Goal: Task Accomplishment & Management: Manage account settings

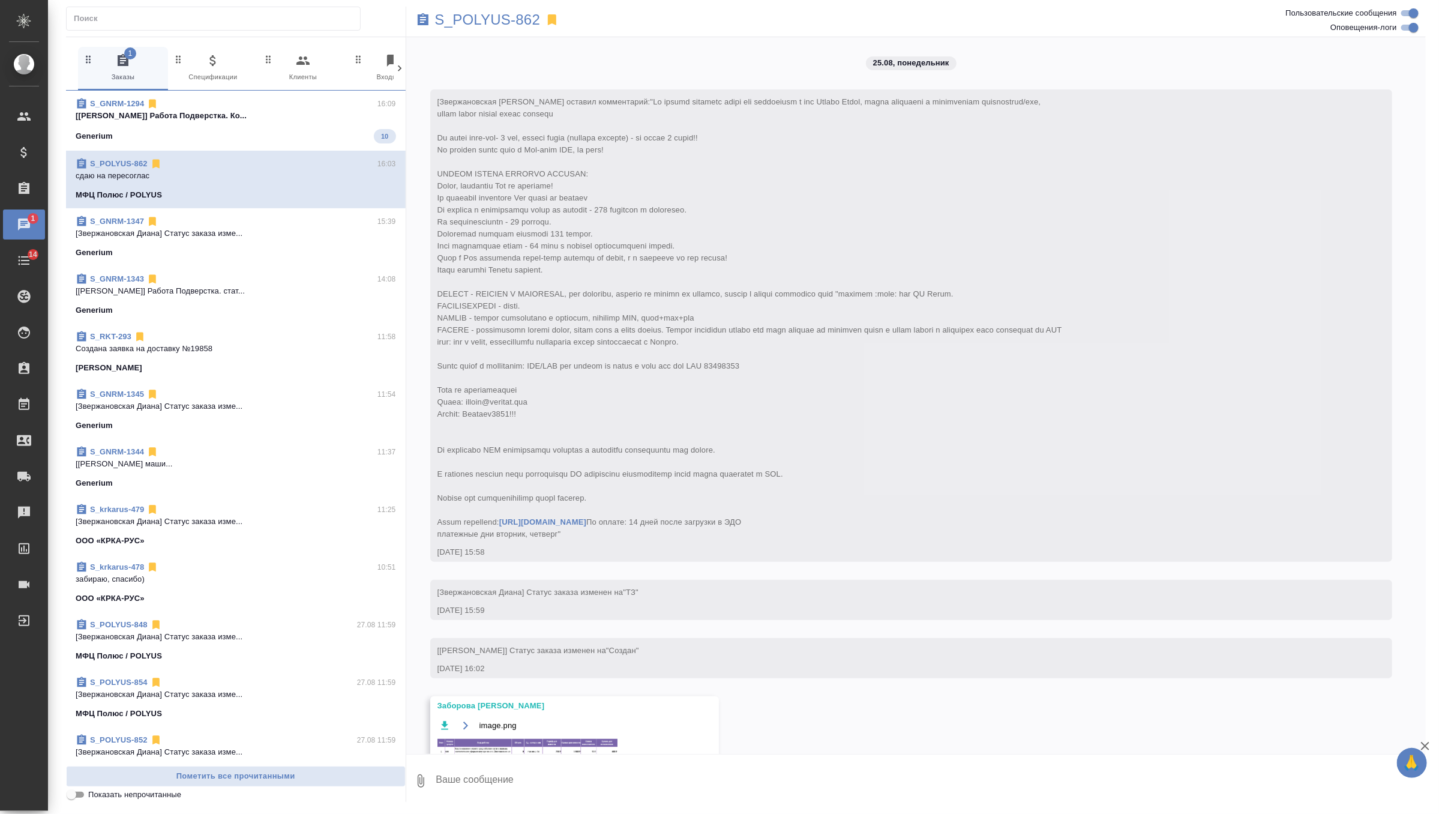
scroll to position [5466, 0]
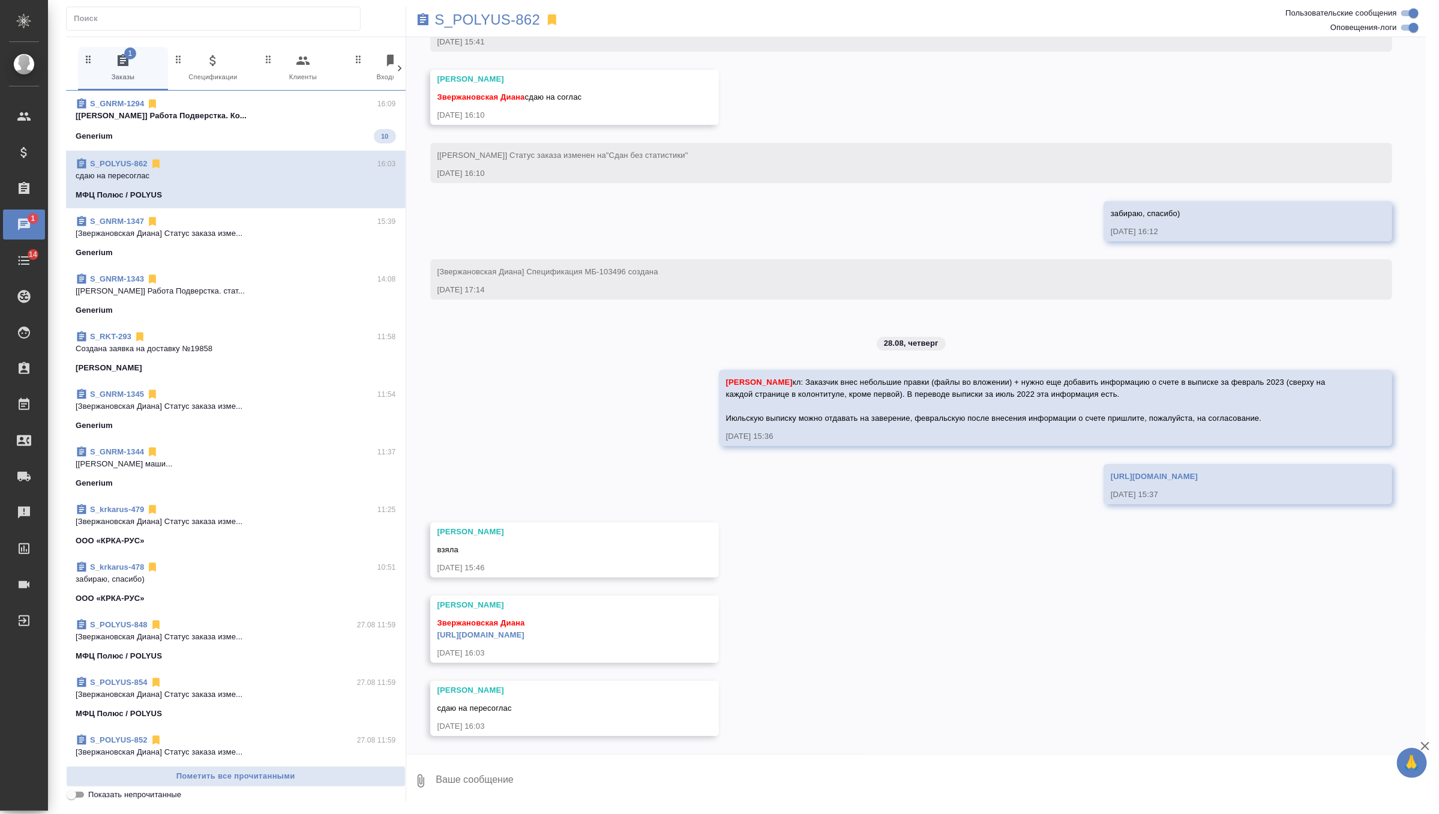
click at [527, 775] on textarea at bounding box center [930, 780] width 991 height 41
type textarea "забираю, спасибо)"
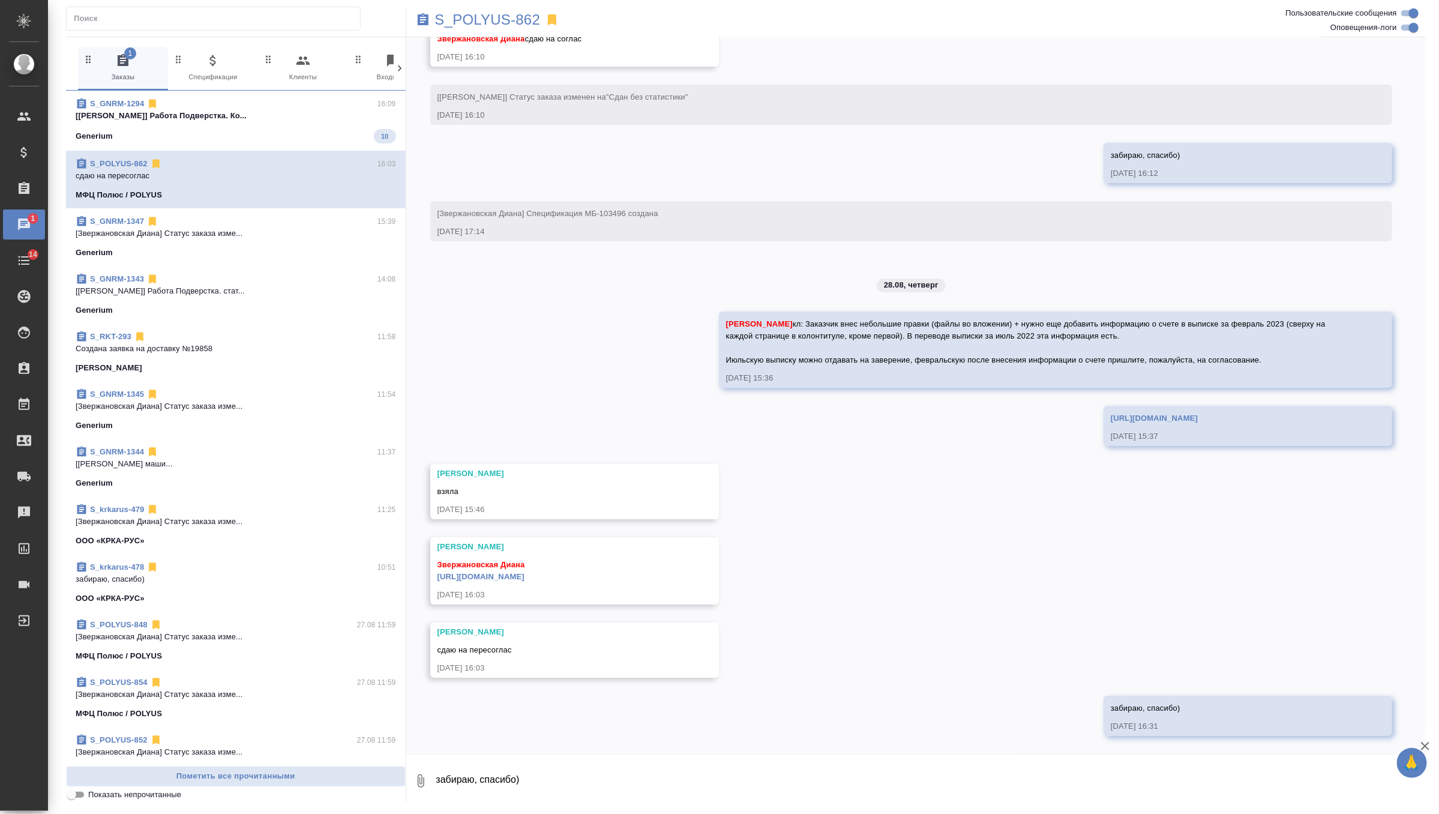
scroll to position [5525, 0]
click at [524, 572] on link "https://drive.awatera.com/apps/files/files/10233891?dir=/Shares/polyus/Orders/S…" at bounding box center [480, 576] width 87 height 9
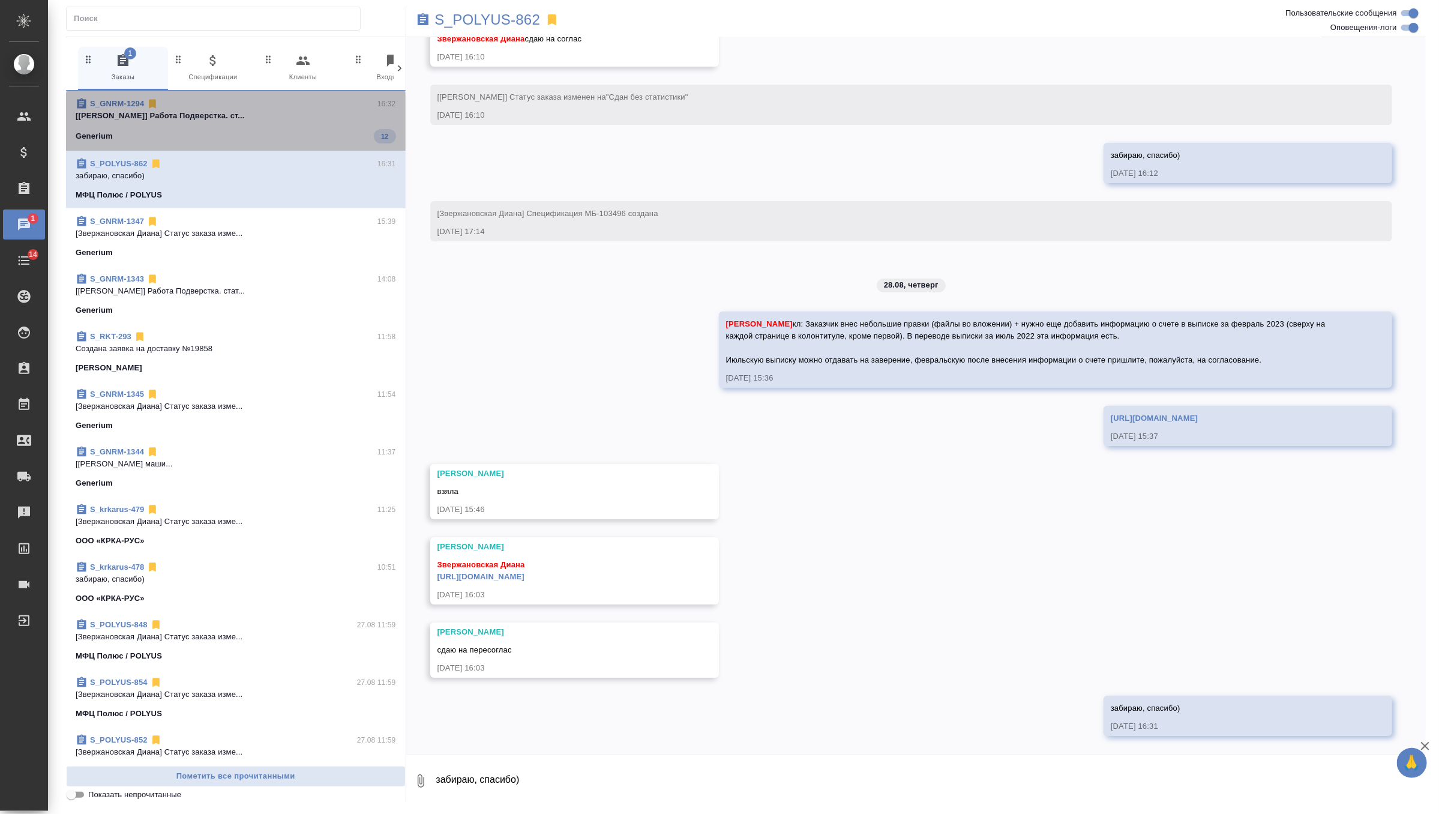
click at [311, 132] on div "Generium 12" at bounding box center [236, 136] width 320 height 14
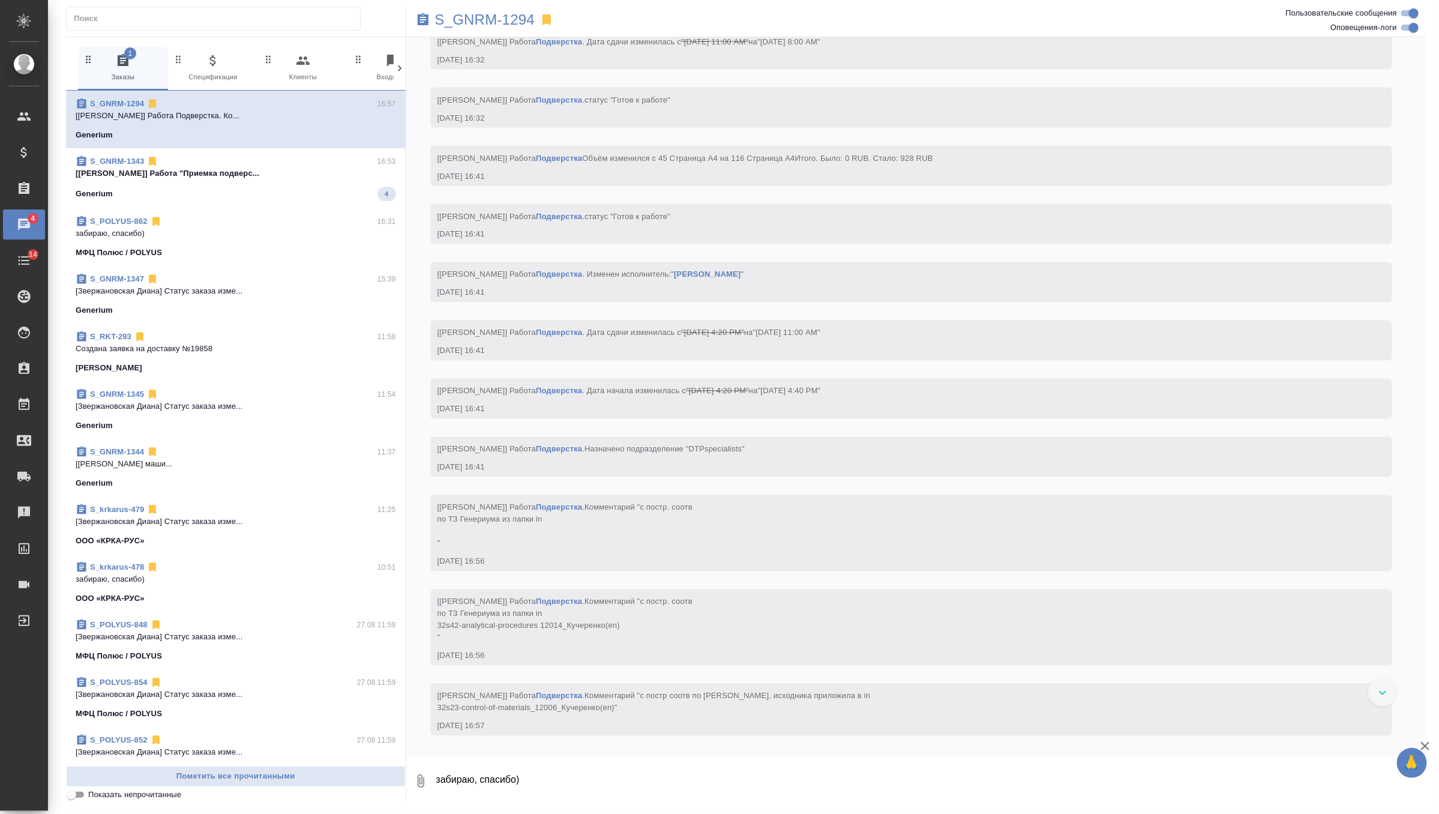
scroll to position [128676, 0]
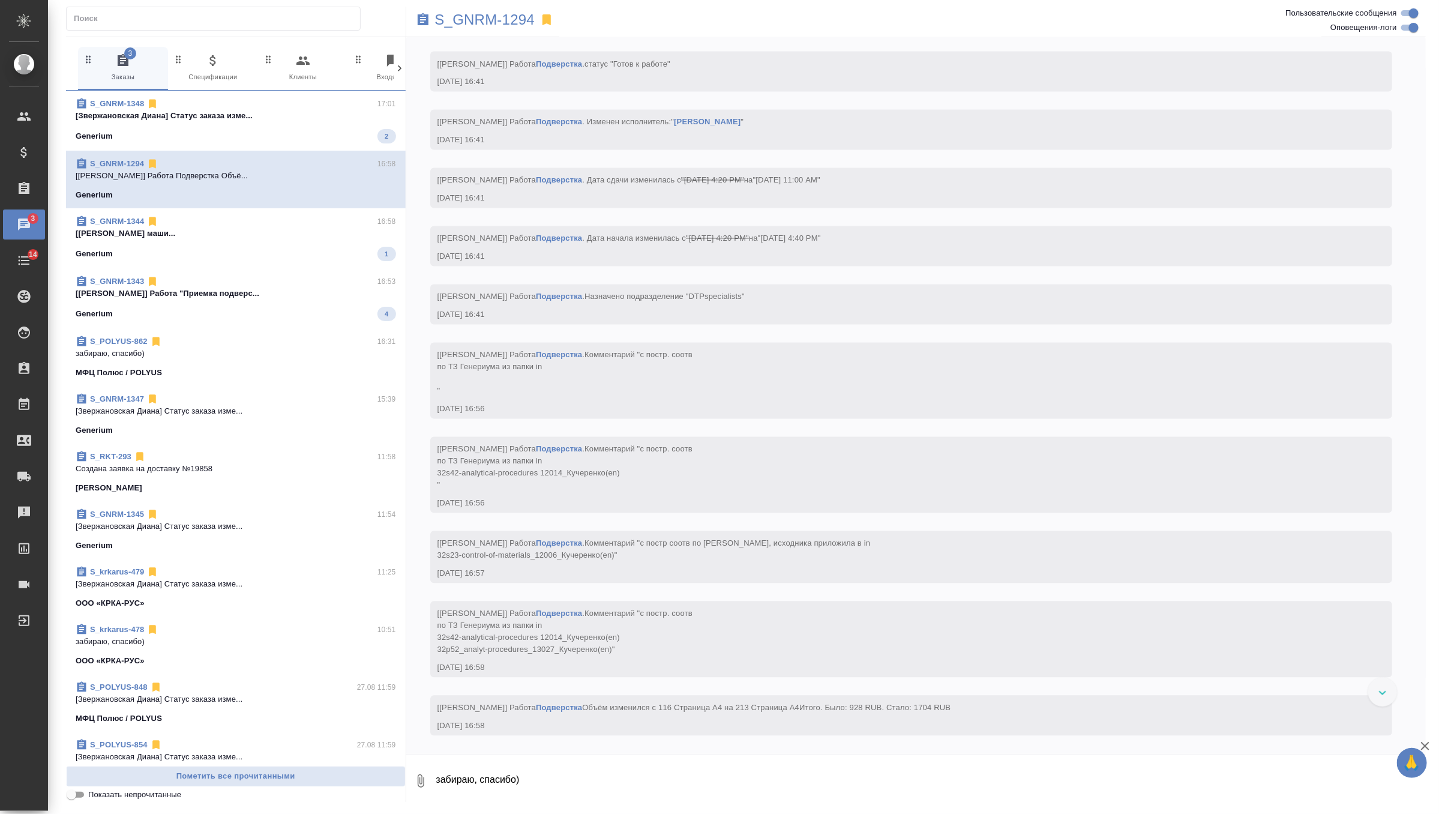
click at [315, 134] on div "Generium 2" at bounding box center [236, 136] width 320 height 14
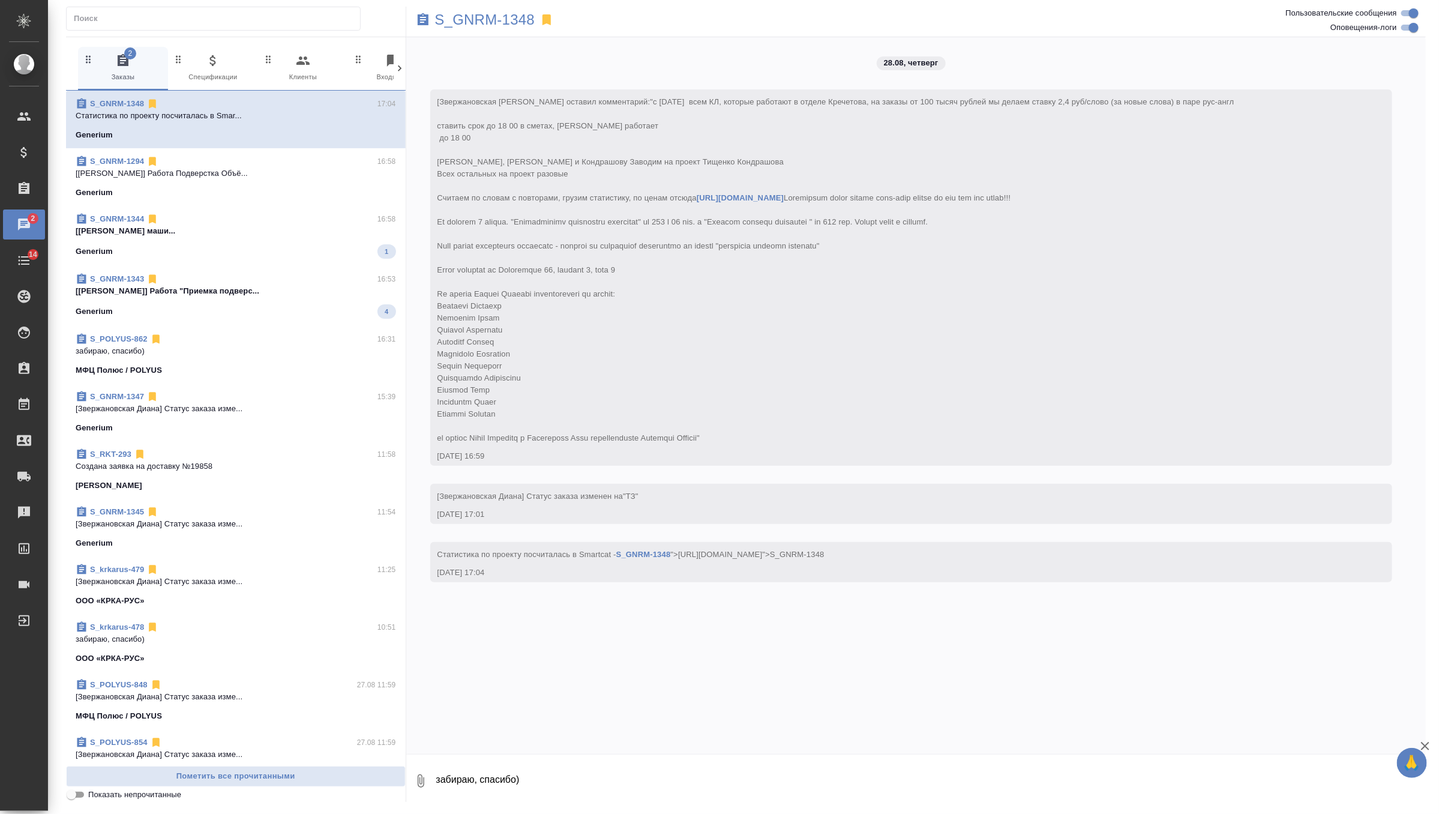
scroll to position [0, 0]
click at [308, 234] on p "[Грабко Мария] Работа Постредактура маши..." at bounding box center [236, 231] width 320 height 12
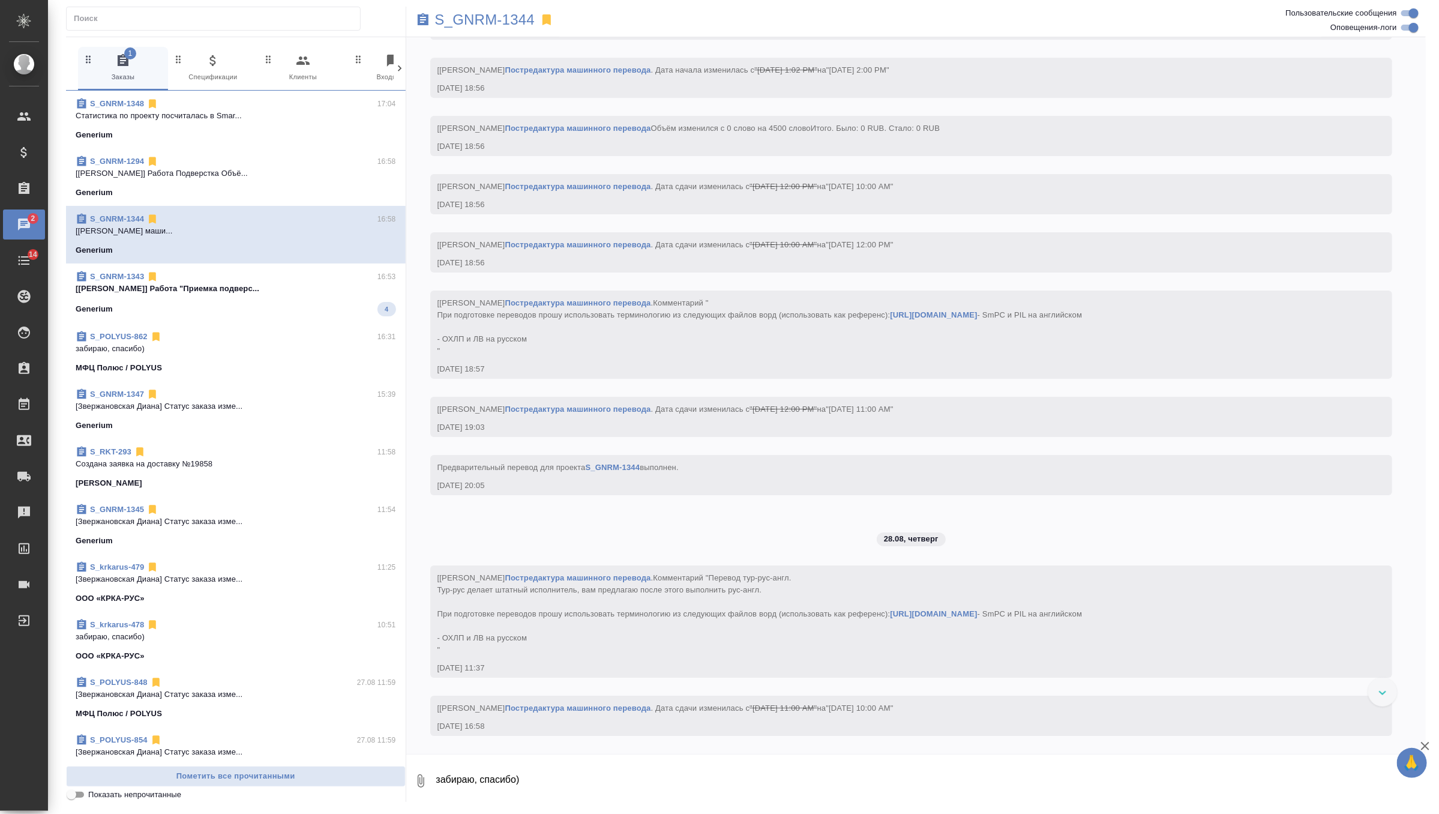
scroll to position [5479, 0]
click at [296, 311] on div "Generium 4" at bounding box center [236, 309] width 320 height 14
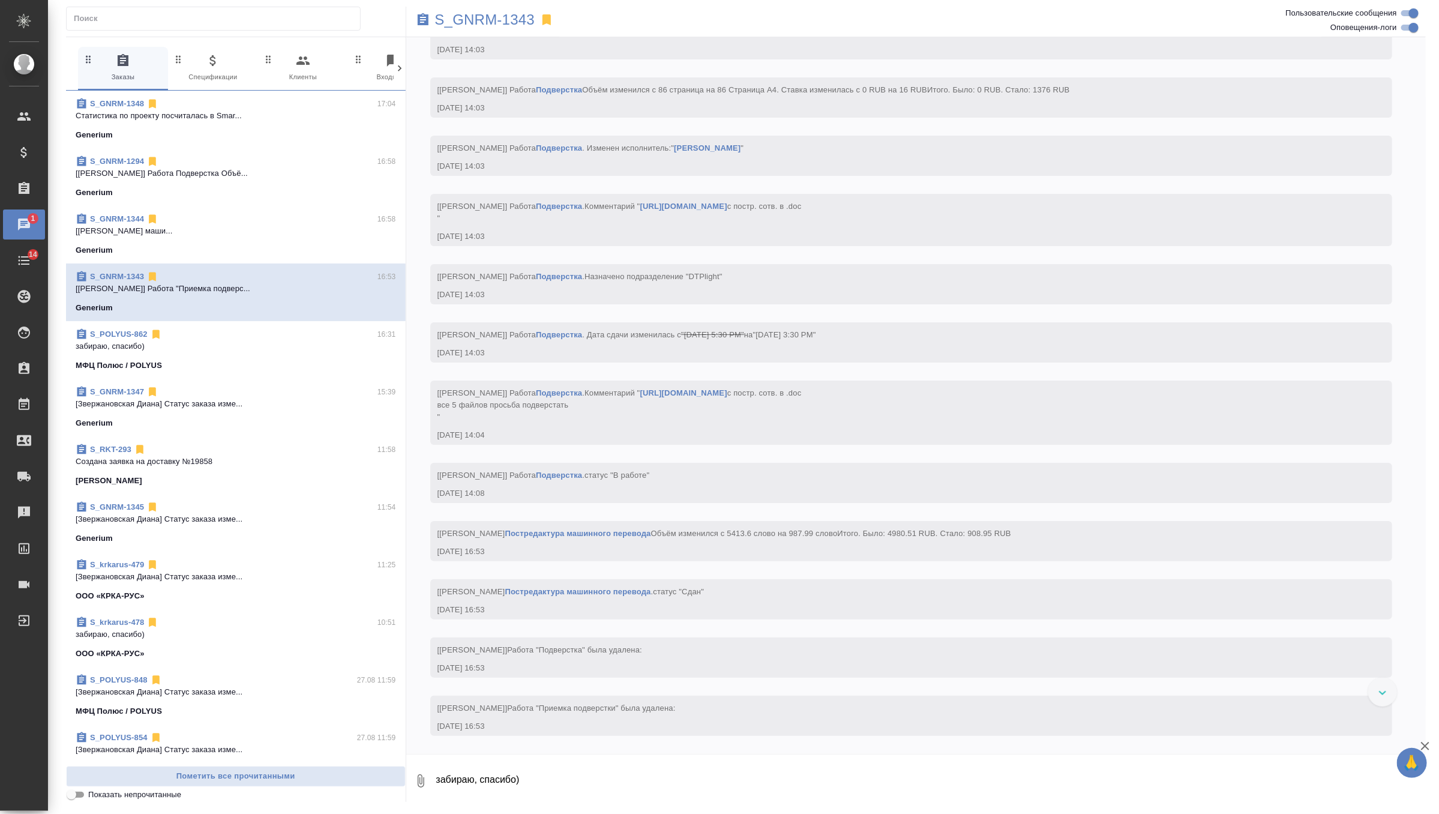
scroll to position [8661, 0]
click at [299, 113] on p "Cтатистика по проекту посчиталась в Smar..." at bounding box center [236, 116] width 320 height 12
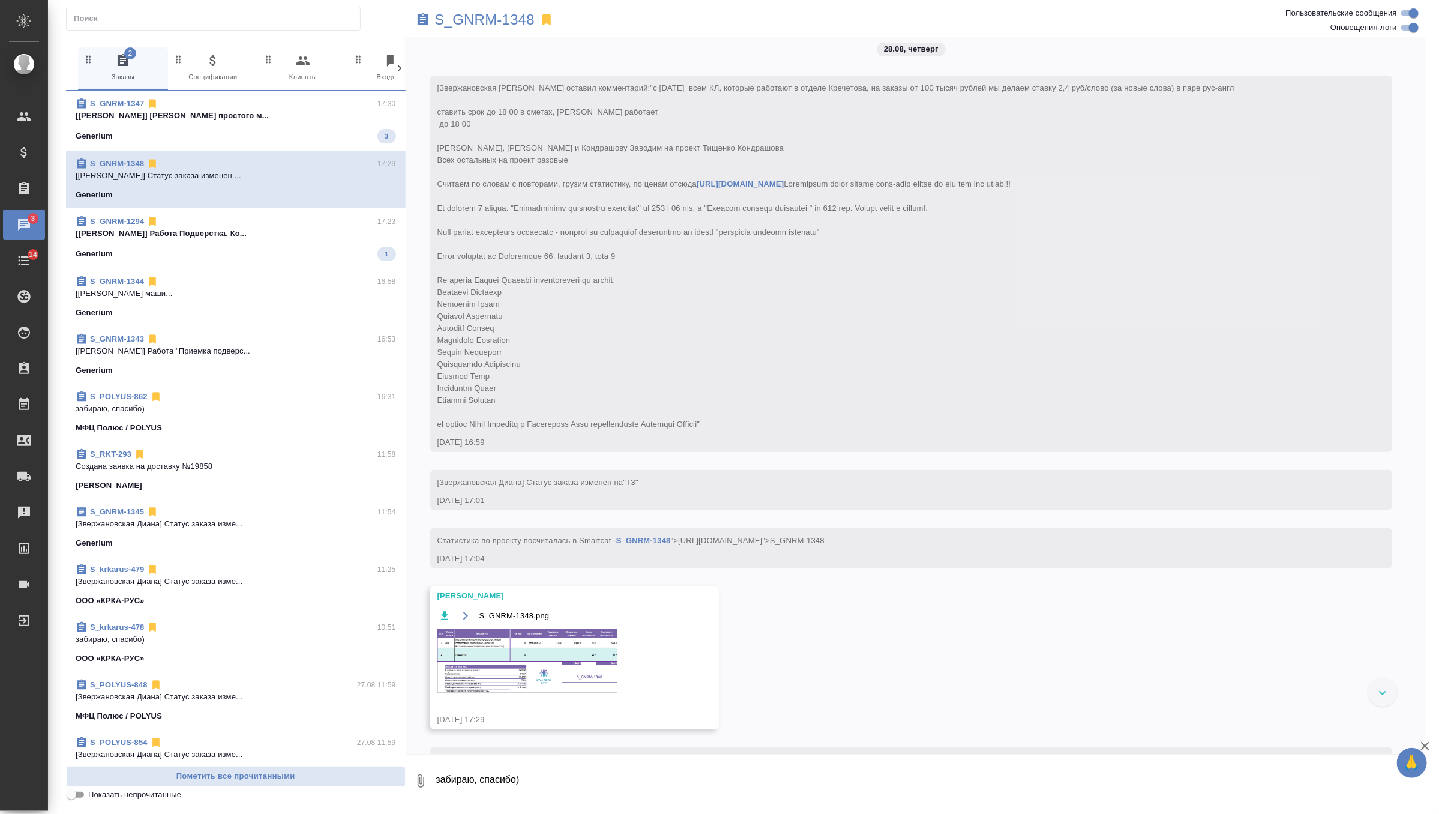
scroll to position [77, 0]
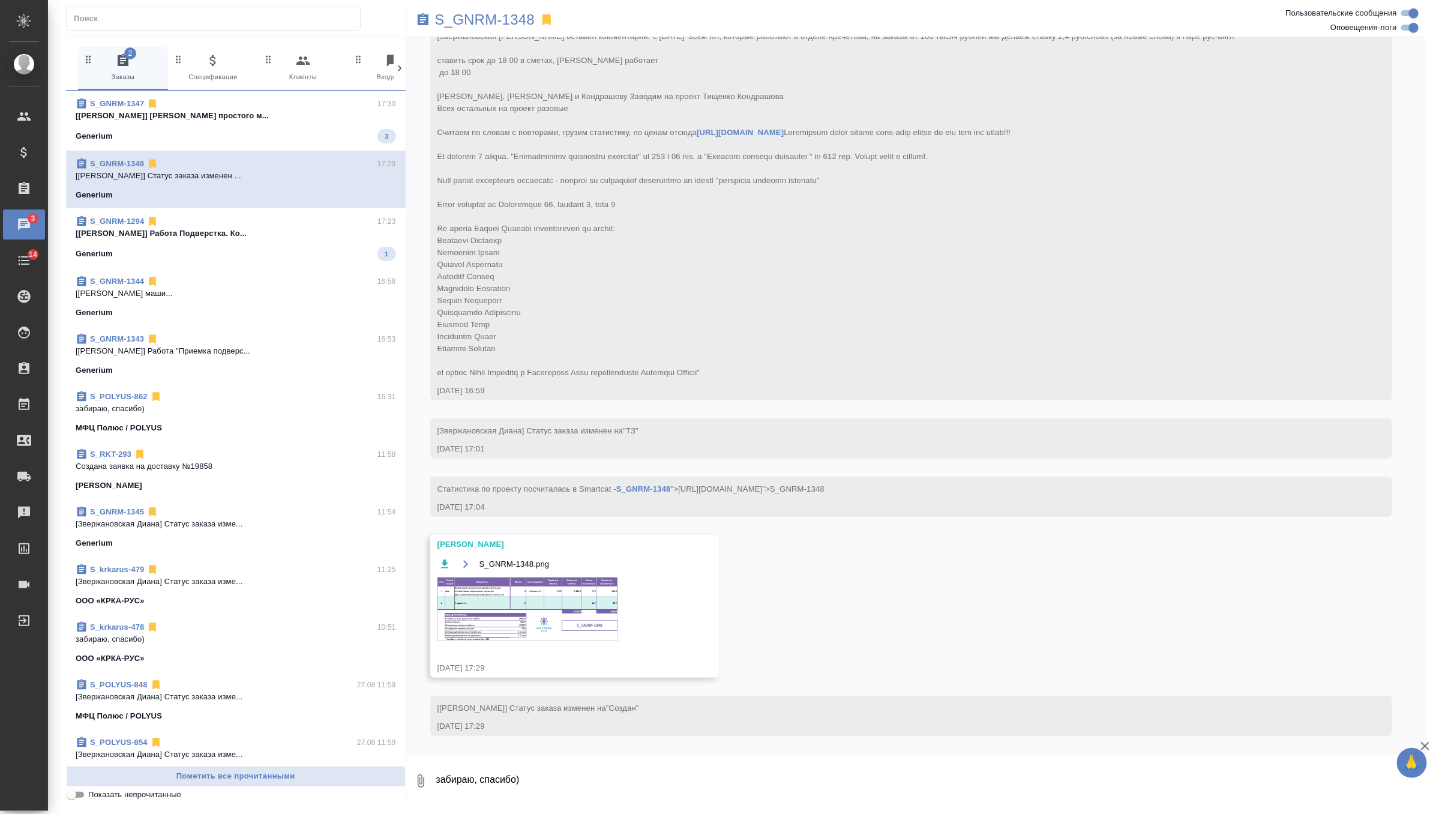
click at [514, 600] on img at bounding box center [527, 609] width 180 height 64
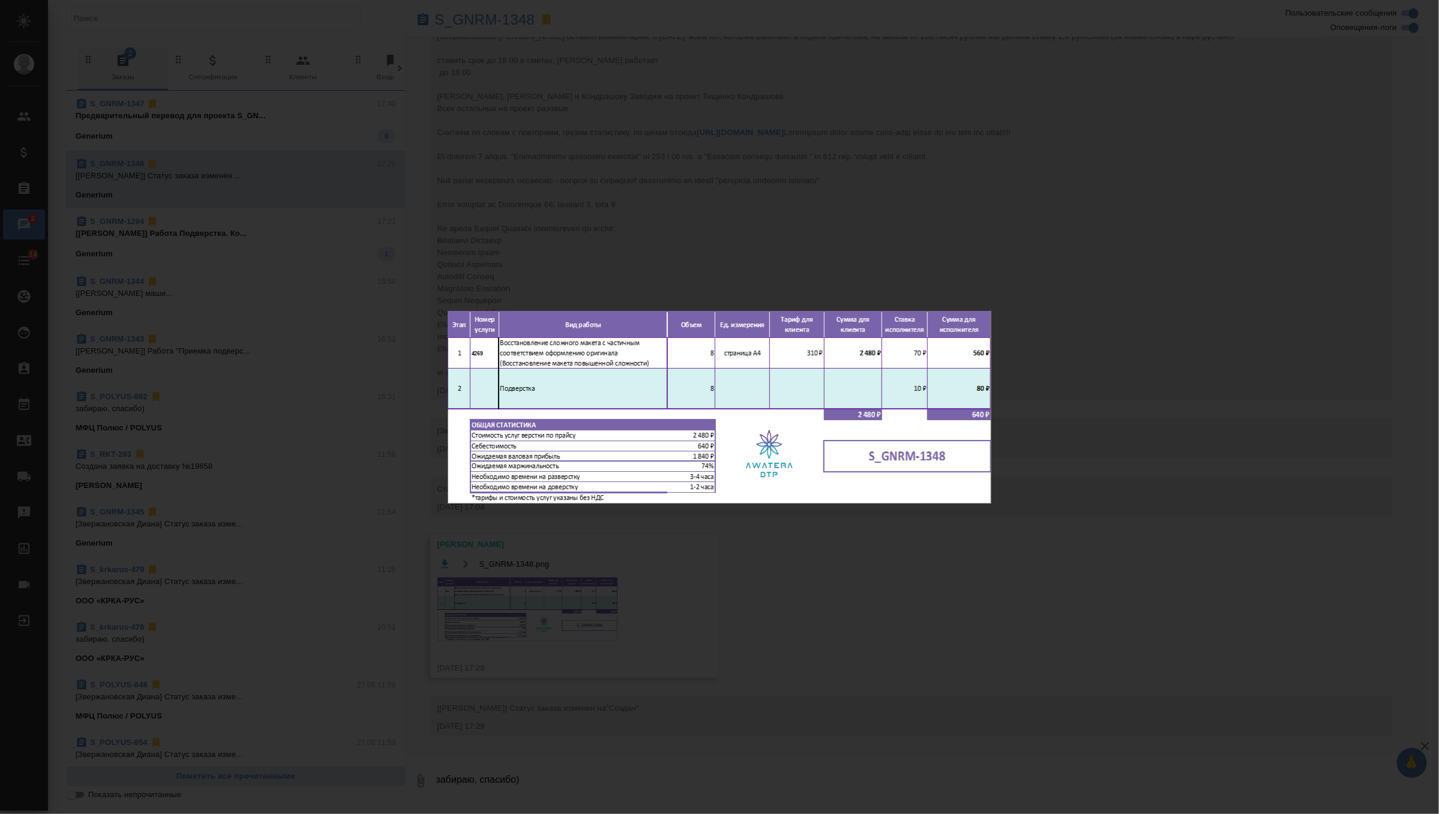
click at [585, 150] on div "S_GNRM-1348.png 1 of 1" at bounding box center [719, 407] width 1439 height 814
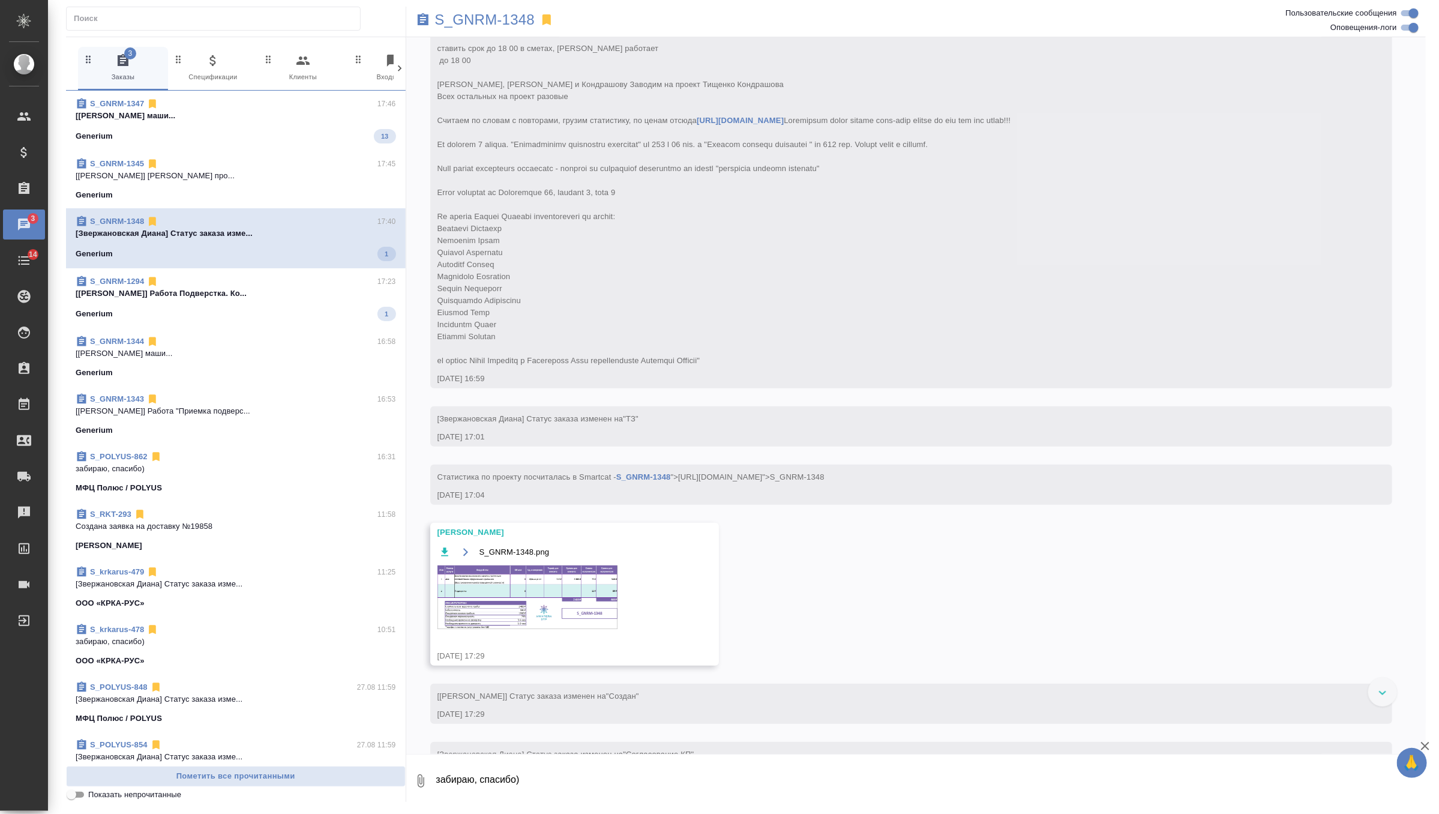
scroll to position [136, 0]
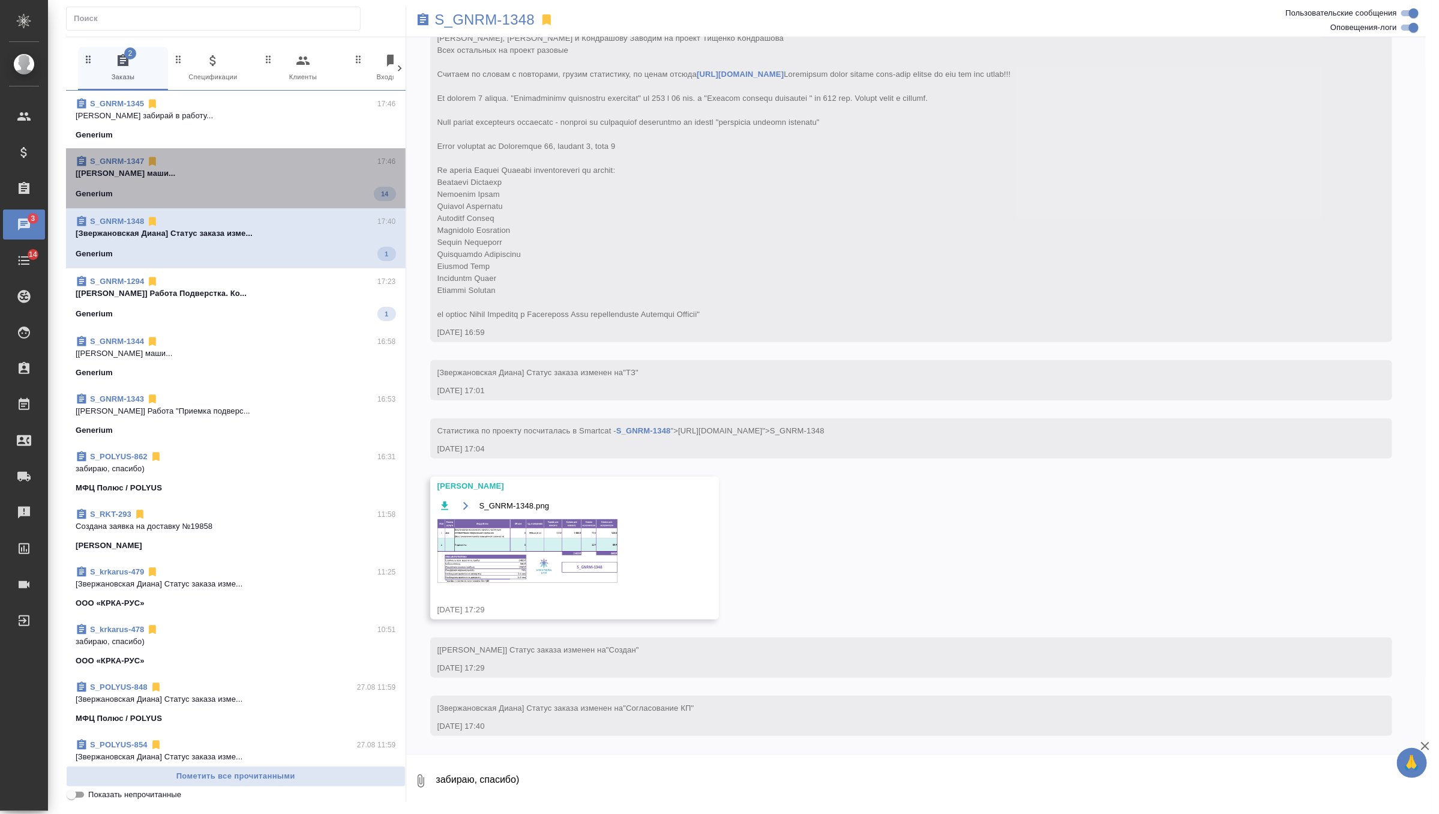
click at [304, 187] on div "Generium 14" at bounding box center [236, 194] width 320 height 14
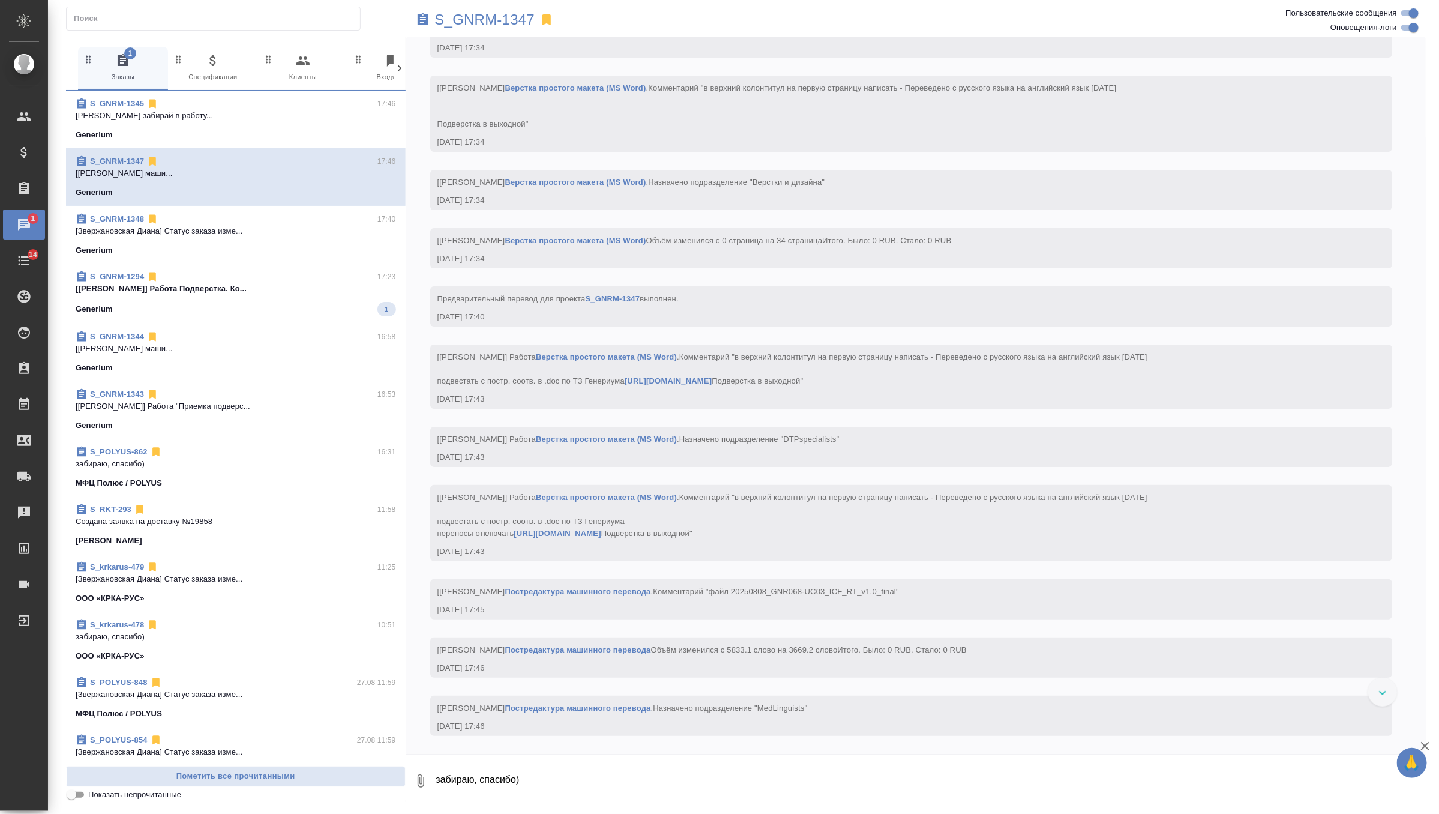
scroll to position [2916, 0]
click at [341, 313] on div "Generium 1" at bounding box center [236, 309] width 320 height 14
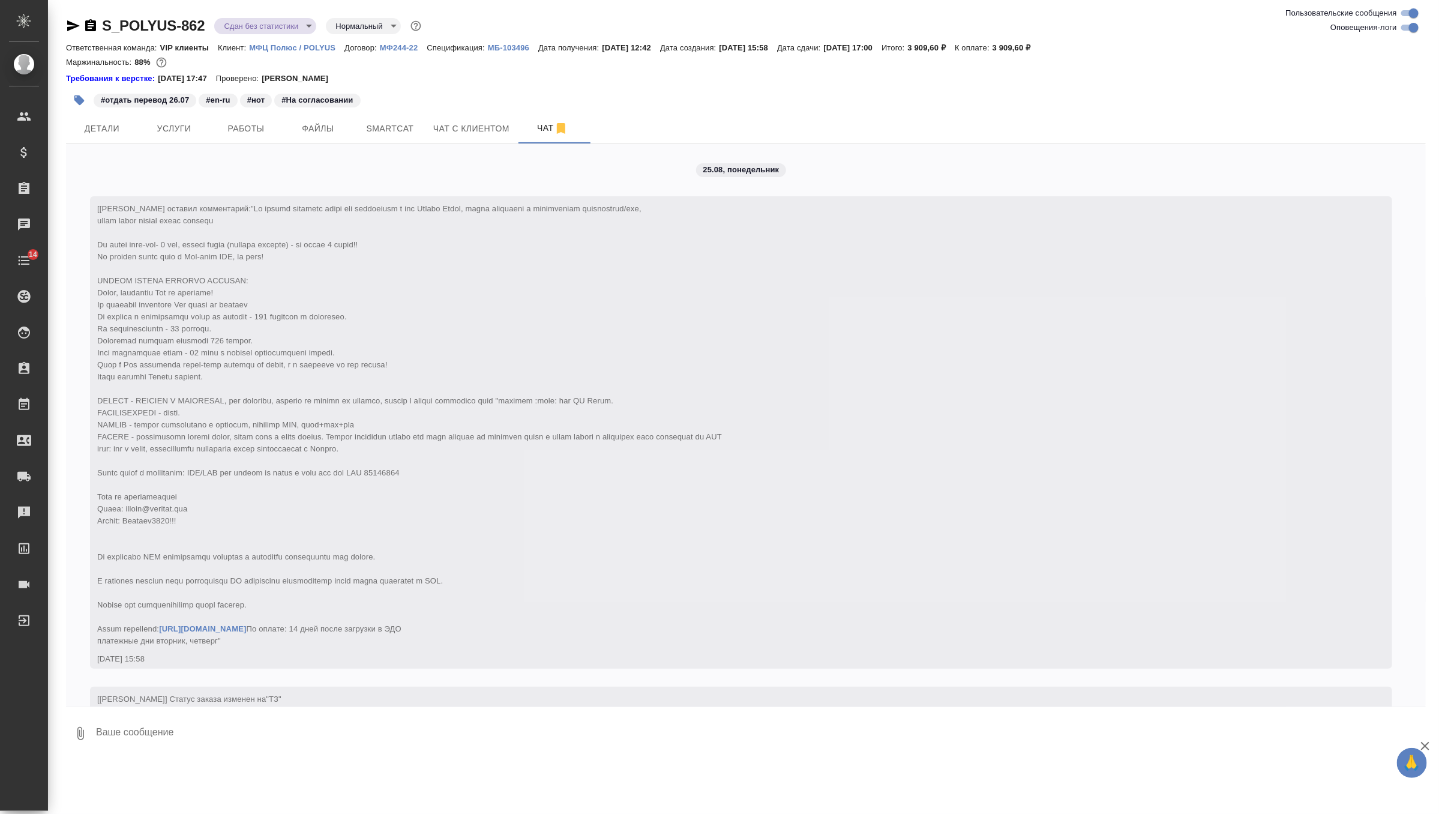
scroll to position [5667, 0]
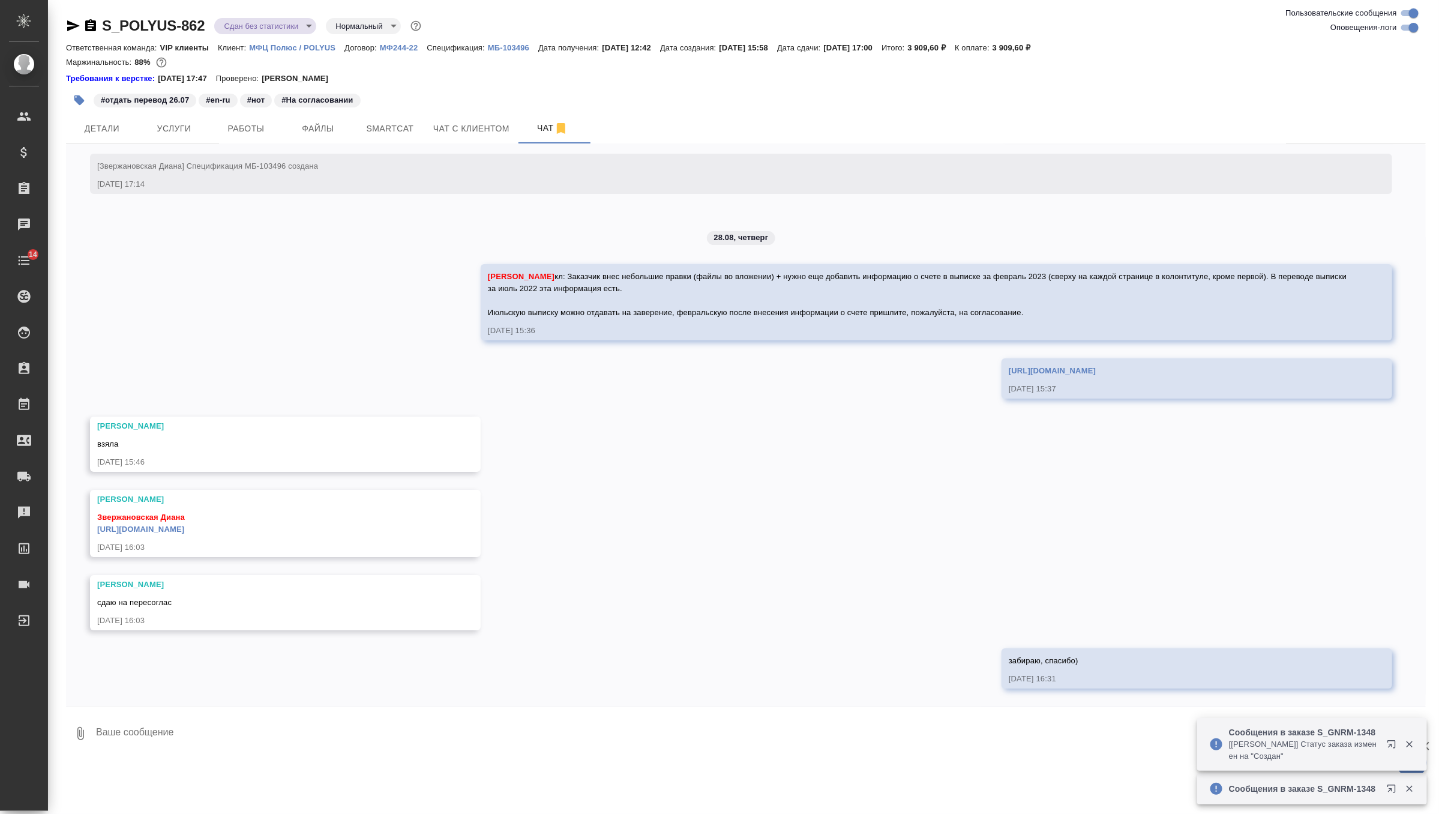
click at [373, 722] on textarea at bounding box center [760, 733] width 1331 height 41
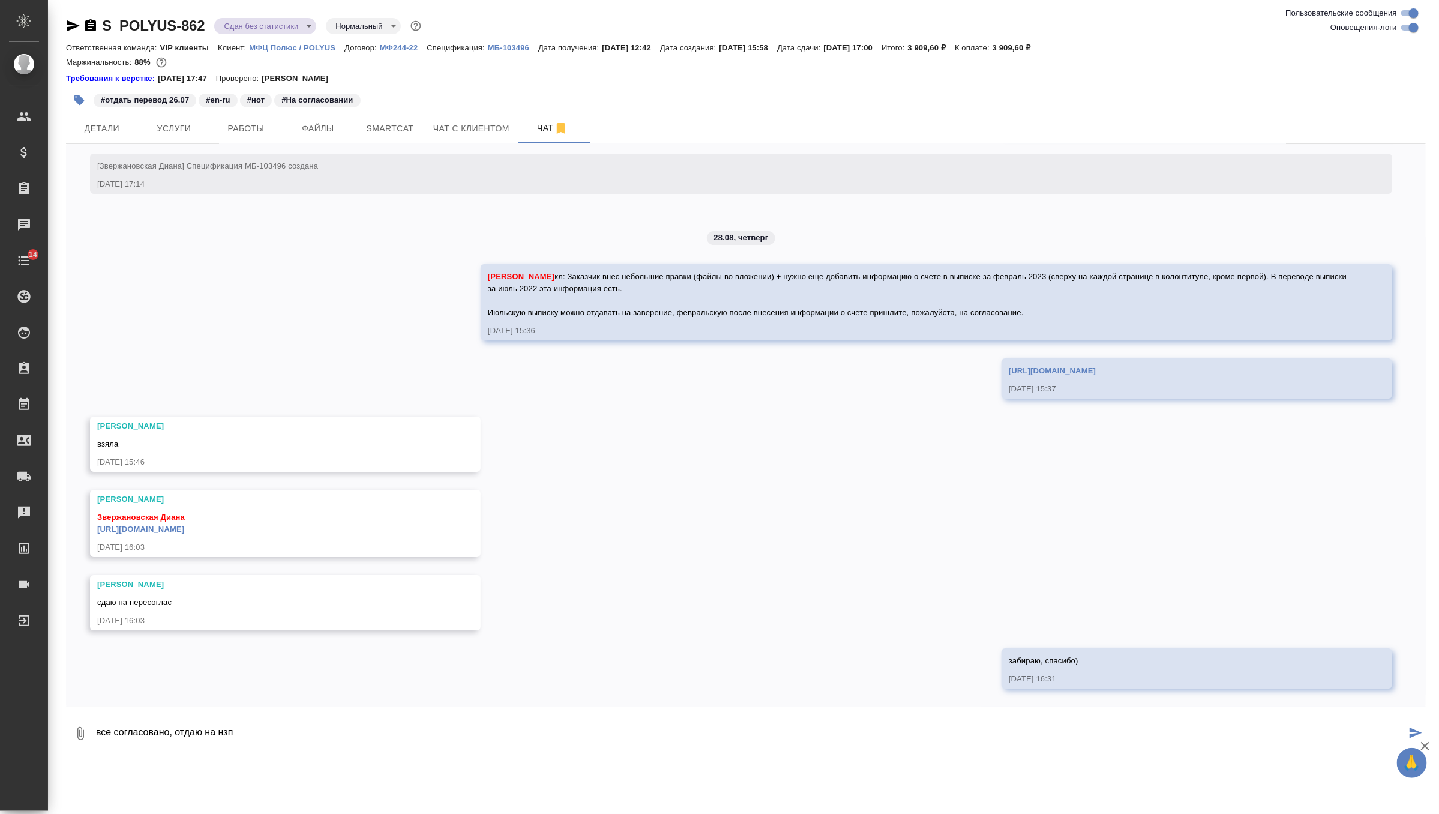
type textarea "все согласовано, отдаю на нзп"
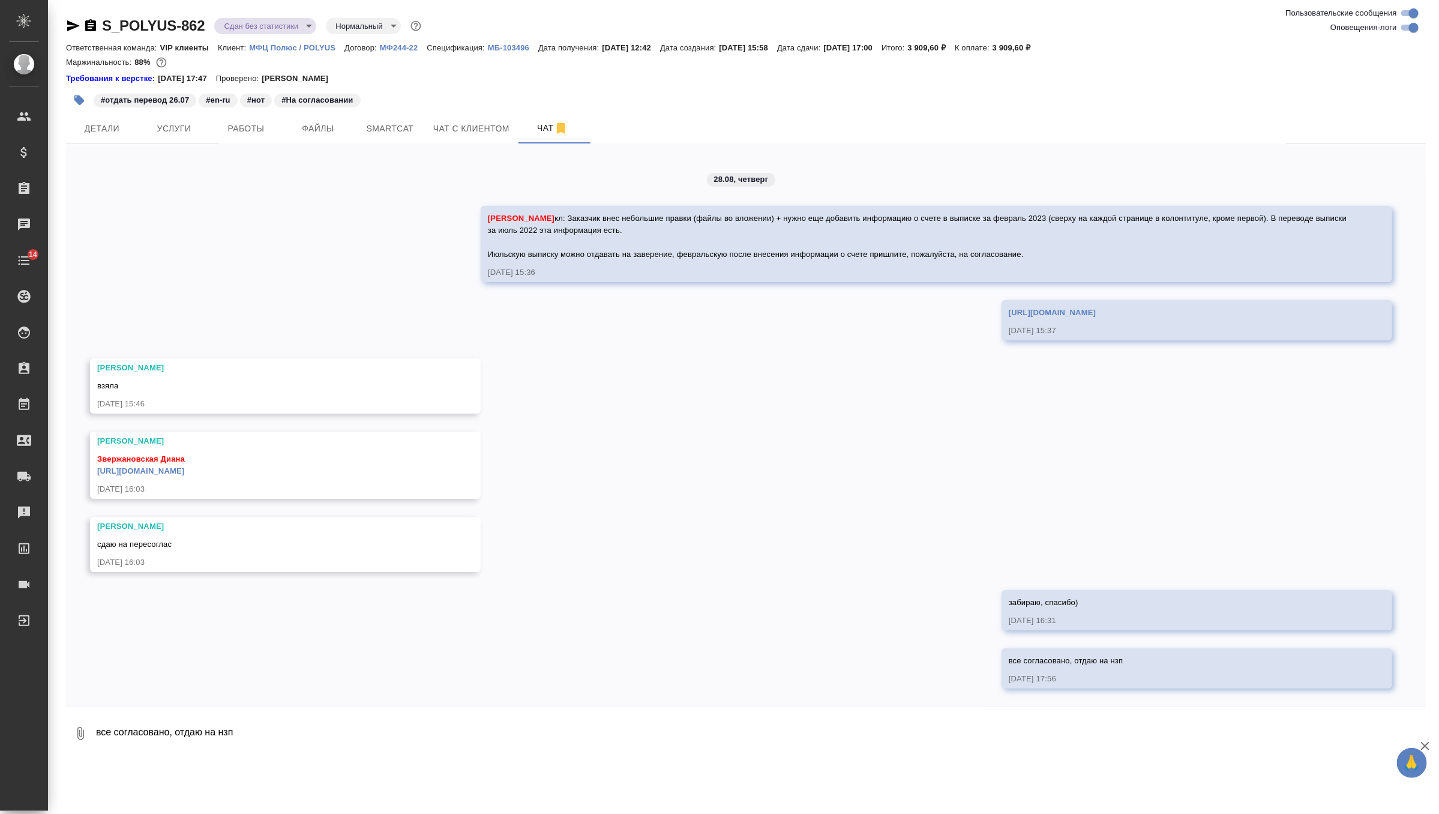
scroll to position [5726, 0]
click at [184, 470] on link "[URL][DOMAIN_NAME]" at bounding box center [140, 470] width 87 height 9
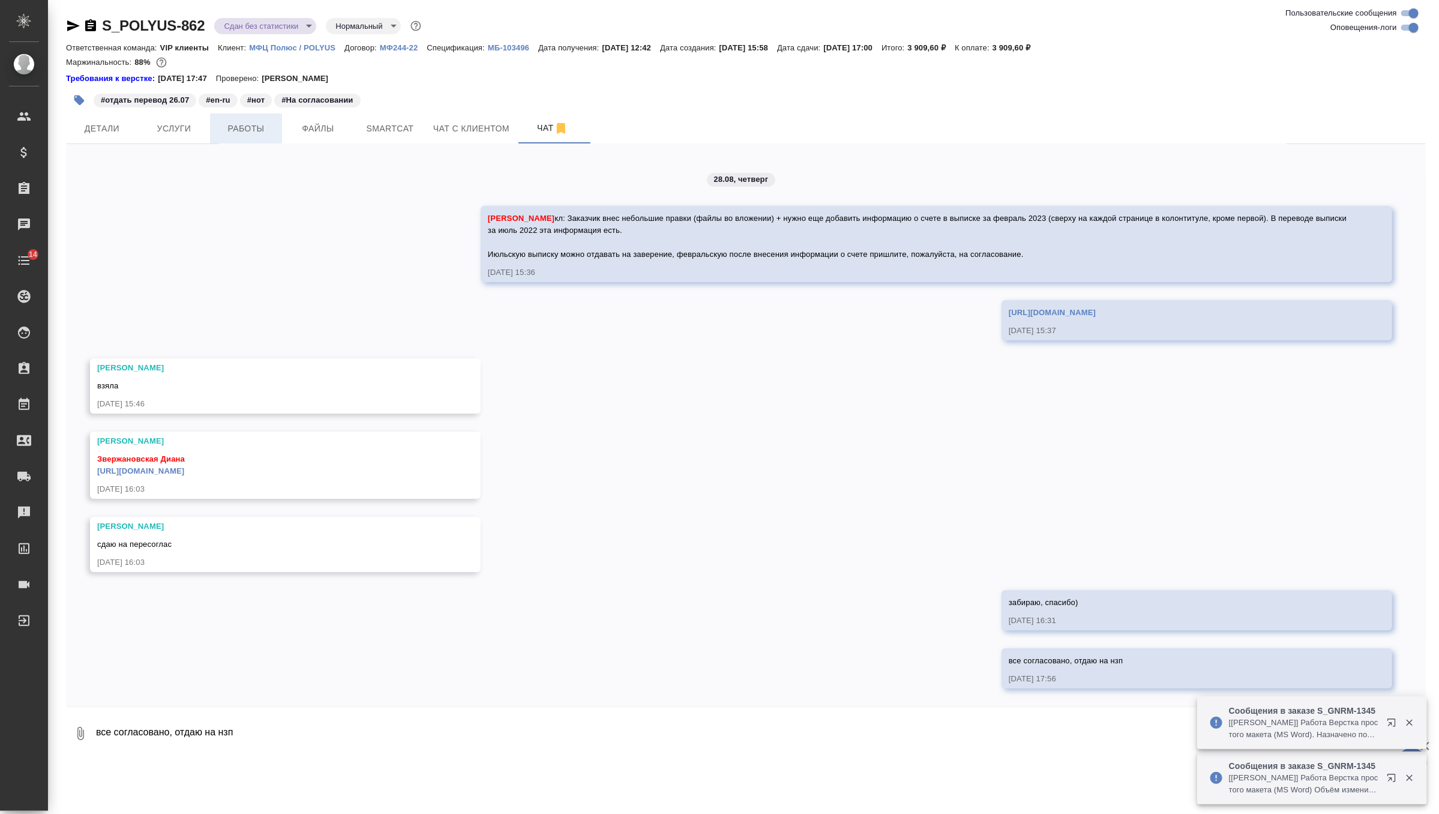
click at [250, 136] on button "Работы" at bounding box center [246, 128] width 72 height 30
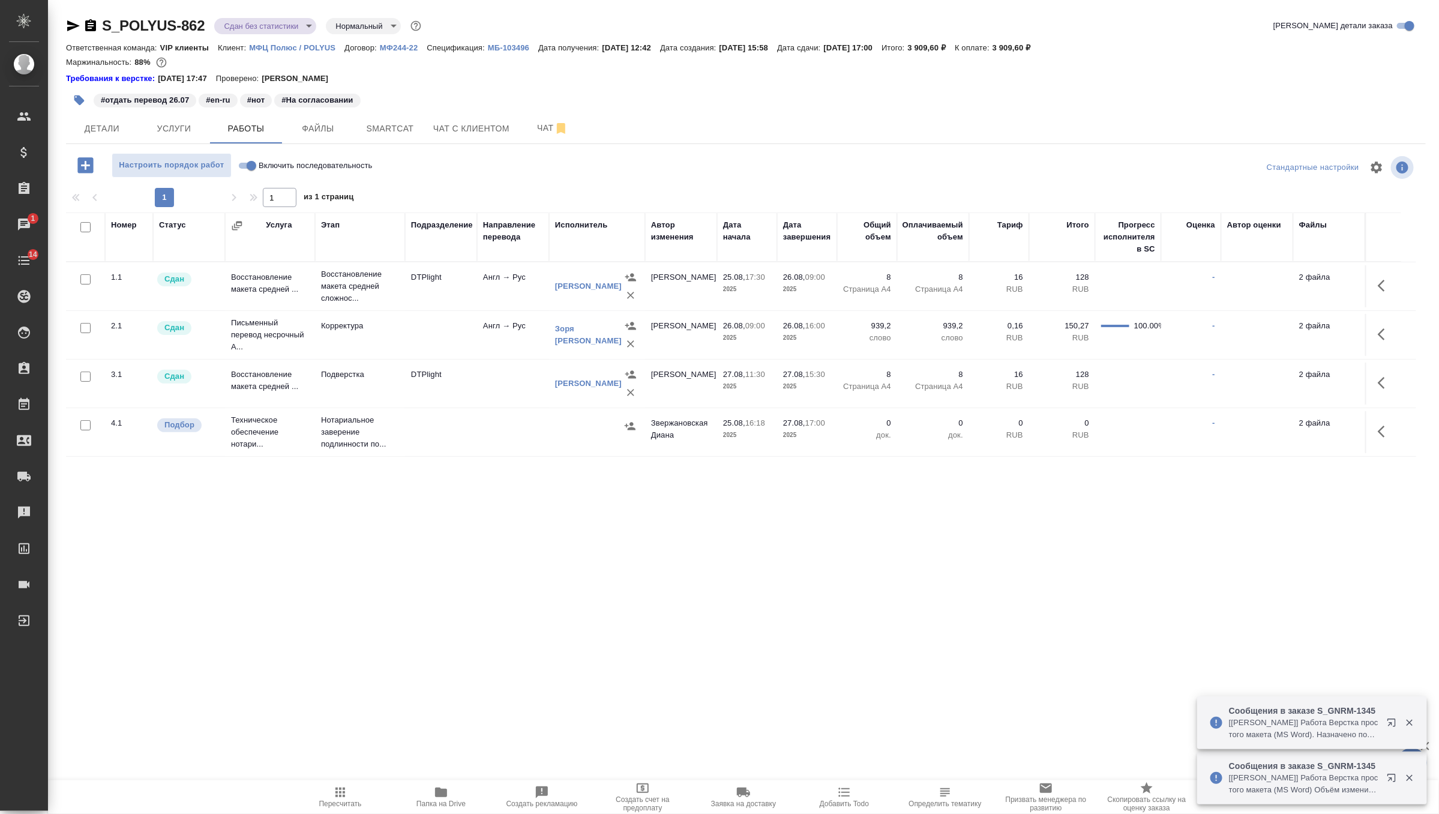
click at [1383, 433] on icon "button" at bounding box center [1385, 431] width 14 height 14
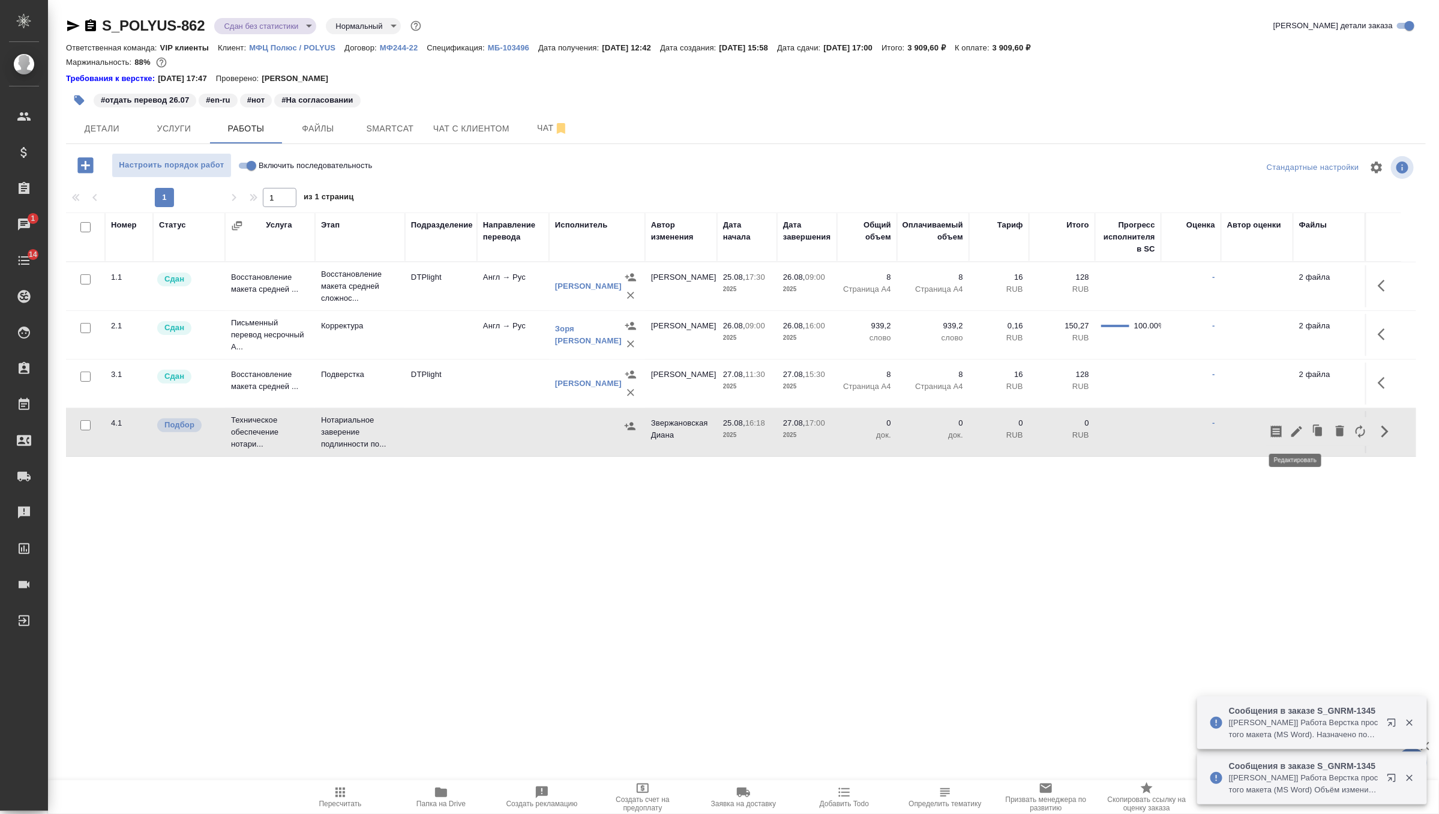
click at [1287, 433] on button "button" at bounding box center [1296, 431] width 20 height 29
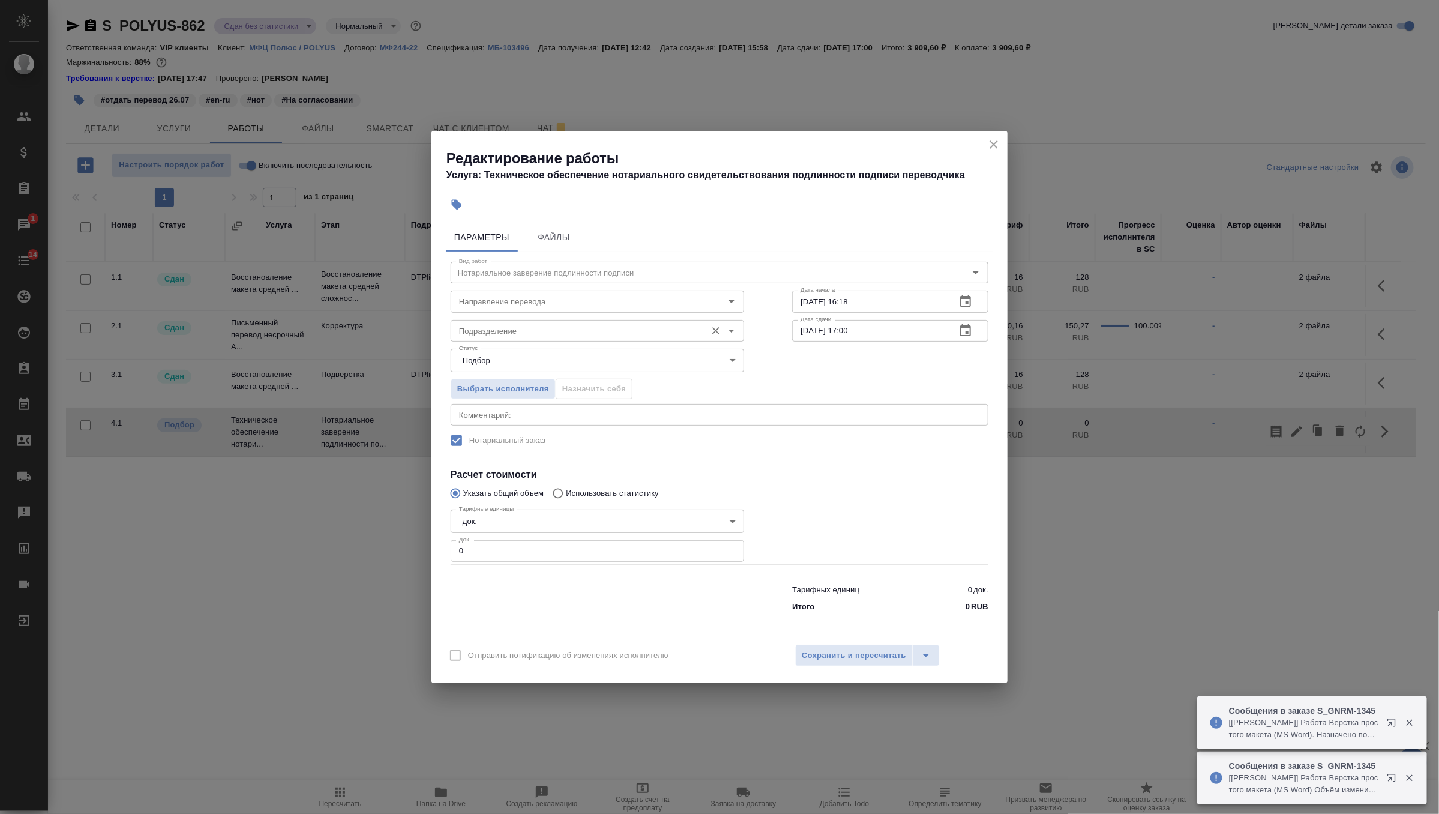
click at [680, 339] on div "Подразделение" at bounding box center [597, 331] width 293 height 22
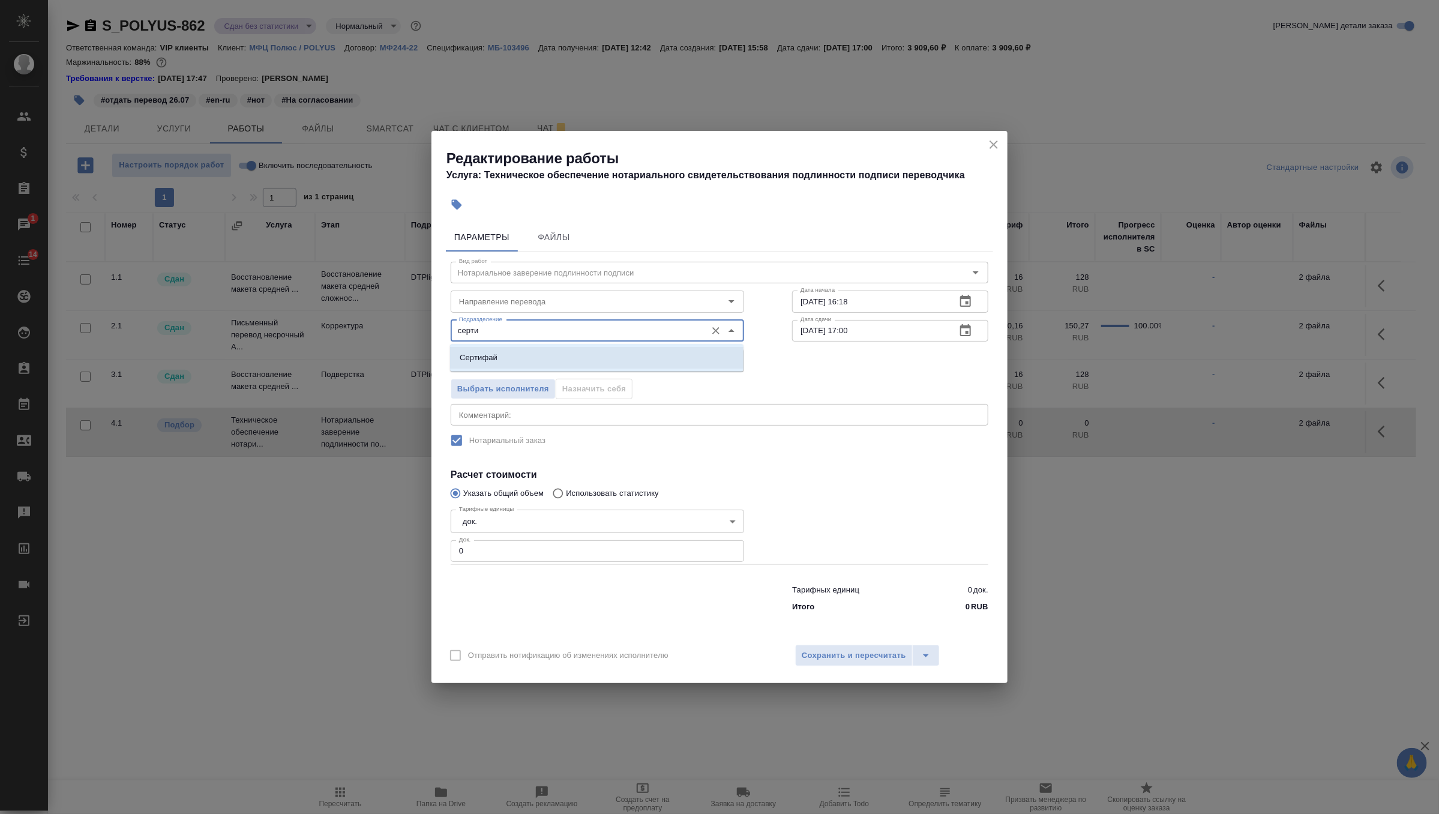
click at [644, 355] on li "Сертифай" at bounding box center [596, 358] width 293 height 22
type input "Сертифай"
click at [570, 562] on div "Тарифных единиц 0 док. Итого 0 RUB" at bounding box center [720, 596] width 586 height 82
click at [575, 553] on input "0" at bounding box center [597, 551] width 293 height 22
type input "2"
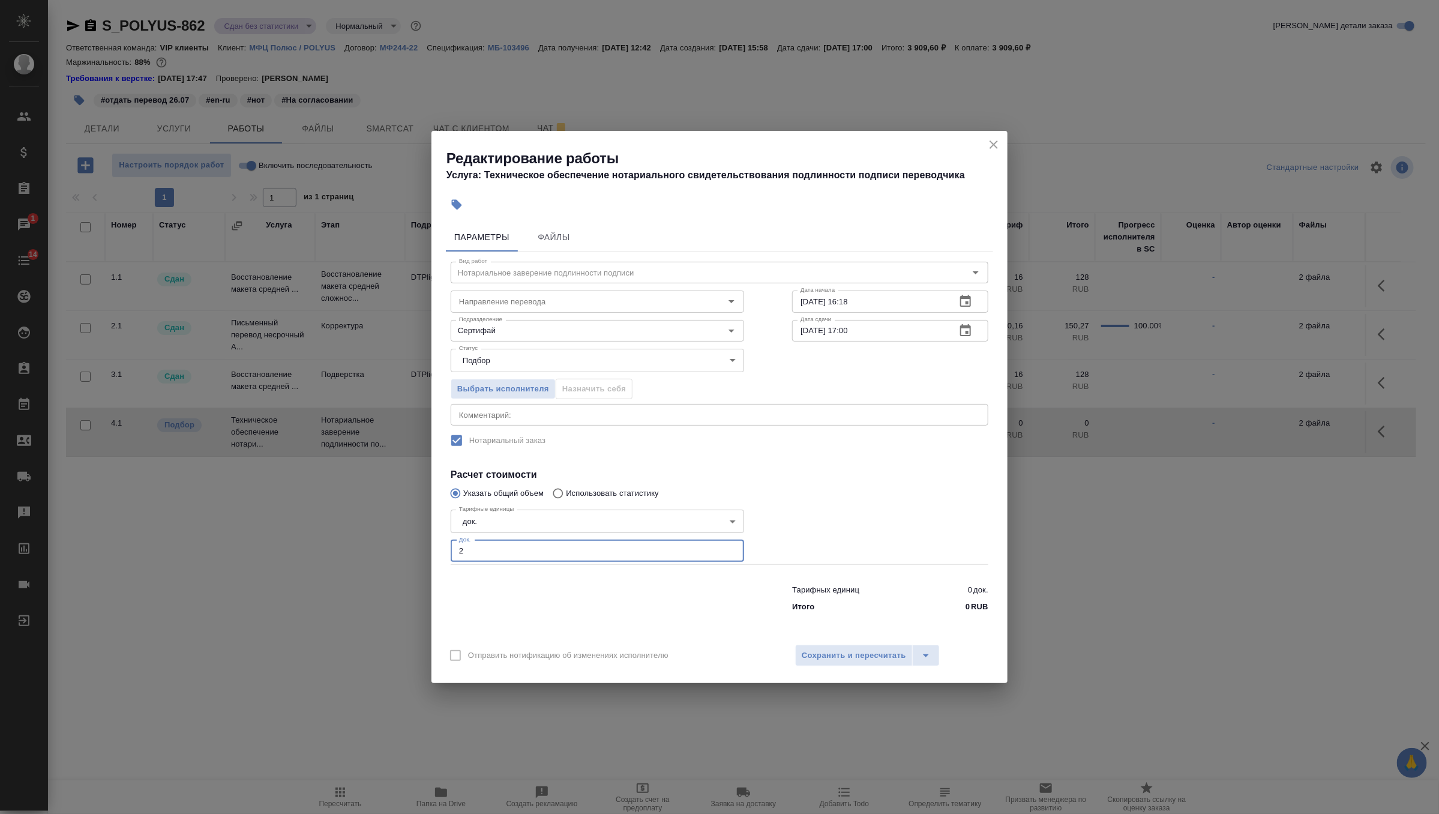
click at [593, 416] on textarea at bounding box center [719, 414] width 521 height 9
type textarea "нзп в 1 экз"
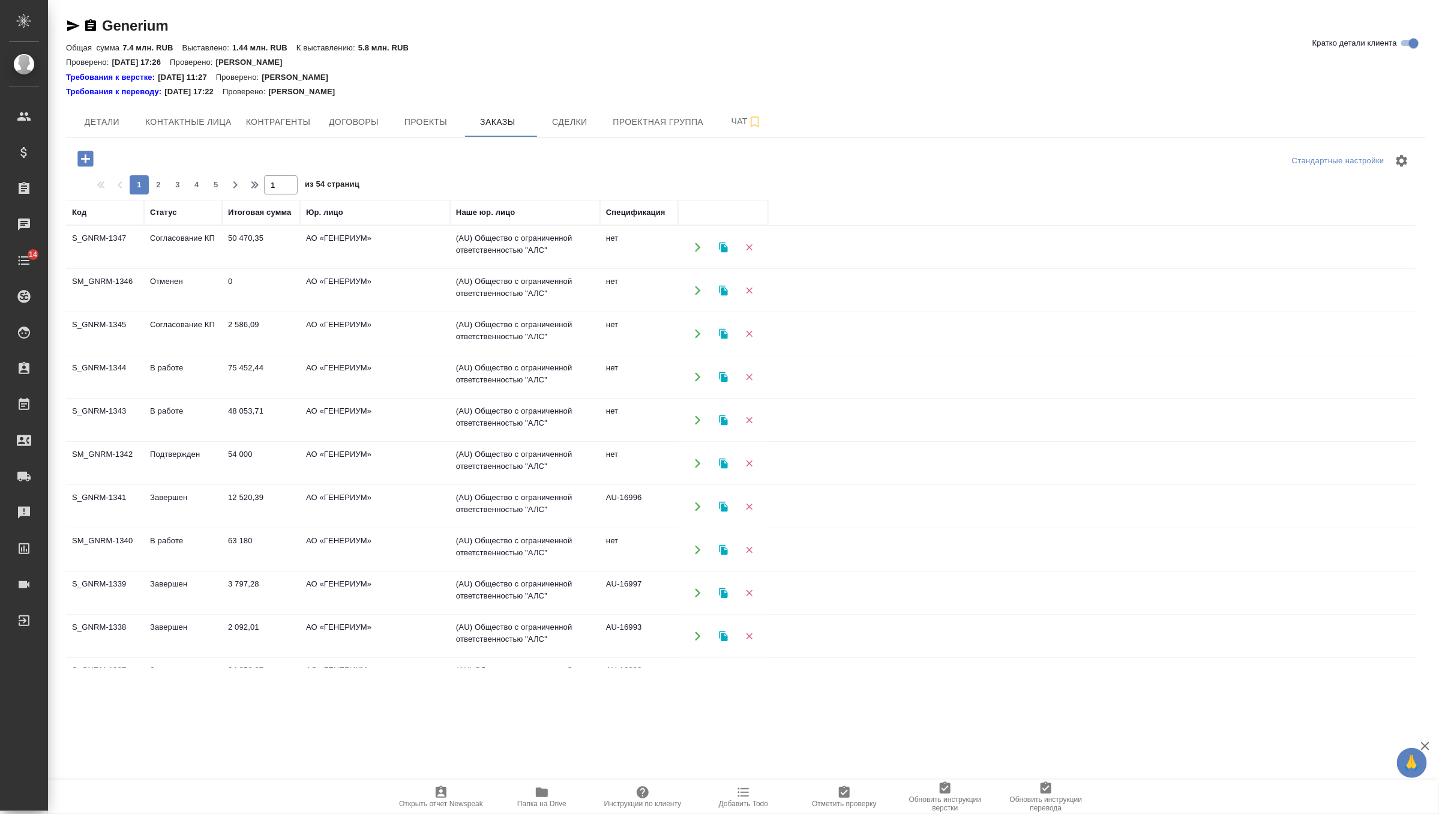
click at [77, 166] on icon "button" at bounding box center [85, 158] width 21 height 21
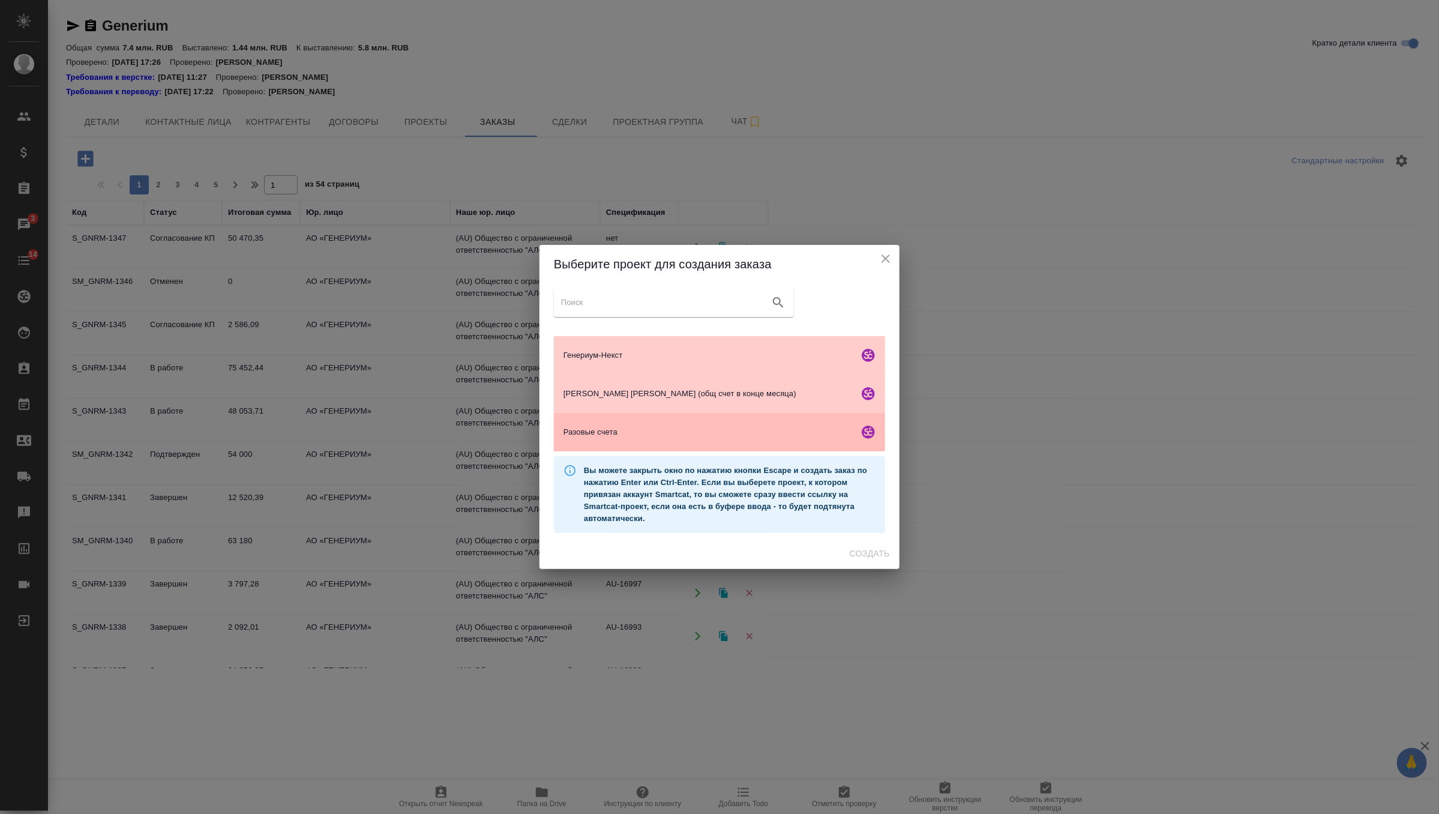
click at [654, 428] on span "Разовые счета" at bounding box center [708, 432] width 290 height 12
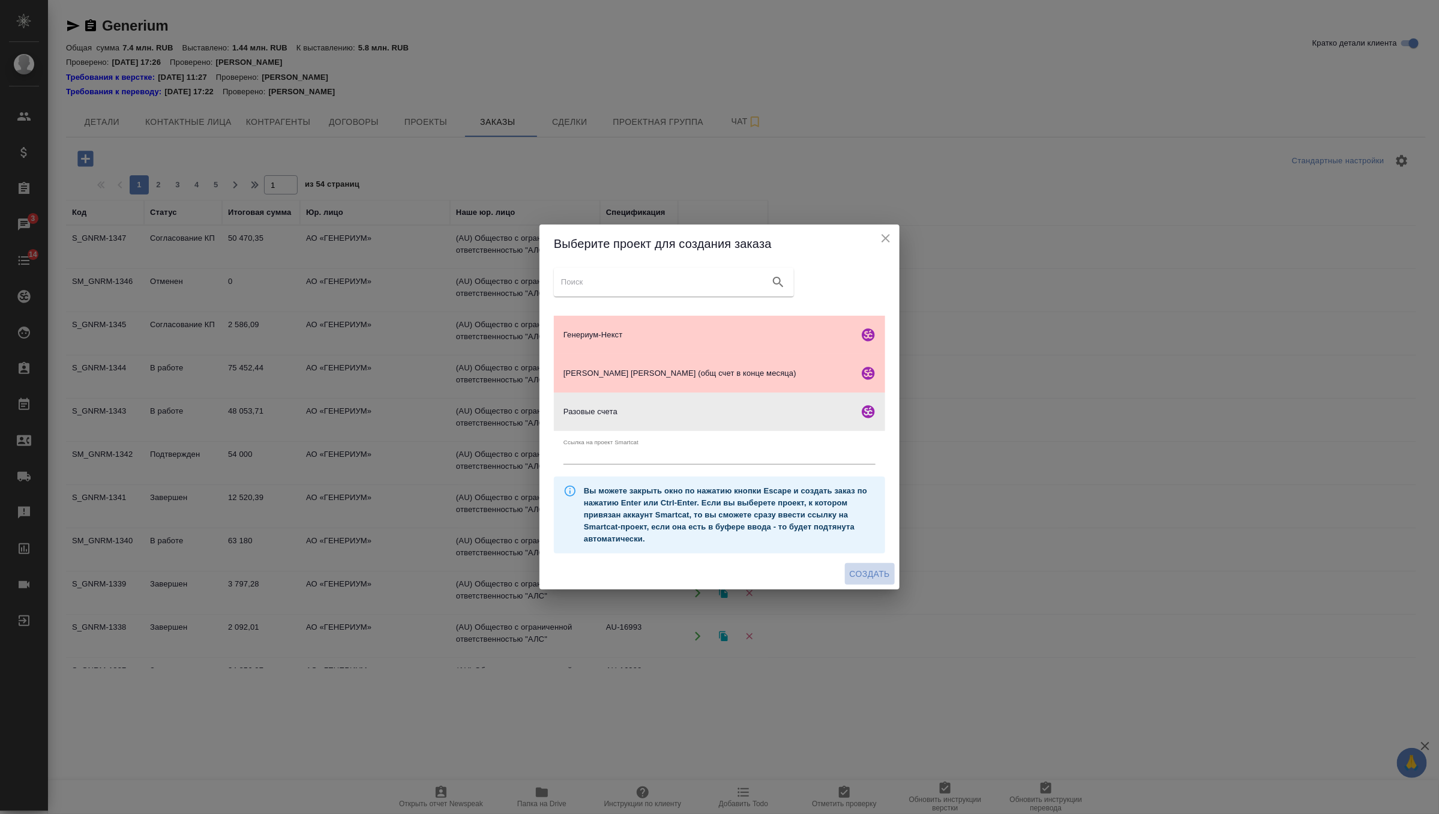
click at [866, 577] on span "Создать" at bounding box center [870, 573] width 40 height 15
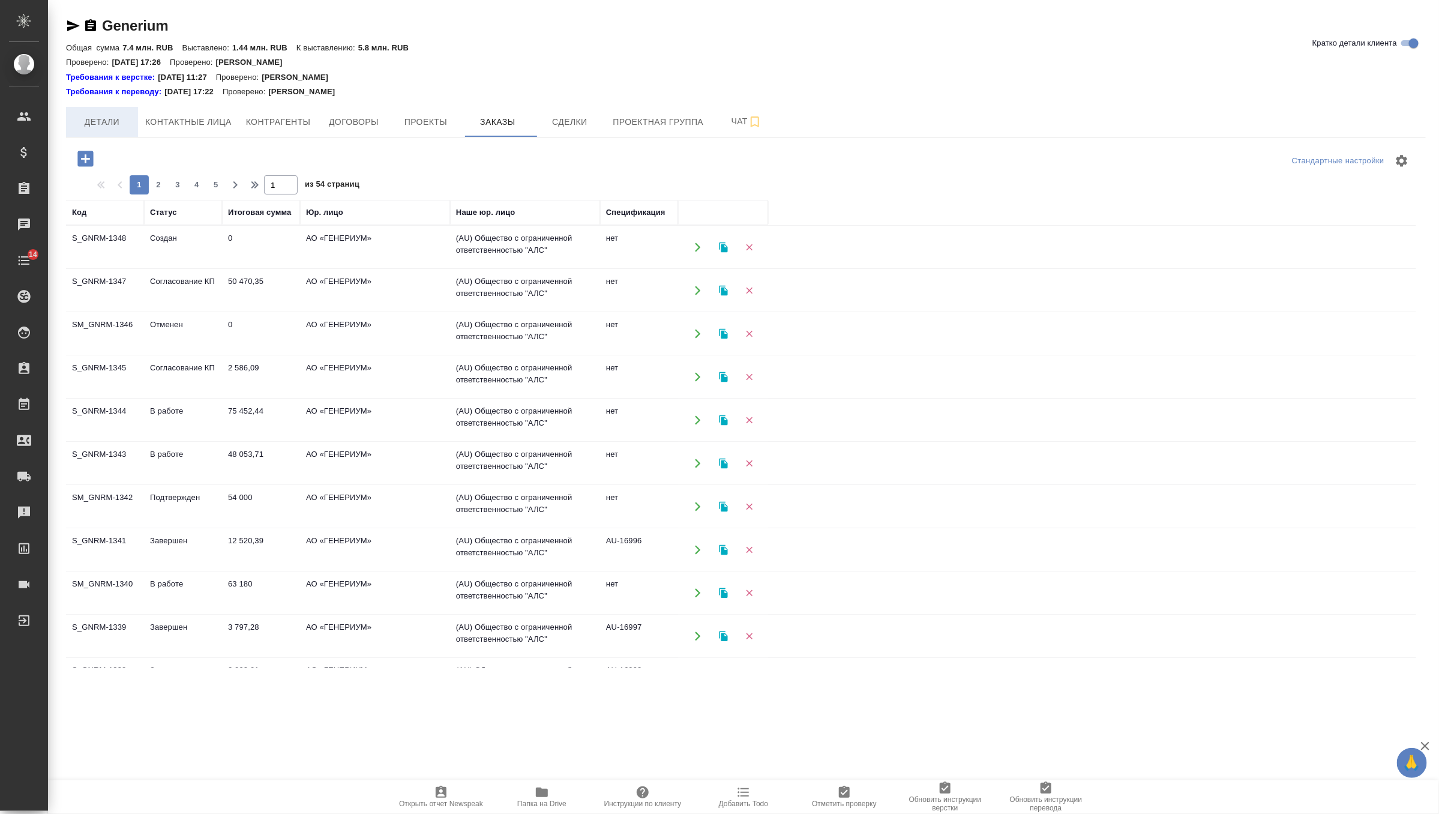
click at [108, 112] on button "Детали" at bounding box center [102, 122] width 72 height 30
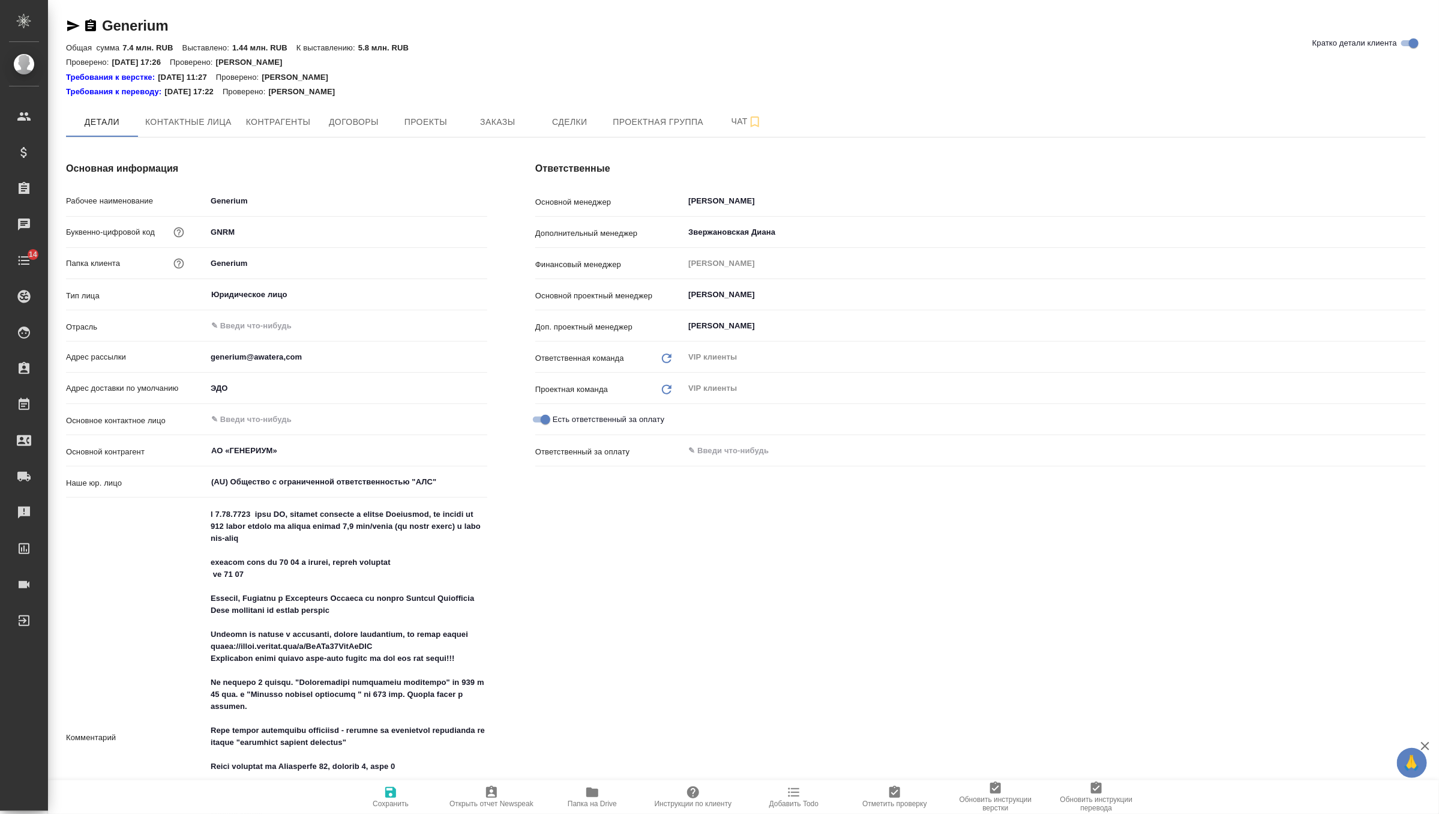
type textarea "x"
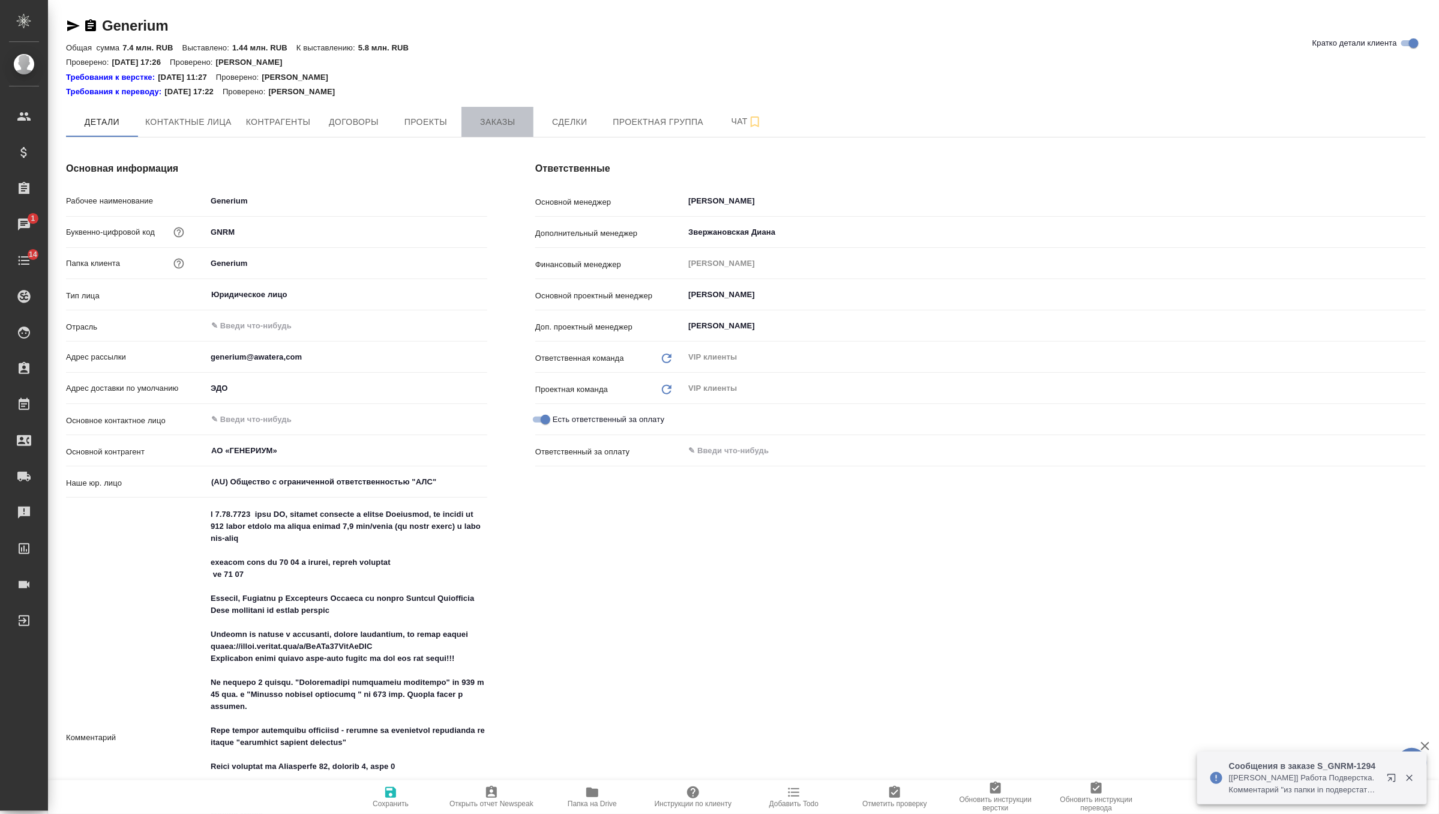
click at [493, 117] on span "Заказы" at bounding box center [498, 122] width 58 height 15
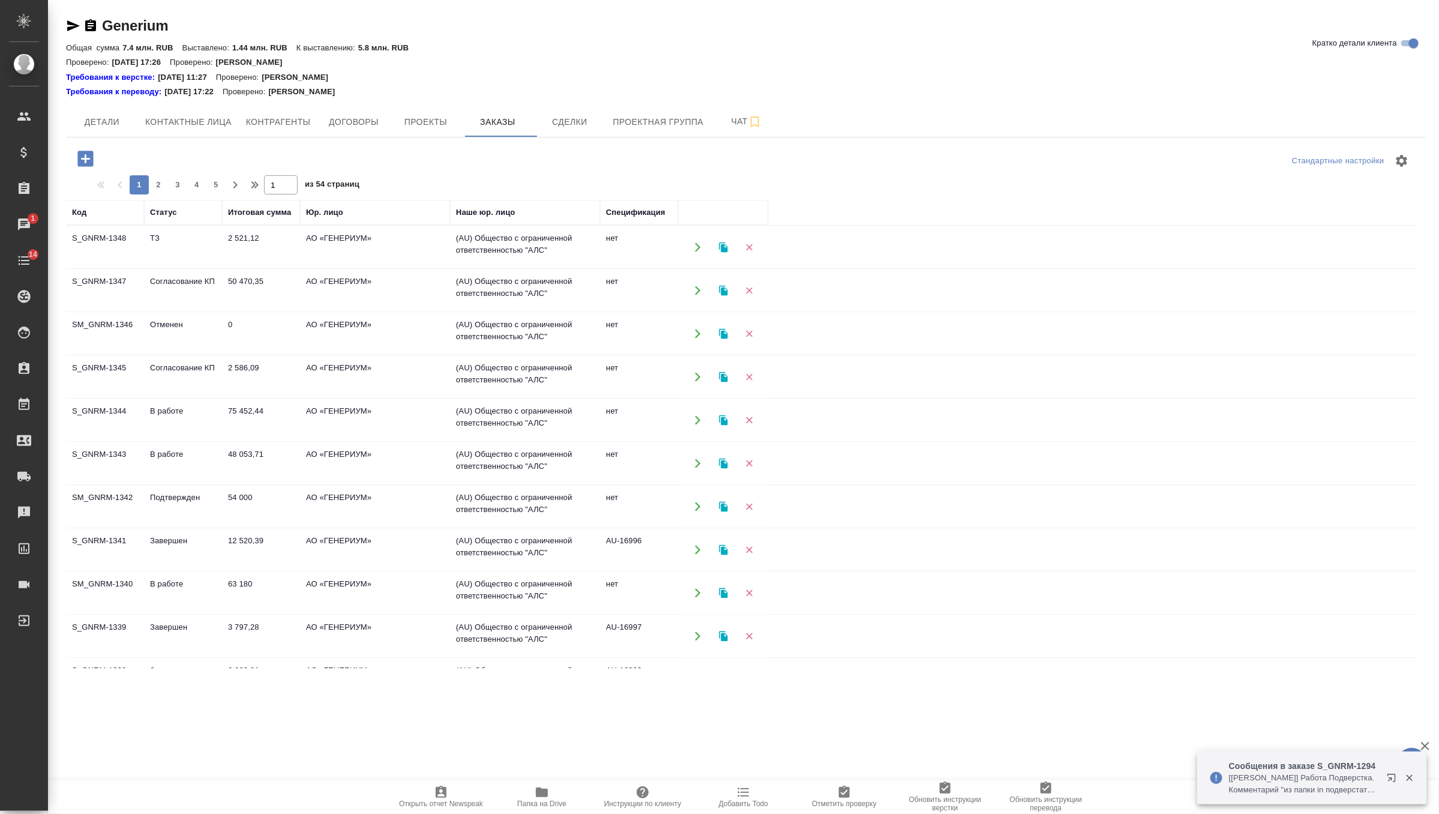
click at [230, 290] on td "50 470,35" at bounding box center [261, 290] width 78 height 42
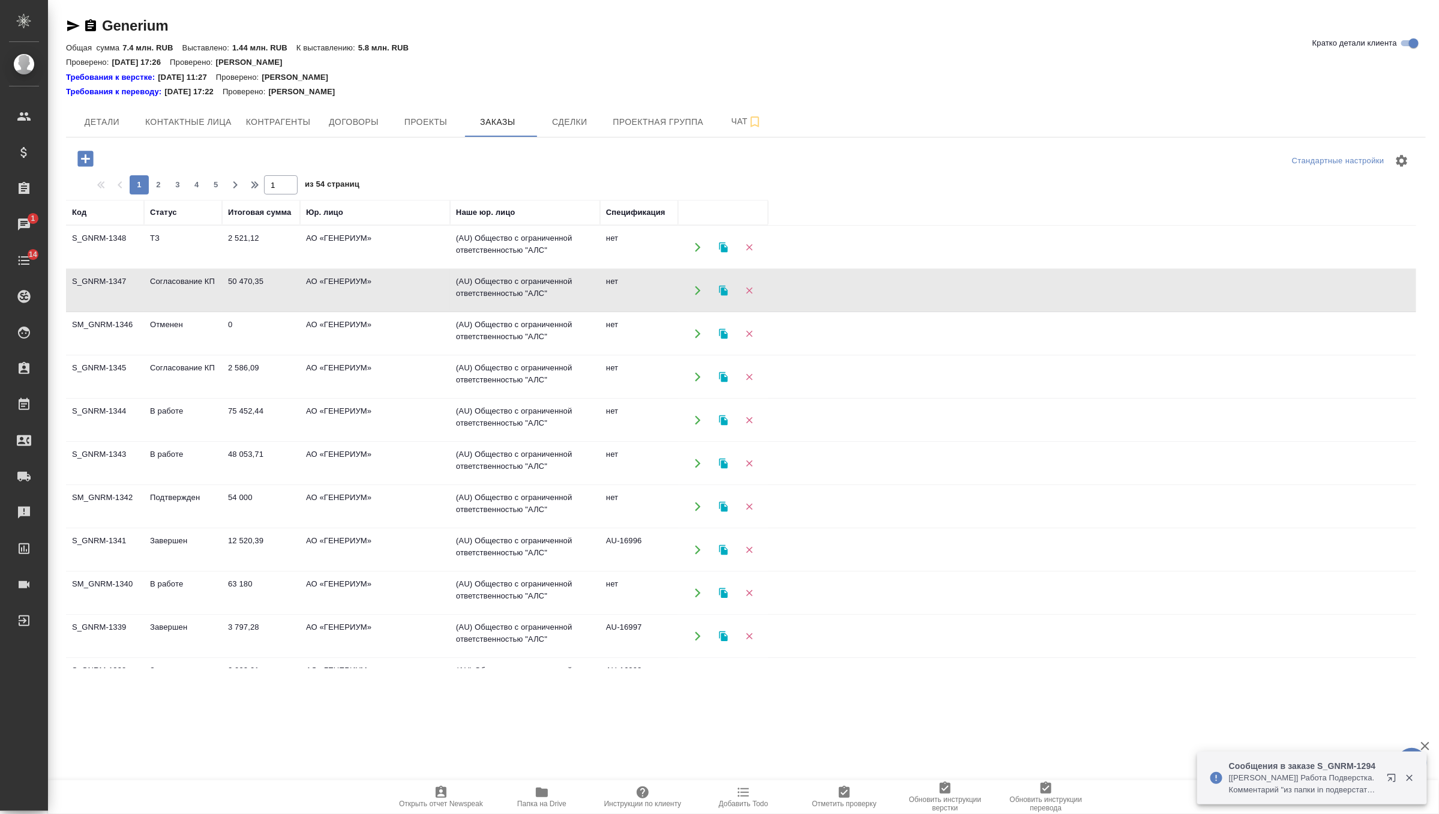
click at [230, 290] on td "50 470,35" at bounding box center [261, 290] width 78 height 42
click at [278, 276] on td "50 470,35" at bounding box center [261, 290] width 78 height 42
click at [194, 383] on td "Согласование КП" at bounding box center [183, 377] width 78 height 42
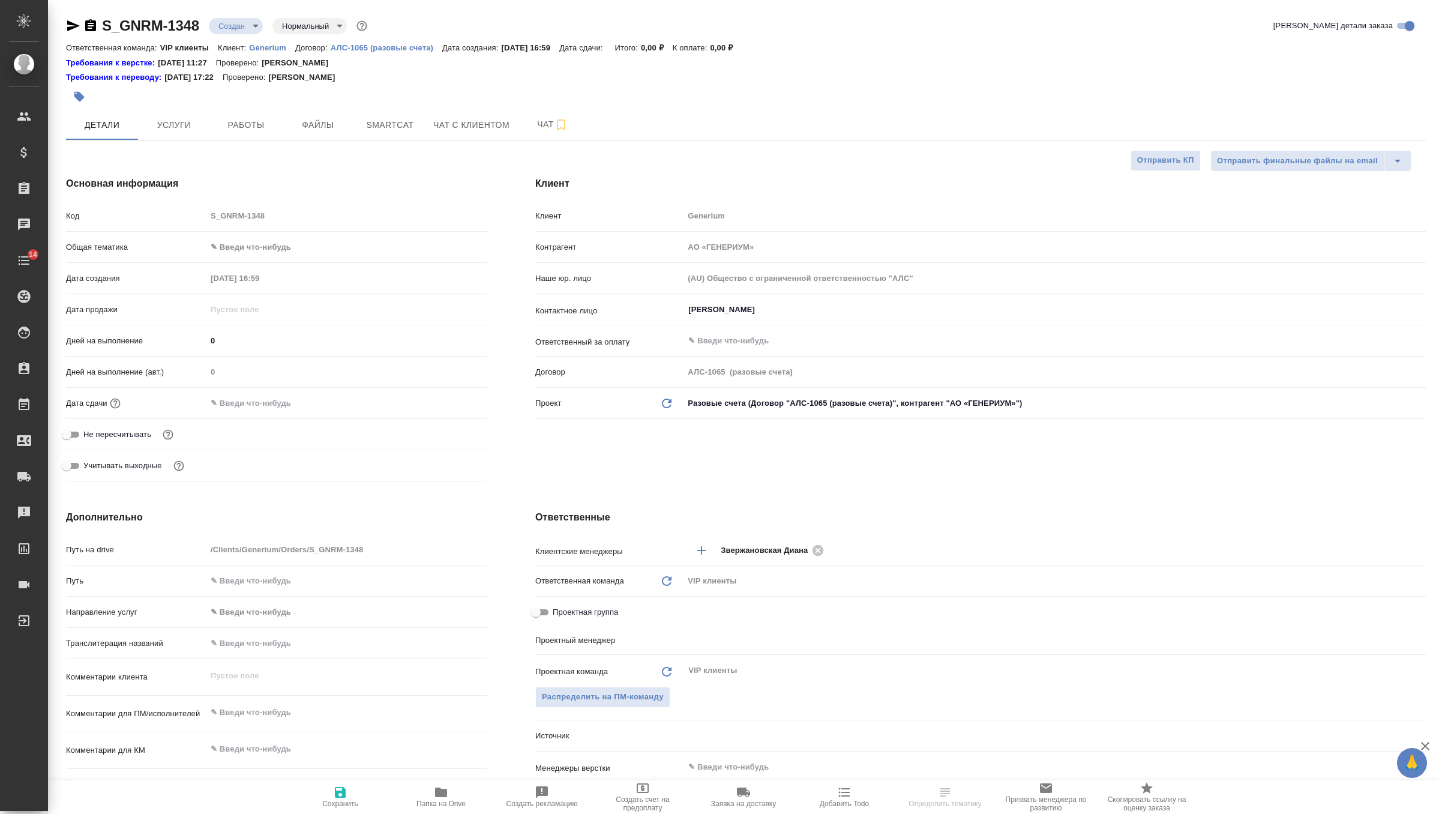
select select "RU"
type input "[PERSON_NAME]"
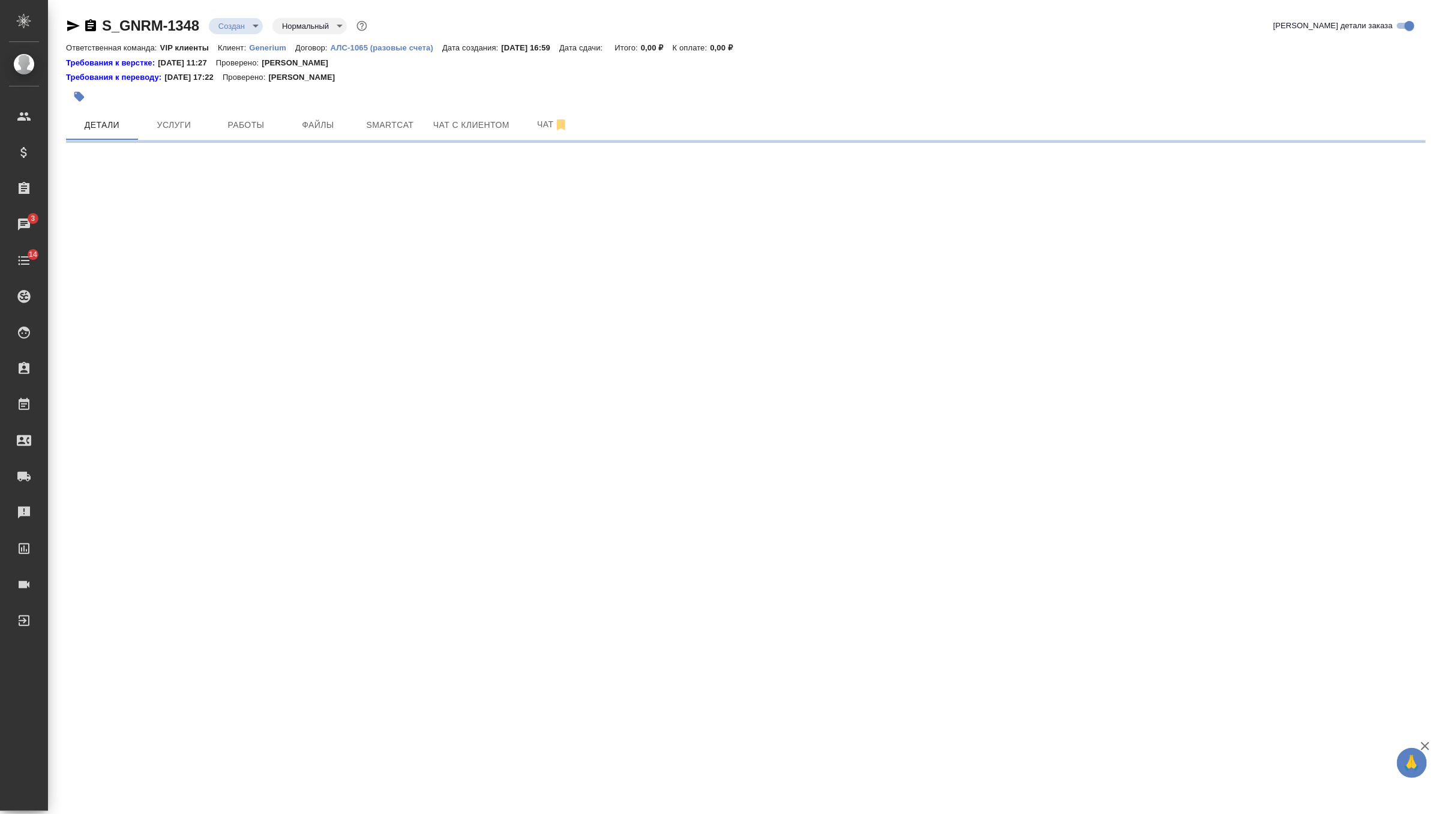
select select "RU"
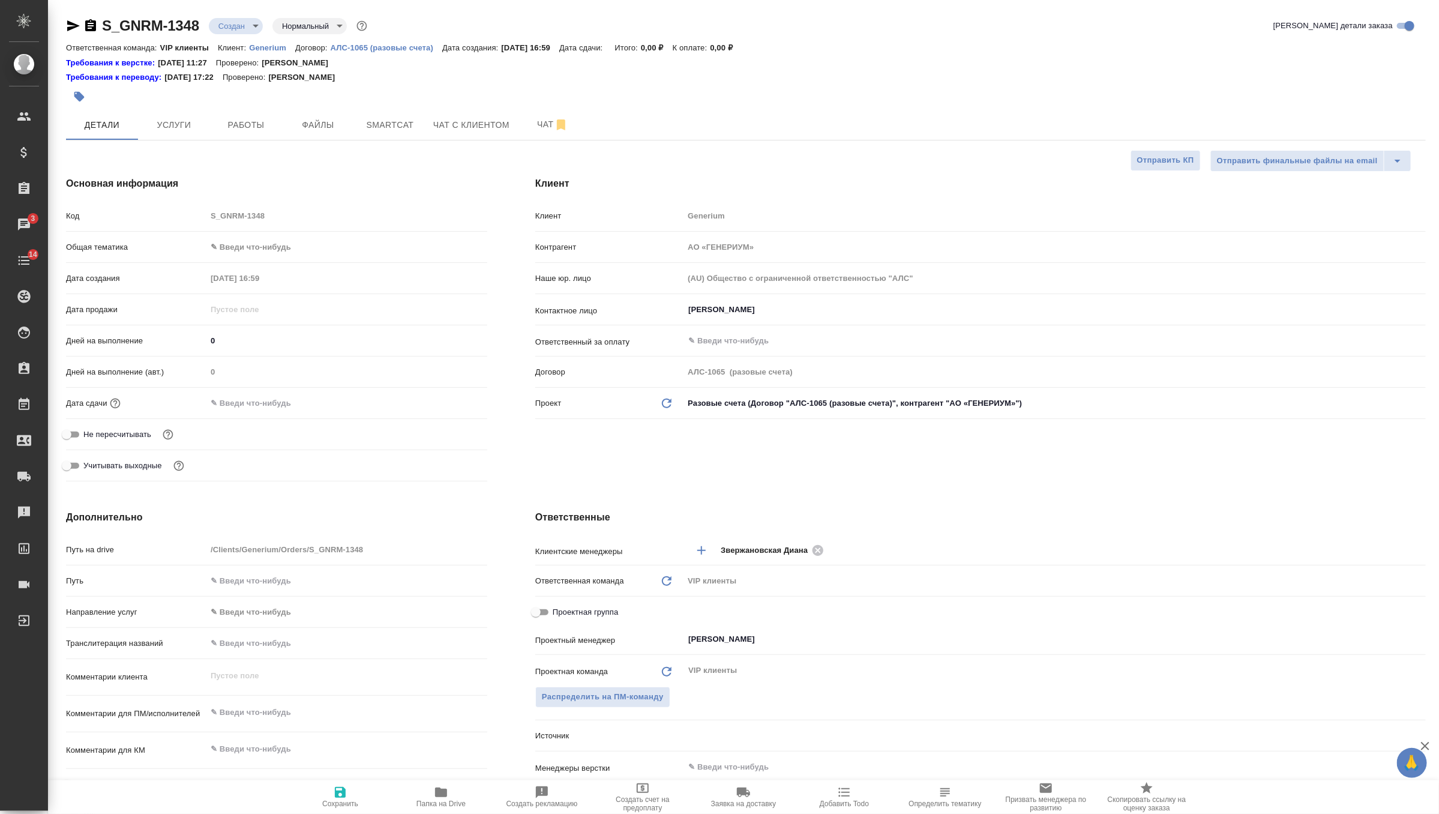
type textarea "x"
click at [764, 299] on div "Михалева Ирина ​" at bounding box center [1054, 310] width 742 height 22
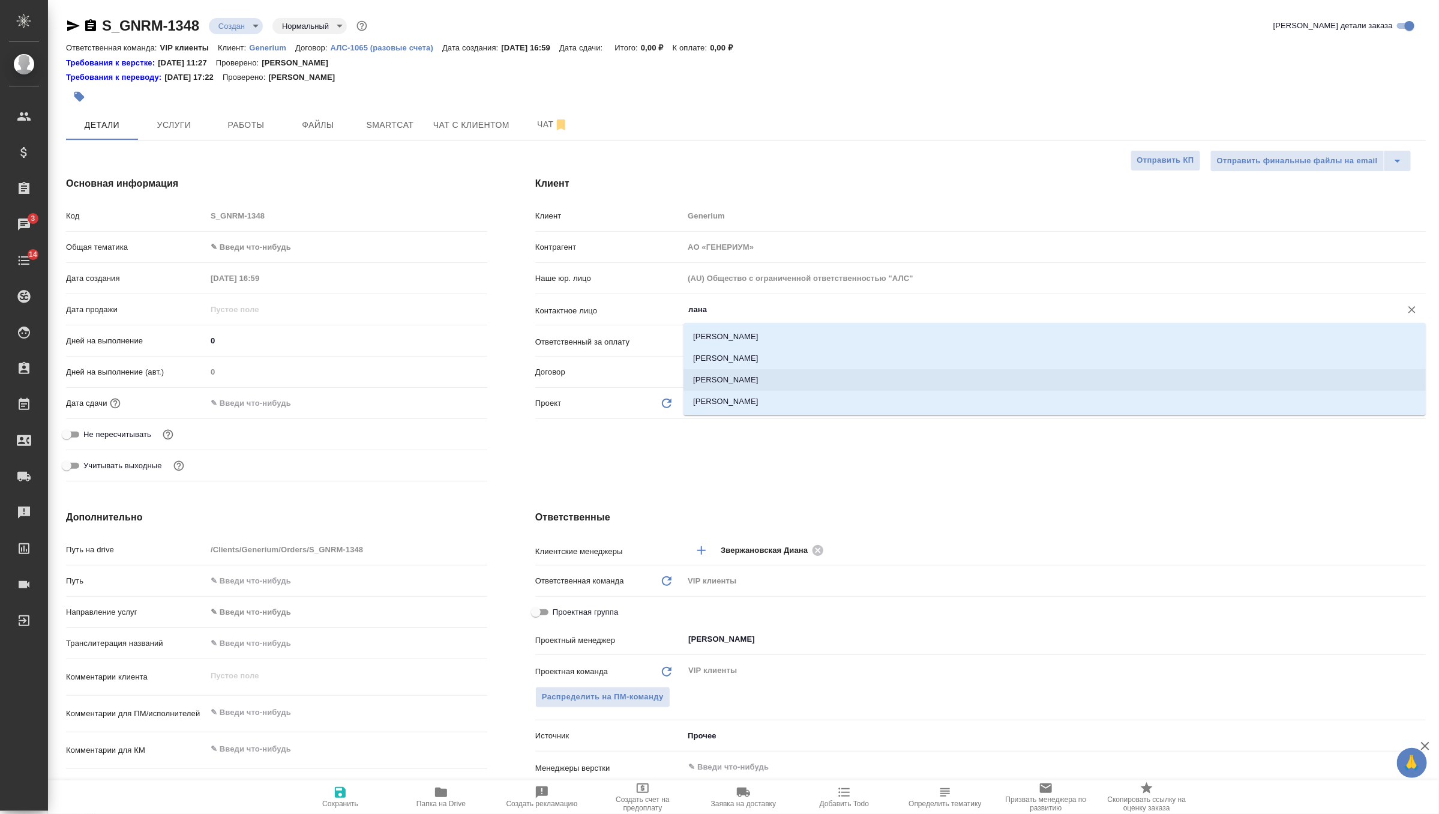
click at [778, 379] on li "Исмаил Лана" at bounding box center [1054, 380] width 742 height 22
type input "Исмаил Лана"
type textarea "x"
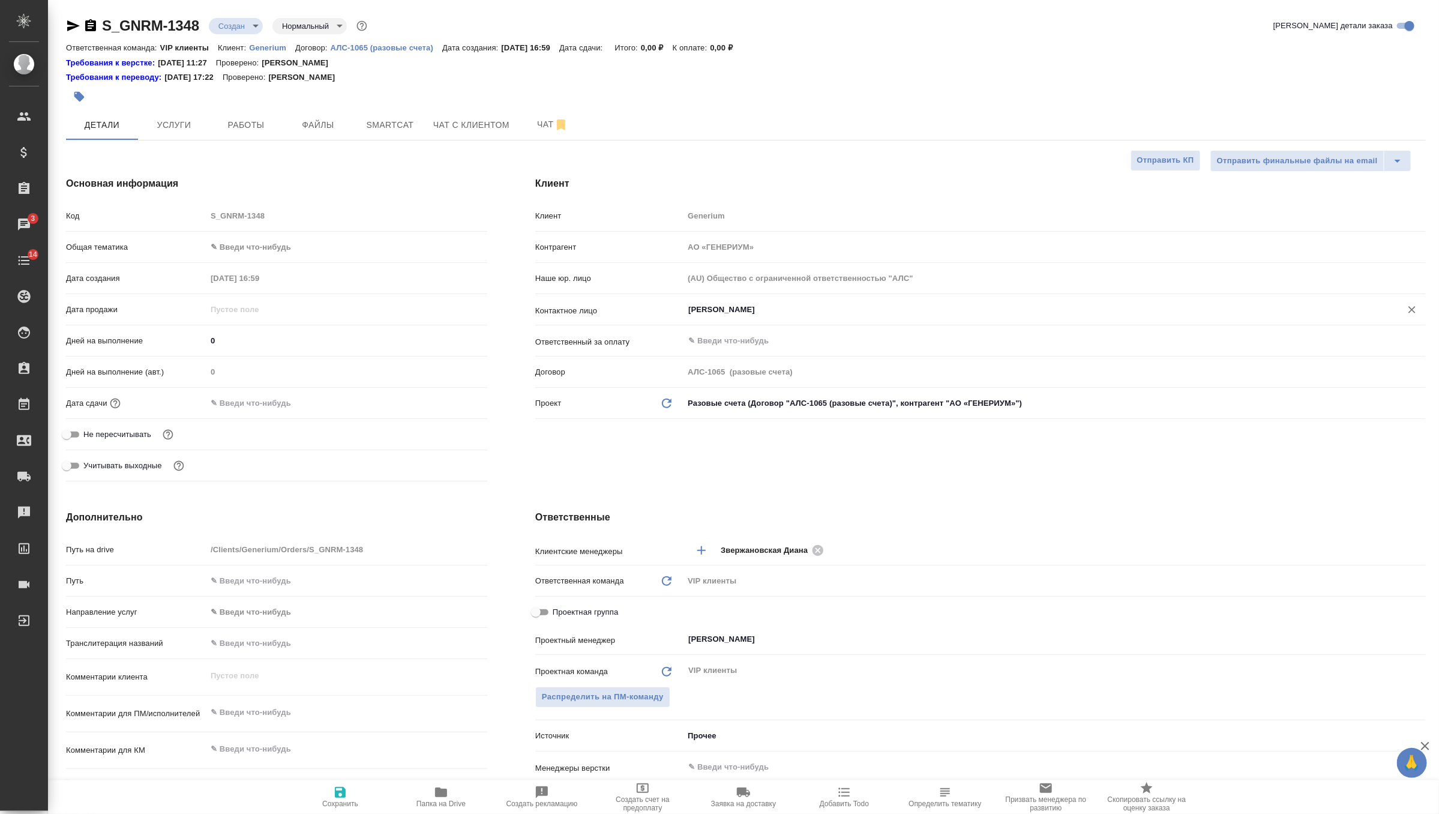
type input "Исмаил Лана"
click at [340, 806] on span "Сохранить" at bounding box center [340, 803] width 36 height 8
type textarea "x"
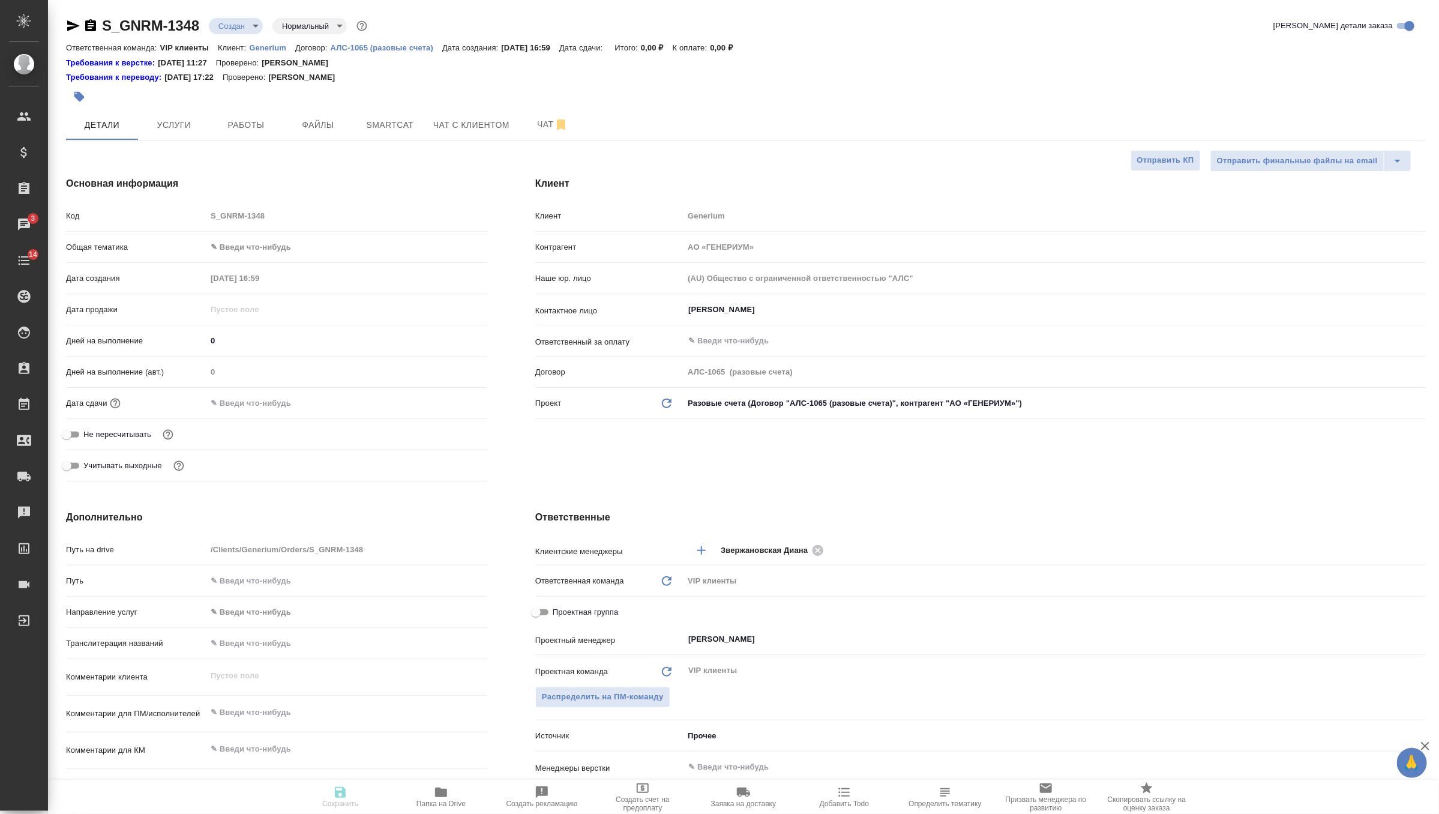
type textarea "x"
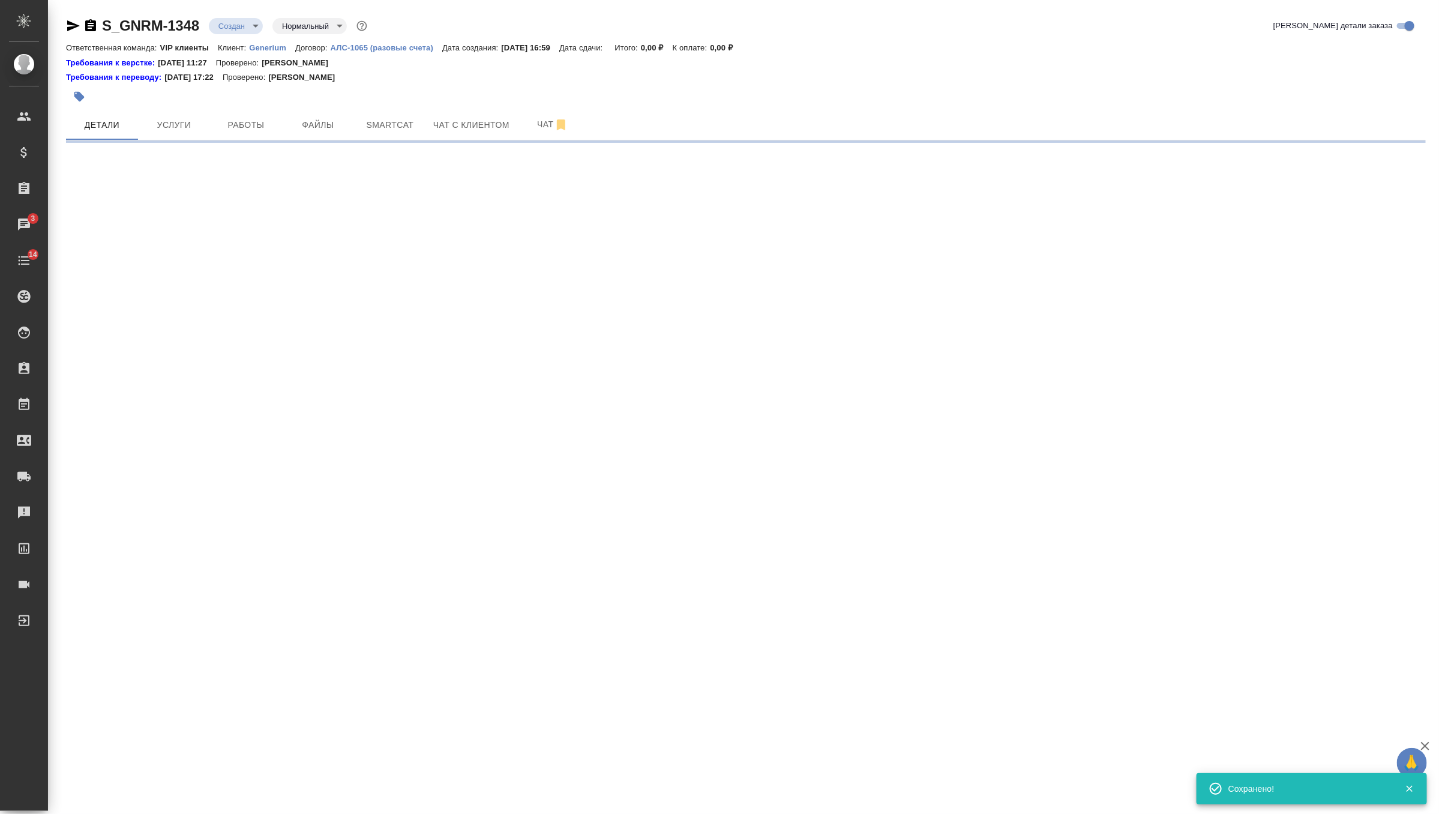
select select "RU"
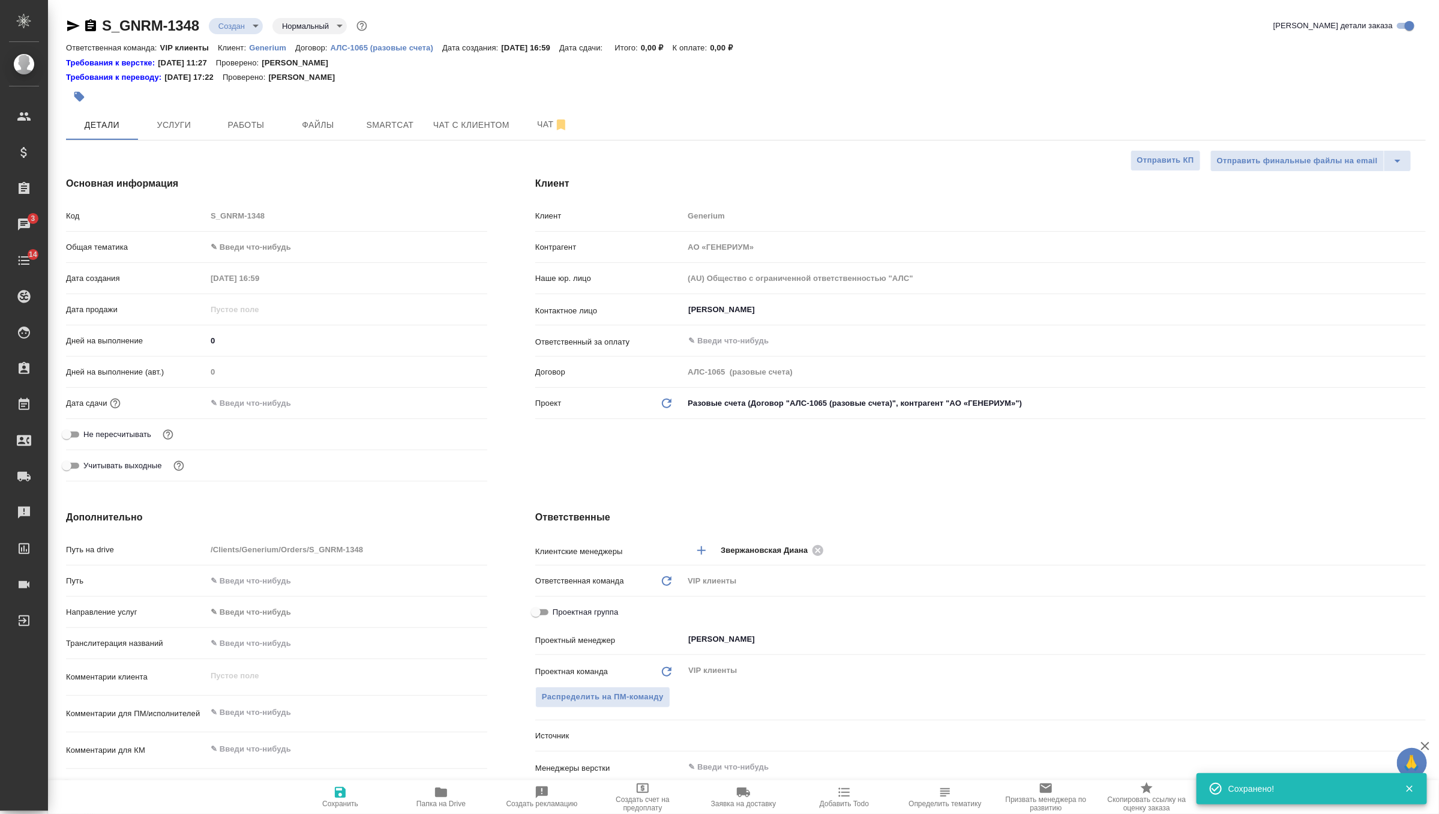
type textarea "x"
click at [259, 394] on input "text" at bounding box center [258, 402] width 105 height 17
click at [445, 397] on icon "button" at bounding box center [452, 402] width 14 height 14
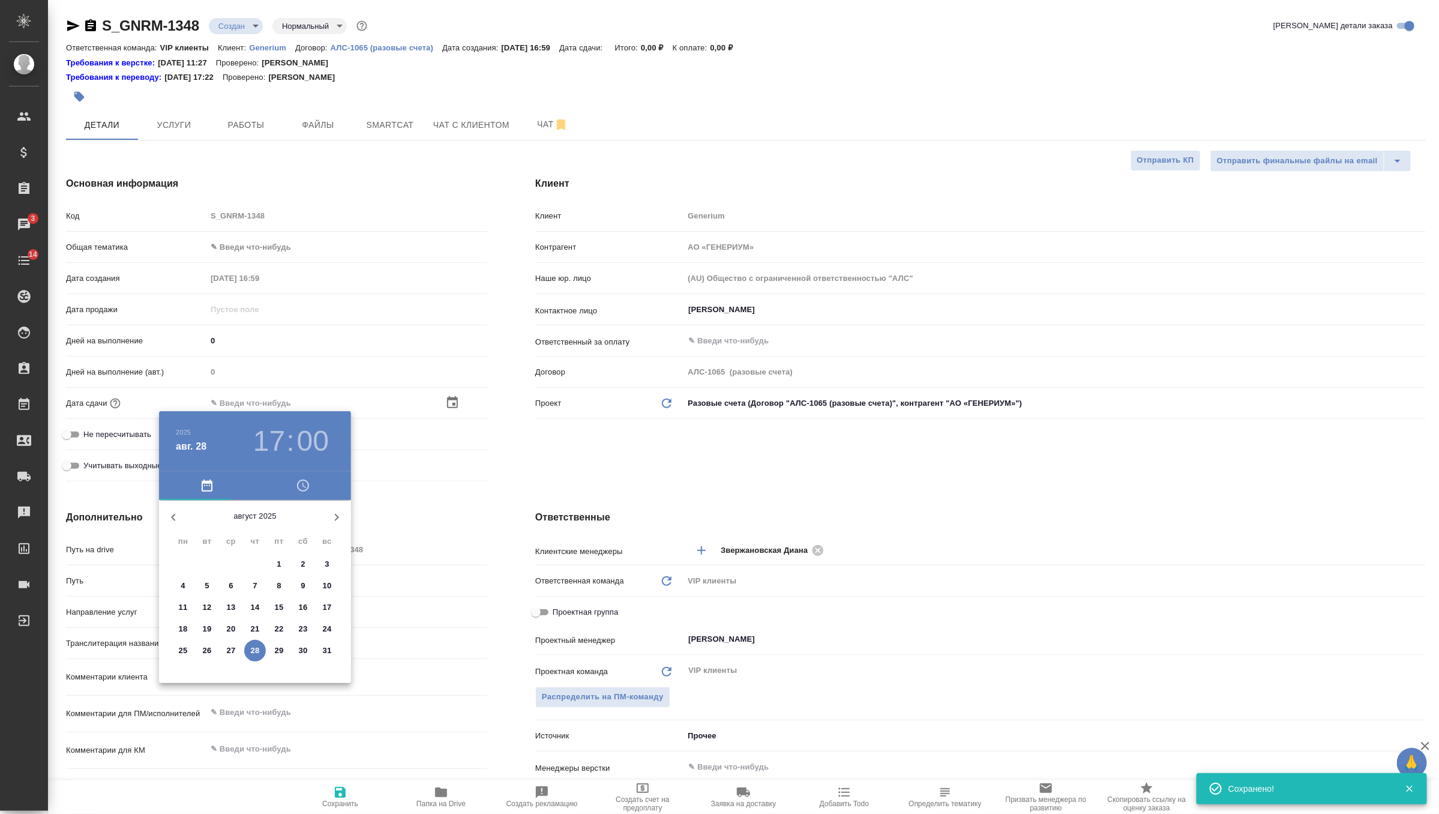
click at [284, 647] on span "29" at bounding box center [279, 650] width 22 height 12
type input "29.08.2025 17:00"
type textarea "x"
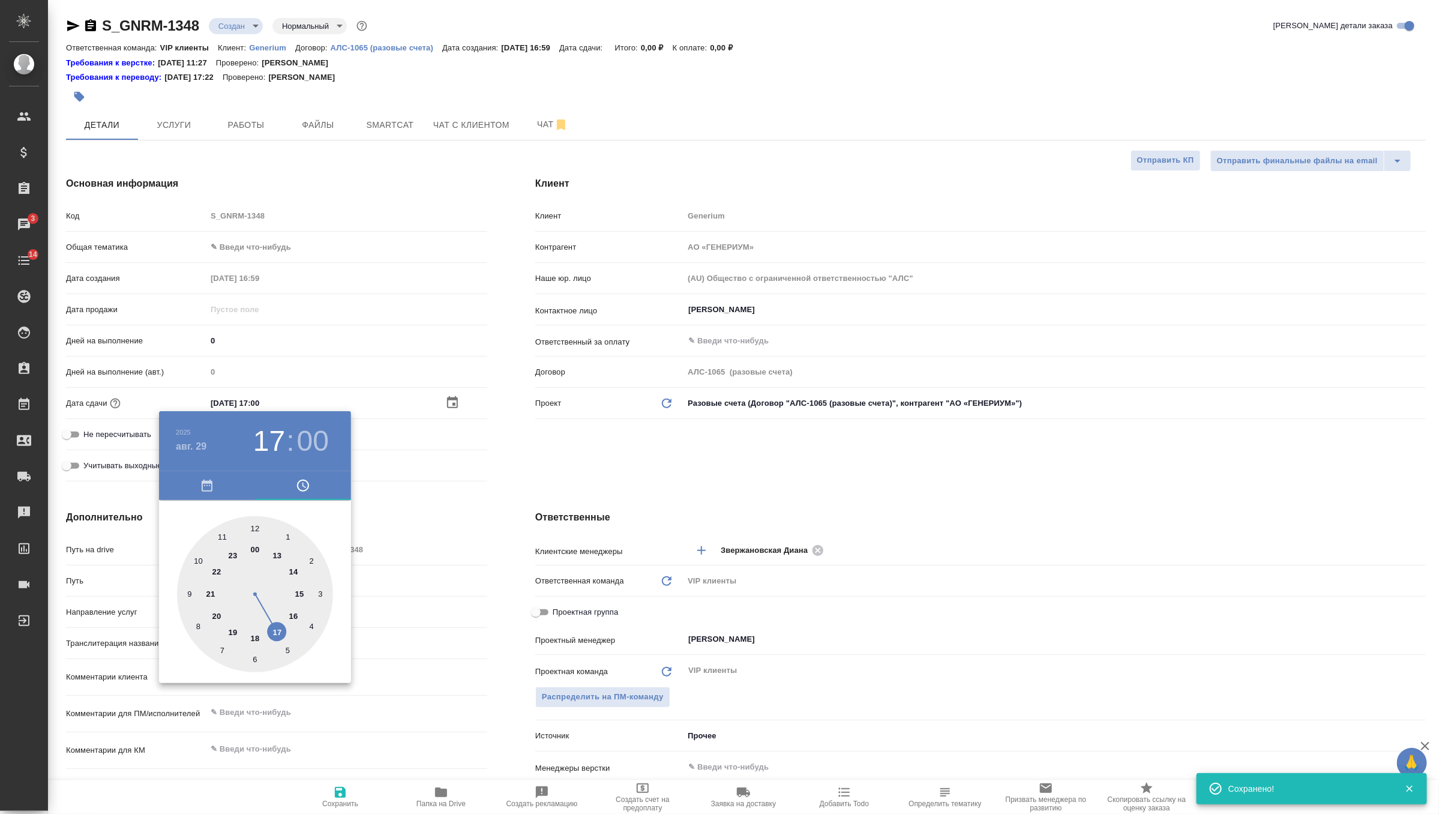
click at [259, 638] on div at bounding box center [255, 594] width 156 height 156
type input "29.08.2025 18:00"
type textarea "x"
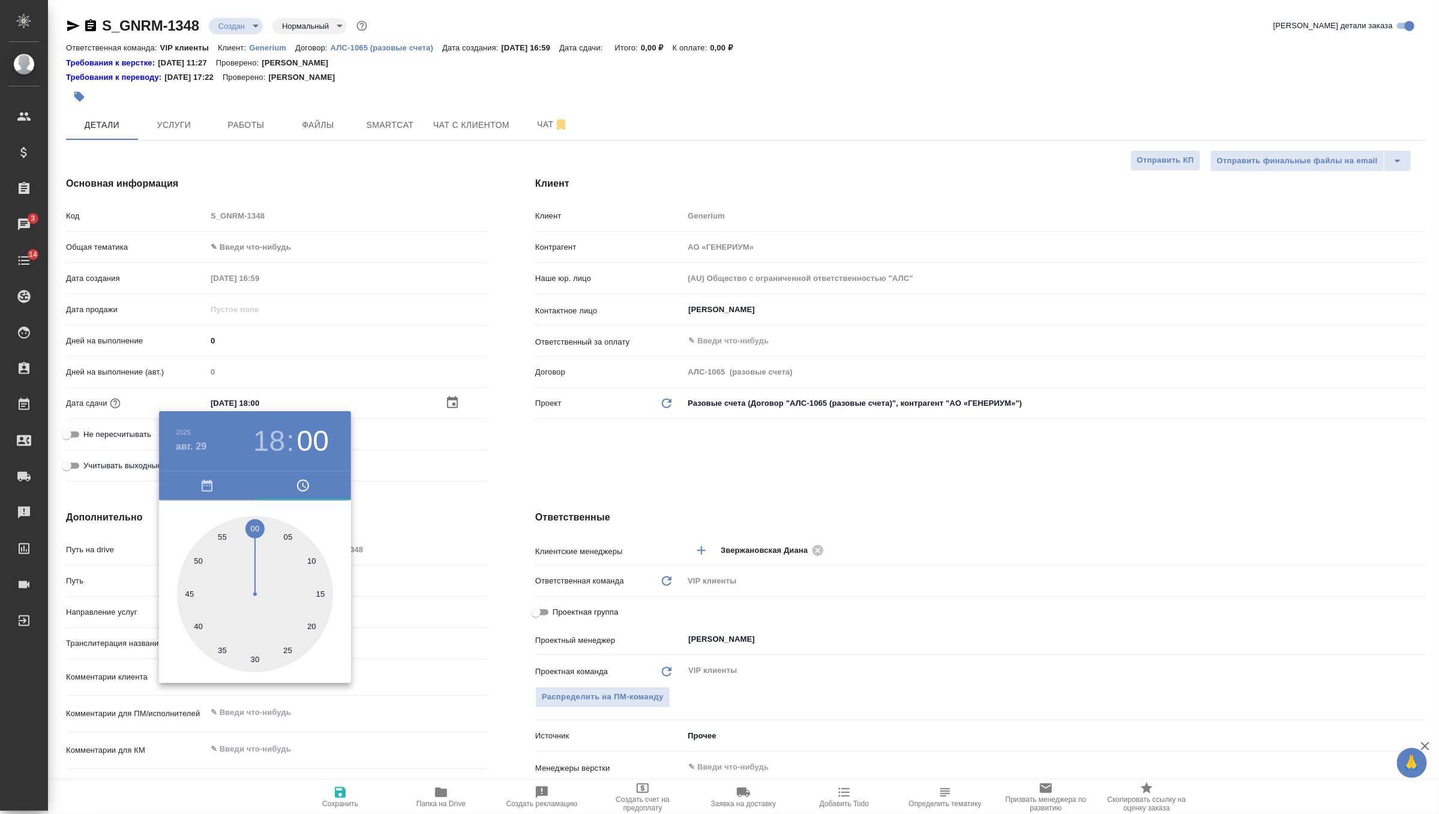
click at [586, 422] on div at bounding box center [719, 407] width 1439 height 814
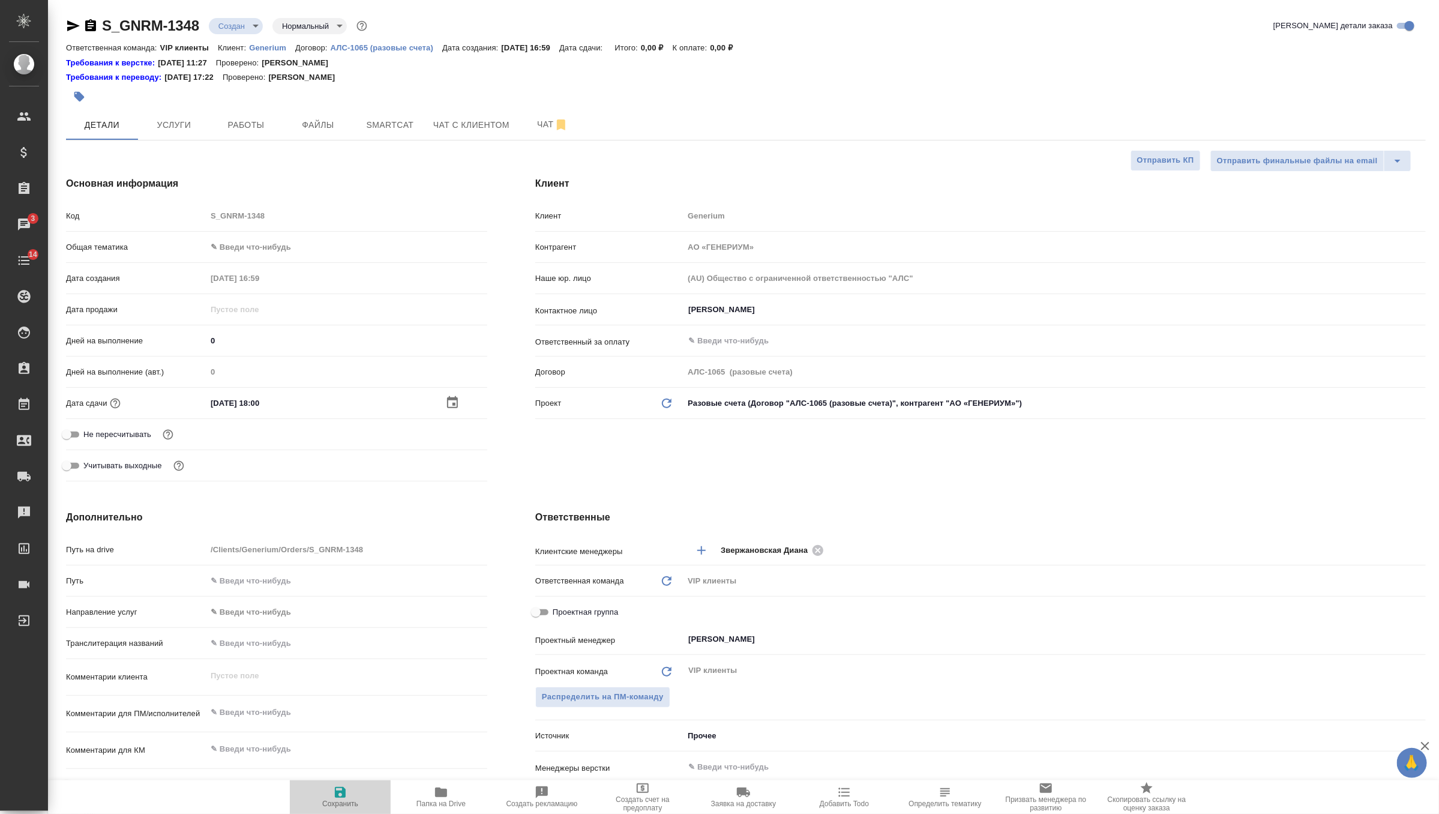
click at [348, 794] on span "Сохранить" at bounding box center [340, 796] width 86 height 23
type textarea "x"
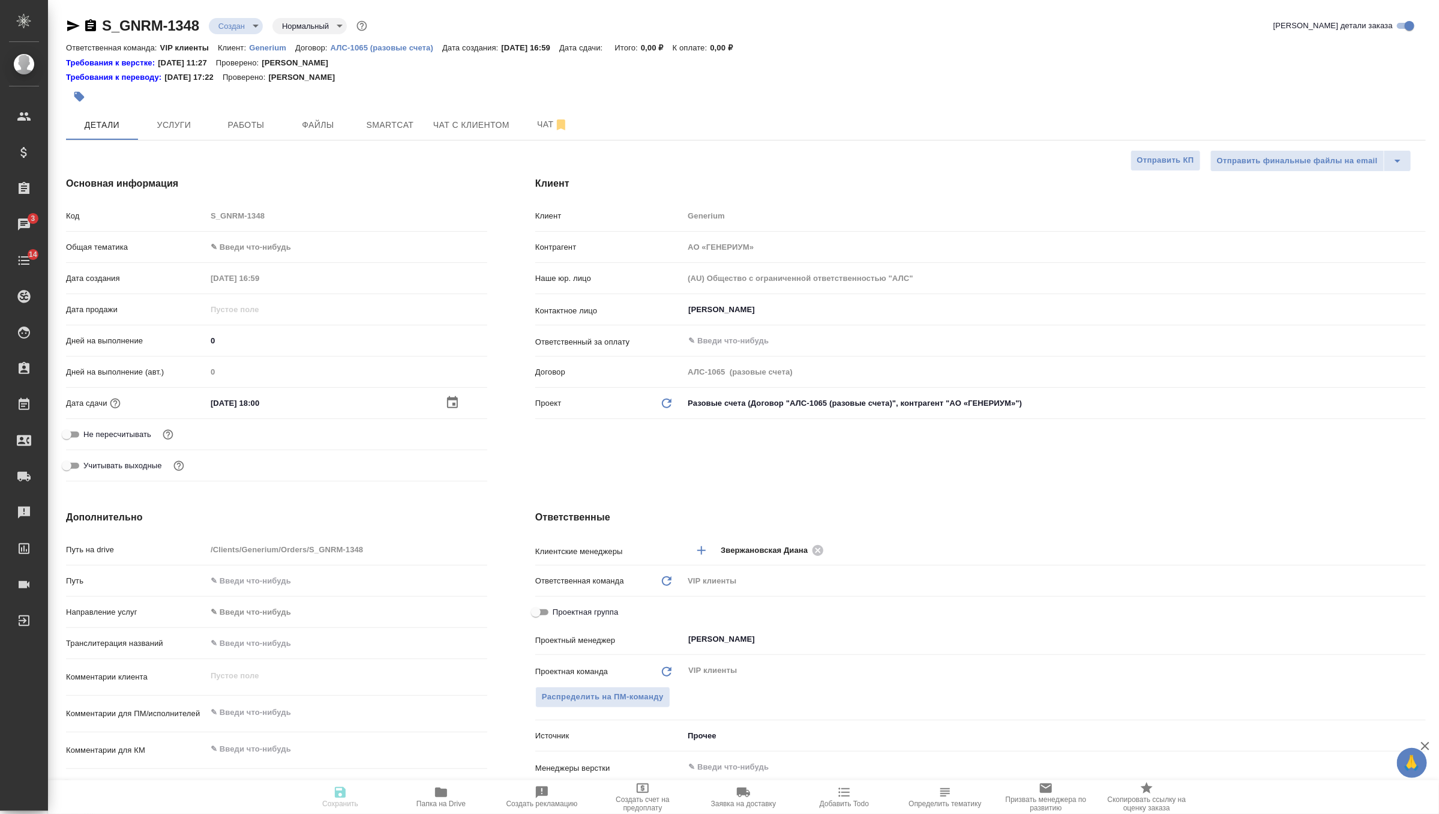
type textarea "x"
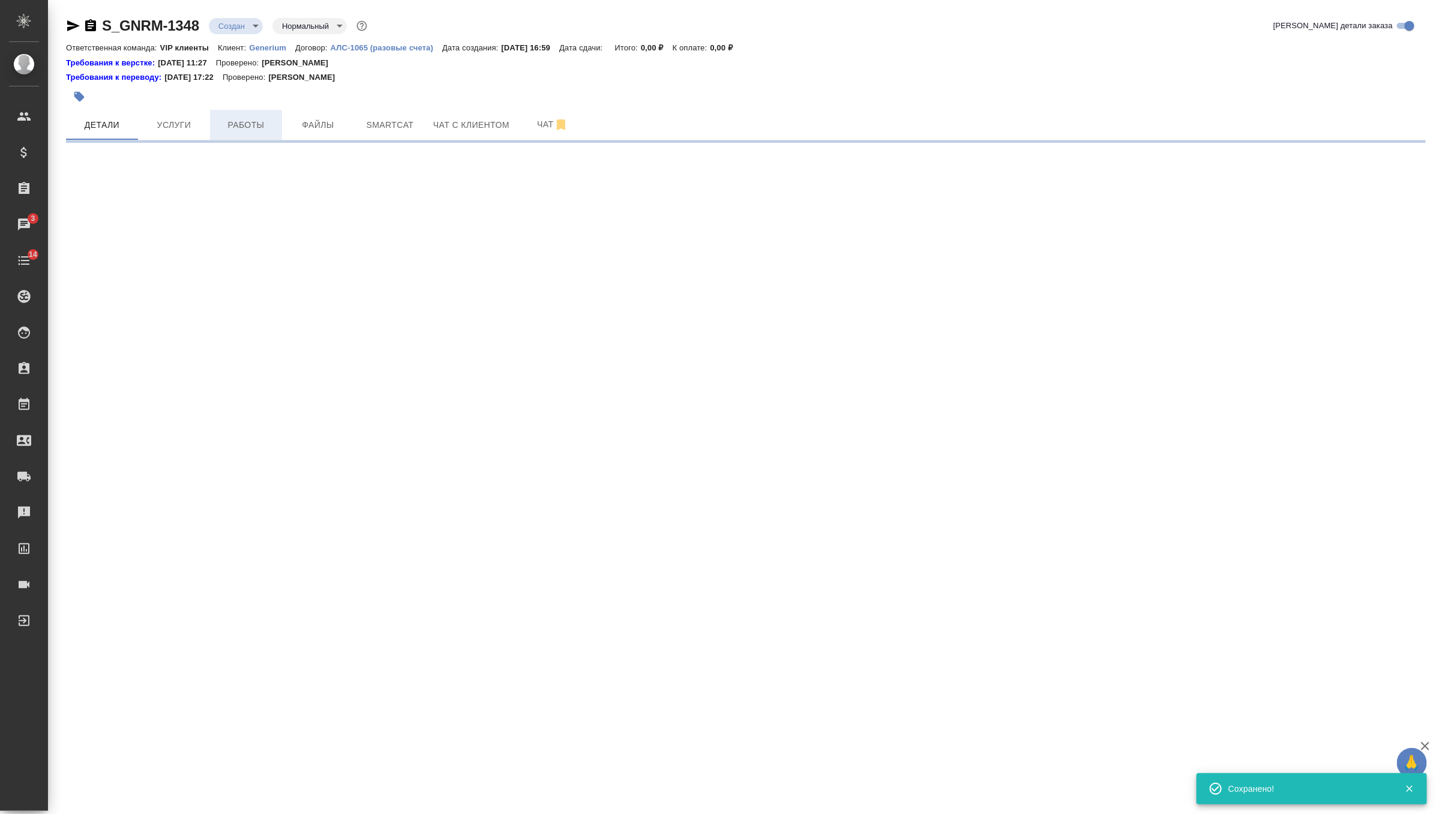
select select "RU"
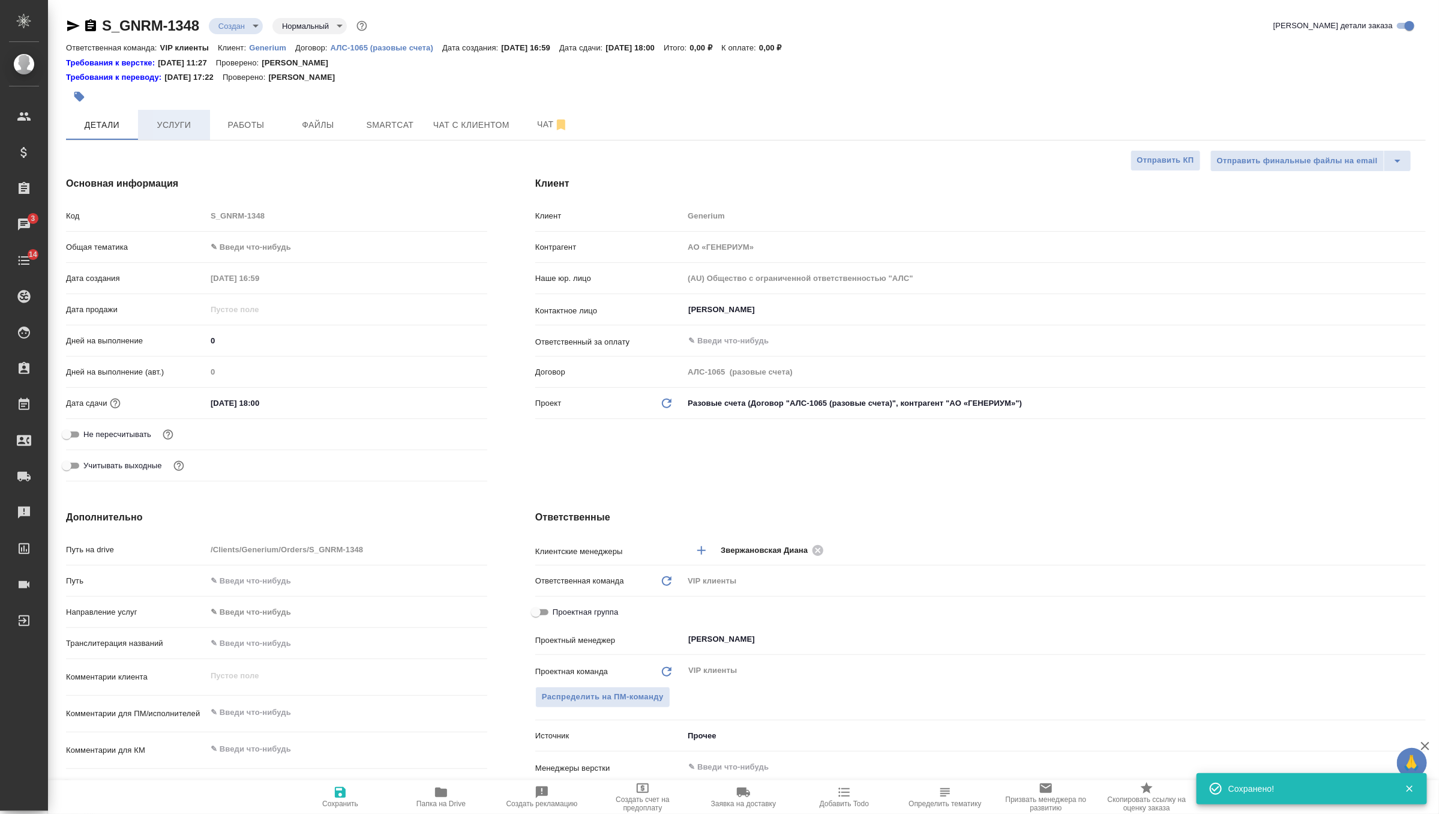
type textarea "x"
click at [330, 122] on span "Файлы" at bounding box center [318, 125] width 58 height 15
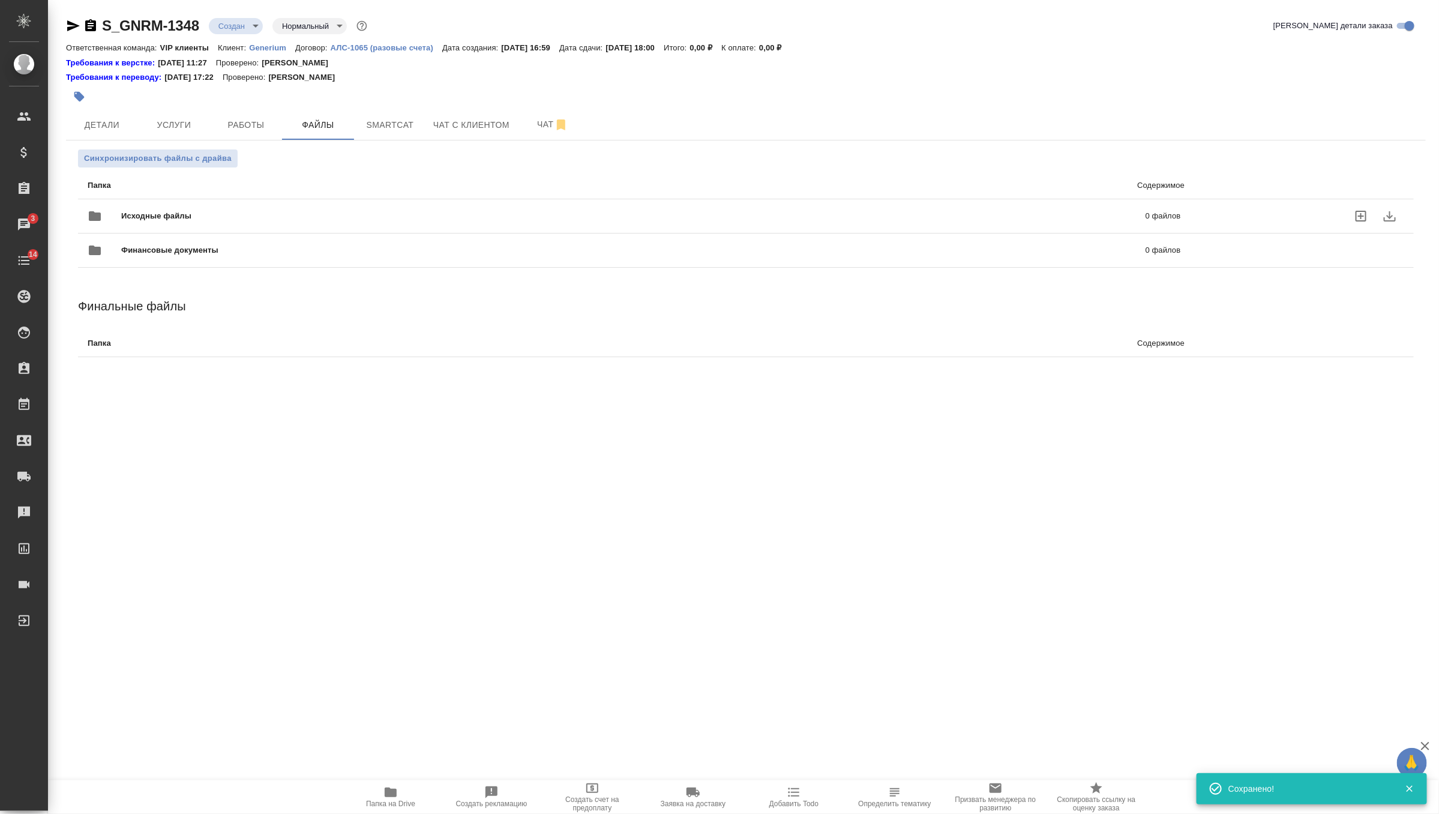
click at [130, 215] on span "Исходные файлы" at bounding box center [394, 216] width 547 height 12
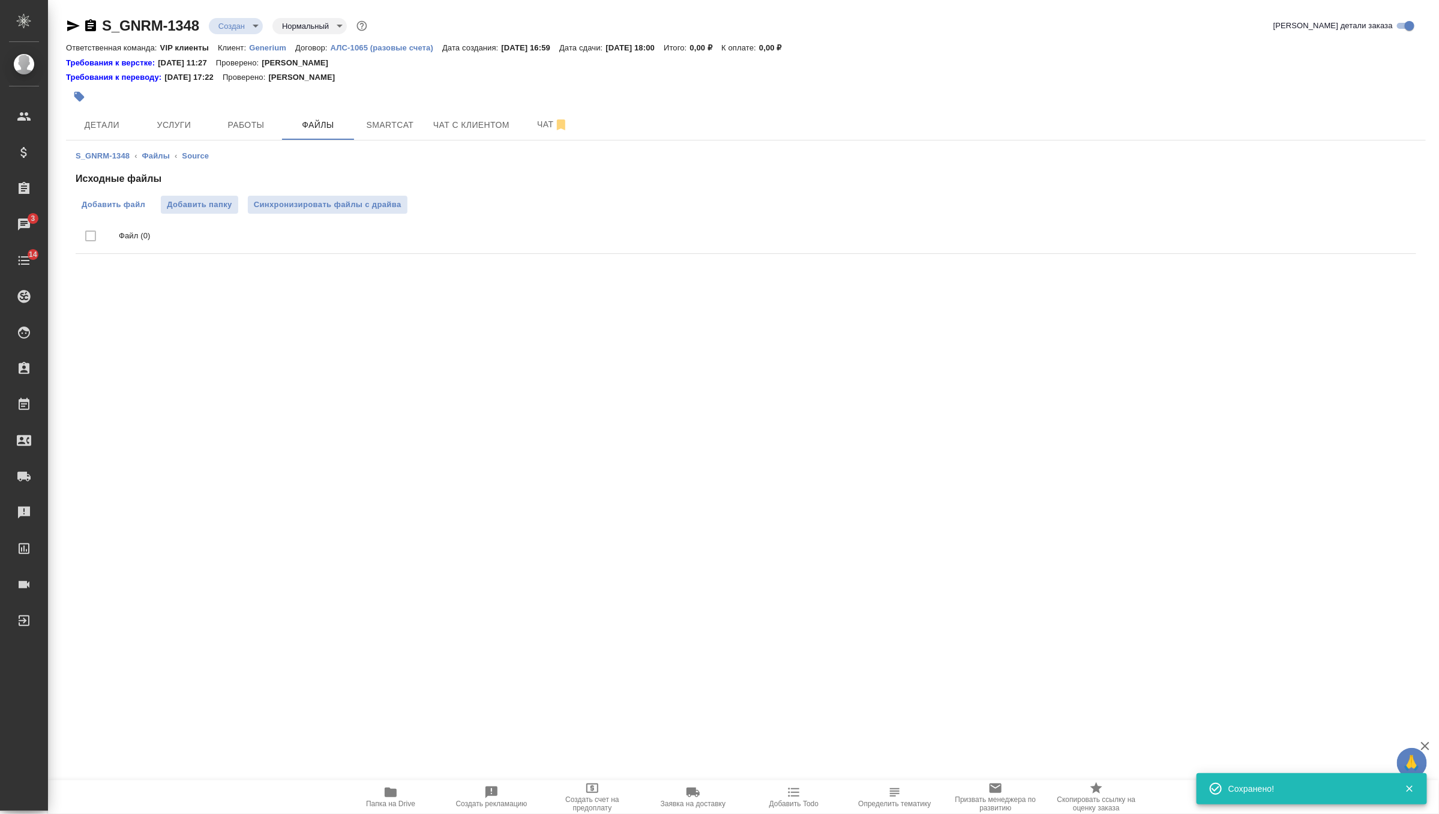
click at [121, 208] on span "Добавить файл" at bounding box center [114, 205] width 64 height 12
click at [0, 0] on input "Добавить файл" at bounding box center [0, 0] width 0 height 0
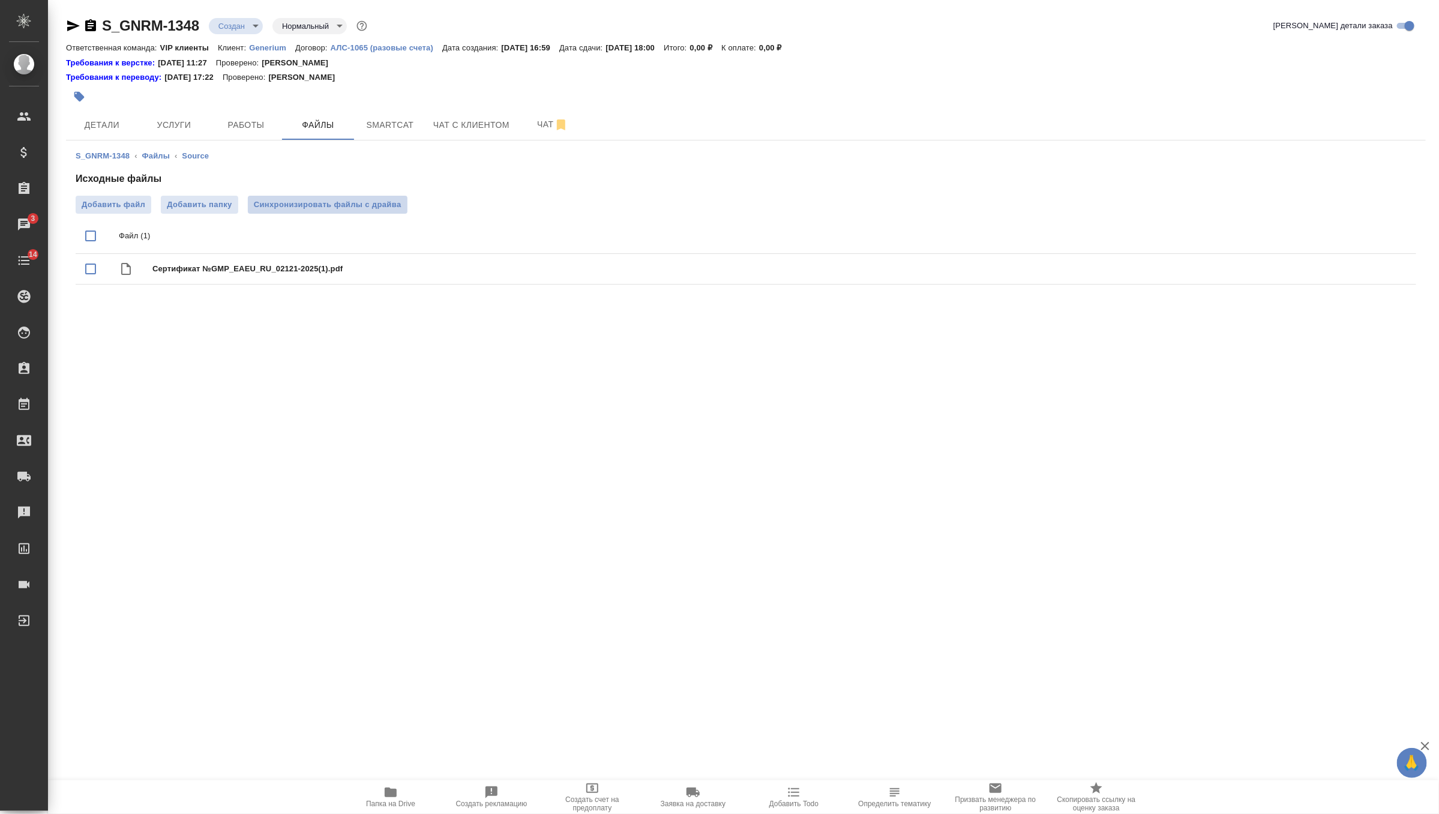
click at [359, 209] on span "Синхронизировать файлы с драйва" at bounding box center [328, 205] width 148 height 12
click at [256, 29] on body "🙏 .cls-1 fill:#fff; AWATERA Zverzhanovskaya Diana Клиенты Спецификации Заказы 3…" at bounding box center [719, 407] width 1439 height 814
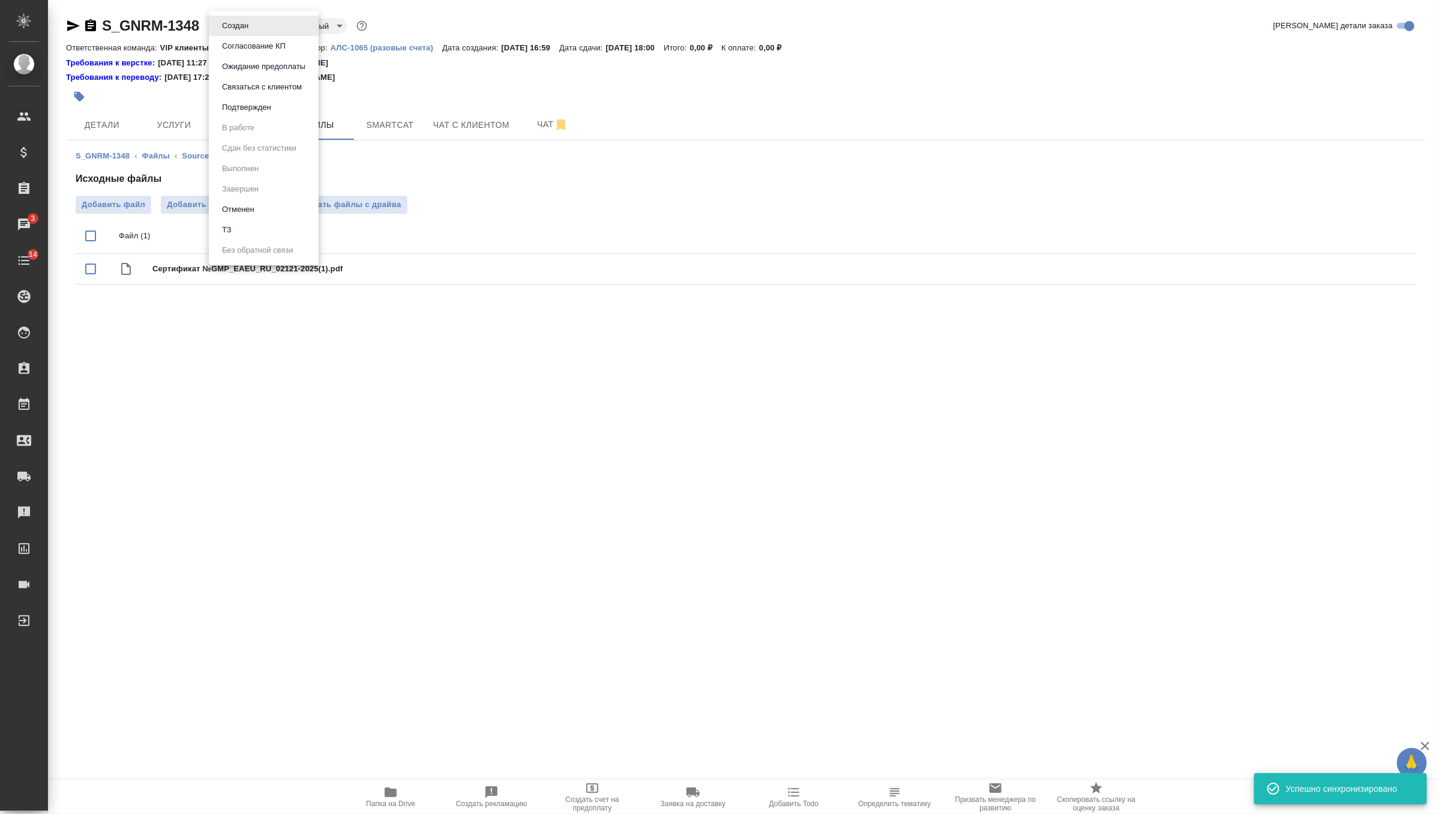
click at [248, 236] on li "ТЗ" at bounding box center [264, 230] width 110 height 20
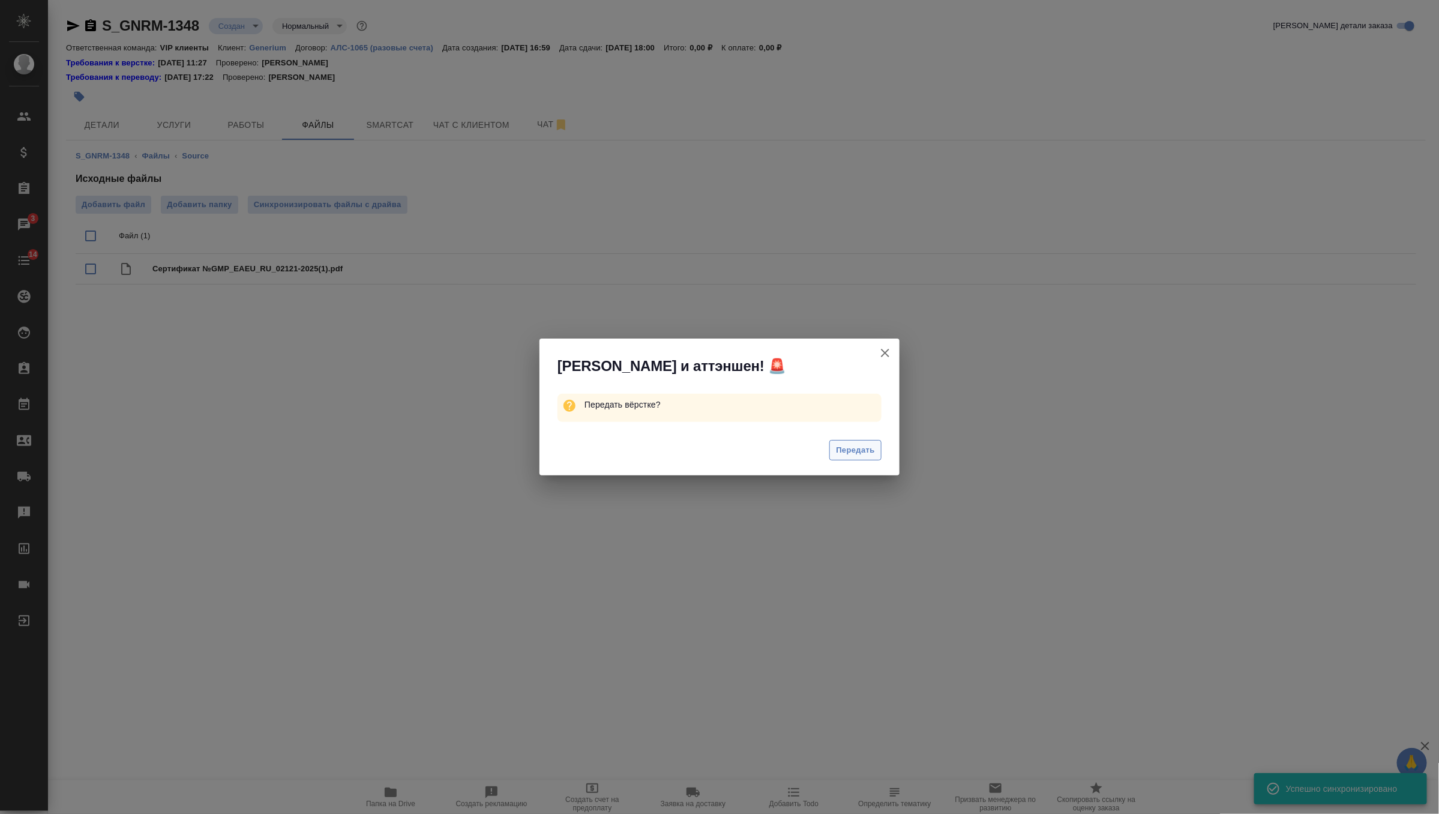
click at [858, 452] on span "Передать" at bounding box center [855, 450] width 39 height 14
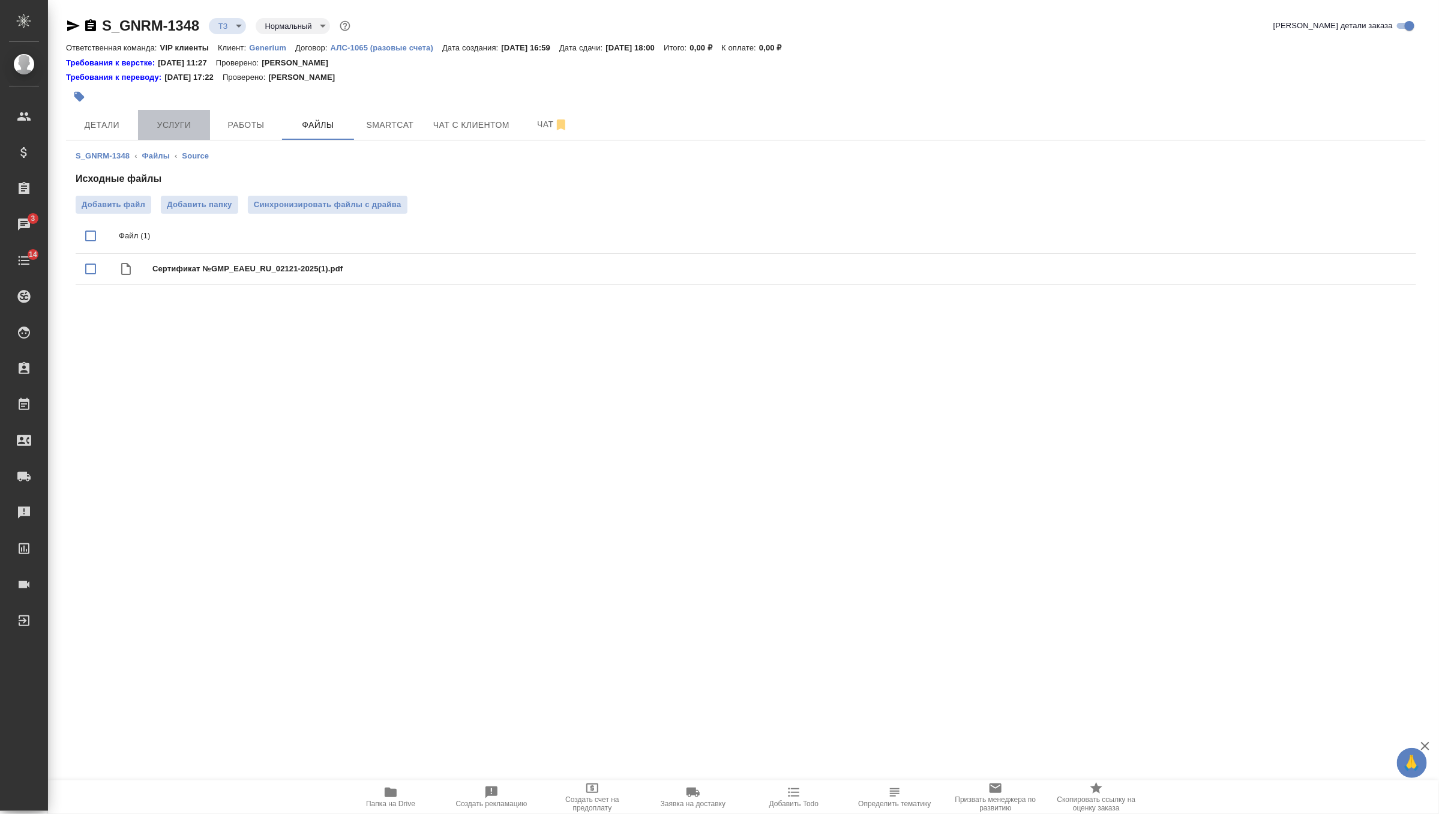
click at [166, 126] on span "Услуги" at bounding box center [174, 125] width 58 height 15
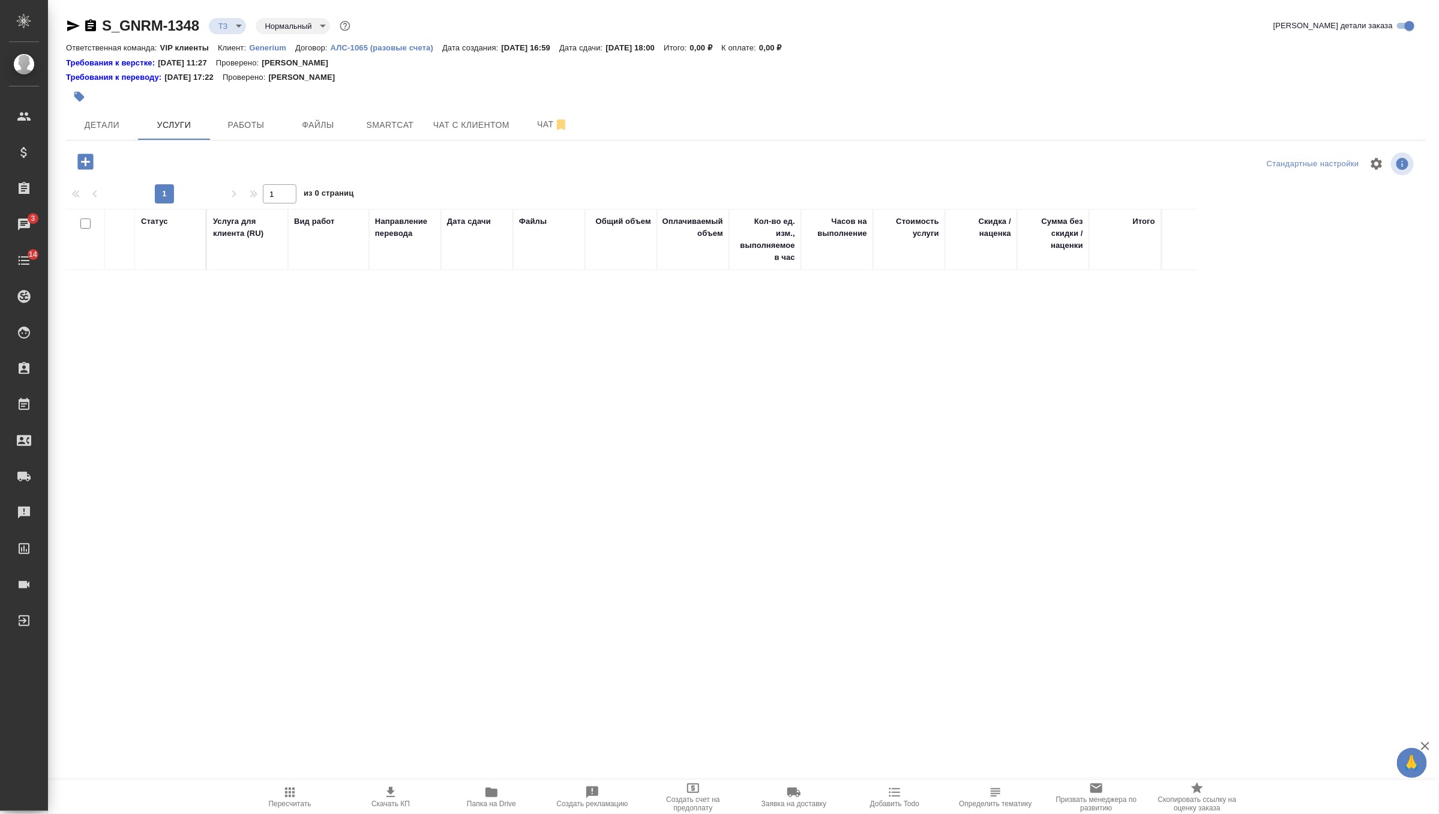
click at [92, 157] on icon "button" at bounding box center [85, 162] width 16 height 16
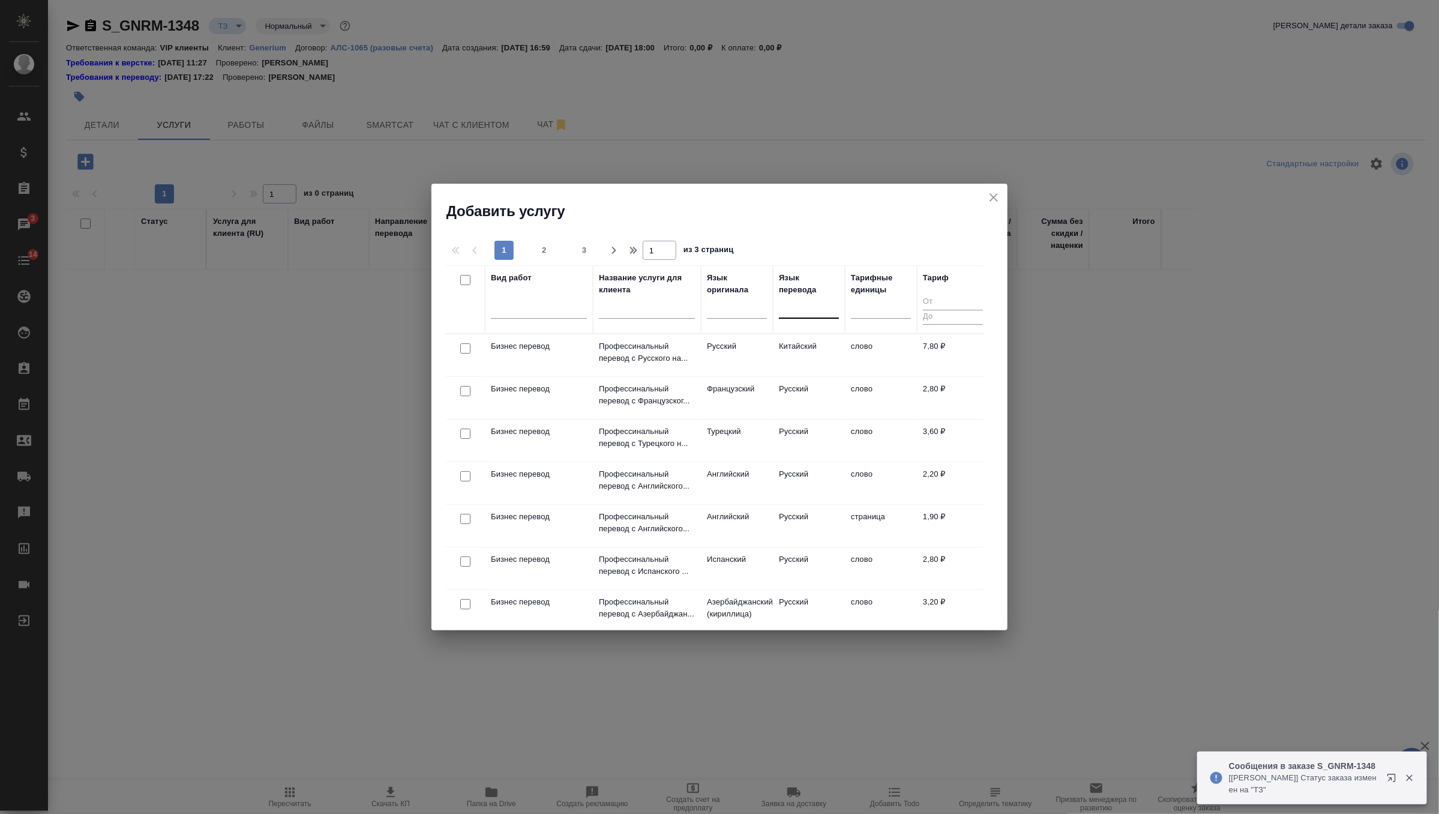
click at [788, 315] on div at bounding box center [809, 306] width 60 height 17
type input "англ"
click at [803, 346] on div "Английский" at bounding box center [869, 345] width 180 height 22
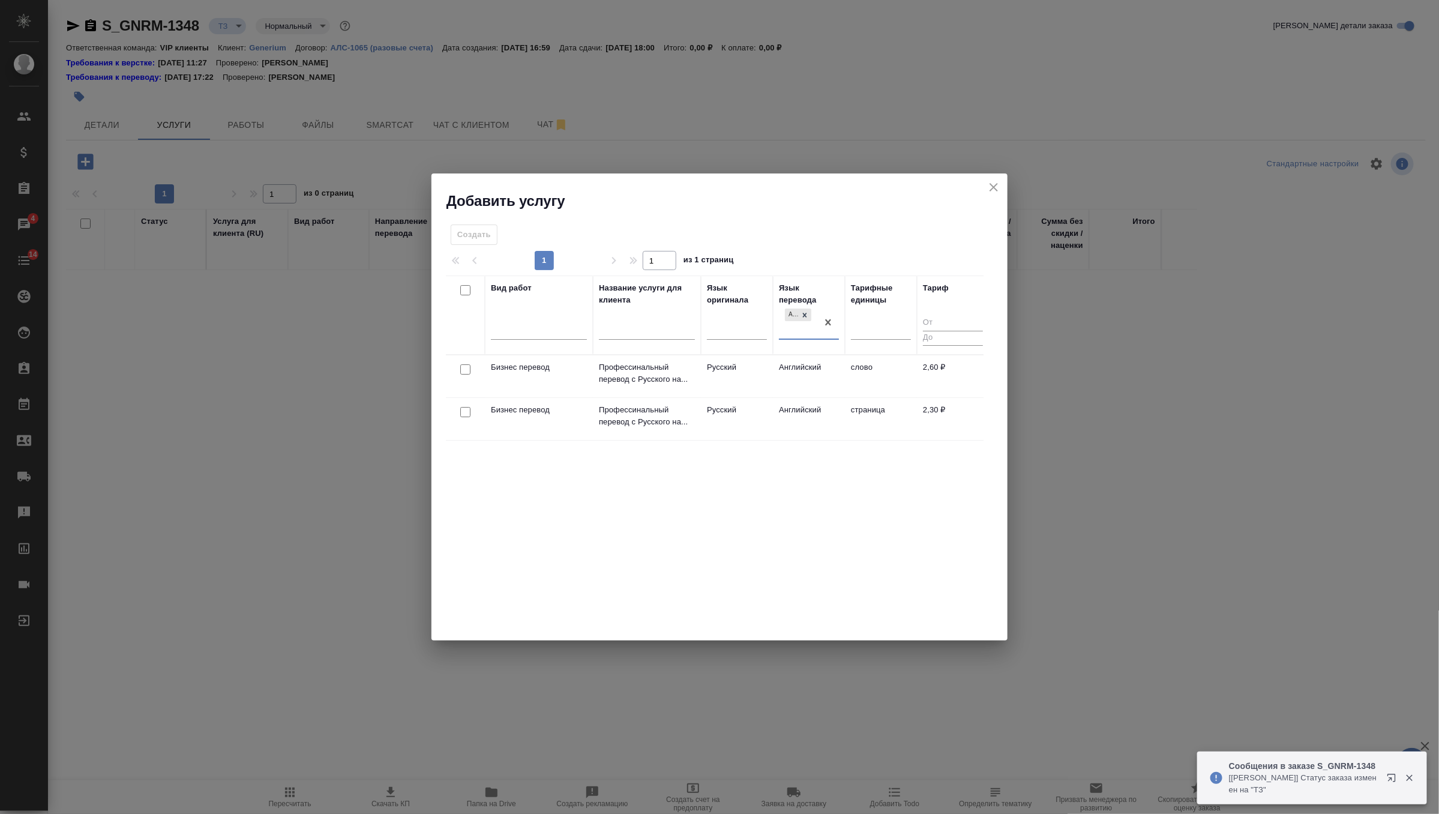
click at [469, 366] on input "checkbox" at bounding box center [465, 369] width 10 height 10
checkbox input "true"
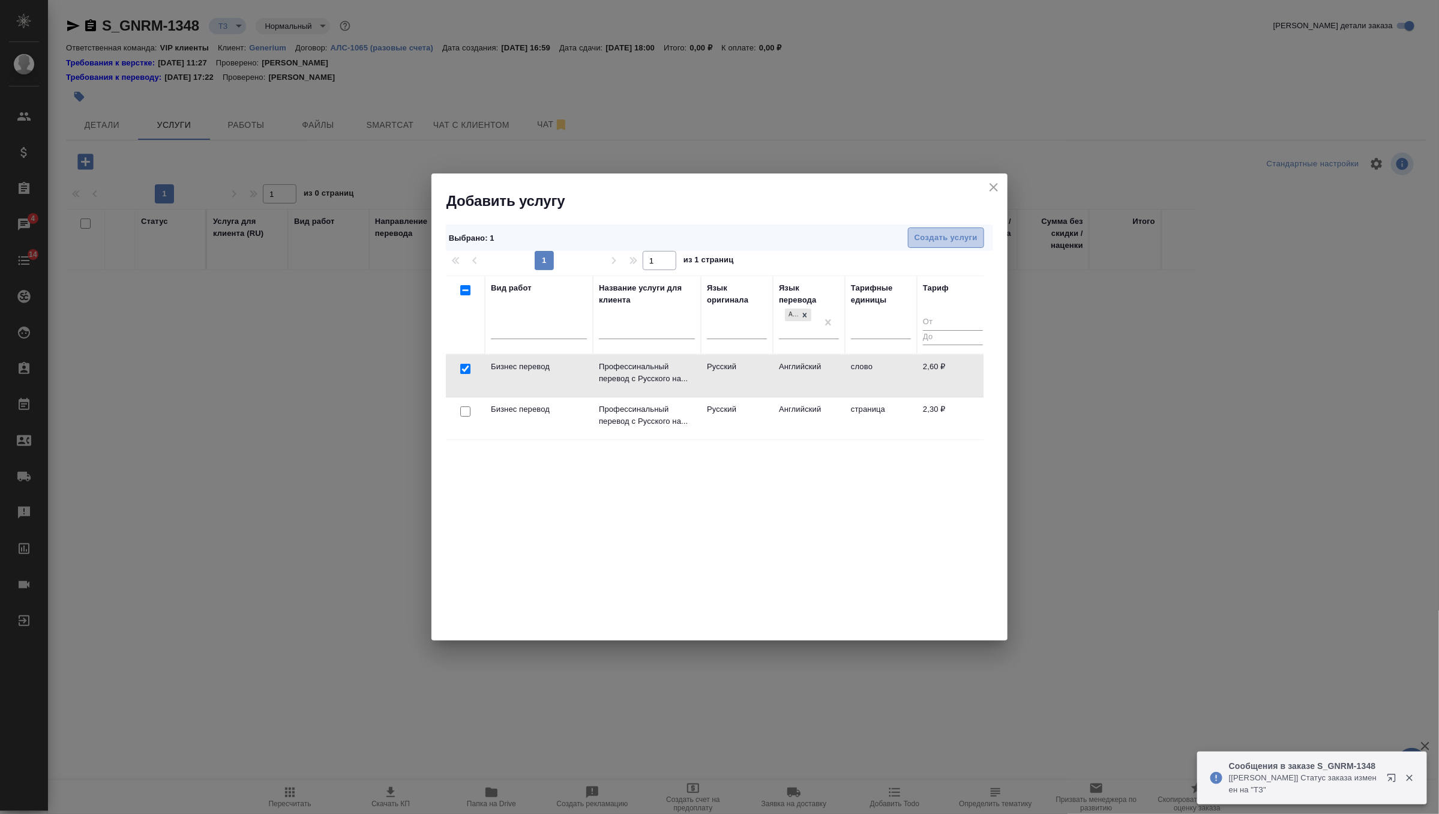
click at [937, 242] on span "Создать услуги" at bounding box center [945, 238] width 63 height 14
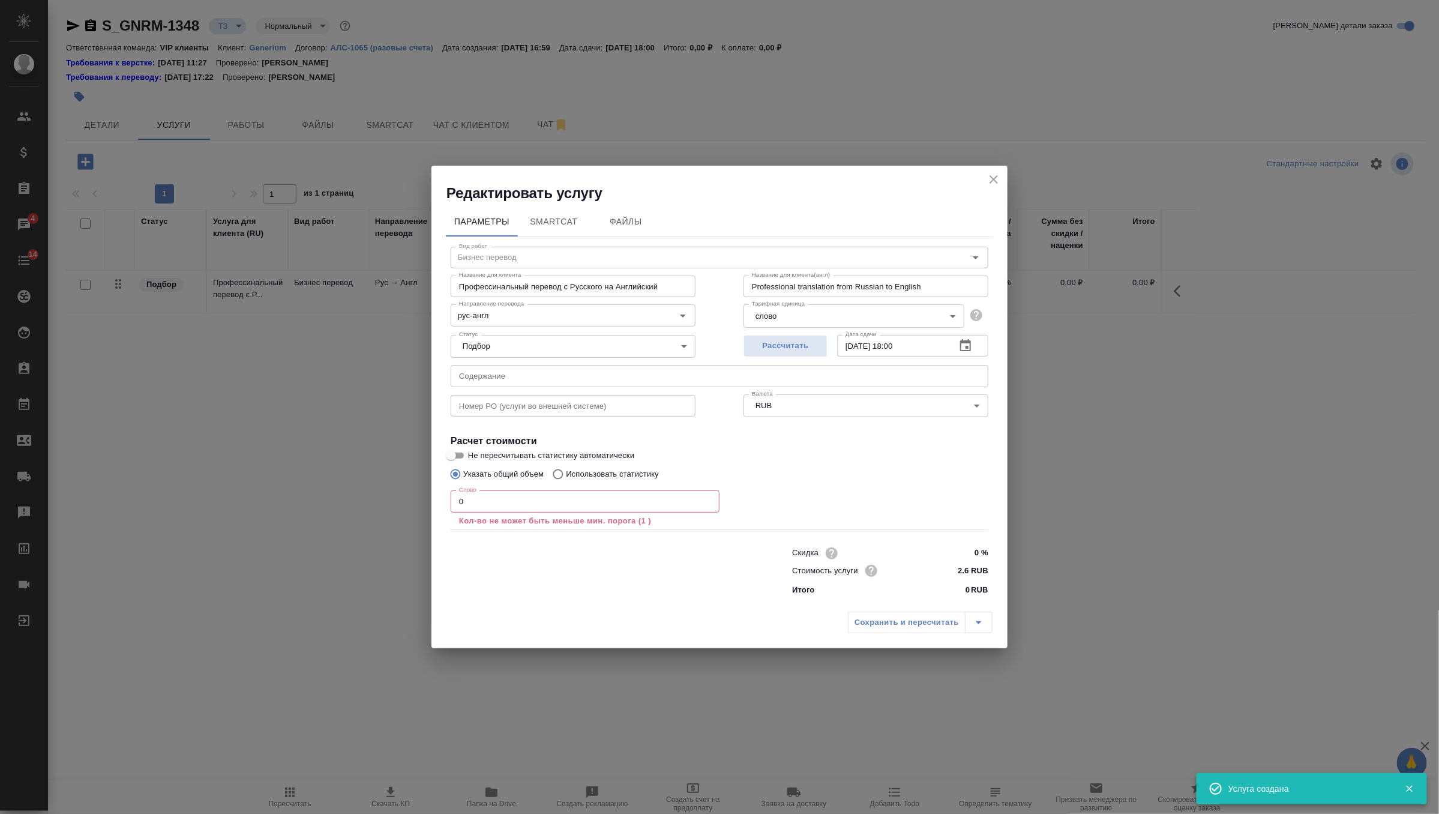
click at [525, 500] on input "0" at bounding box center [585, 501] width 269 height 22
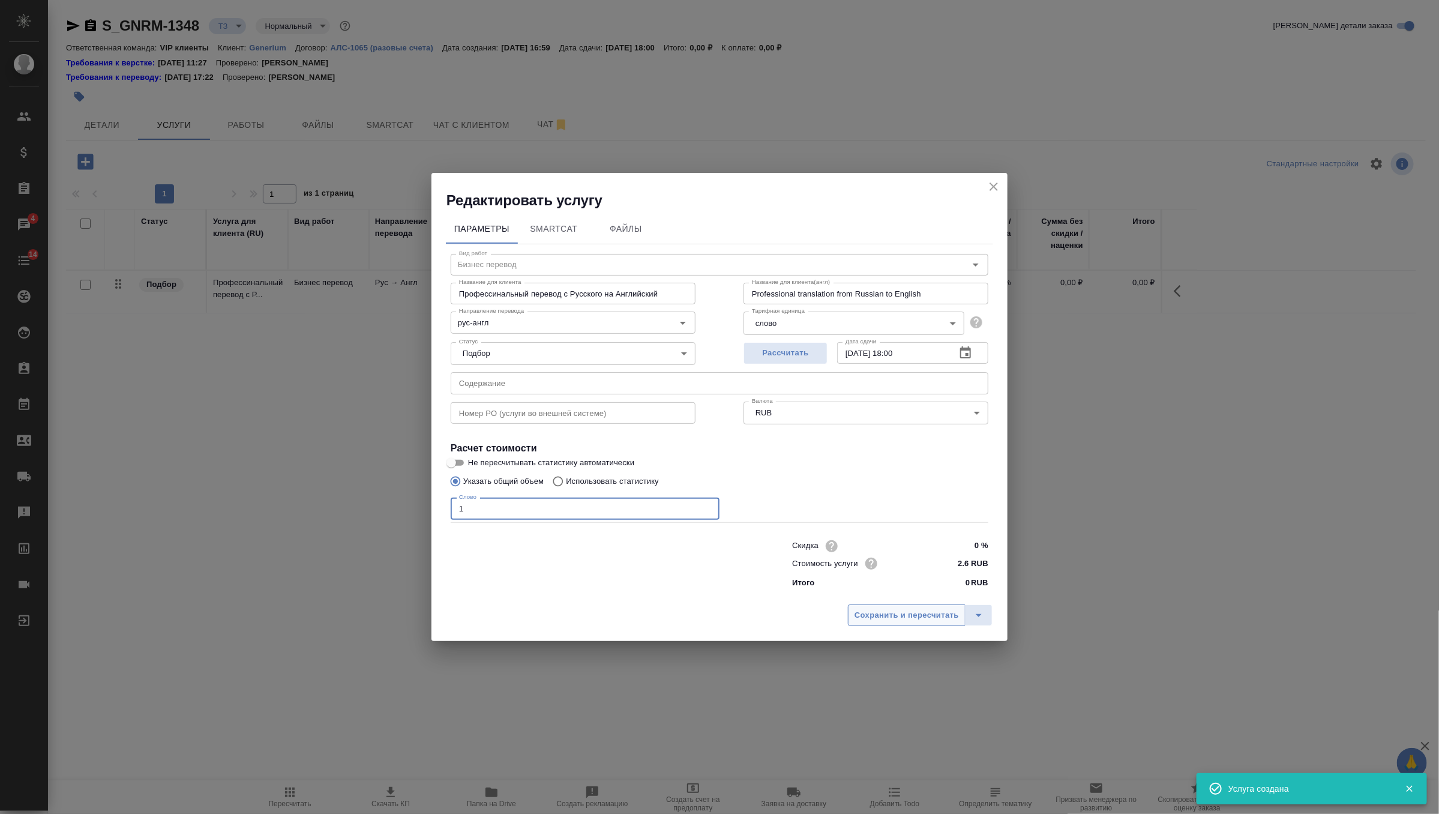
type input "1"
click at [898, 614] on span "Сохранить и пересчитать" at bounding box center [906, 615] width 104 height 14
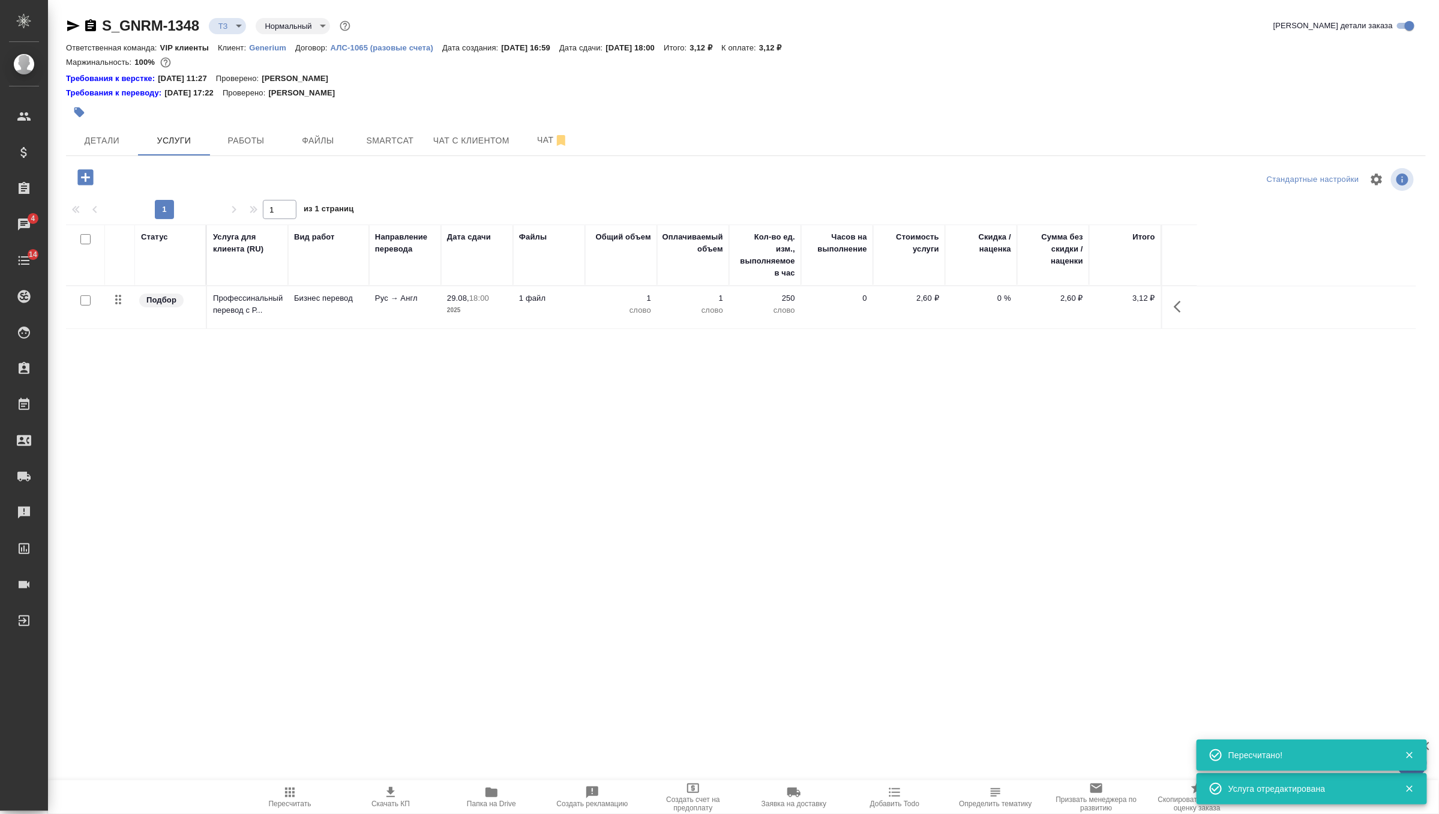
click at [88, 301] on input "checkbox" at bounding box center [85, 300] width 10 height 10
checkbox input "true"
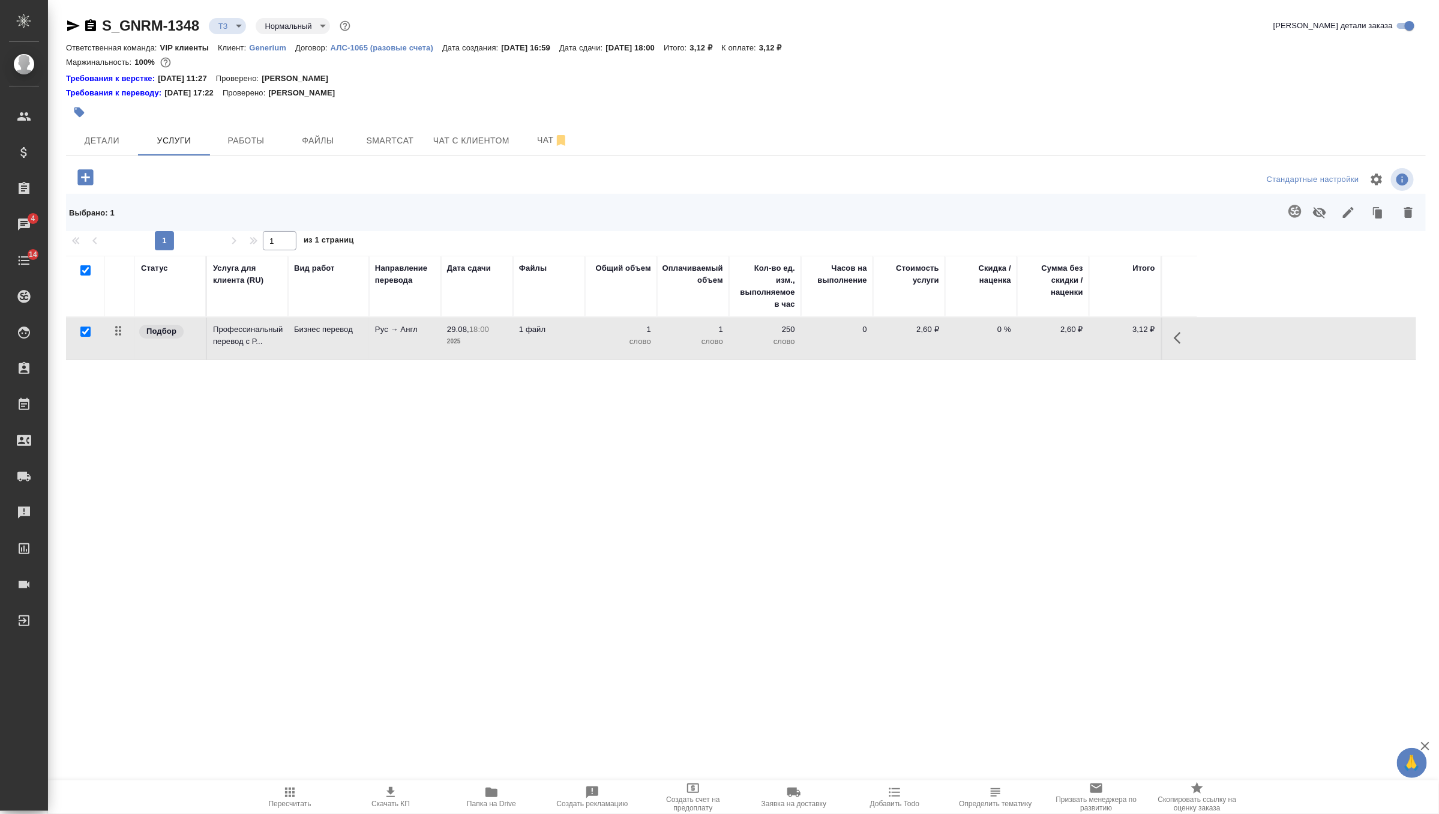
click at [1298, 218] on button "button" at bounding box center [1294, 211] width 29 height 29
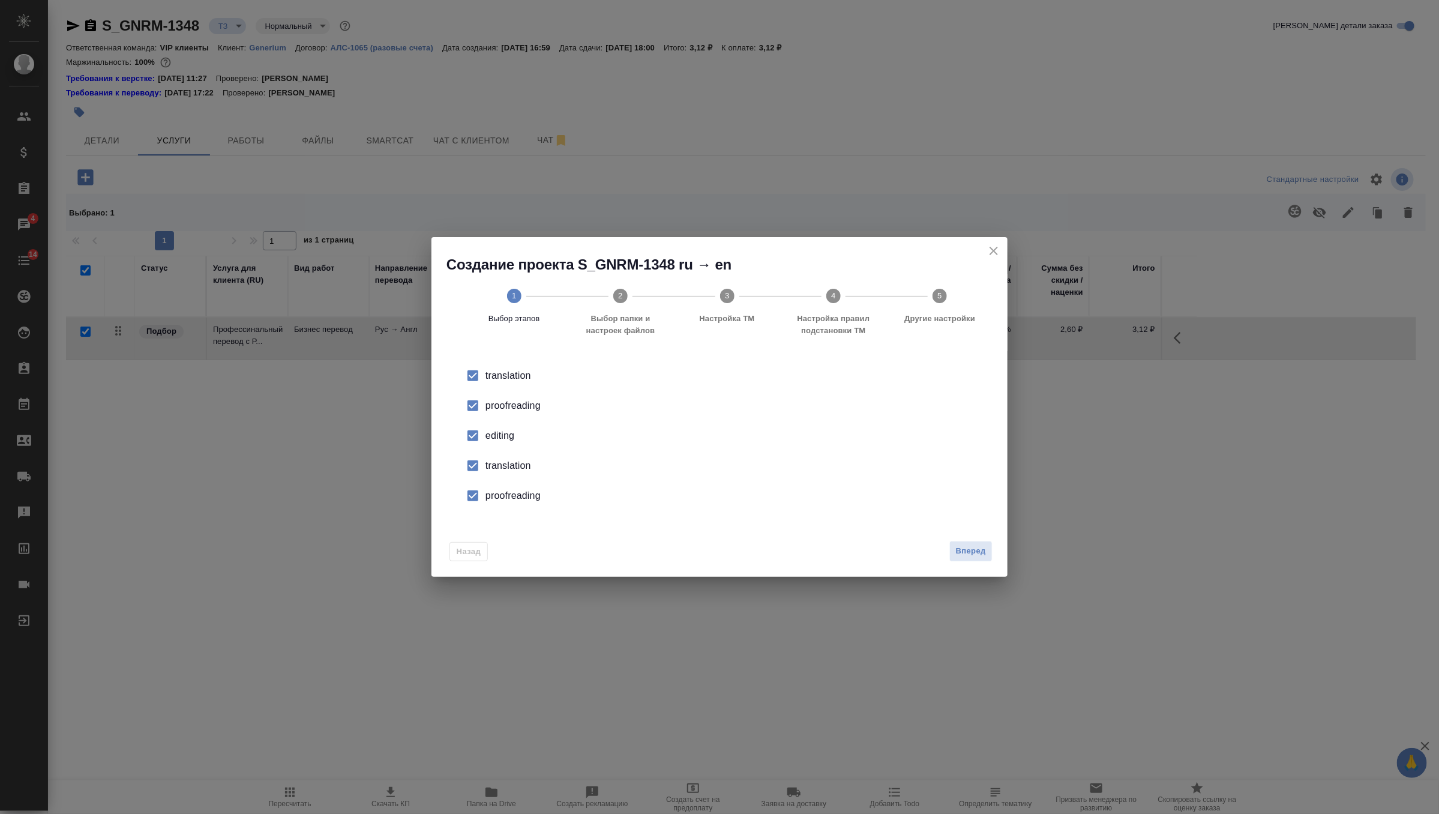
click at [476, 439] on input "checkbox" at bounding box center [472, 435] width 25 height 25
click at [489, 466] on div "translation" at bounding box center [731, 465] width 493 height 14
click at [509, 494] on div "proofreading" at bounding box center [731, 495] width 493 height 14
click at [980, 548] on span "Вперед" at bounding box center [971, 551] width 30 height 14
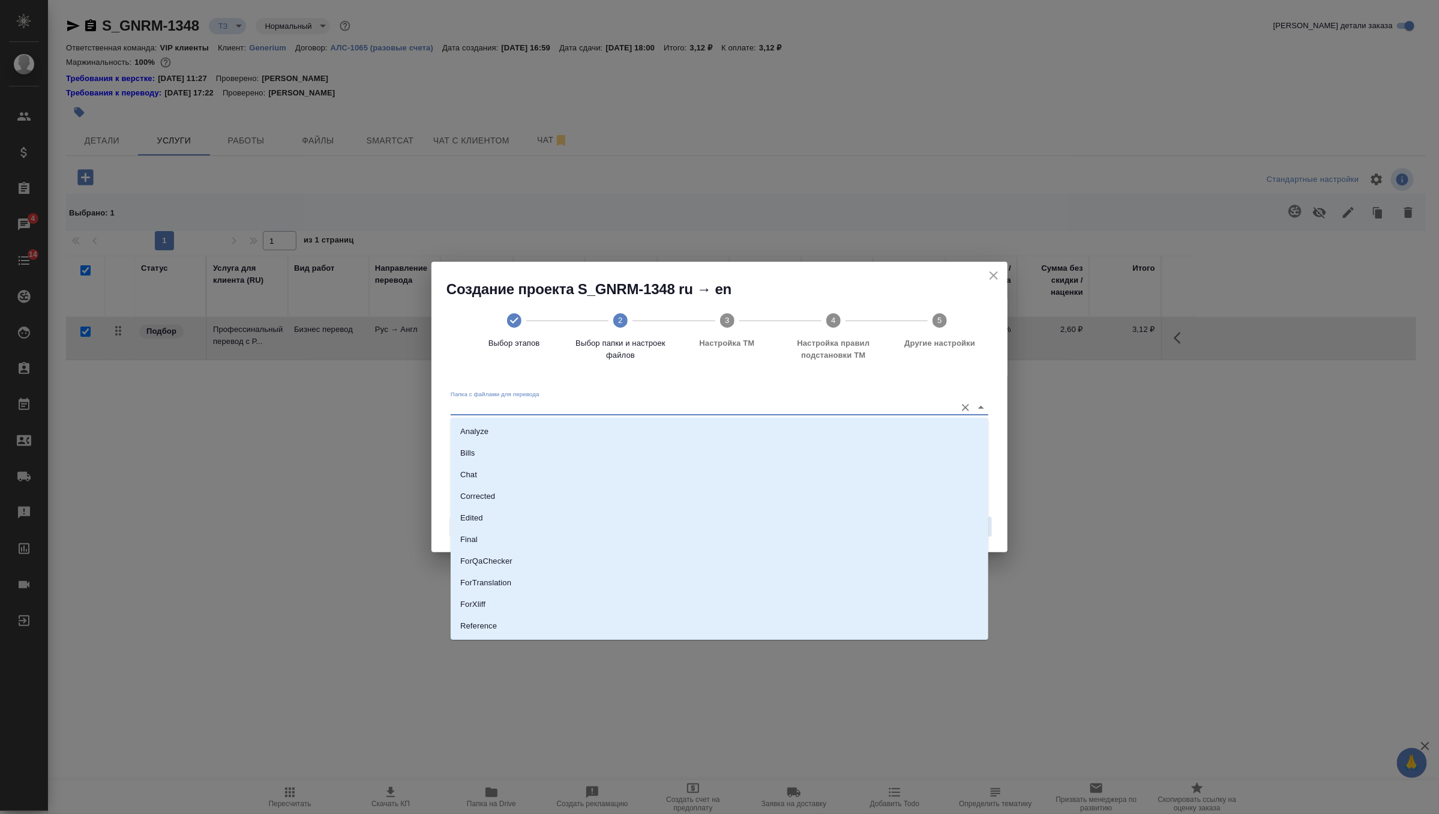
click at [771, 412] on input "Папка с файлами для перевода" at bounding box center [700, 407] width 499 height 14
click at [545, 583] on li "Source" at bounding box center [720, 585] width 538 height 22
type input "Source"
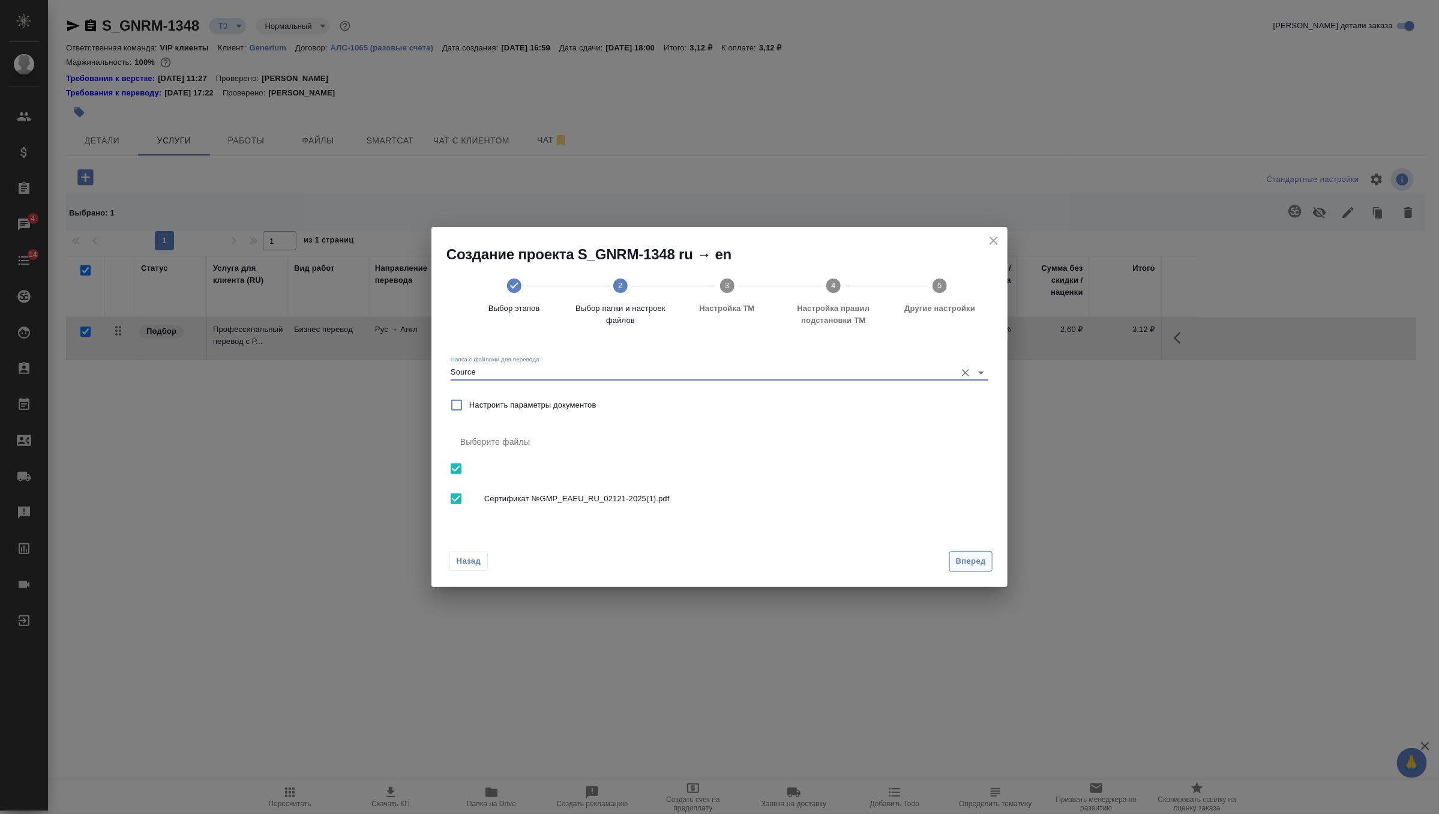
click at [959, 556] on span "Вперед" at bounding box center [971, 561] width 30 height 14
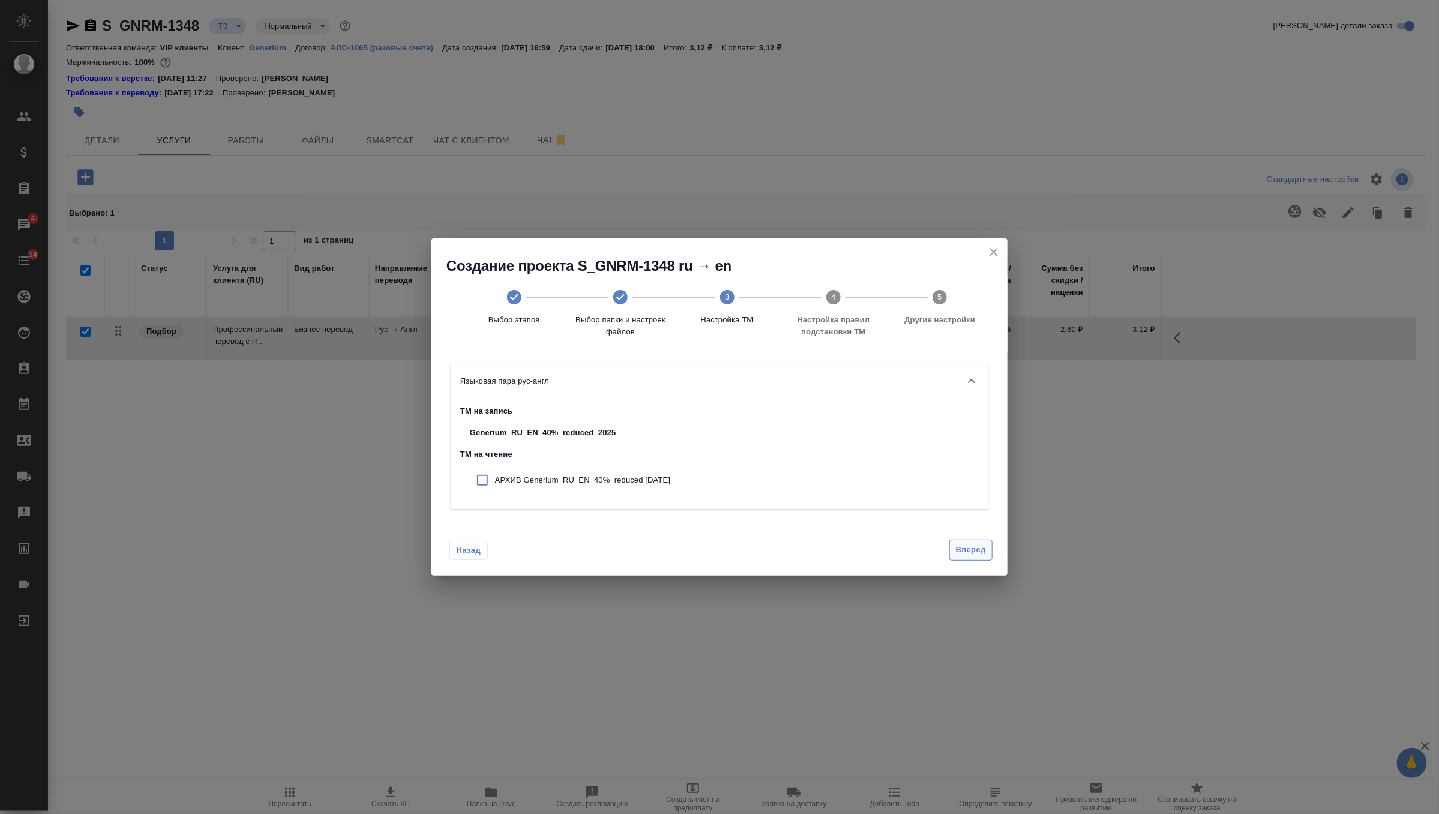
click at [974, 548] on span "Вперед" at bounding box center [971, 550] width 30 height 14
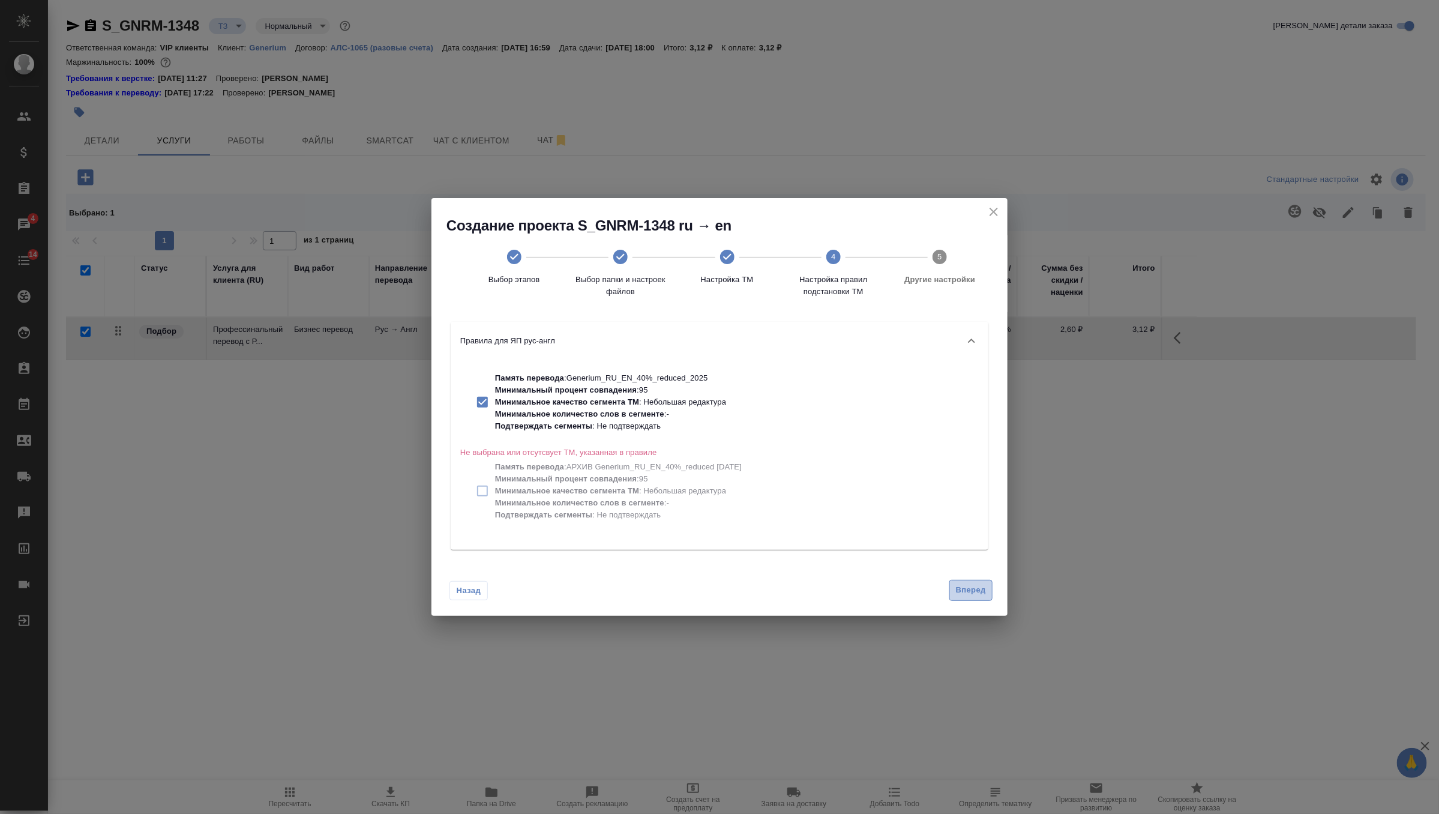
click at [971, 586] on span "Вперед" at bounding box center [971, 590] width 30 height 14
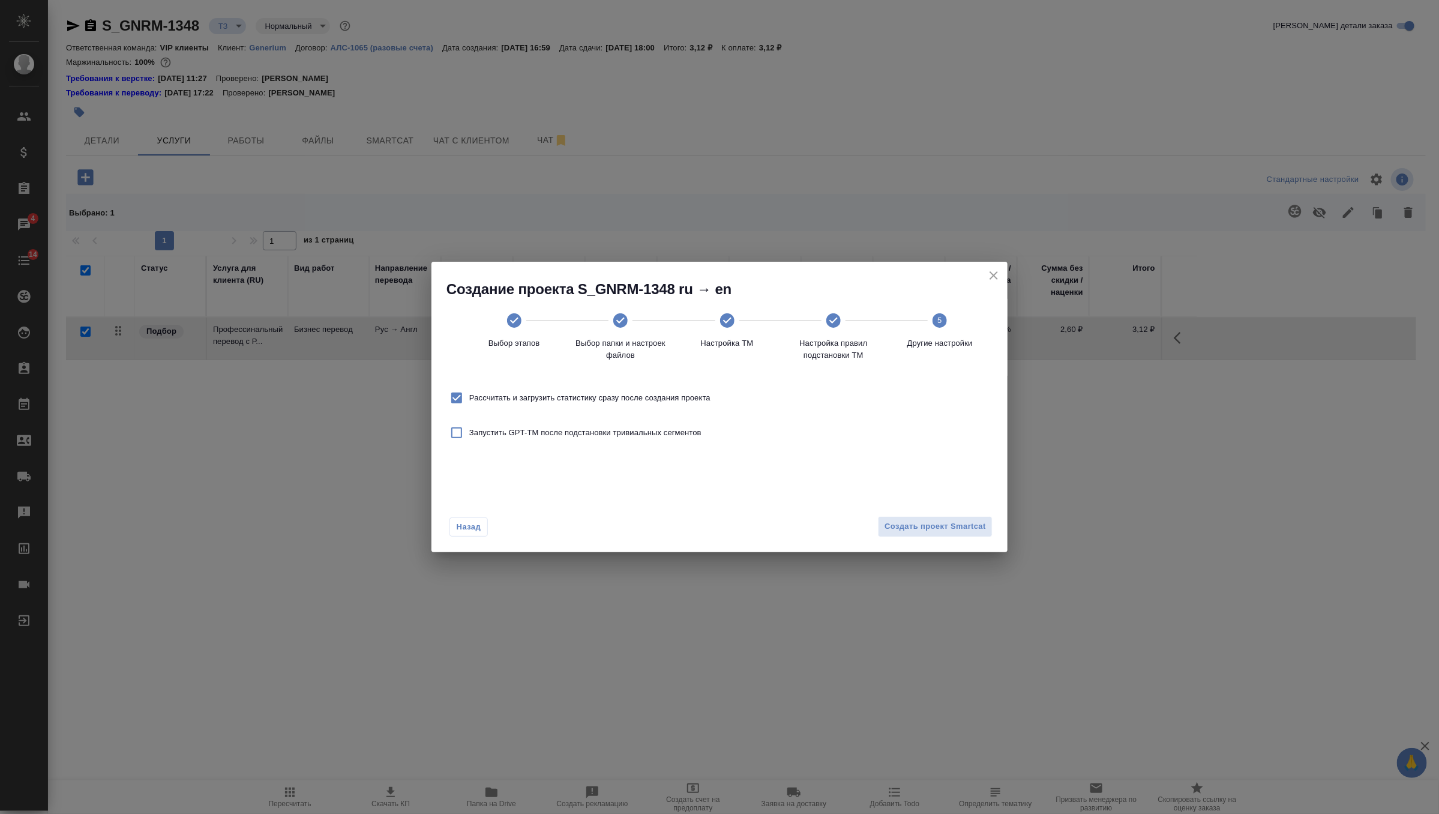
click at [629, 397] on span "Рассчитать и загрузить статистику сразу после создания проекта" at bounding box center [589, 398] width 241 height 12
click at [469, 397] on input "Рассчитать и загрузить статистику сразу после создания проекта" at bounding box center [456, 397] width 25 height 25
checkbox input "false"
click at [952, 533] on span "Создать проект Smartcat" at bounding box center [934, 527] width 101 height 14
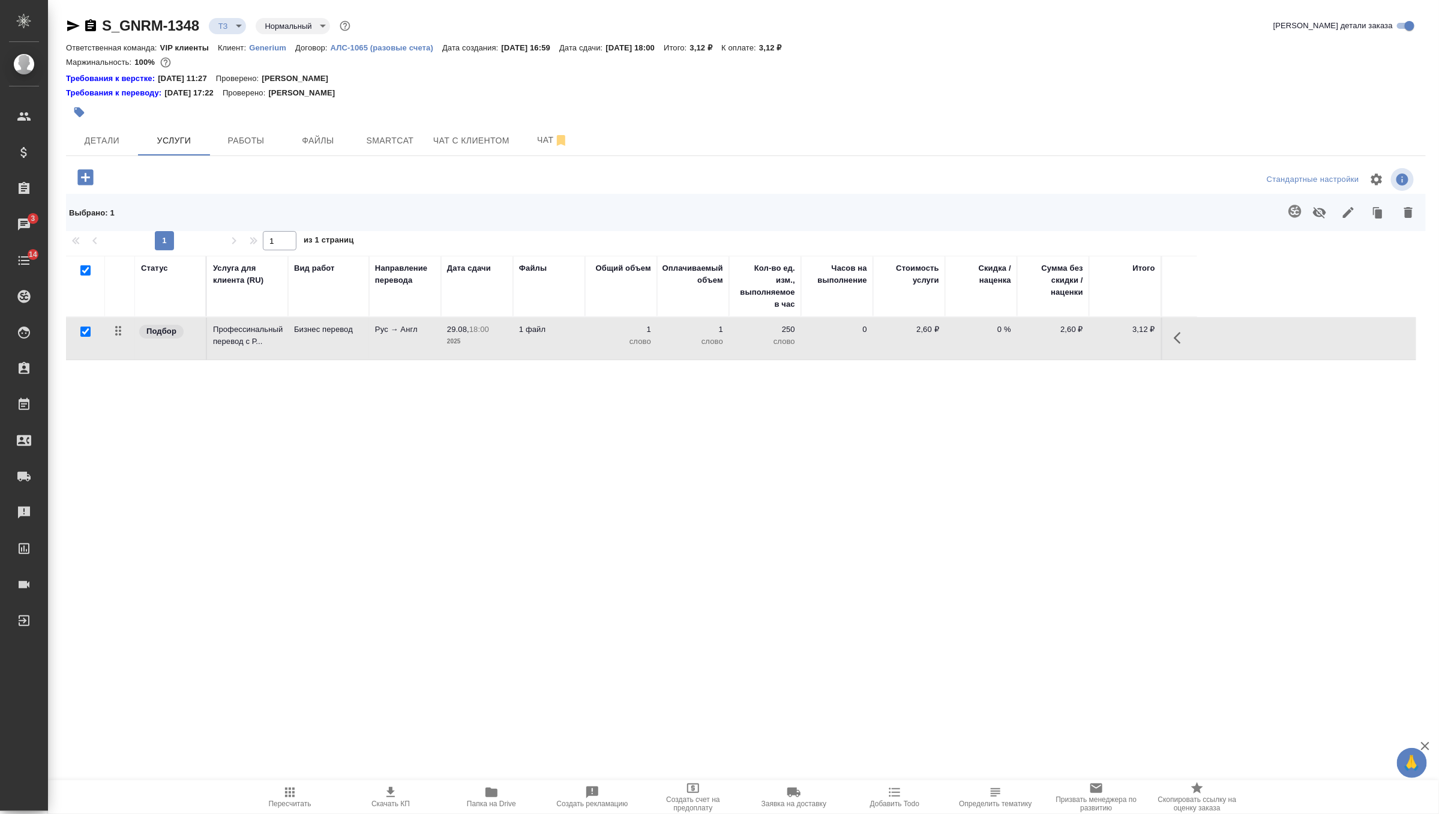
click at [539, 328] on p "1 файл" at bounding box center [549, 329] width 60 height 12
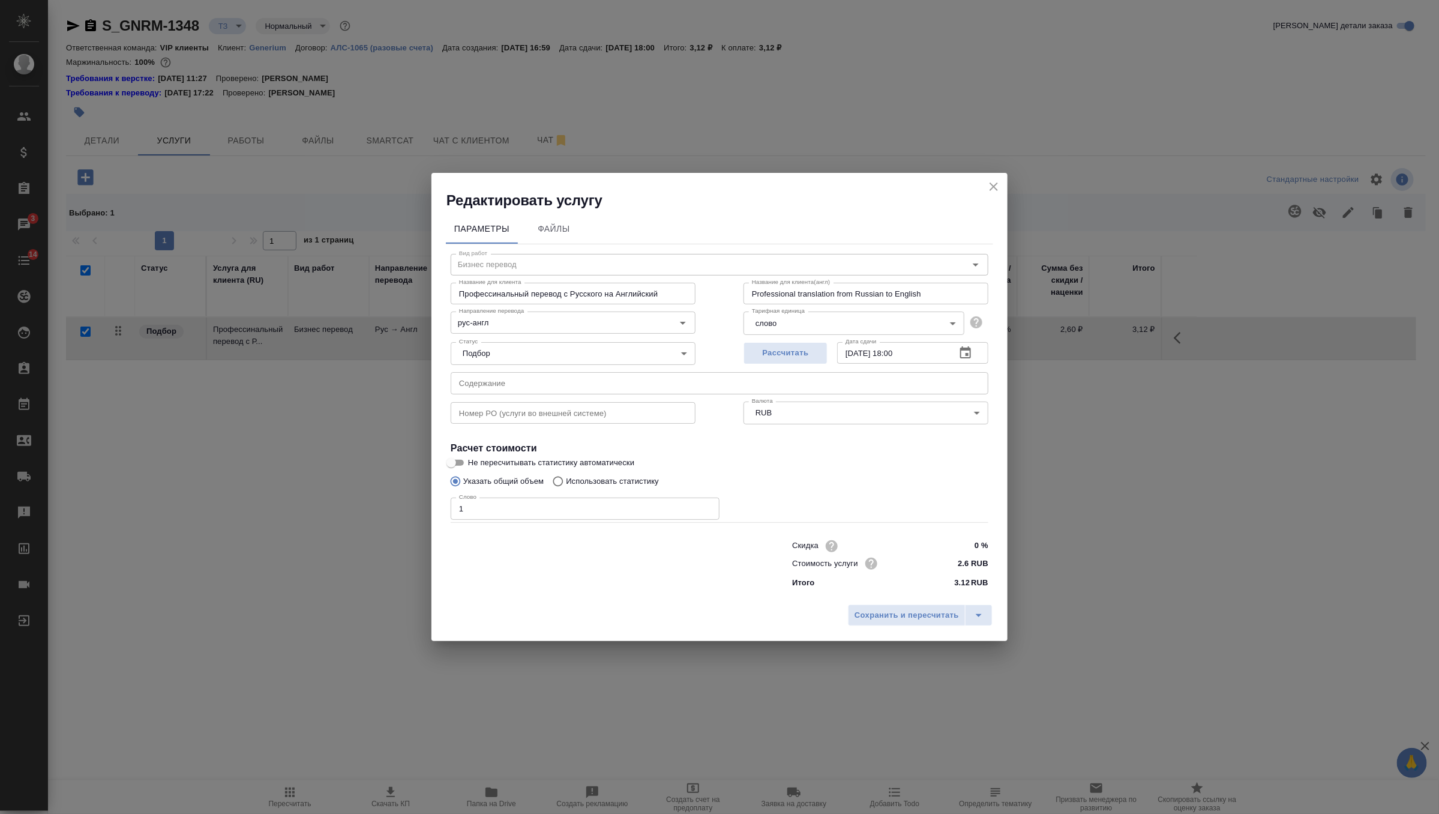
click at [559, 470] on input "Использовать статистику" at bounding box center [556, 481] width 19 height 23
radio input "true"
radio input "false"
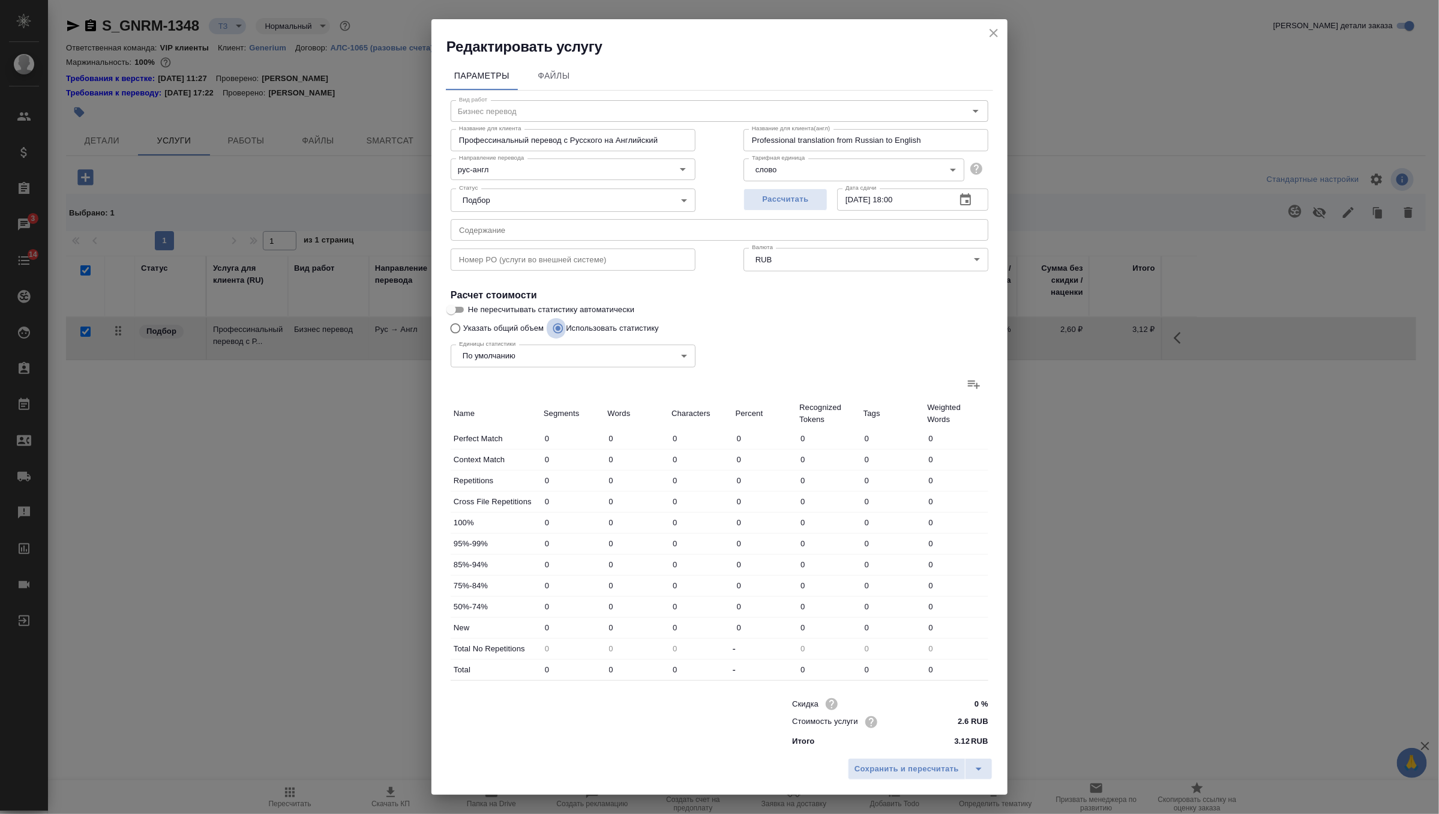
click at [565, 317] on input "Использовать статистику" at bounding box center [556, 328] width 19 height 23
click at [570, 311] on span "Не пересчитывать статистику автоматически" at bounding box center [551, 310] width 166 height 12
click at [473, 311] on input "Не пересчитывать статистику автоматически" at bounding box center [451, 309] width 43 height 14
checkbox input "true"
click at [975, 375] on label at bounding box center [973, 384] width 29 height 29
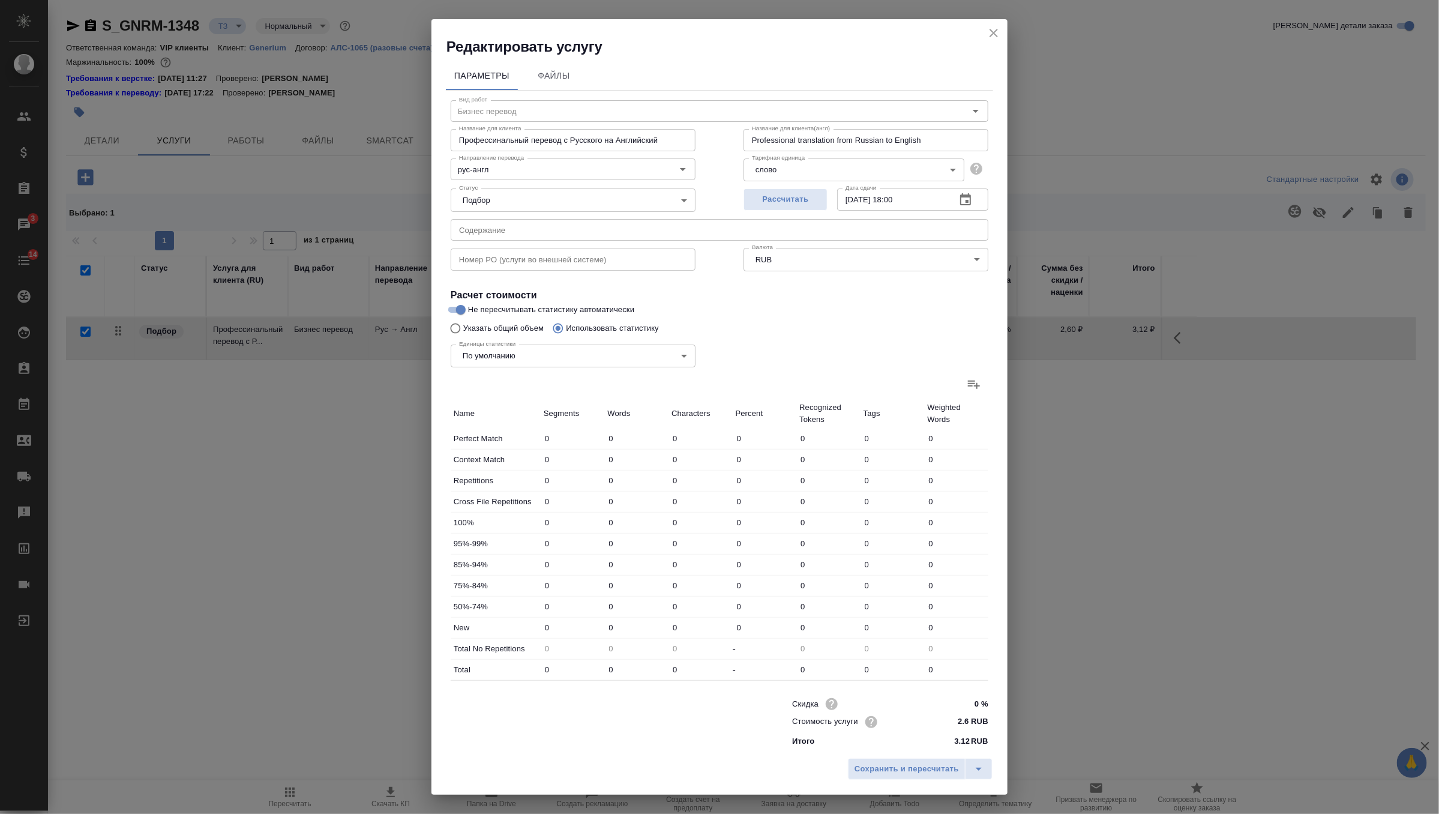
click at [0, 0] on input "file" at bounding box center [0, 0] width 0 height 0
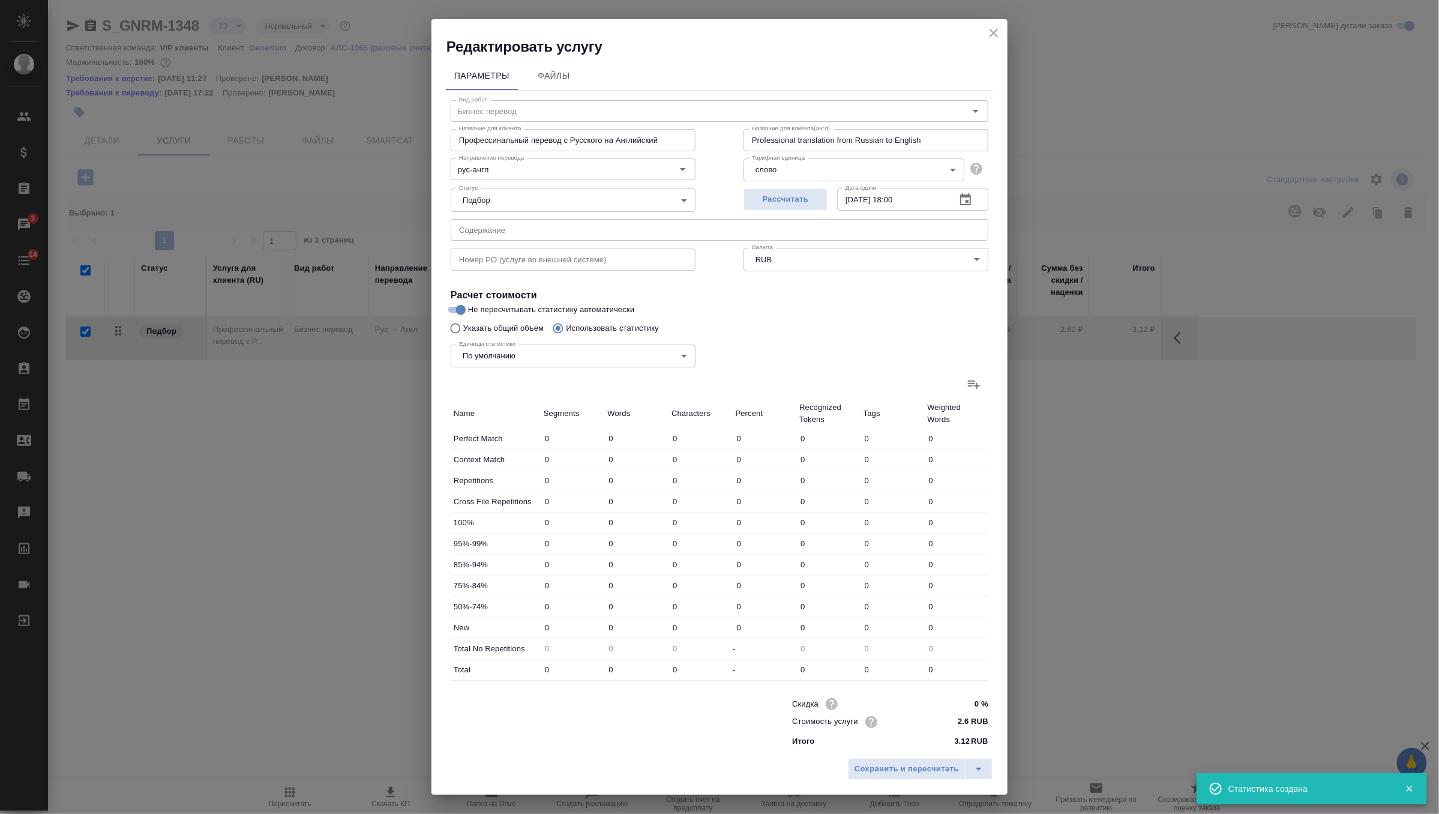
type input "63"
type input "165"
type input "1703"
type input "47"
type input "81"
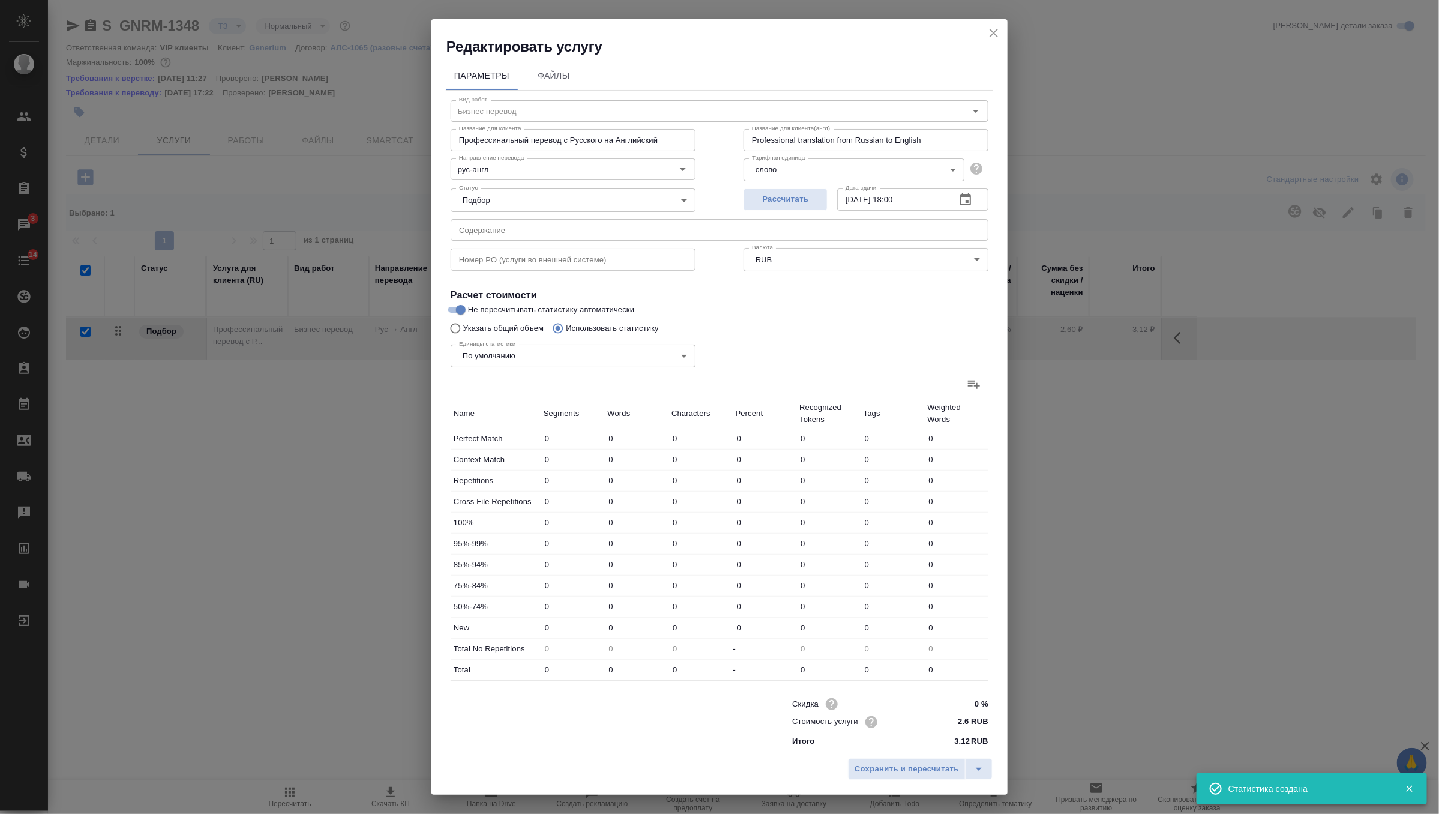
type input "516"
type input "55"
type input "112"
type input "827"
type input "77"
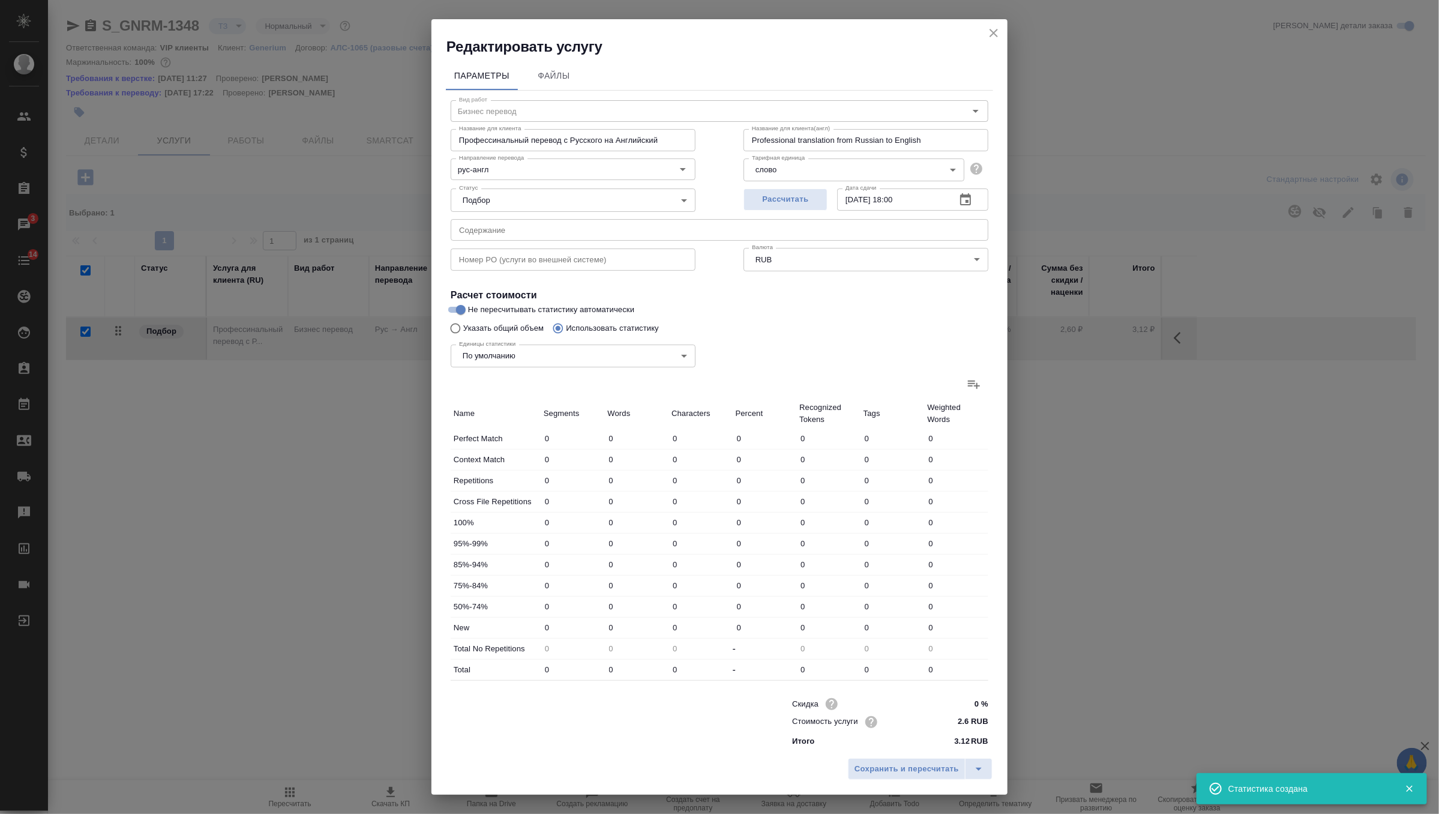
type input "308"
type input "2632"
type input "14"
type input "105"
type input "943"
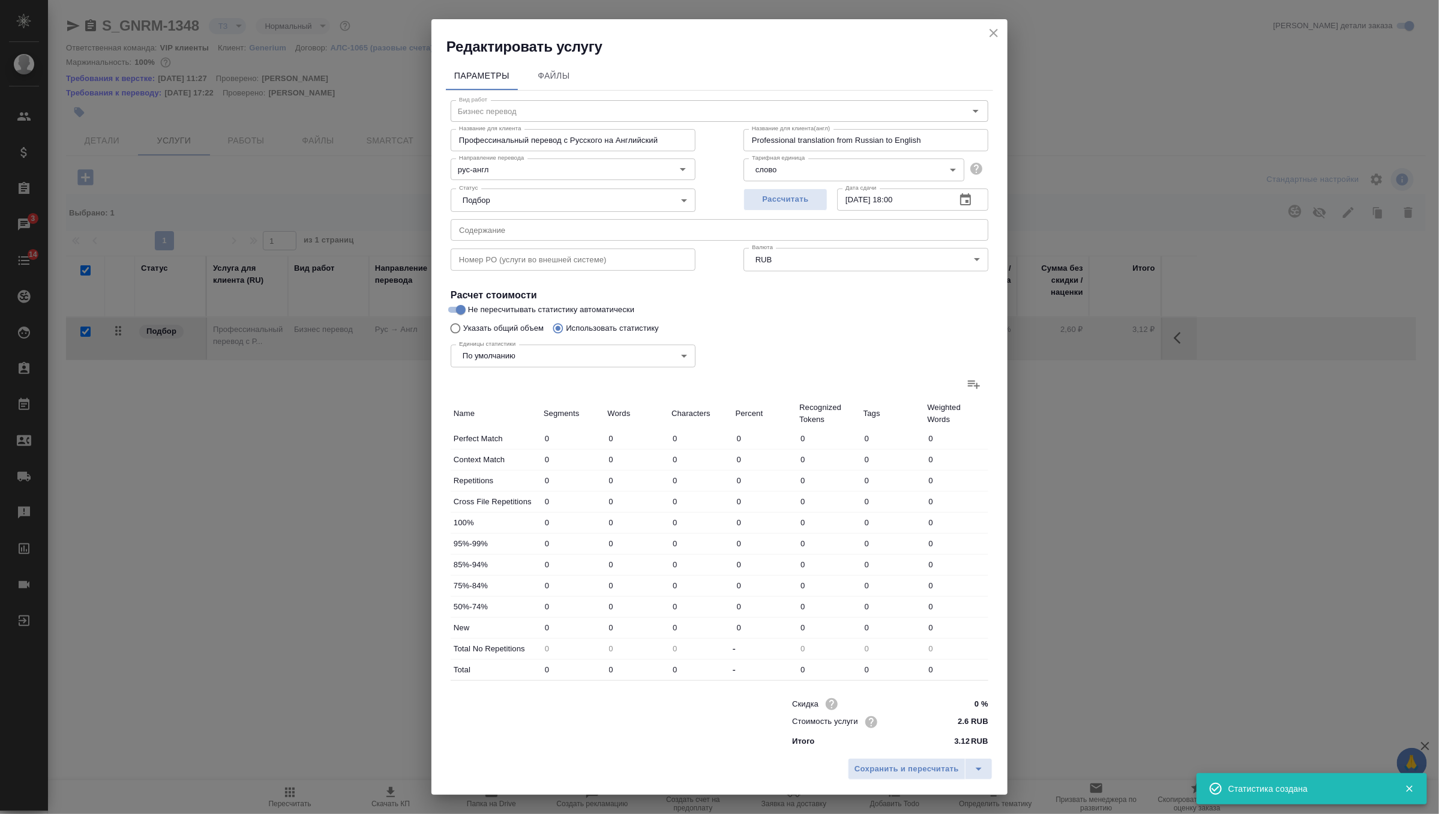
type input "55"
type input "127"
type input "1161"
type input "125"
type input "435"
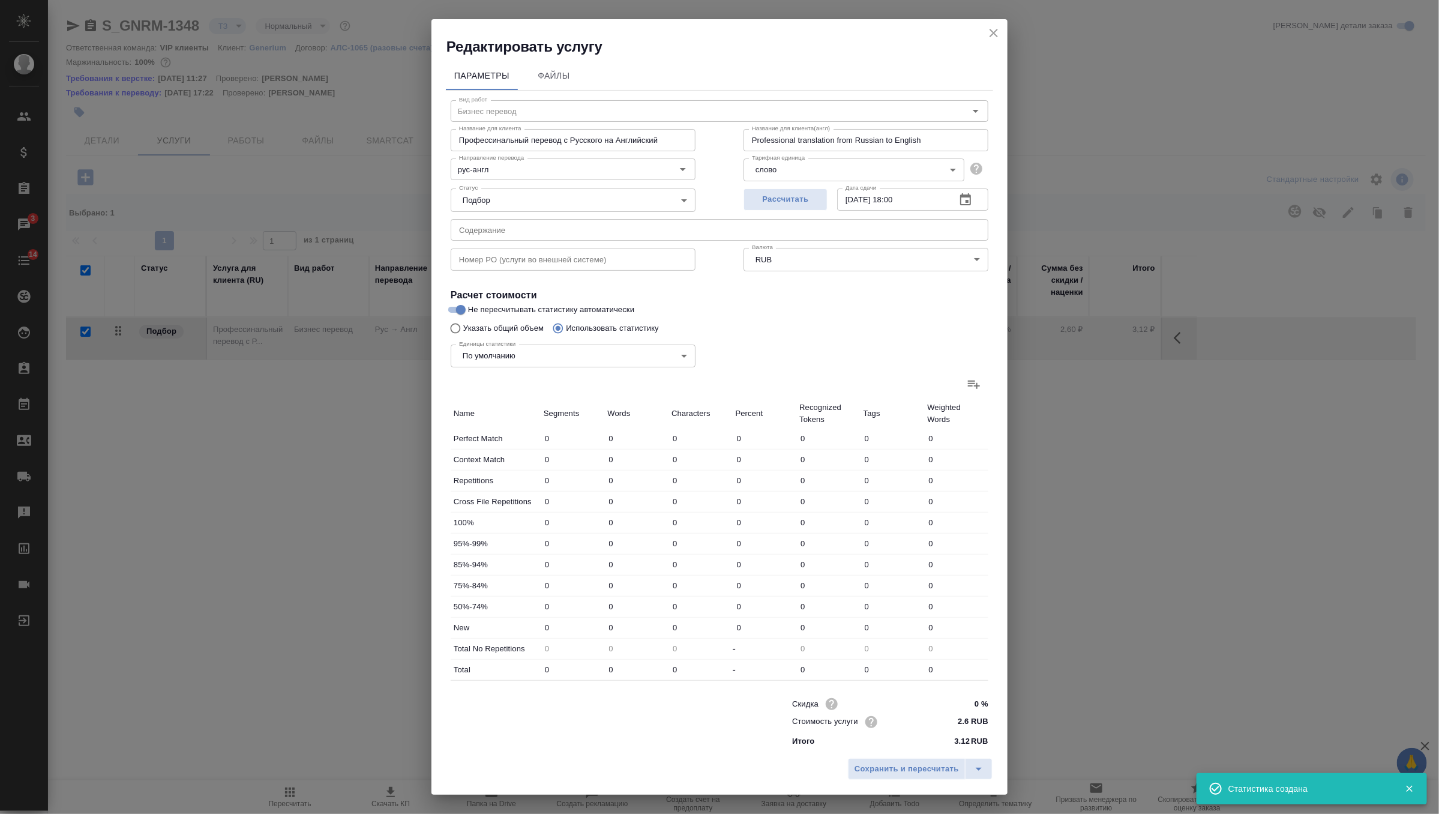
type input "3557"
type input "387"
type input "1249"
type input "10820"
type input "434"
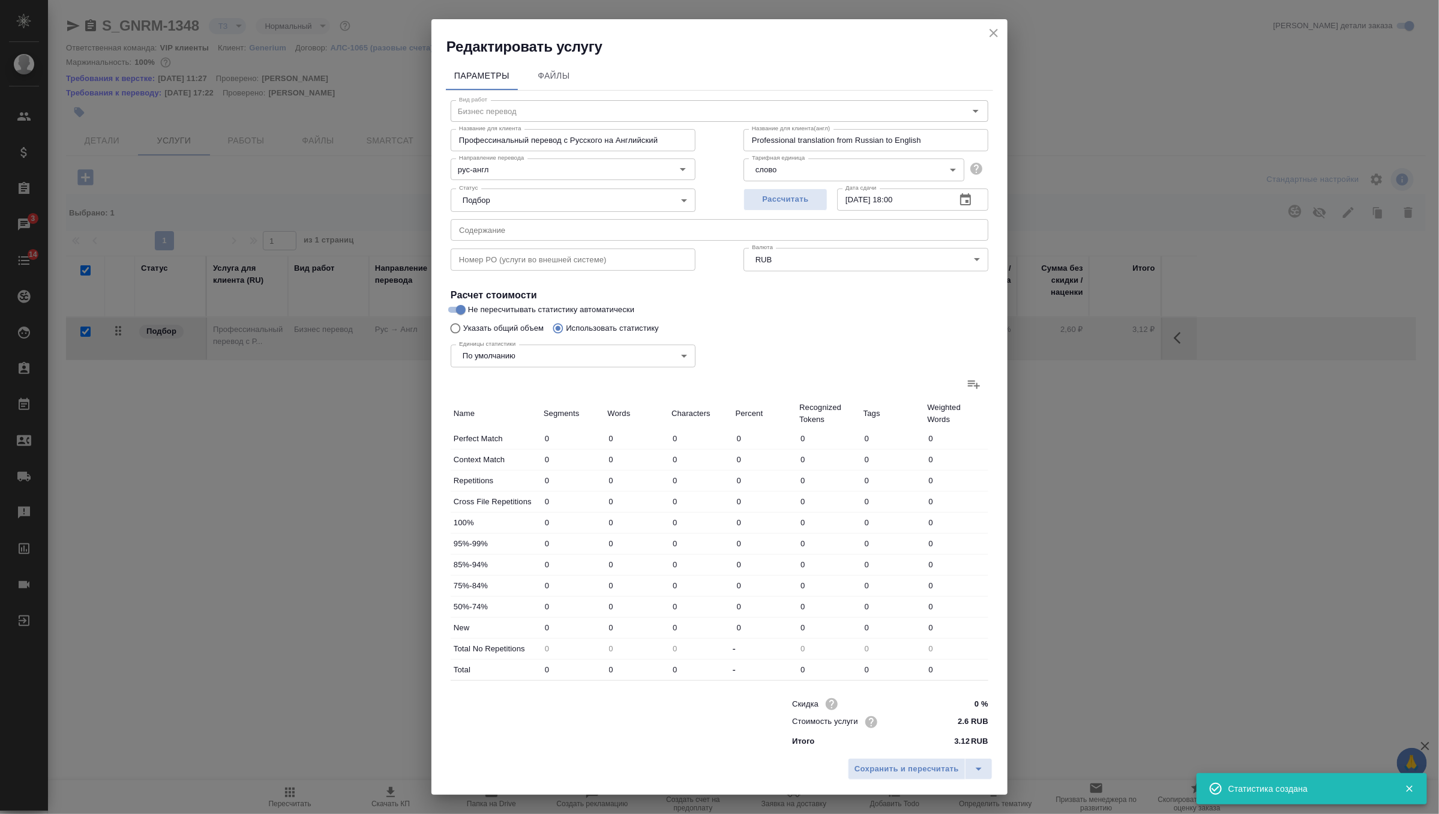
type input "1330"
type input "11336"
click at [616, 626] on input "435" at bounding box center [637, 624] width 64 height 17
type input "465"
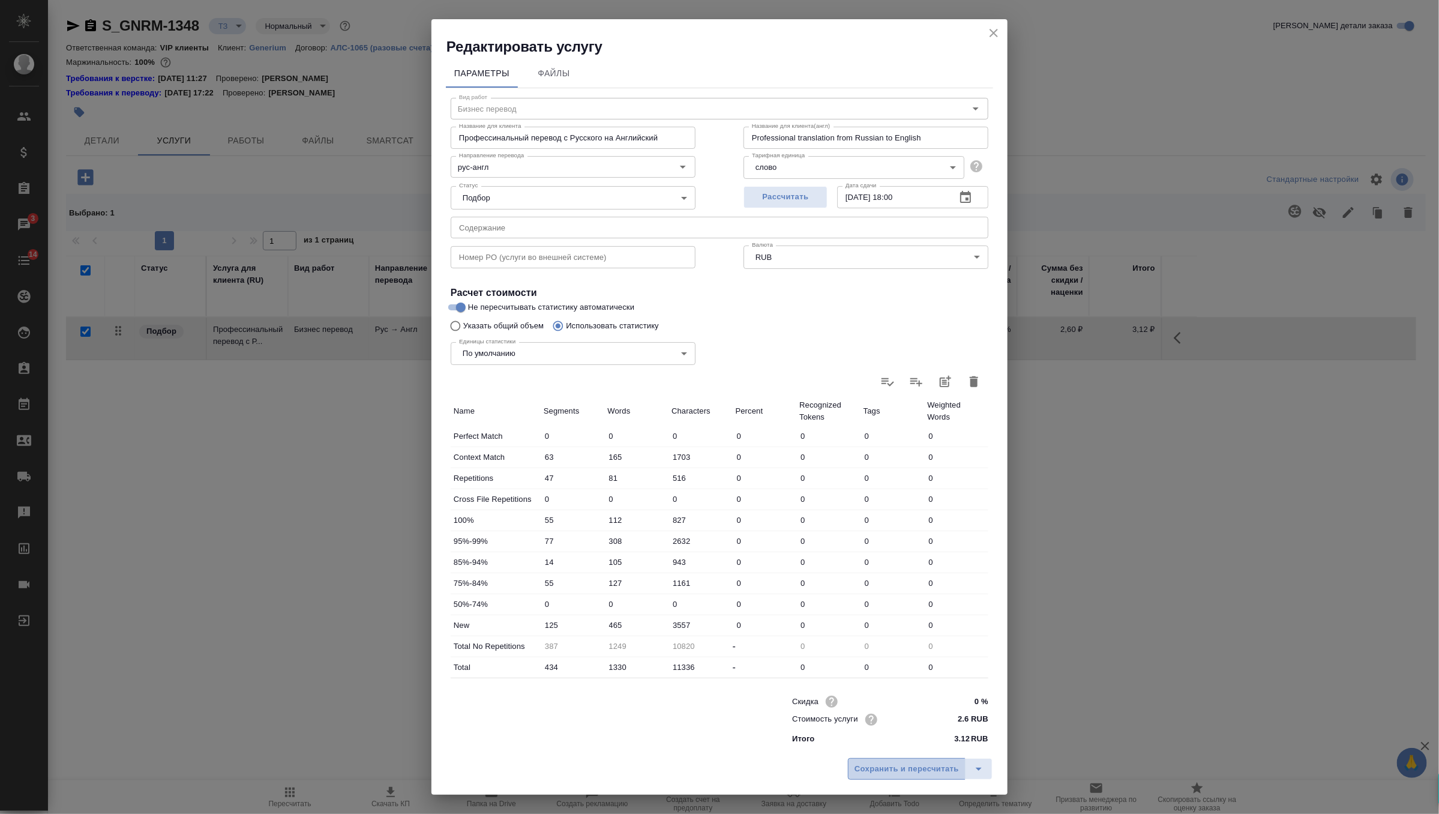
click at [892, 767] on span "Сохранить и пересчитать" at bounding box center [906, 769] width 104 height 14
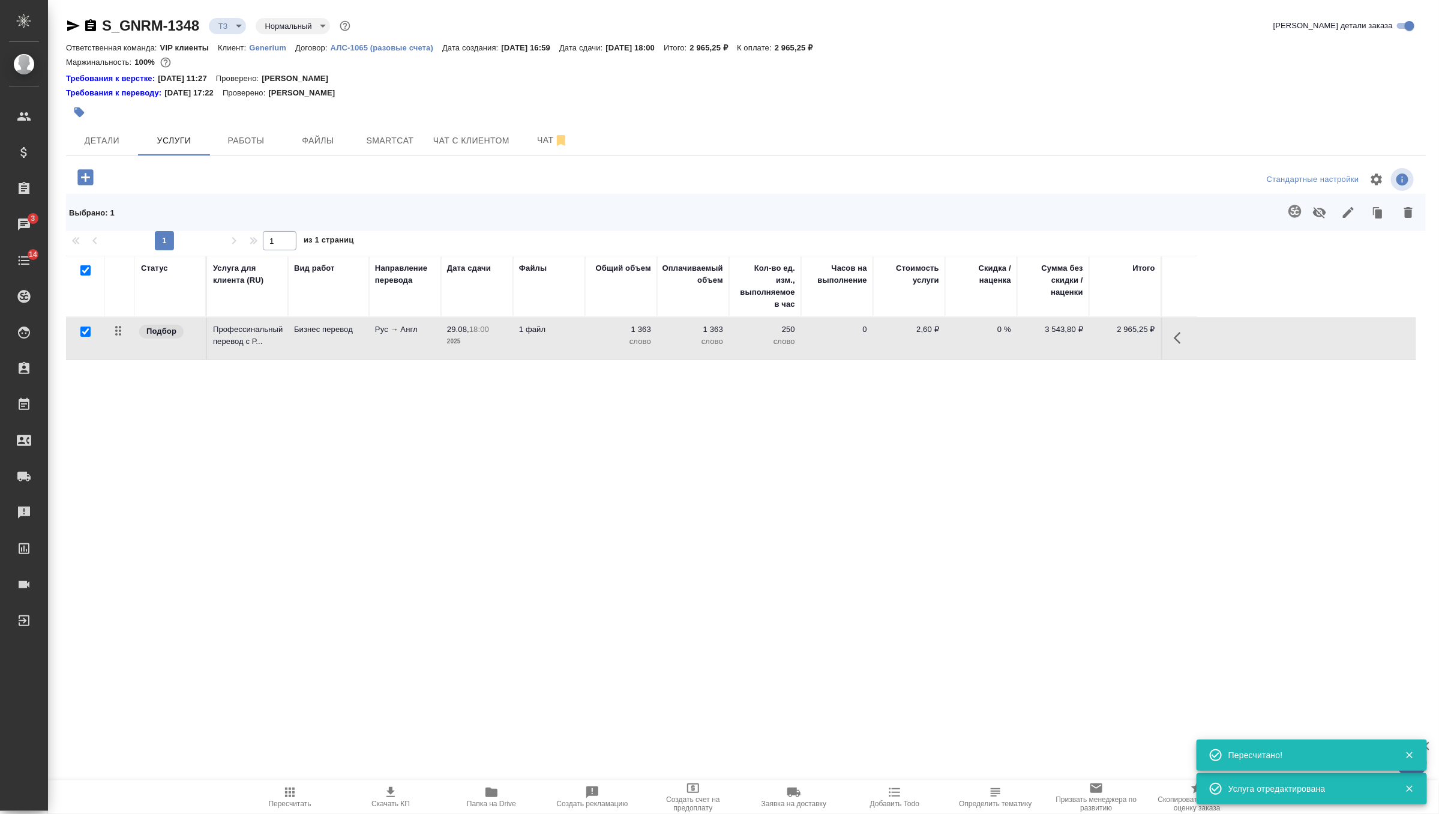
click at [281, 787] on span "Пересчитать" at bounding box center [290, 796] width 86 height 23
click at [108, 139] on span "Детали" at bounding box center [102, 140] width 58 height 15
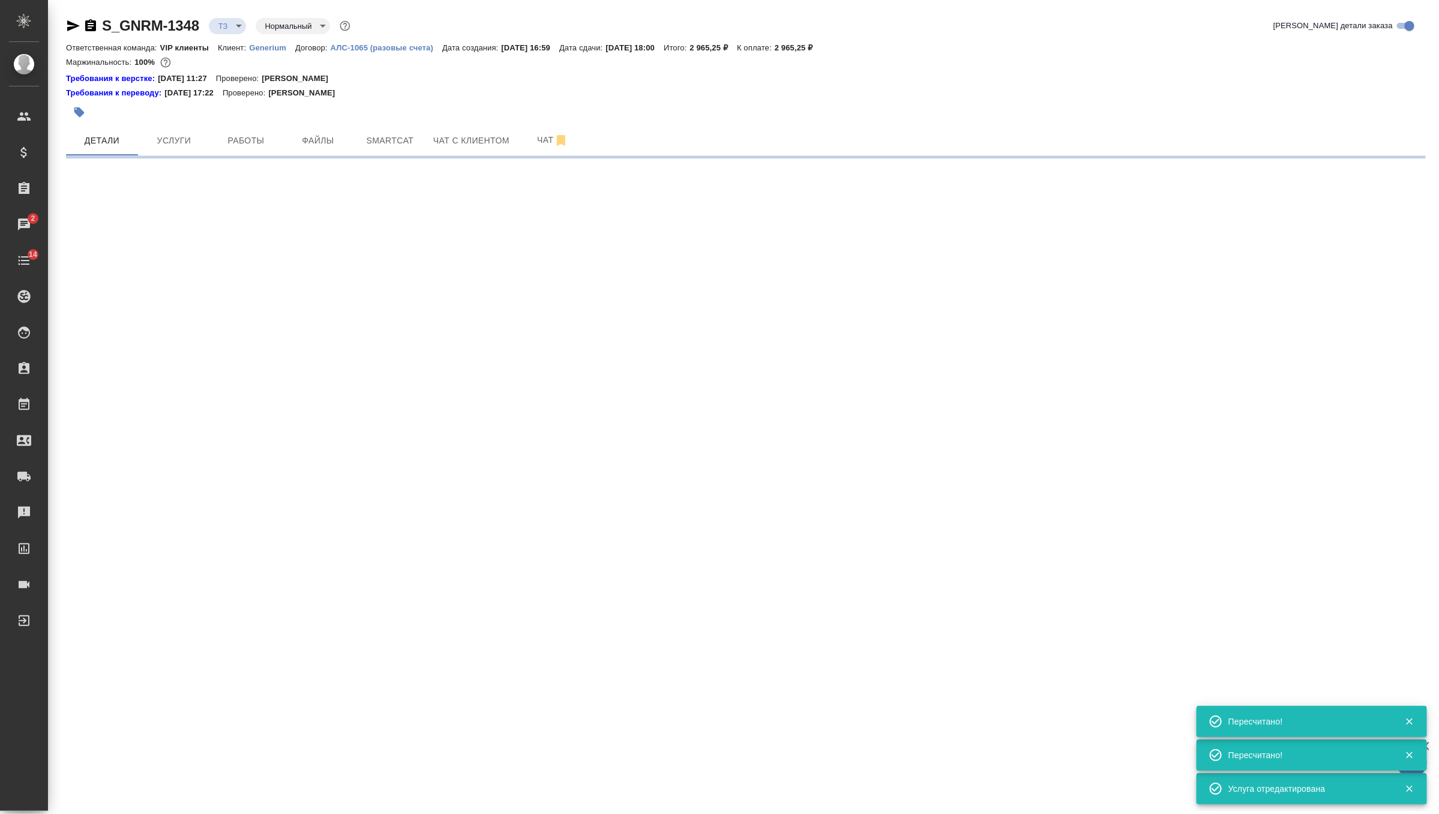
select select "RU"
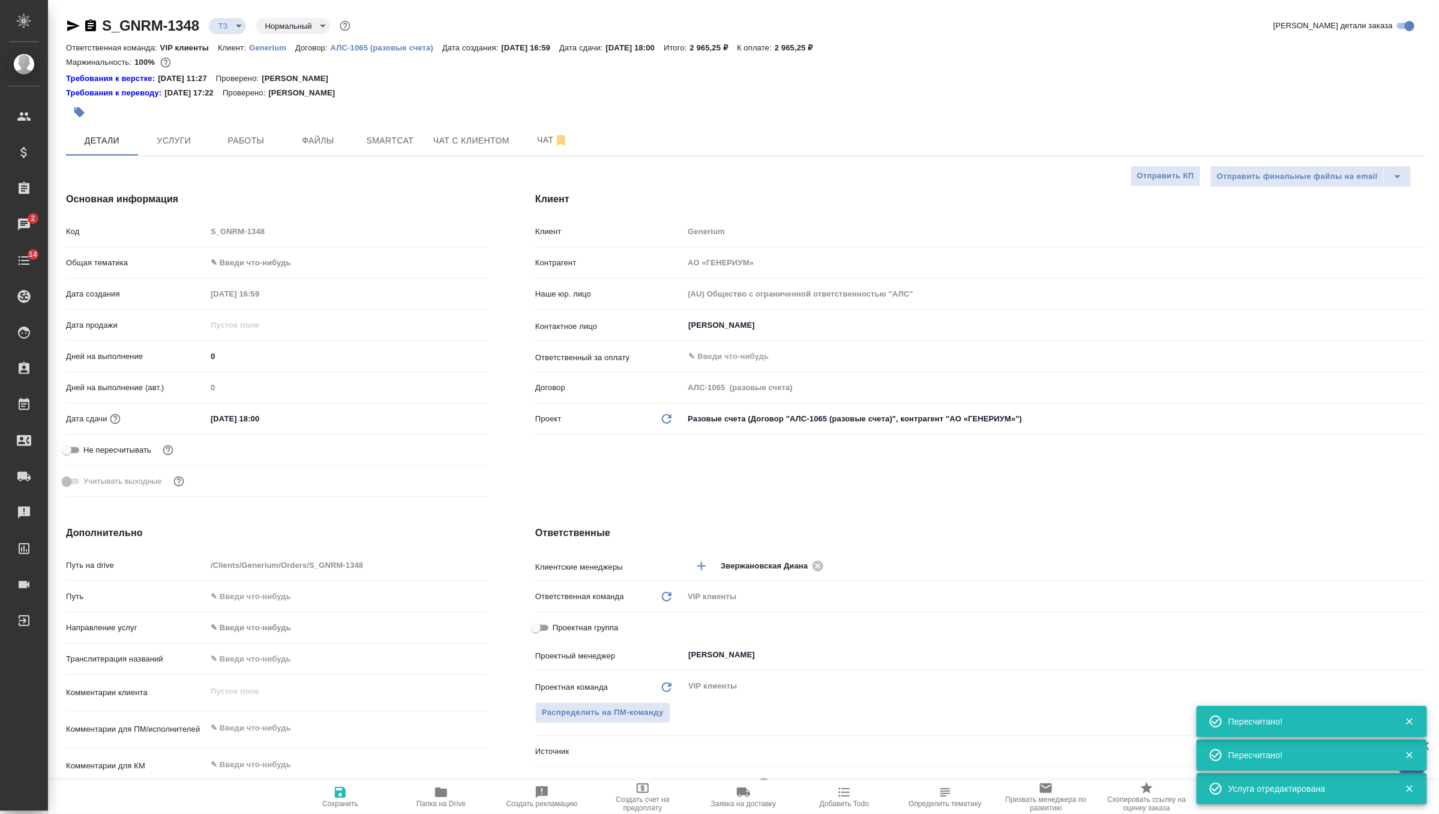
type textarea "x"
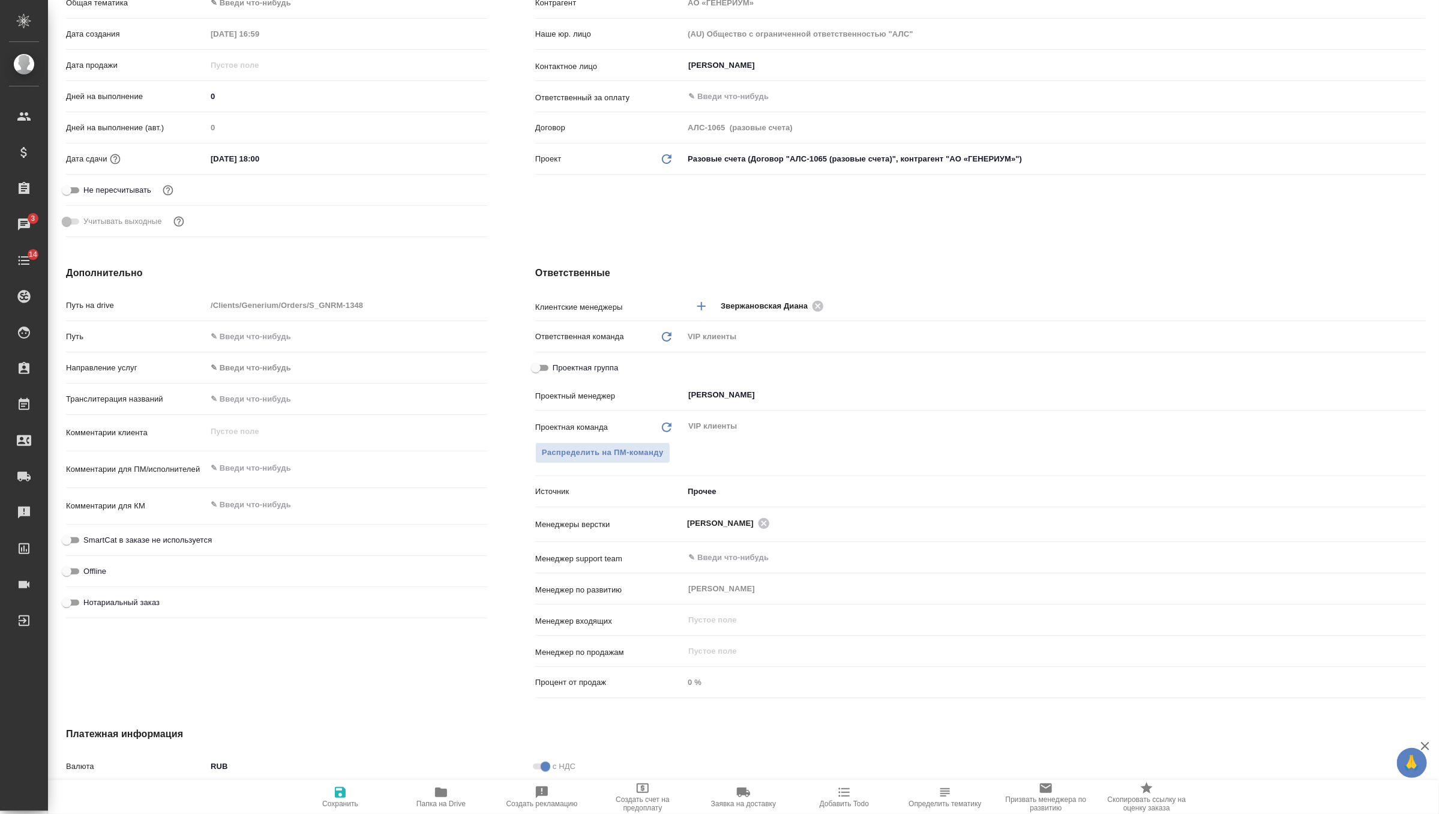
scroll to position [418, 0]
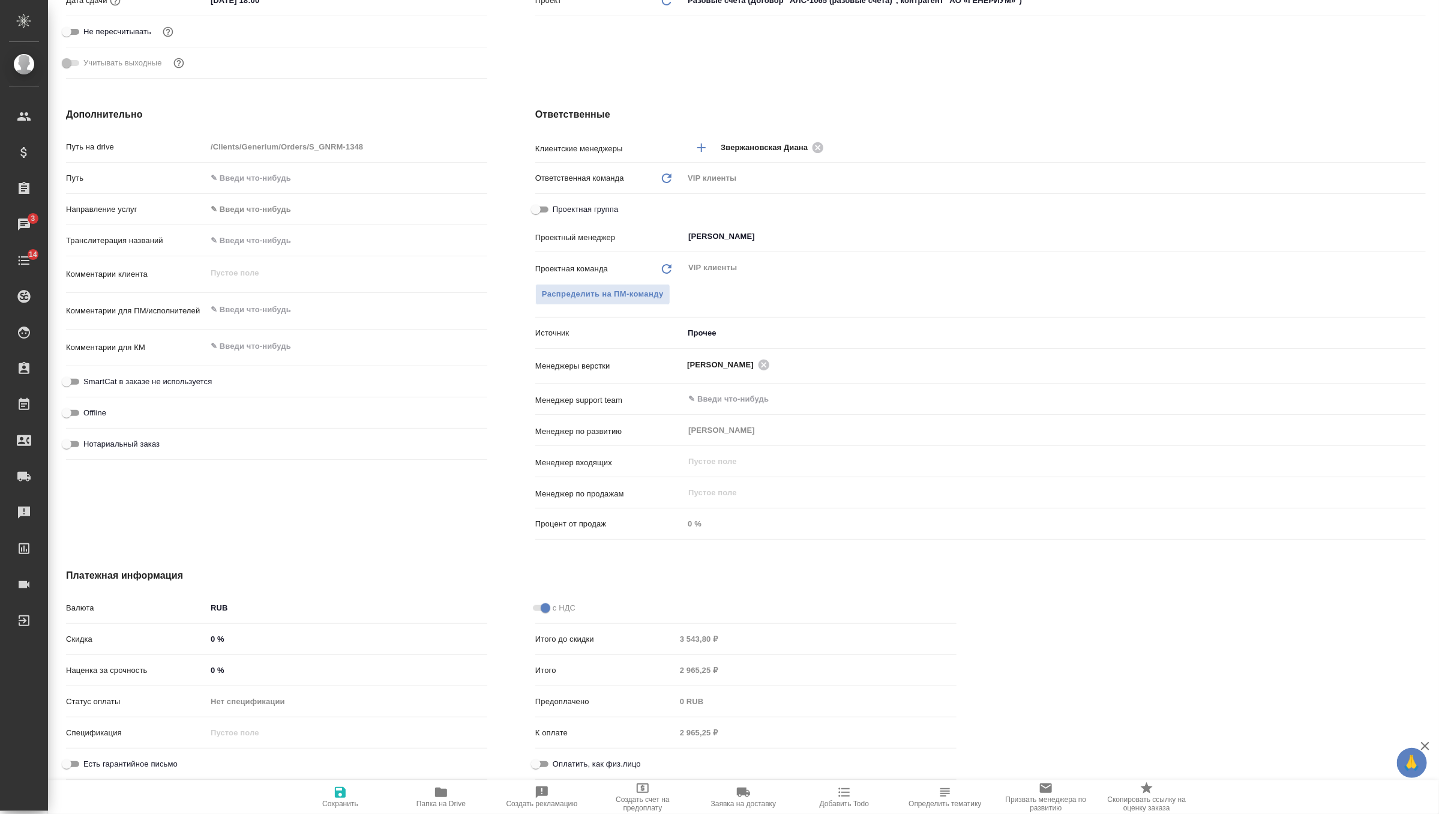
click at [238, 633] on input "0 %" at bounding box center [346, 638] width 281 height 17
type textarea "x"
type input "1 %"
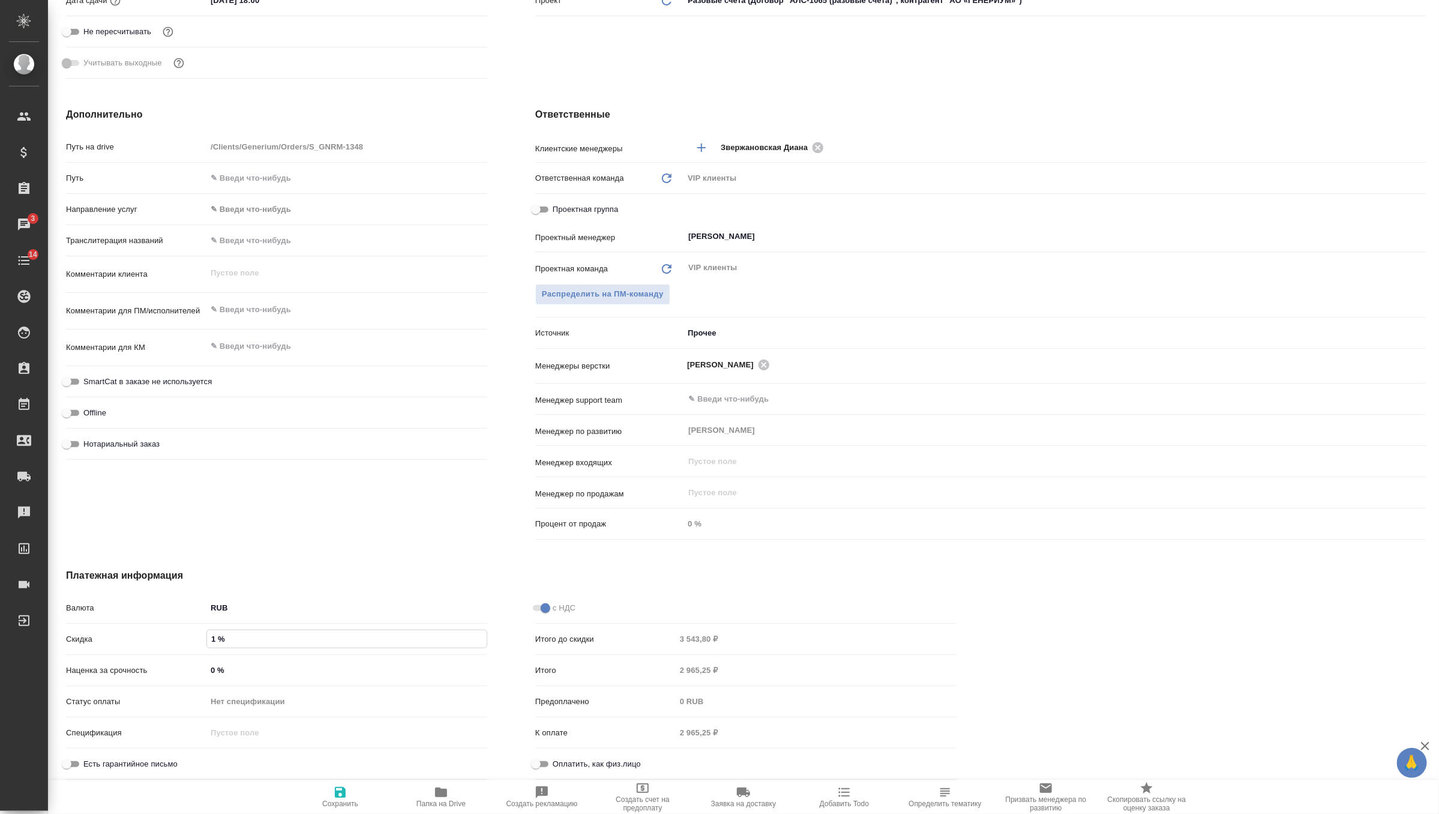
type textarea "x"
type input "15 %"
type textarea "x"
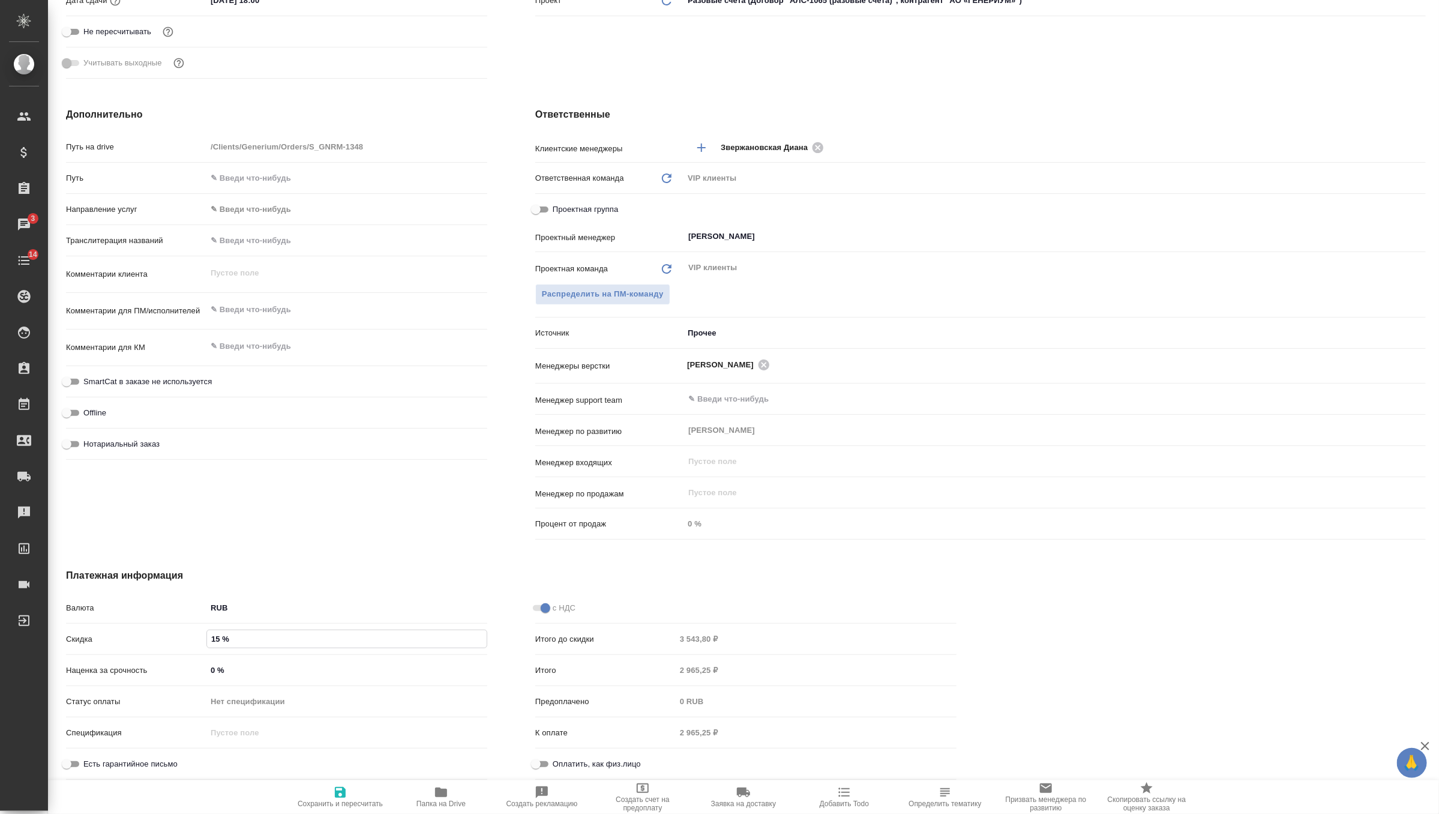
type textarea "x"
type input "15 %"
click at [341, 805] on span "Сохранить и пересчитать" at bounding box center [340, 803] width 85 height 8
type textarea "x"
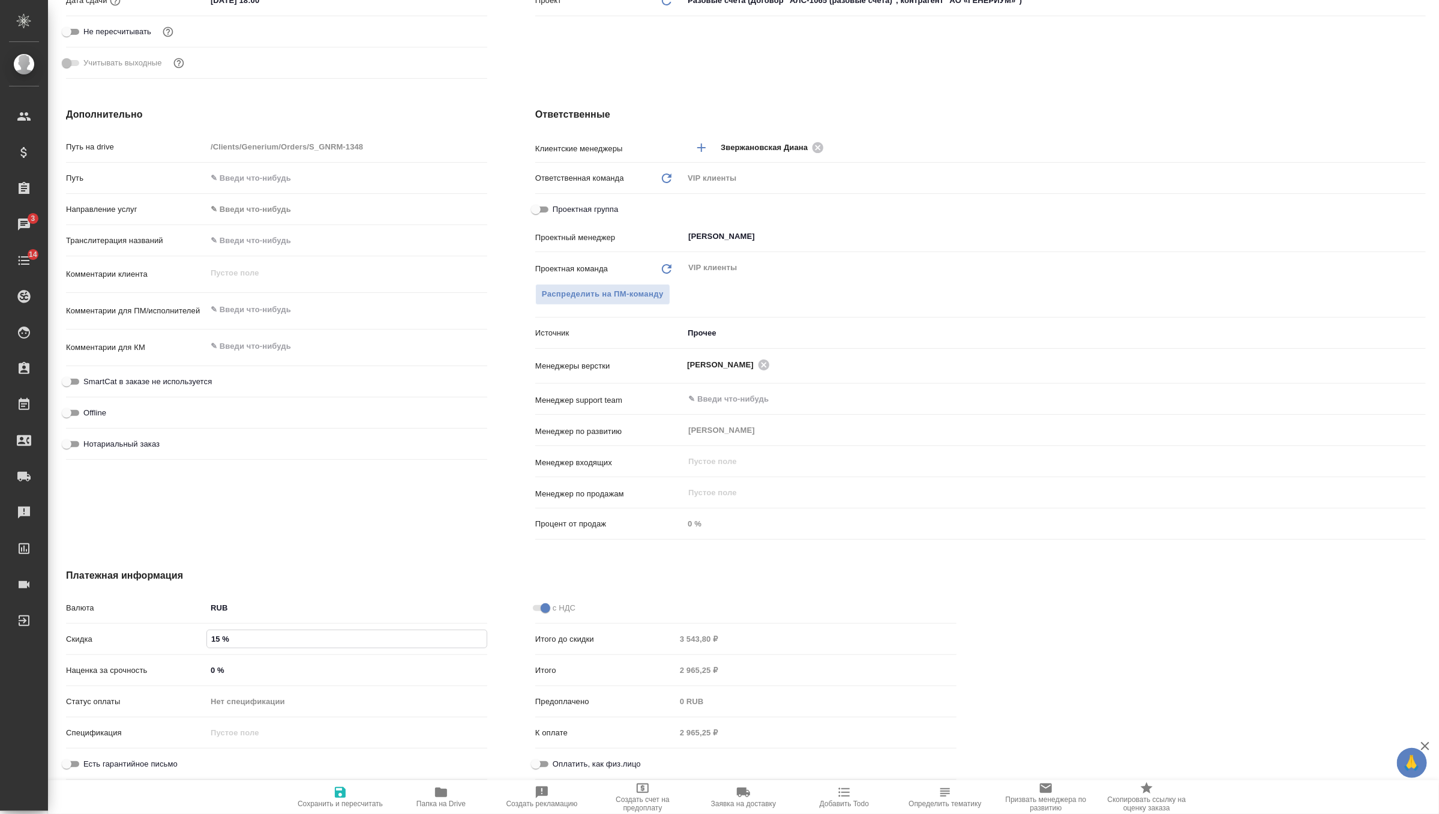
type textarea "x"
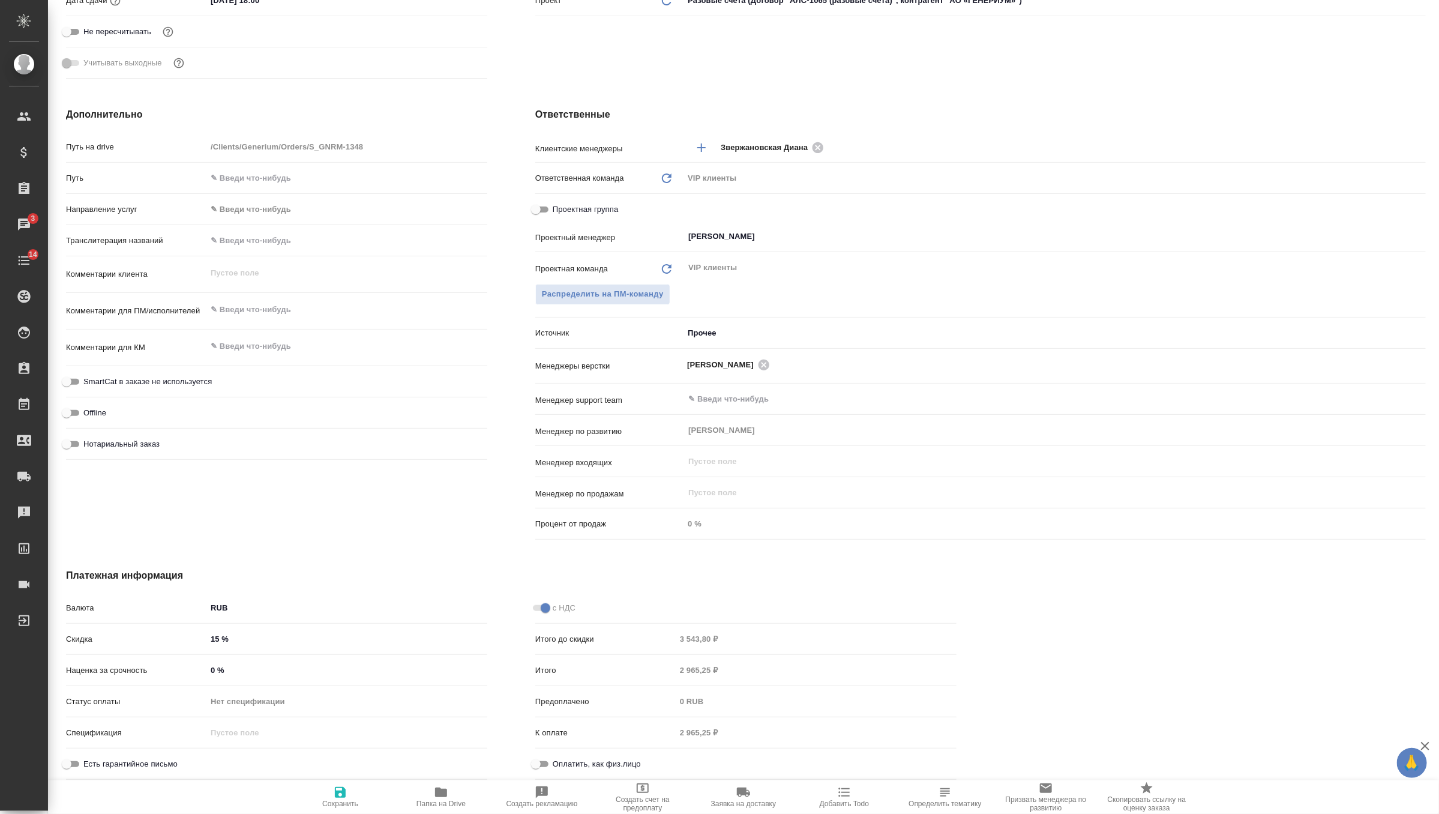
type textarea "x"
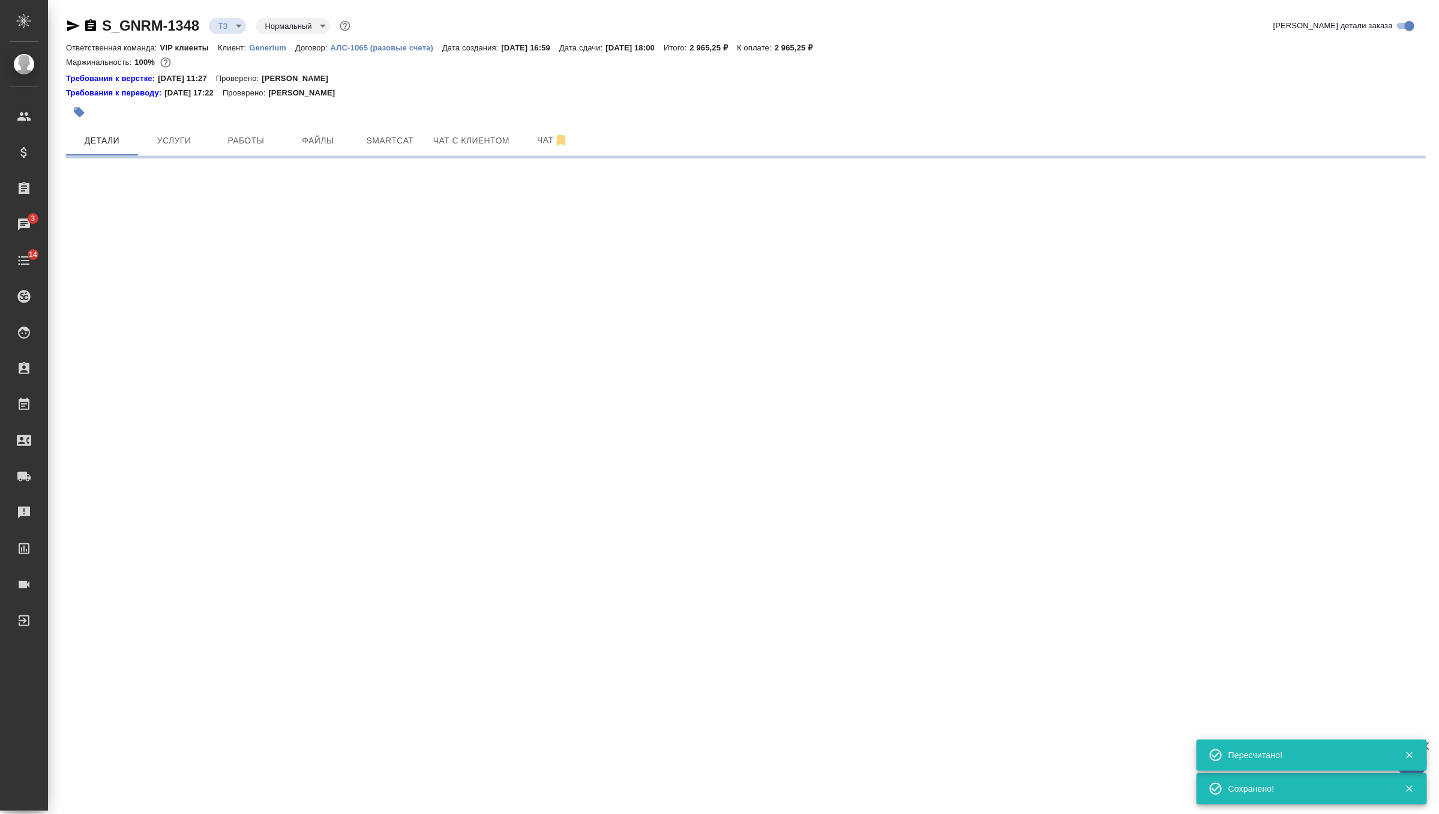
scroll to position [0, 0]
select select "RU"
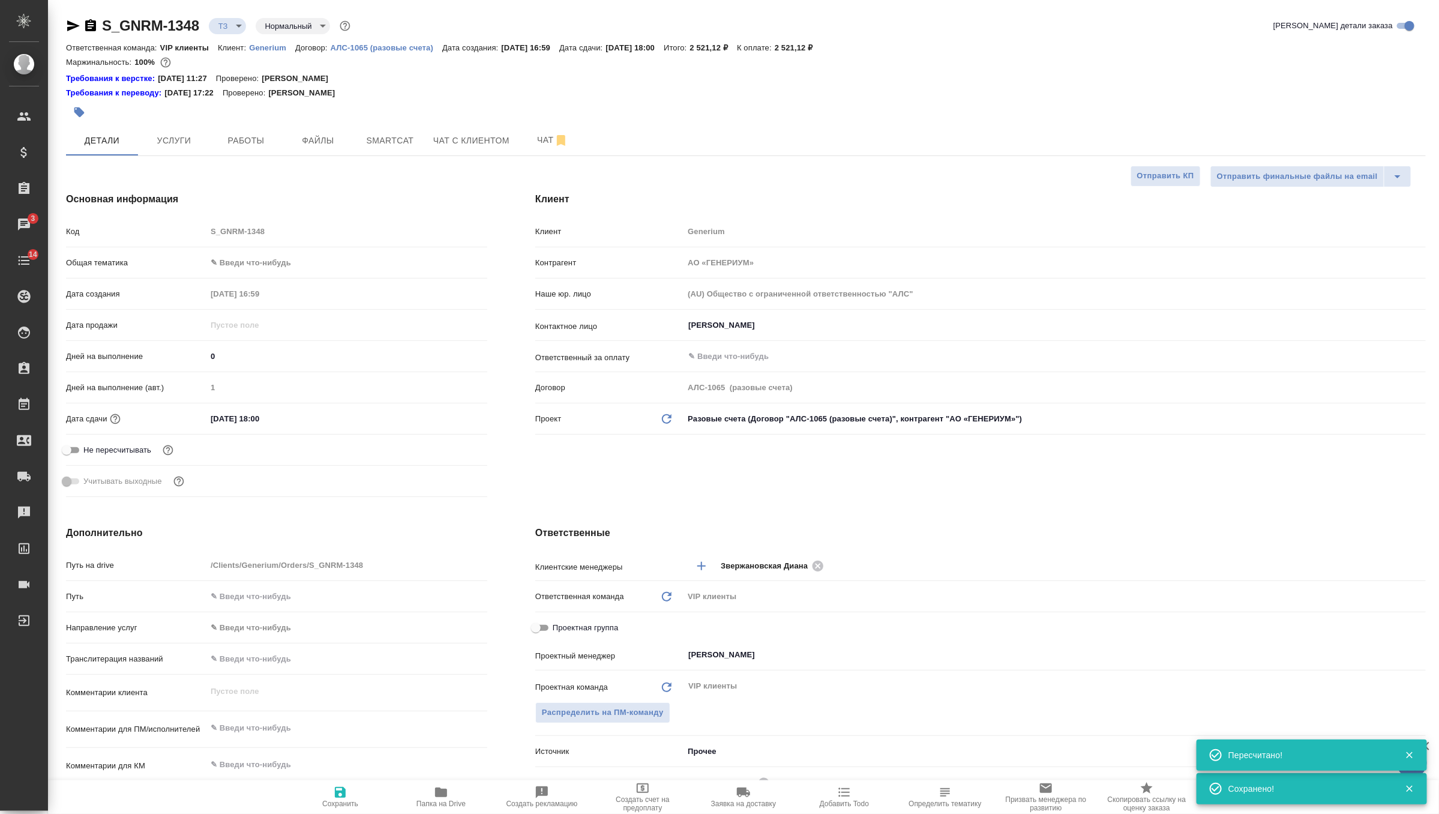
type textarea "x"
click at [187, 143] on span "Услуги" at bounding box center [174, 140] width 58 height 15
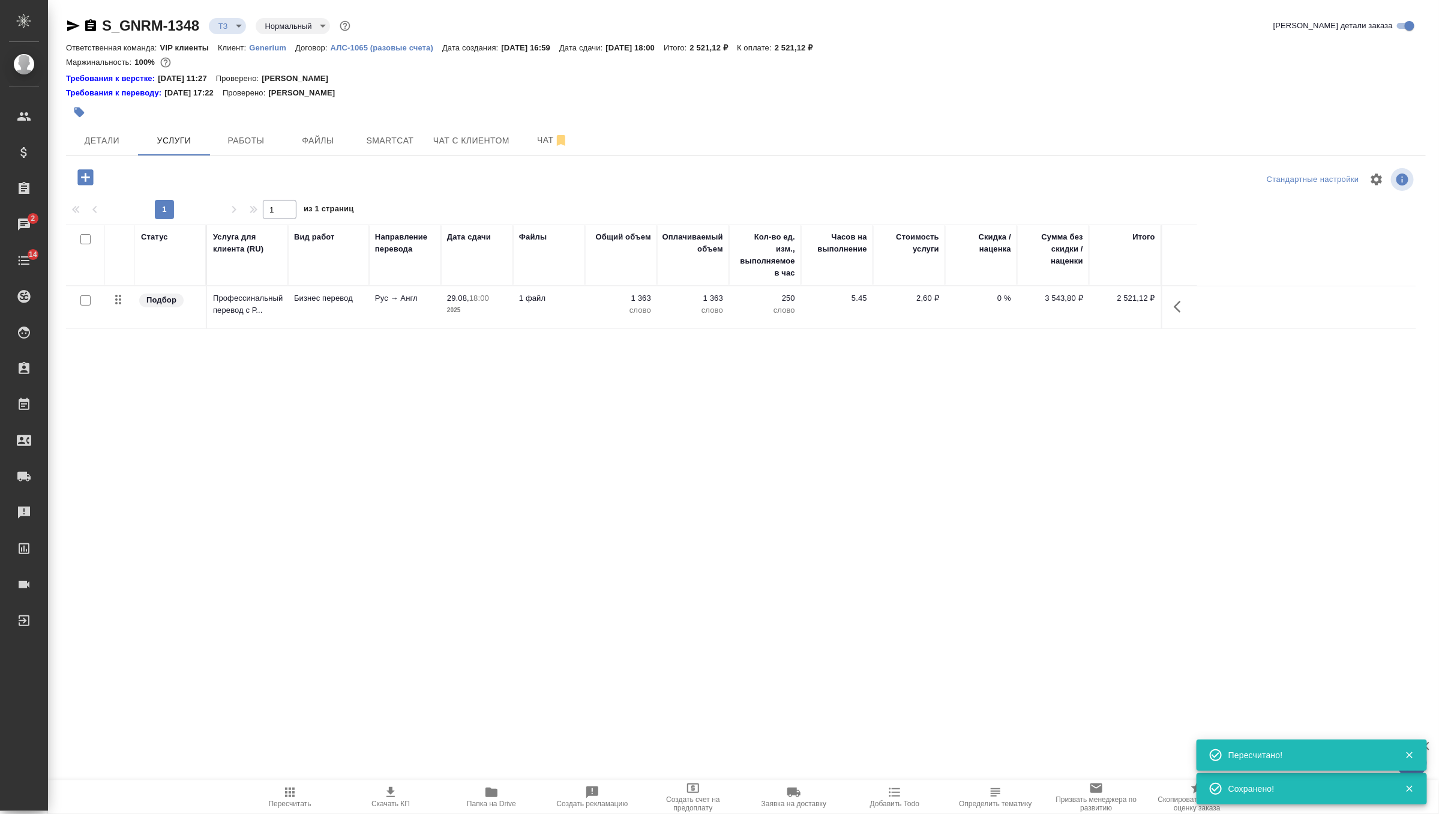
click at [286, 802] on span "Пересчитать" at bounding box center [290, 803] width 43 height 8
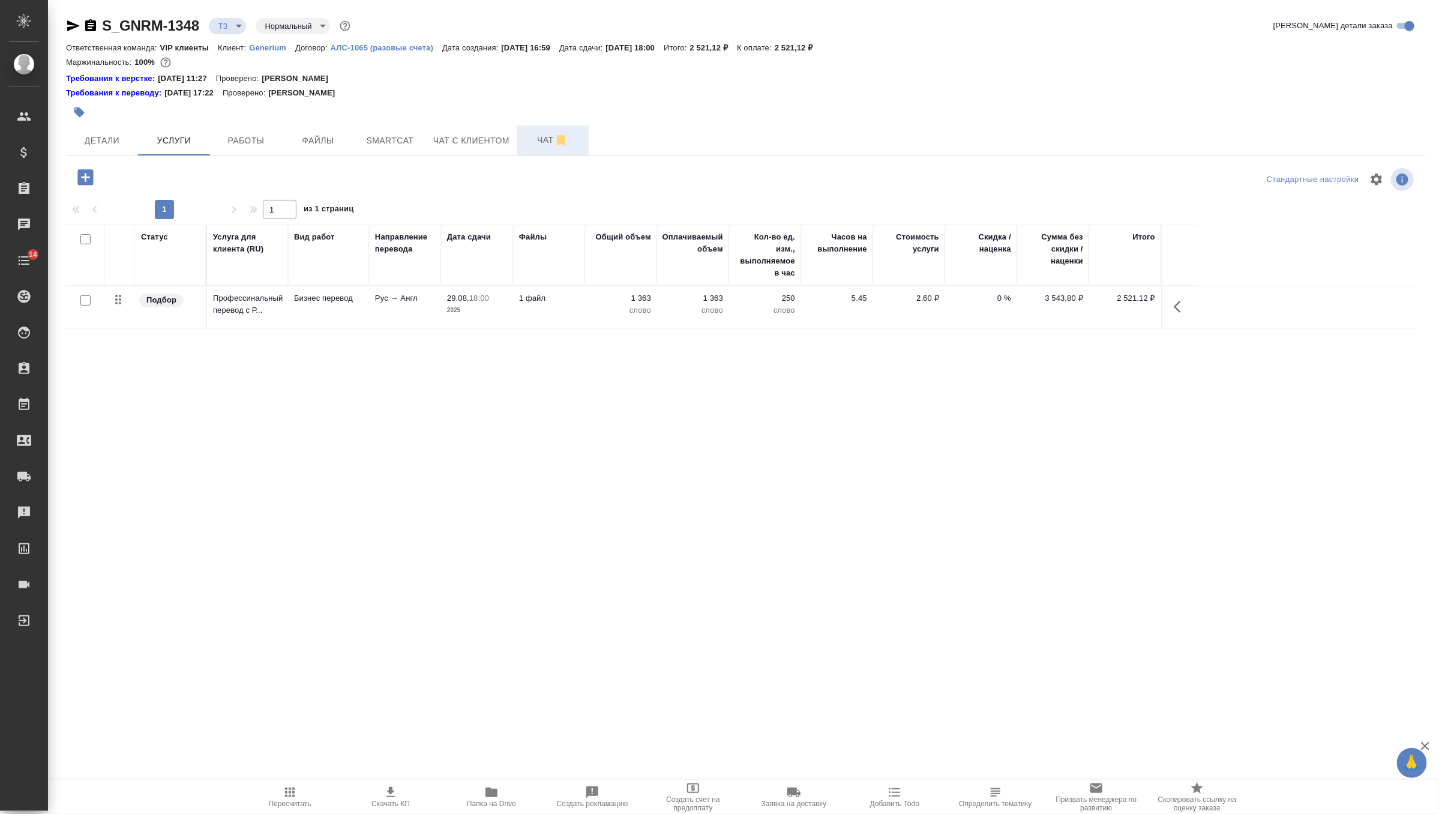
click at [541, 142] on span "Чат" at bounding box center [553, 140] width 58 height 15
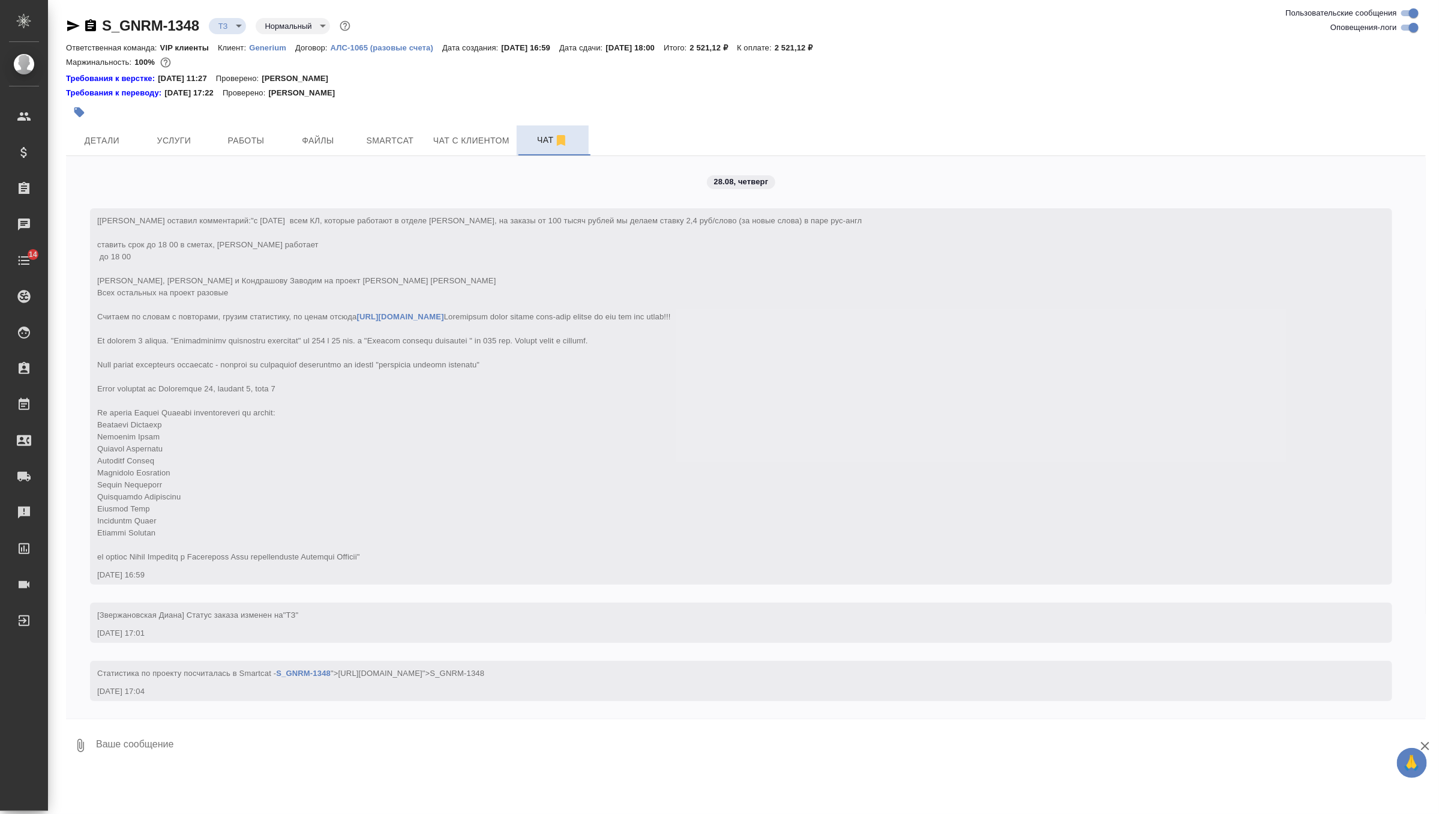
scroll to position [13, 0]
click at [178, 137] on span "Услуги" at bounding box center [174, 140] width 58 height 15
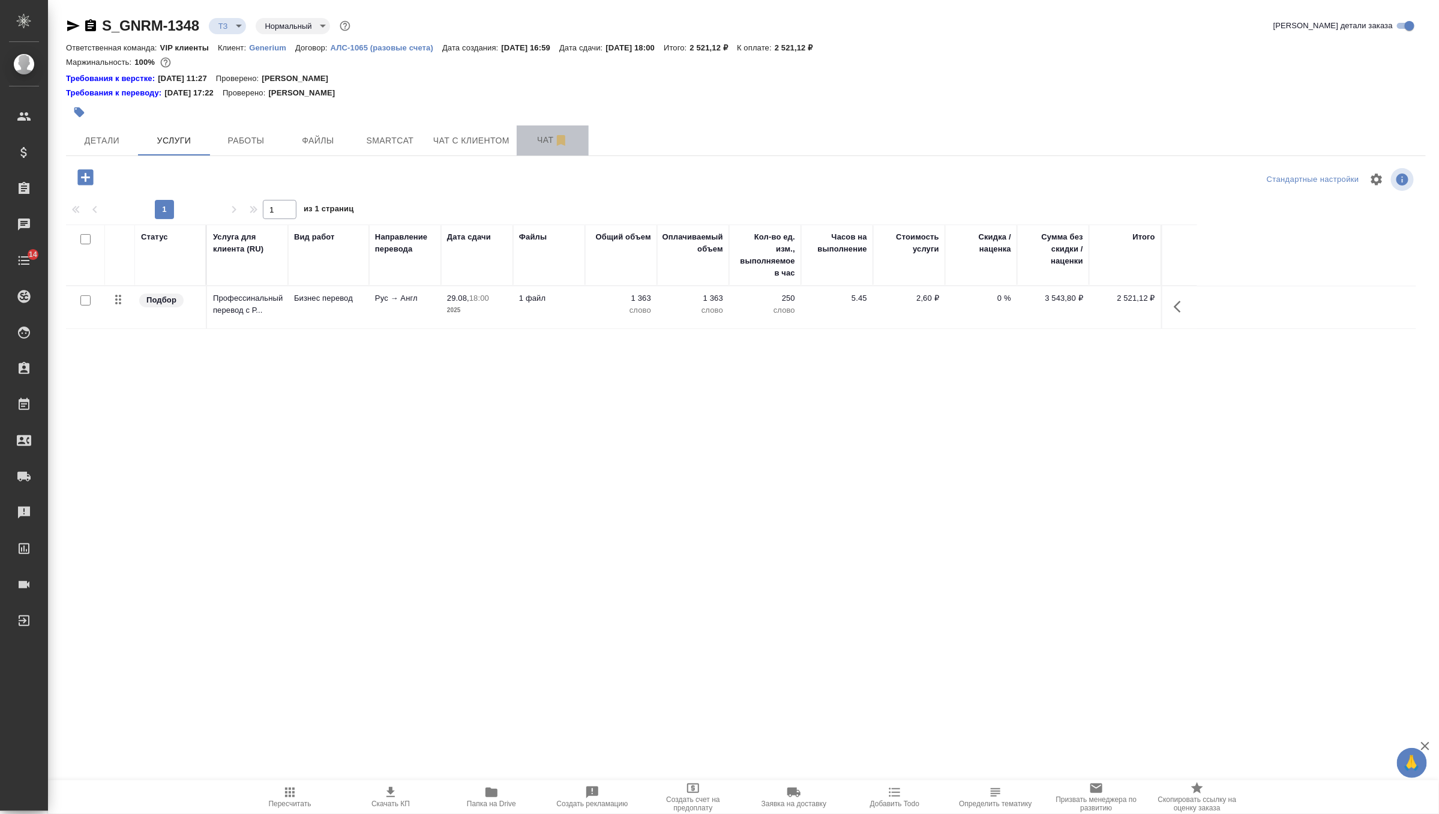
click at [532, 145] on span "Чат" at bounding box center [553, 140] width 58 height 15
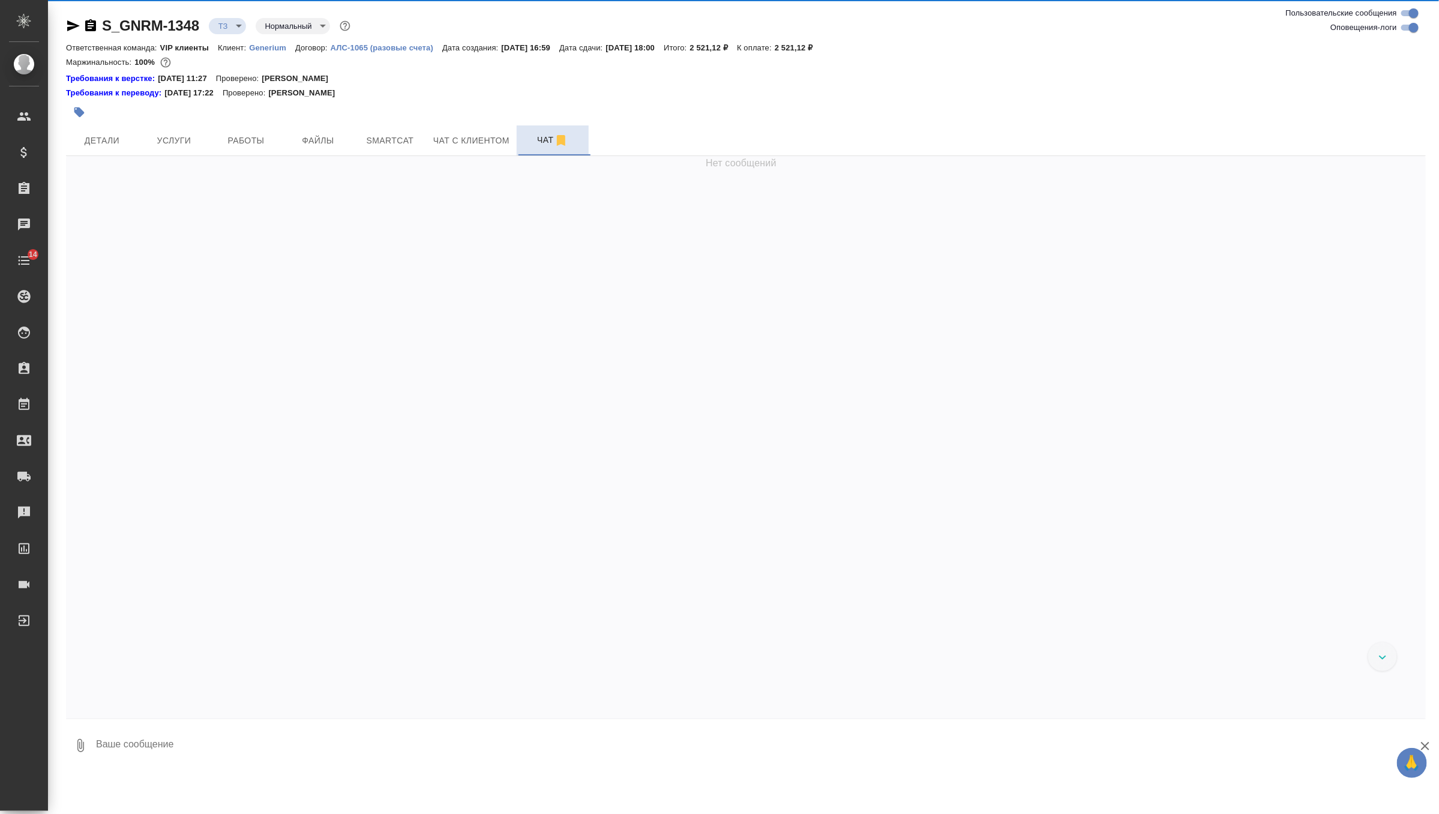
scroll to position [13, 0]
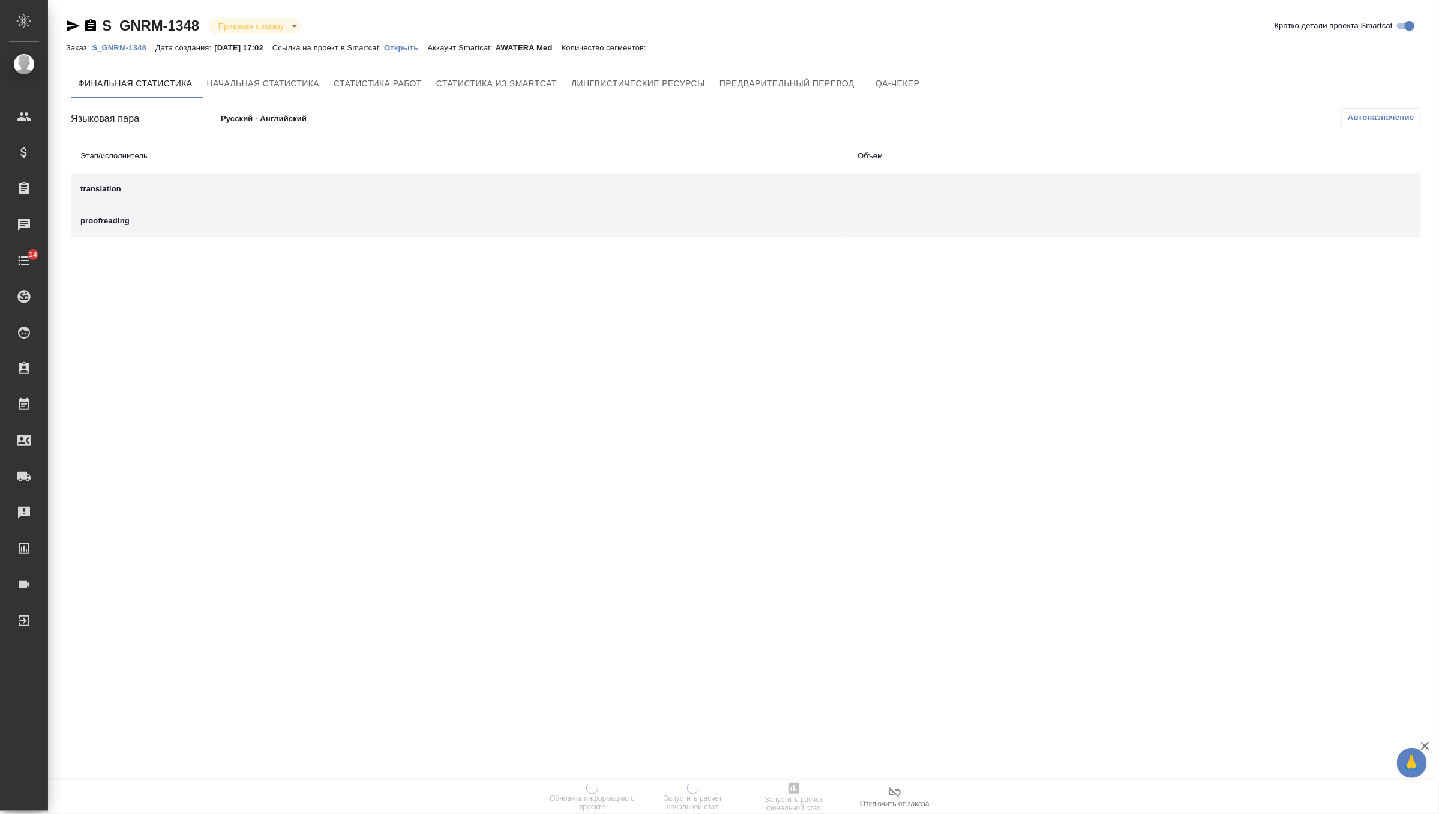
click at [425, 47] on p "Открыть" at bounding box center [405, 47] width 43 height 9
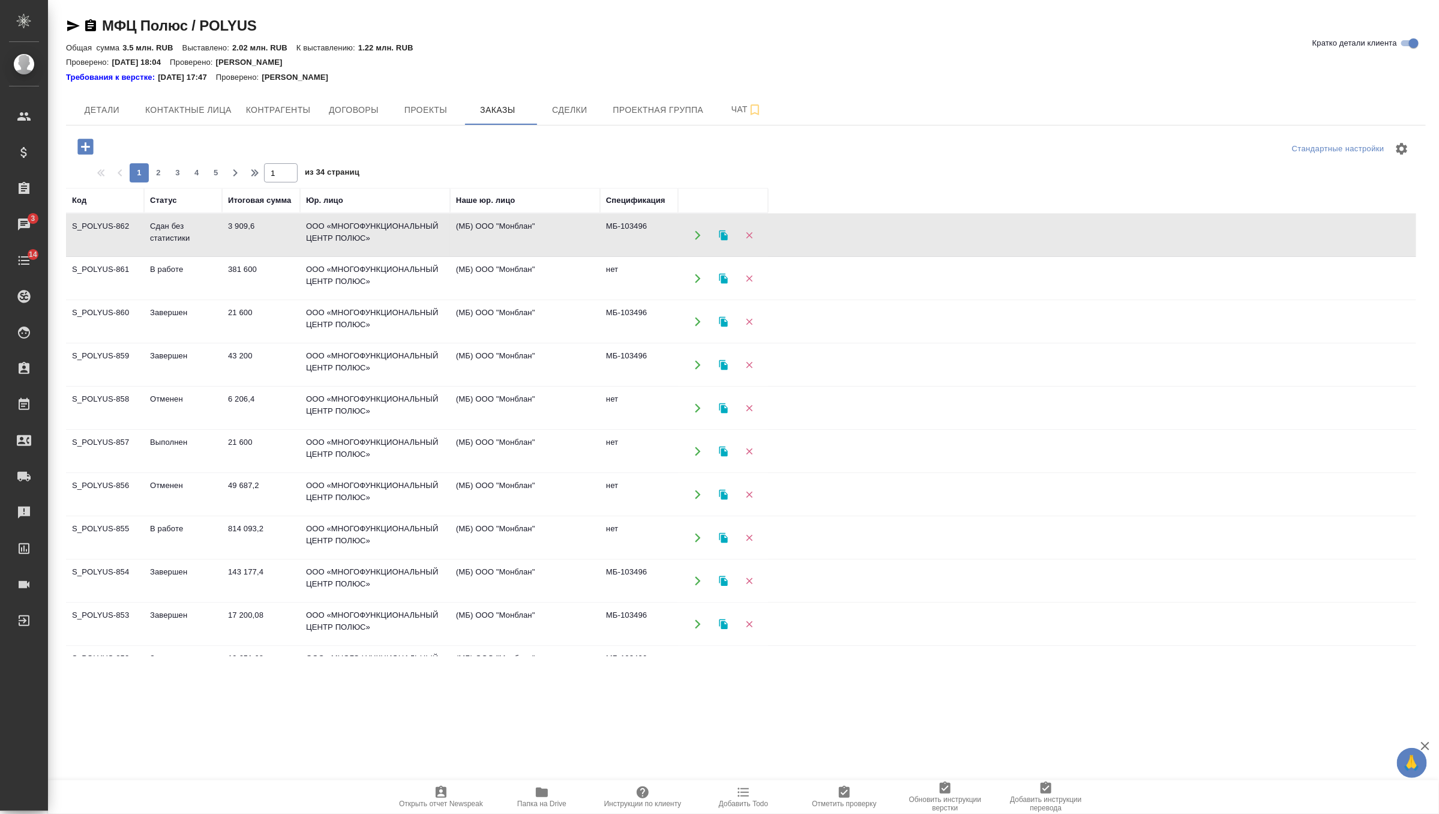
click at [914, 79] on div "Требования к верстке: [DATE] 17:47 Проверено: [PERSON_NAME]" at bounding box center [746, 77] width 1360 height 12
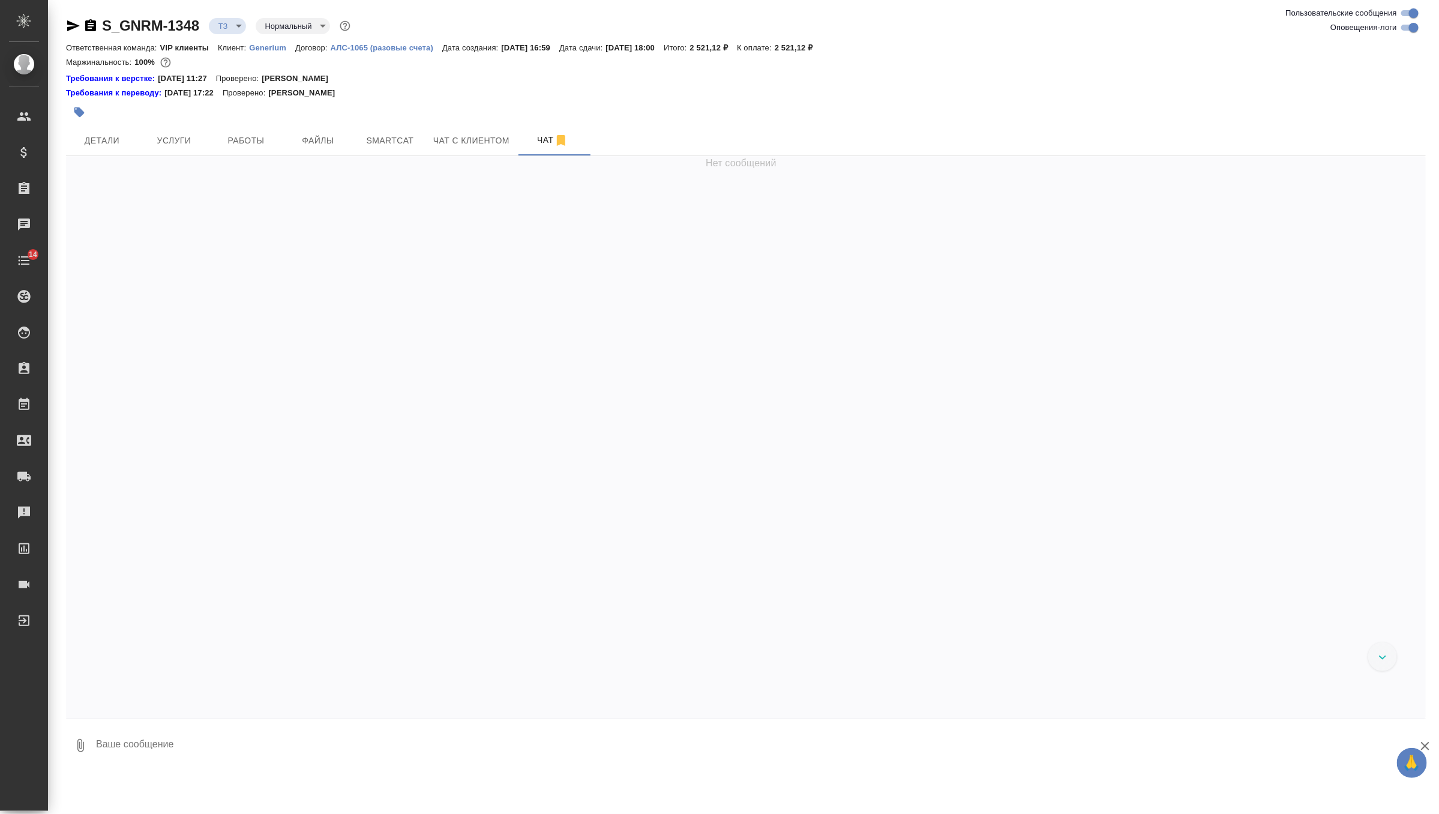
scroll to position [13, 0]
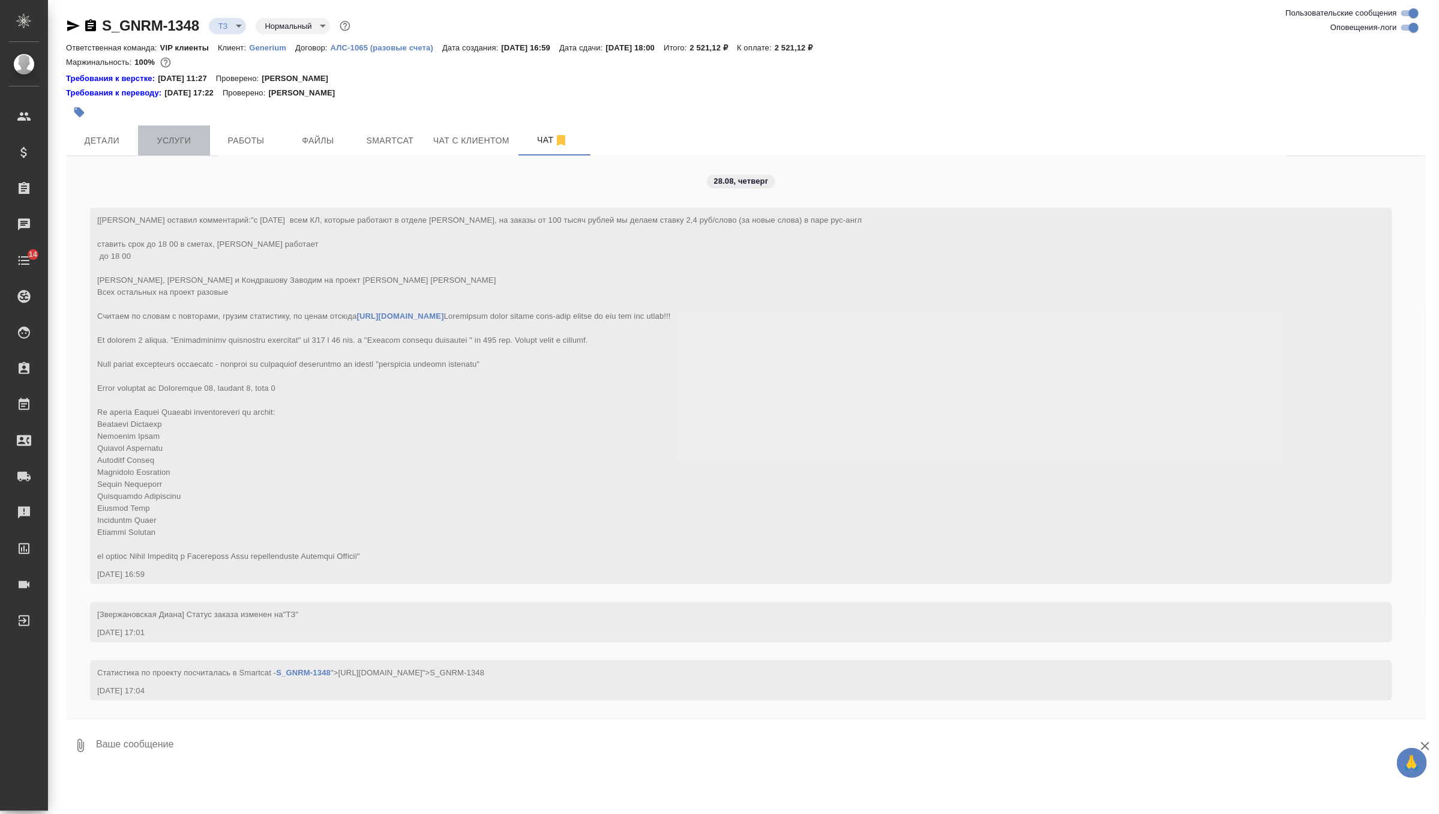
click at [172, 153] on button "Услуги" at bounding box center [174, 140] width 72 height 30
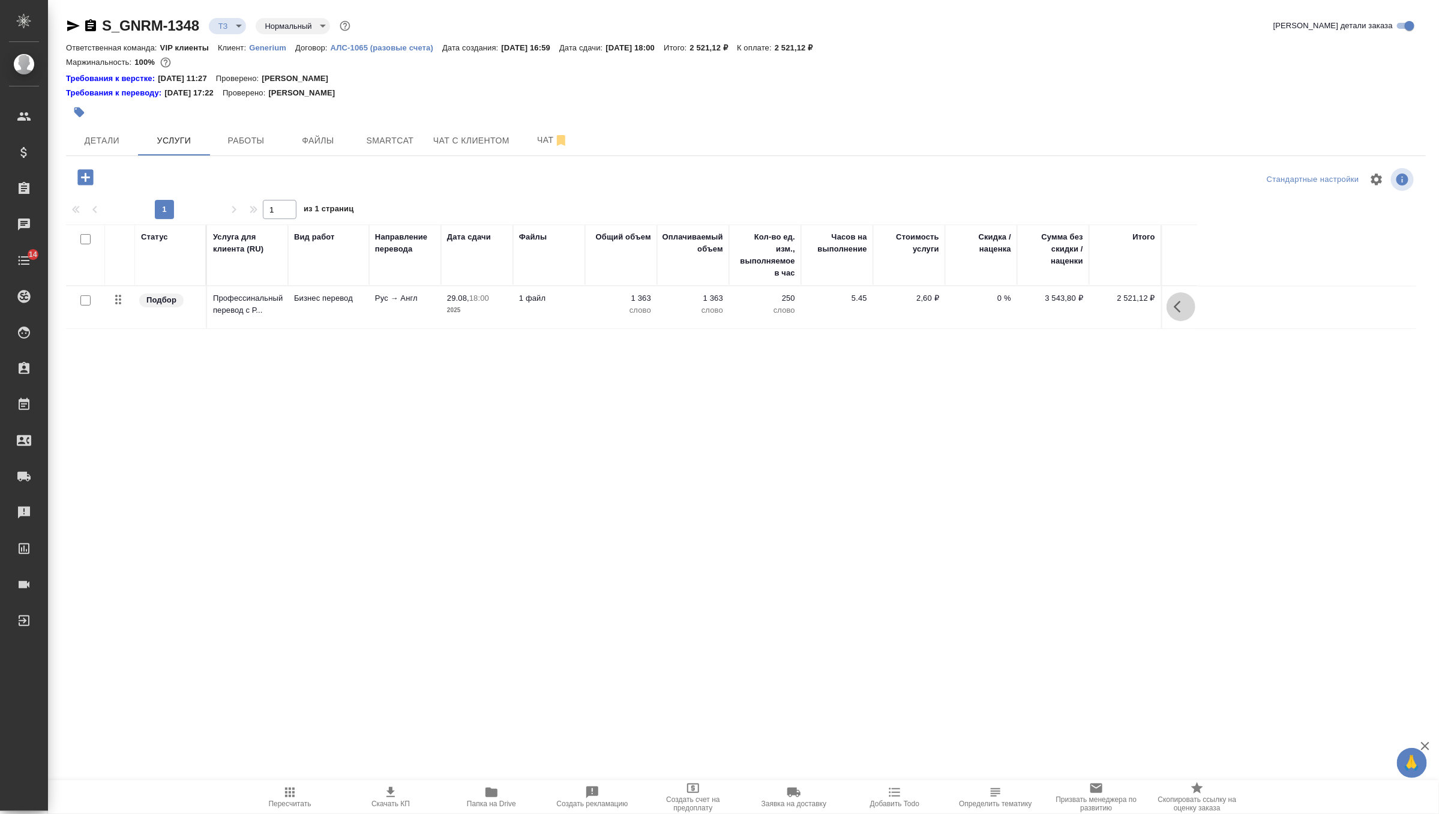
click at [1177, 312] on icon "button" at bounding box center [1181, 306] width 14 height 14
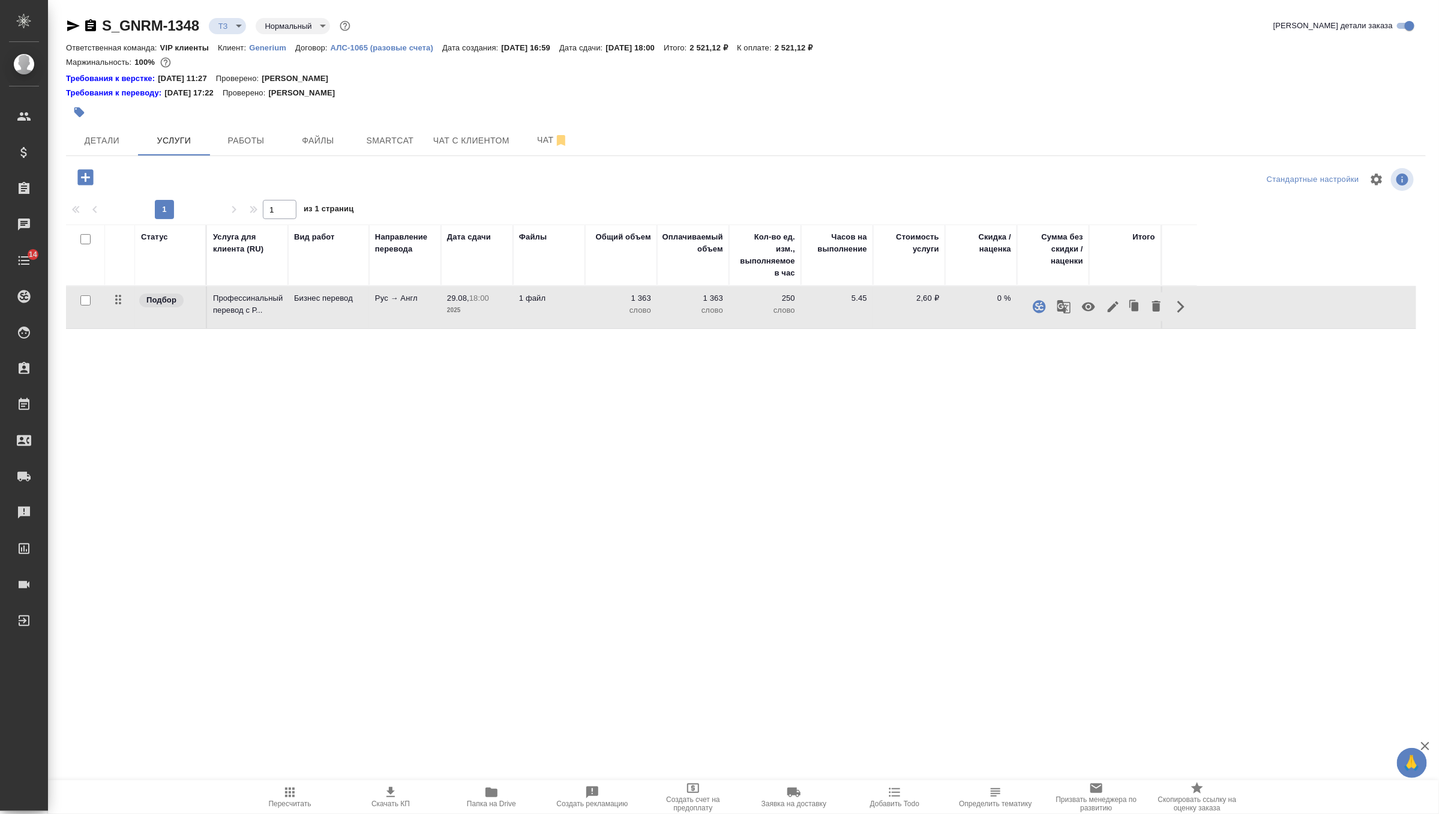
click at [1115, 301] on icon "button" at bounding box center [1113, 306] width 14 height 14
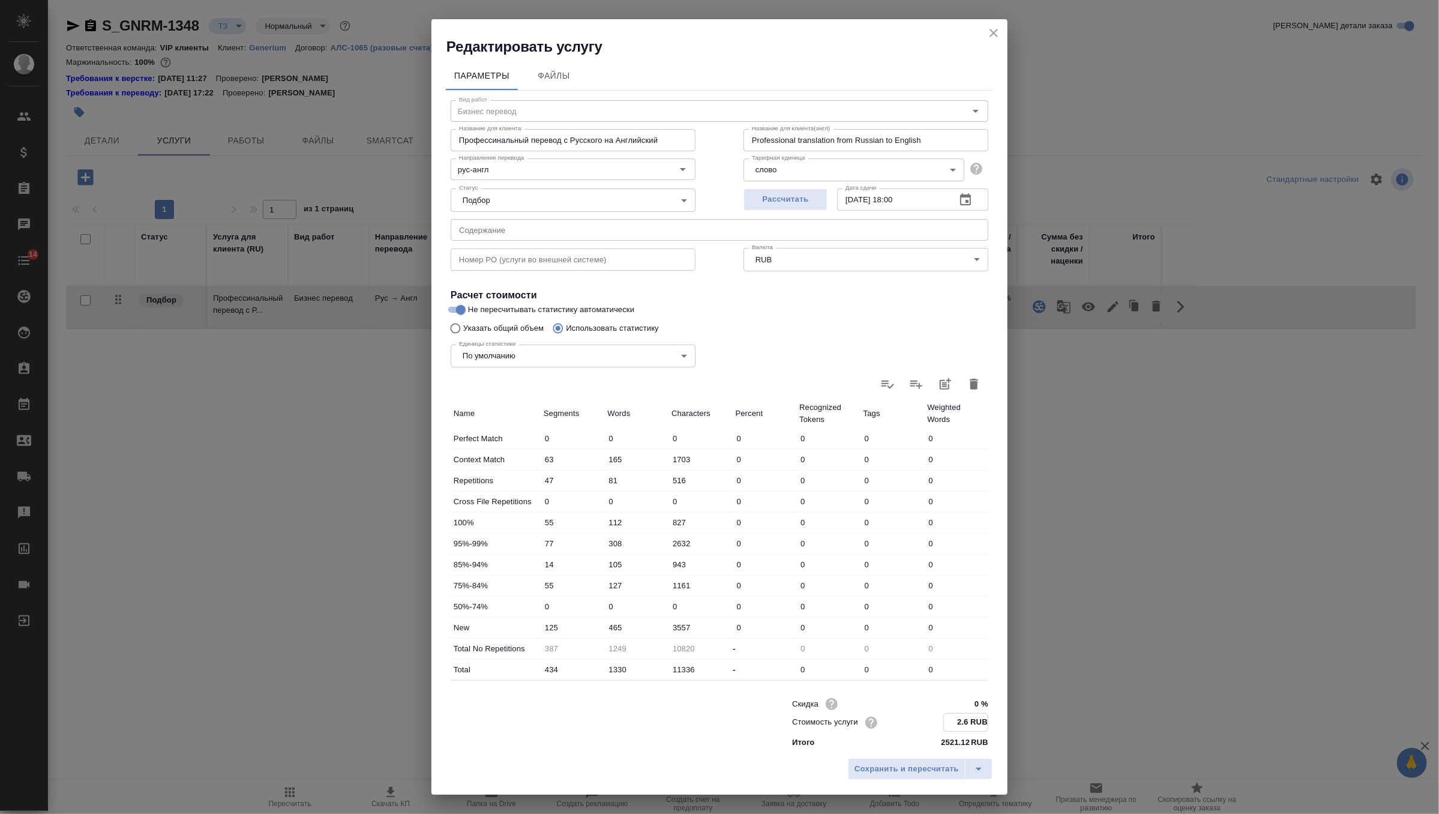
click at [970, 717] on input "2.6 RUB" at bounding box center [966, 721] width 44 height 17
type input "2.4 RUB"
click at [938, 771] on span "Сохранить и пересчитать" at bounding box center [906, 769] width 104 height 14
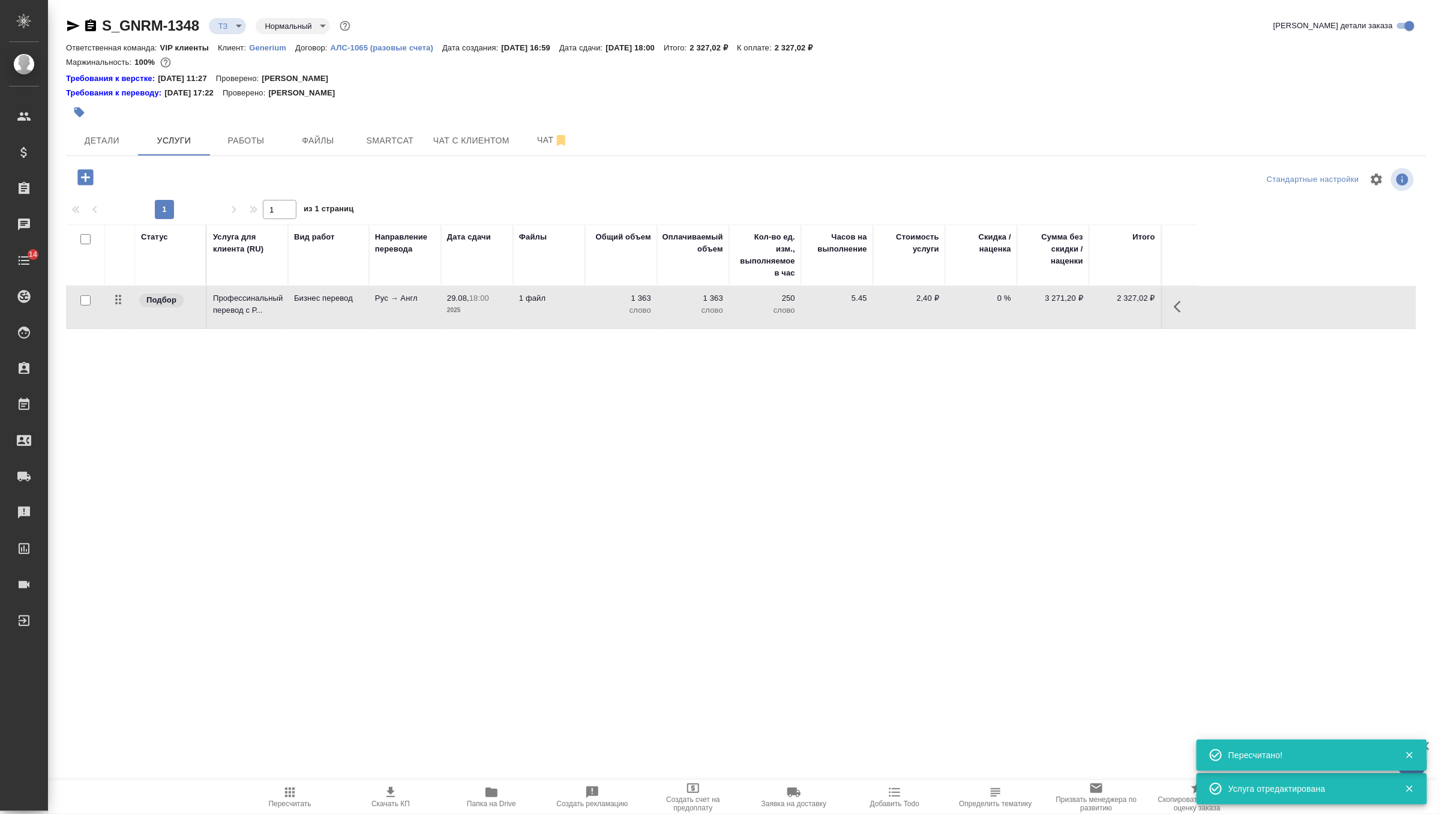
click at [610, 310] on p "слово" at bounding box center [621, 310] width 60 height 12
click at [610, 310] on td "1 363 слово" at bounding box center [621, 307] width 72 height 42
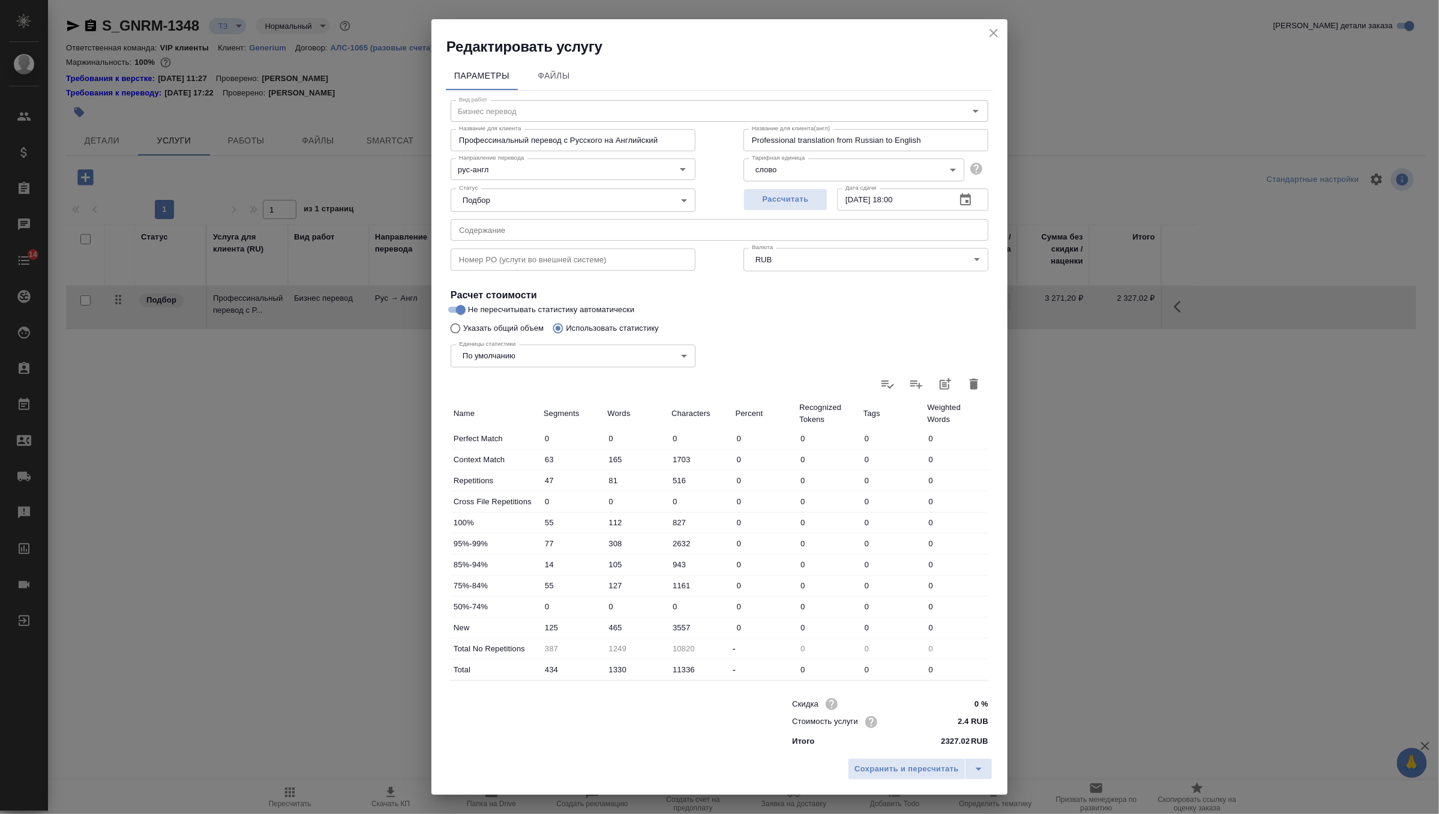
click at [967, 720] on input "2.4 RUB" at bounding box center [965, 721] width 45 height 17
type input "2.6 RUB"
click at [934, 766] on span "Сохранить и пересчитать" at bounding box center [906, 769] width 104 height 14
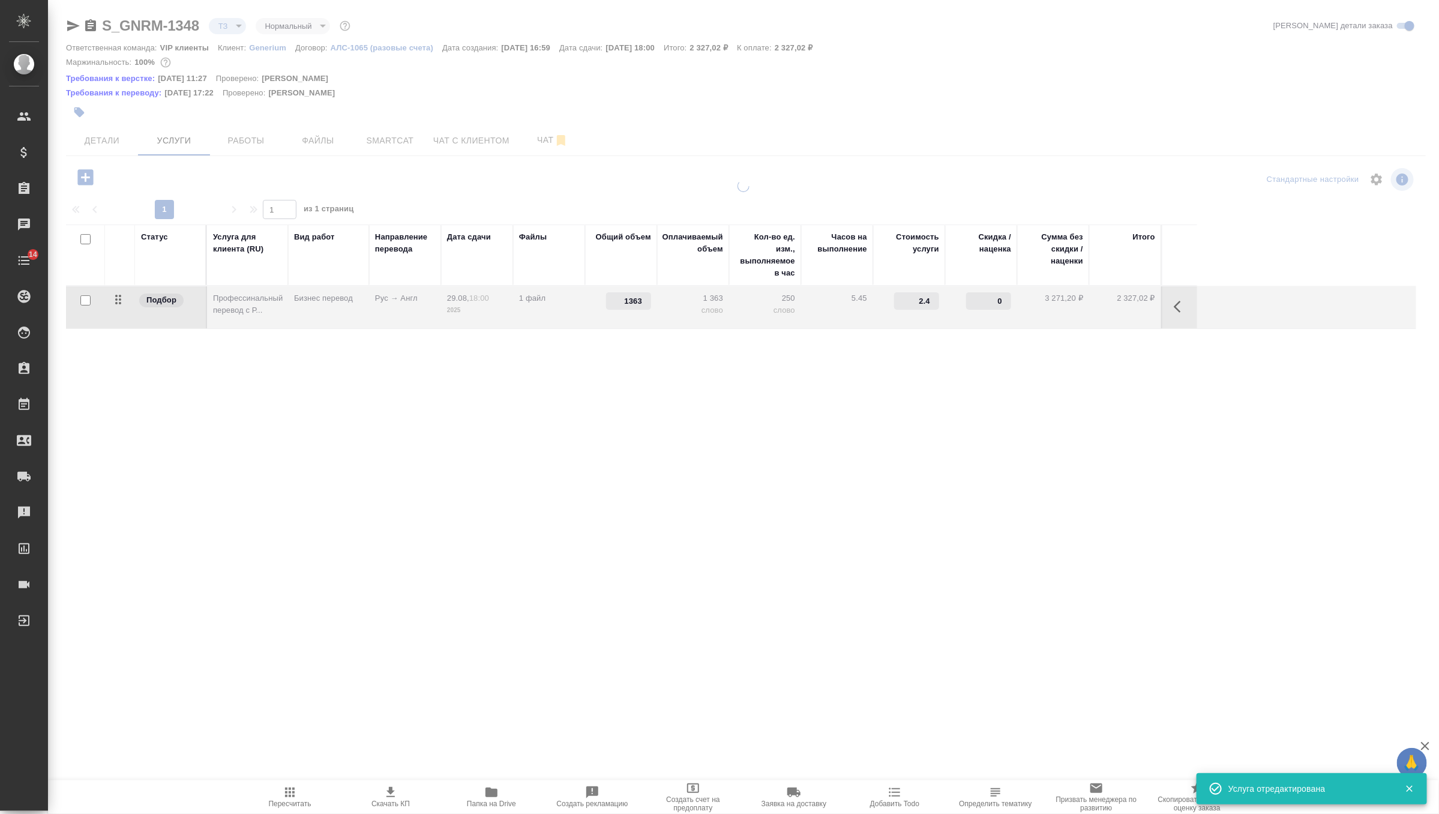
type input "2.6"
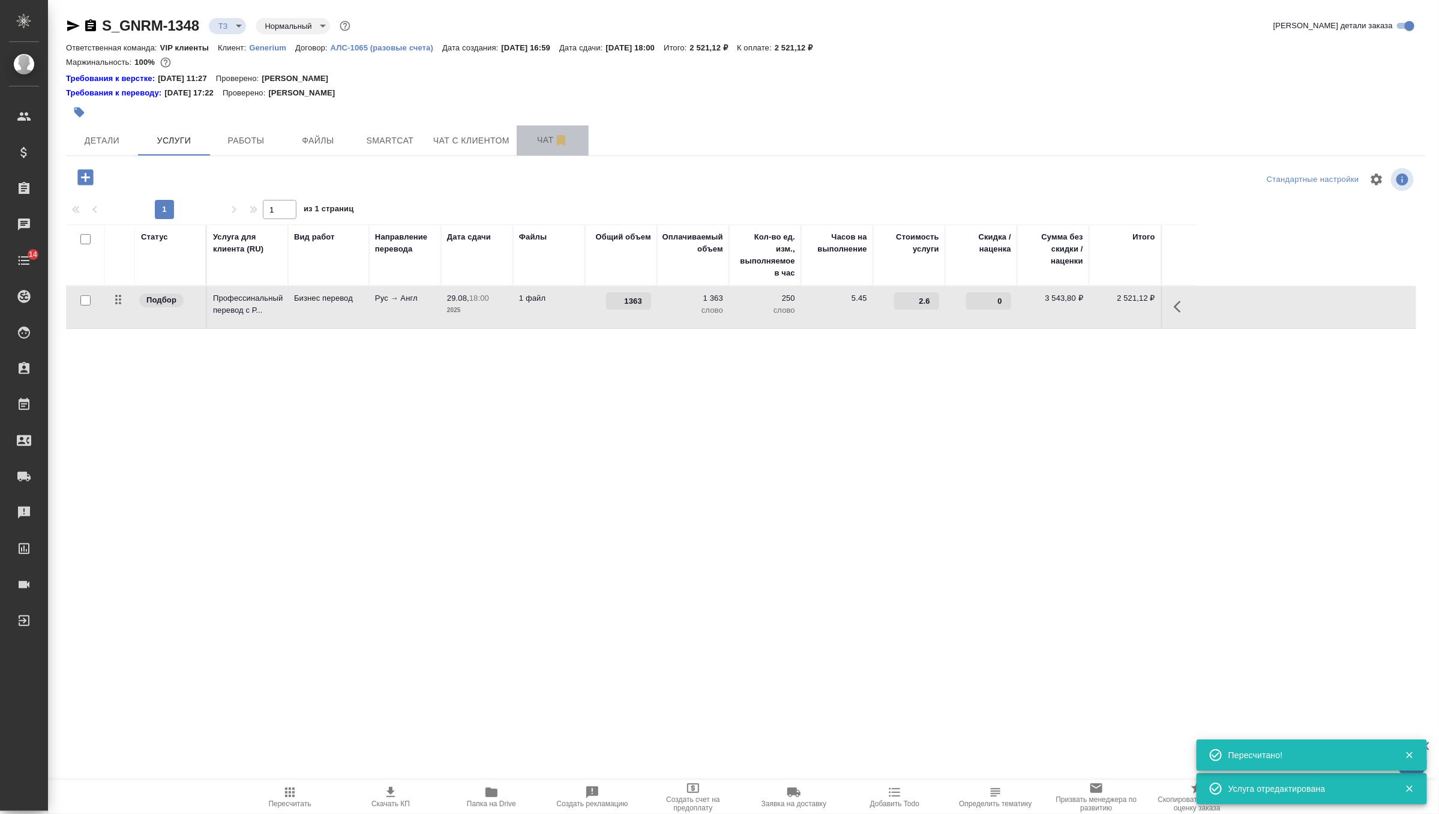
click at [547, 145] on span "Чат" at bounding box center [553, 140] width 58 height 15
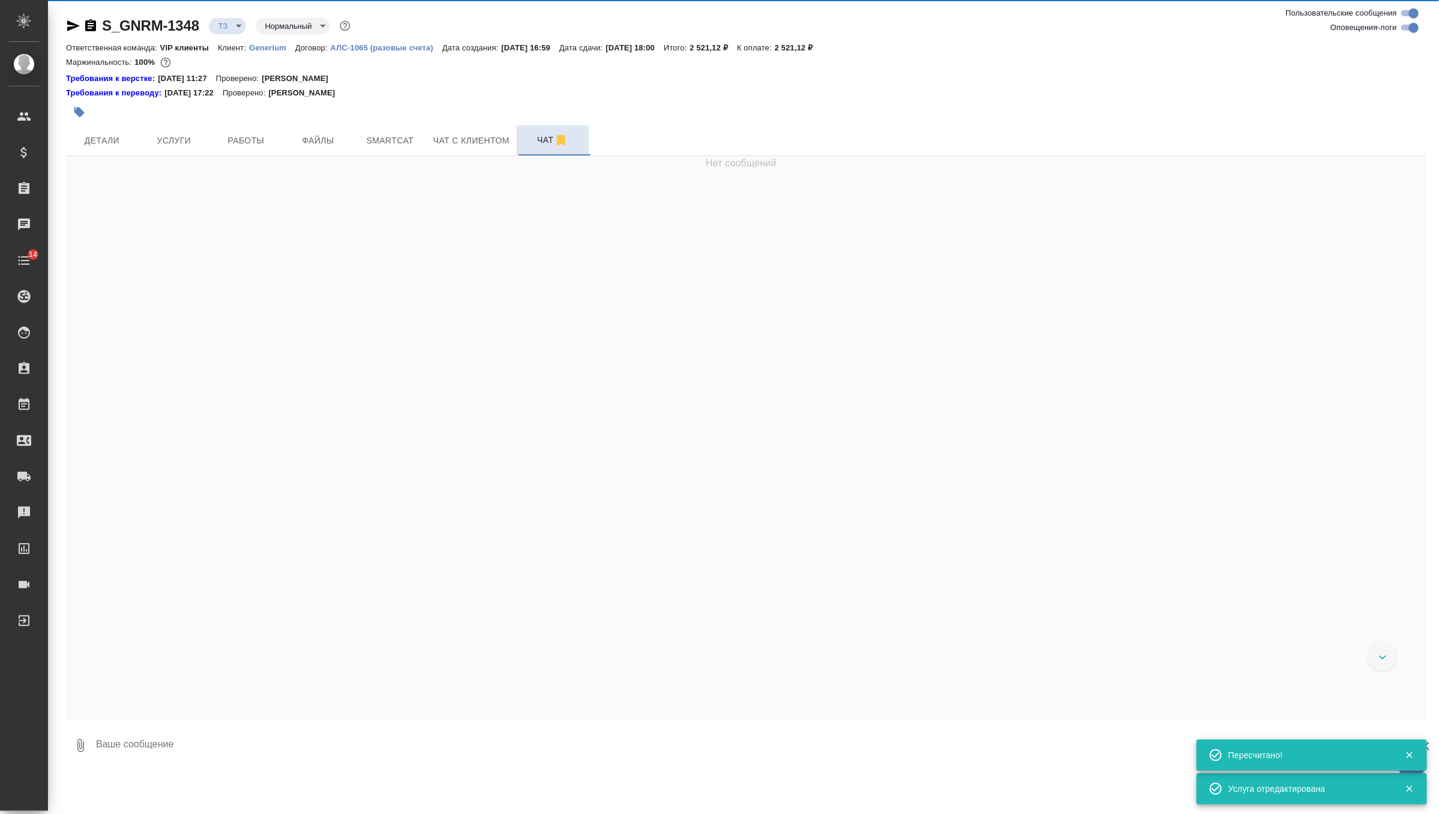
scroll to position [13, 0]
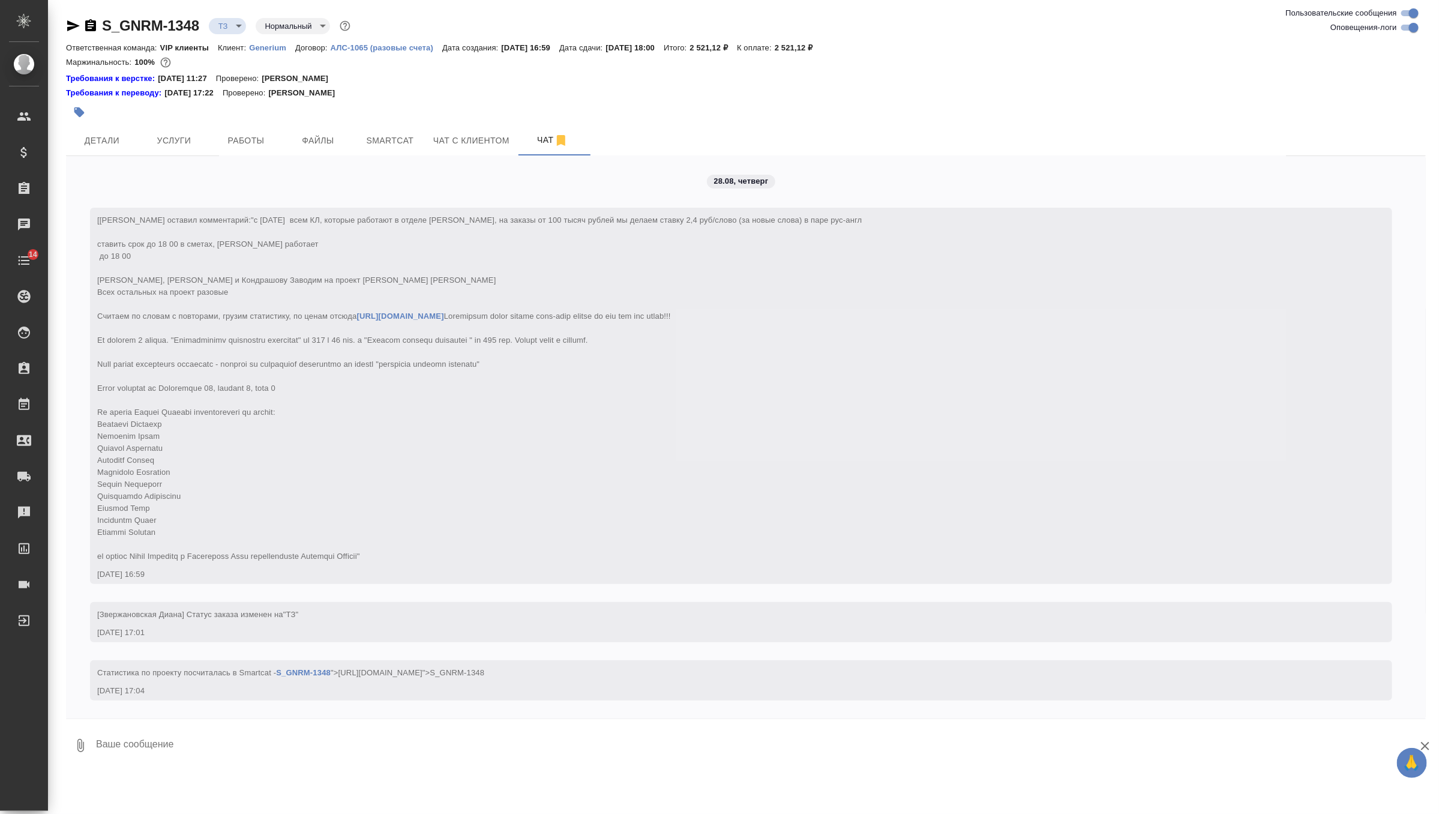
click at [89, 27] on icon "button" at bounding box center [90, 25] width 11 height 12
click at [73, 26] on icon "button" at bounding box center [73, 25] width 13 height 11
click at [107, 140] on span "Детали" at bounding box center [102, 140] width 58 height 15
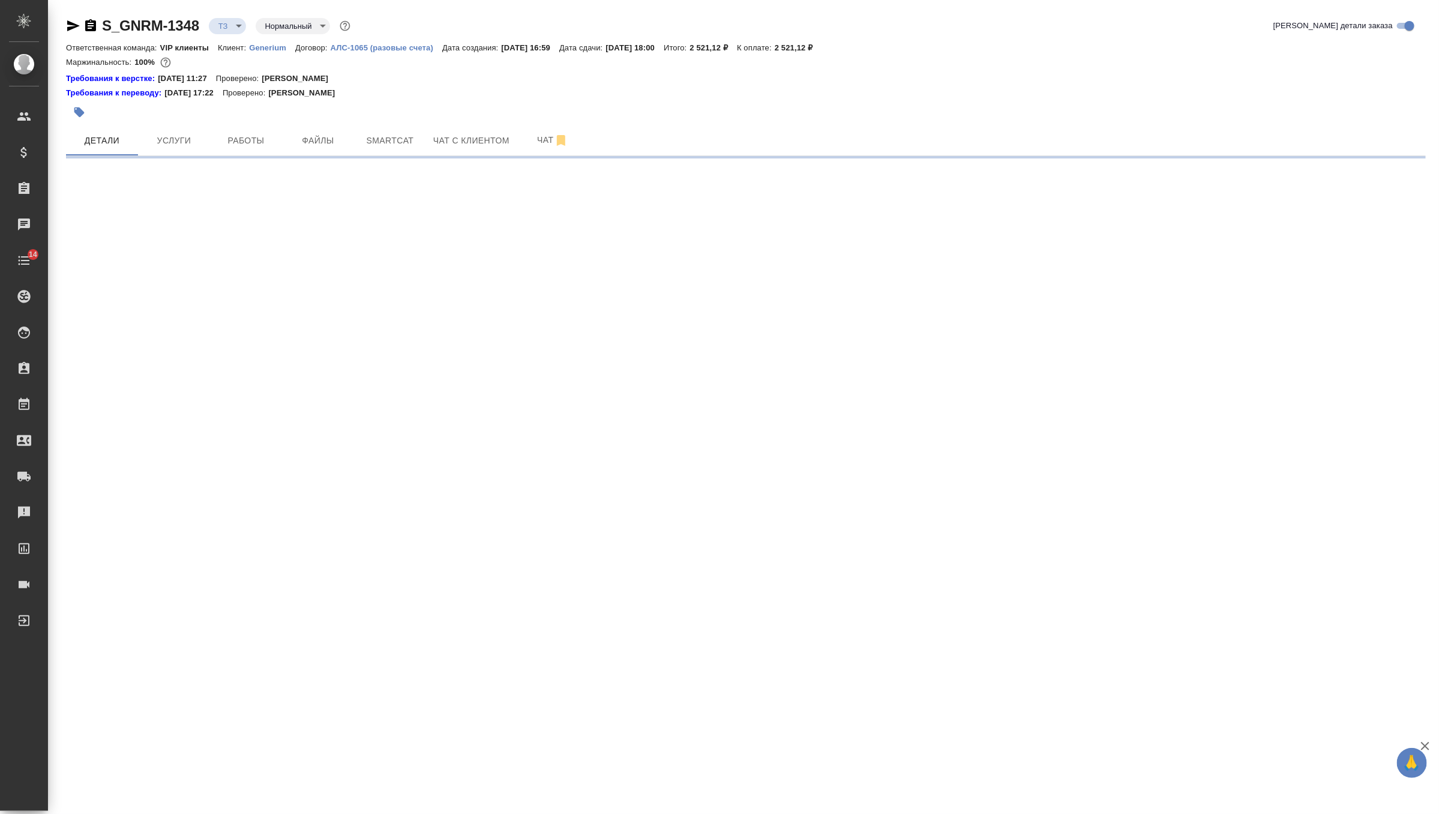
select select "RU"
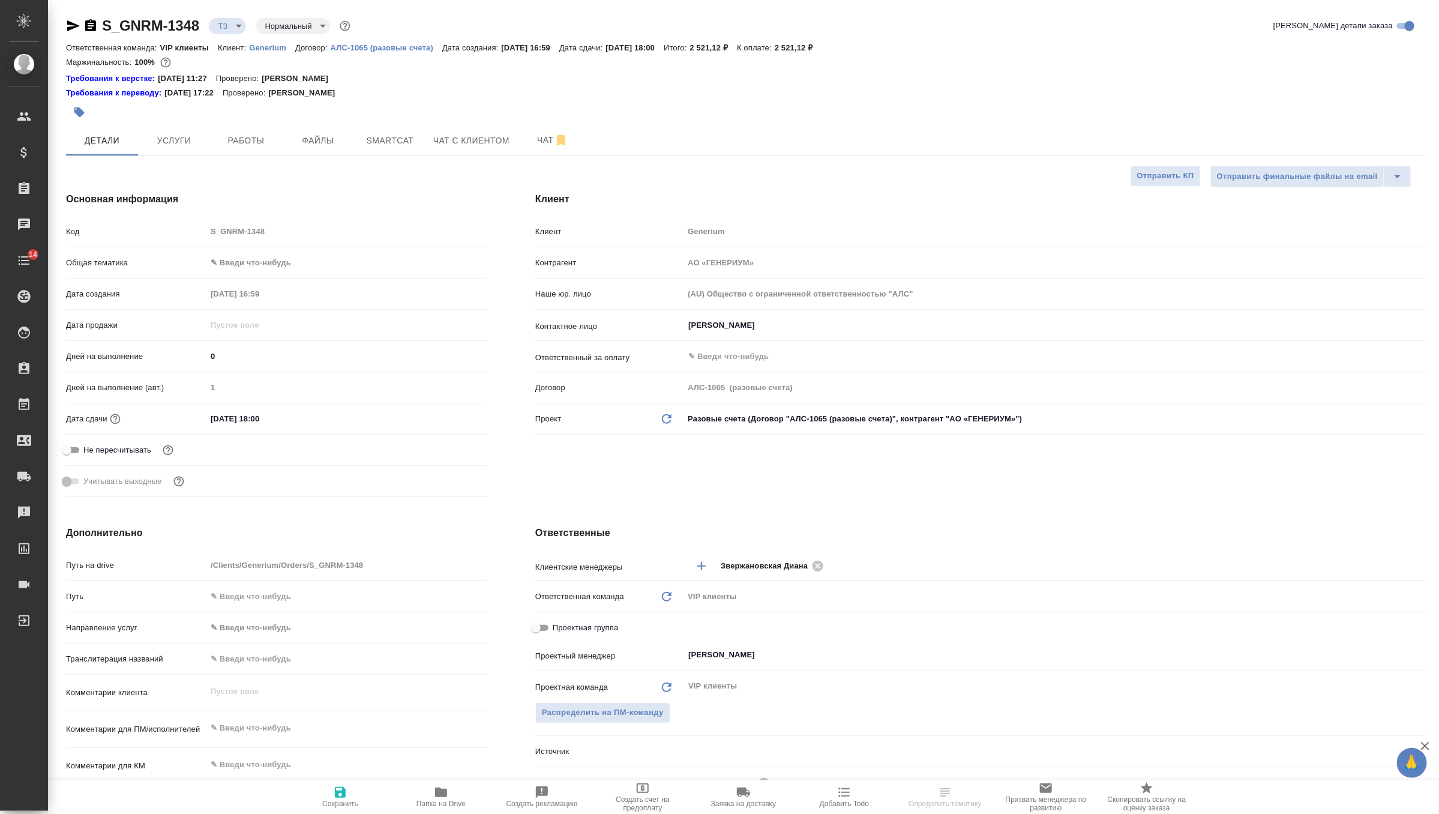
type textarea "x"
click at [542, 146] on span "Чат" at bounding box center [553, 140] width 58 height 15
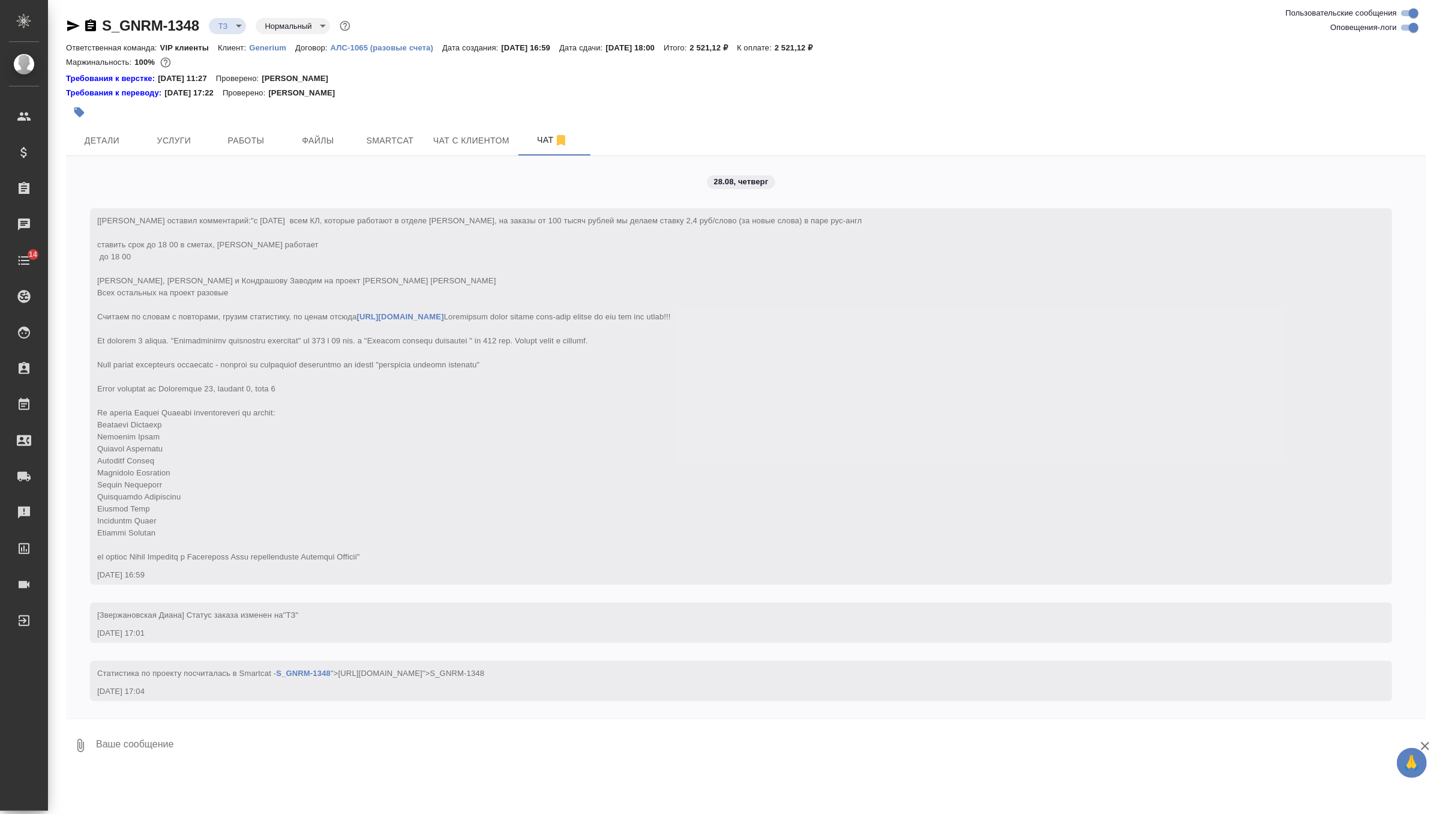
scroll to position [13, 0]
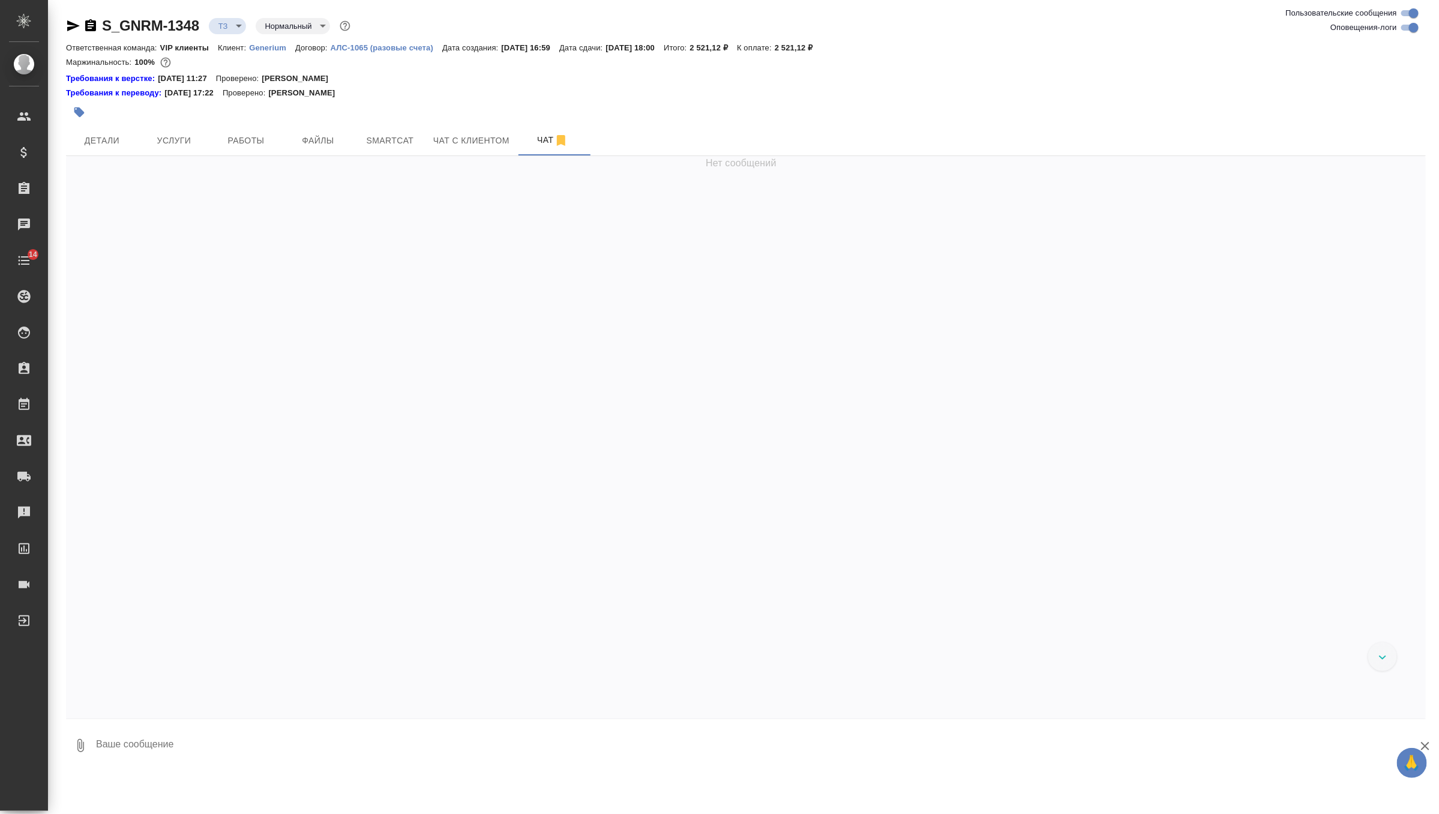
scroll to position [13, 0]
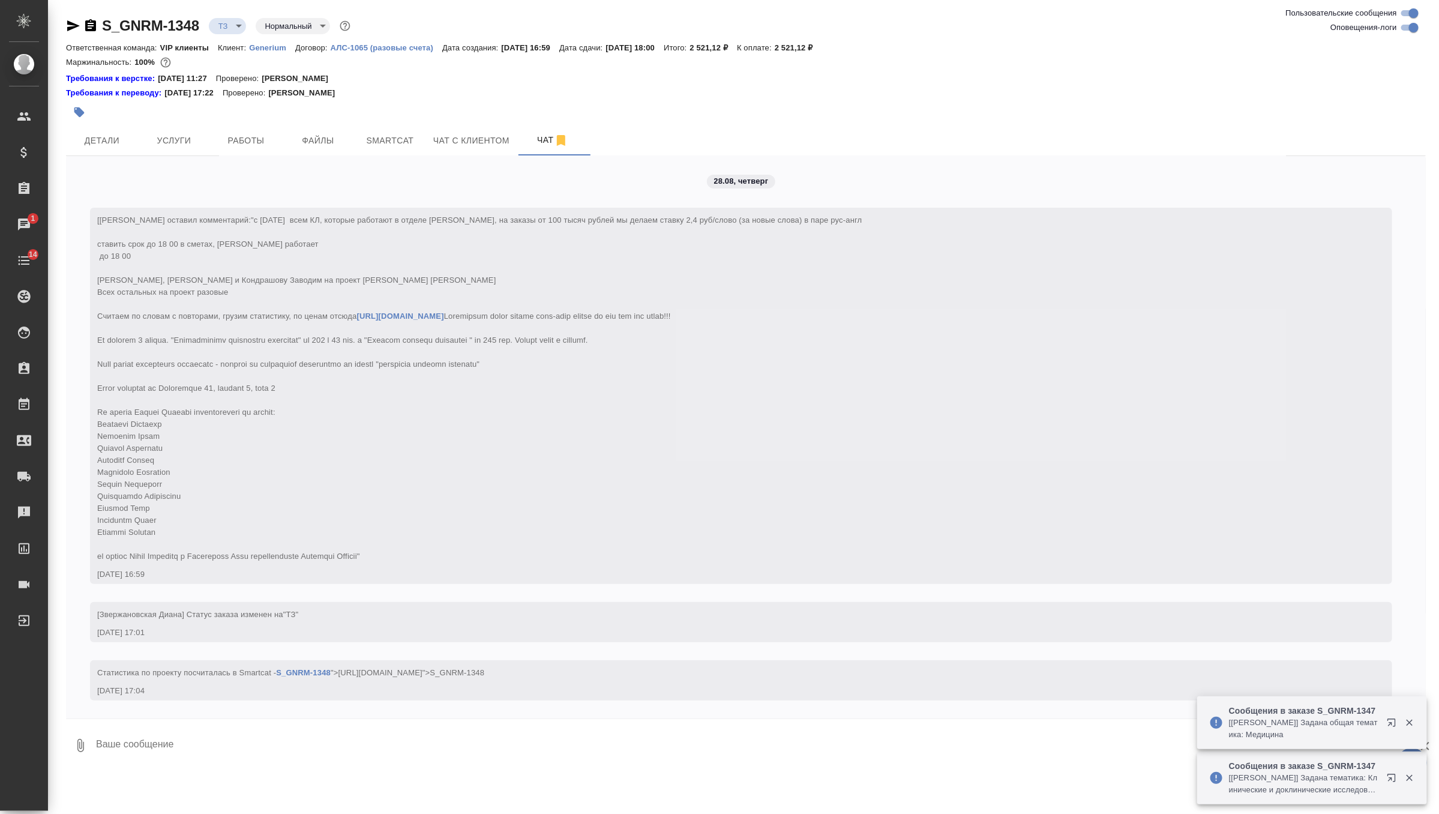
click at [86, 24] on icon "button" at bounding box center [90, 25] width 11 height 12
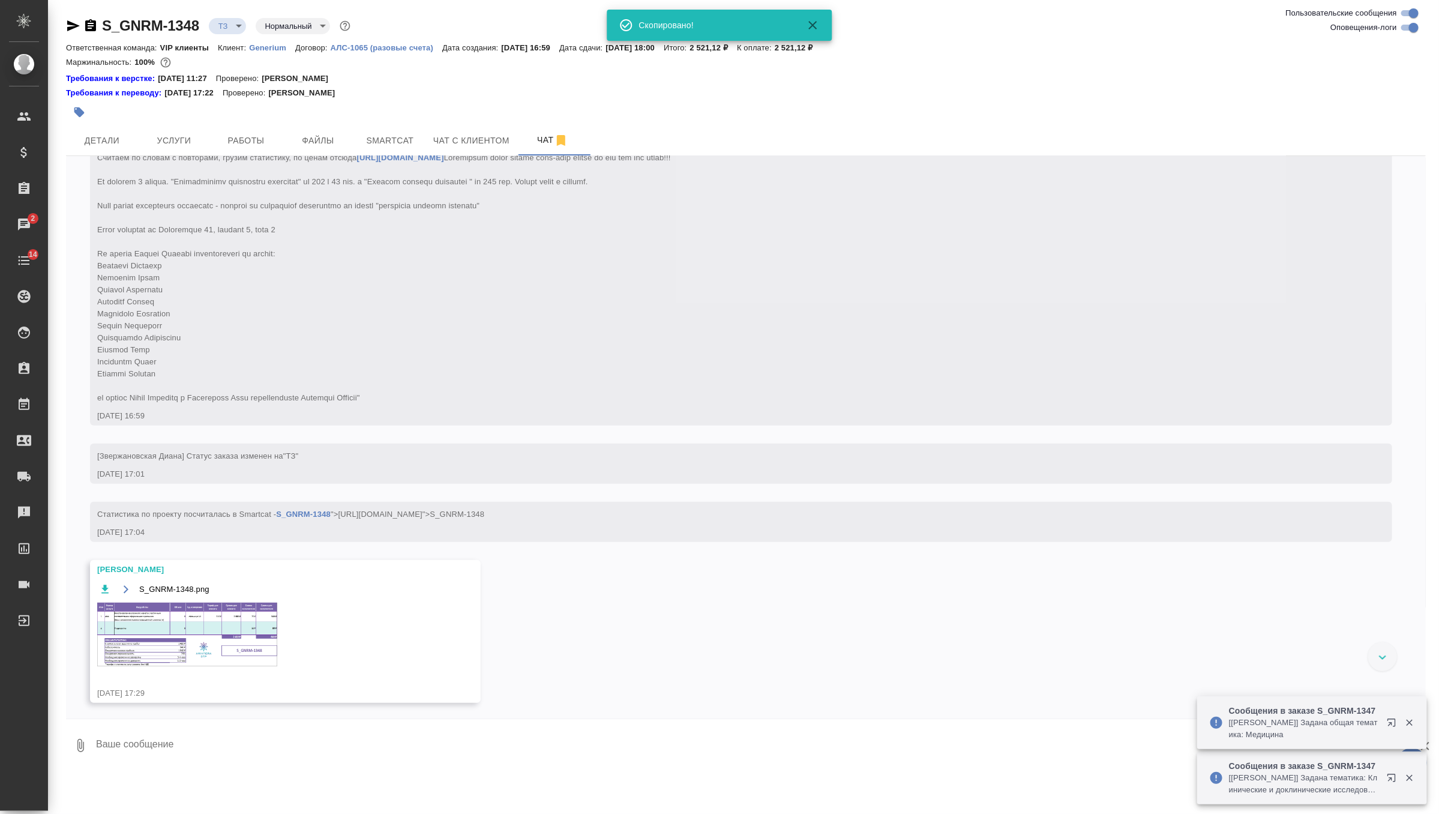
scroll to position [167, 0]
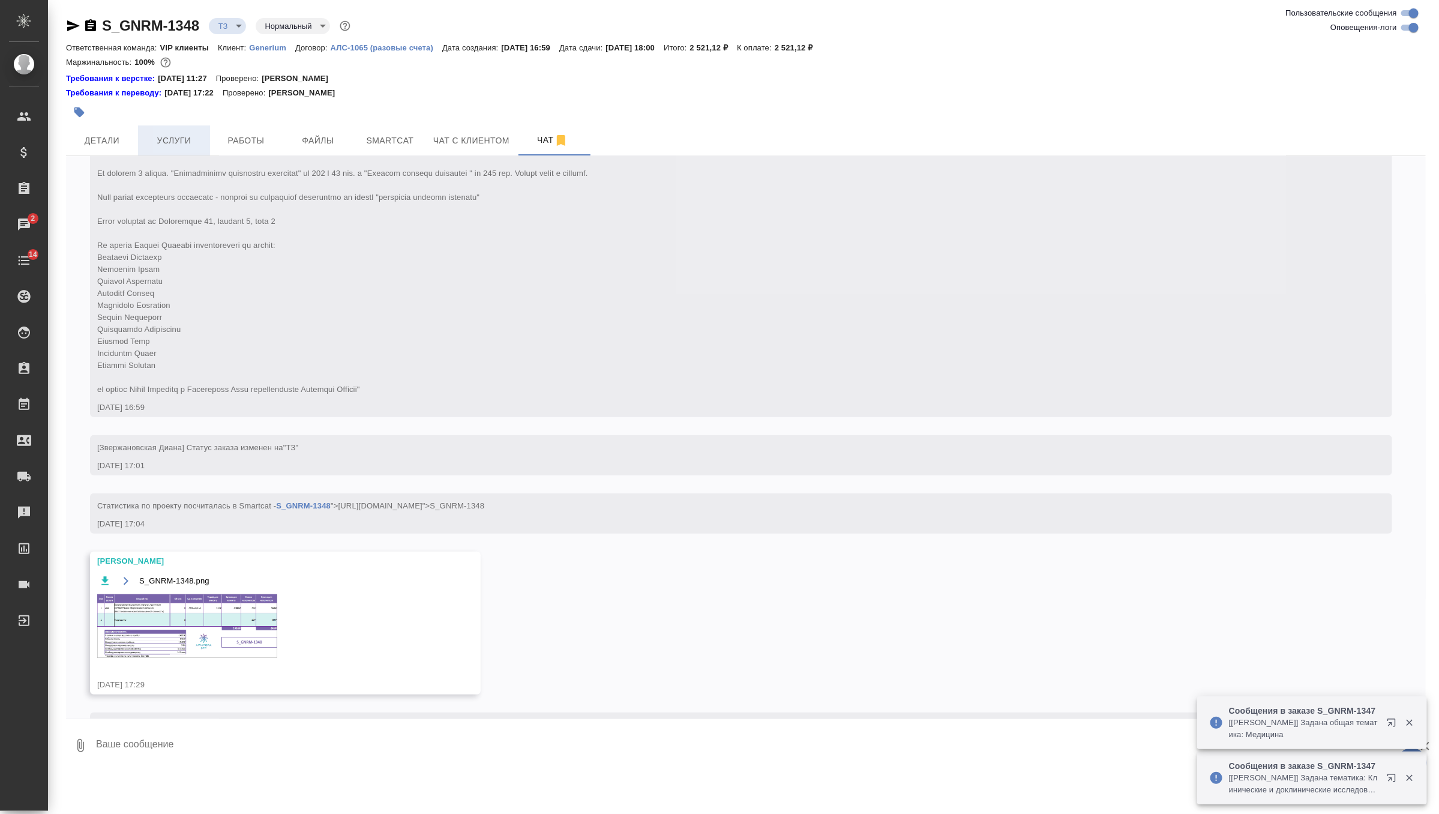
click at [183, 131] on button "Услуги" at bounding box center [174, 140] width 72 height 30
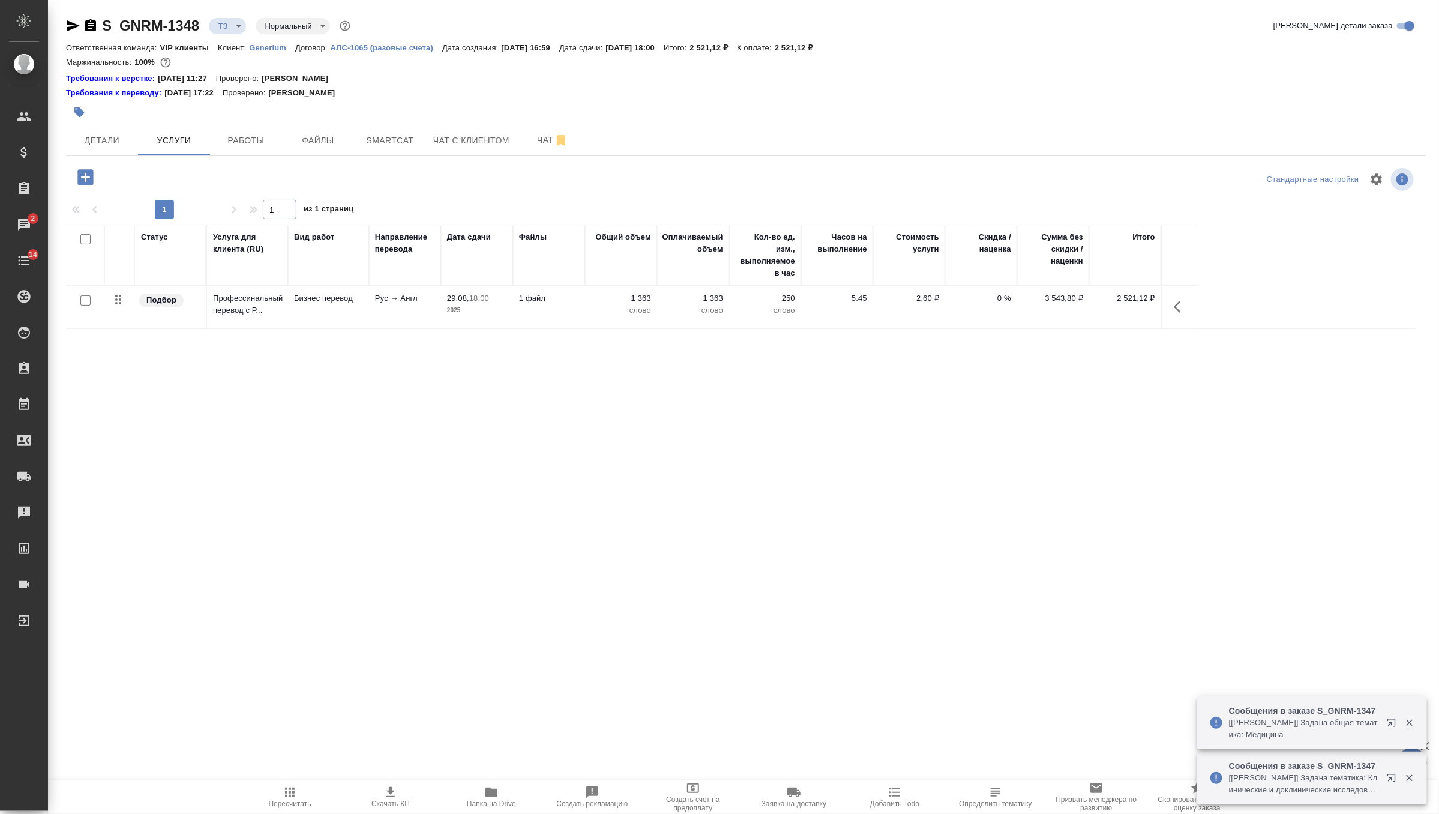
click at [87, 175] on icon "button" at bounding box center [85, 177] width 16 height 16
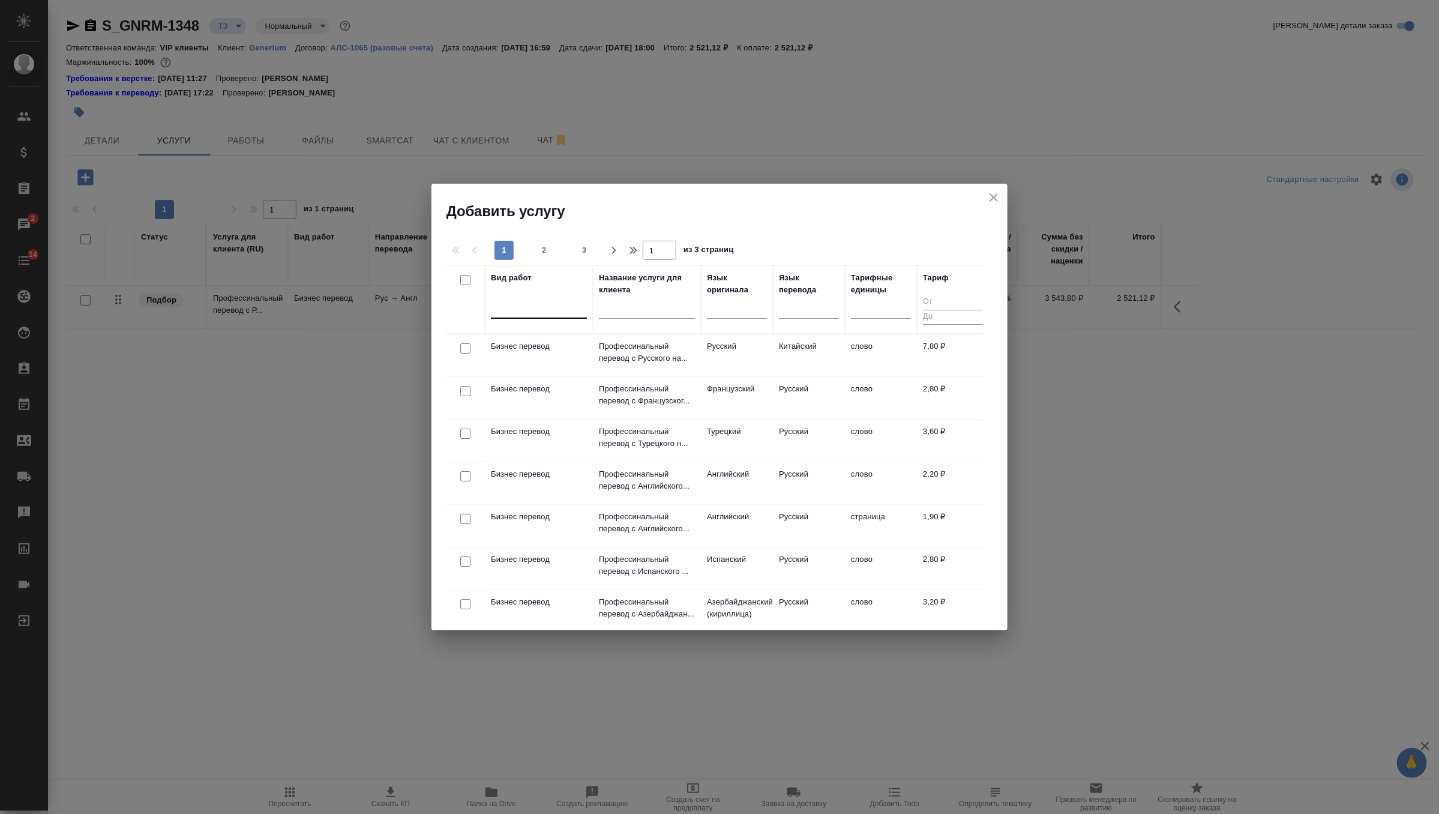
click at [545, 305] on div at bounding box center [539, 306] width 96 height 17
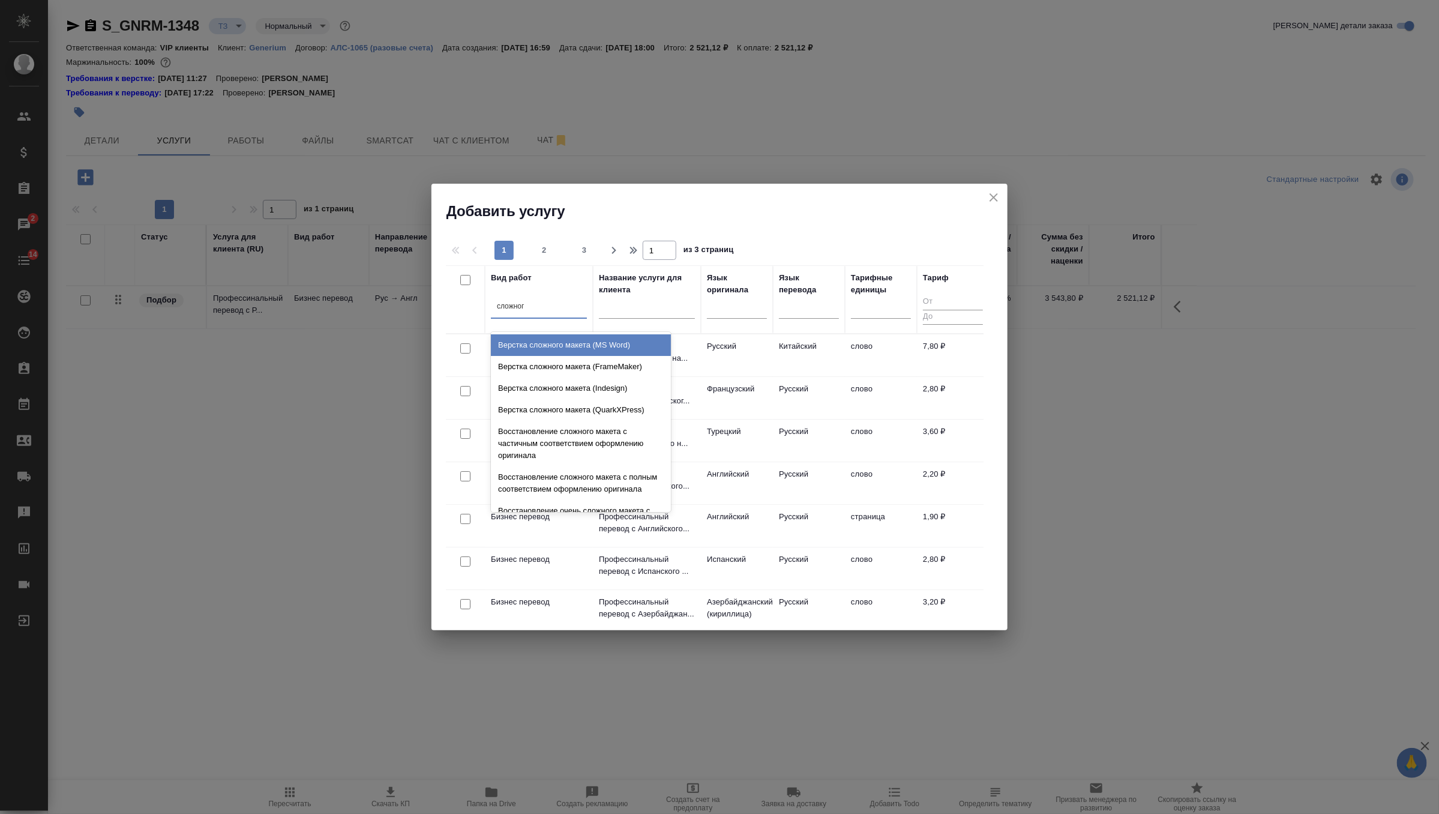
type input "сложного"
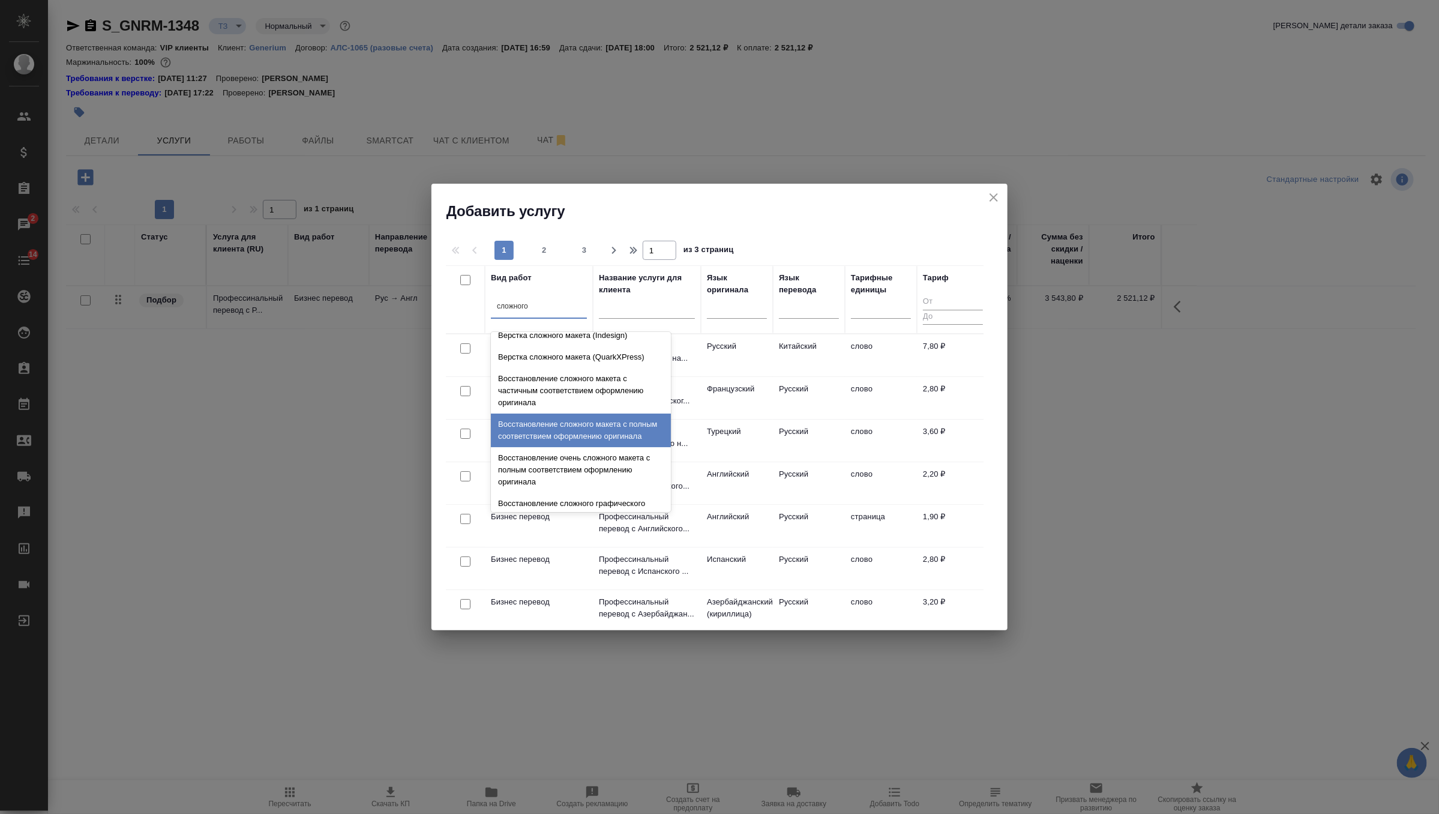
scroll to position [62, 0]
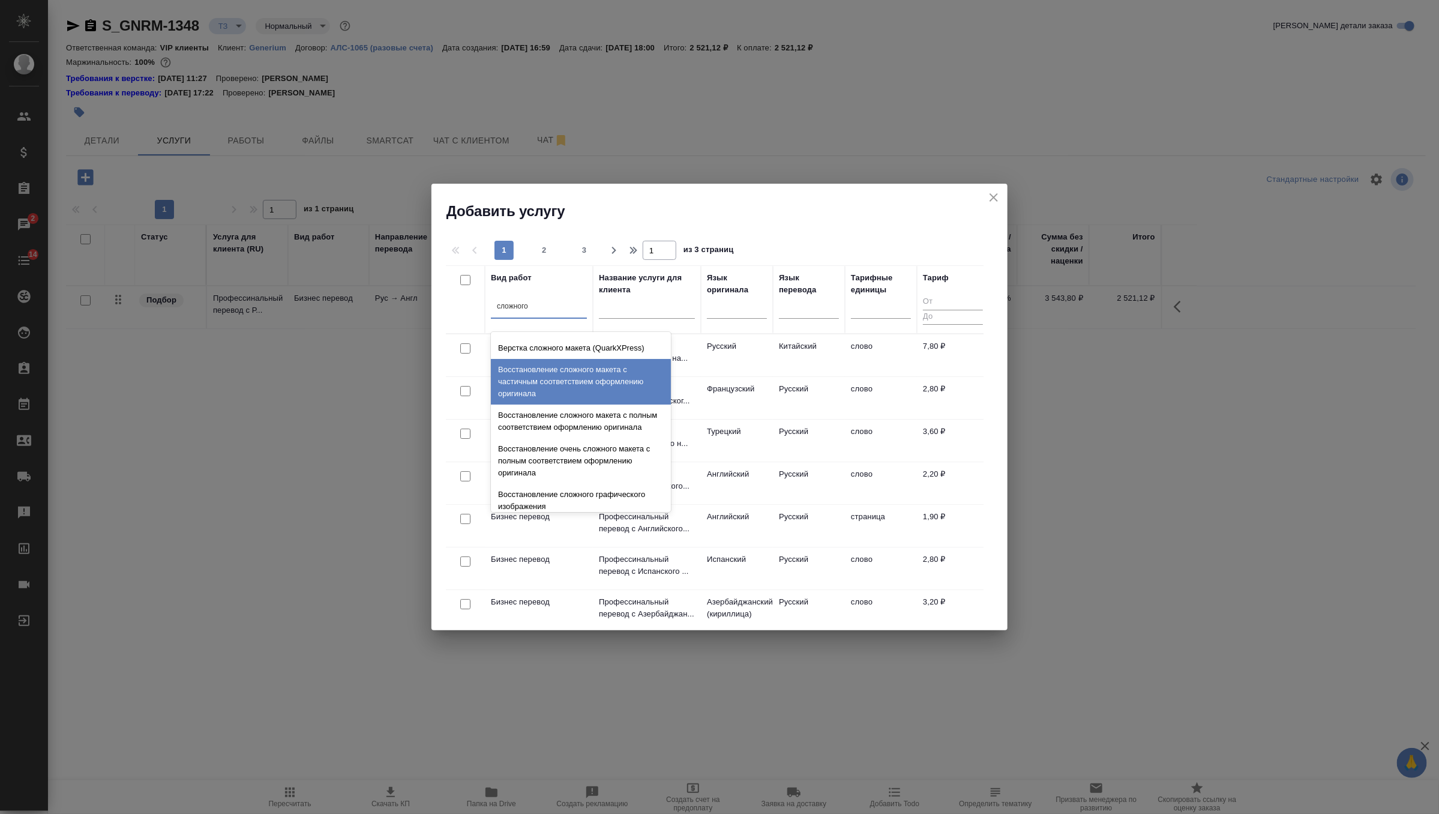
click at [586, 382] on div "Восстановление сложного макета с частичным соответствием оформлению оригинала" at bounding box center [581, 382] width 180 height 46
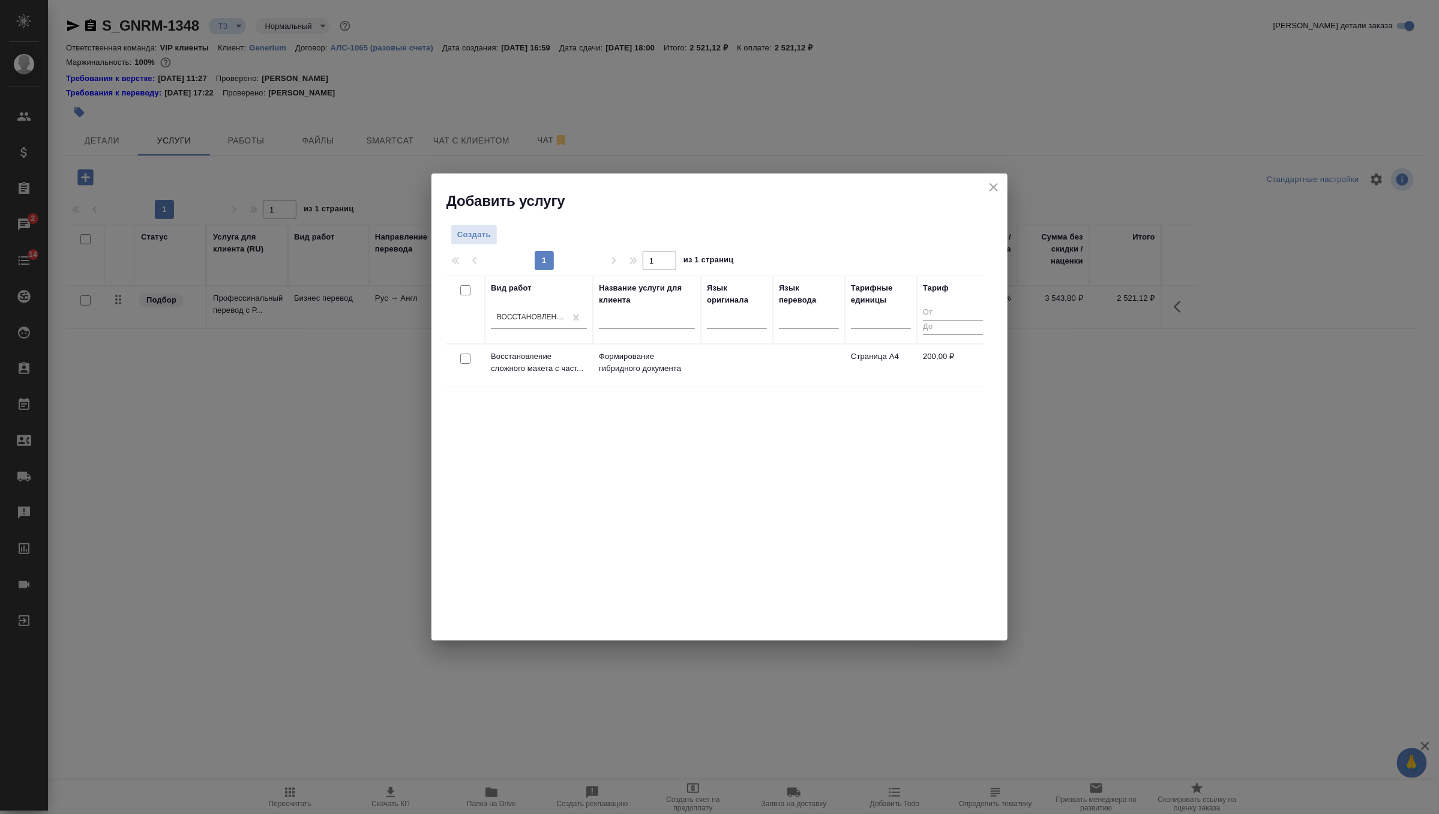
click at [472, 359] on div at bounding box center [465, 358] width 27 height 17
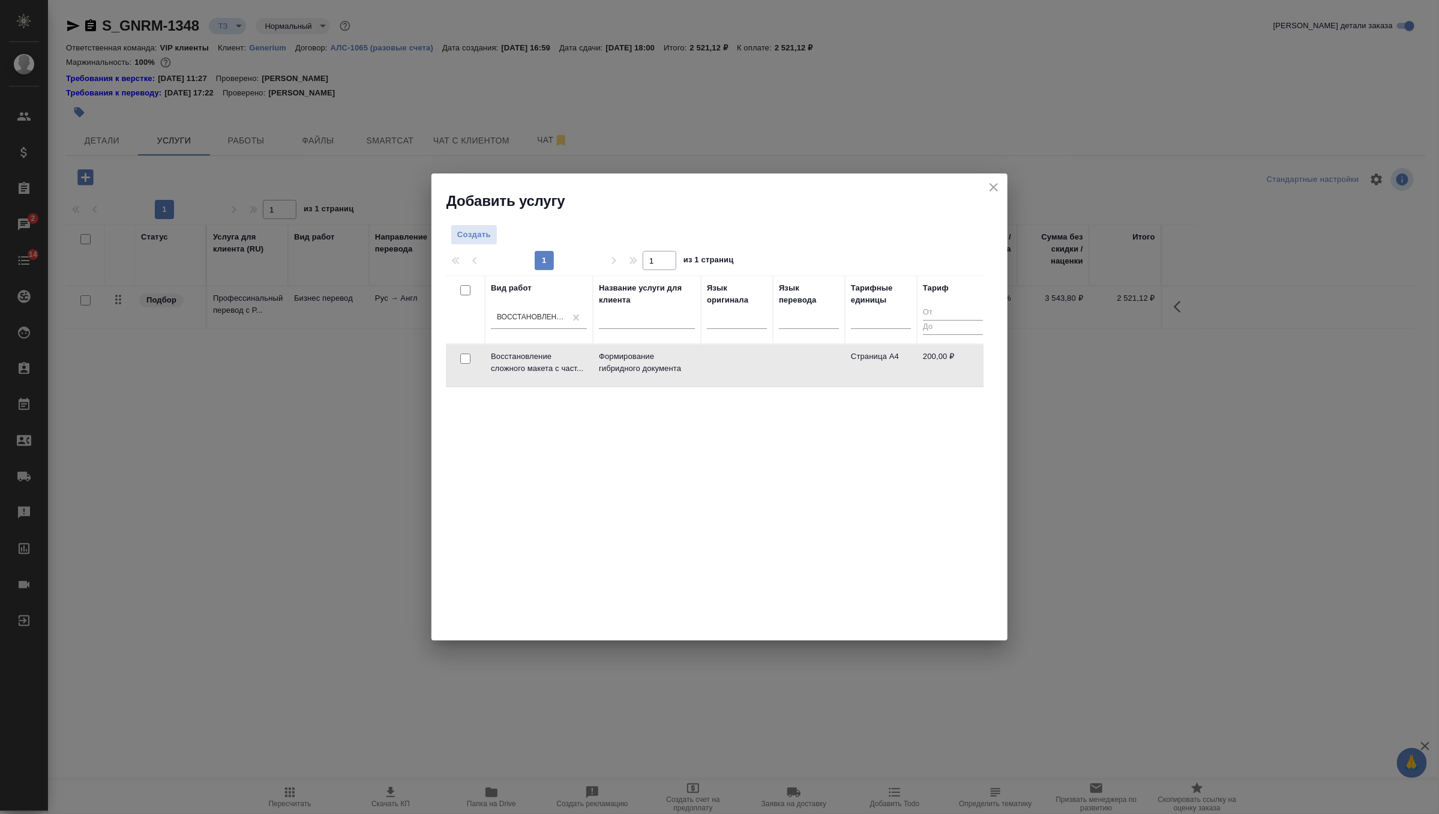
click at [472, 359] on div at bounding box center [465, 358] width 27 height 17
click at [470, 359] on input "checkbox" at bounding box center [465, 358] width 10 height 10
checkbox input "true"
click at [925, 241] on span "Создать услуги" at bounding box center [945, 238] width 63 height 14
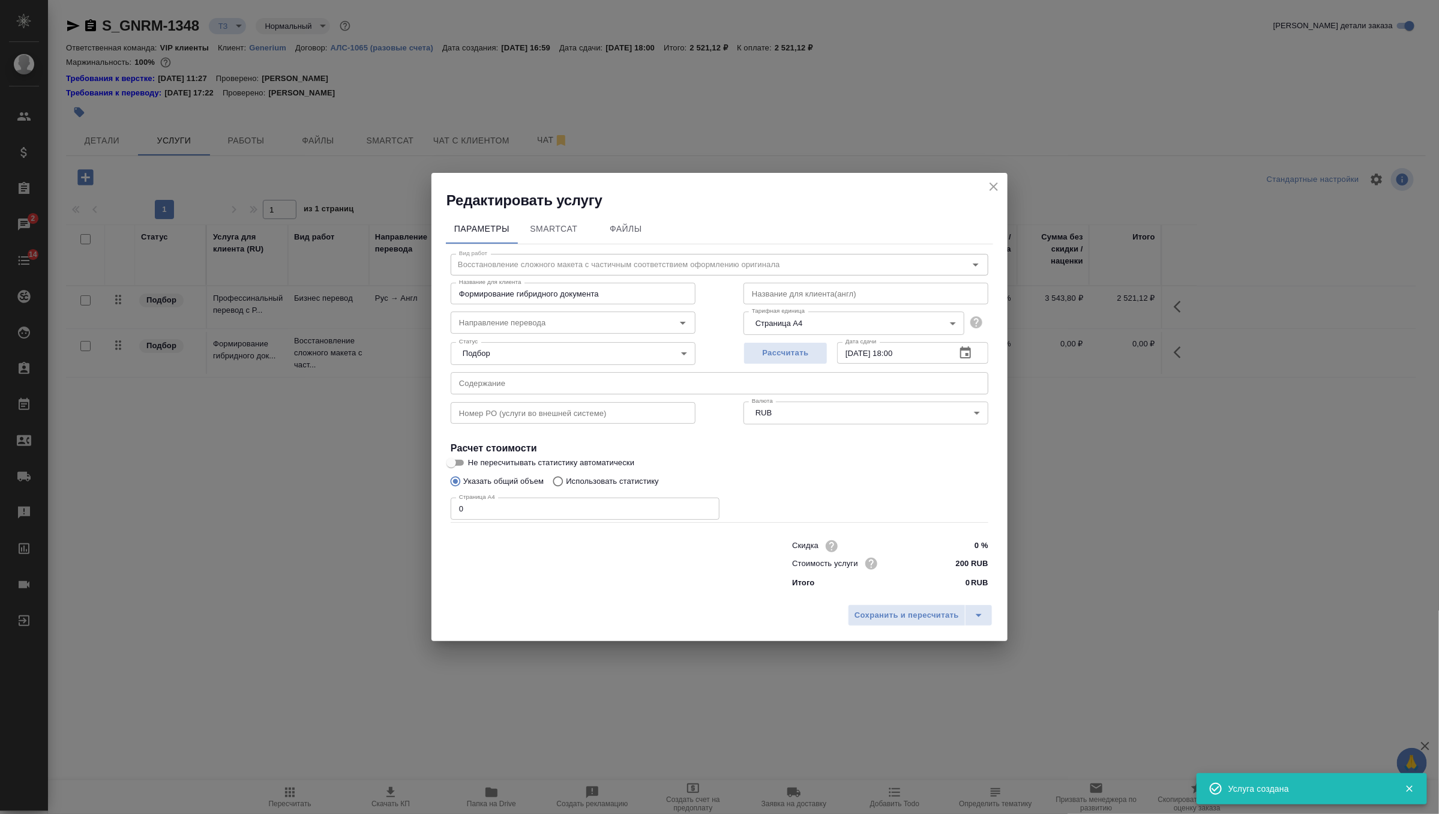
click at [490, 513] on input "0" at bounding box center [585, 508] width 269 height 22
type input "8"
click at [888, 622] on button "Сохранить и пересчитать" at bounding box center [907, 615] width 118 height 22
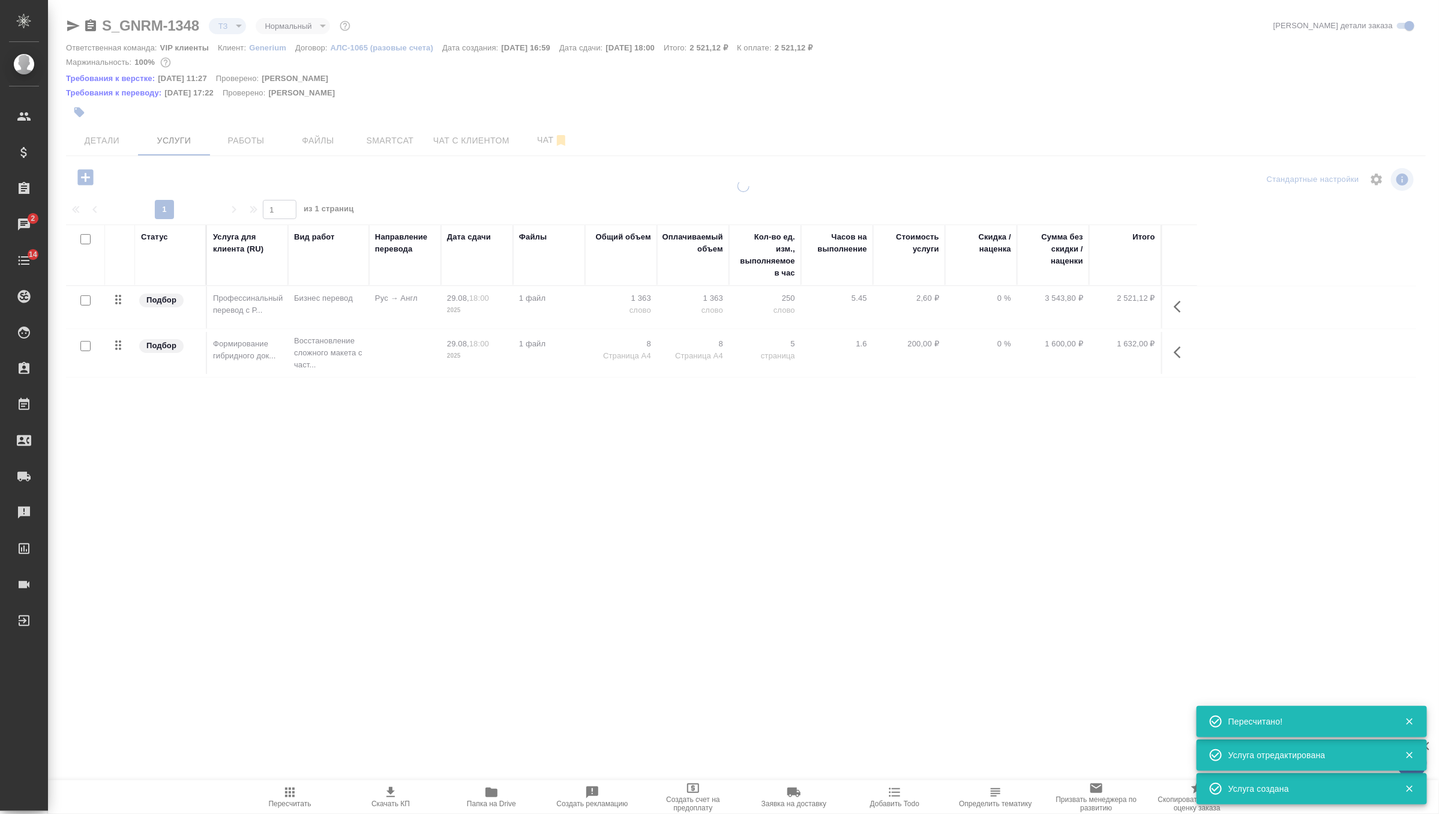
type input "new"
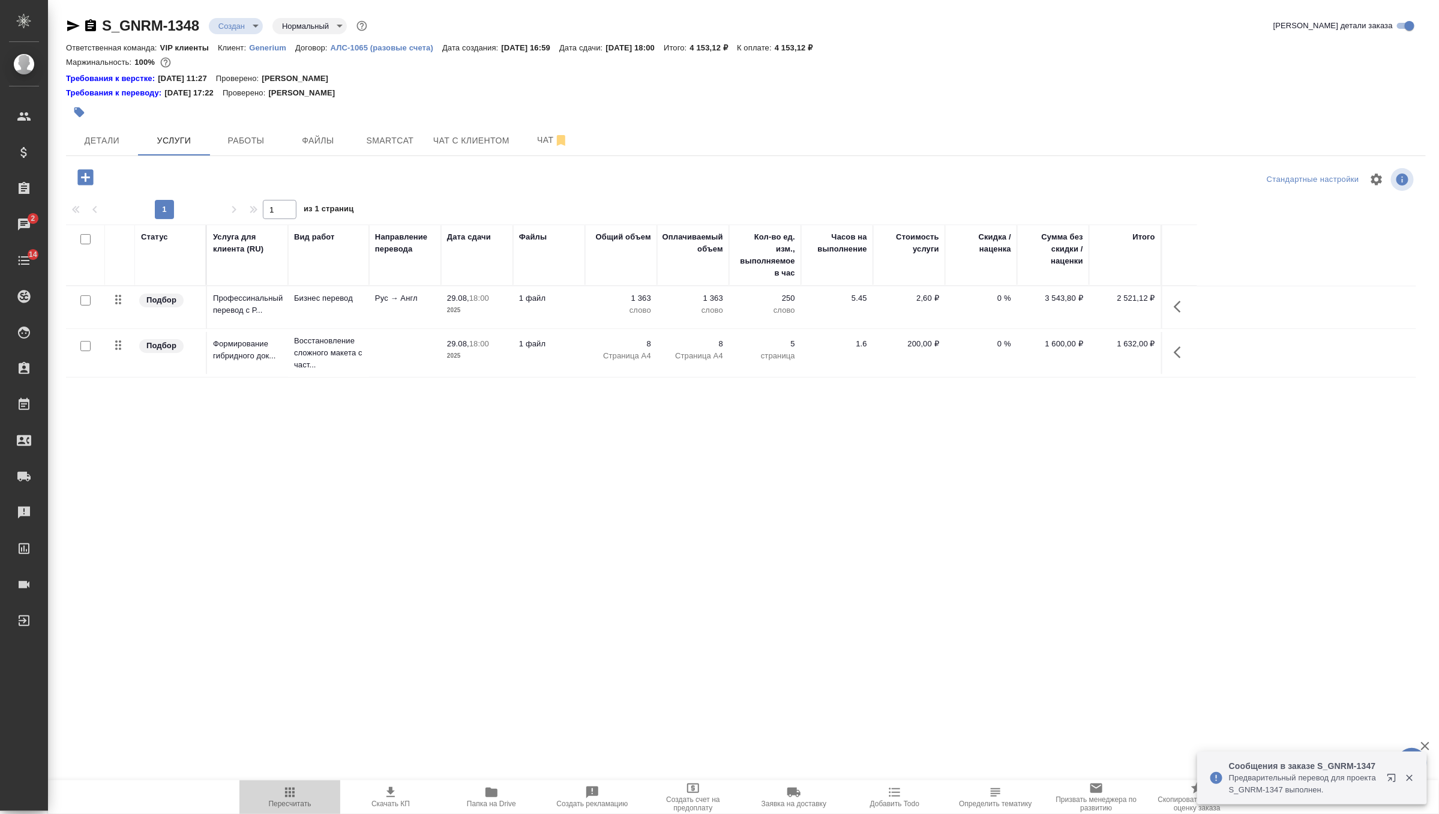
click at [283, 794] on icon "button" at bounding box center [290, 792] width 14 height 14
drag, startPoint x: 816, startPoint y: 46, endPoint x: 847, endPoint y: 50, distance: 31.6
click at [822, 50] on p "4 153,12 ₽" at bounding box center [798, 47] width 47 height 9
click at [556, 569] on div ".cls-1 fill:#fff; AWATERA Zverzhanovskaya Diana Клиенты Спецификации Заказы 2 Ч…" at bounding box center [719, 407] width 1439 height 814
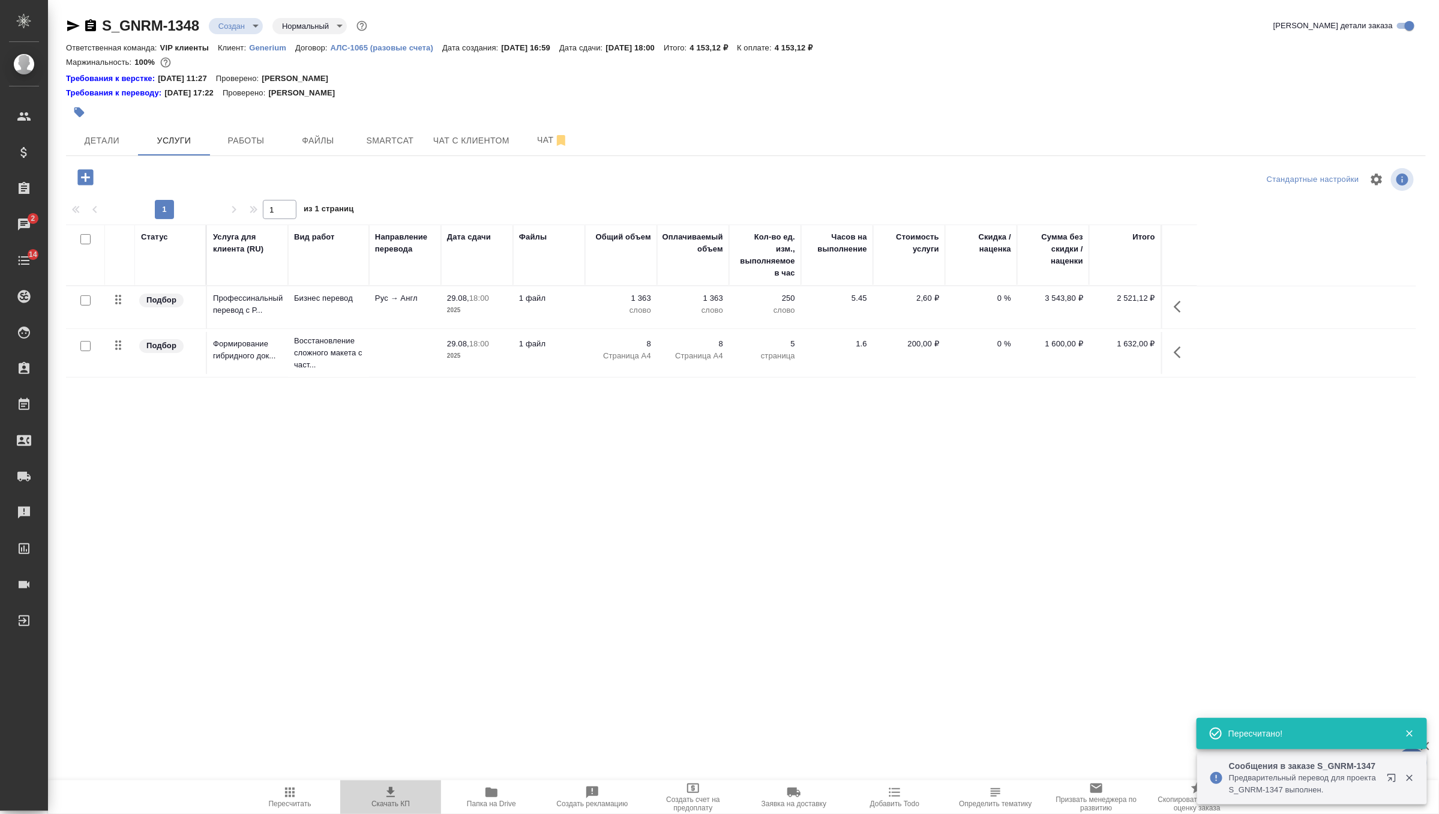
click at [396, 797] on icon "button" at bounding box center [390, 792] width 14 height 14
click at [238, 28] on body "🙏 .cls-1 fill:#fff; AWATERA Zverzhanovskaya Diana Клиенты Спецификации Заказы 2…" at bounding box center [719, 407] width 1439 height 814
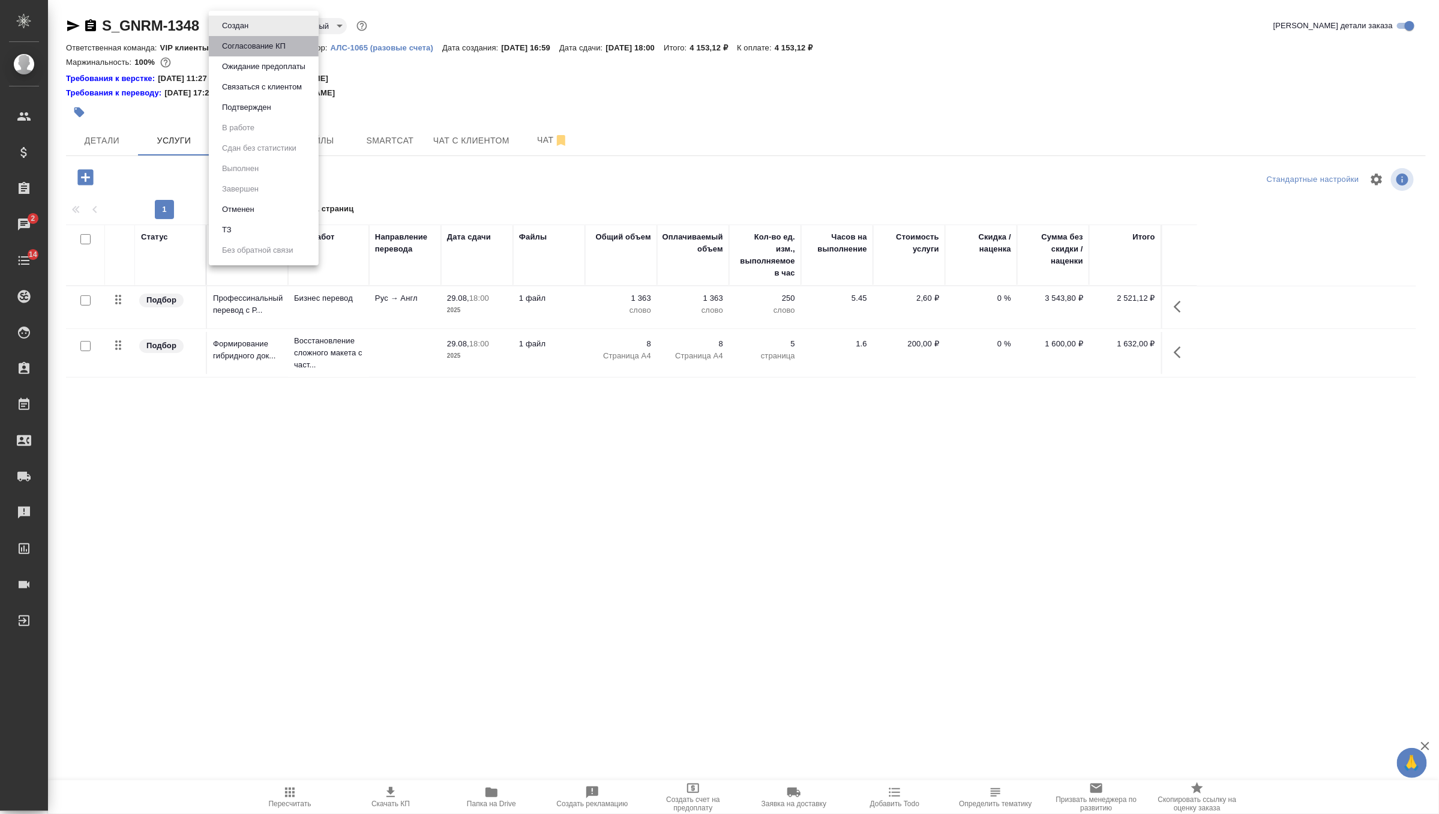
click at [294, 43] on li "Согласование КП" at bounding box center [264, 46] width 110 height 20
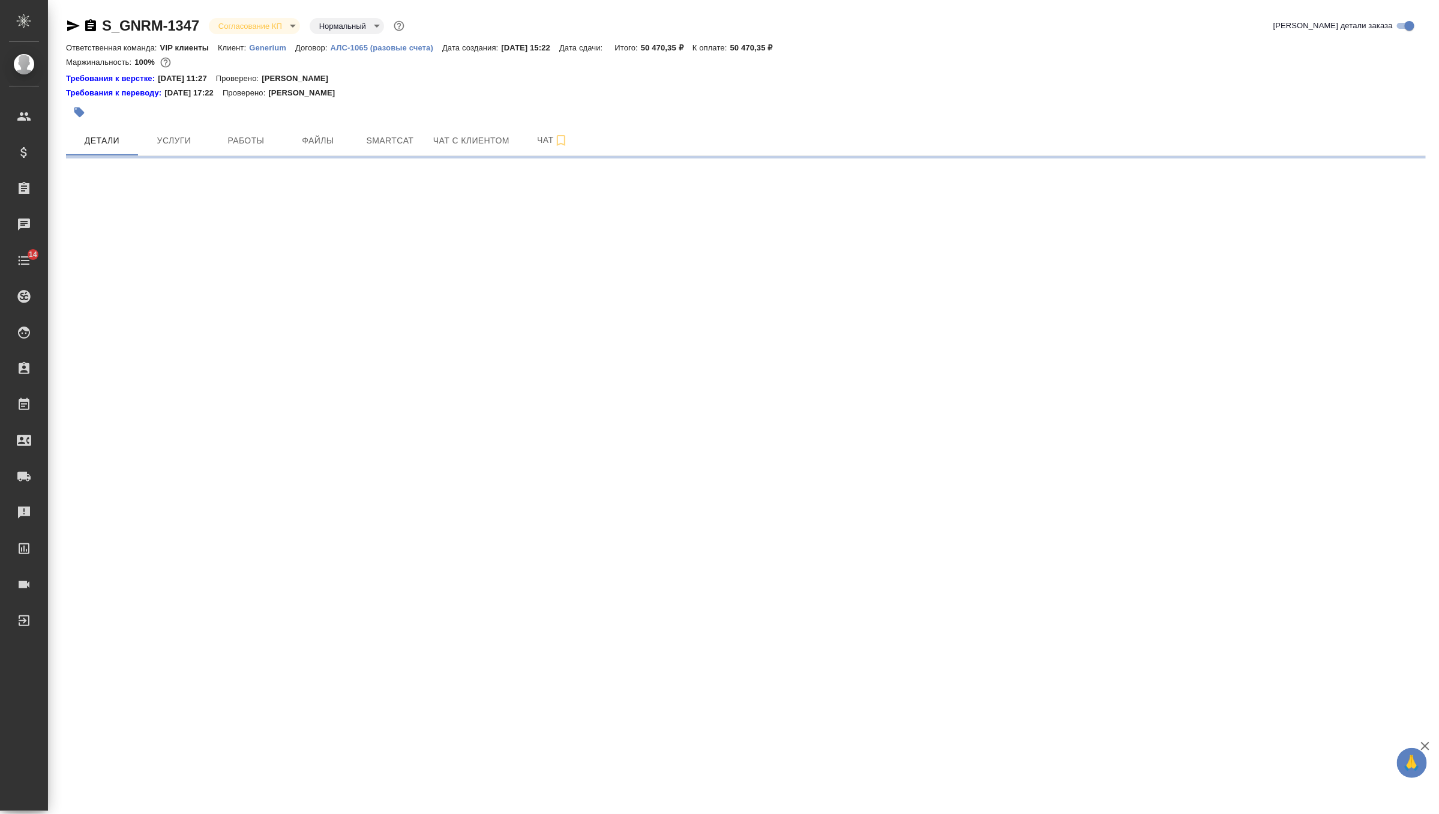
select select "RU"
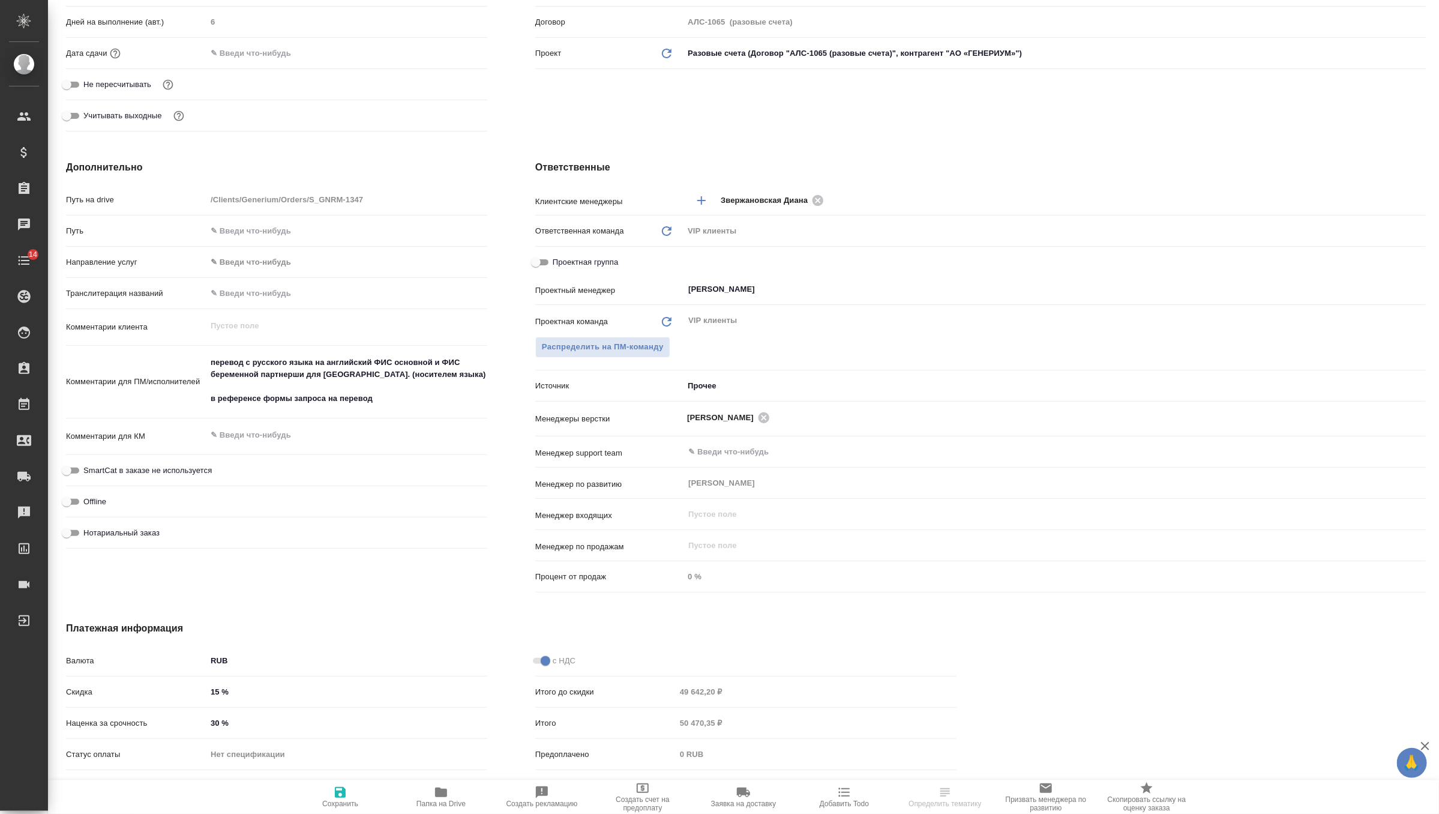
scroll to position [418, 0]
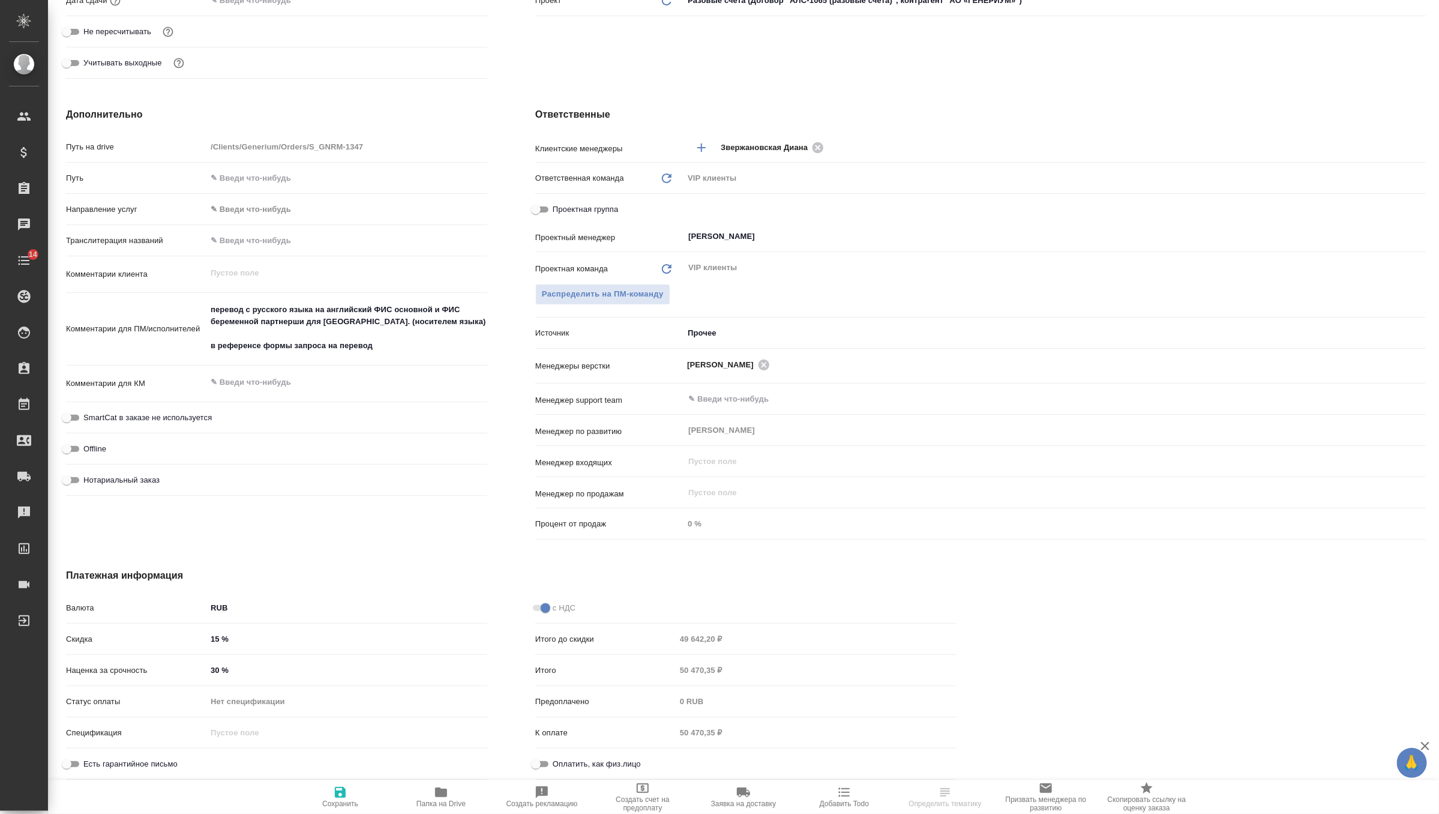
type textarea "x"
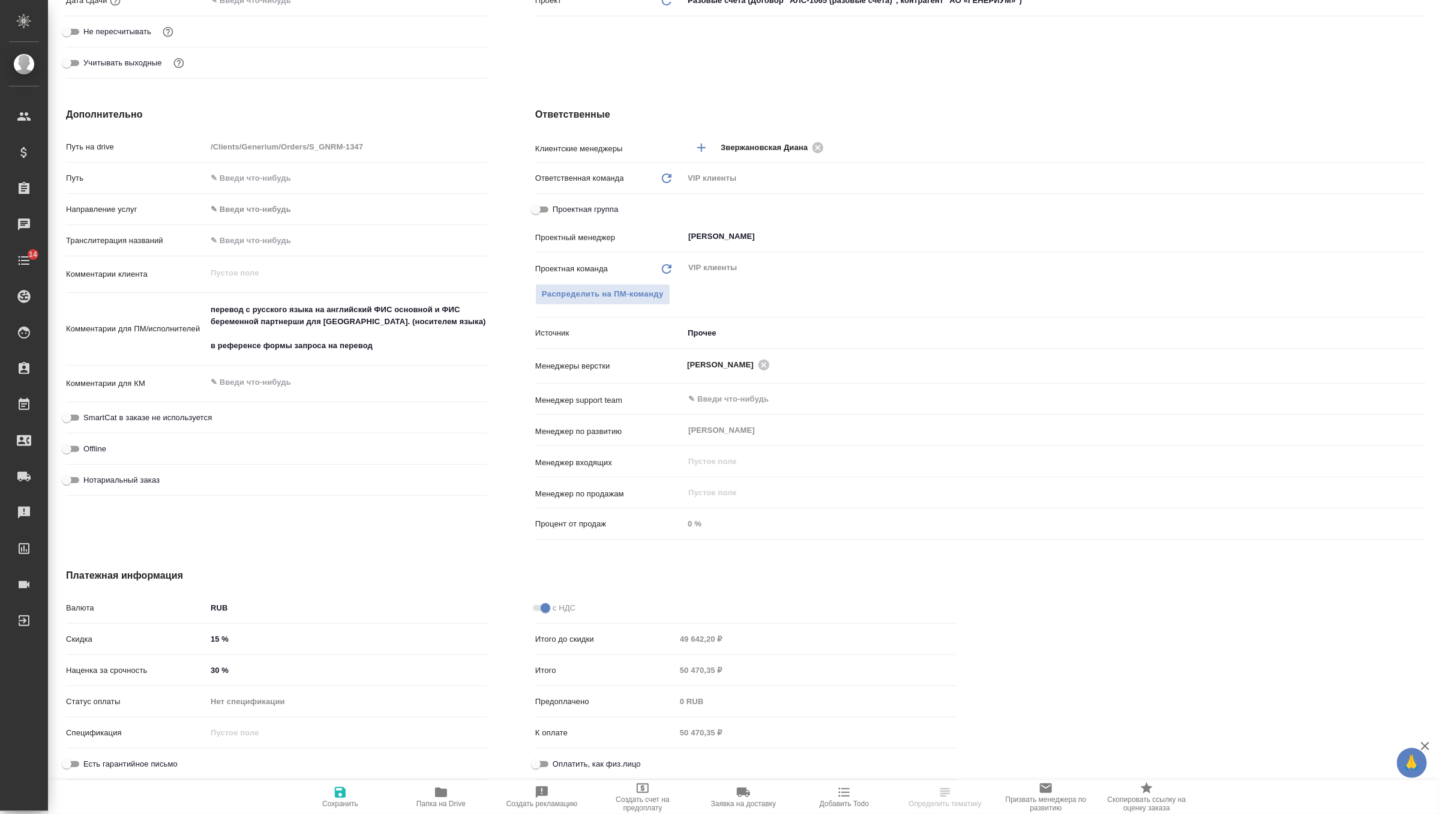
type textarea "x"
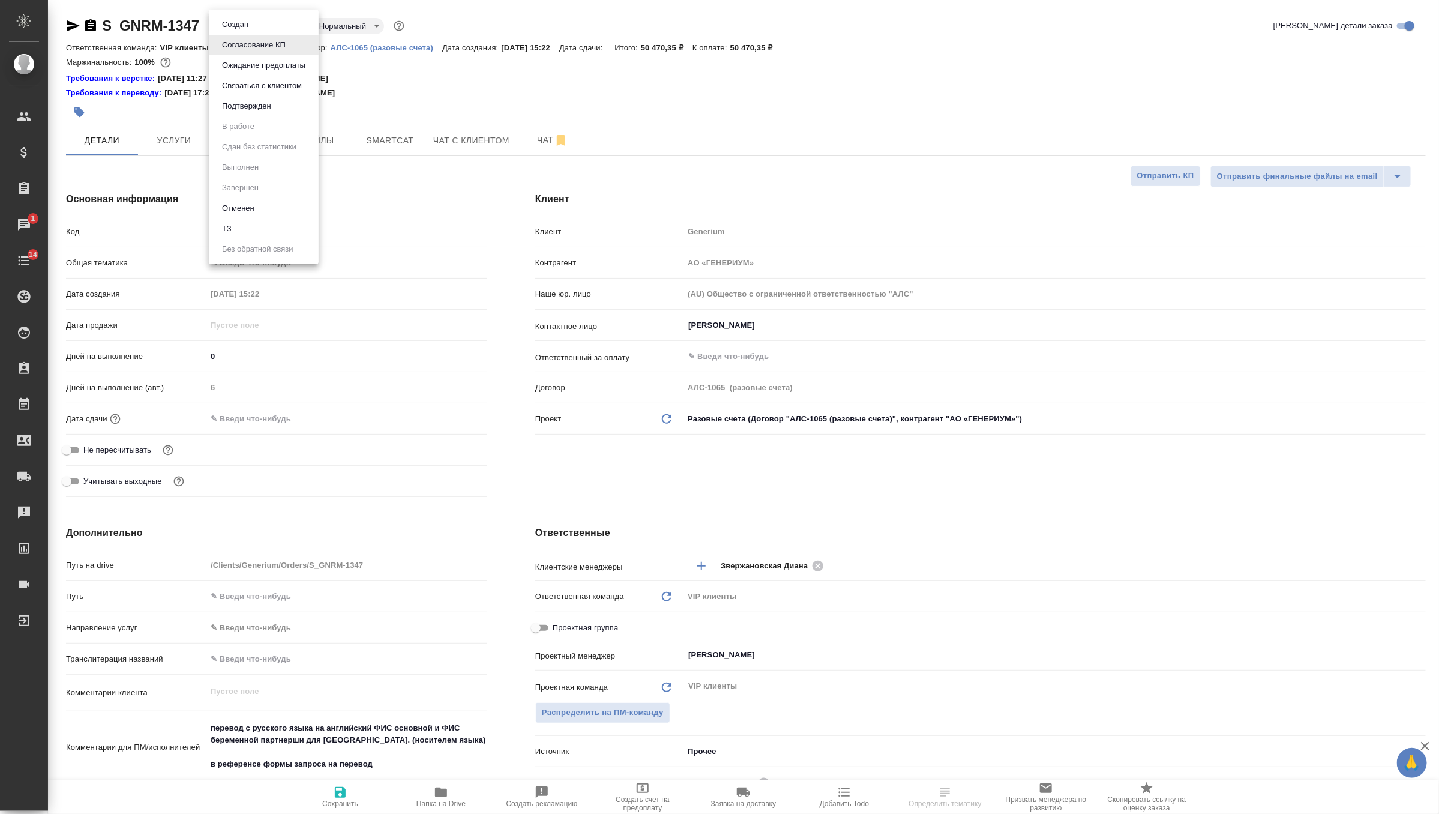
click at [275, 22] on body "🙏 .cls-1 fill:#fff; AWATERA Zverzhanovskaya [PERSON_NAME] Спецификации Заказы 1…" at bounding box center [719, 407] width 1439 height 814
click at [267, 107] on button "Подтвержден" at bounding box center [246, 106] width 56 height 13
click at [537, 137] on span "Чат" at bounding box center [553, 140] width 58 height 15
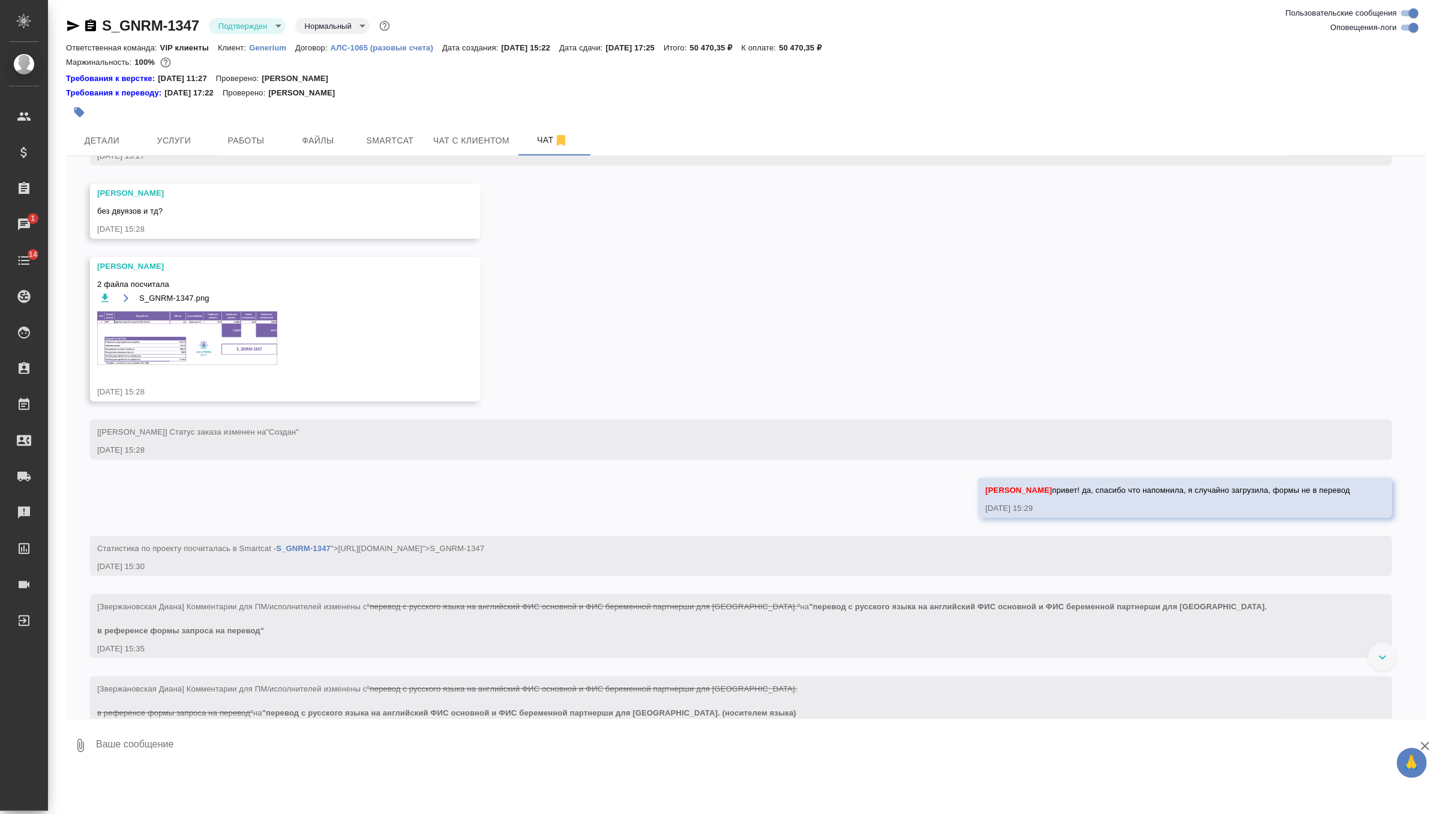
scroll to position [597, 0]
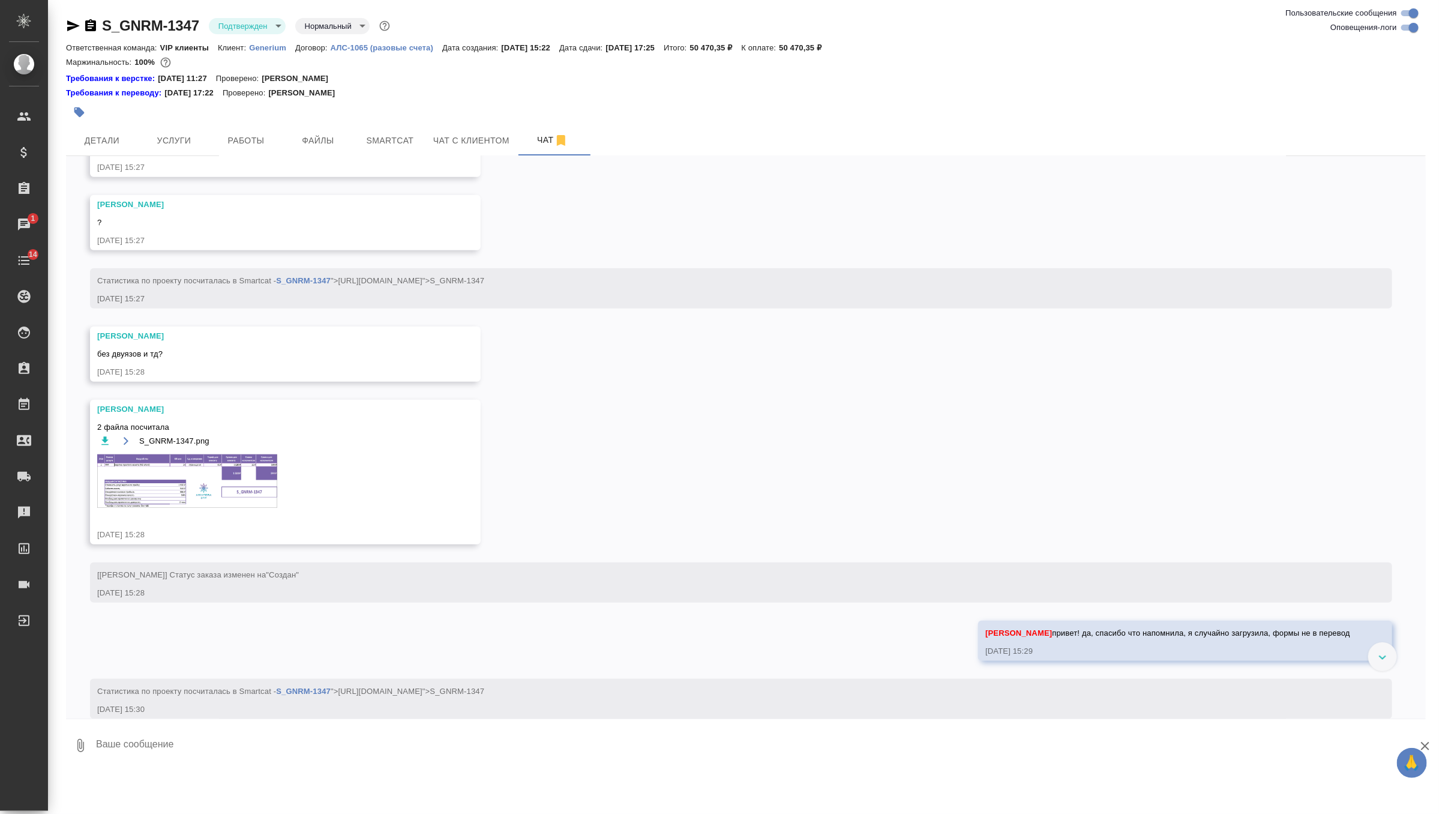
click at [195, 476] on img at bounding box center [187, 480] width 180 height 53
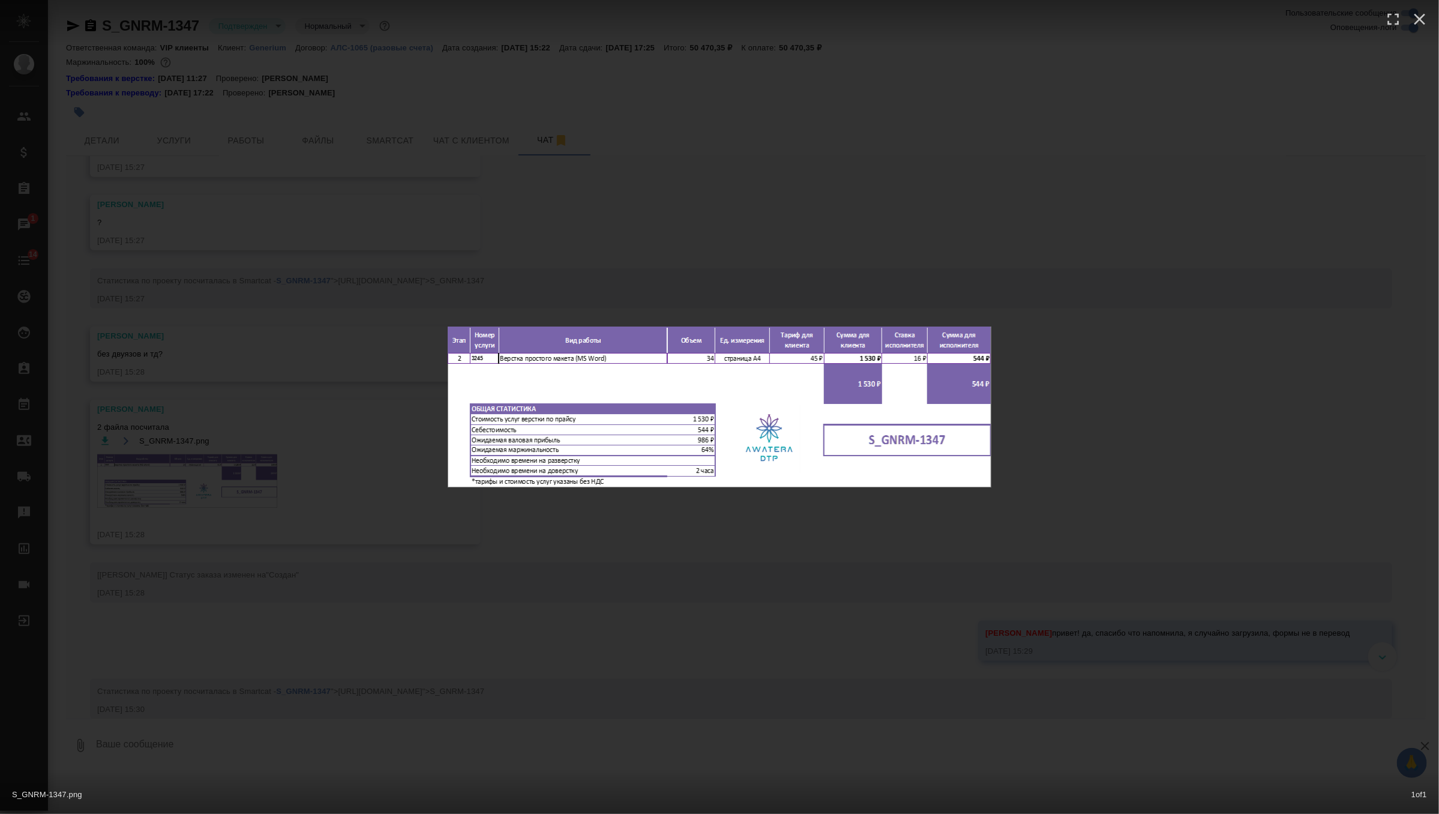
click at [502, 290] on div "S_GNRM-1347.png 1 of 1" at bounding box center [719, 407] width 1439 height 814
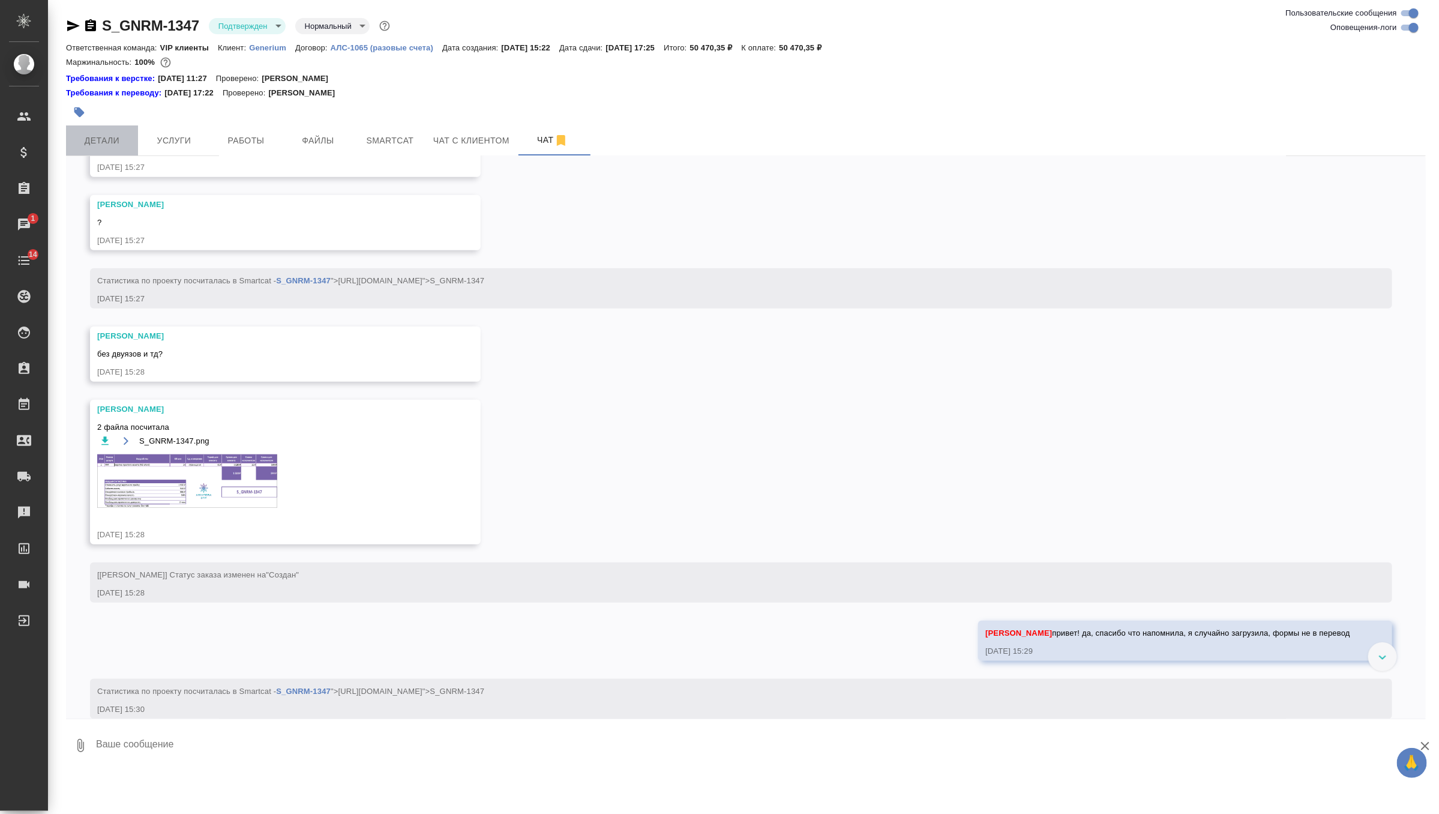
click at [118, 149] on button "Детали" at bounding box center [102, 140] width 72 height 30
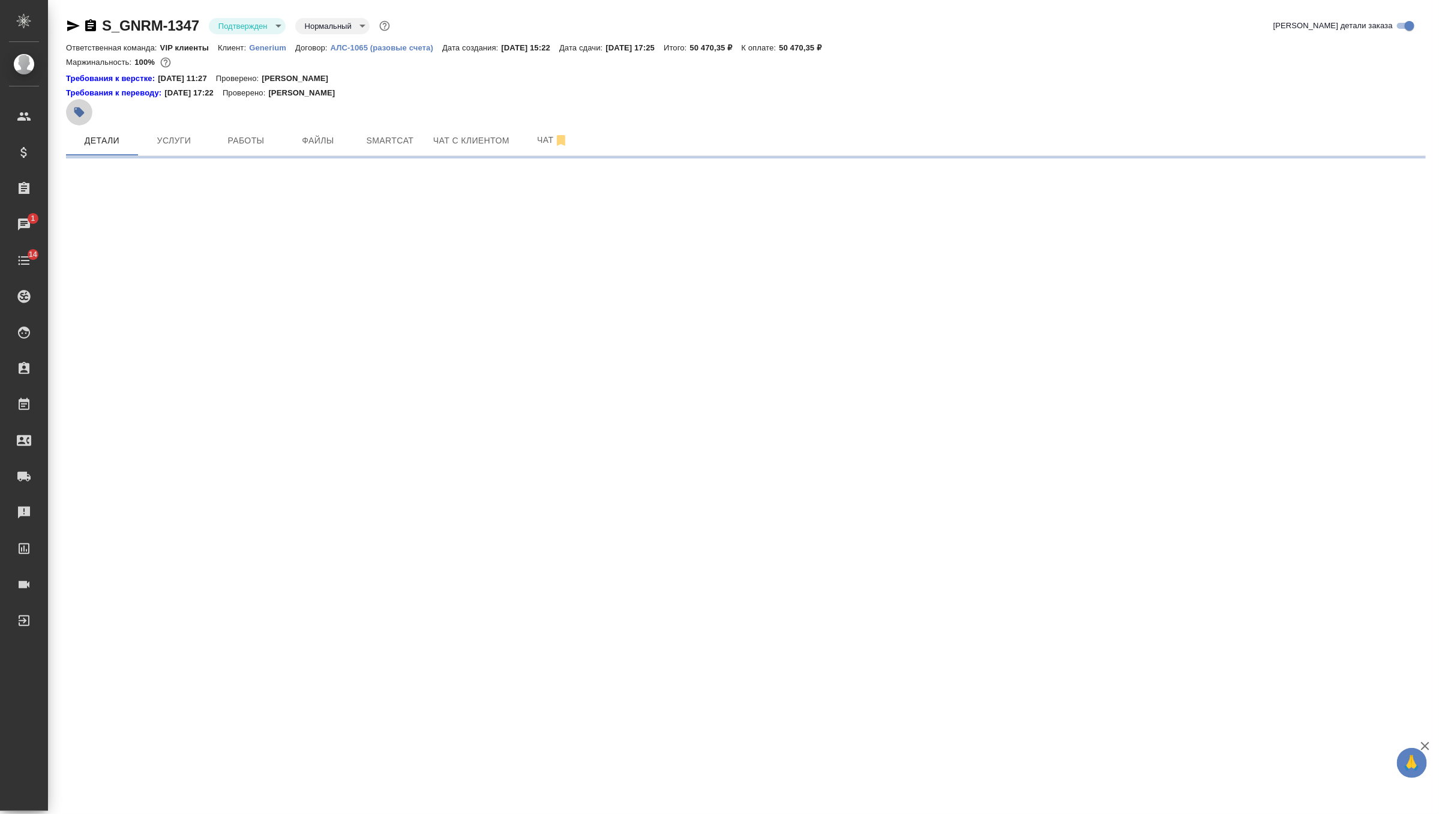
click at [84, 111] on icon "button" at bounding box center [79, 112] width 12 height 12
select select "RU"
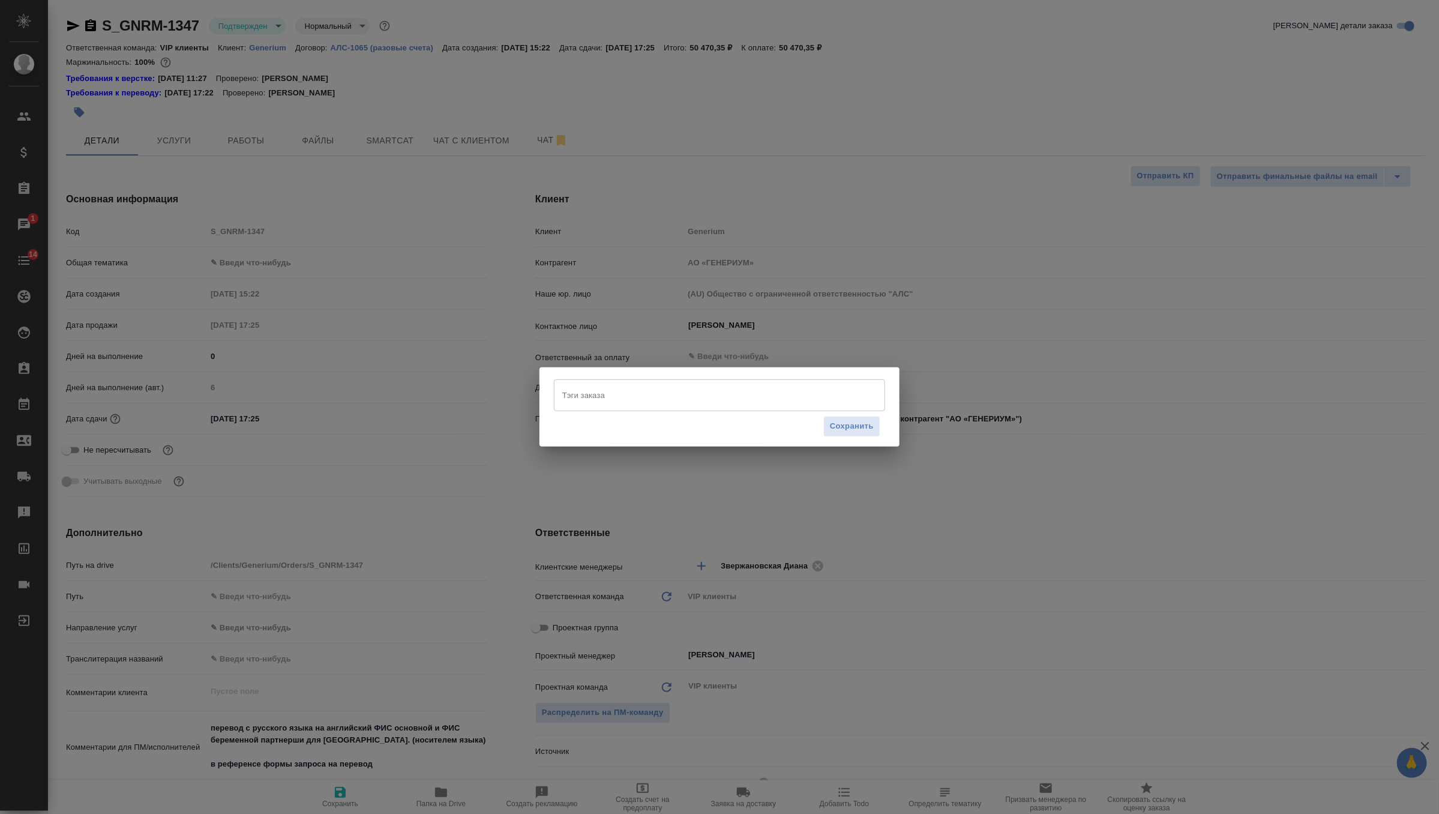
type textarea "x"
click at [601, 397] on input "Тэги заказа" at bounding box center [708, 395] width 298 height 20
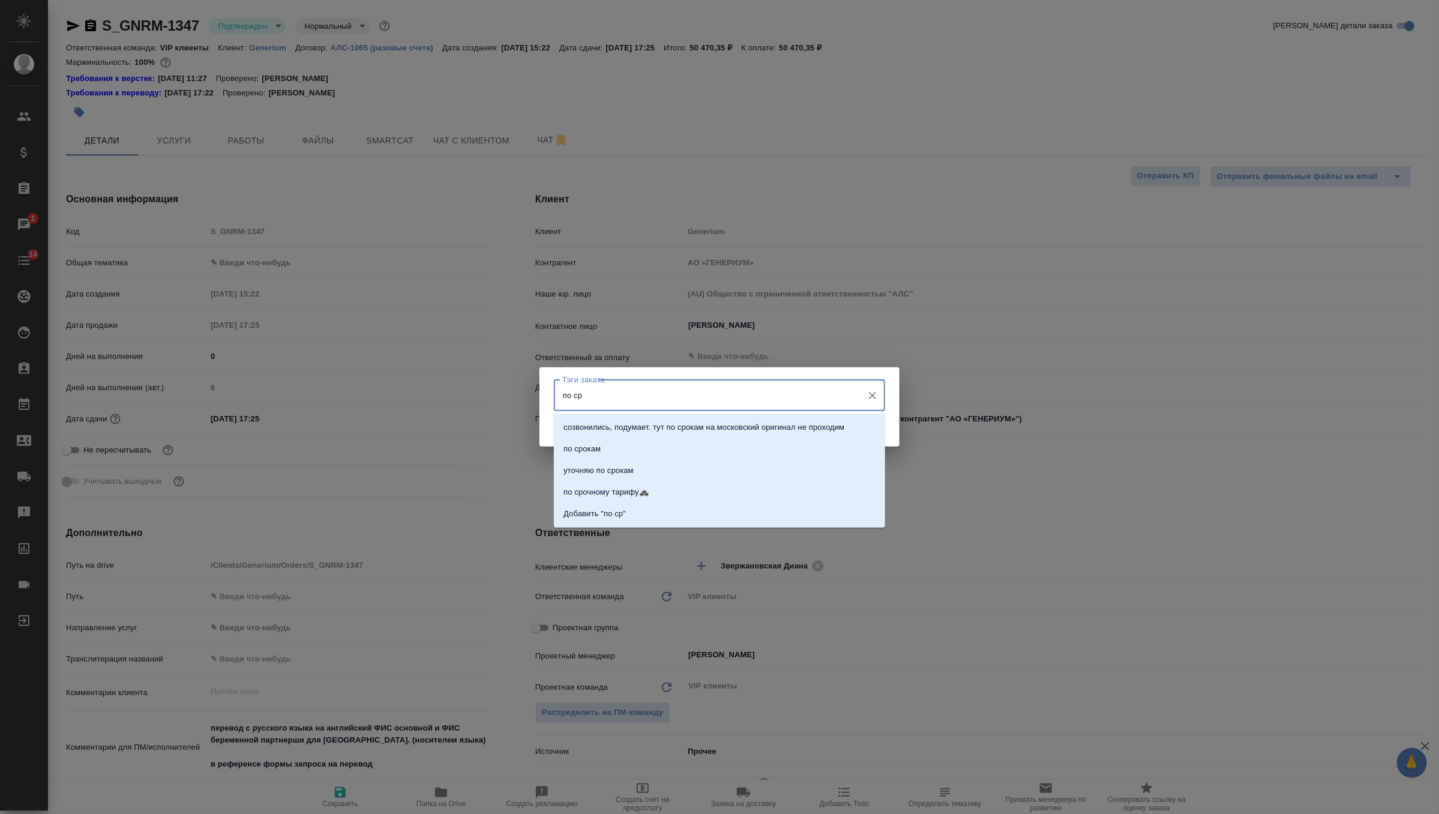
type input "по сро"
click at [629, 491] on p "по срочному тарифу🚓" at bounding box center [605, 492] width 85 height 12
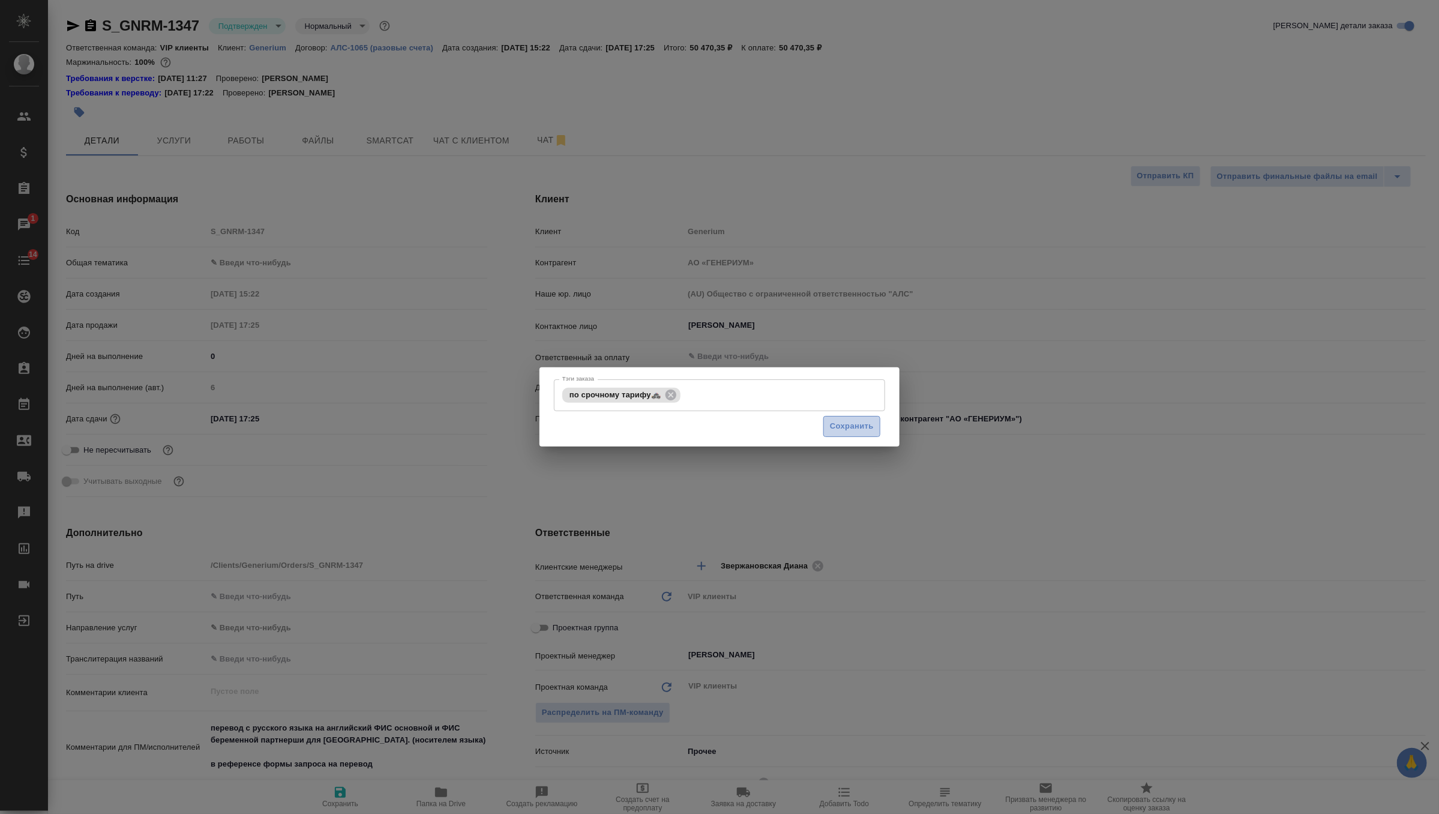
click at [852, 427] on span "Сохранить" at bounding box center [852, 426] width 44 height 14
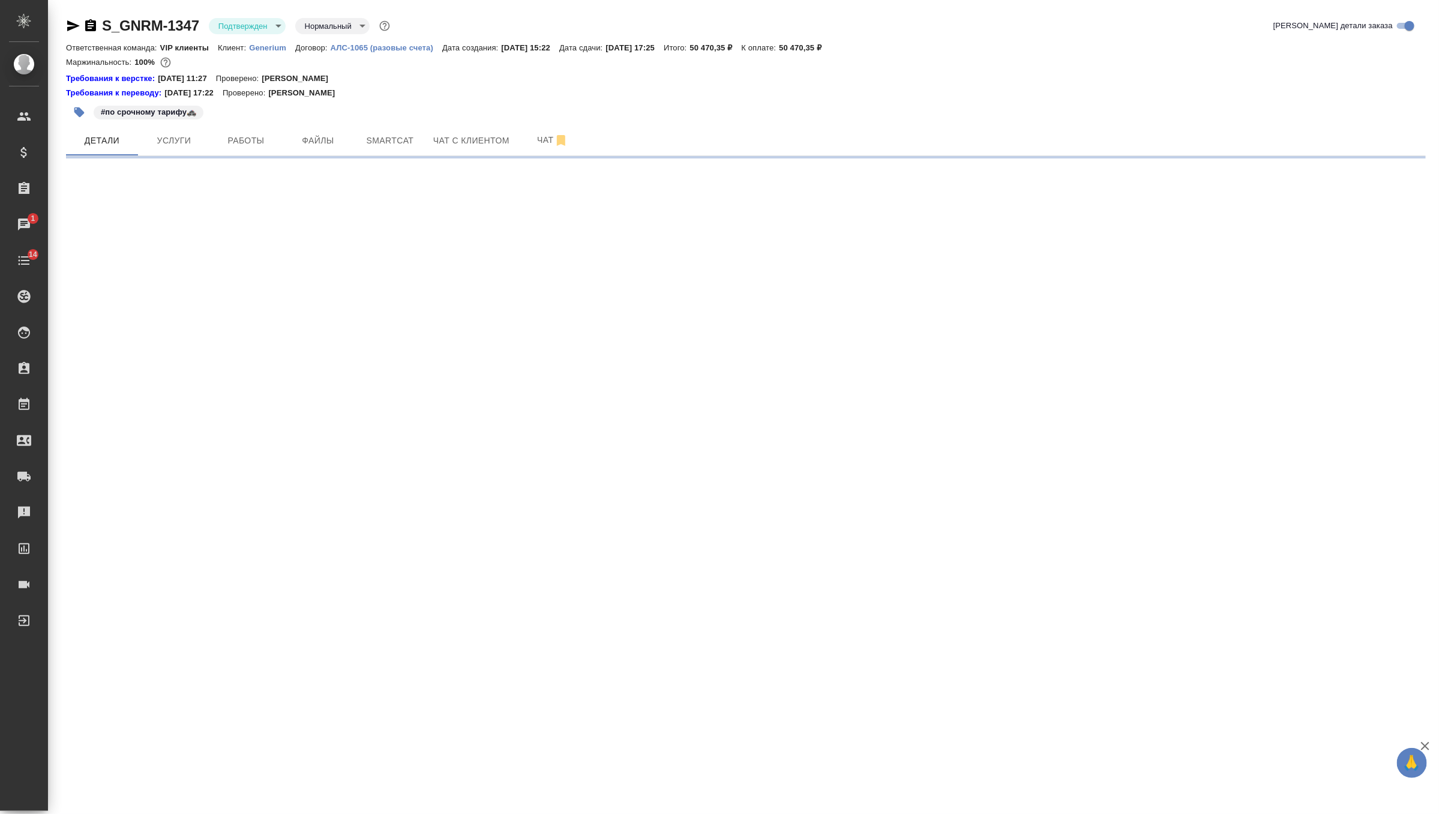
select select "RU"
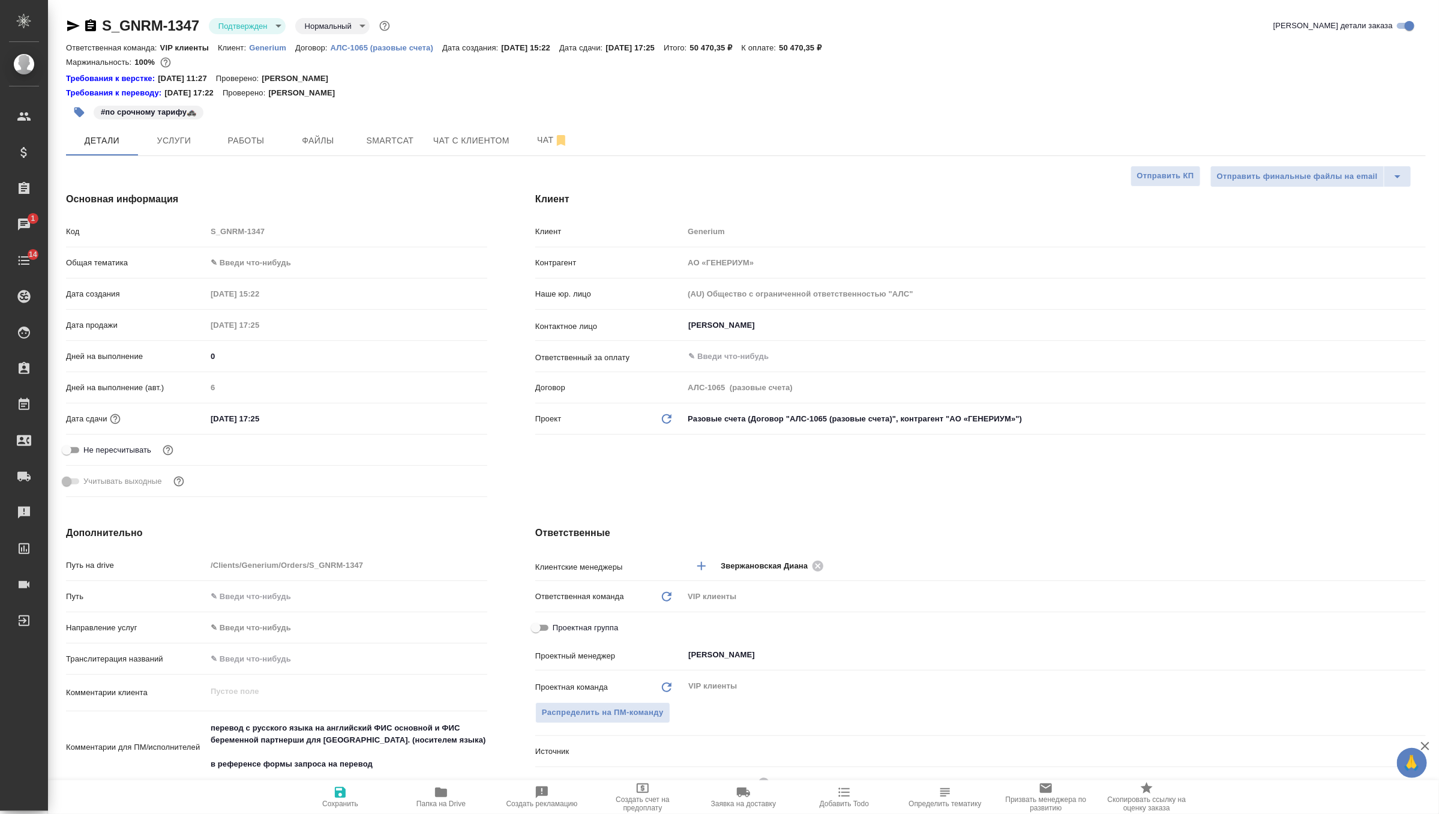
type textarea "x"
click at [277, 417] on input "05.09.2025 17:25" at bounding box center [259, 418] width 105 height 17
click at [448, 415] on icon "button" at bounding box center [452, 417] width 14 height 14
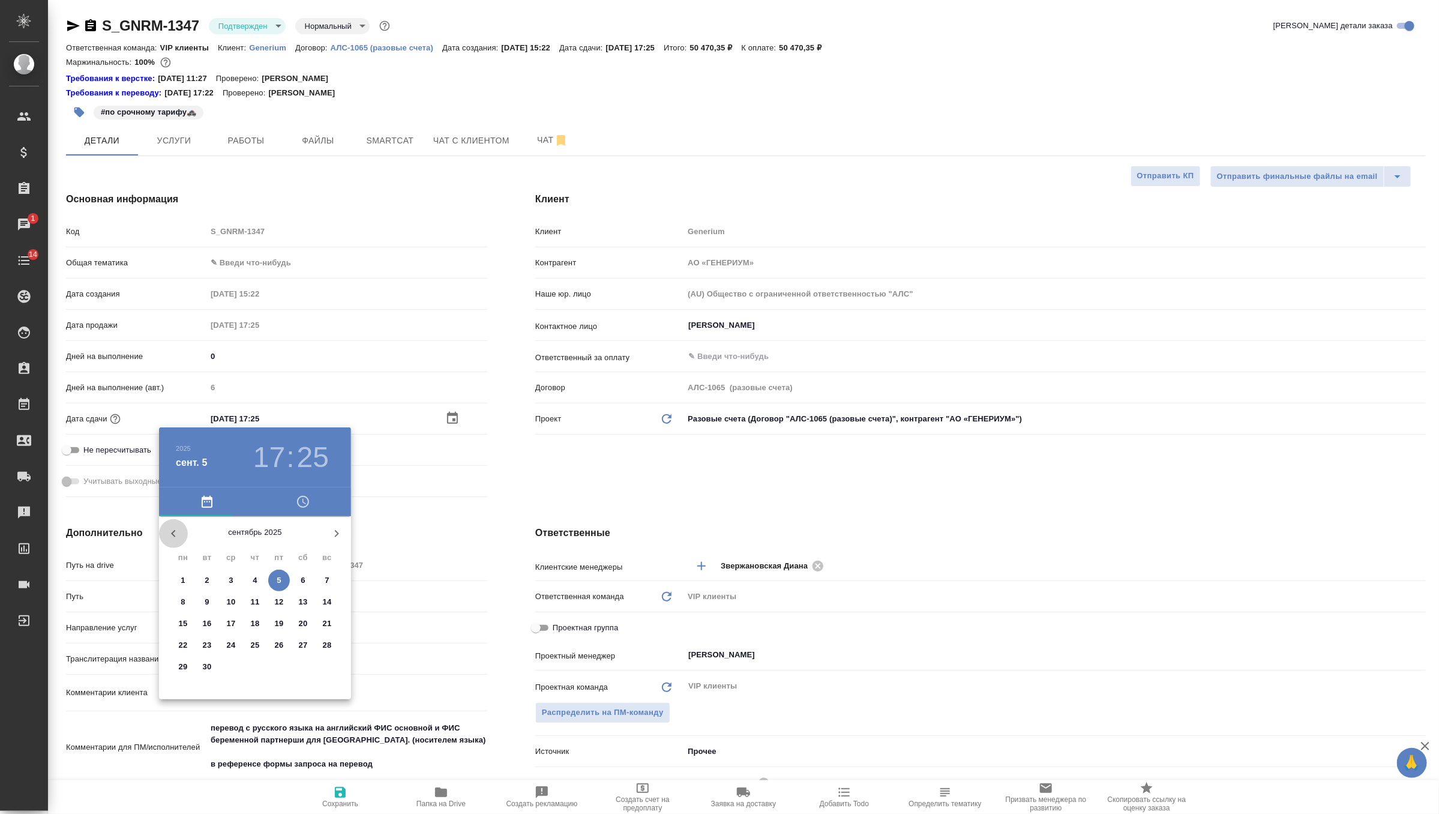
click at [174, 530] on icon "button" at bounding box center [173, 533] width 14 height 14
click at [298, 670] on span "30" at bounding box center [303, 667] width 22 height 12
type input "30.08.2025 17:25"
type textarea "x"
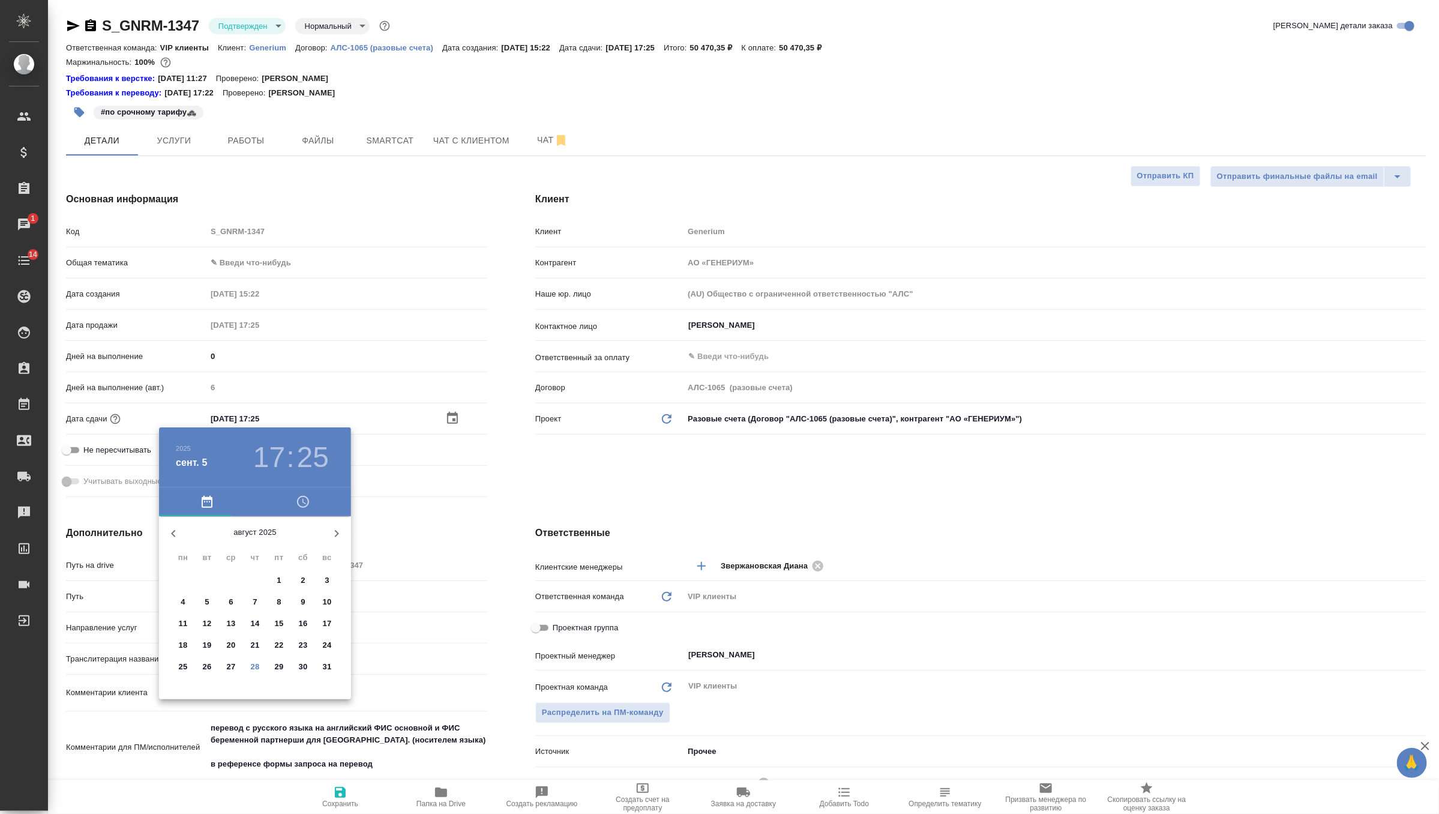
type textarea "x"
drag, startPoint x: 258, startPoint y: 652, endPoint x: 263, endPoint y: 600, distance: 52.5
click at [258, 652] on div at bounding box center [255, 610] width 156 height 156
type input "30.08.2025 18:25"
type textarea "x"
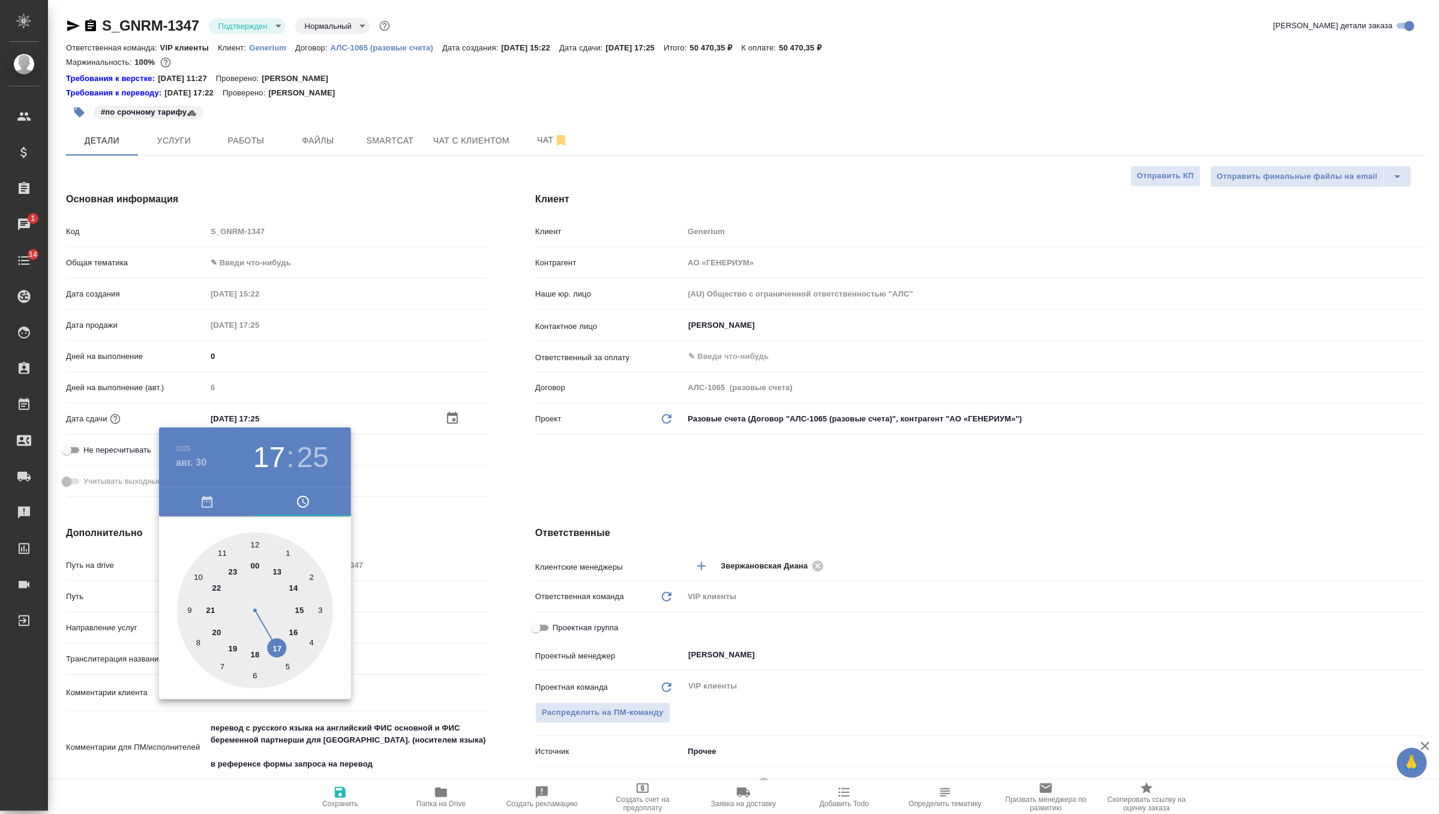
type textarea "x"
click at [257, 542] on div at bounding box center [255, 610] width 156 height 156
type input "30.08.2025 18:00"
type textarea "x"
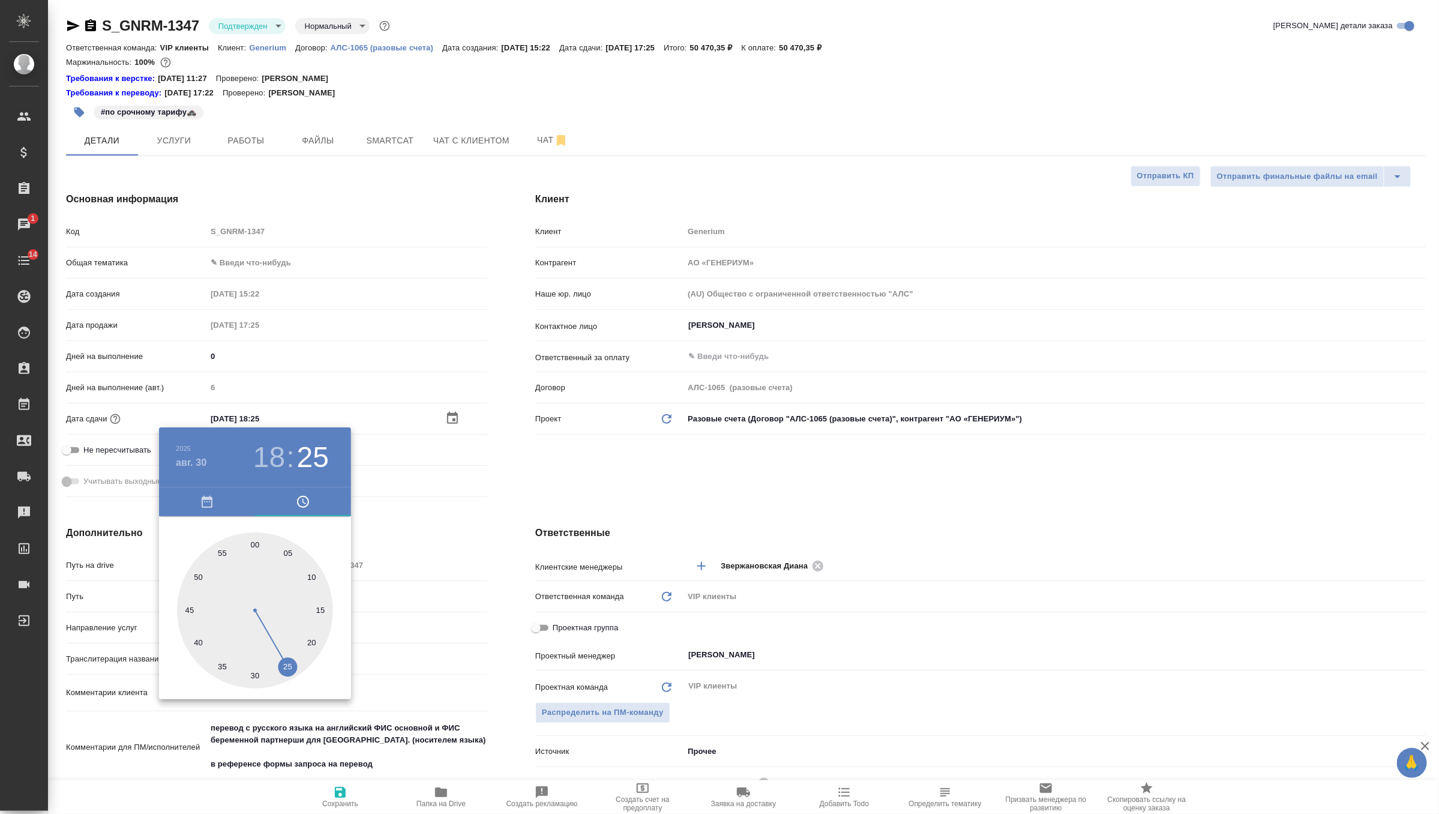
type textarea "x"
click at [584, 479] on div at bounding box center [719, 407] width 1439 height 814
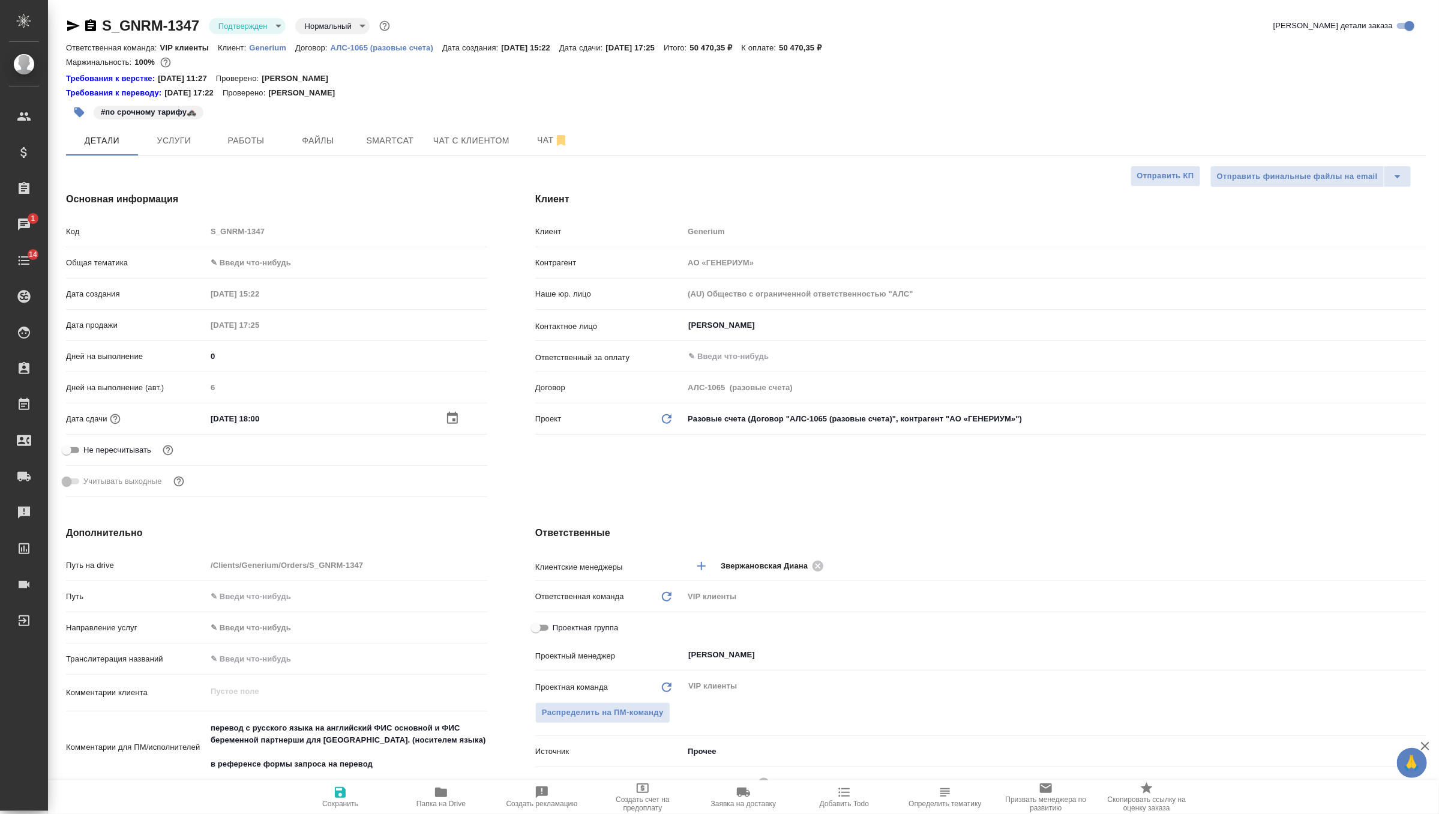
click at [340, 801] on span "Сохранить" at bounding box center [340, 803] width 36 height 8
type textarea "x"
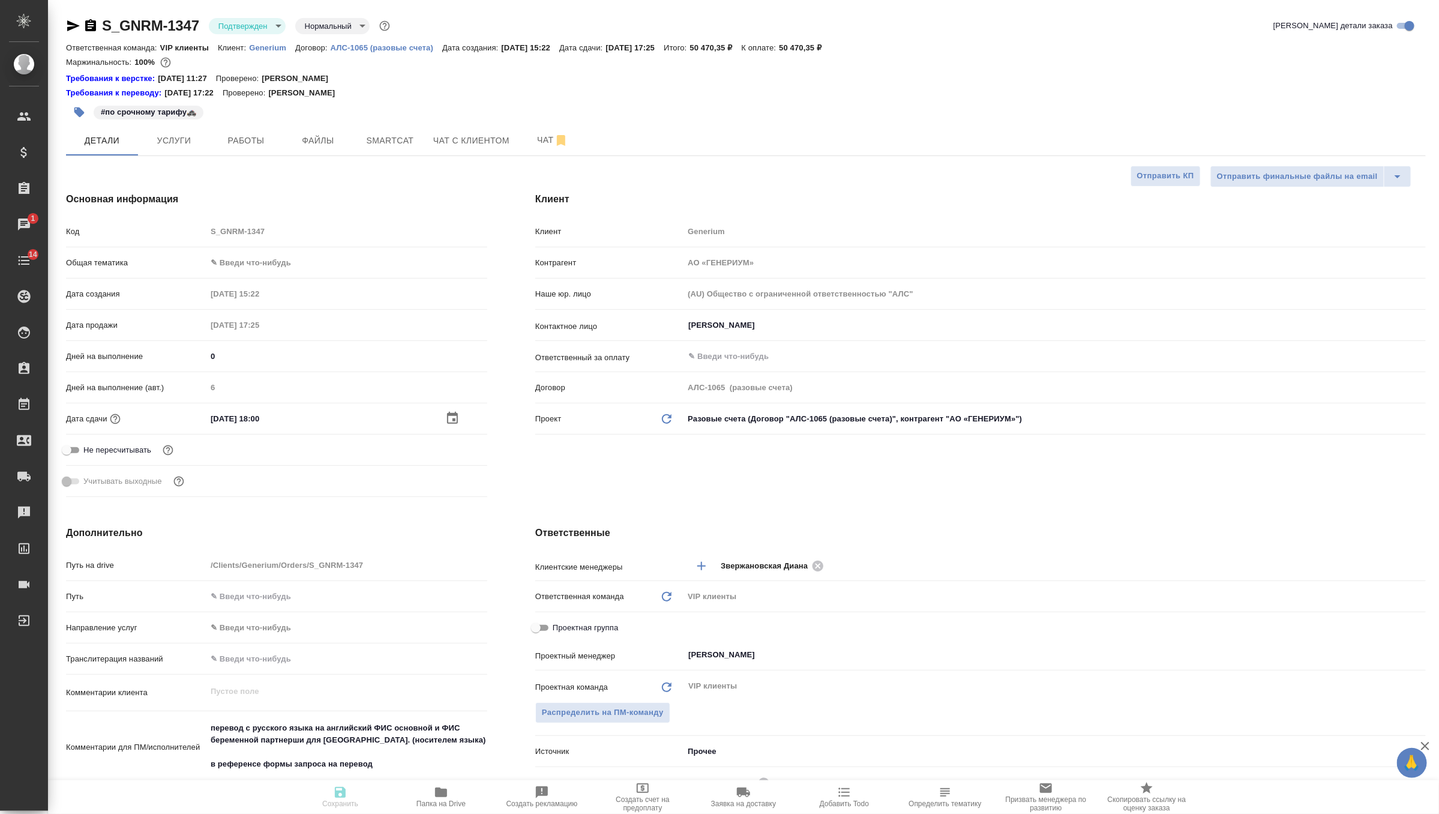
type textarea "x"
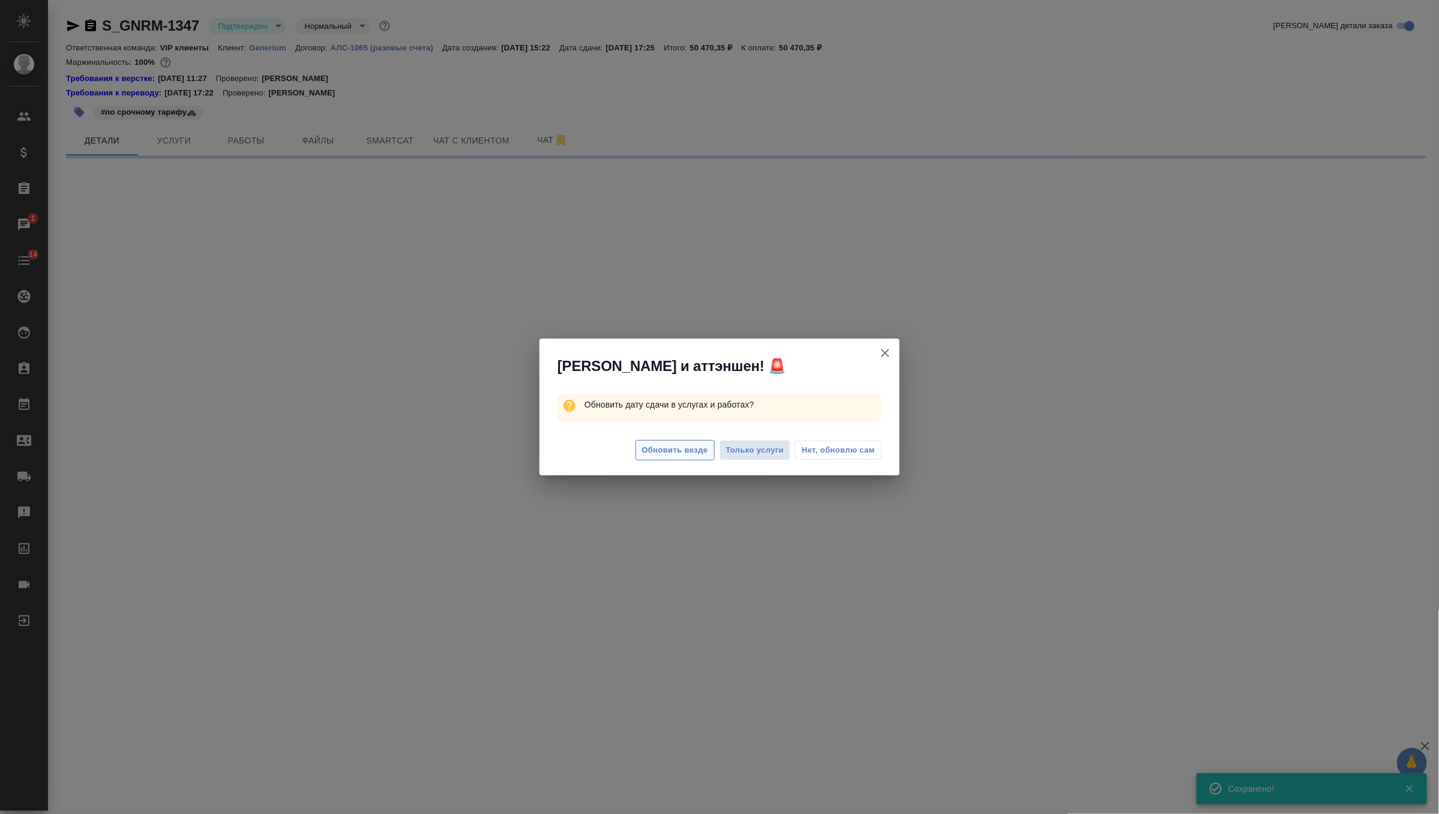
click at [677, 451] on span "Обновить везде" at bounding box center [675, 450] width 66 height 14
select select "RU"
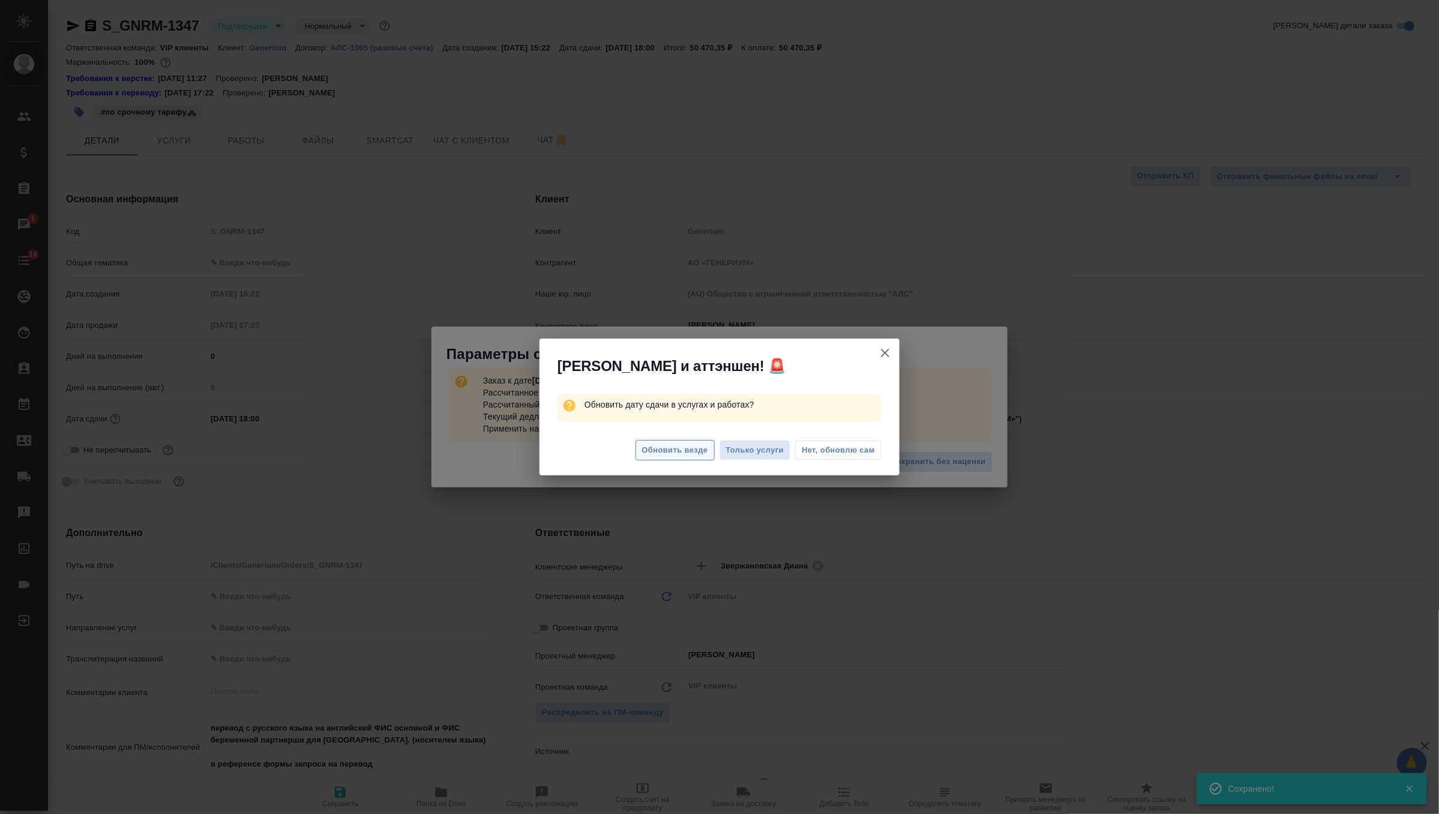
type textarea "x"
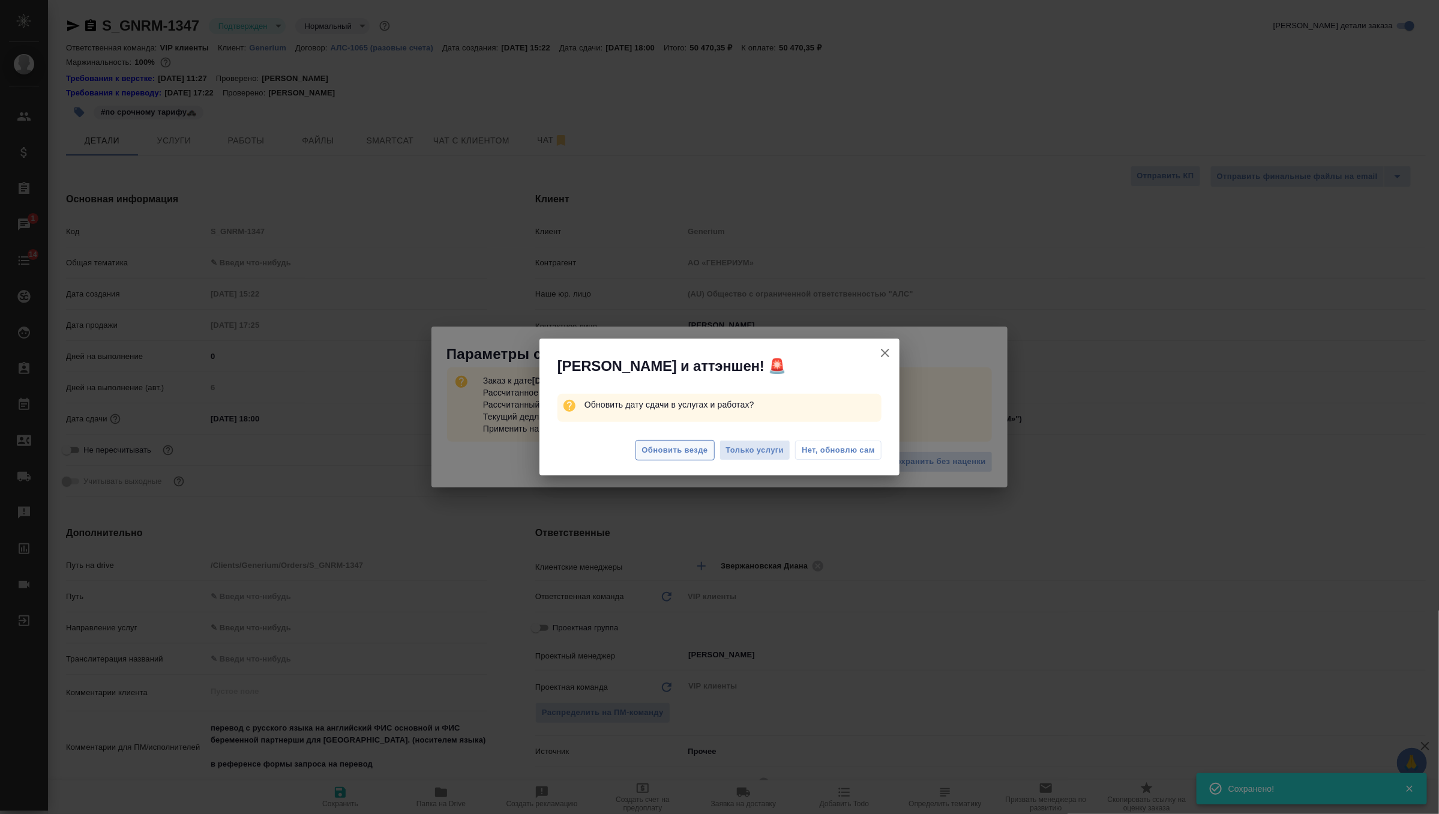
type textarea "x"
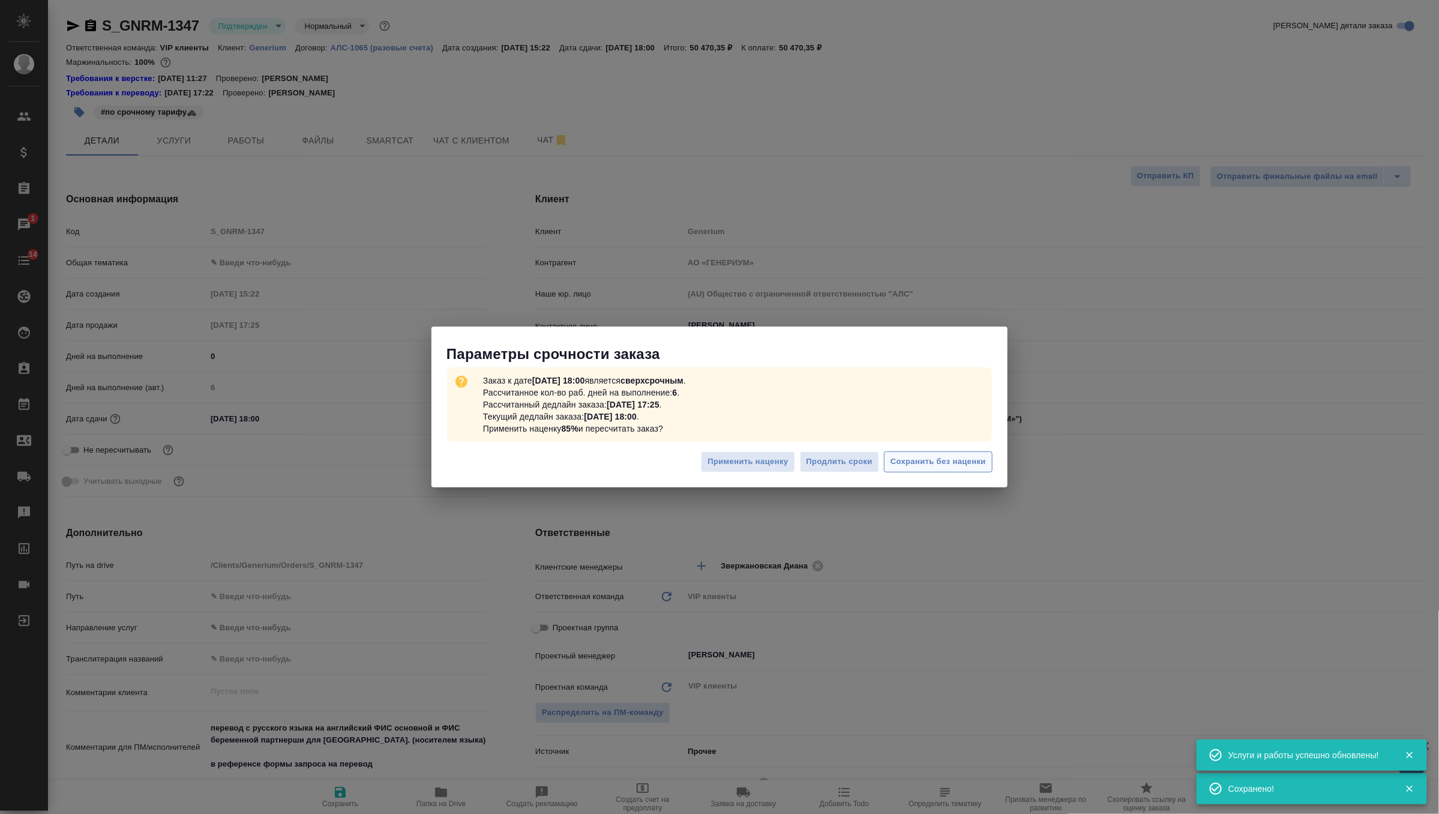
click at [958, 457] on span "Сохранить без наценки" at bounding box center [937, 462] width 95 height 14
type textarea "x"
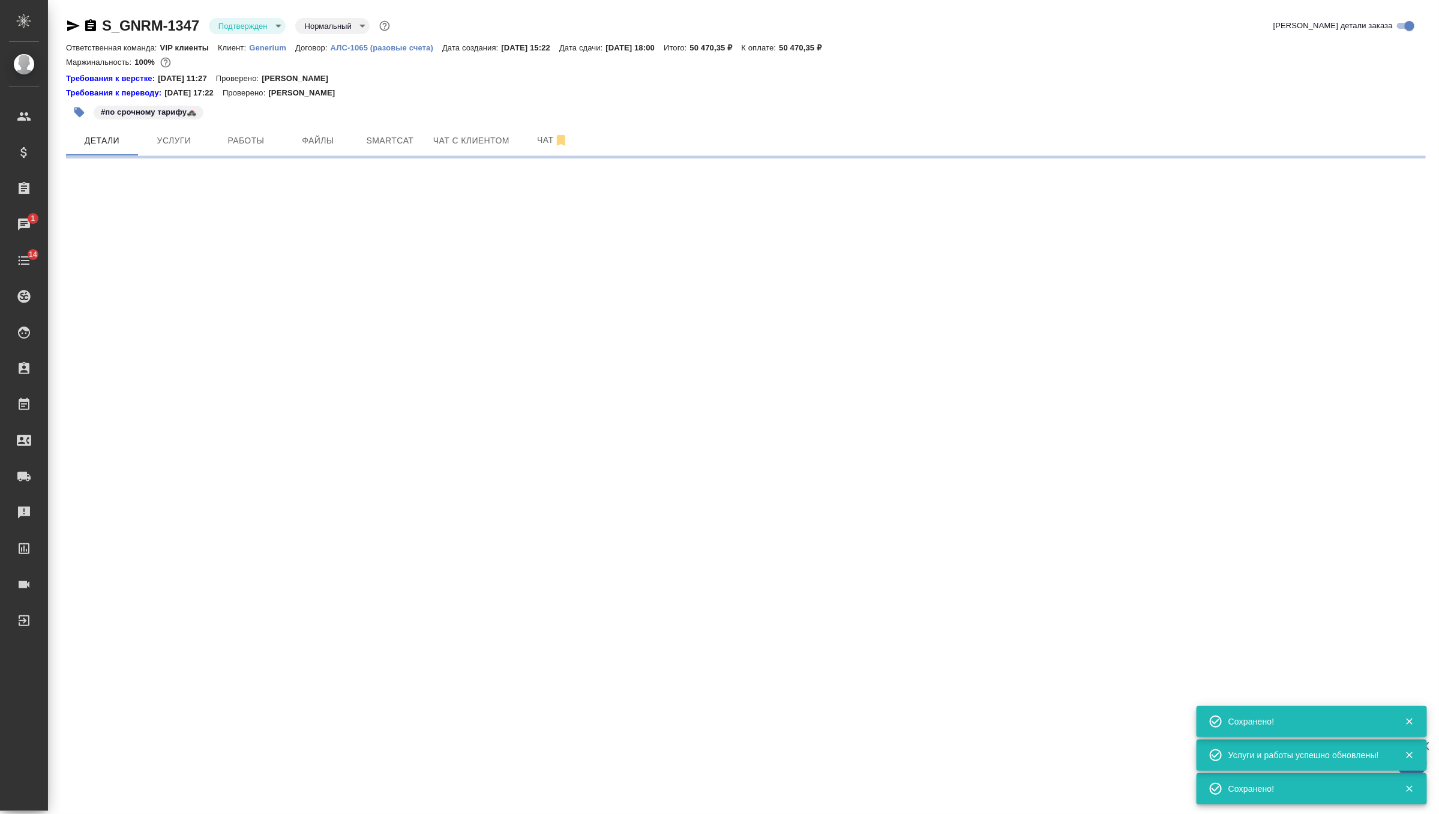
type input "urgent"
select select "RU"
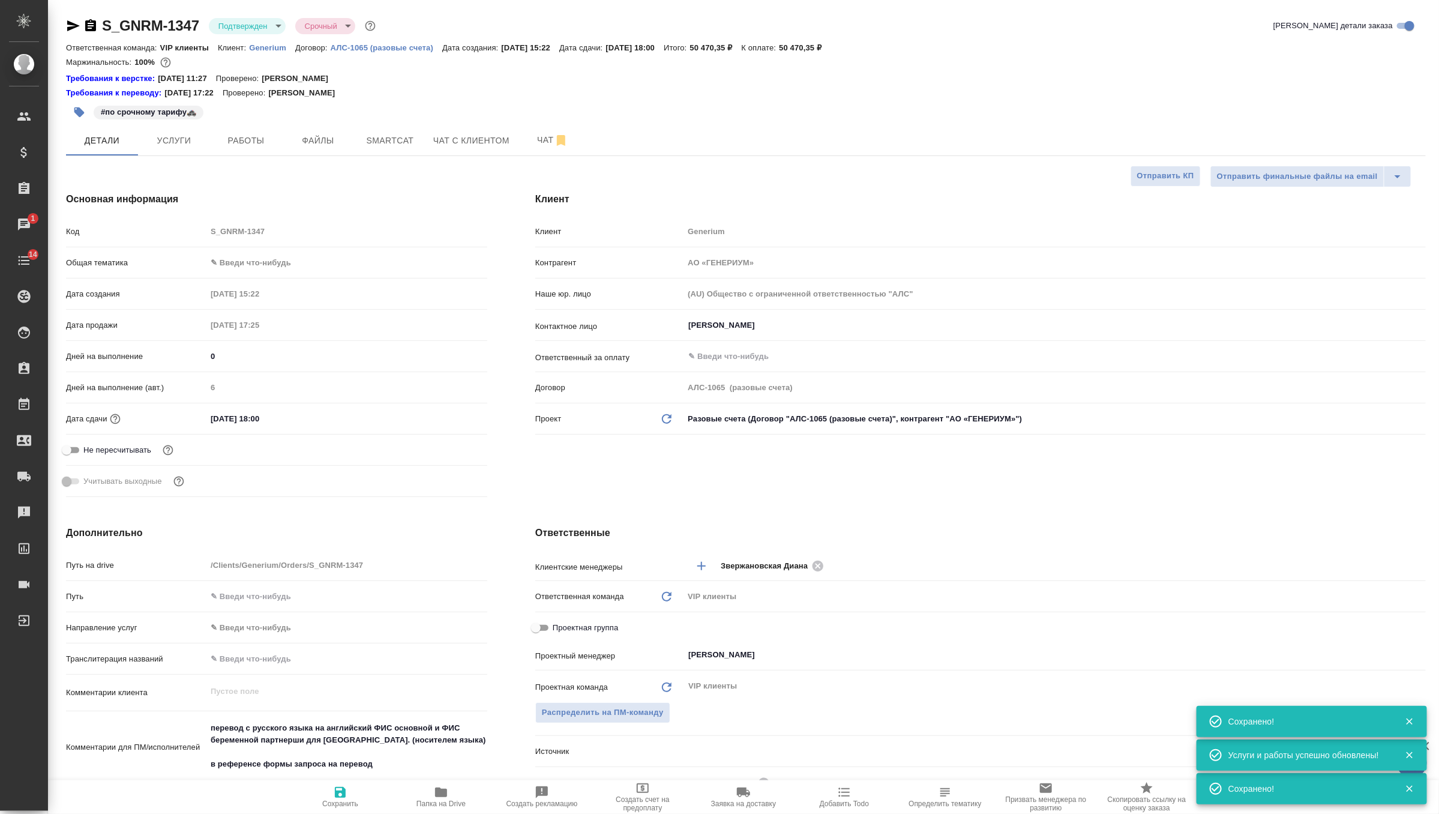
type textarea "x"
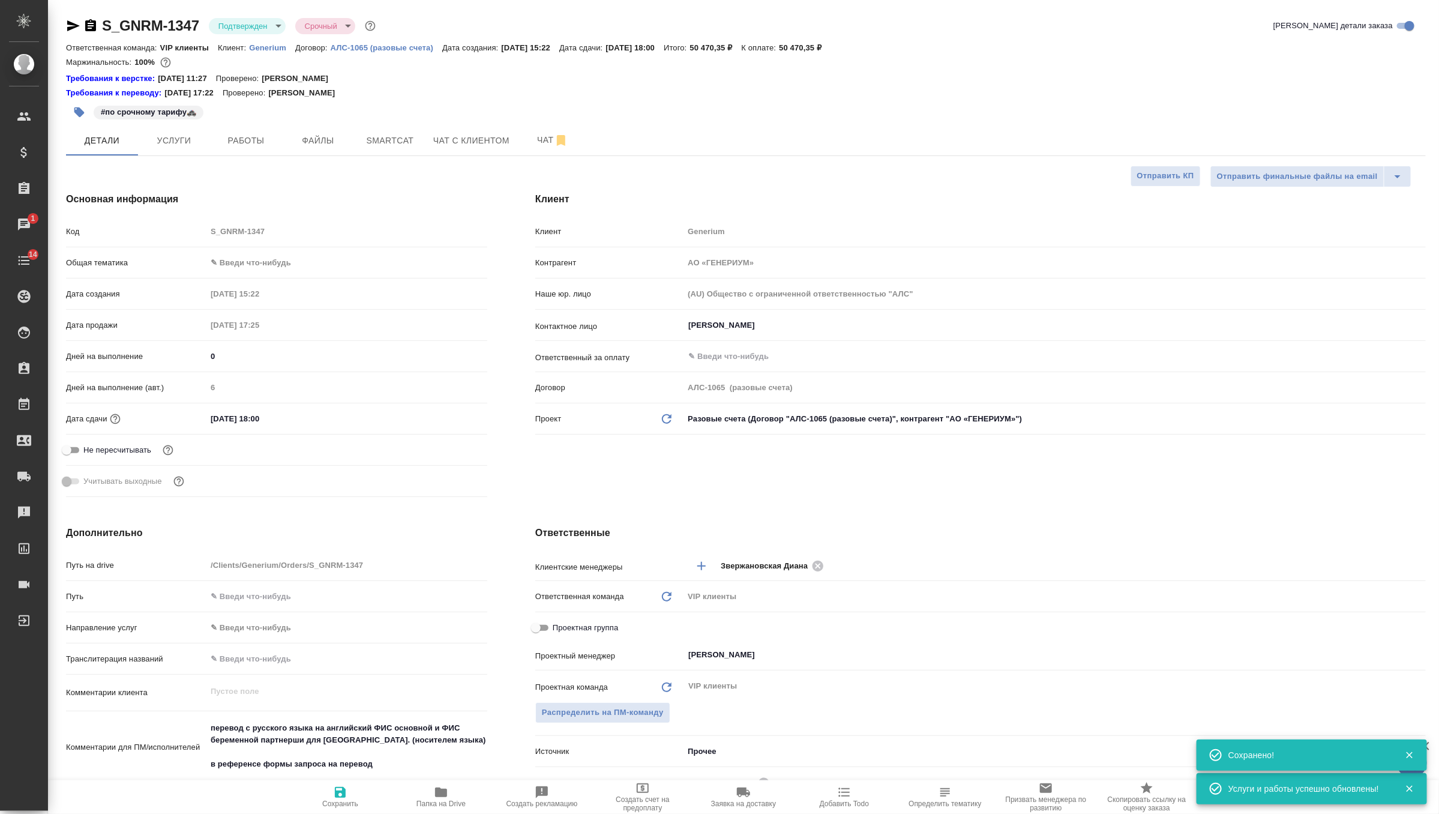
type textarea "x"
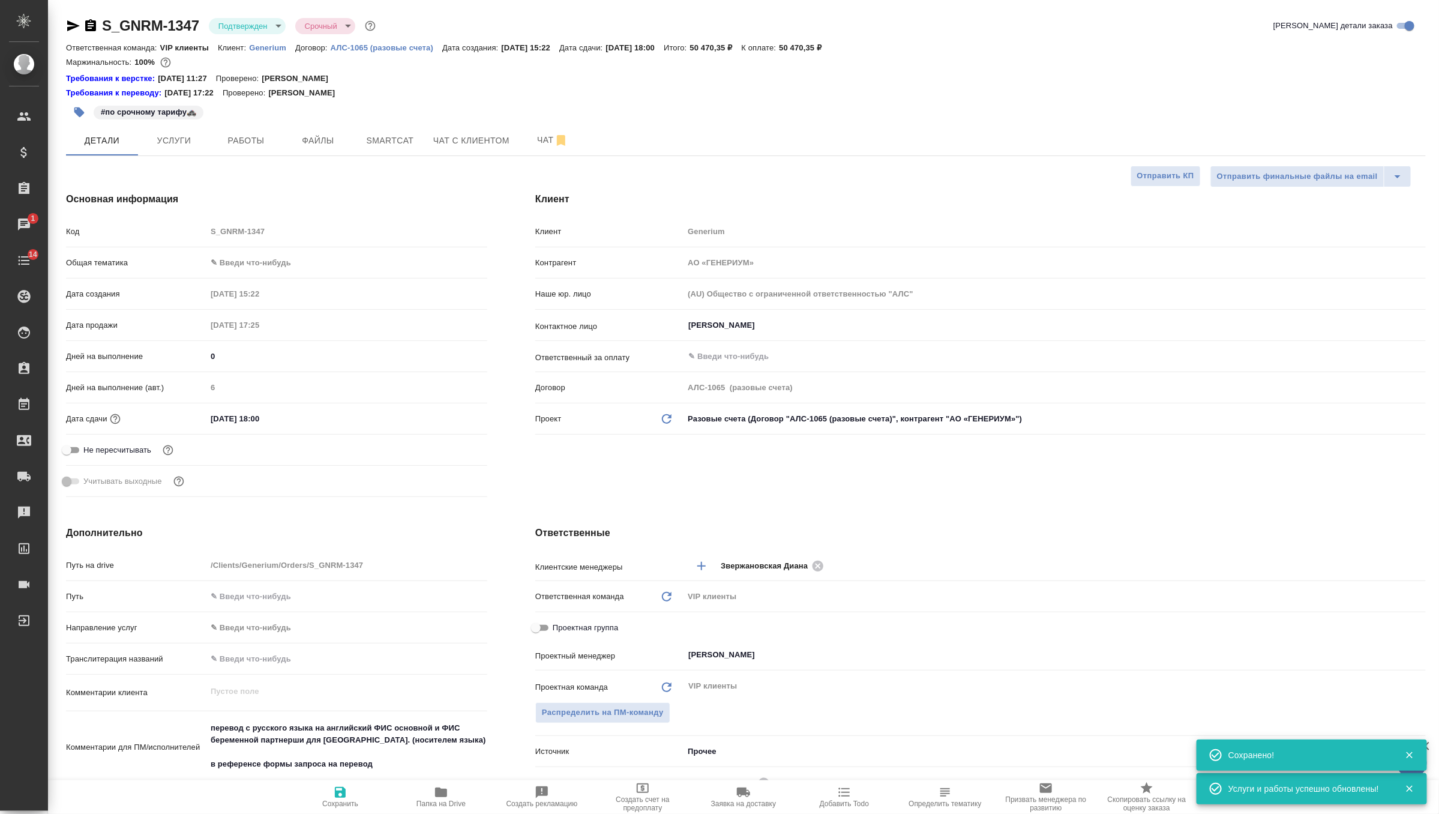
type textarea "x"
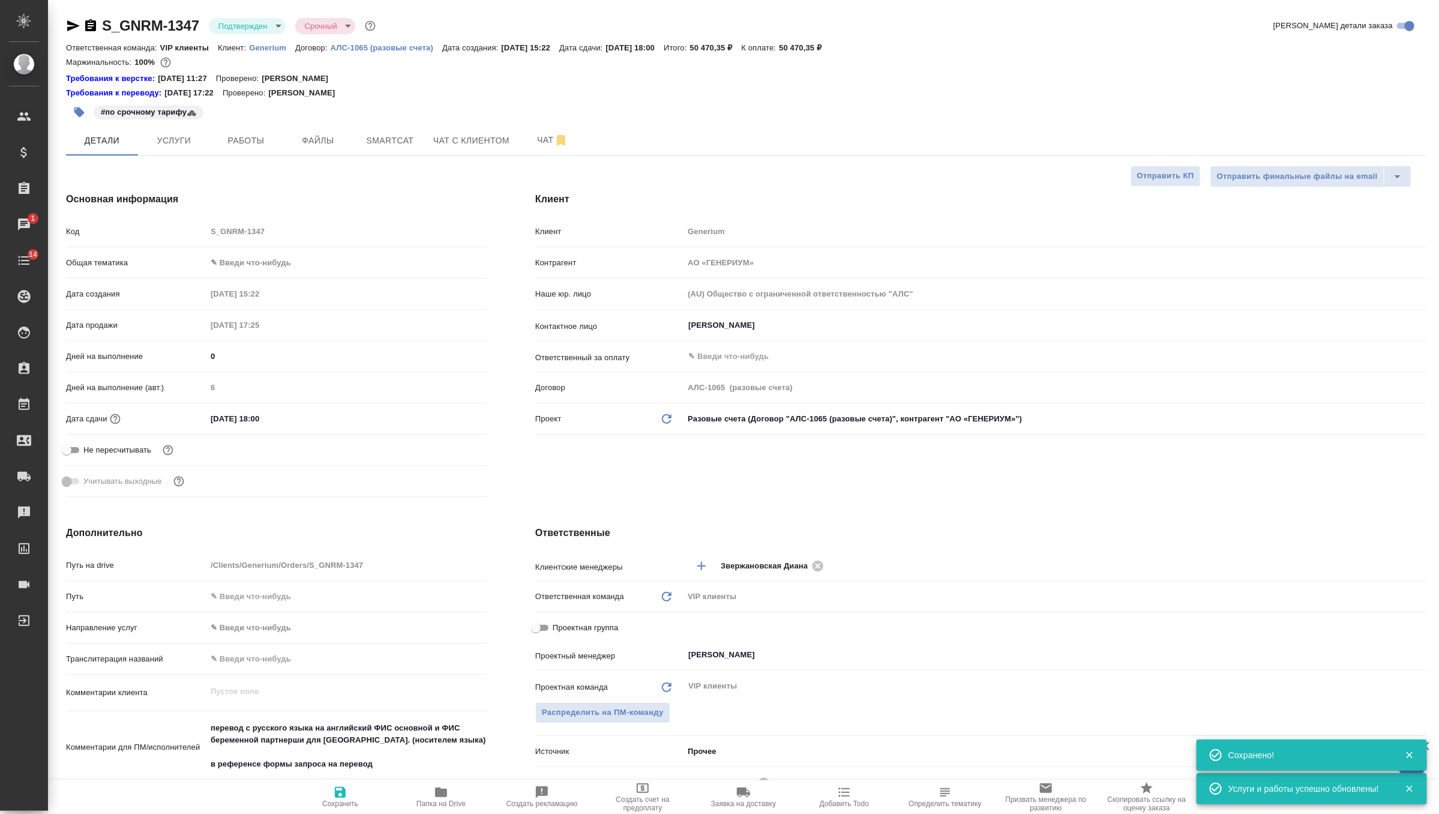
type textarea "x"
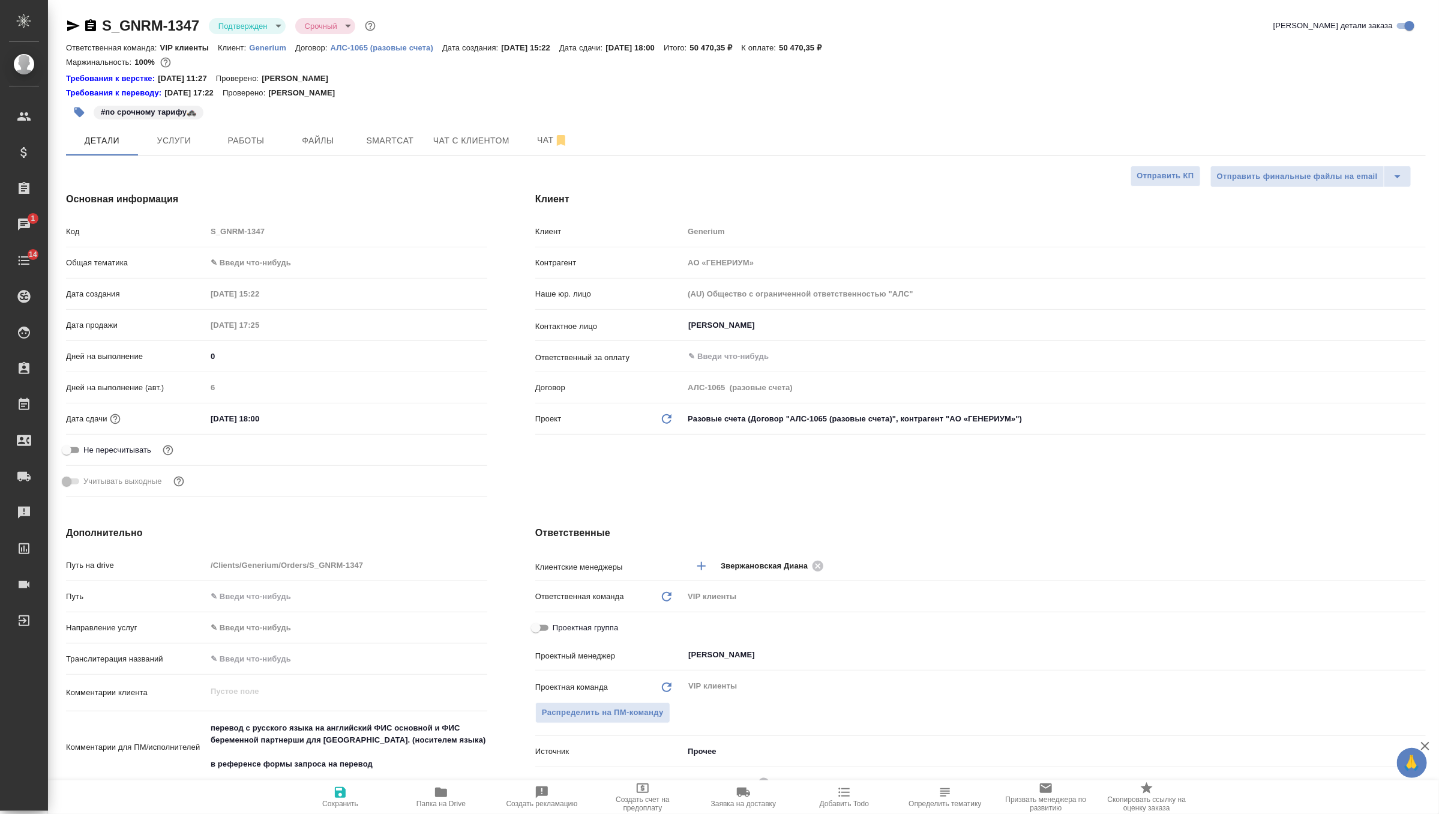
click at [330, 802] on span "Сохранить" at bounding box center [340, 803] width 36 height 8
type textarea "x"
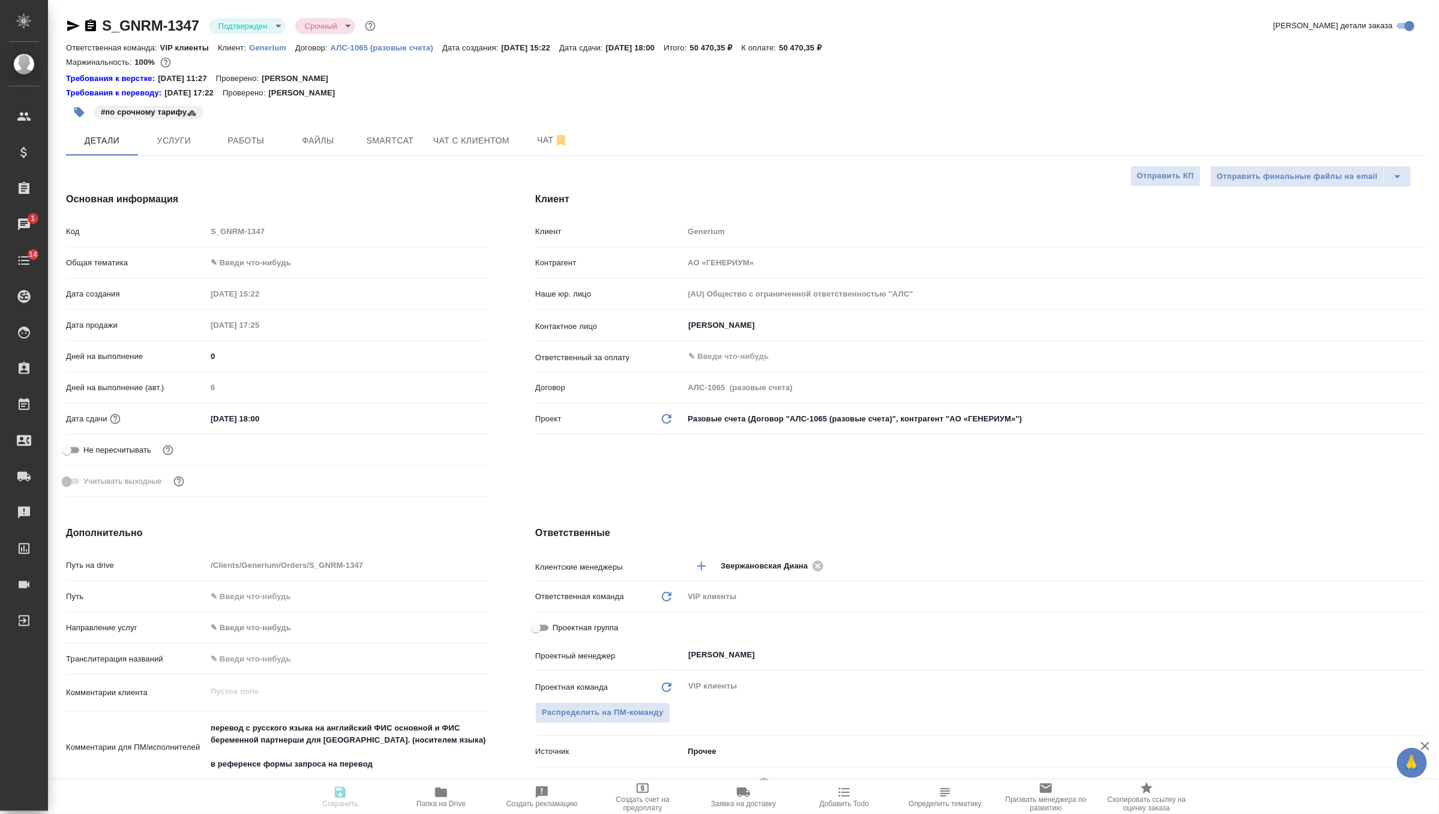
type textarea "x"
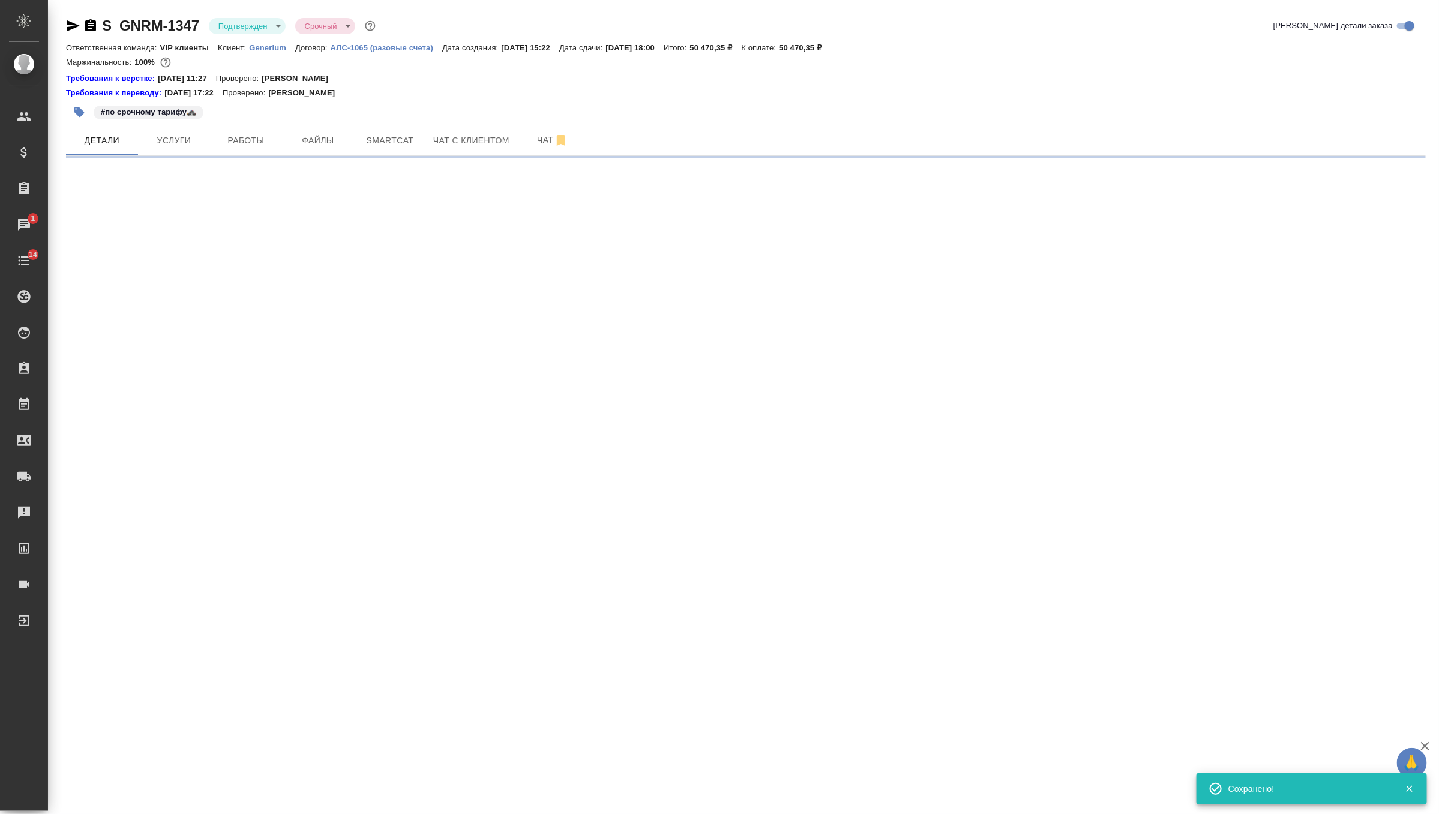
select select "RU"
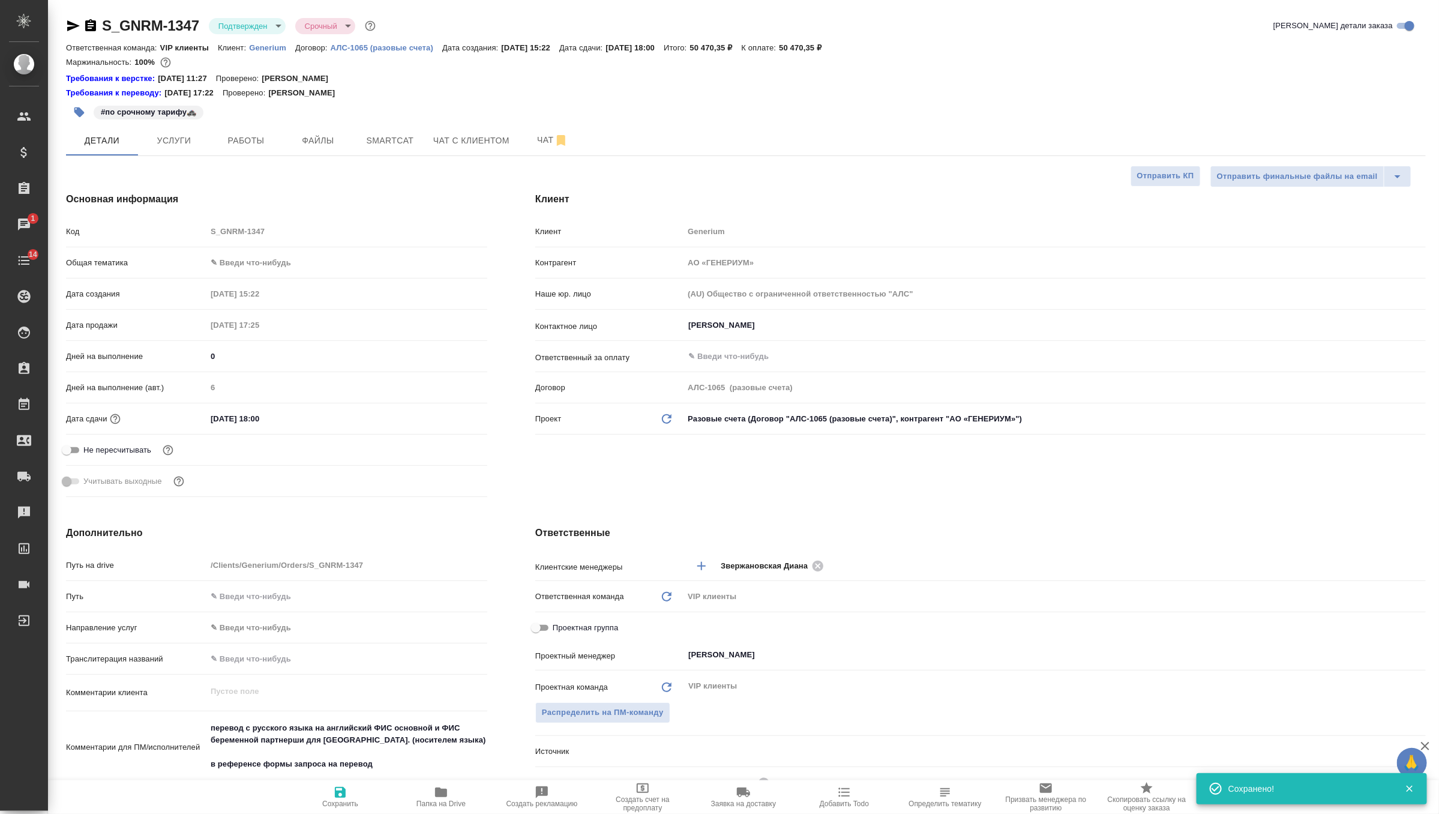
type textarea "x"
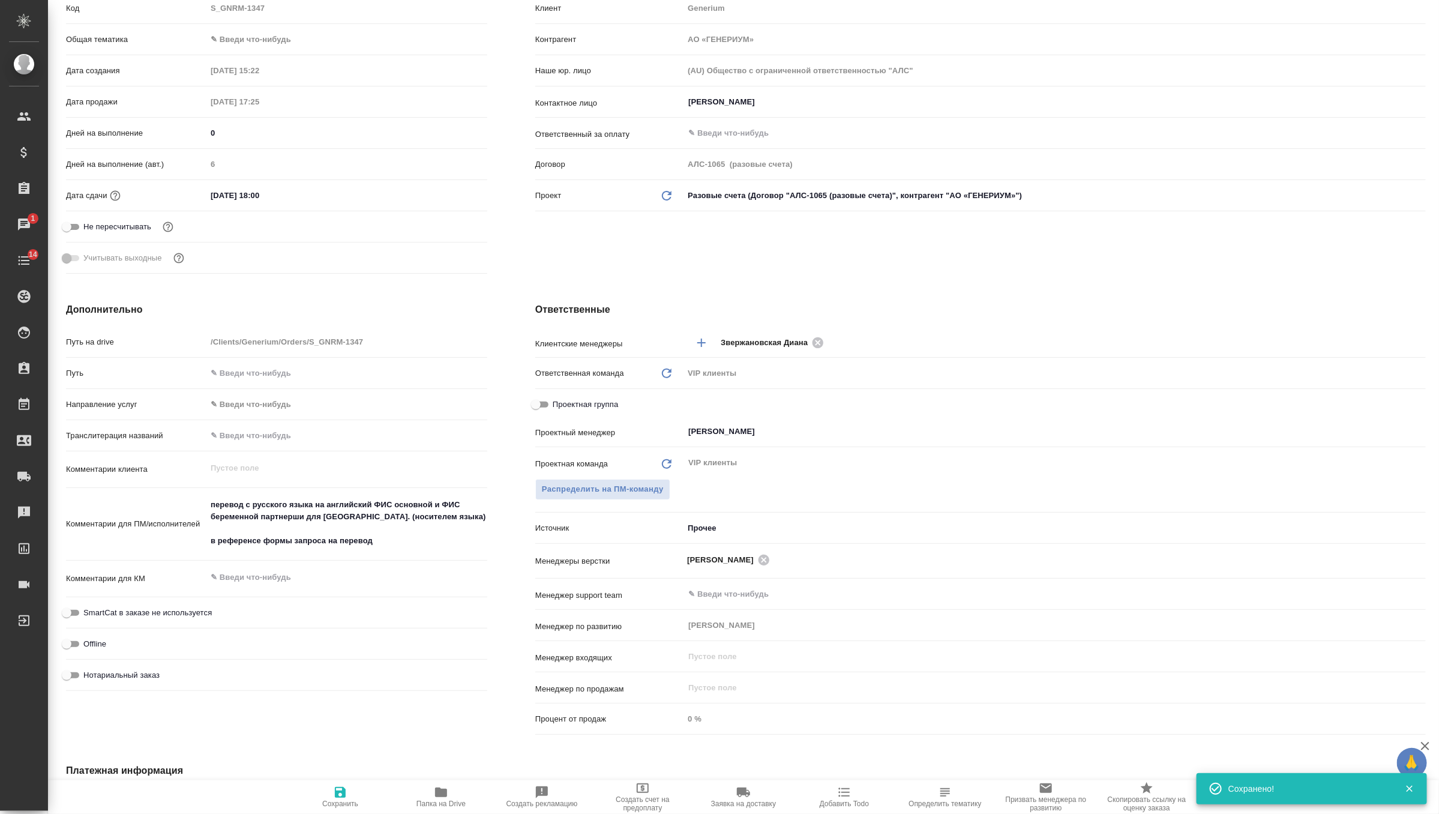
scroll to position [253, 0]
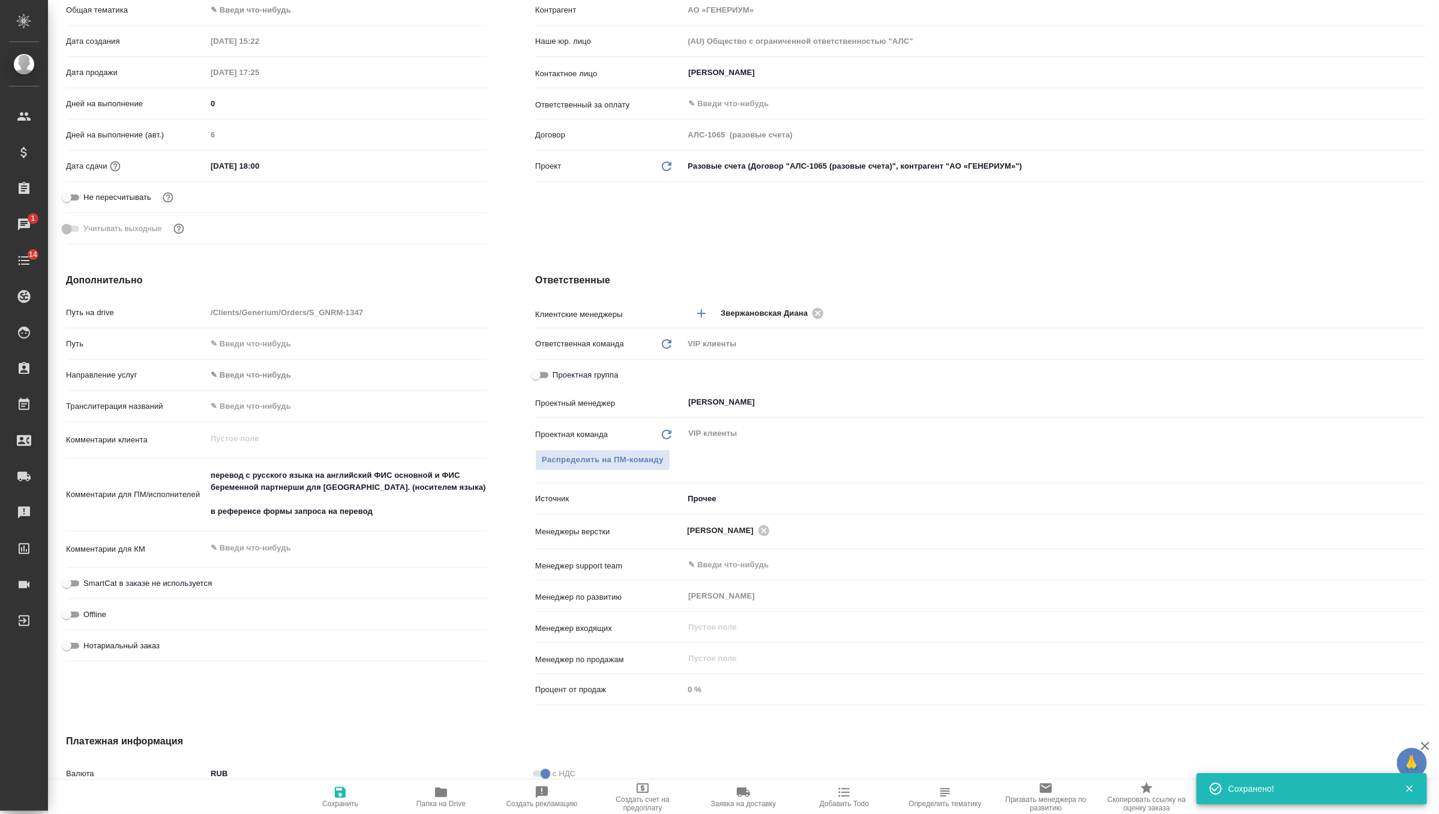
type textarea "x"
click at [399, 499] on textarea "перевод с русского языка на английский ФИС основной и ФИС беременной партнерши …" at bounding box center [346, 493] width 281 height 56
click at [399, 516] on textarea "перевод с русского языка на английский ФИС основной и ФИС беременной партнерши …" at bounding box center [347, 494] width 280 height 56
type textarea "перевод с русского языка на английский ФИС основной и ФИС беременной партнерши …"
type textarea "x"
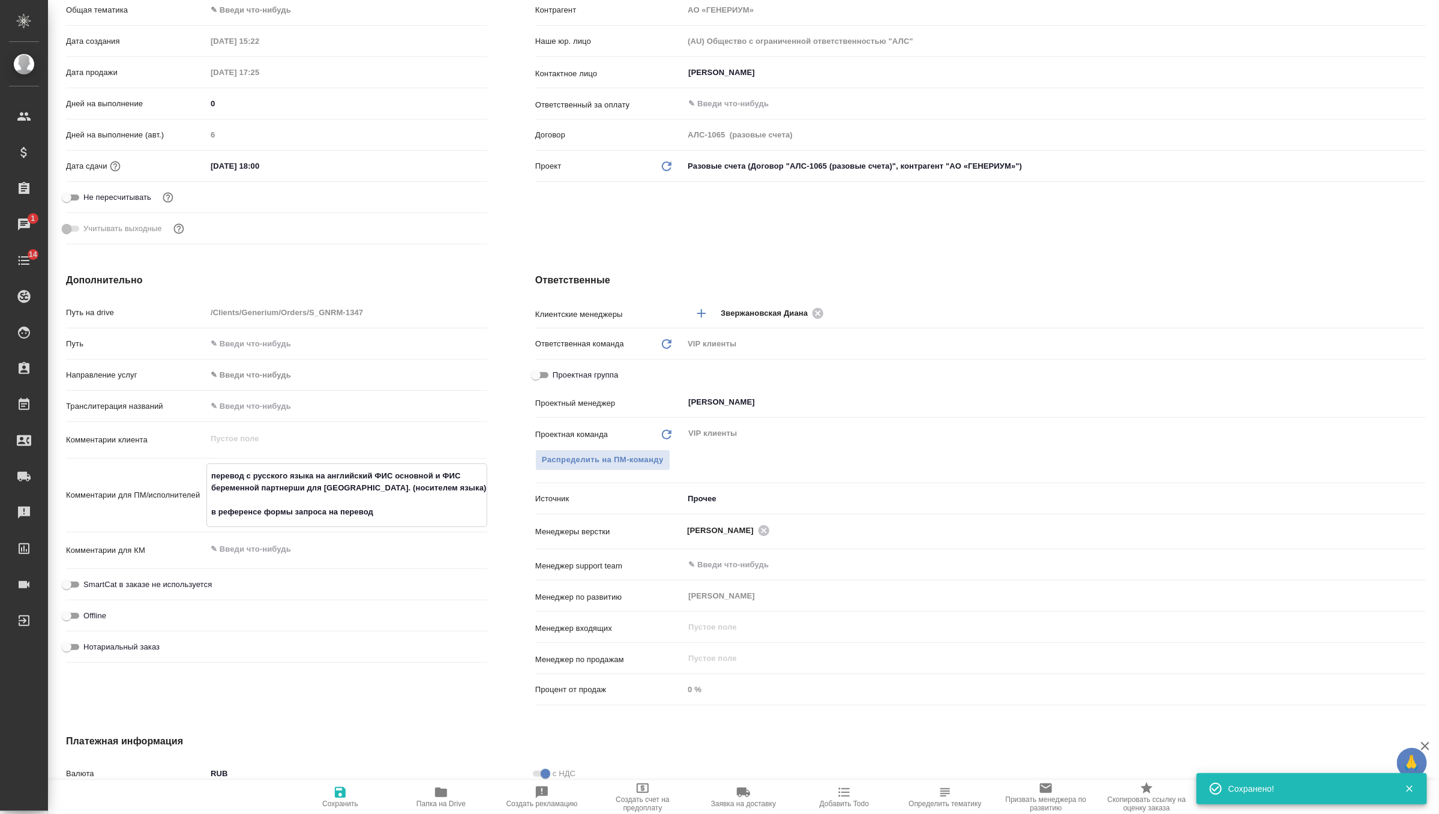
type textarea "x"
type textarea "перевод с русского языка на английский ФИС основной и ФИС беременной партнерши …"
type textarea "x"
type textarea "перевод с русского языка на английский ФИС основной и ФИС беременной партнерши …"
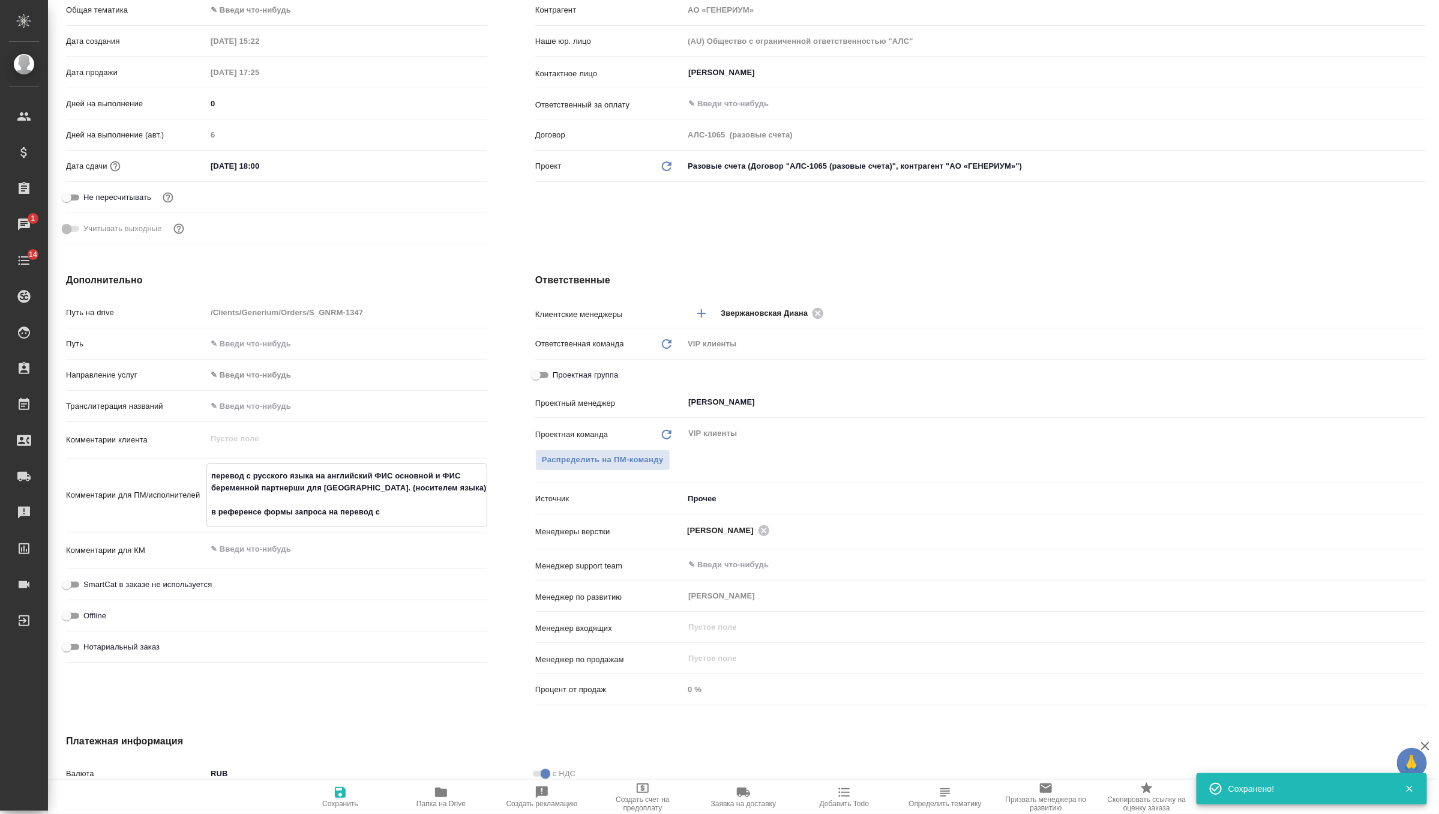
type textarea "x"
type textarea "перевод с русского языка на английский ФИС основной и ФИС беременной партнерши …"
type textarea "x"
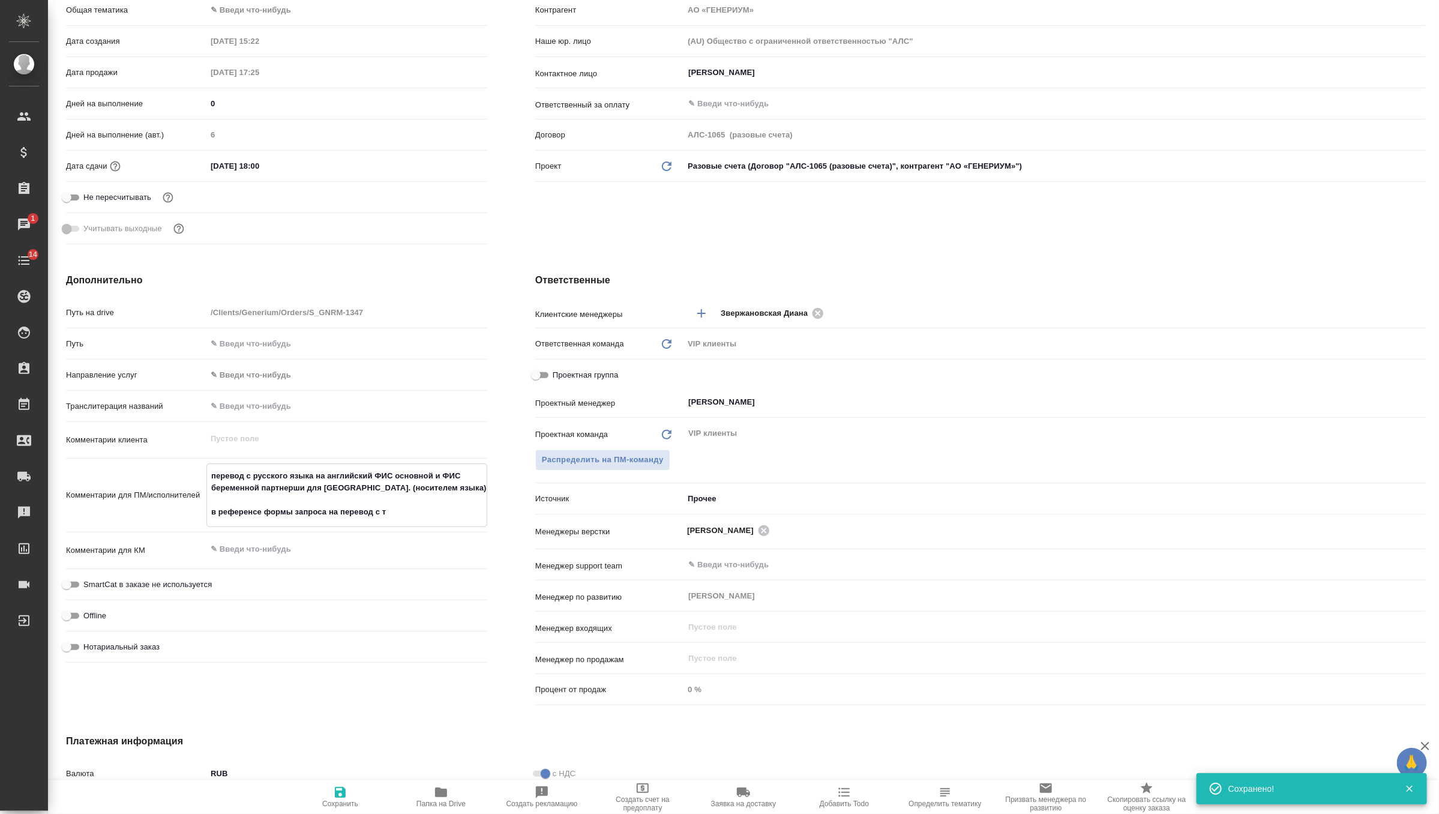
type textarea "x"
type textarea "перевод с русского языка на английский ФИС основной и ФИС беременной партнерши …"
type textarea "x"
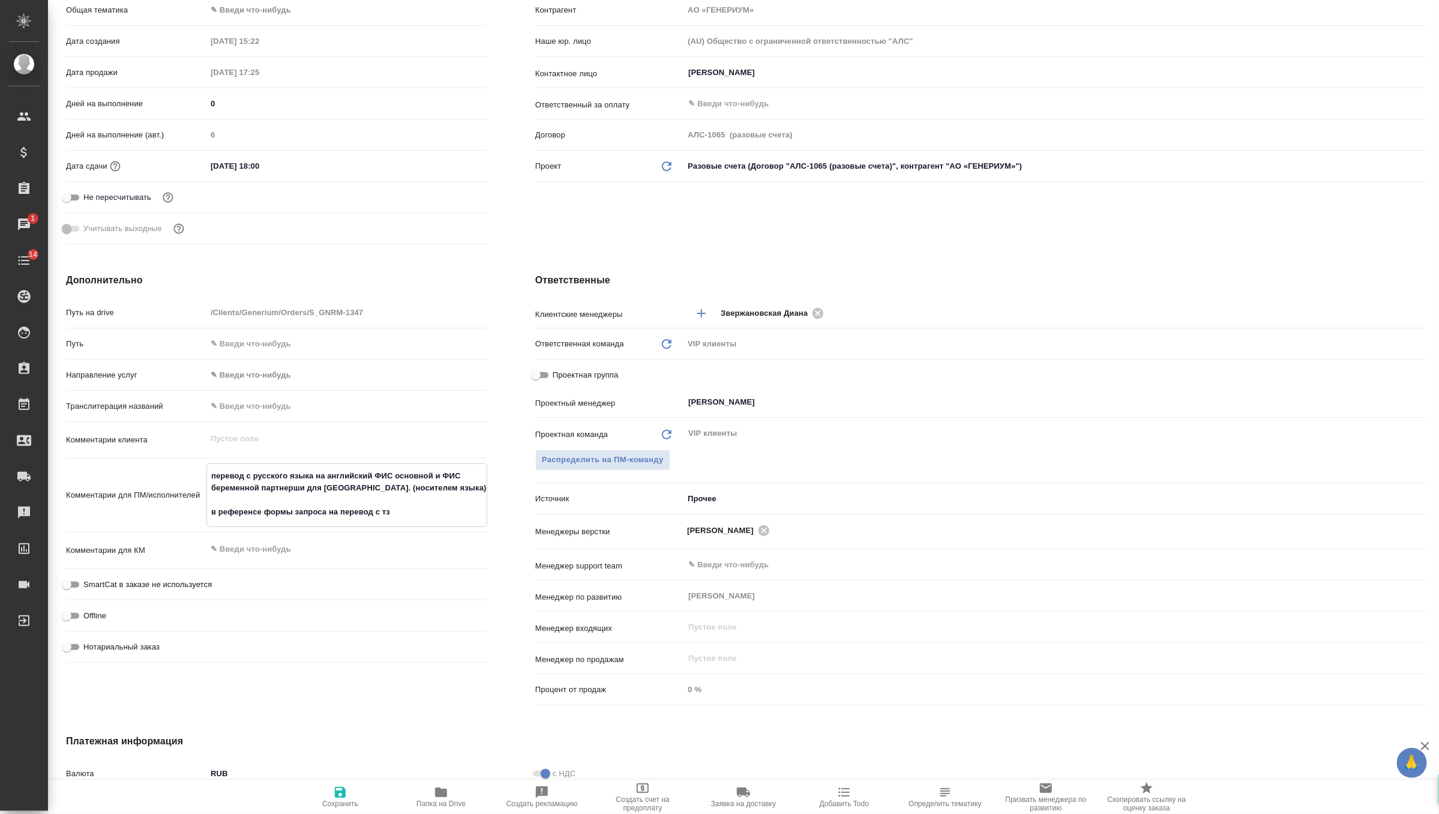
type textarea "перевод с русского языка на английский ФИС основной и ФИС беременной партнерши …"
type textarea "x"
click at [339, 799] on span "Сохранить" at bounding box center [340, 803] width 36 height 8
type textarea "x"
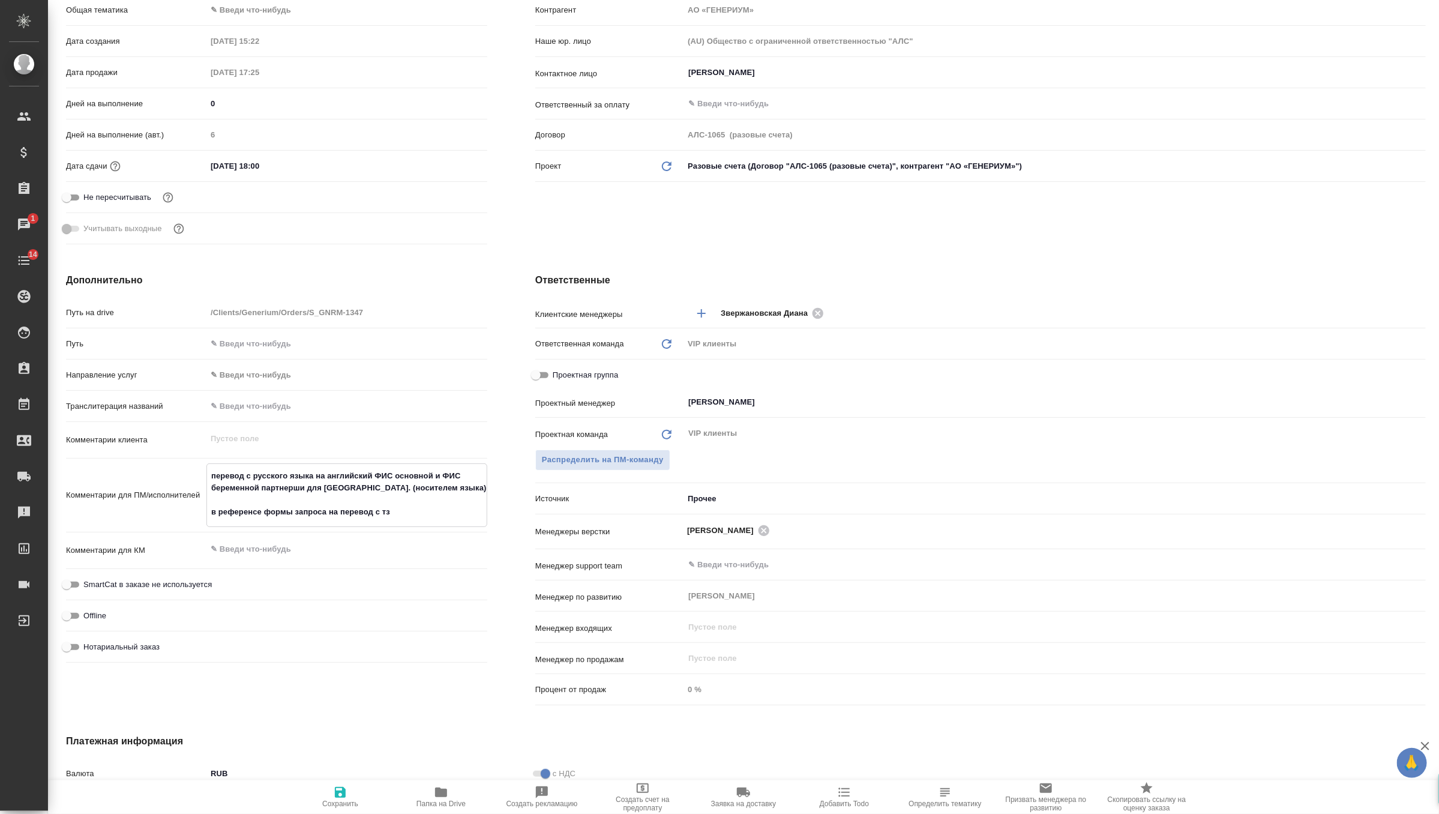
type textarea "x"
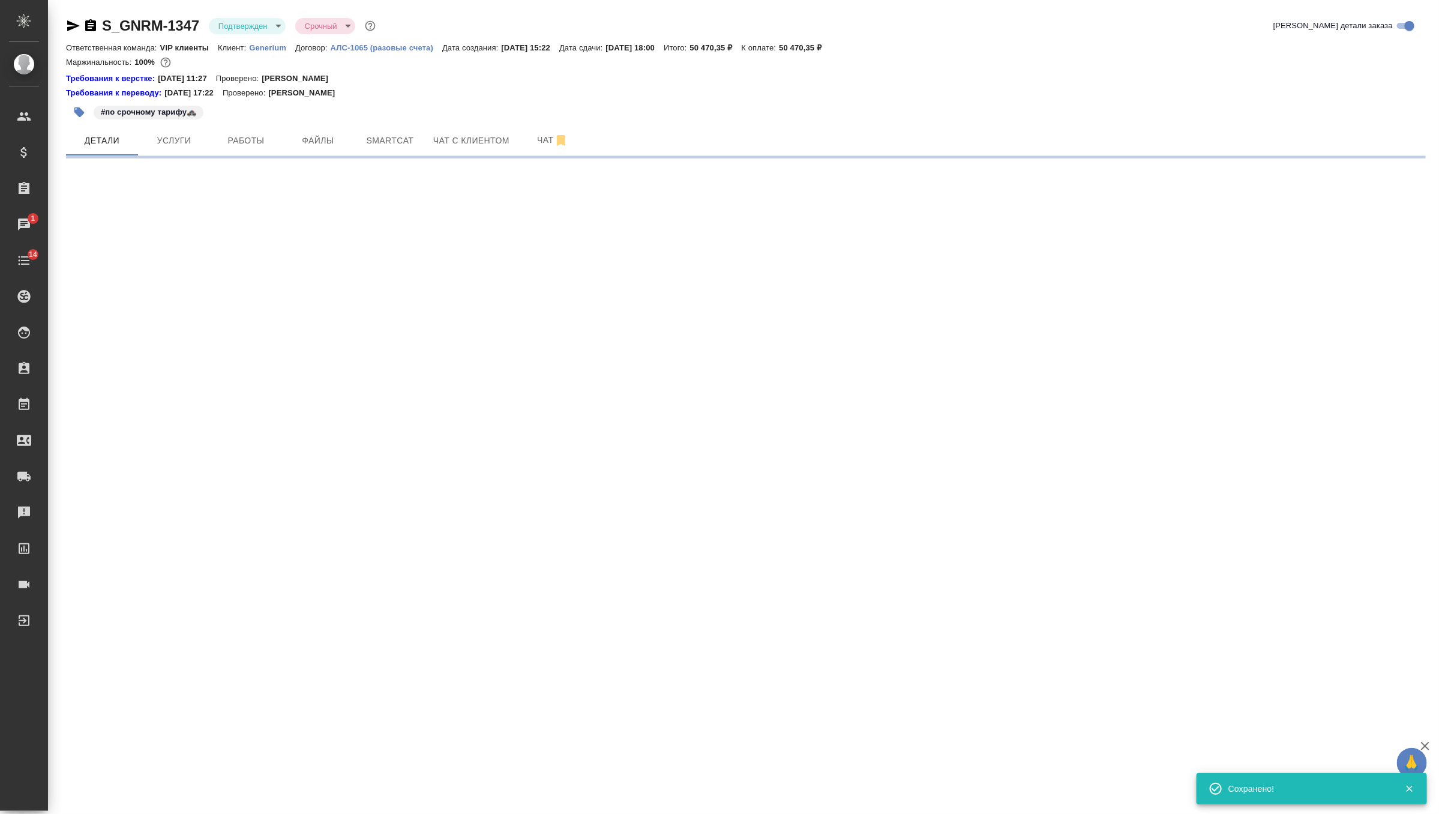
scroll to position [0, 0]
select select "RU"
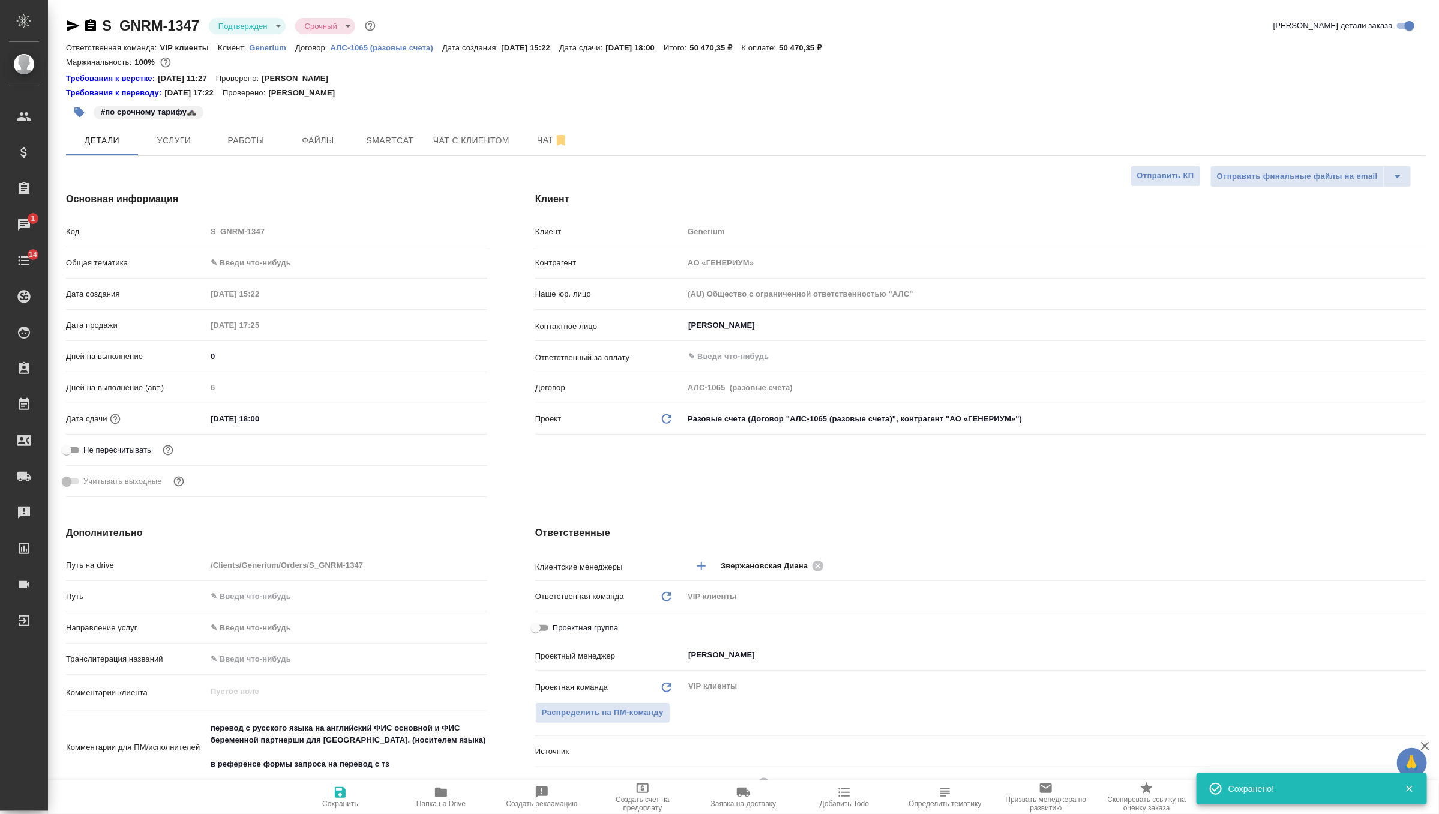
type textarea "x"
click at [537, 129] on button "Чат" at bounding box center [553, 140] width 72 height 30
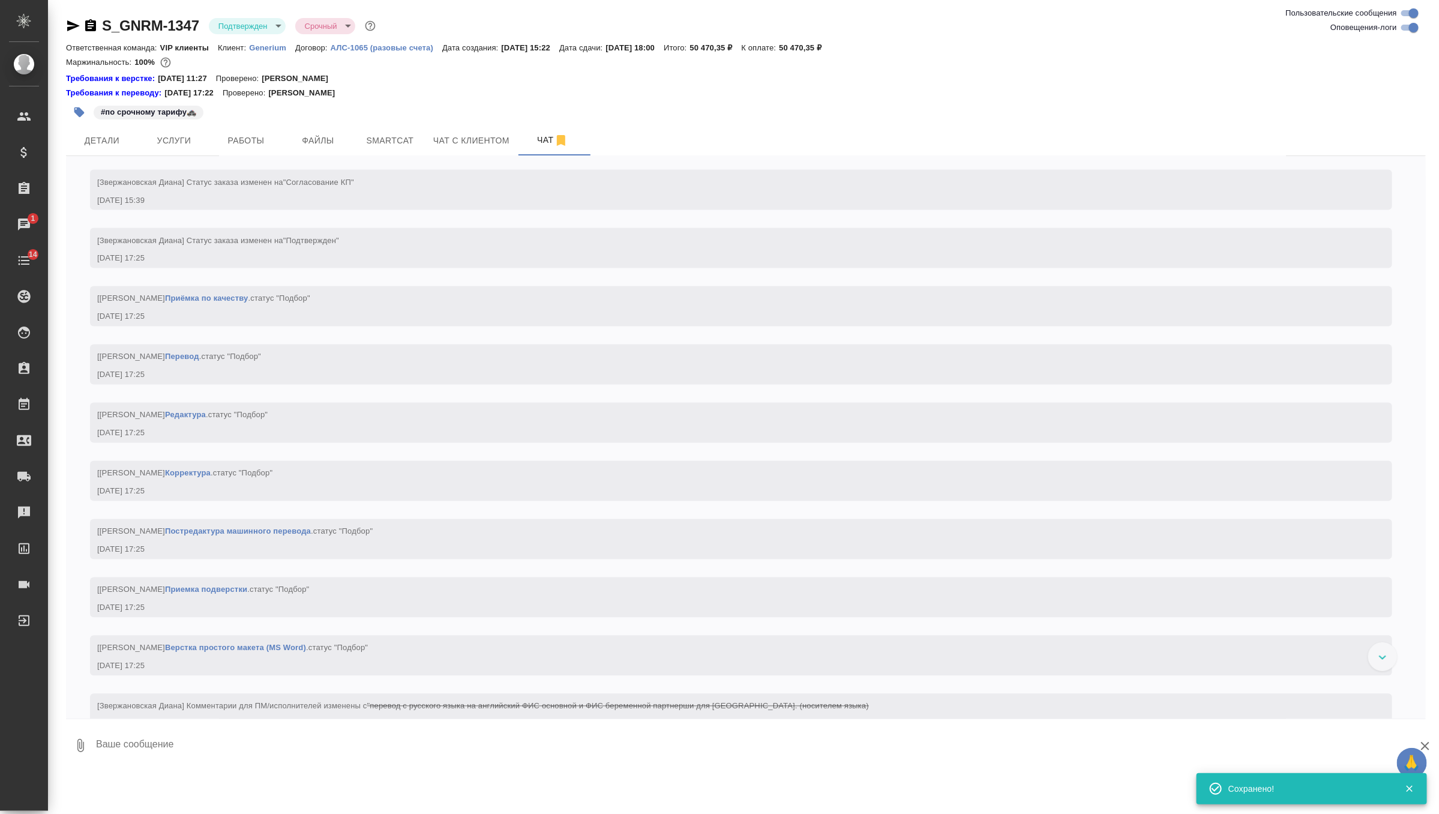
click at [266, 745] on textarea at bounding box center [760, 745] width 1331 height 41
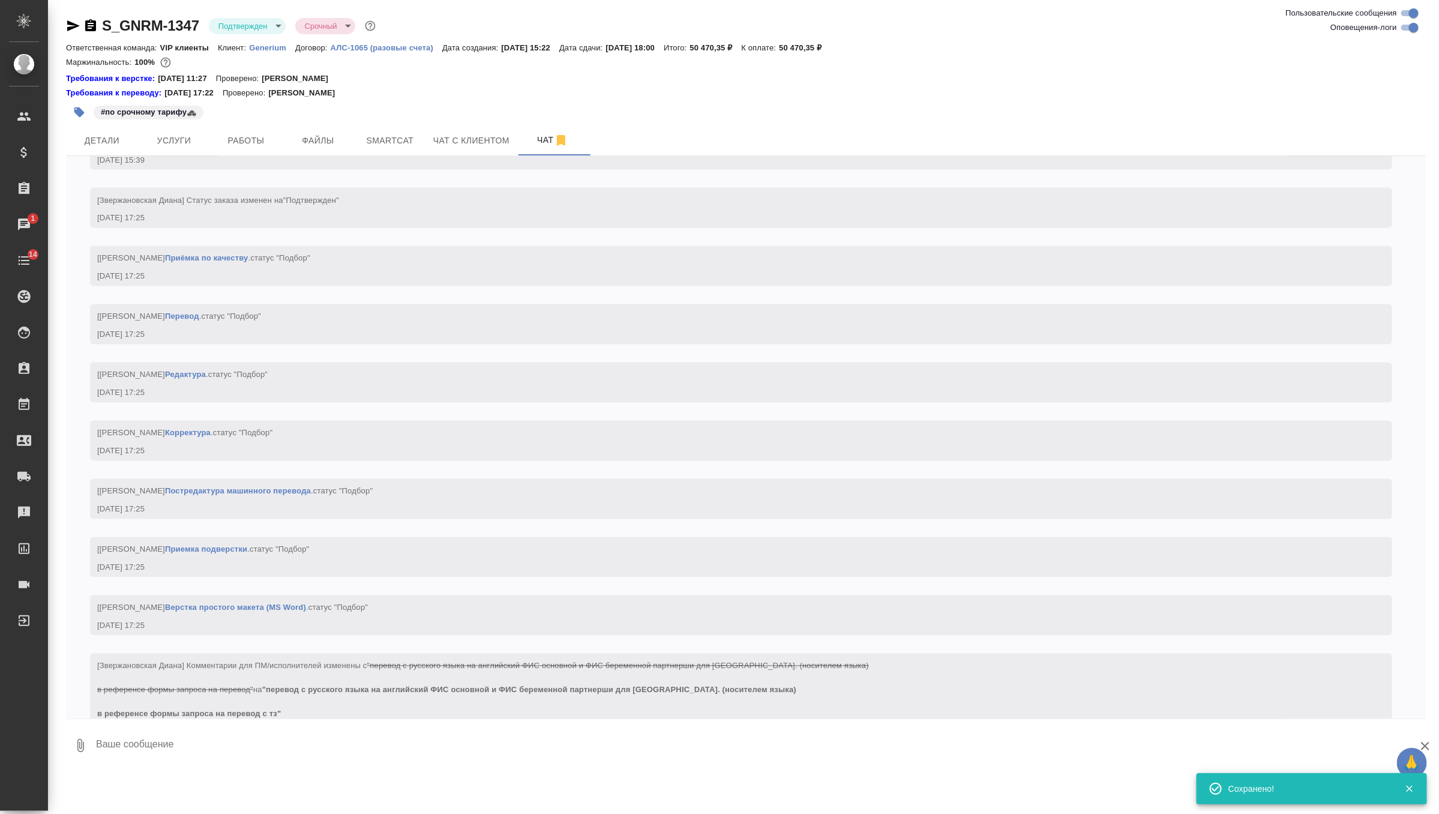
scroll to position [1445, 0]
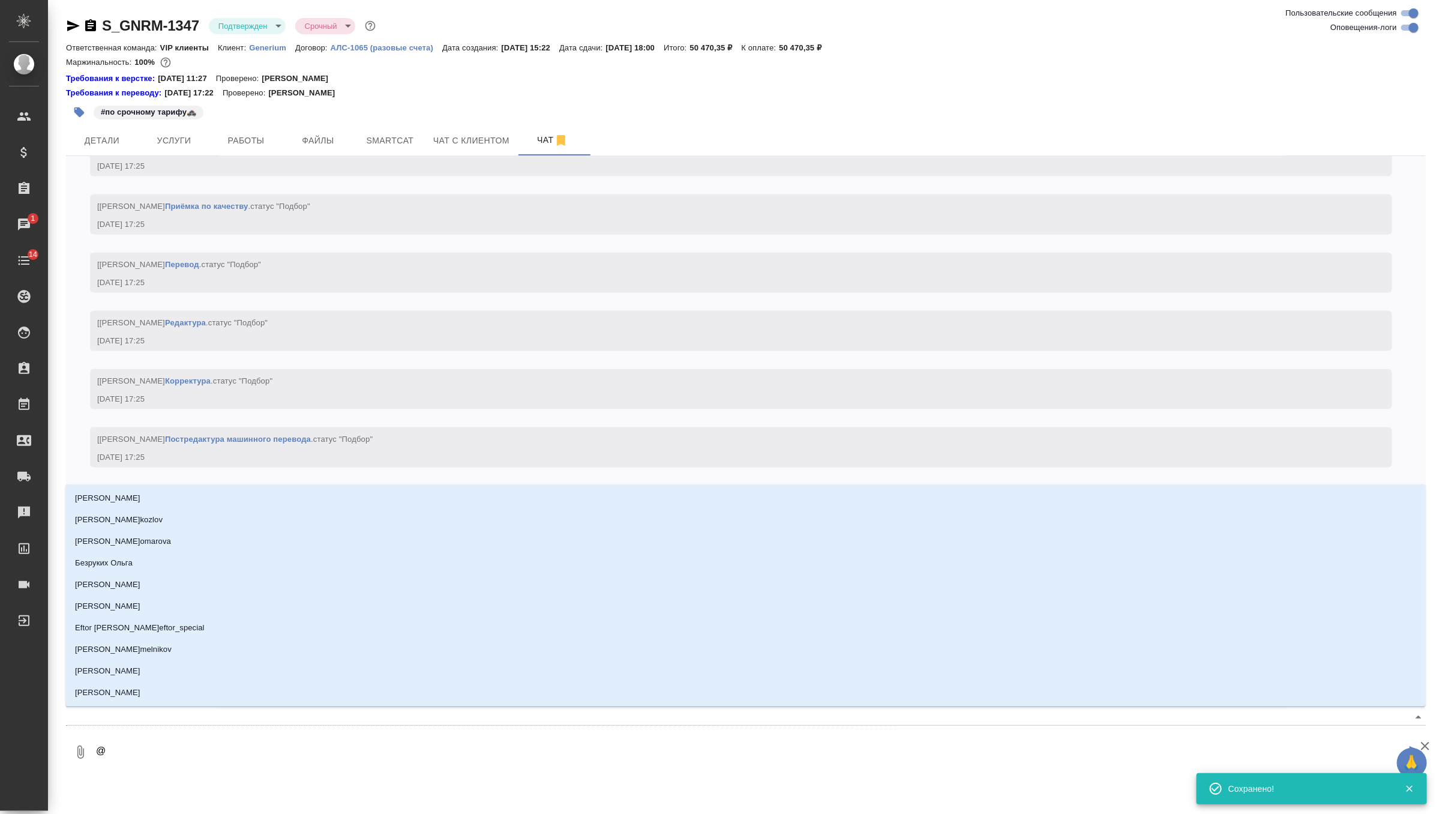
type textarea "@г"
type input "г"
type textarea "@гр"
type input "гр"
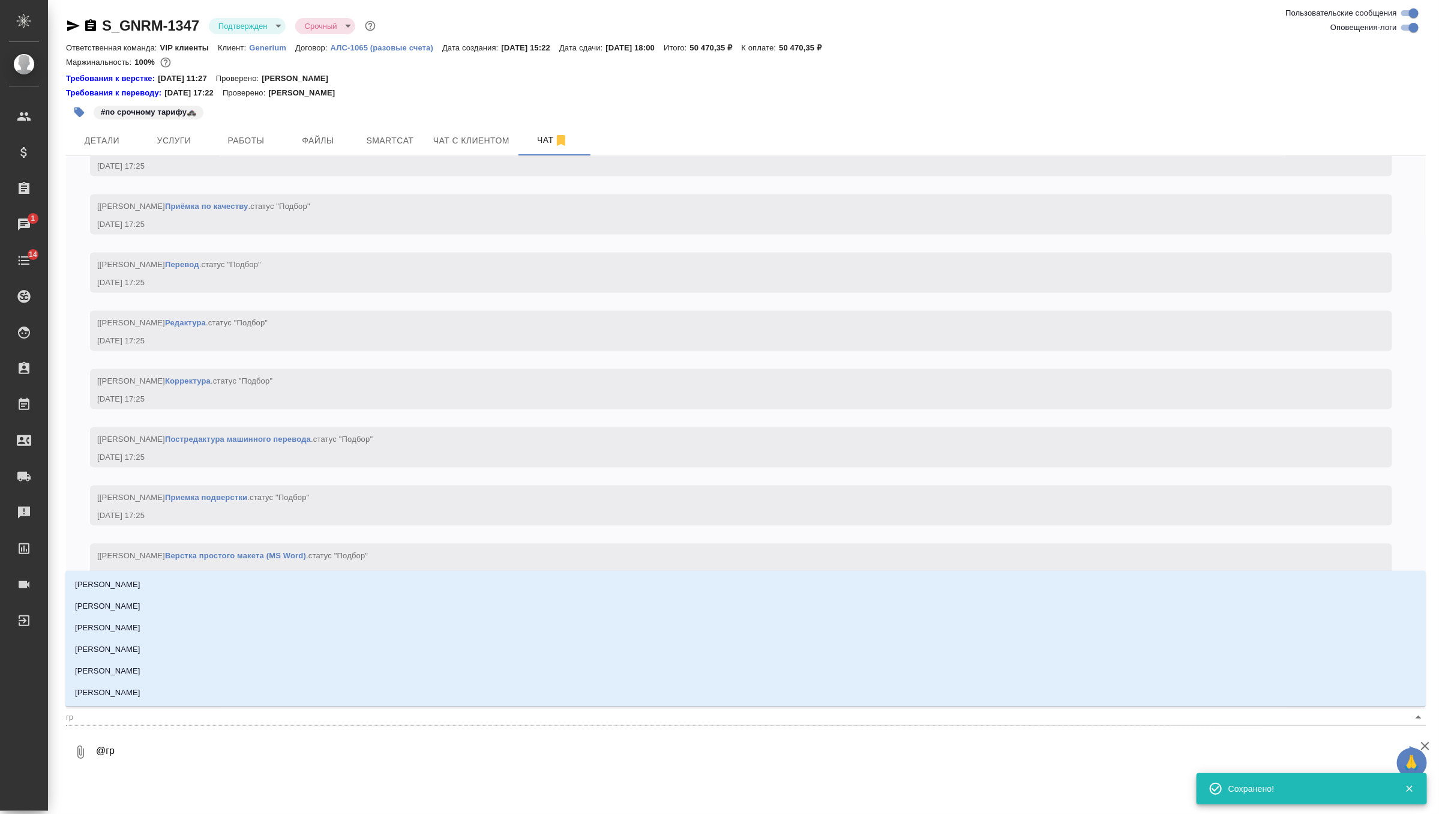
type textarea "@гра"
type input "гра"
type textarea "@граб"
type input "граб"
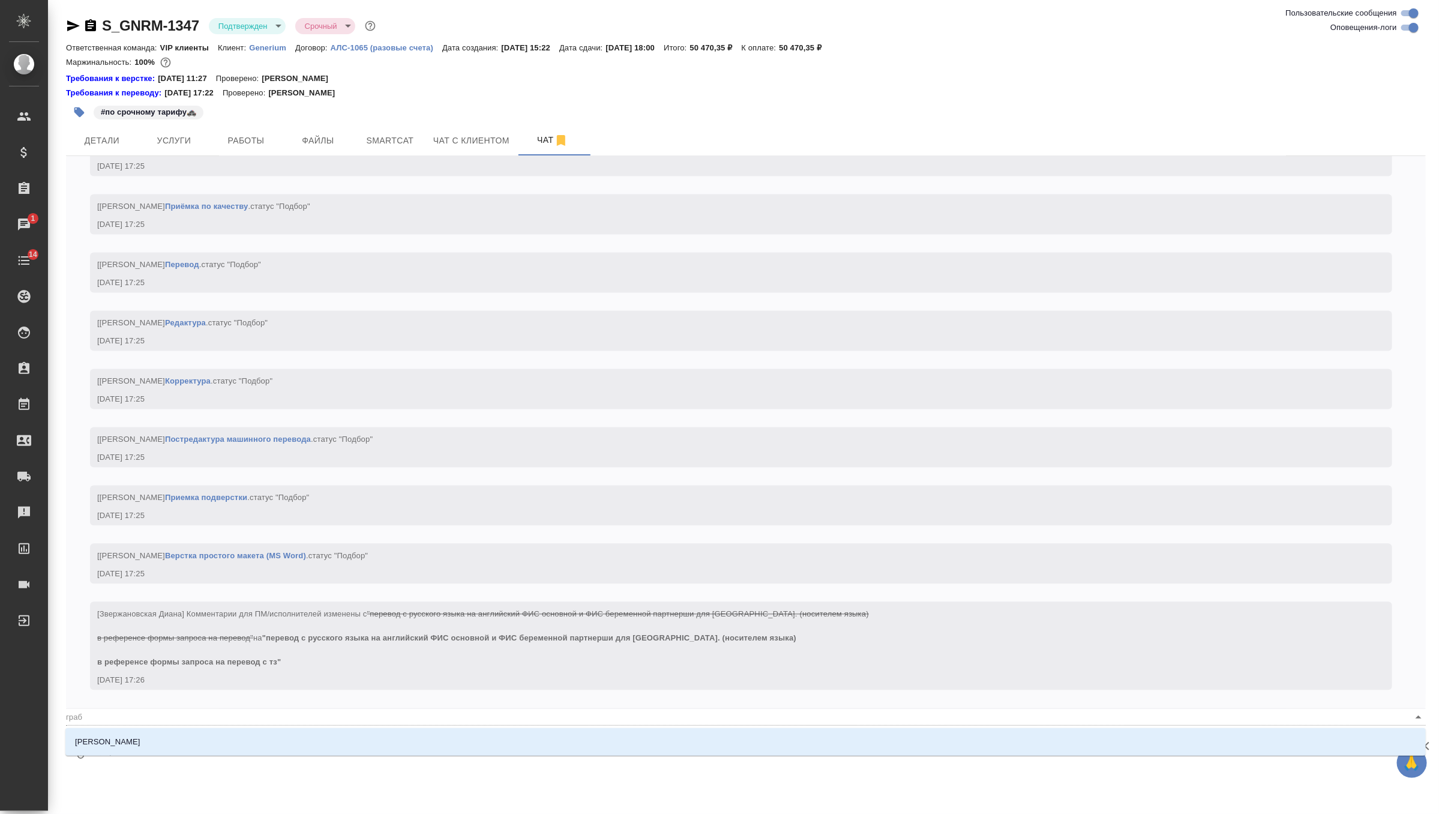
click at [204, 739] on li "Грабко Мария" at bounding box center [745, 742] width 1360 height 22
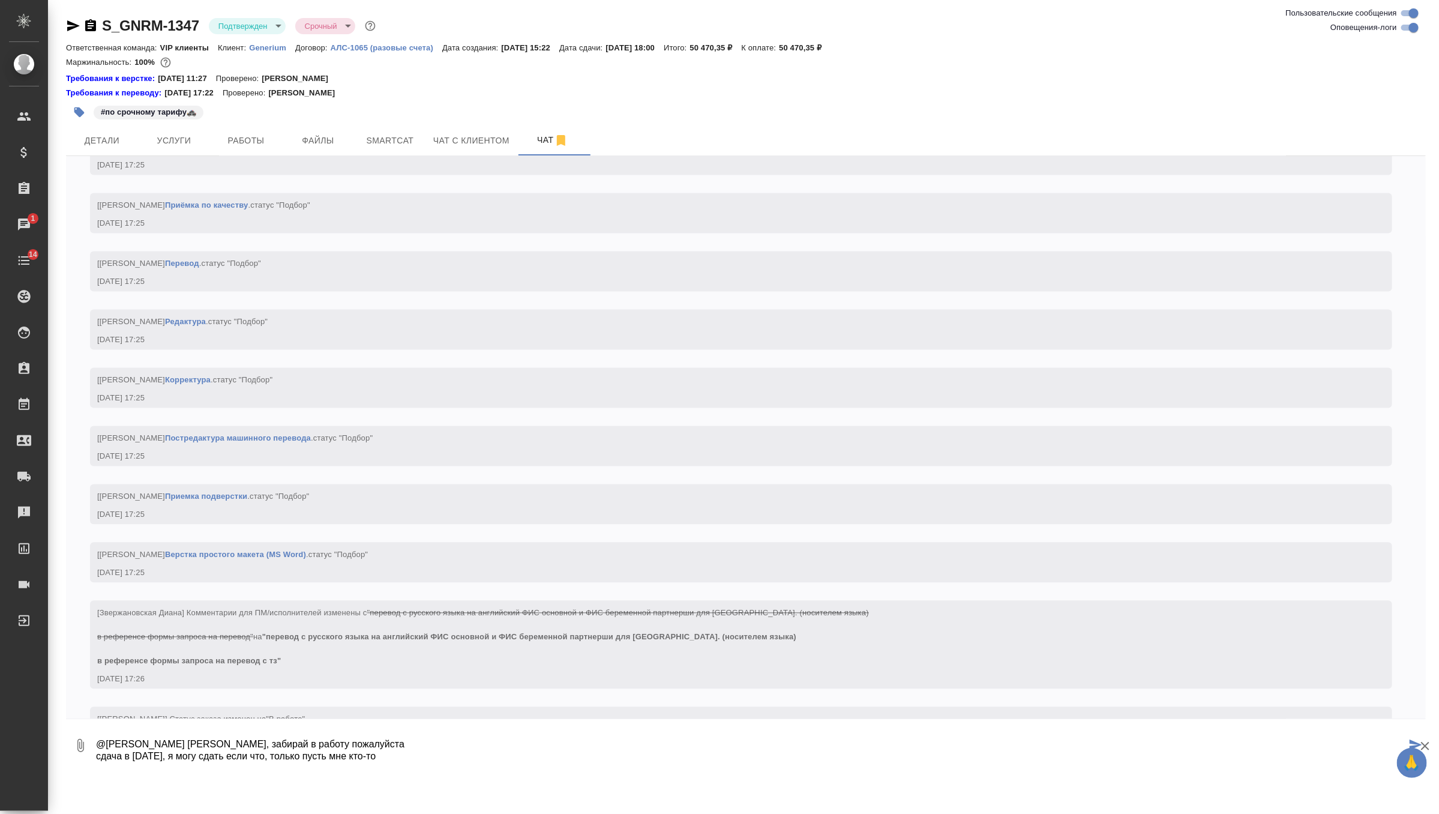
scroll to position [1504, 0]
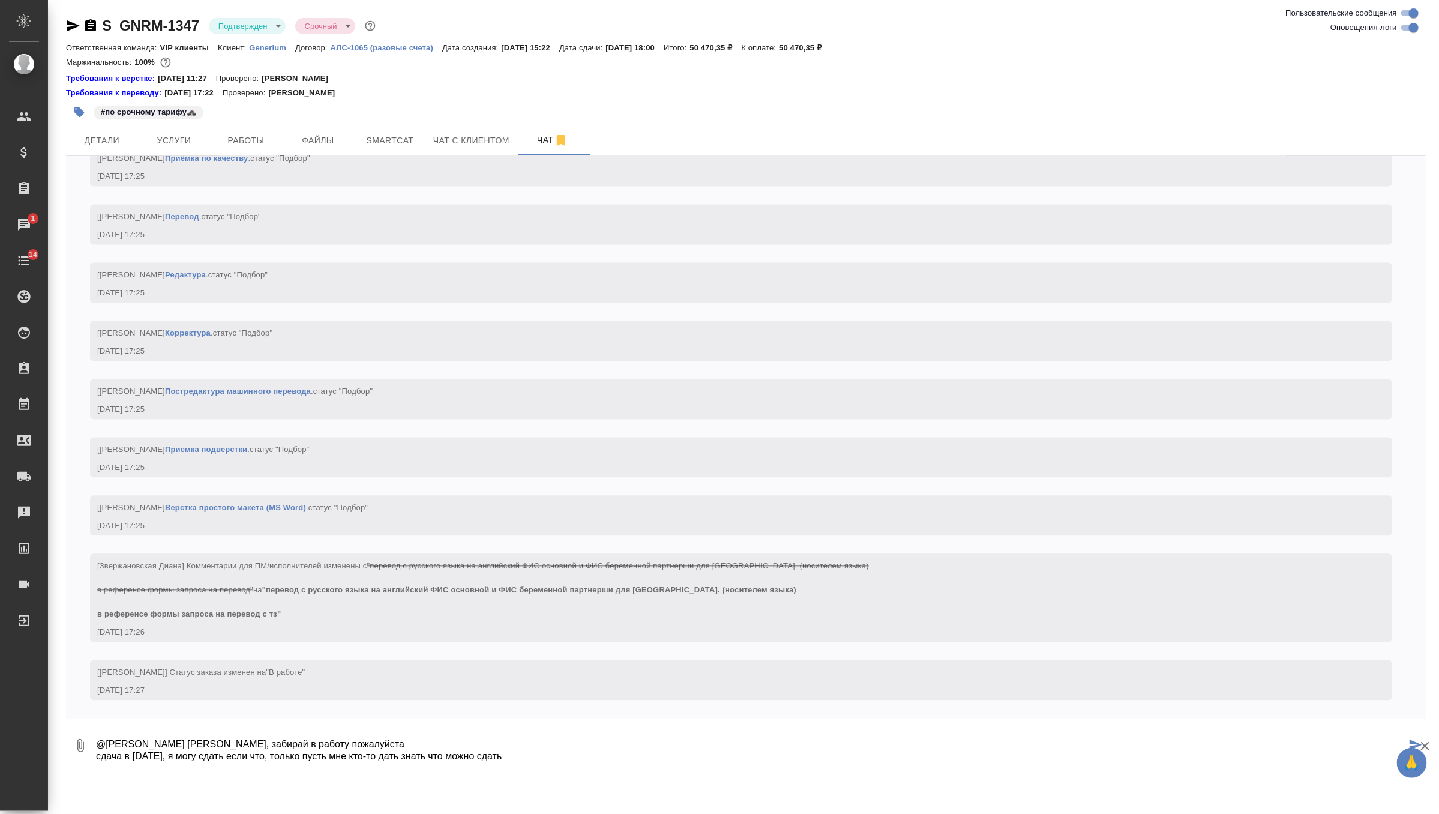
type textarea "@Грабко Мария Маша, забирай в работу пожалуйста сдача в субботу, я могу сдать е…"
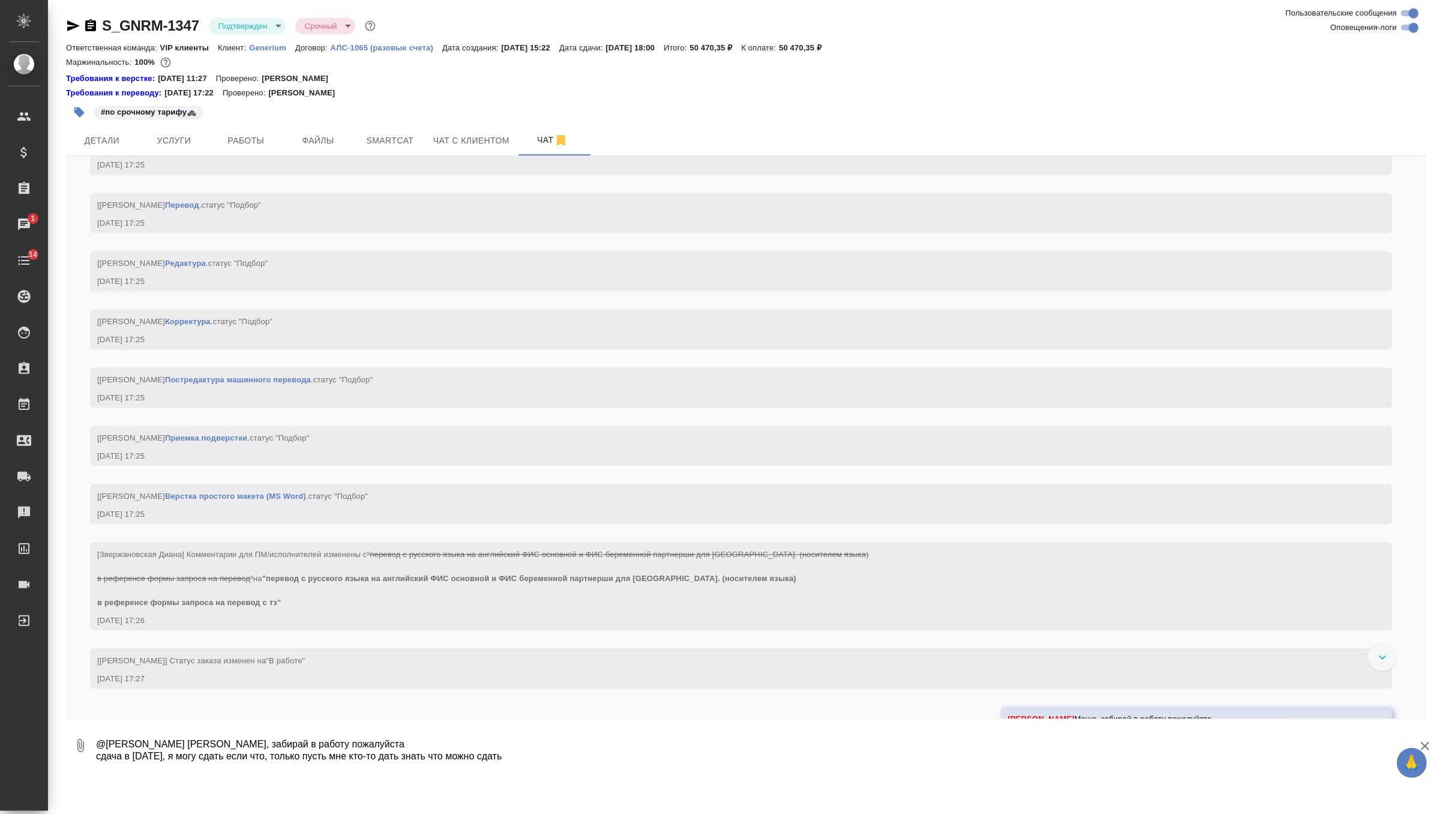
scroll to position [1574, 0]
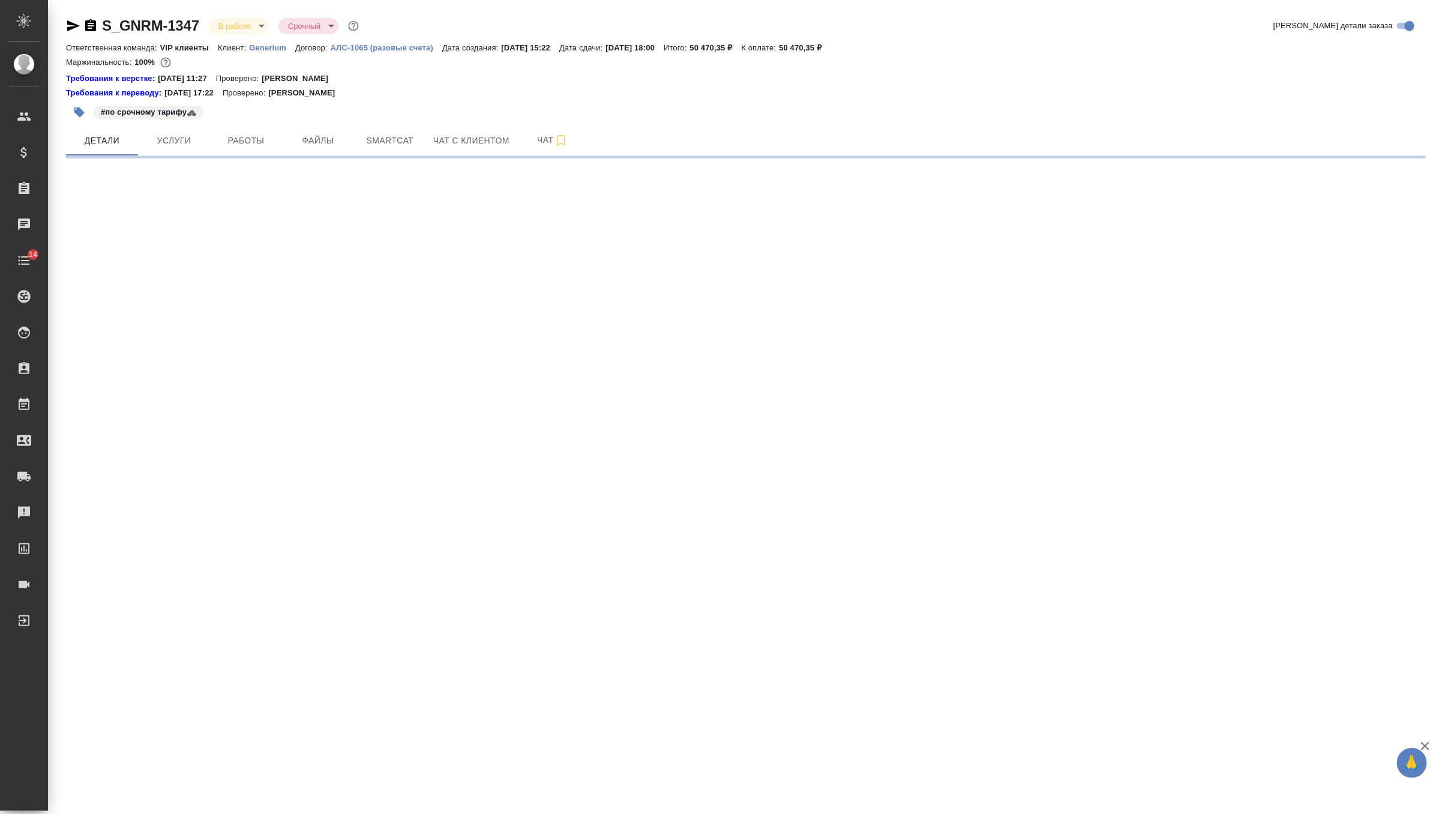
click at [105, 22] on link "S_GNRM-1347" at bounding box center [150, 25] width 97 height 16
select select "RU"
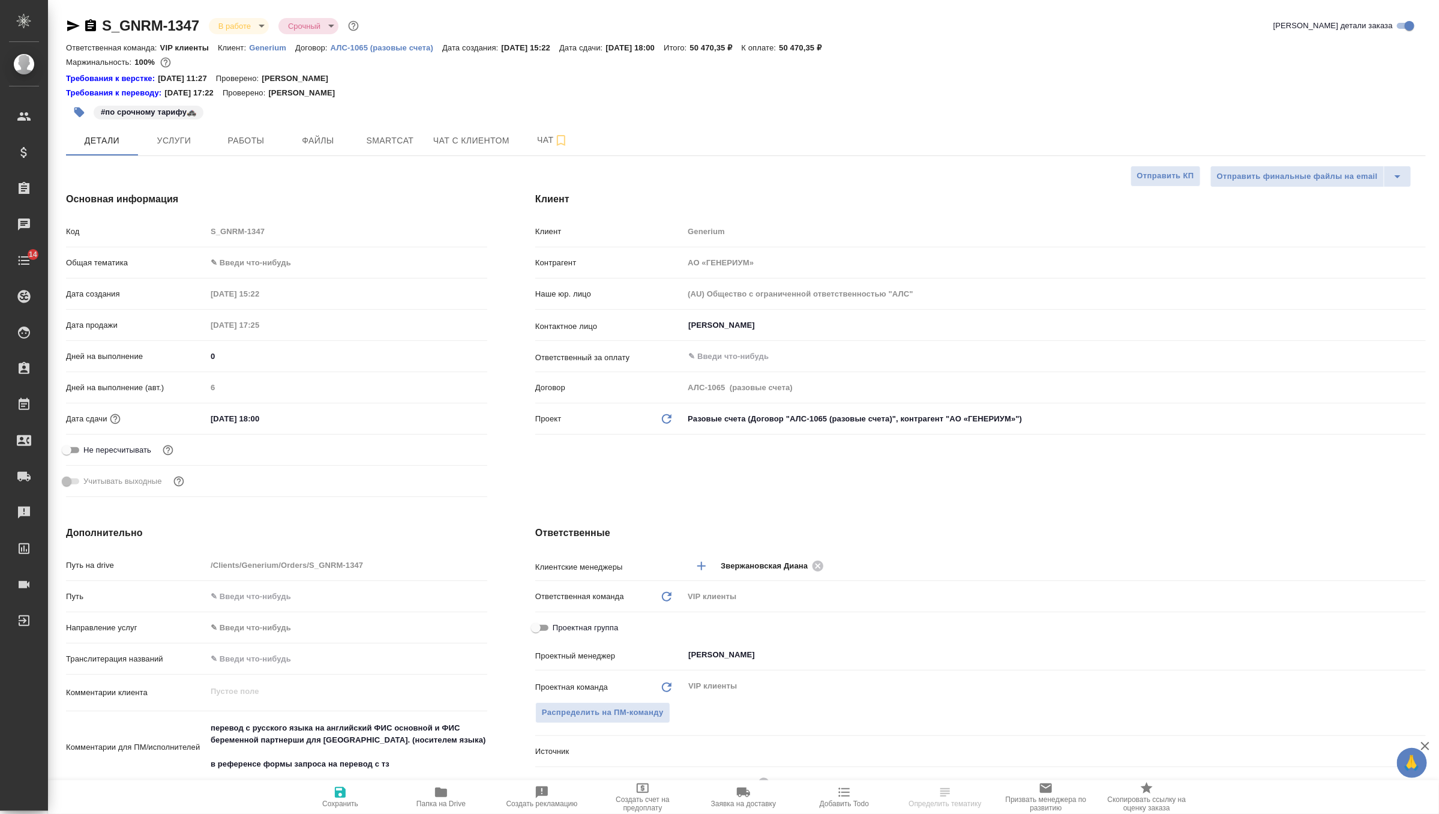
click at [77, 25] on icon "button" at bounding box center [73, 25] width 13 height 11
select select "RU"
type textarea "x"
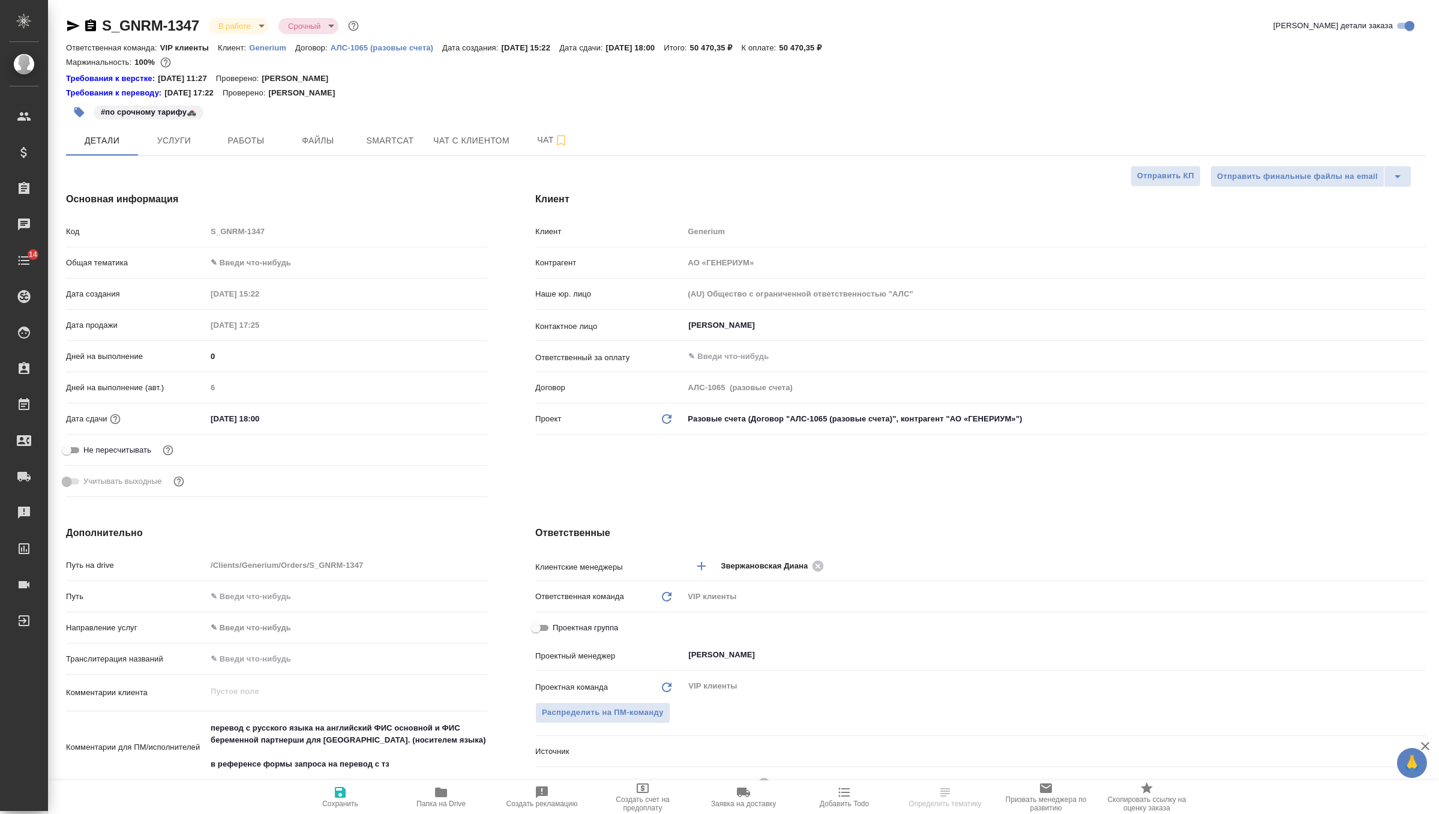
type textarea "x"
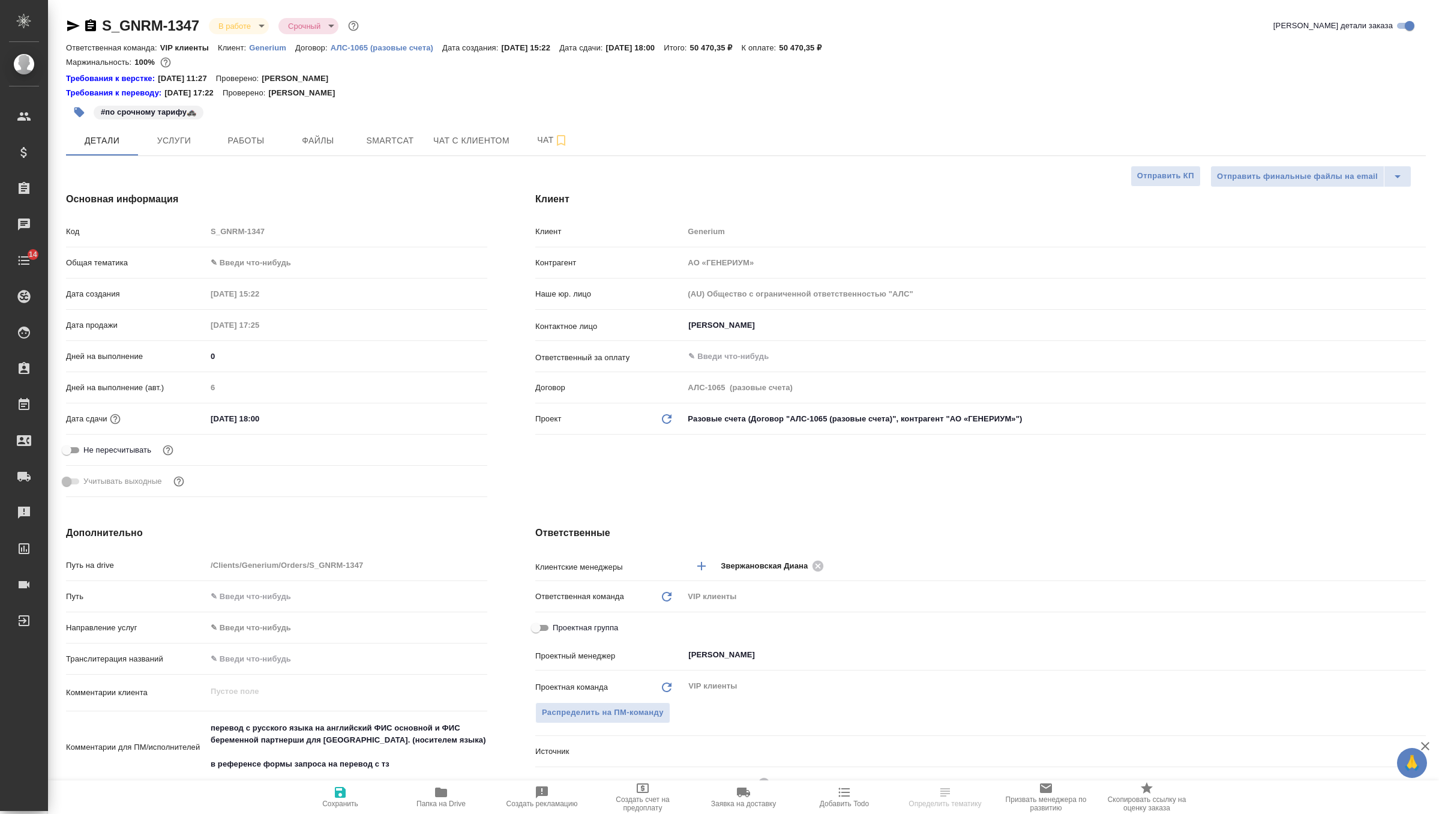
type textarea "x"
select select "RU"
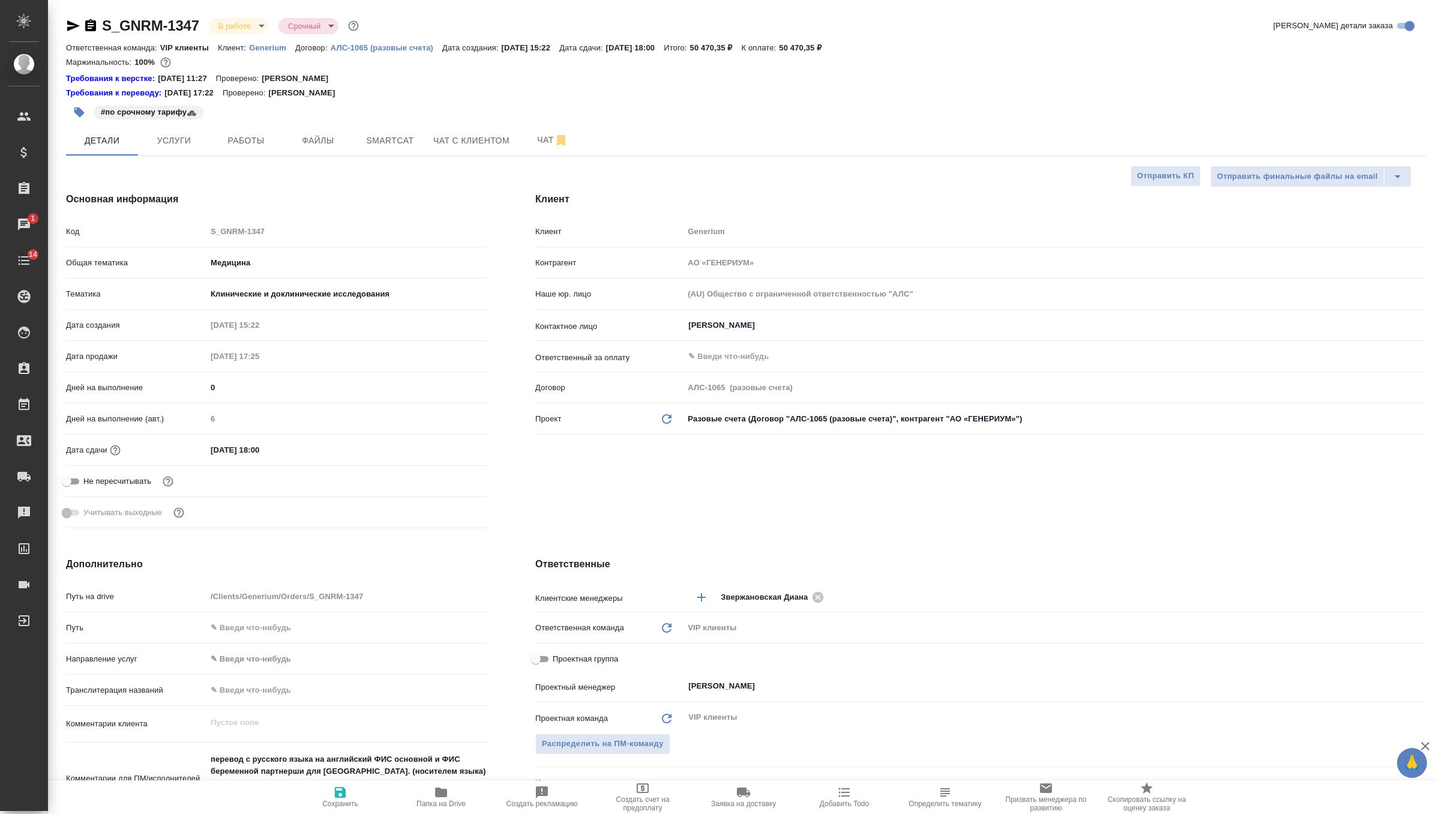
type textarea "x"
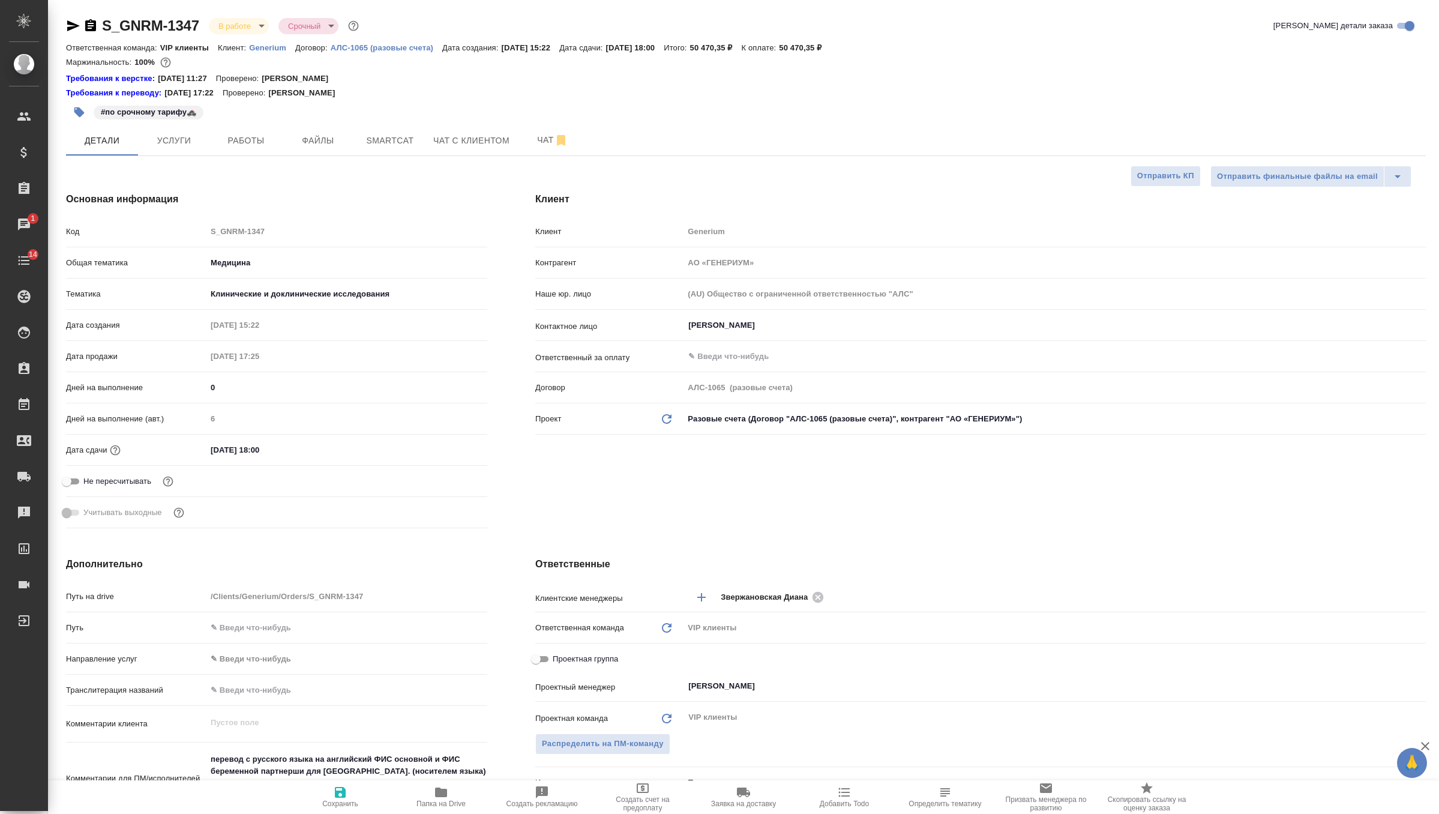
type textarea "x"
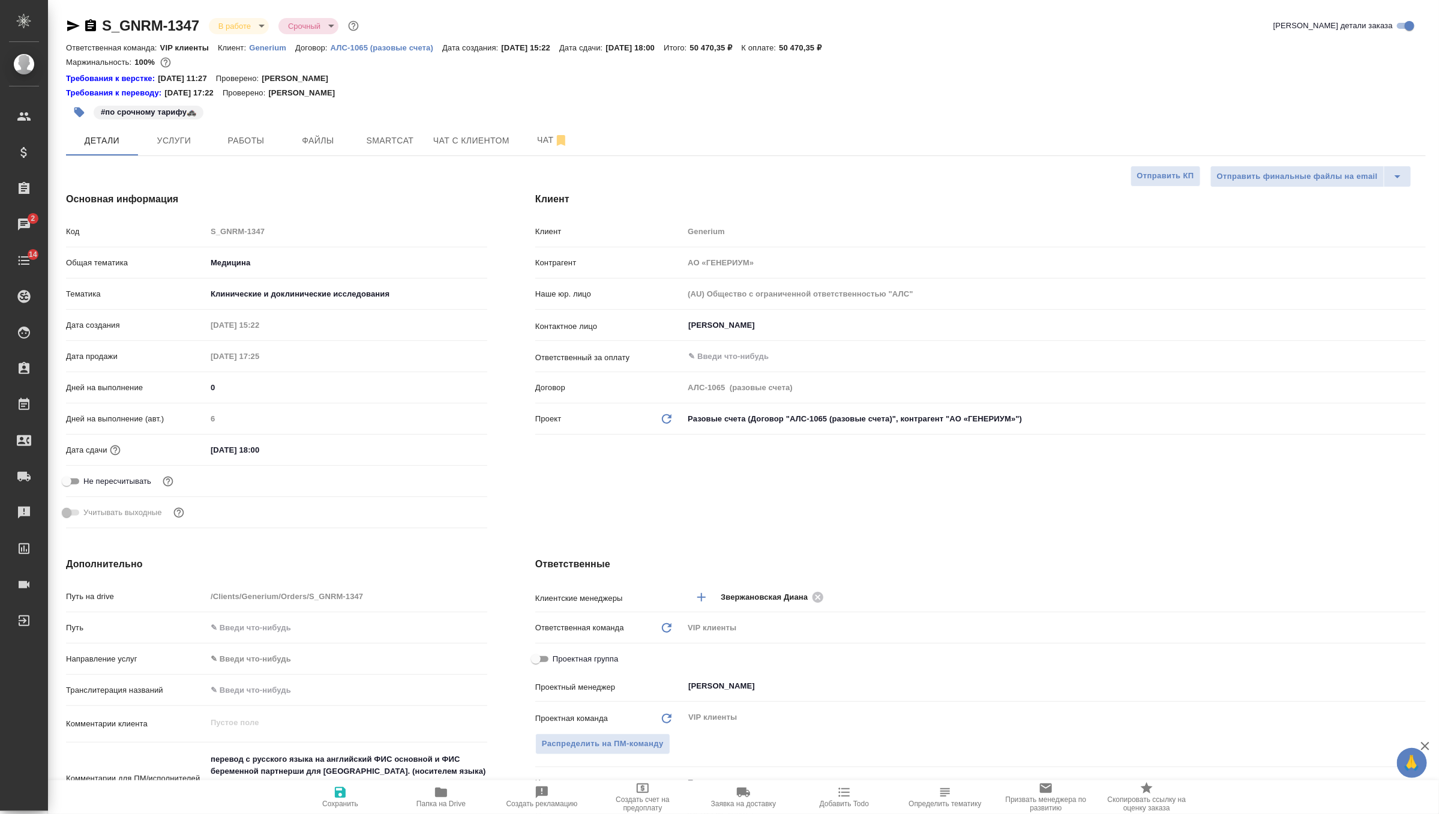
type textarea "x"
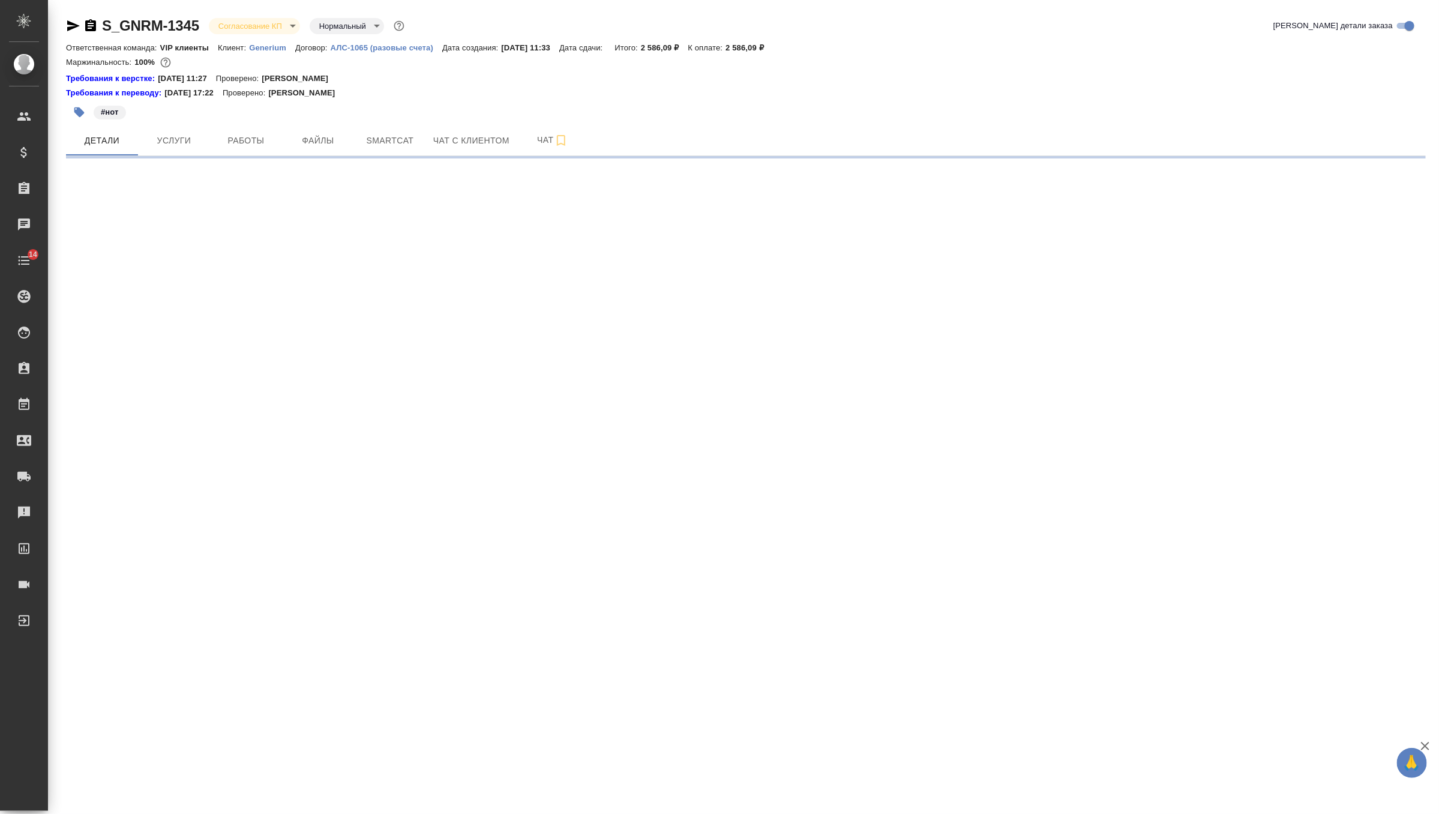
select select "RU"
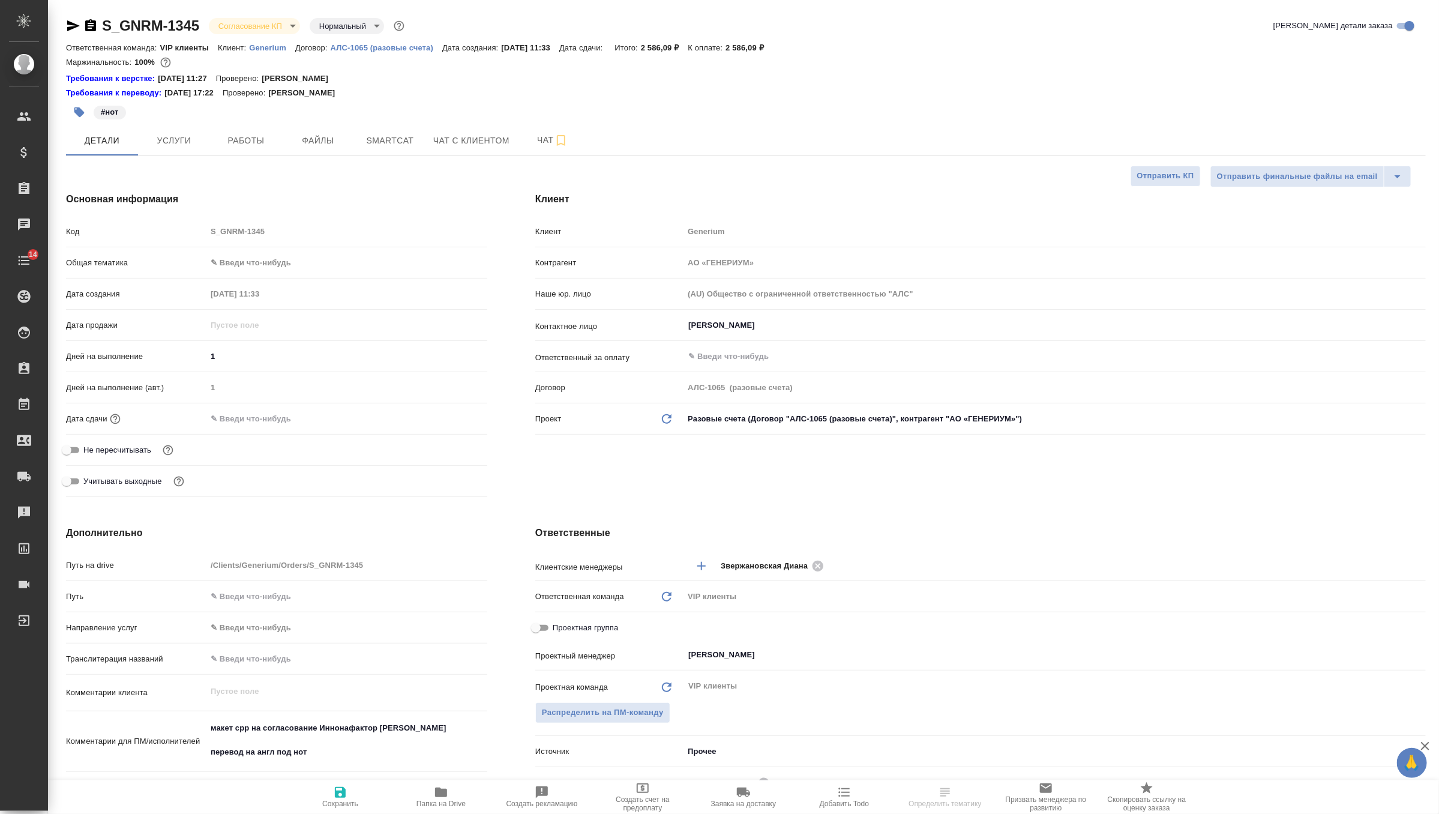
type textarea "x"
click at [270, 19] on body "🙏 .cls-1 fill:#fff; AWATERA Zverzhanovskaya Diana Клиенты Спецификации Заказы 3…" at bounding box center [719, 407] width 1439 height 814
select select "RU"
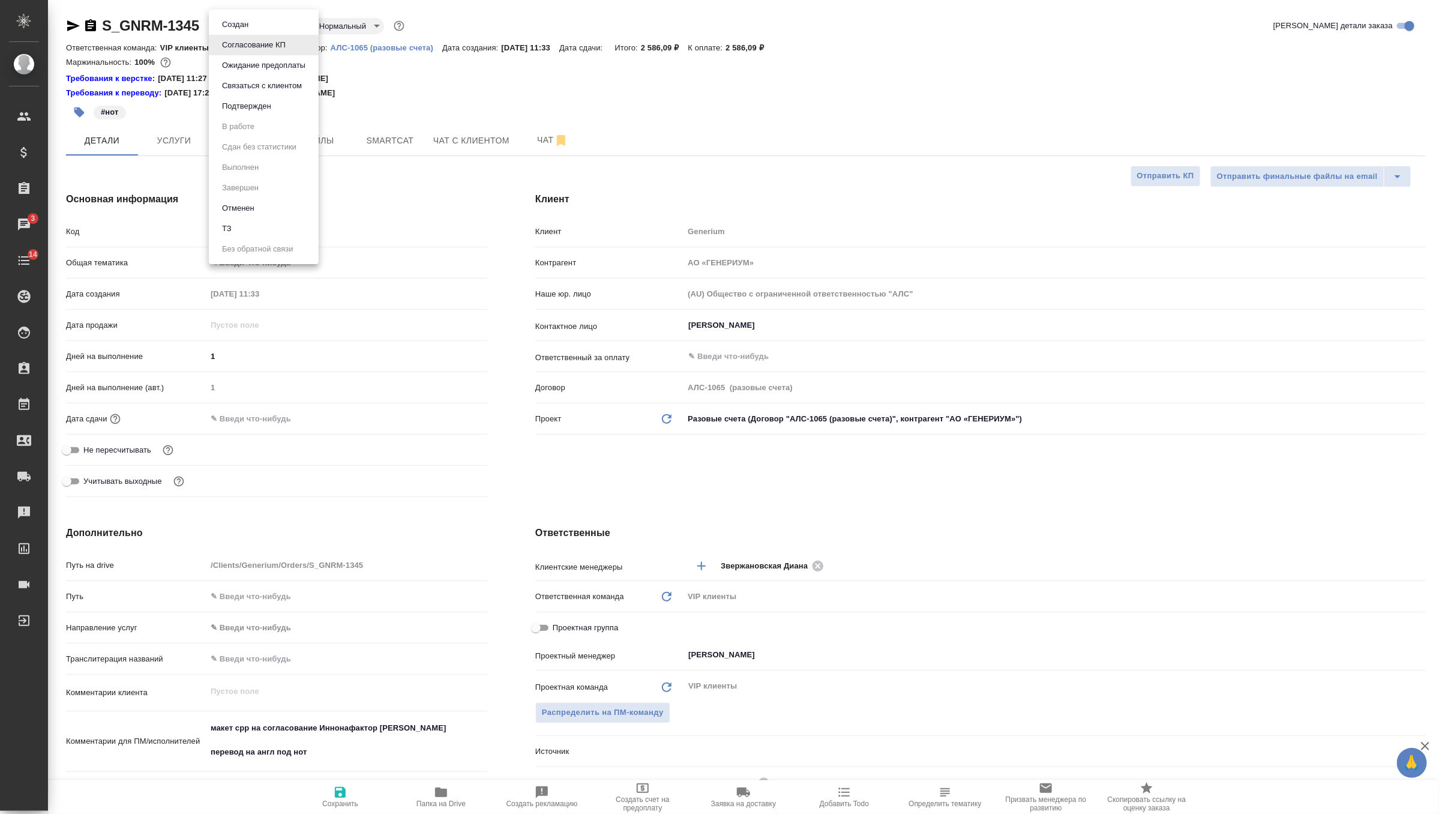
type textarea "x"
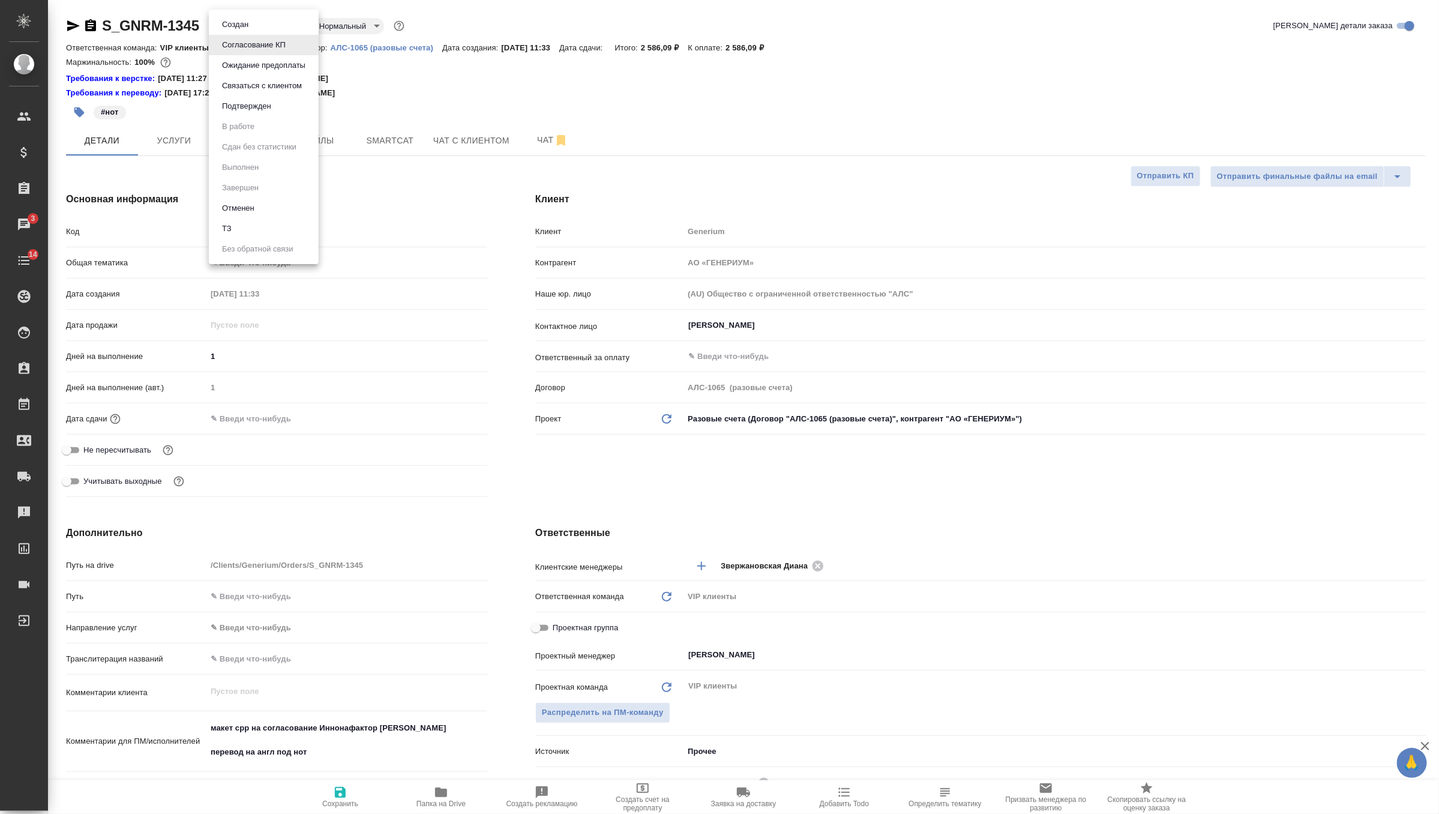
type textarea "x"
click at [234, 416] on div at bounding box center [719, 407] width 1439 height 814
click at [266, 417] on input "text" at bounding box center [259, 418] width 105 height 17
click at [445, 409] on div "Дата сдачи" at bounding box center [276, 418] width 421 height 21
click at [451, 414] on icon "button" at bounding box center [452, 418] width 11 height 12
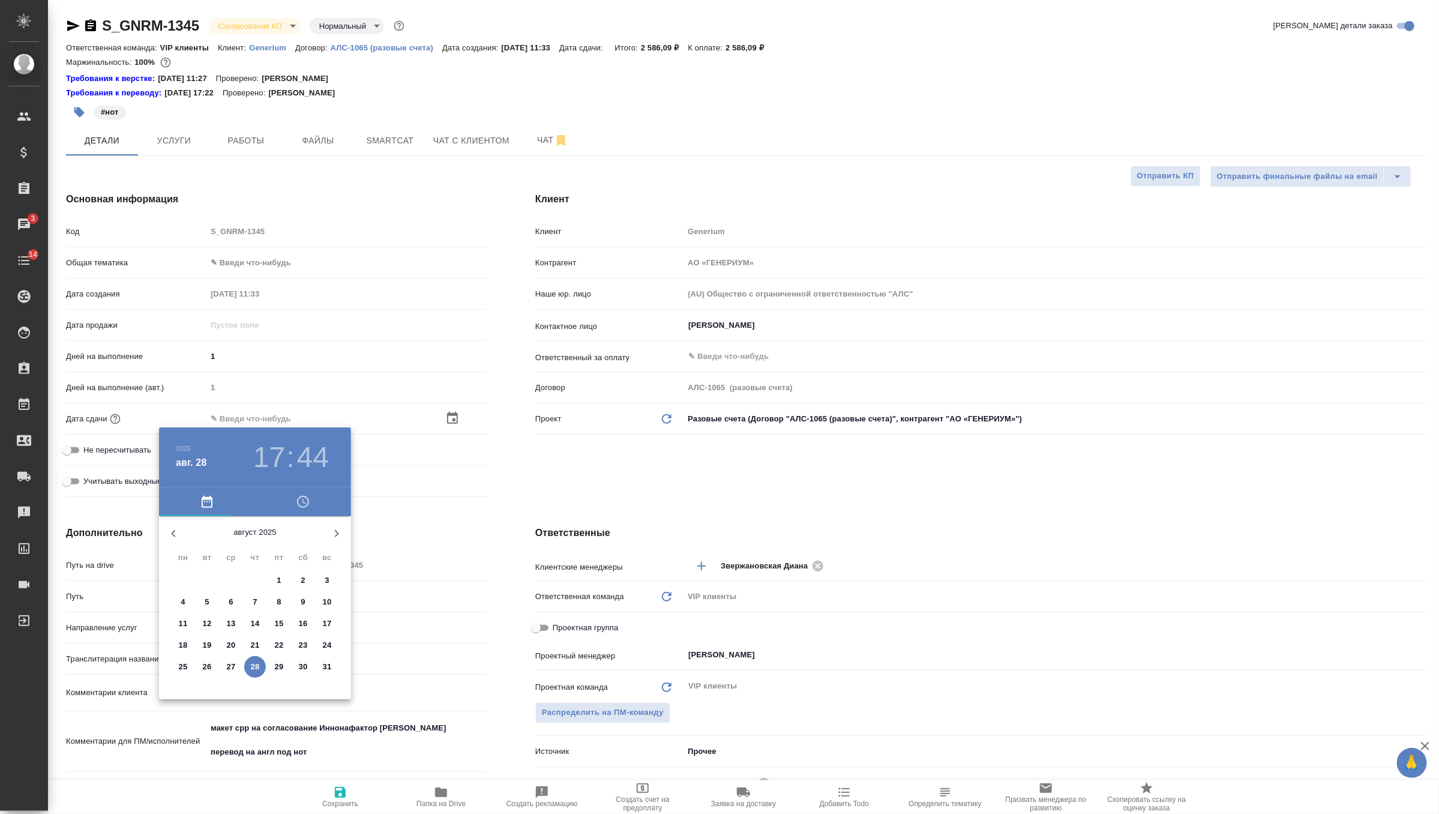
click at [278, 664] on p "29" at bounding box center [279, 667] width 9 height 12
type input "29.08.2025 17:44"
type textarea "x"
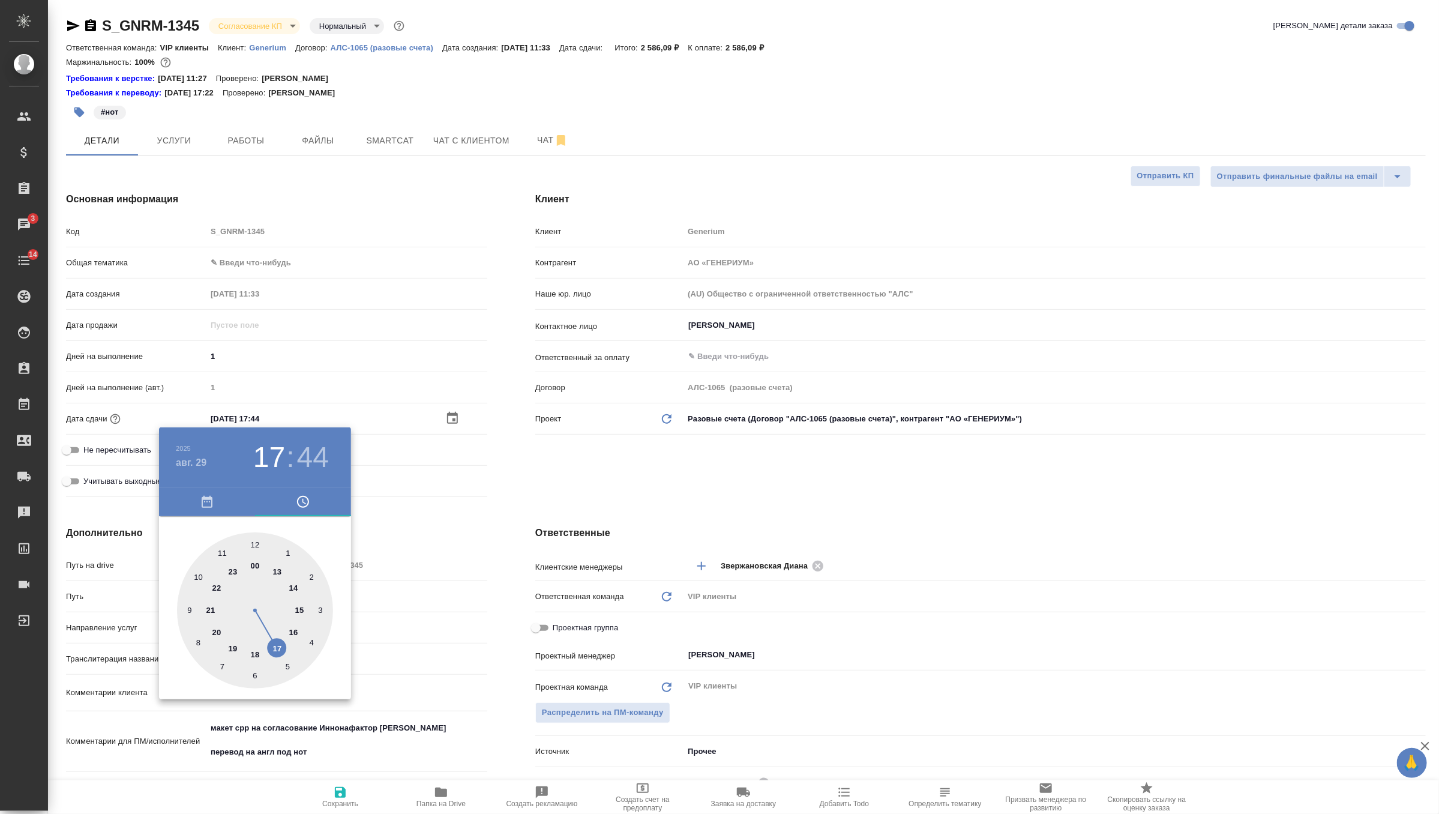
click at [257, 655] on div at bounding box center [255, 610] width 156 height 156
type input "29.08.2025 18:44"
type textarea "x"
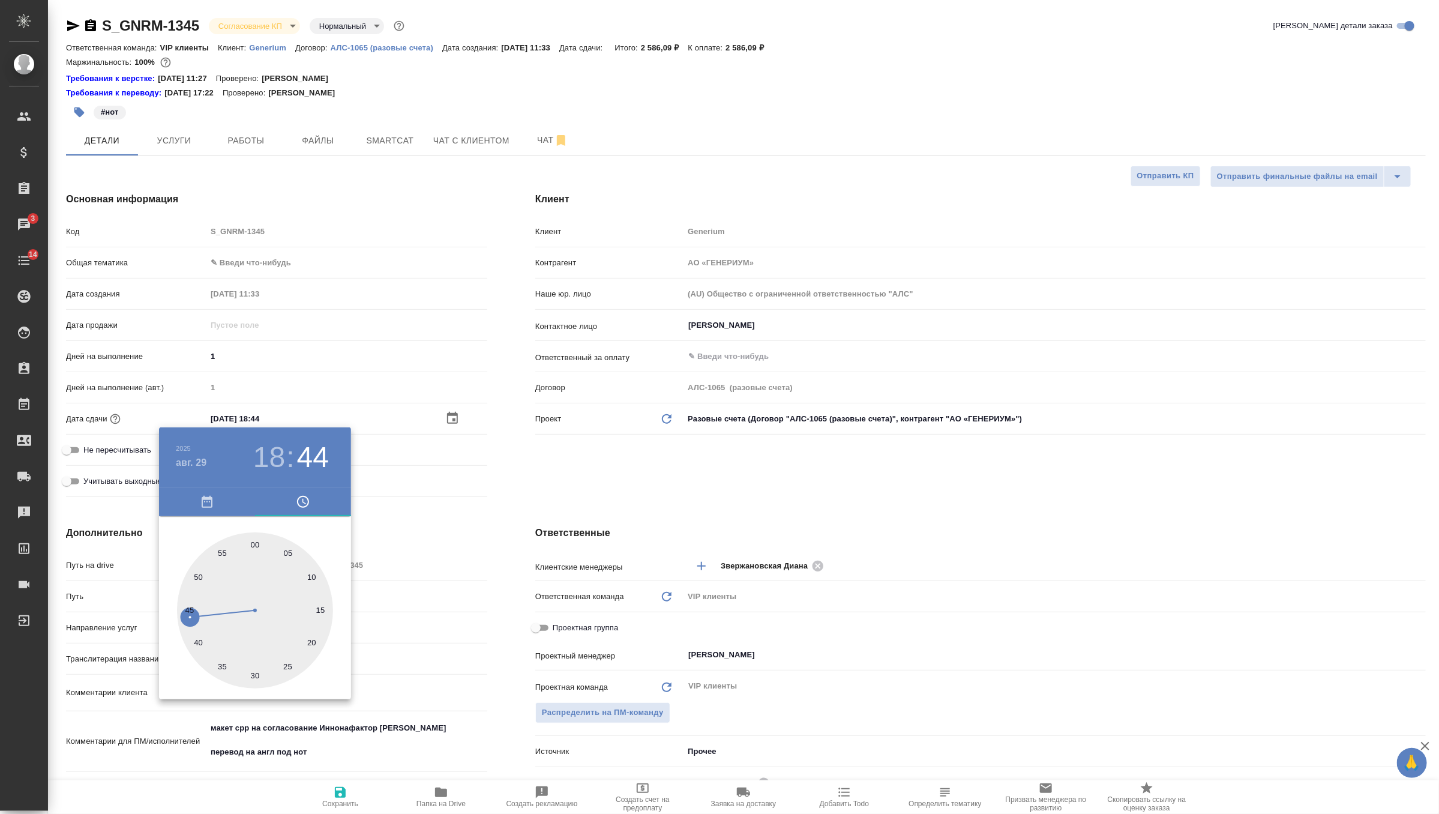
click at [255, 543] on div at bounding box center [255, 610] width 156 height 156
type input "29.08.2025 18:00"
type textarea "x"
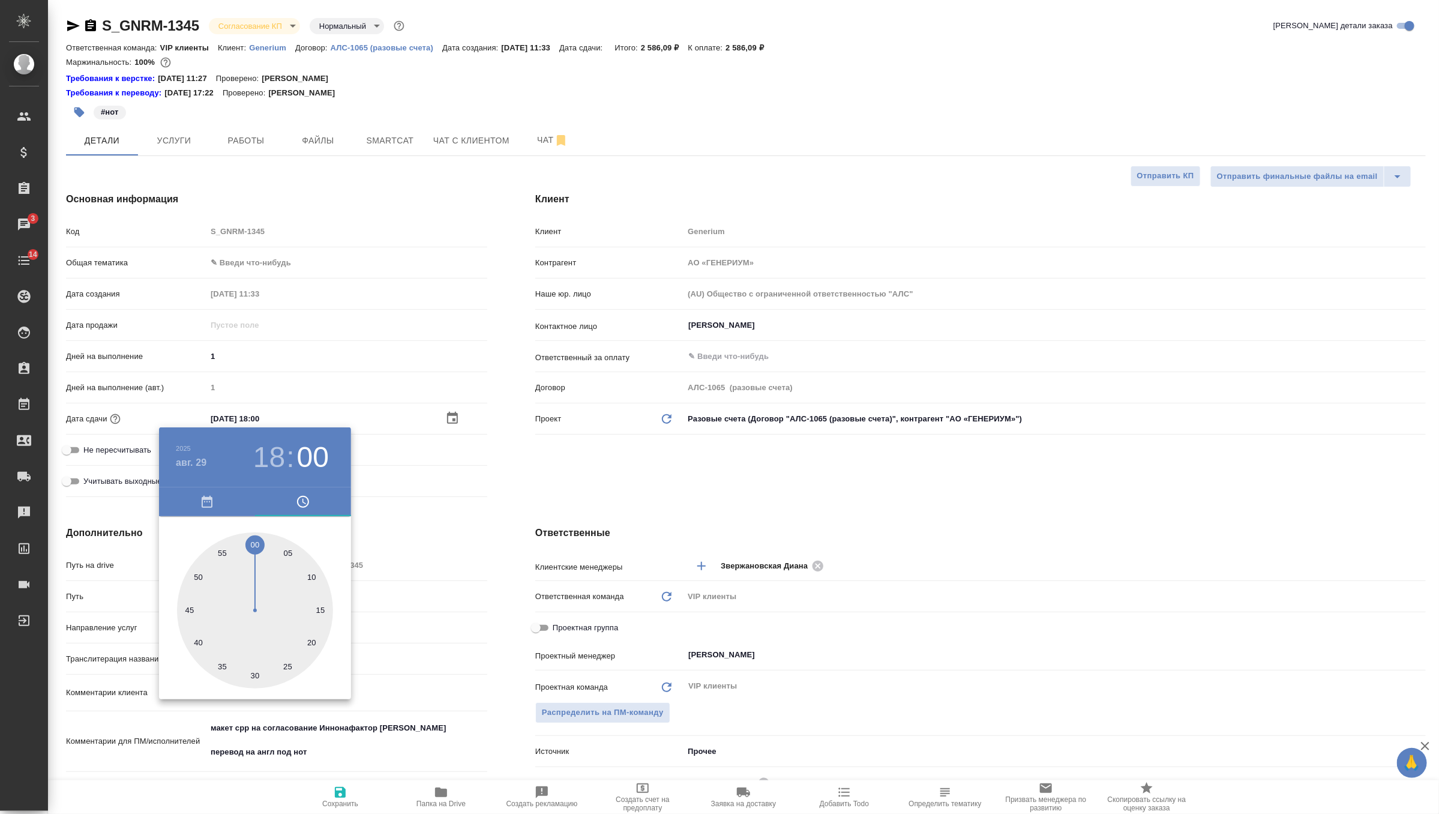
click at [522, 488] on div at bounding box center [719, 407] width 1439 height 814
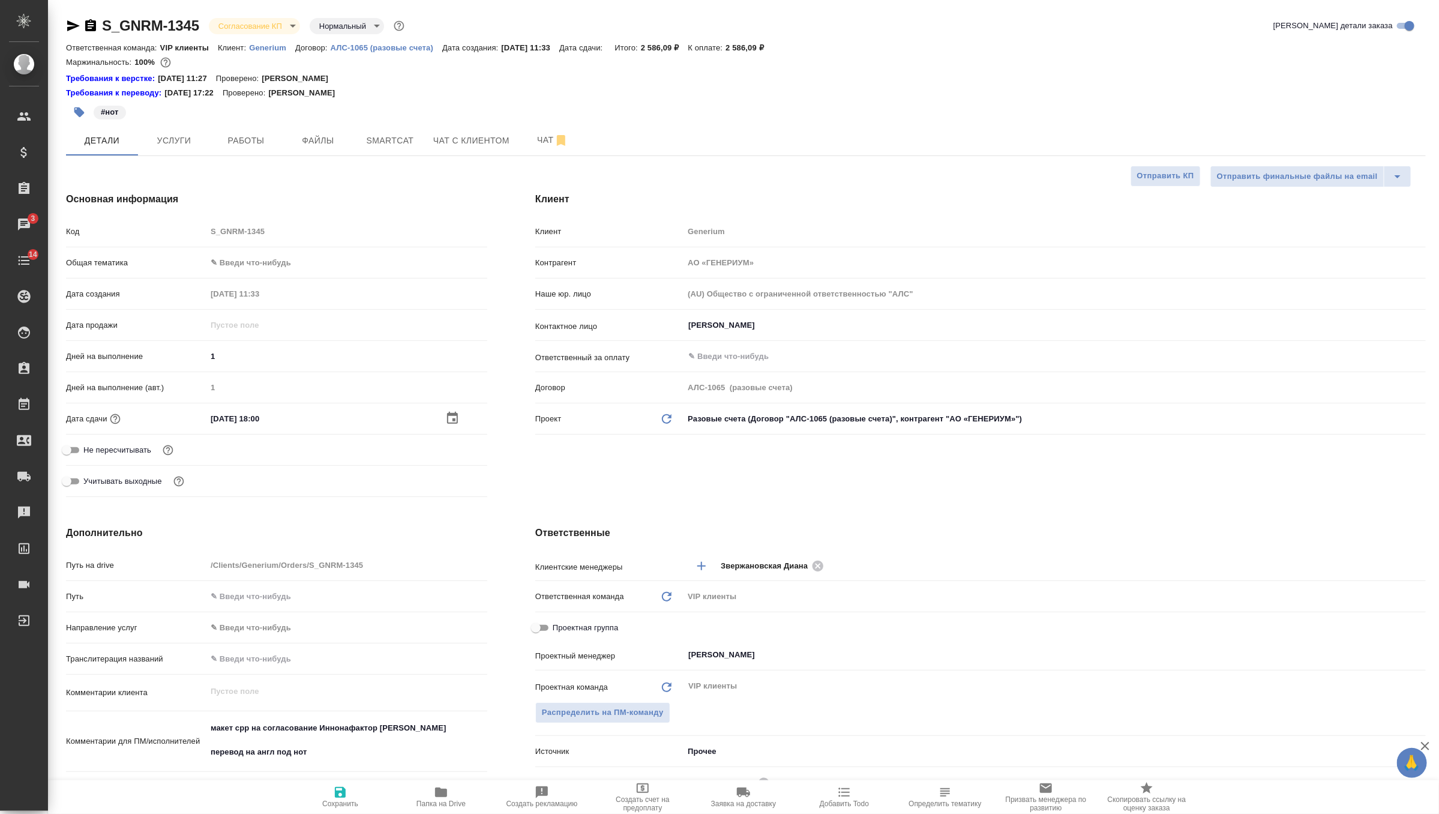
click at [336, 792] on icon "button" at bounding box center [340, 792] width 11 height 11
type textarea "x"
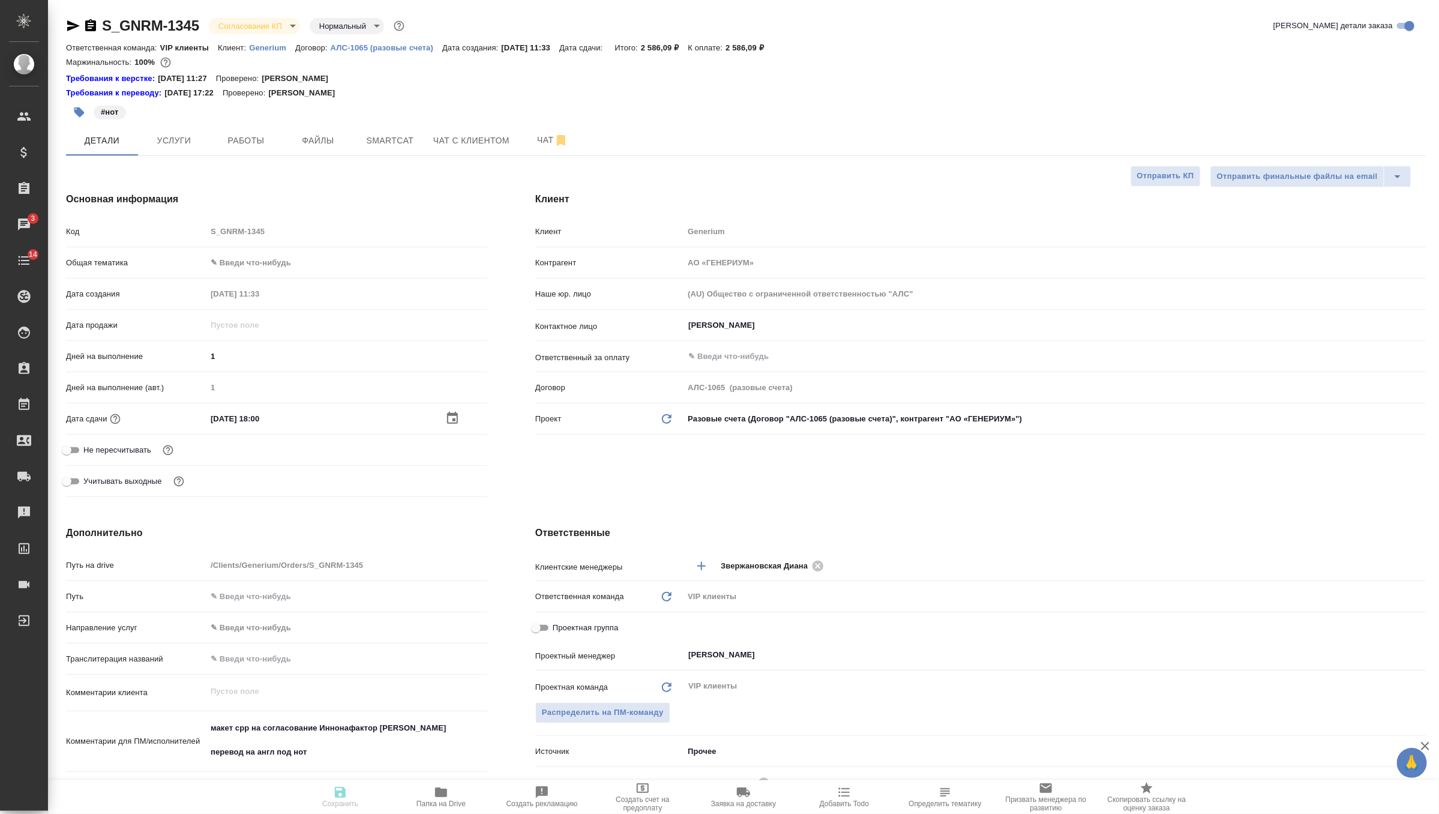
type textarea "x"
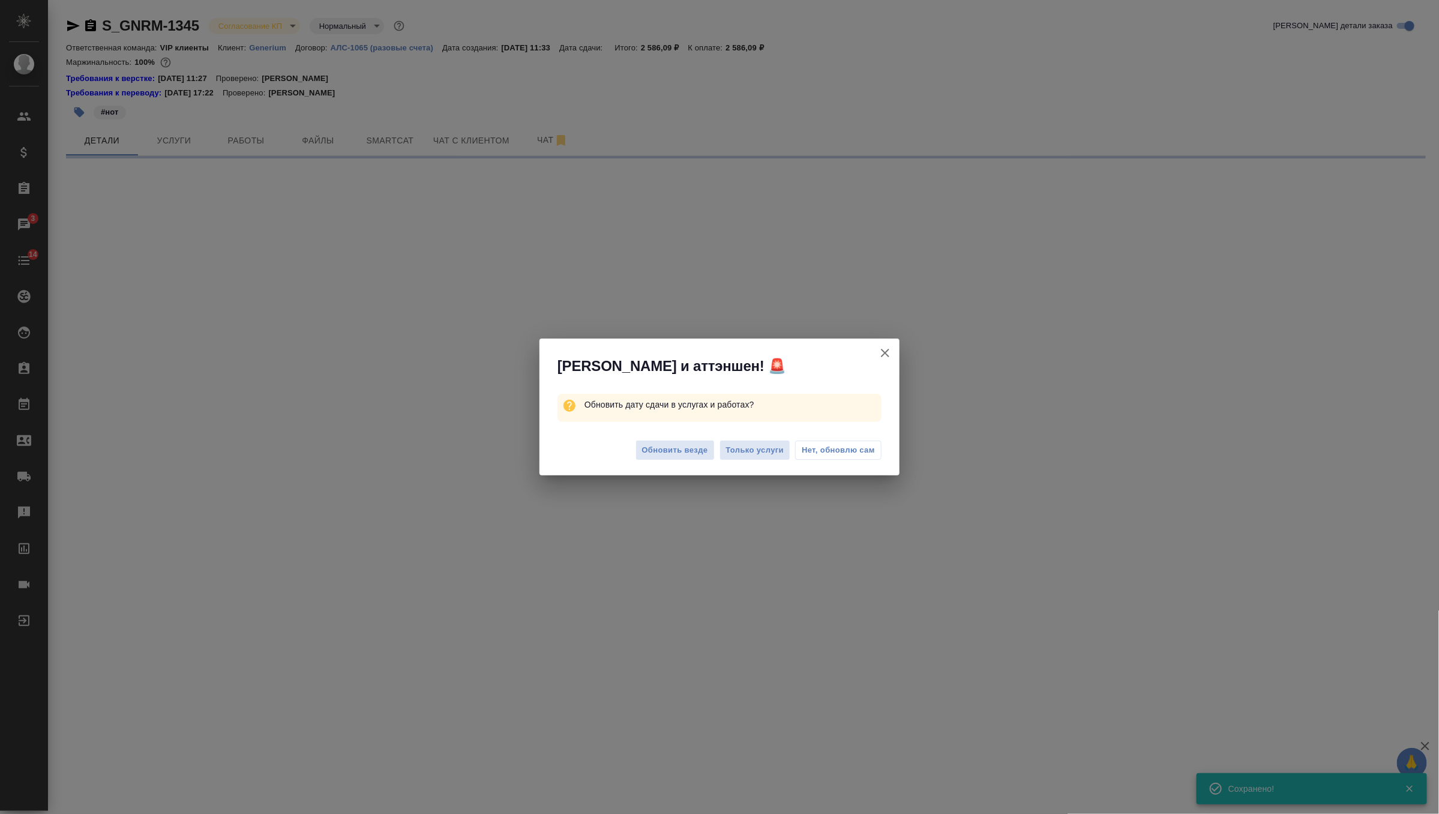
select select "RU"
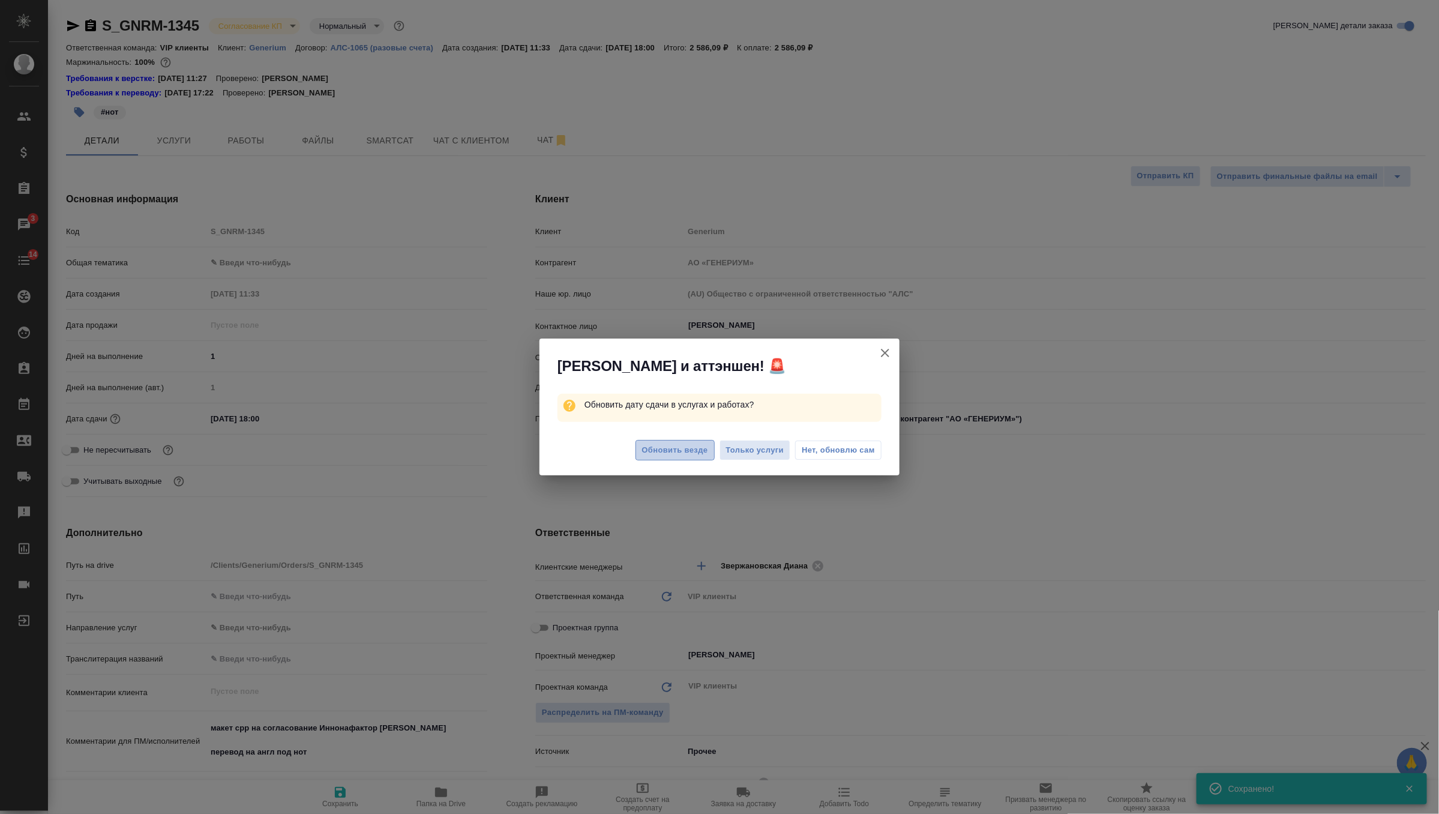
click at [686, 445] on span "Обновить везде" at bounding box center [675, 450] width 66 height 14
type textarea "x"
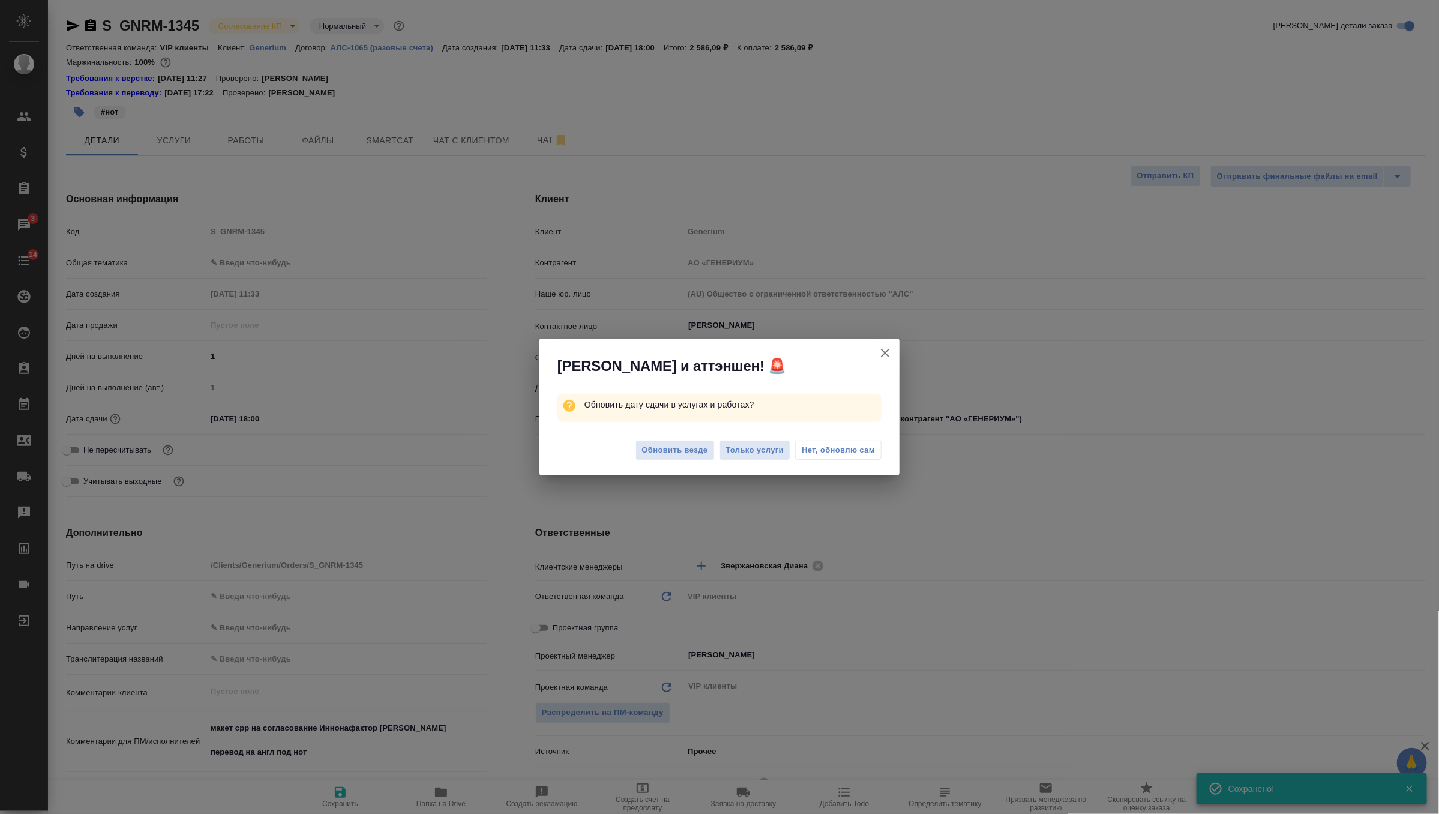
type textarea "x"
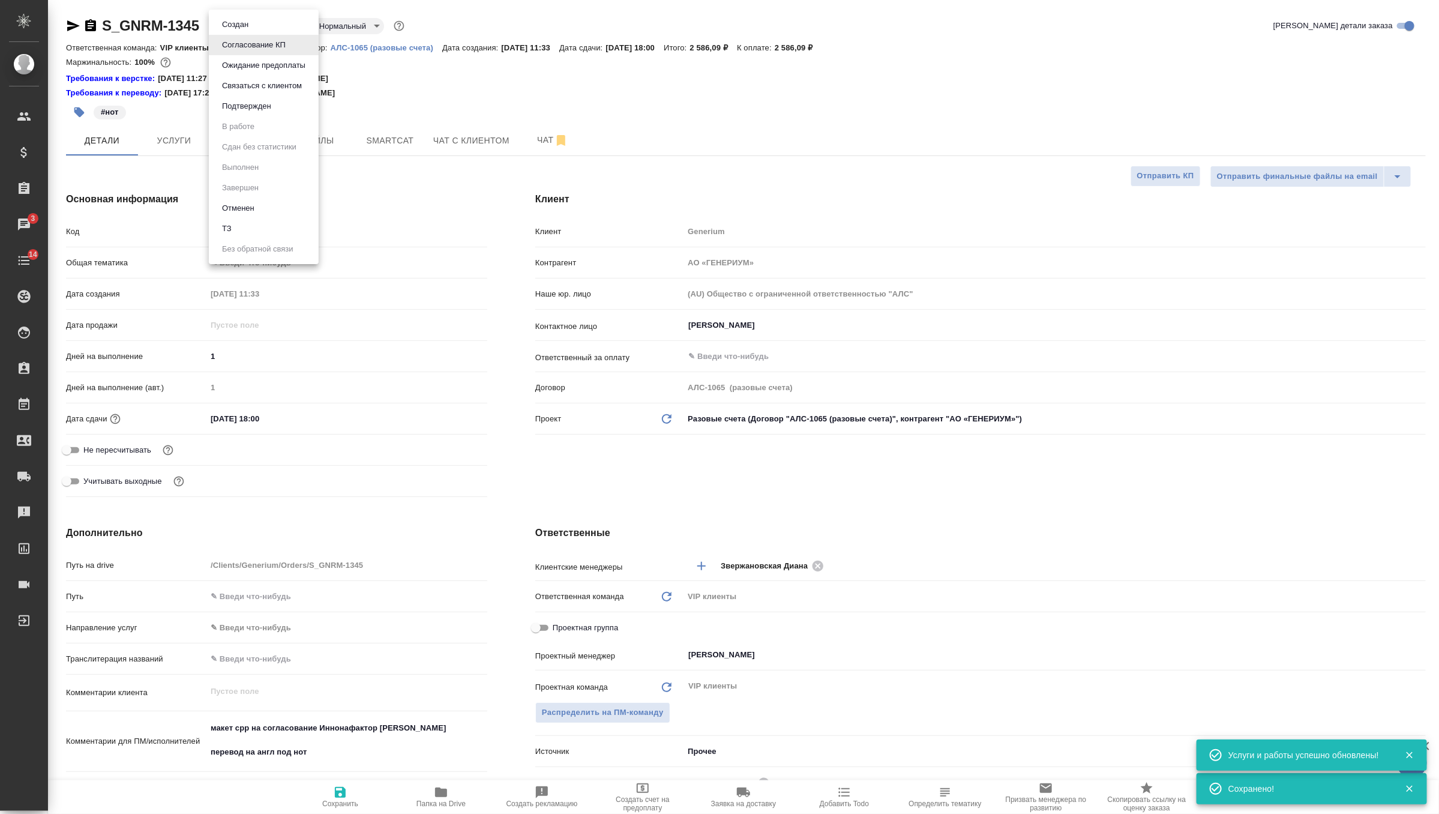
click at [281, 23] on body "🙏 .cls-1 fill:#fff; AWATERA Zverzhanovskaya Diana Клиенты Спецификации Заказы 3…" at bounding box center [719, 407] width 1439 height 814
click at [269, 107] on button "Подтвержден" at bounding box center [246, 106] width 56 height 13
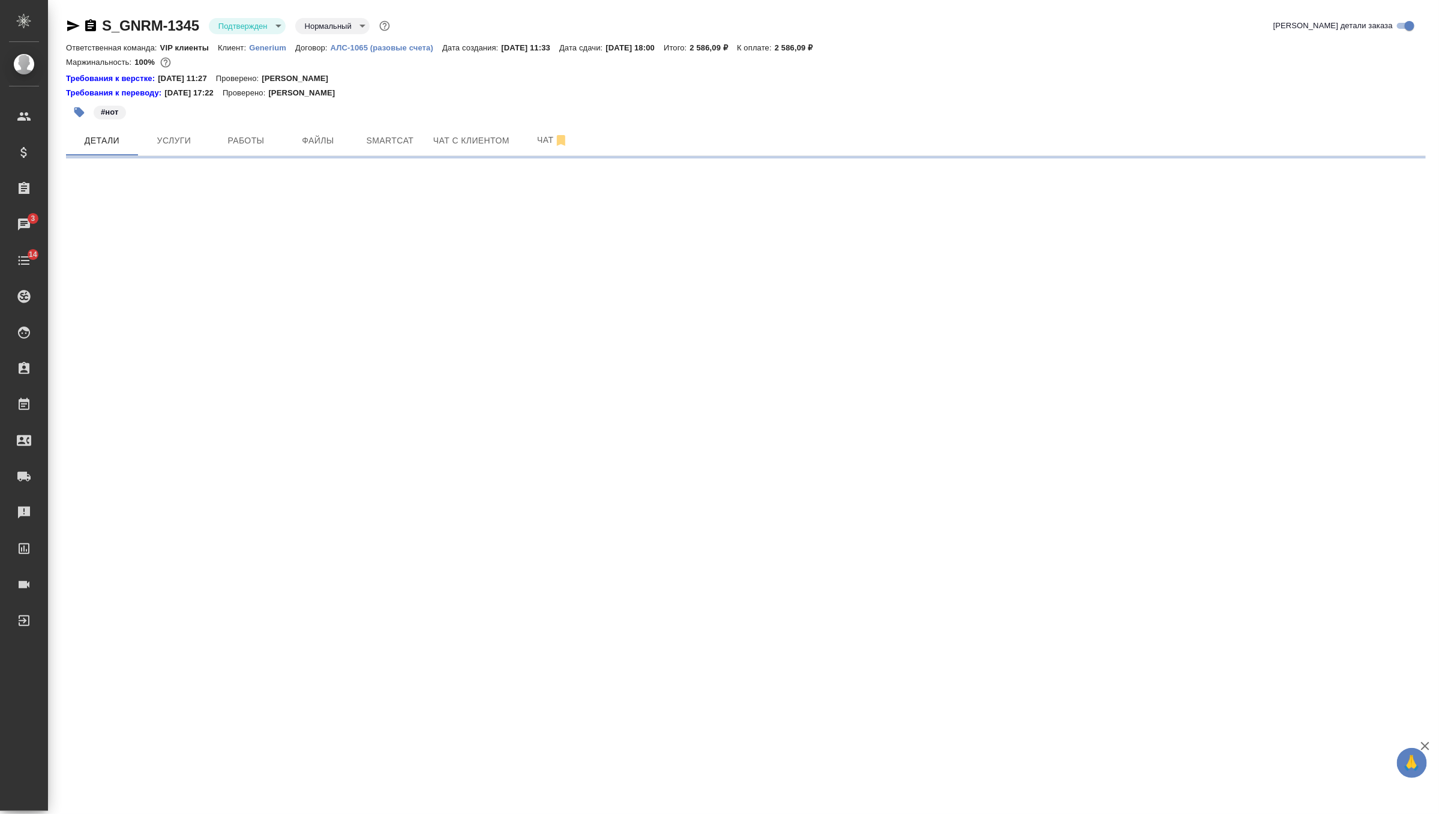
select select "RU"
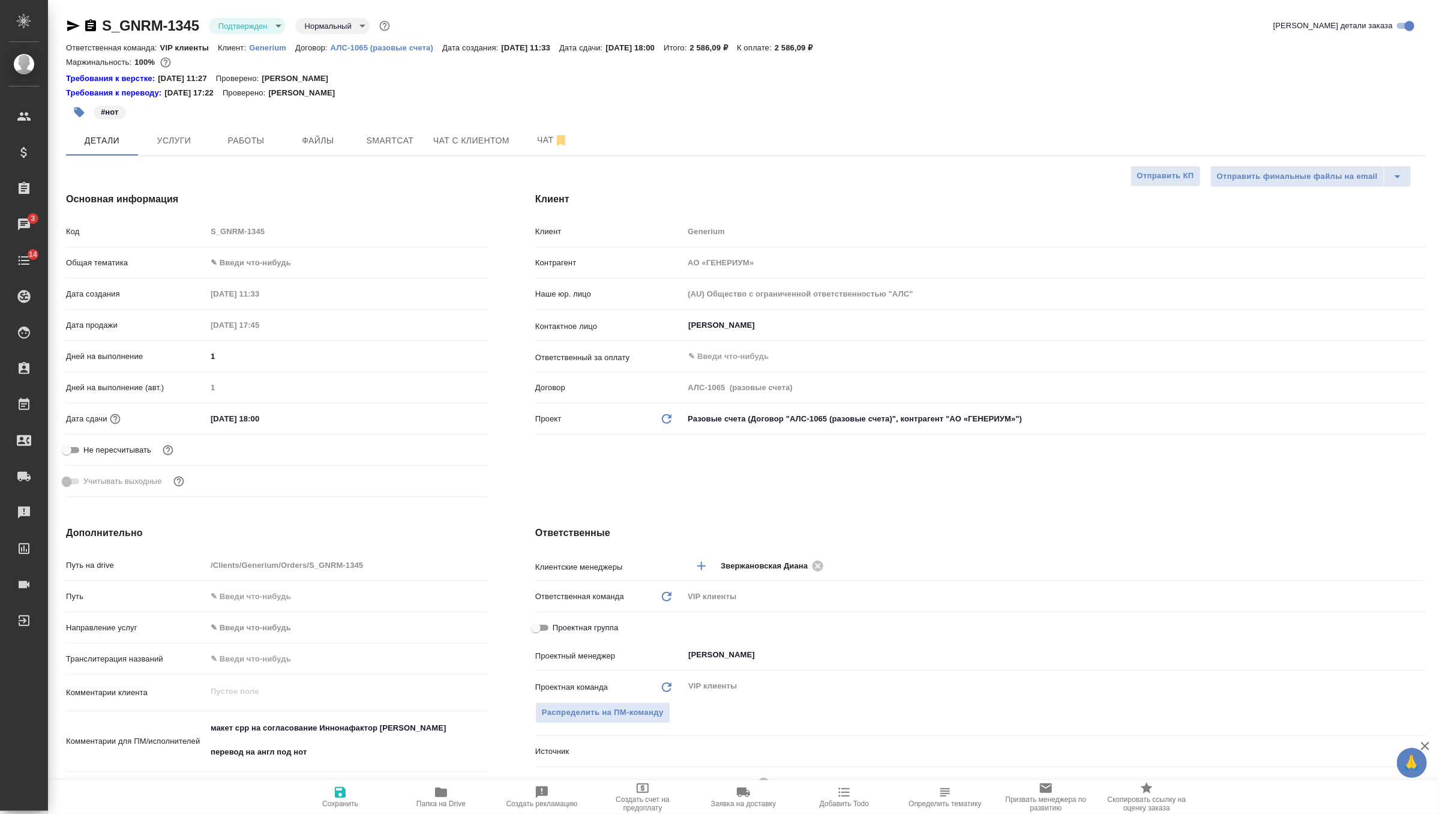
type textarea "x"
click at [552, 142] on span "Чат" at bounding box center [553, 140] width 58 height 15
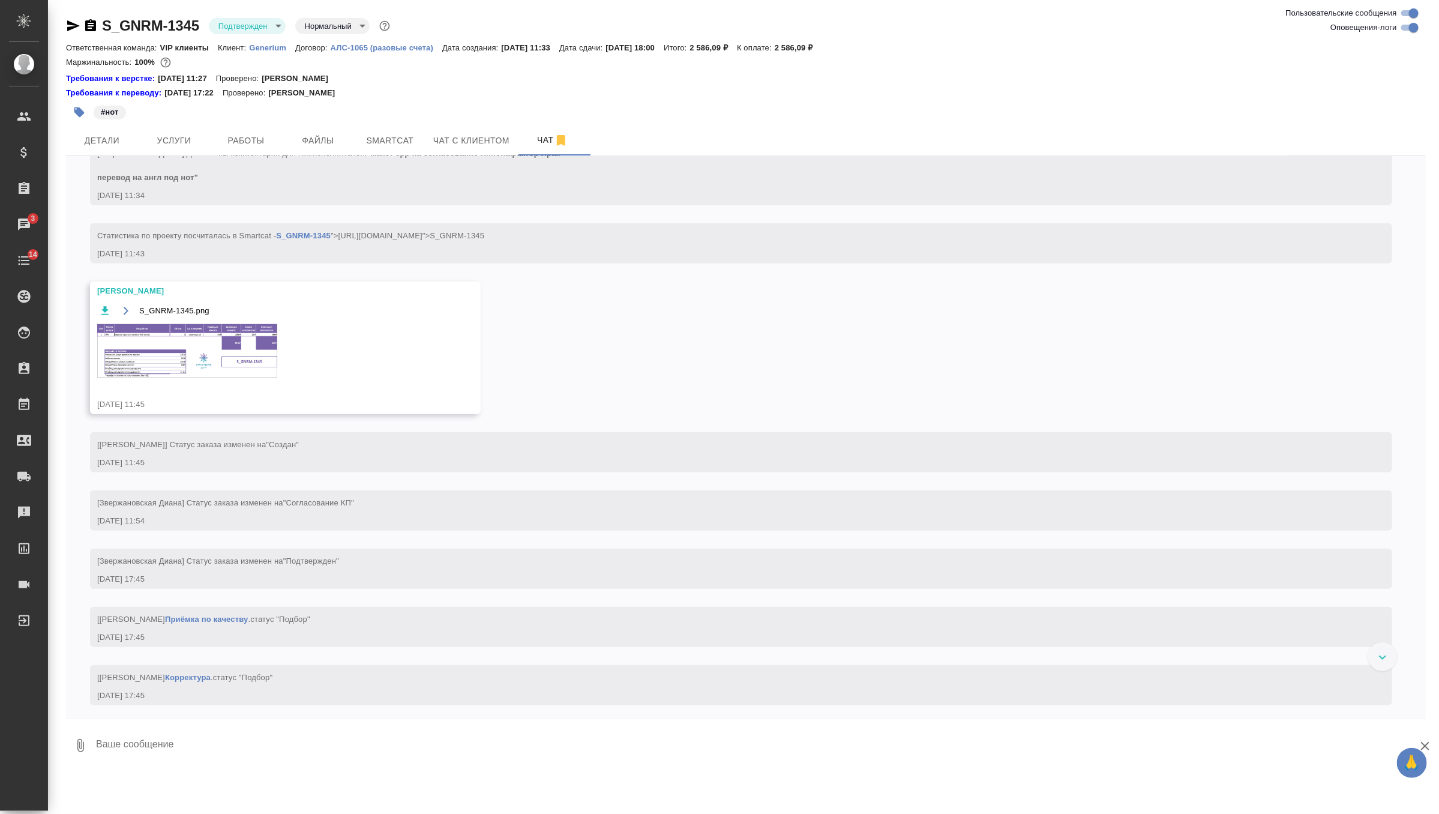
scroll to position [322, 0]
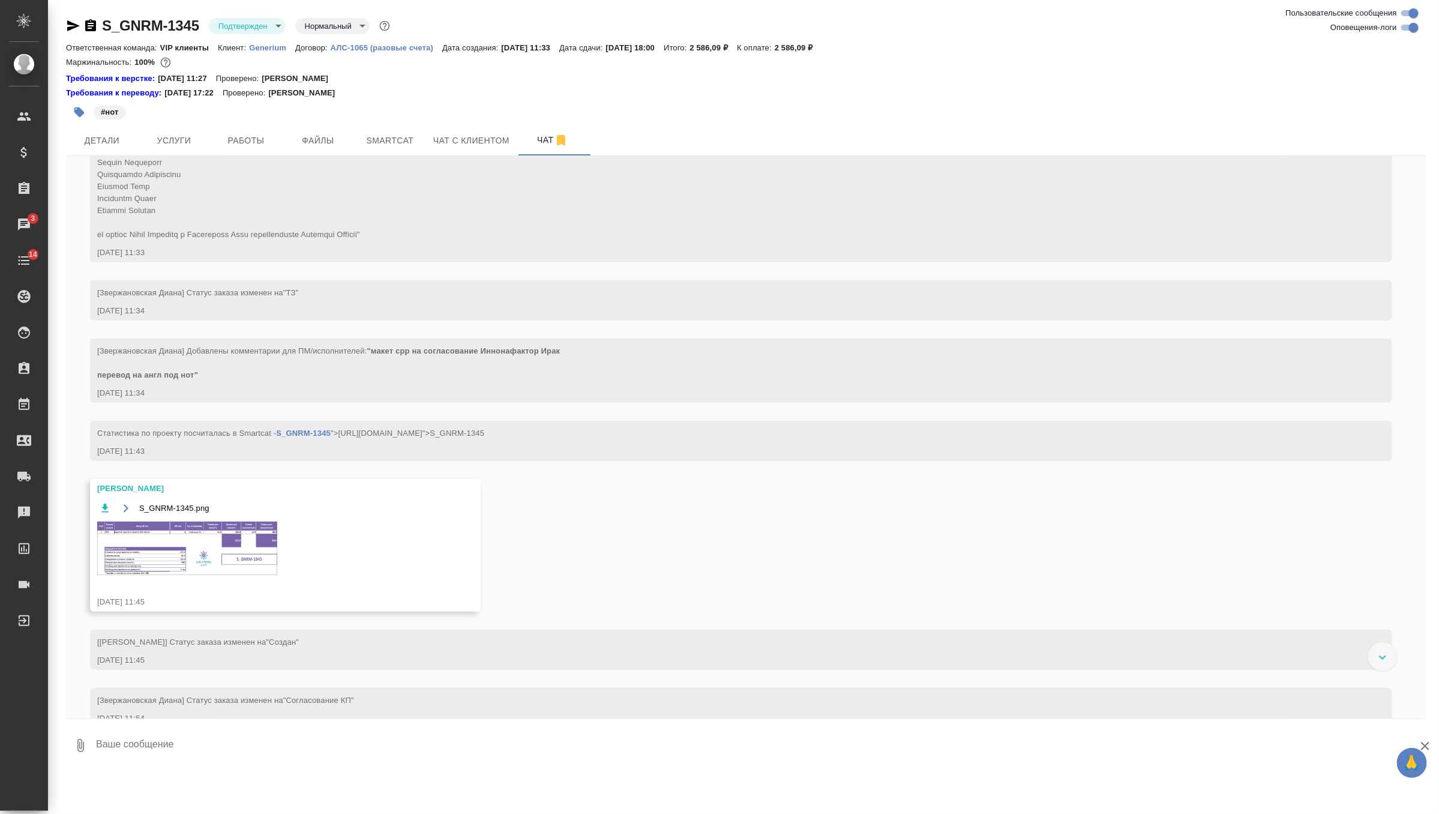
click at [231, 575] on img at bounding box center [187, 547] width 180 height 53
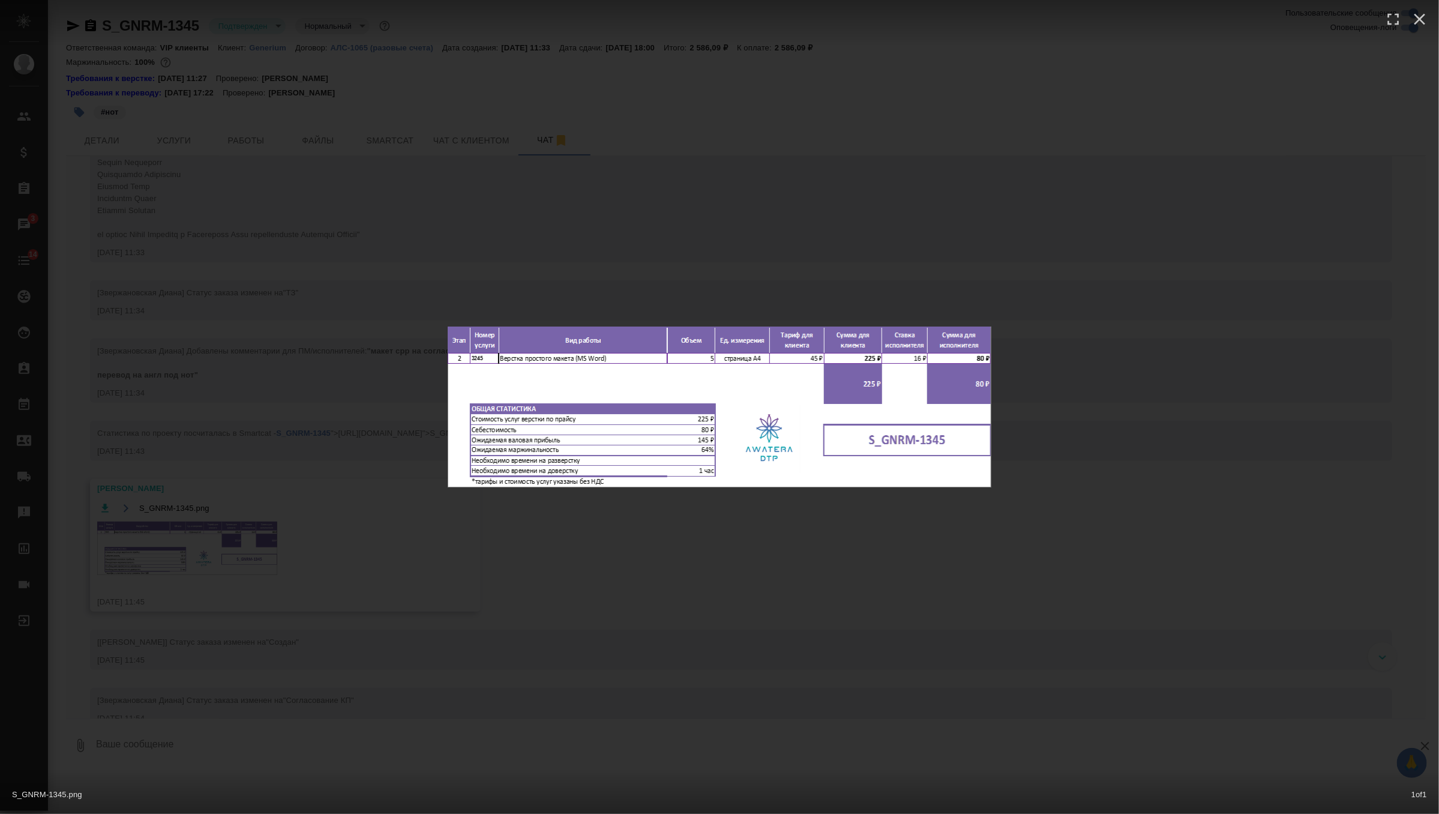
click at [689, 583] on div "S_GNRM-1345.png 1 of 1" at bounding box center [719, 407] width 1439 height 814
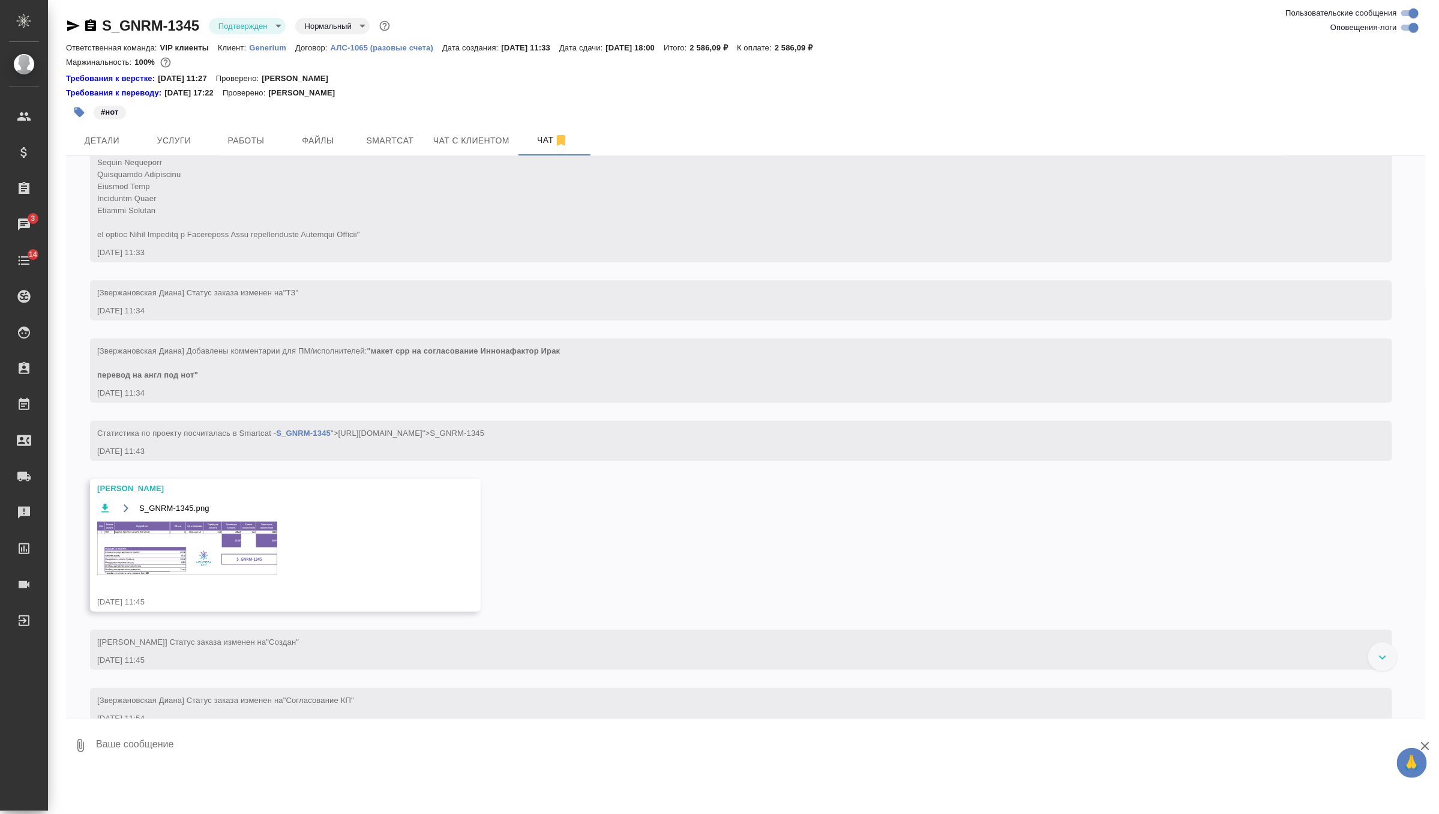
click at [332, 733] on textarea at bounding box center [760, 745] width 1331 height 41
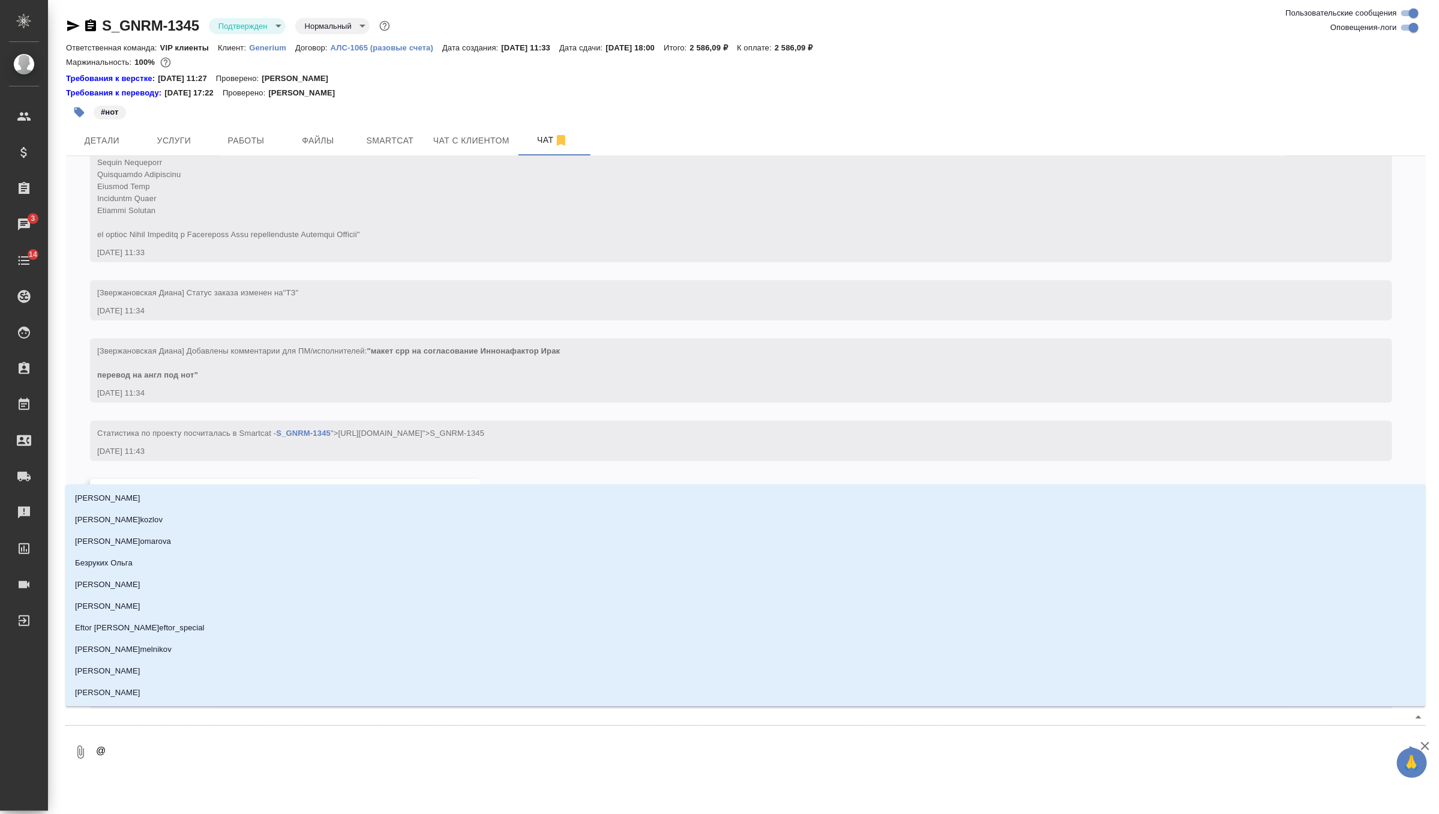
type textarea "@г"
type input "г"
type textarea "@гр"
type input "гр"
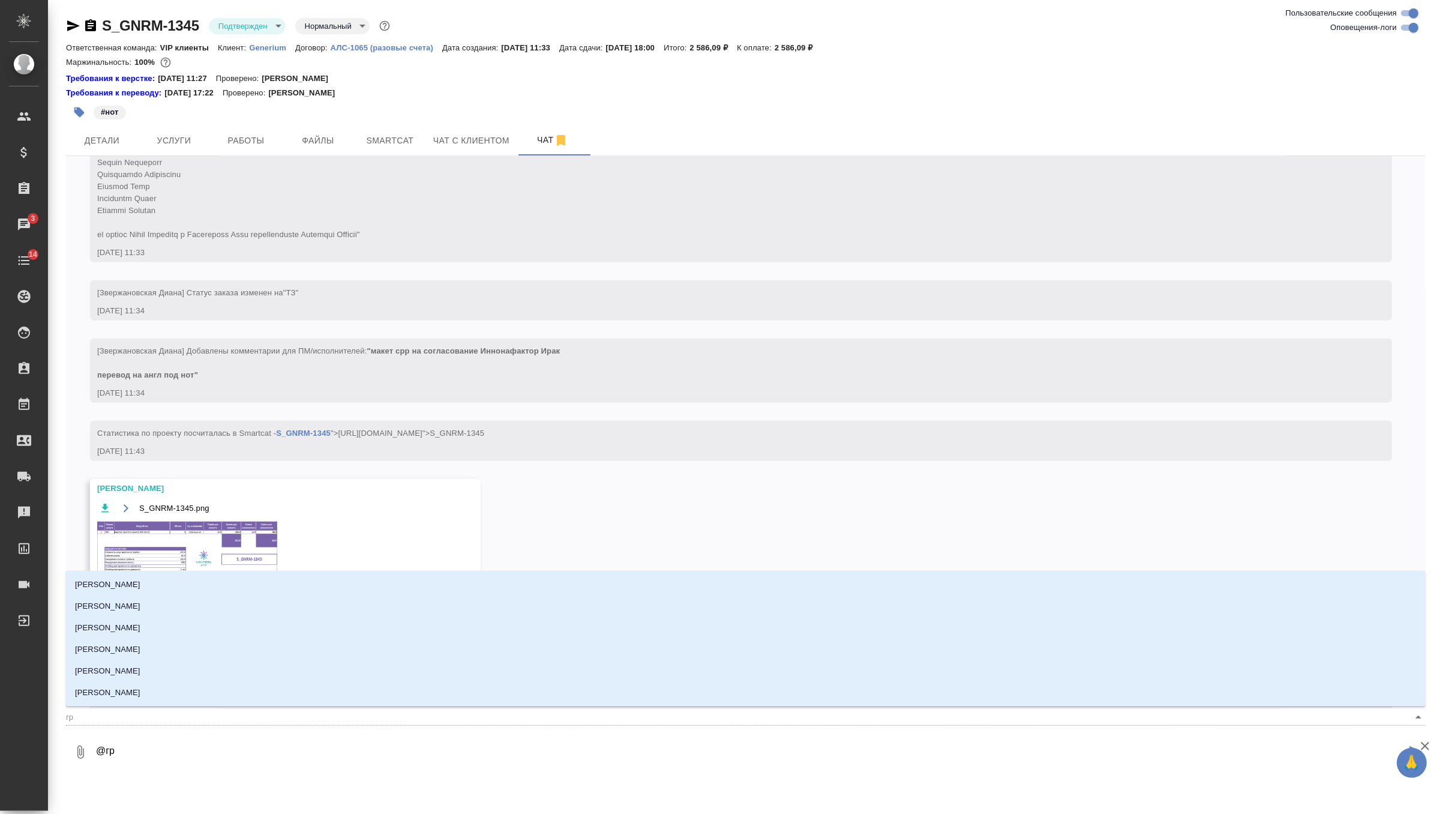
type textarea "@гра"
type input "гра"
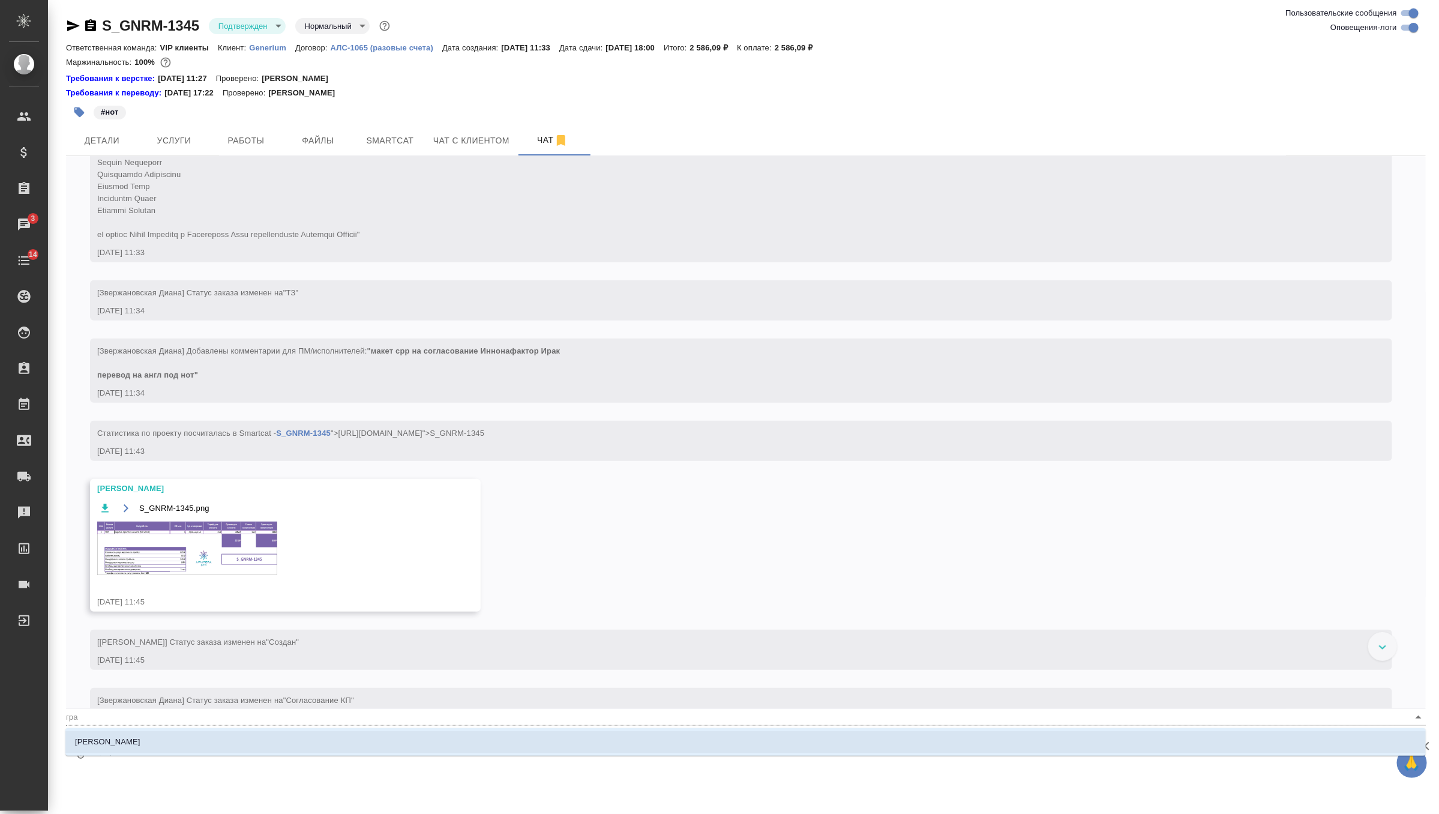
type textarea "@граб"
type input "граб"
click at [231, 743] on li "Грабко Мария" at bounding box center [745, 742] width 1360 height 22
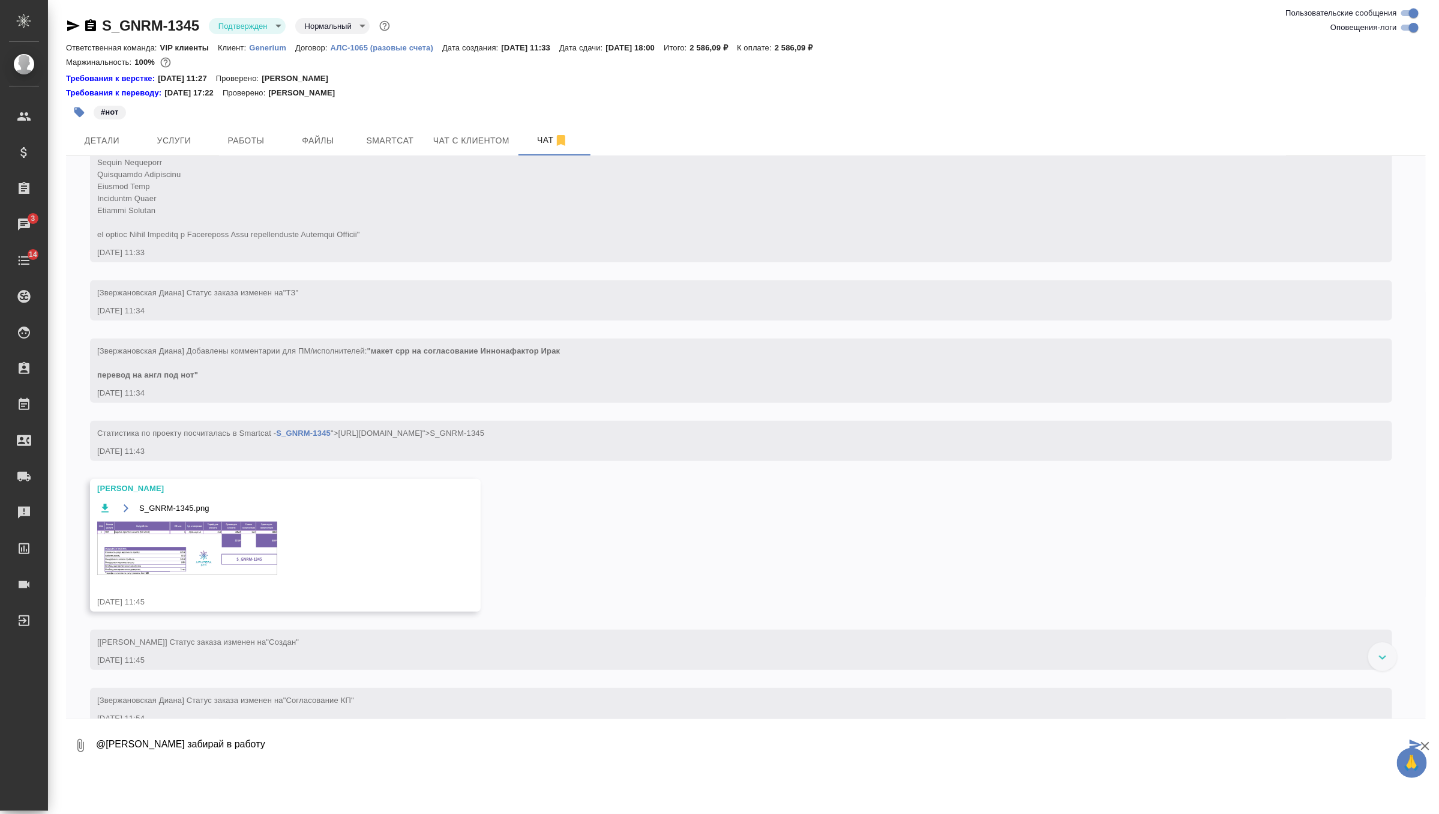
type textarea "@Грабко Мария забирай в работу"
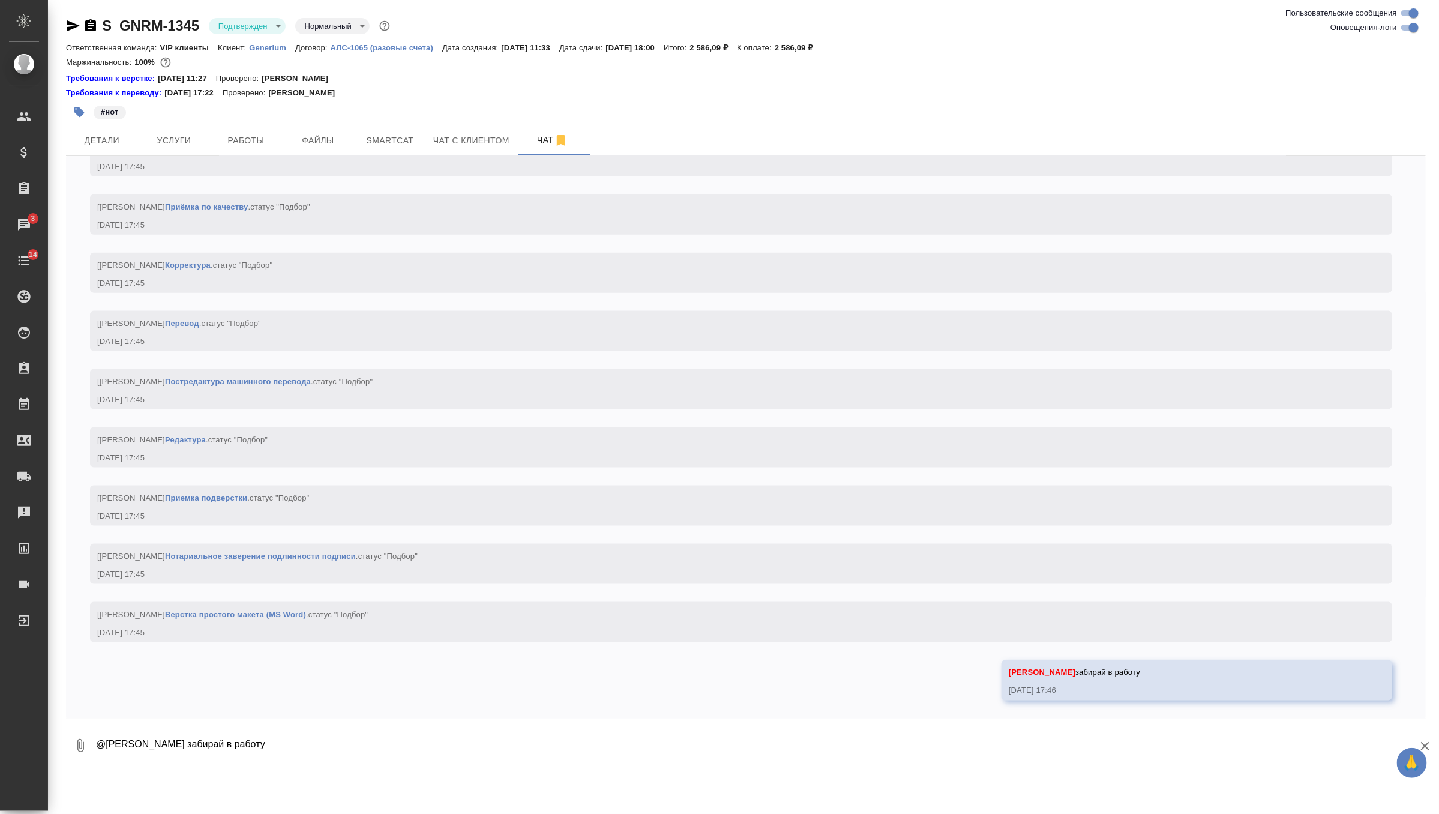
scroll to position [943, 0]
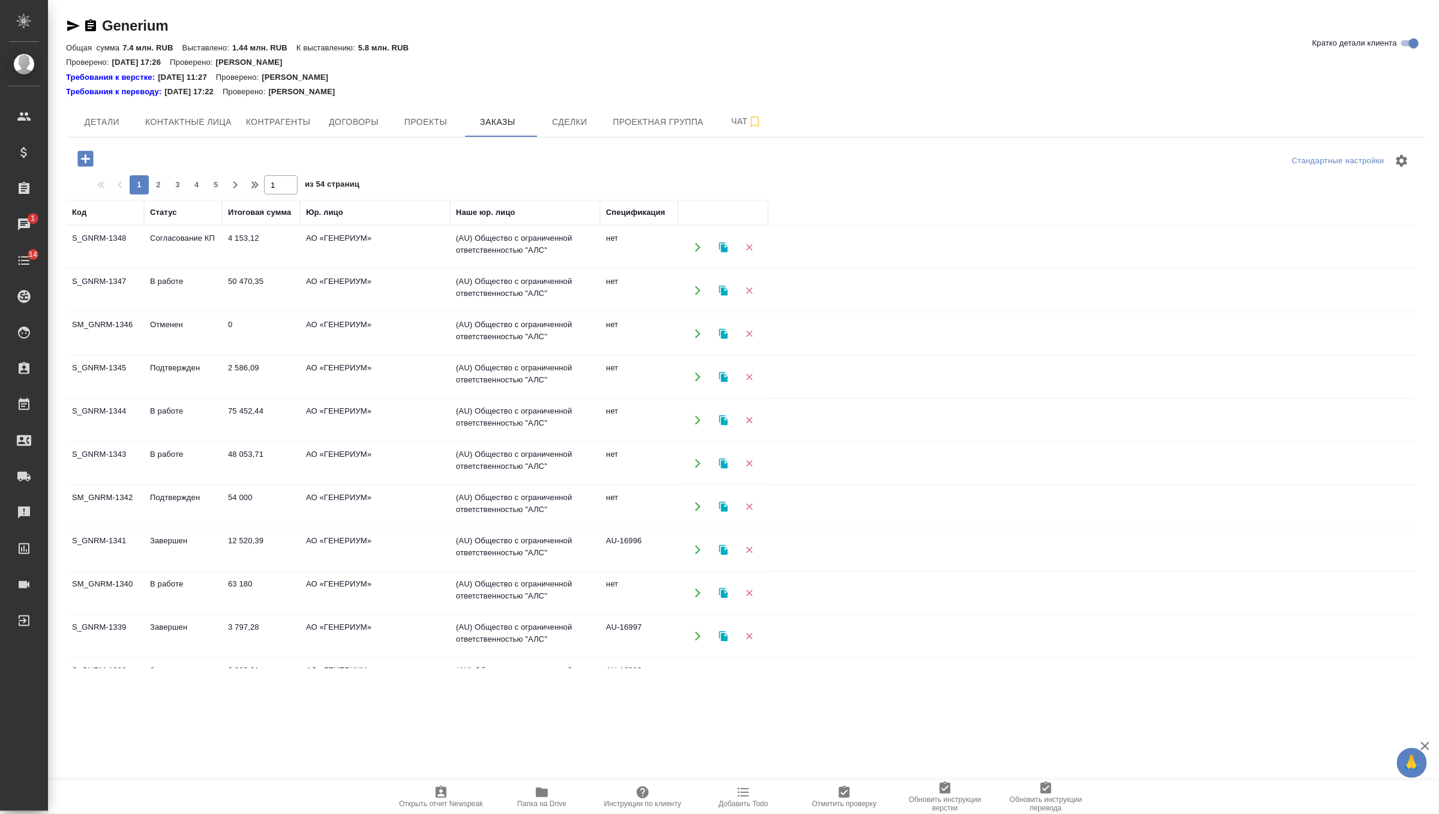
click at [294, 322] on td "0" at bounding box center [261, 334] width 78 height 42
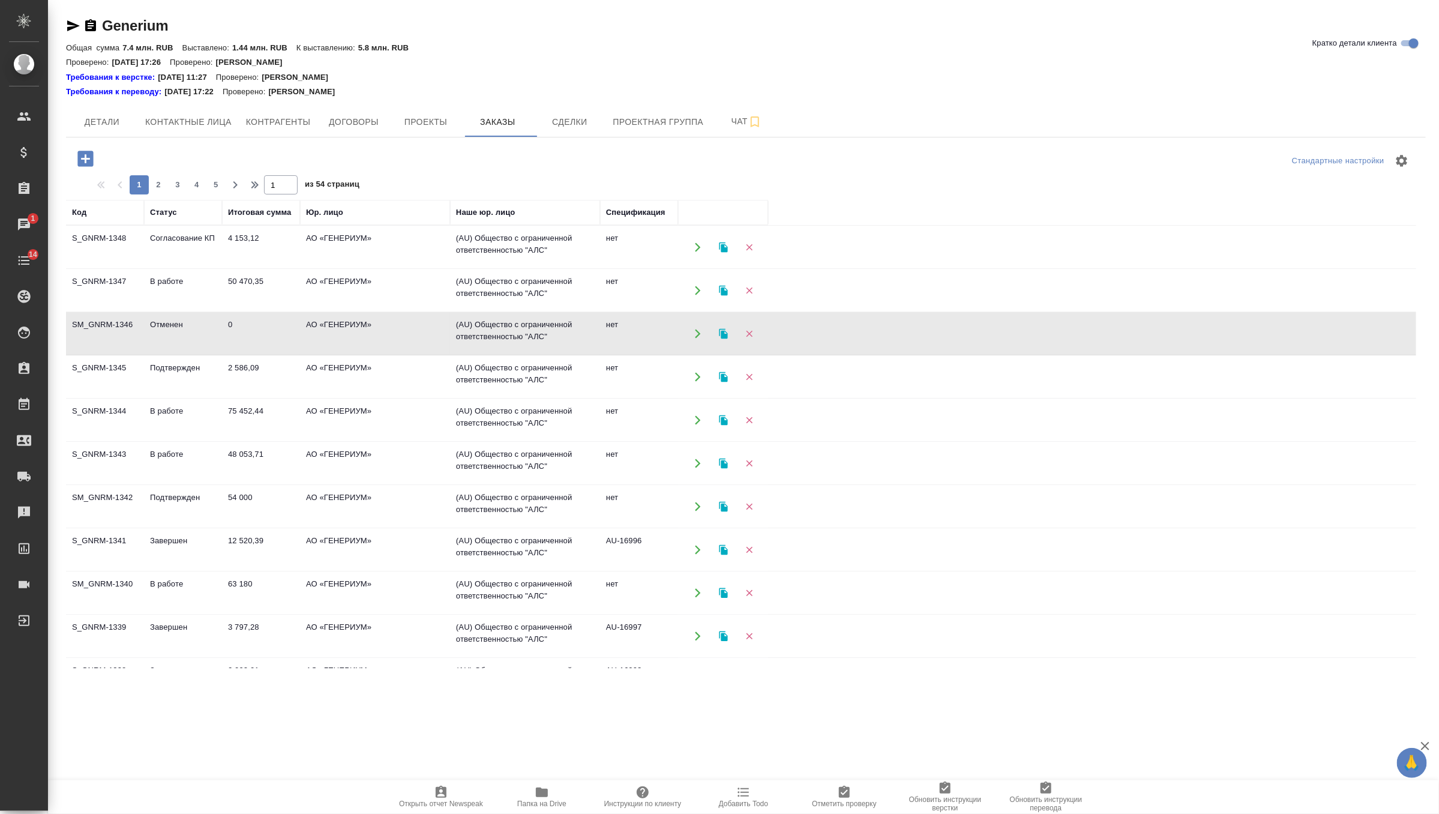
click at [294, 322] on td "0" at bounding box center [261, 334] width 78 height 42
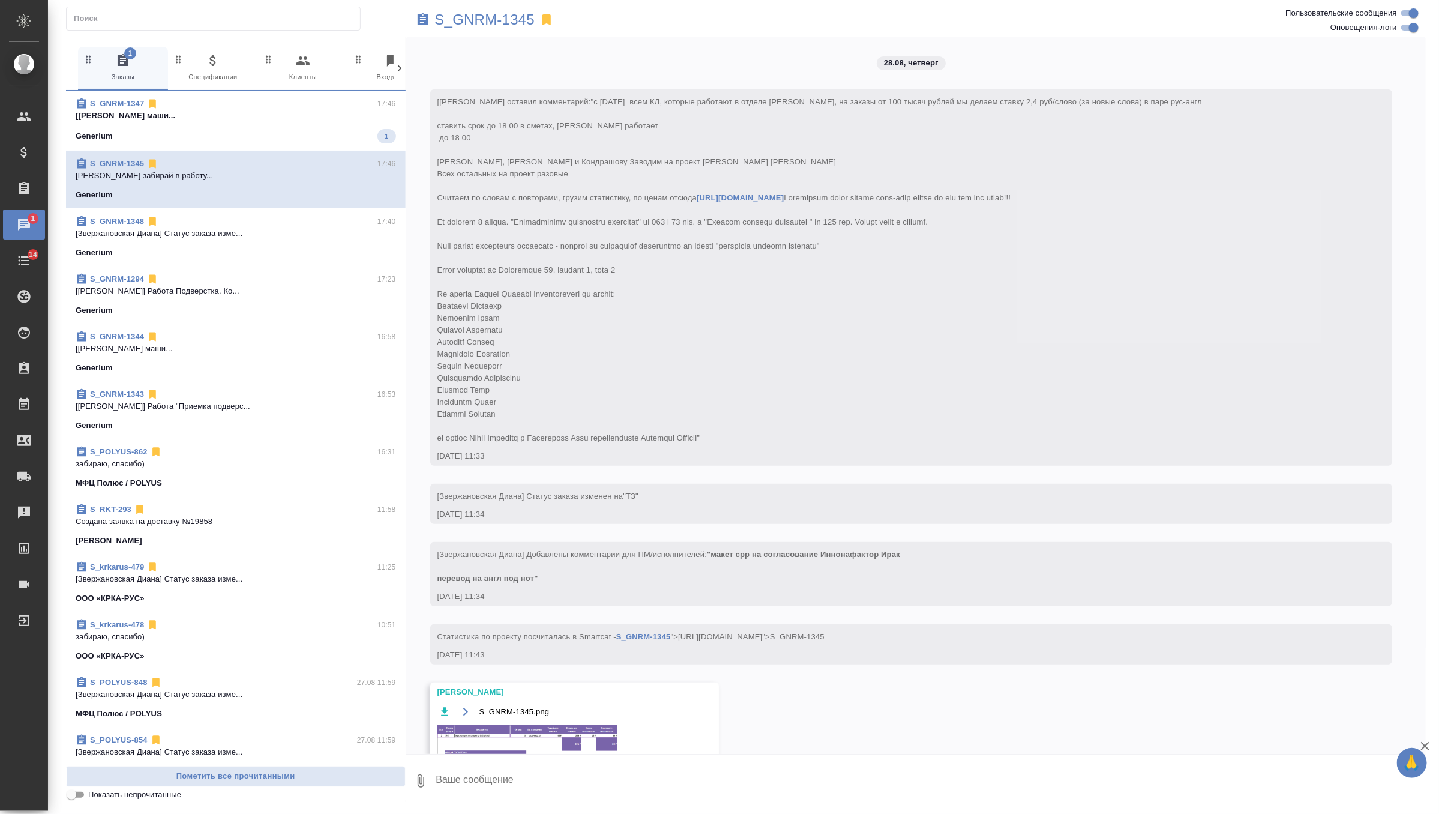
scroll to position [736, 0]
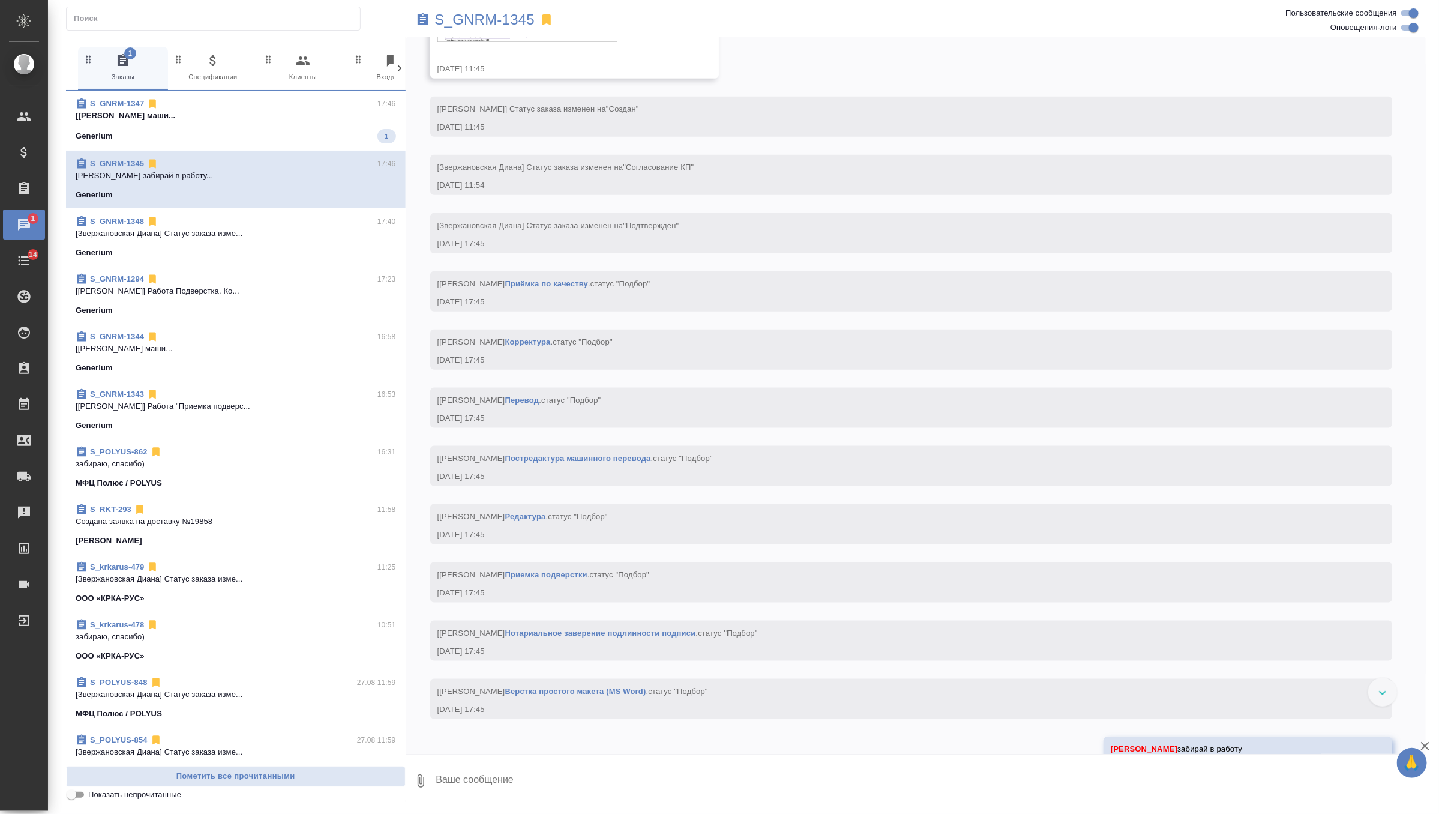
click at [340, 107] on div "S_GNRM-1347 17:46" at bounding box center [236, 104] width 320 height 12
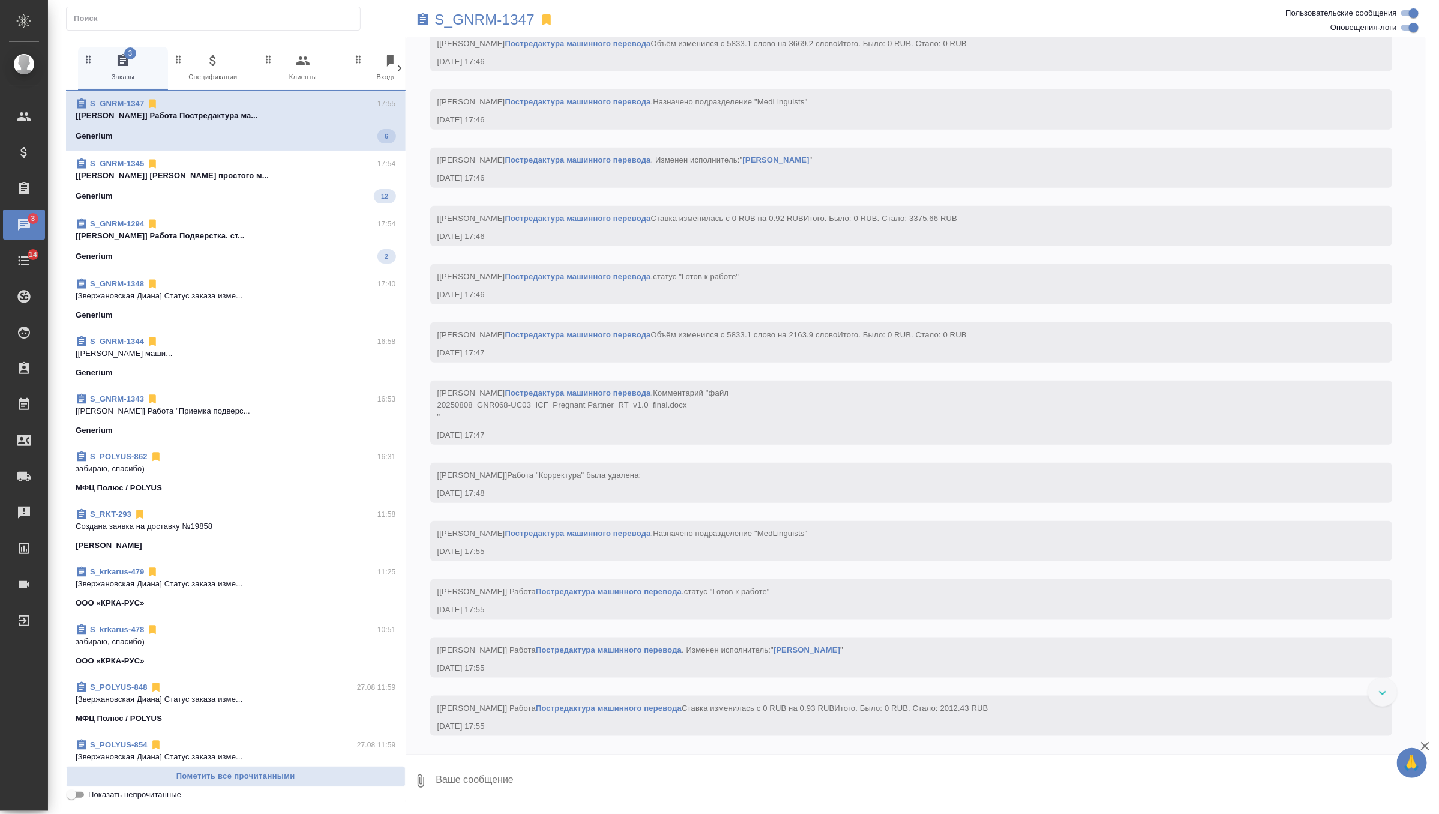
scroll to position [3558, 0]
click at [347, 164] on div "S_GNRM-1345 17:54" at bounding box center [236, 164] width 320 height 12
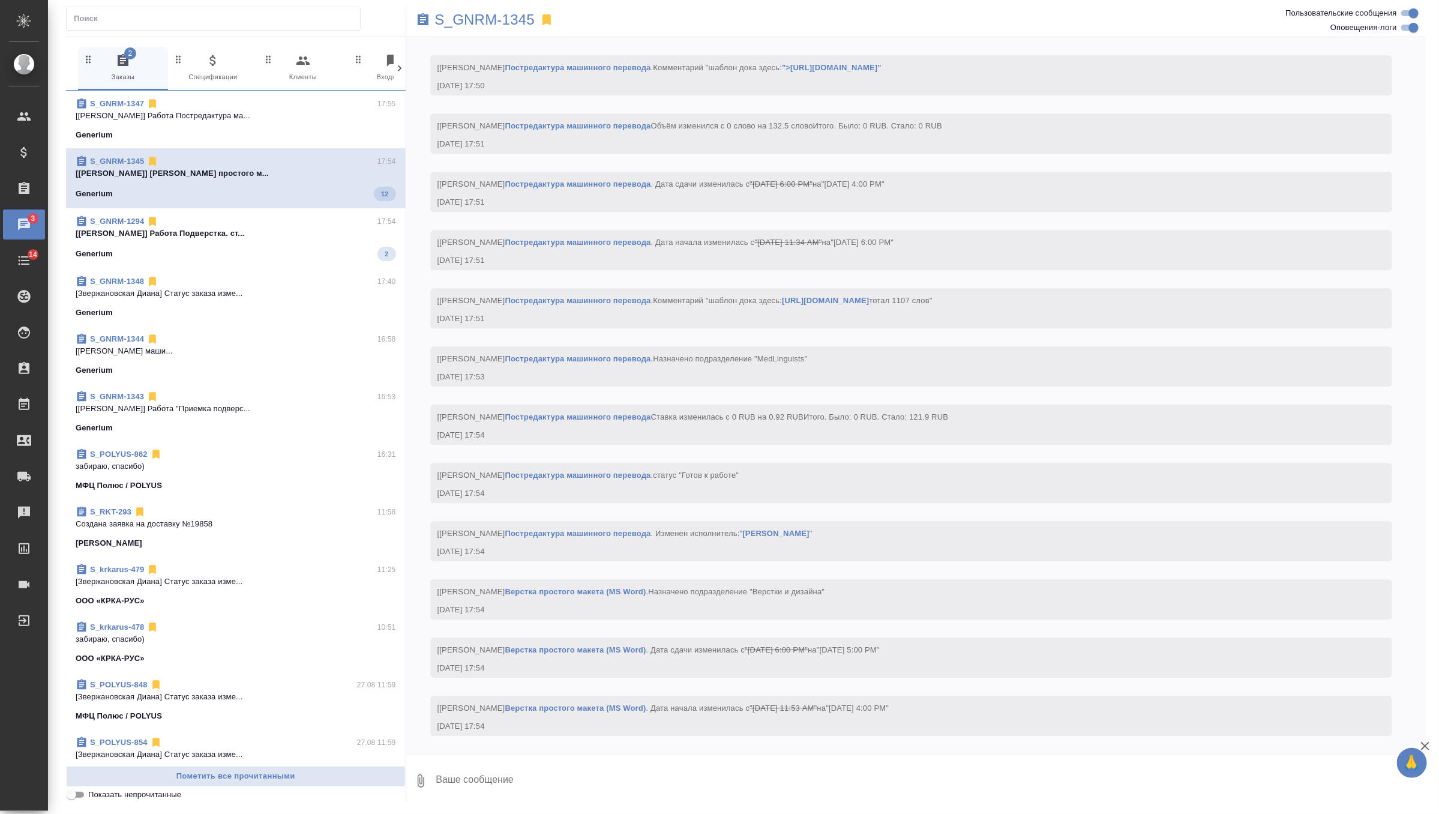
scroll to position [1967, 0]
click at [341, 236] on p "[[PERSON_NAME]] Работа Подверстка. ст..." at bounding box center [236, 233] width 320 height 12
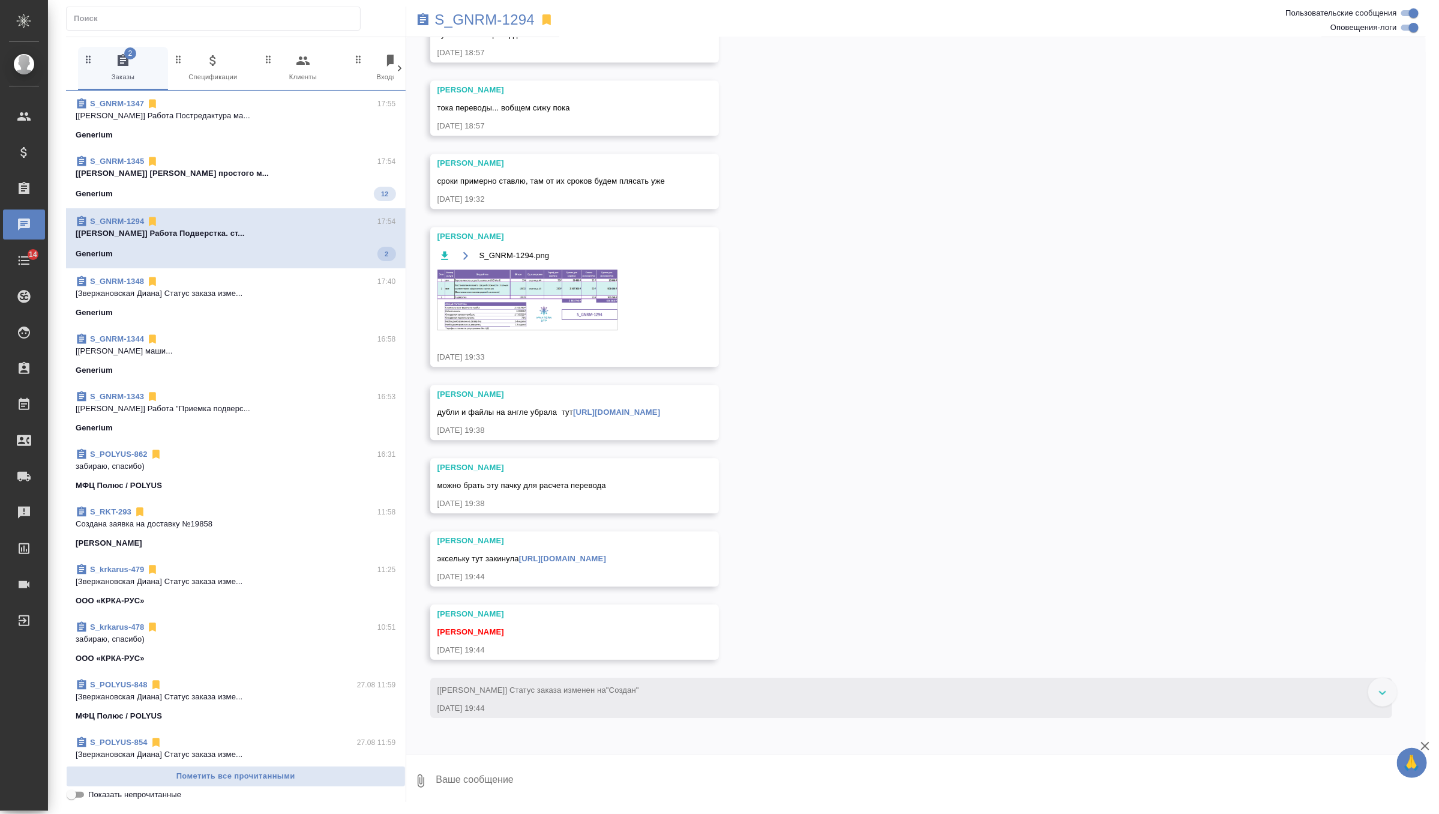
scroll to position [129310, 0]
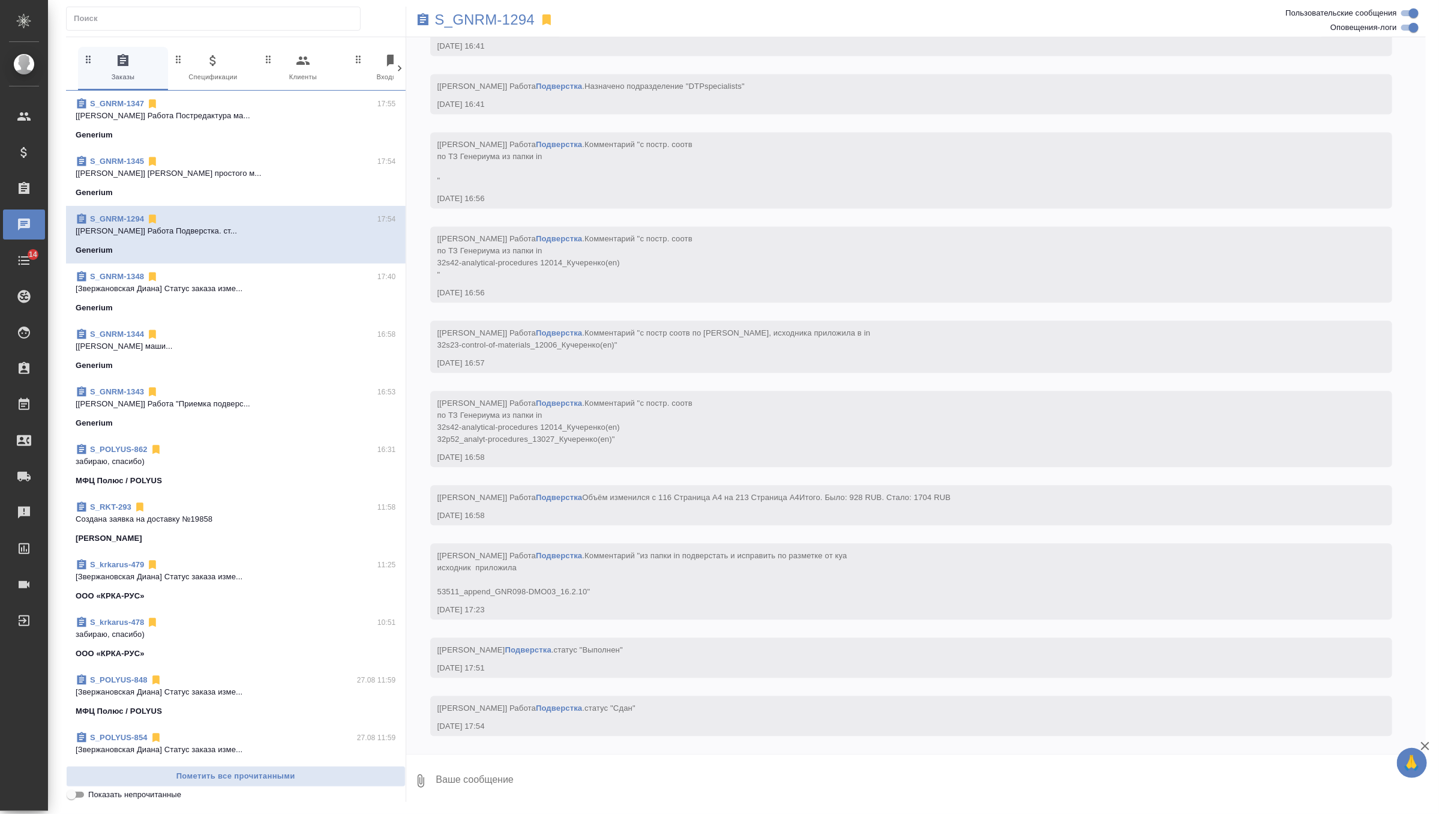
click at [338, 77] on span "0 Клиенты" at bounding box center [303, 67] width 80 height 29
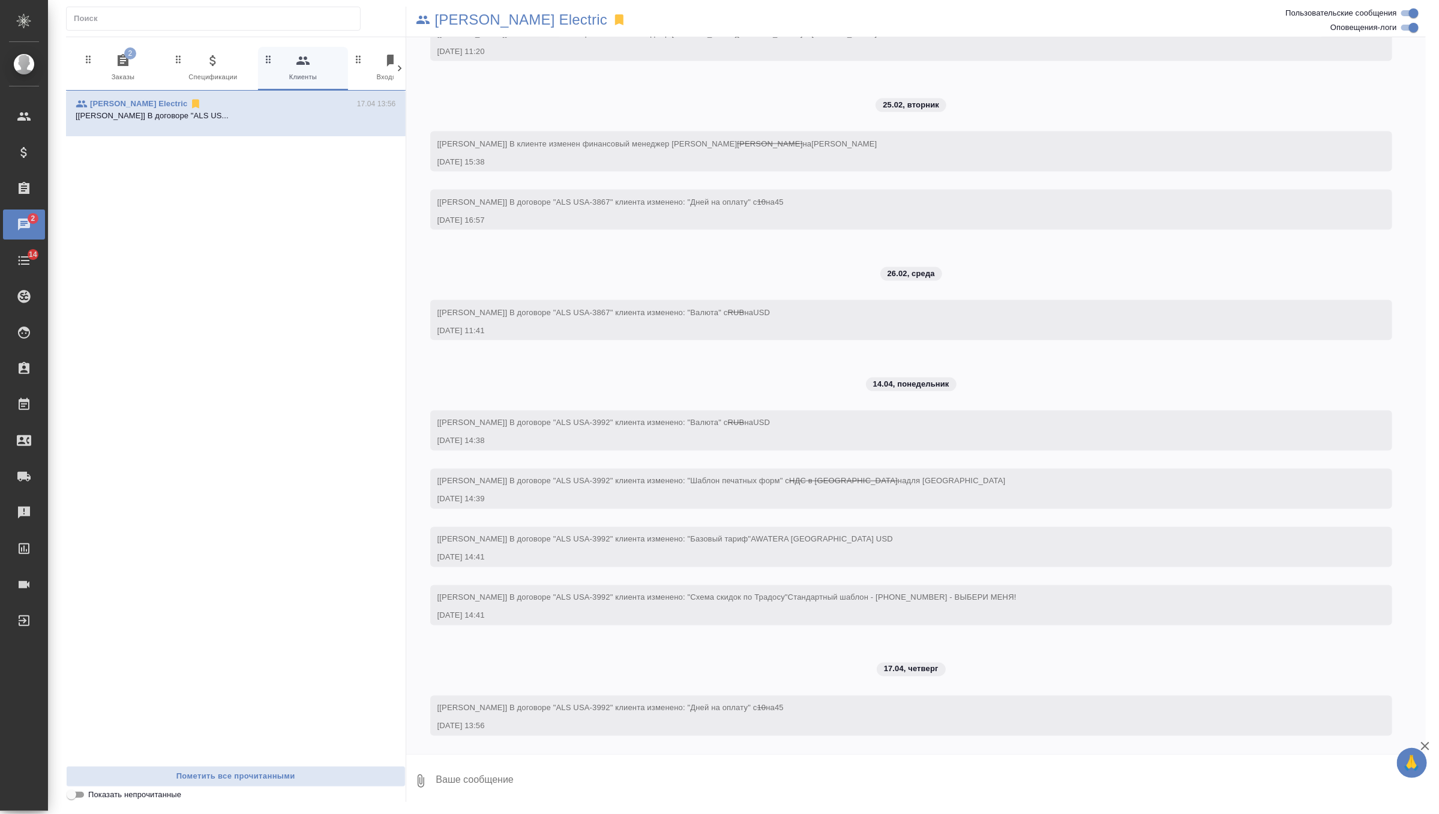
scroll to position [1073, 0]
click at [118, 64] on icon "button" at bounding box center [123, 60] width 11 height 12
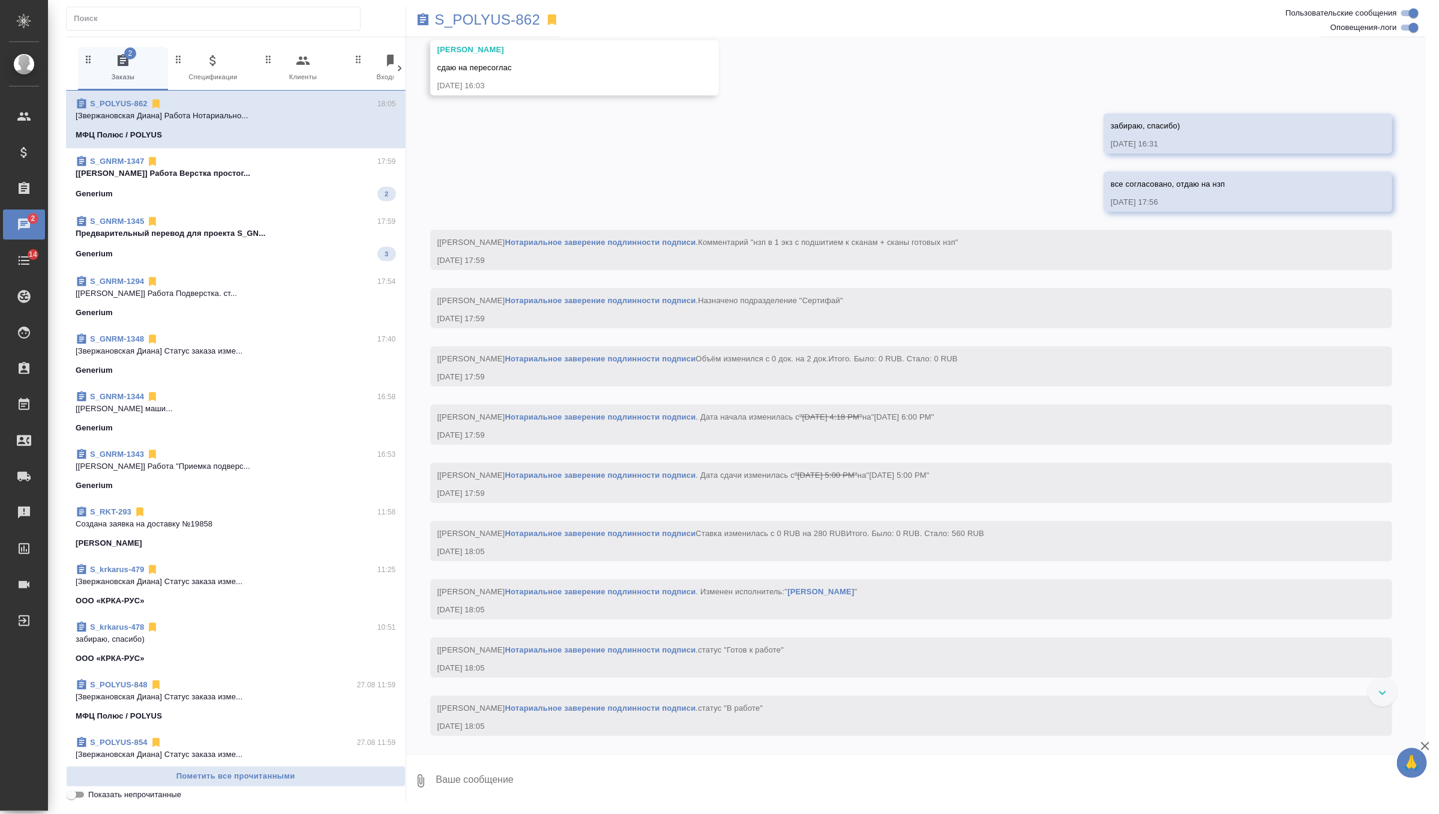
scroll to position [6079, 0]
click at [299, 163] on div "S_GNRM-1347 17:59" at bounding box center [236, 161] width 320 height 12
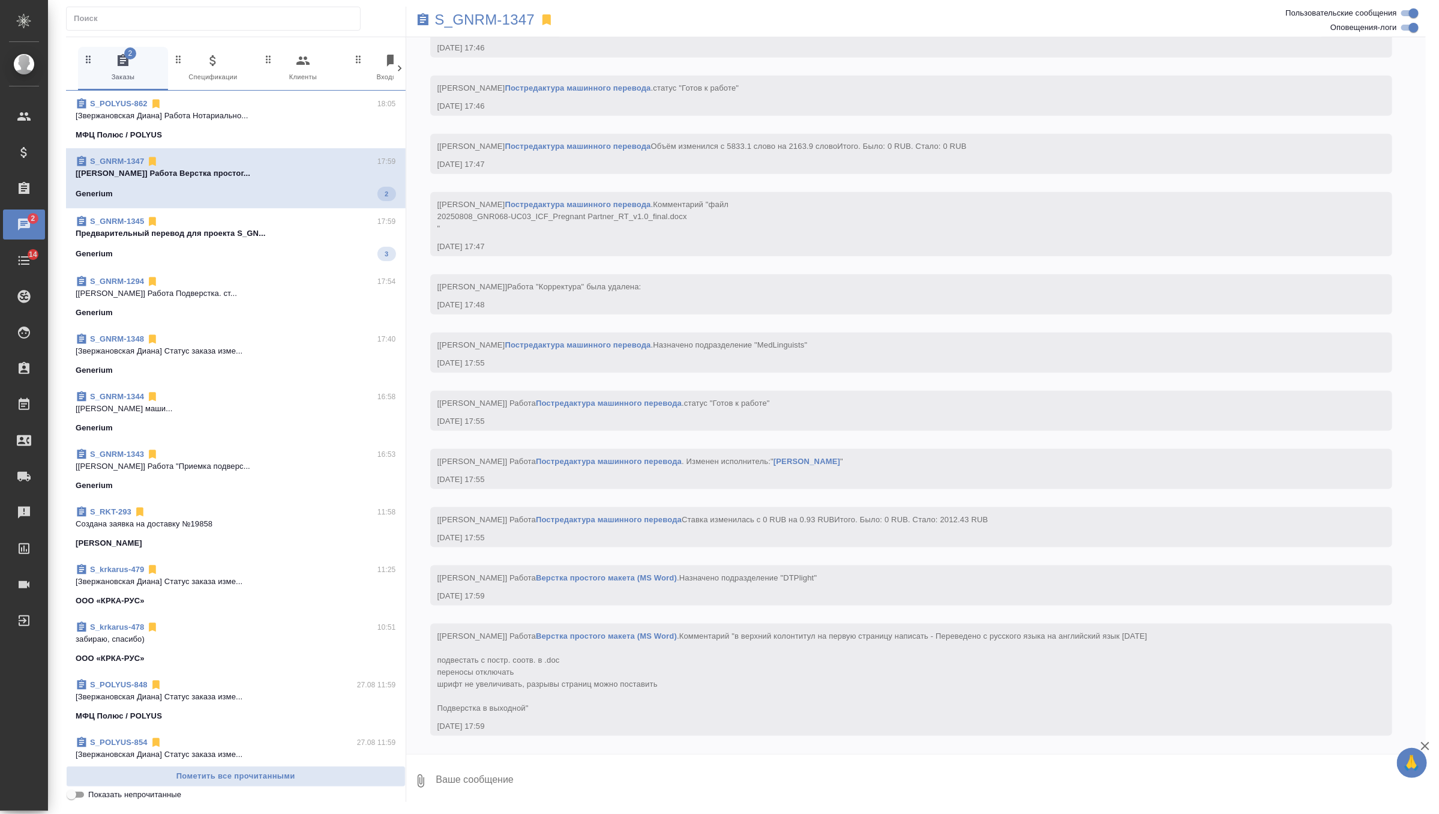
scroll to position [3746, 0]
click at [317, 230] on p "Предварительный перевод для проекта S_GN..." at bounding box center [236, 231] width 320 height 12
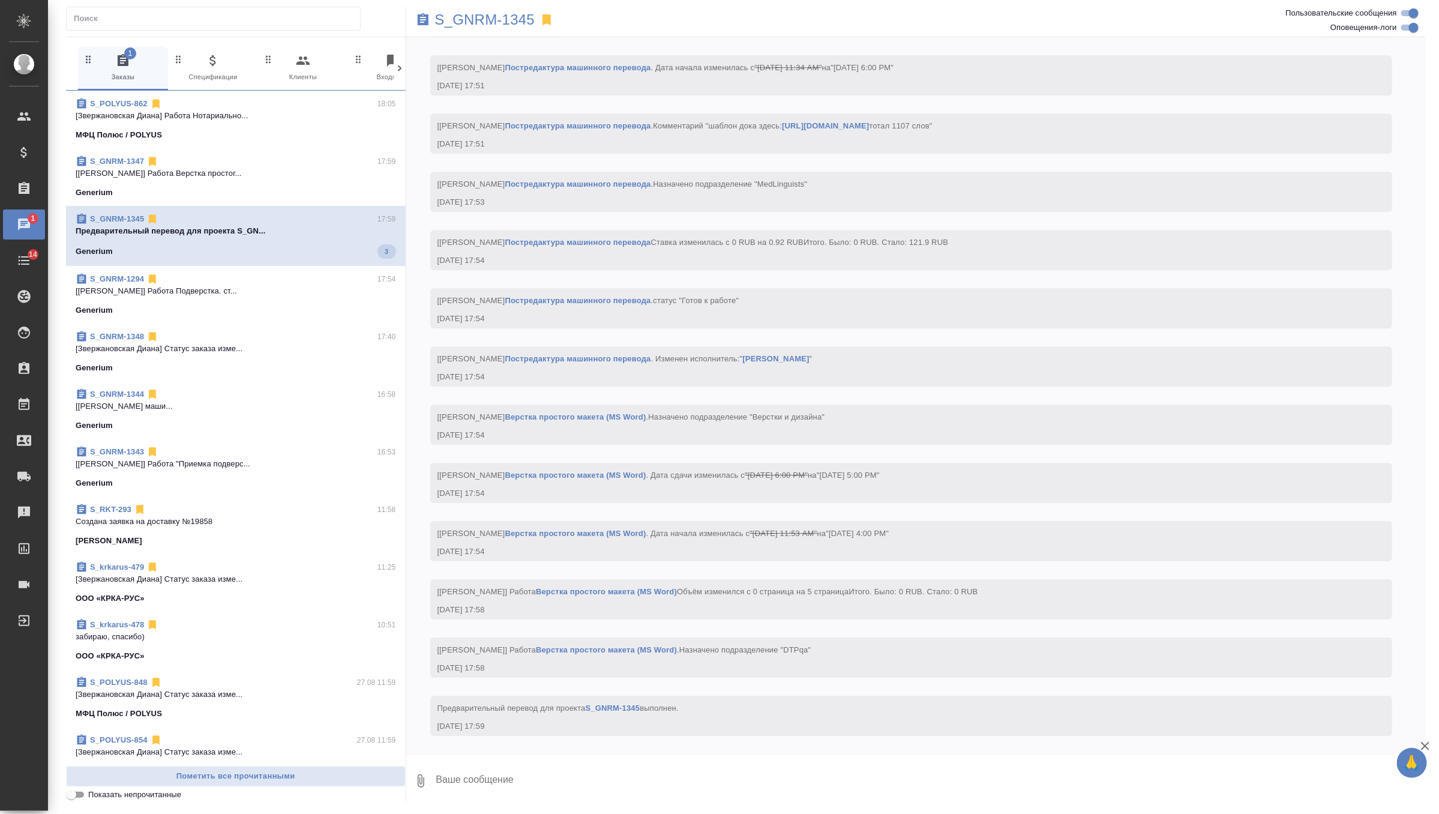
scroll to position [2153, 0]
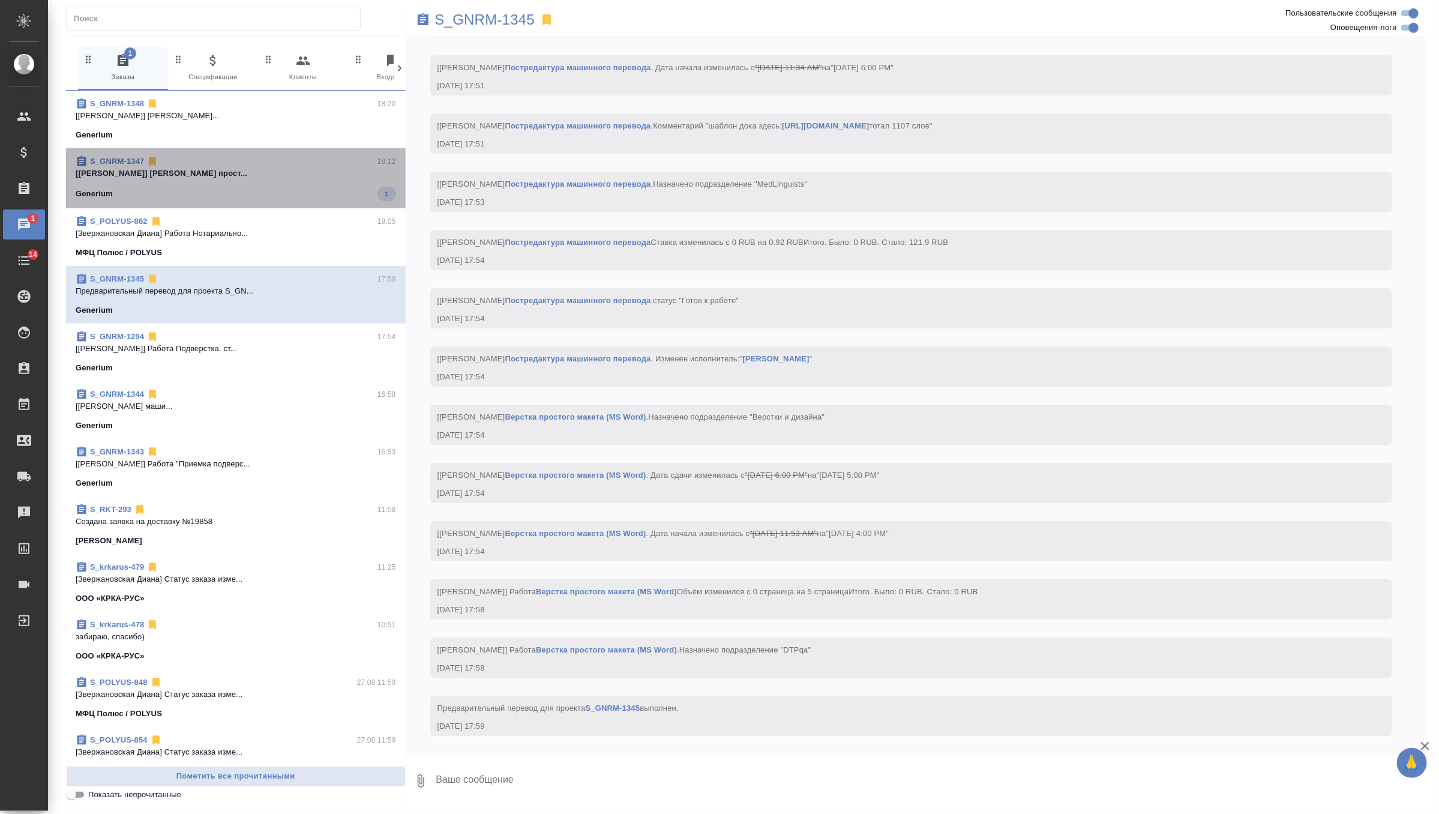
click at [305, 187] on div "Generium 1" at bounding box center [236, 194] width 320 height 14
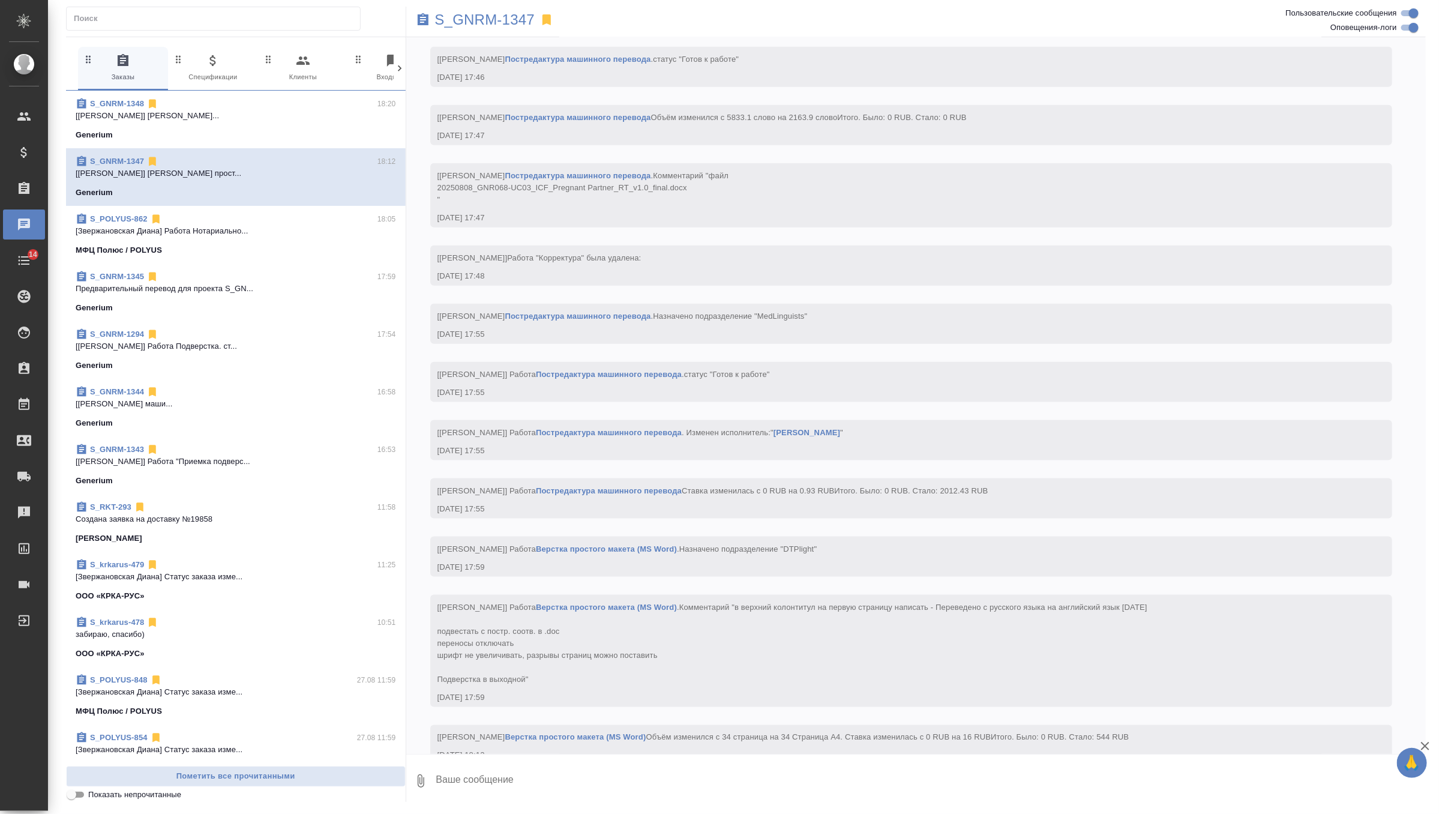
scroll to position [3933, 0]
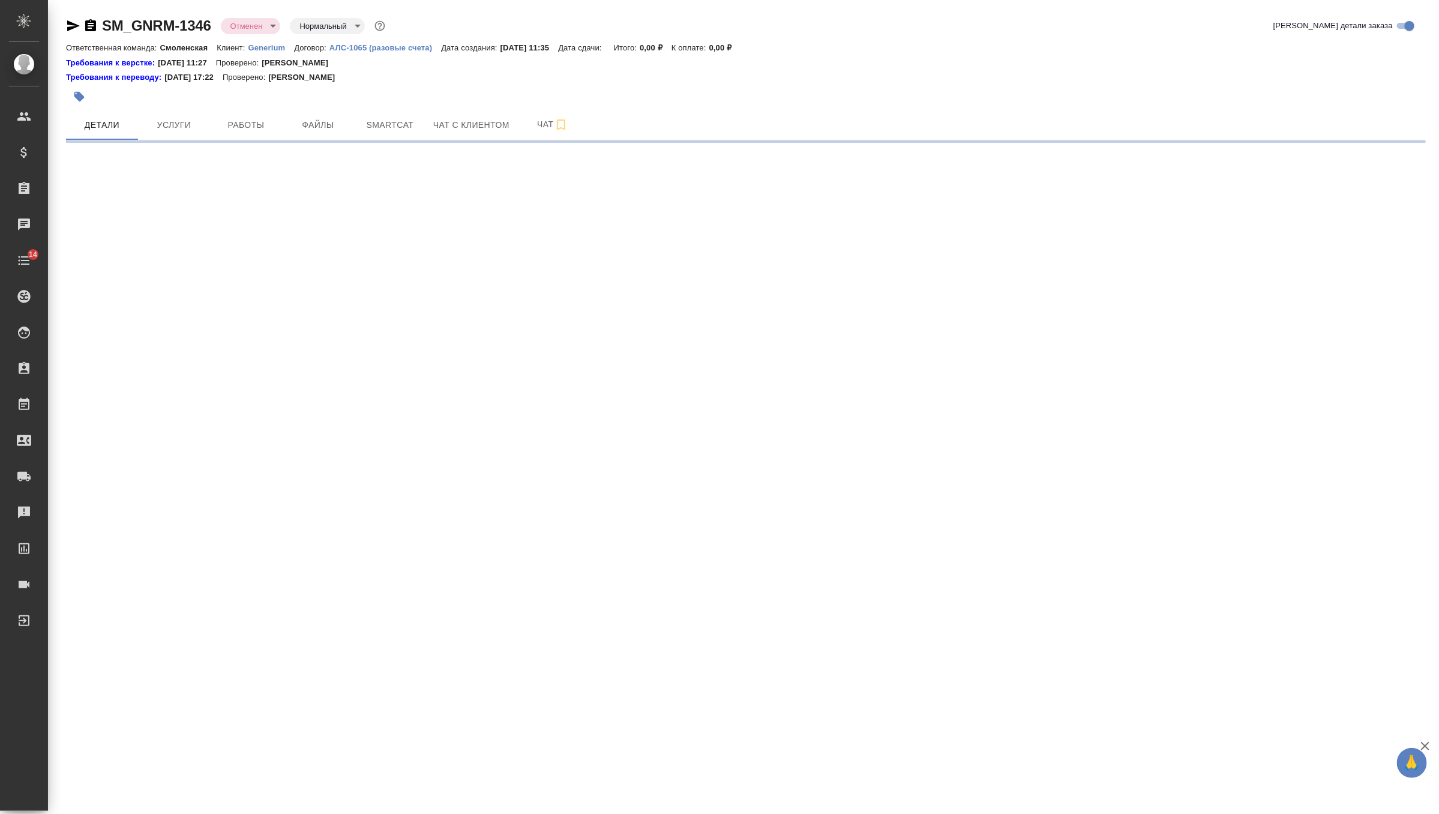
select select "RU"
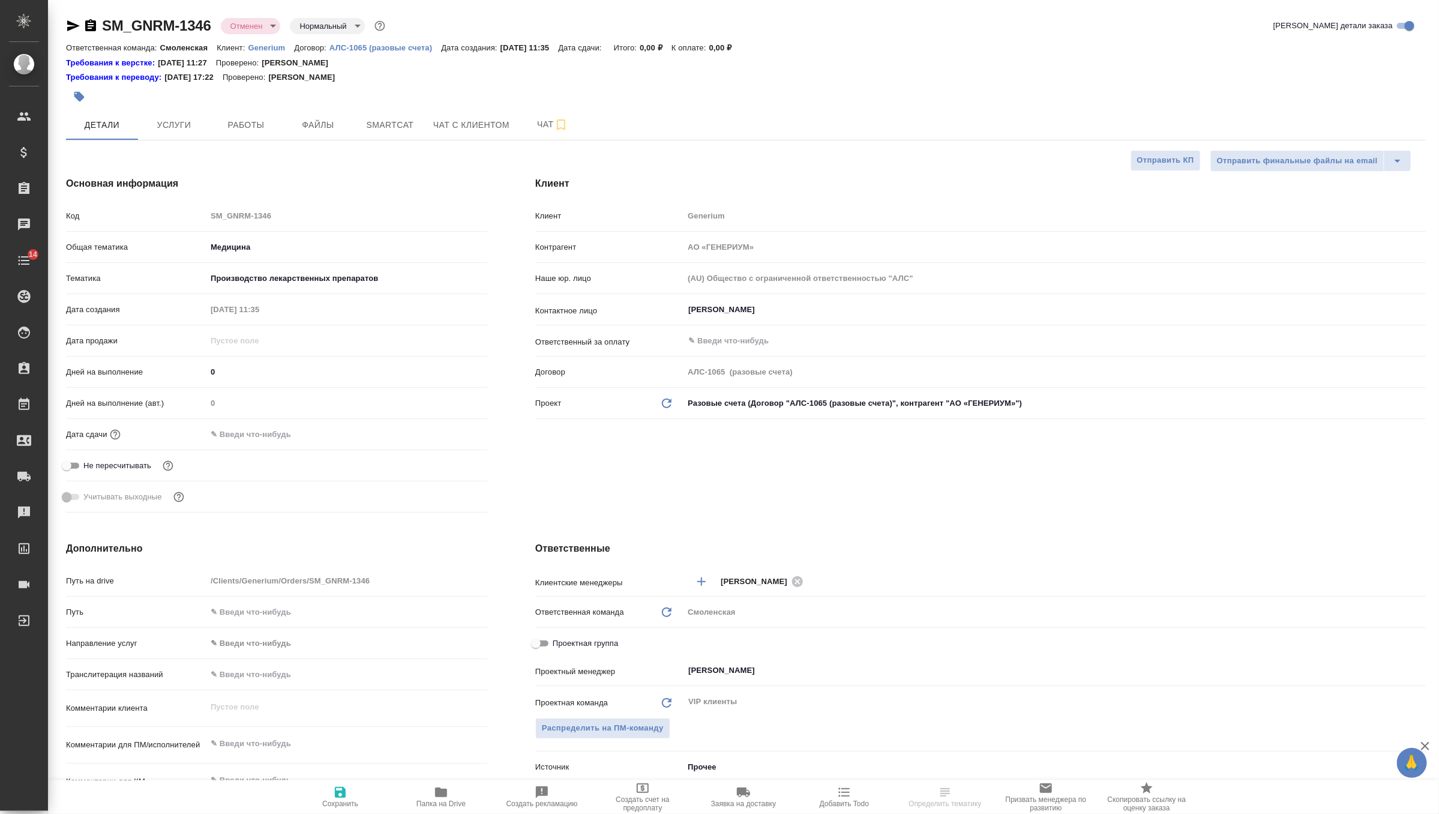
type textarea "x"
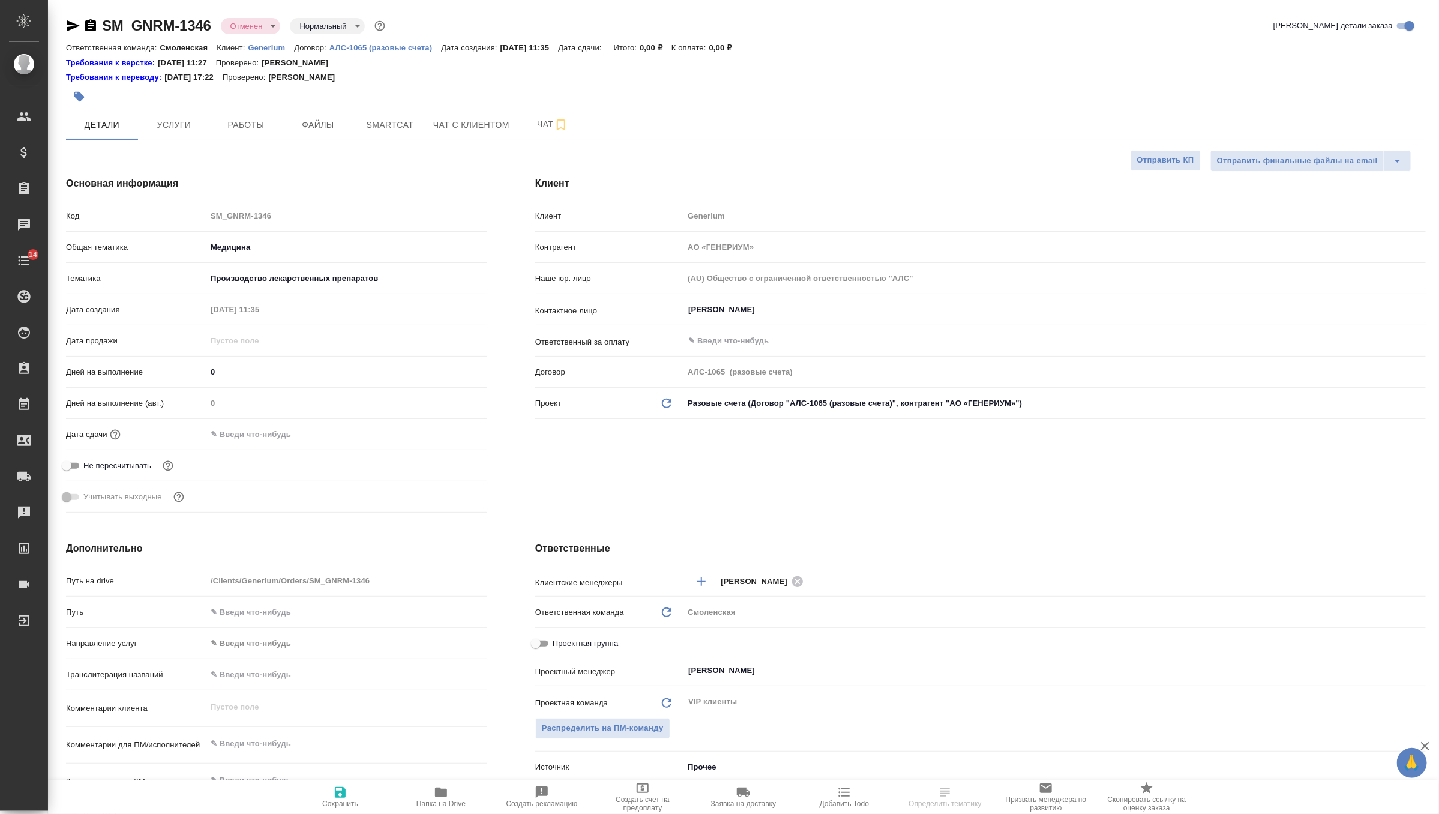
type textarea "x"
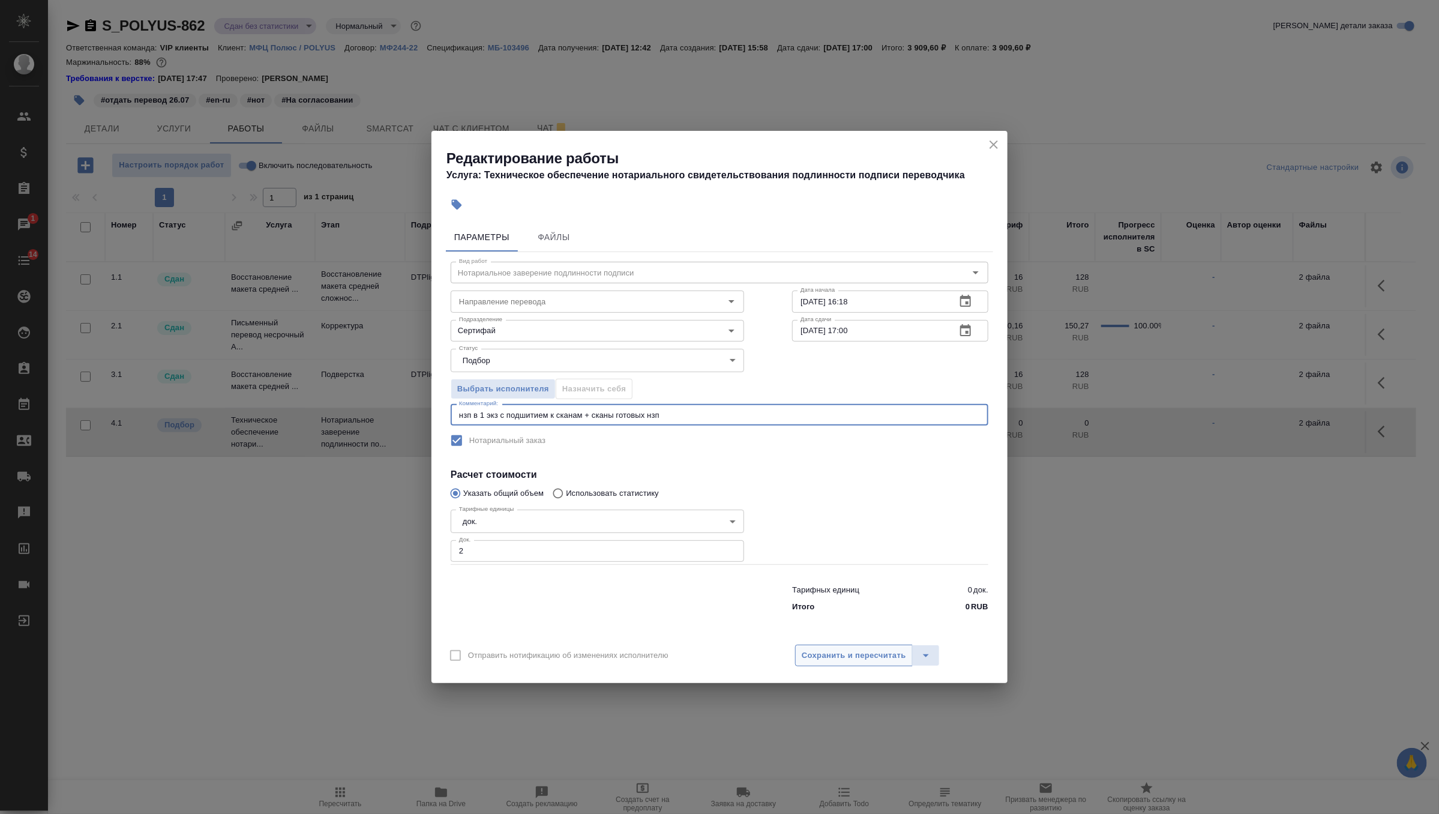
type textarea "нзп в 1 экз с подшитием к сканам + сканы готовых нзп"
click at [856, 652] on span "Сохранить и пересчитать" at bounding box center [854, 656] width 104 height 14
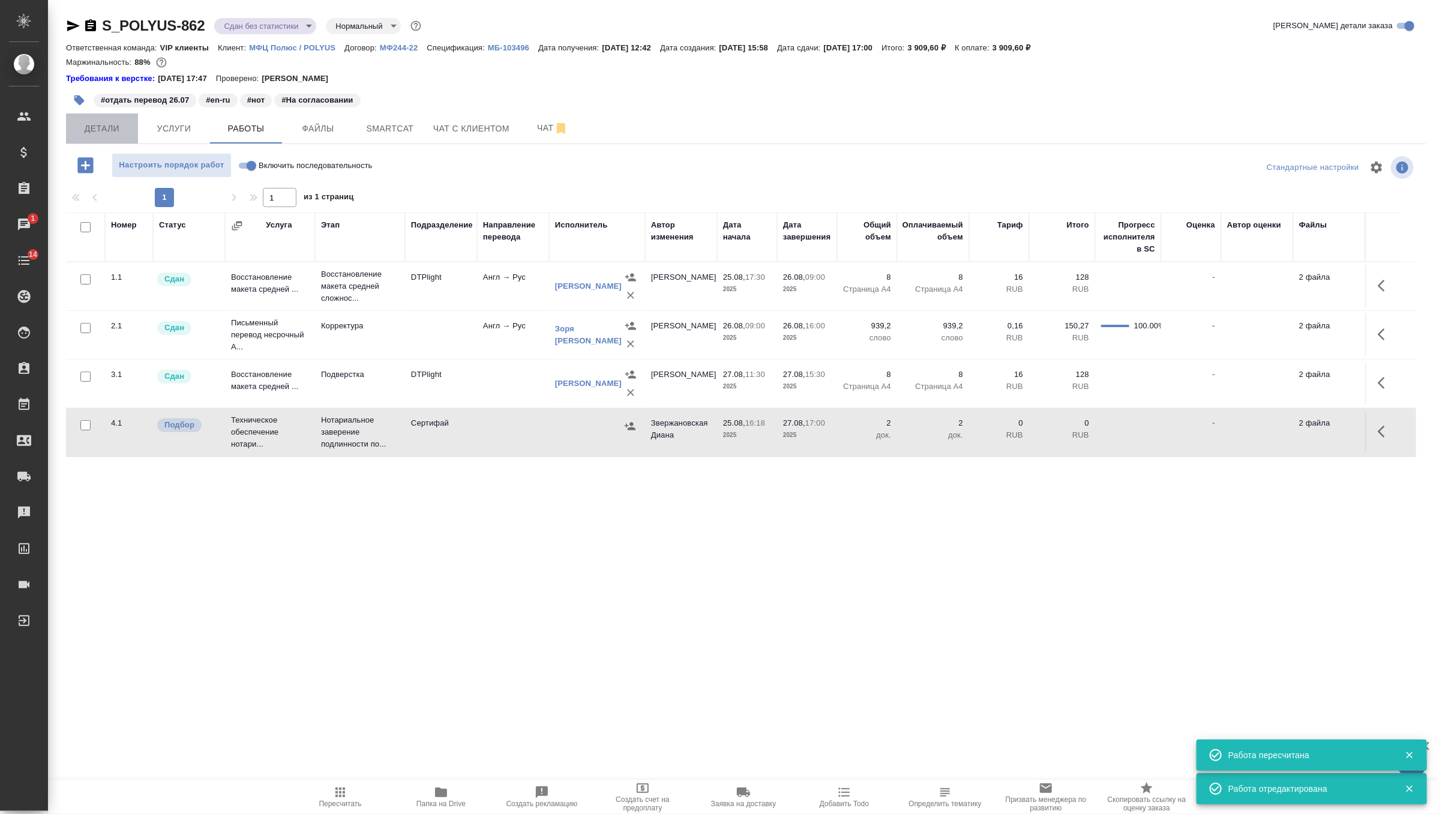
click at [104, 121] on span "Детали" at bounding box center [102, 128] width 58 height 15
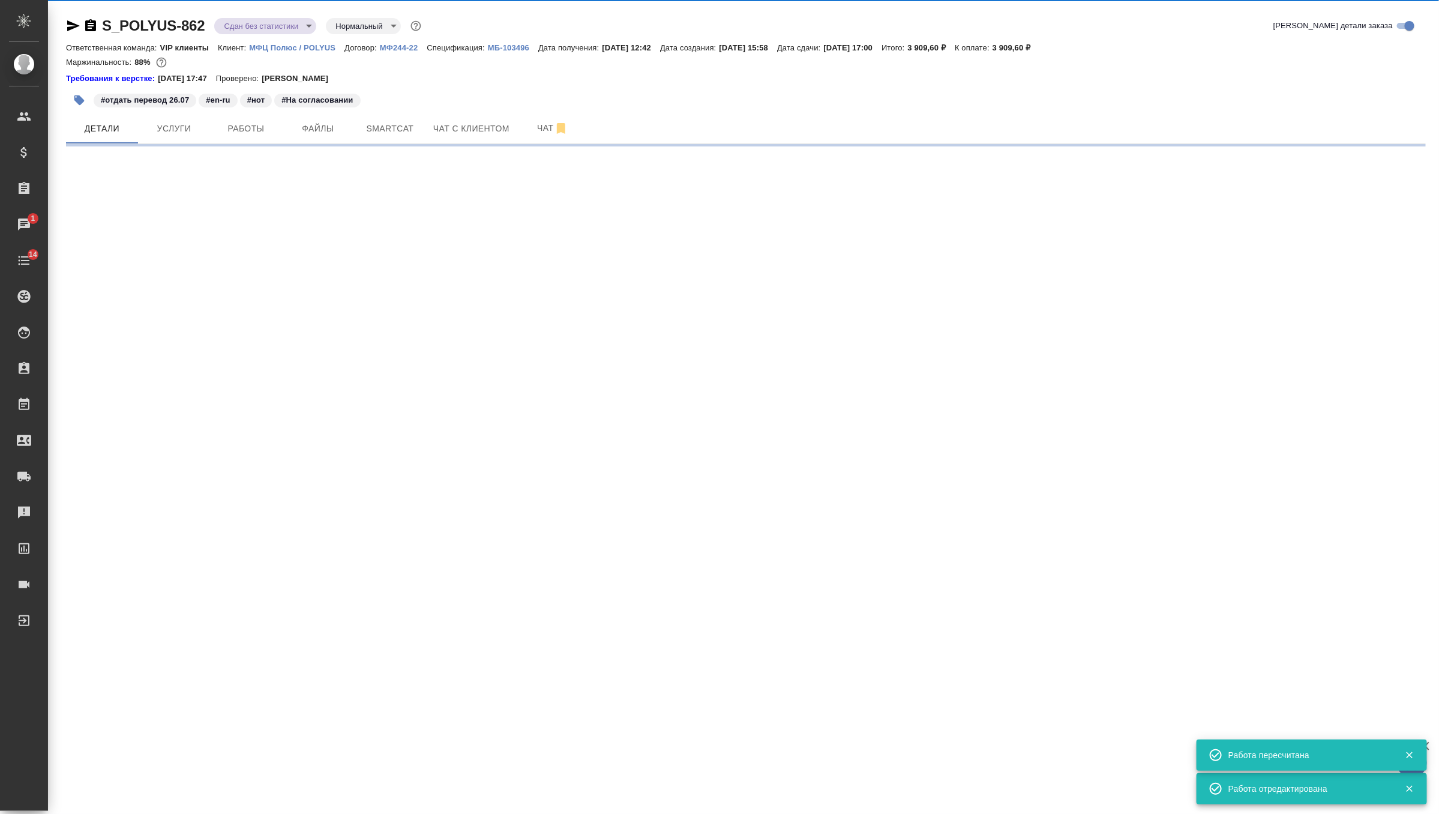
select select "RU"
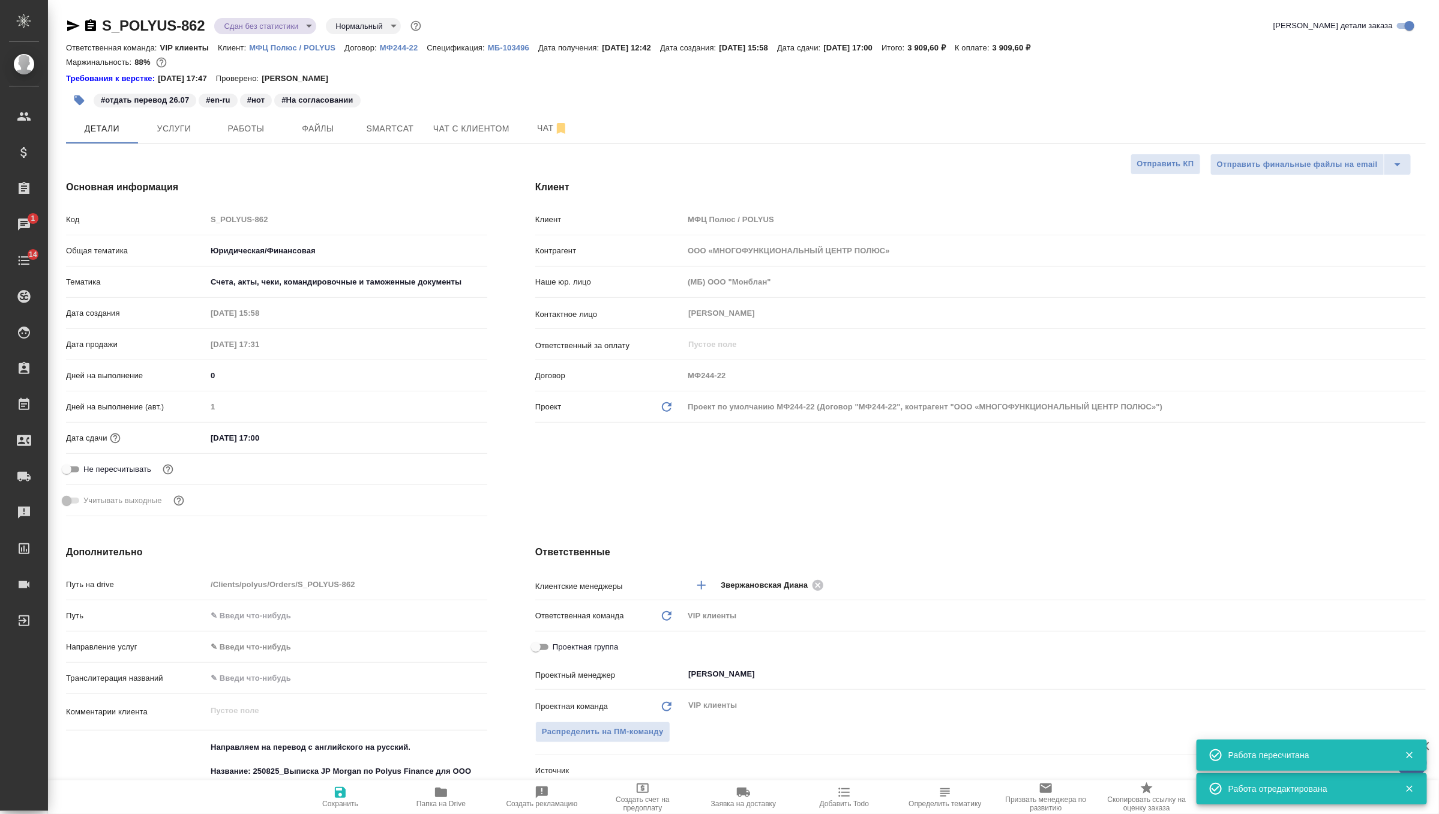
type textarea "x"
click at [293, 440] on input "[DATE] 17:00" at bounding box center [258, 437] width 105 height 17
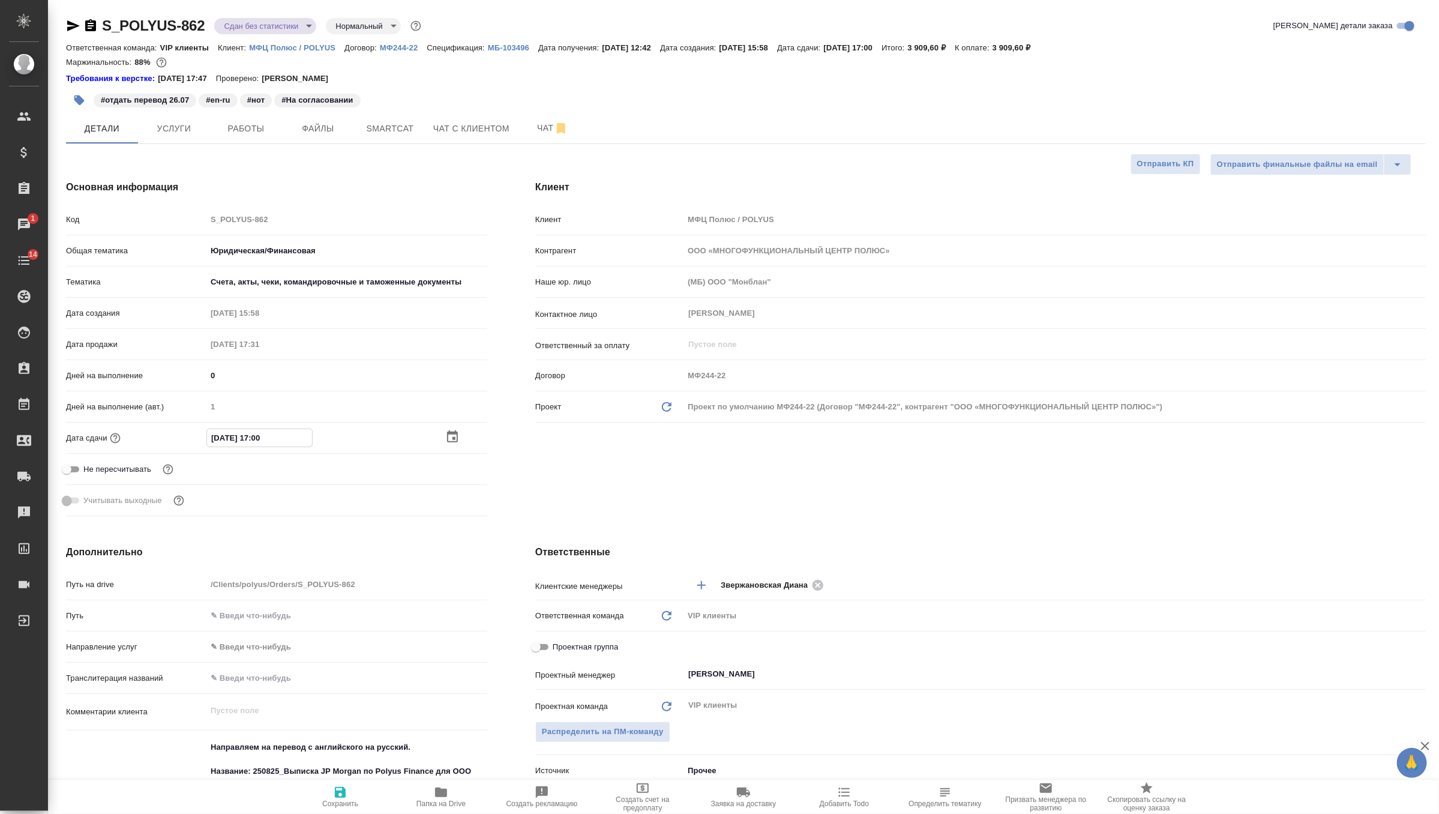
click at [449, 435] on icon "button" at bounding box center [452, 437] width 14 height 14
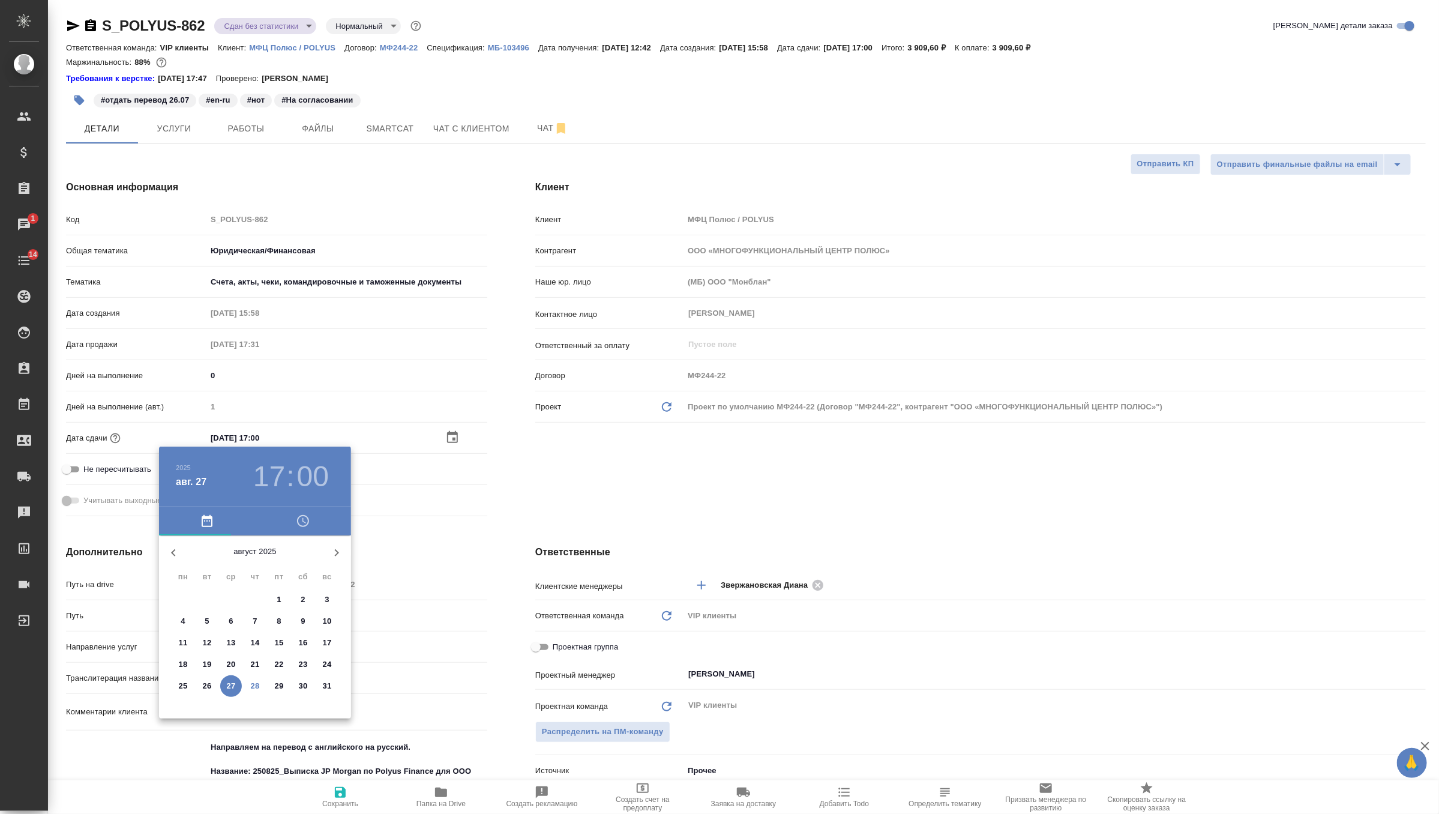
click at [277, 683] on p "29" at bounding box center [279, 686] width 9 height 12
type input "[DATE] 17:00"
type textarea "x"
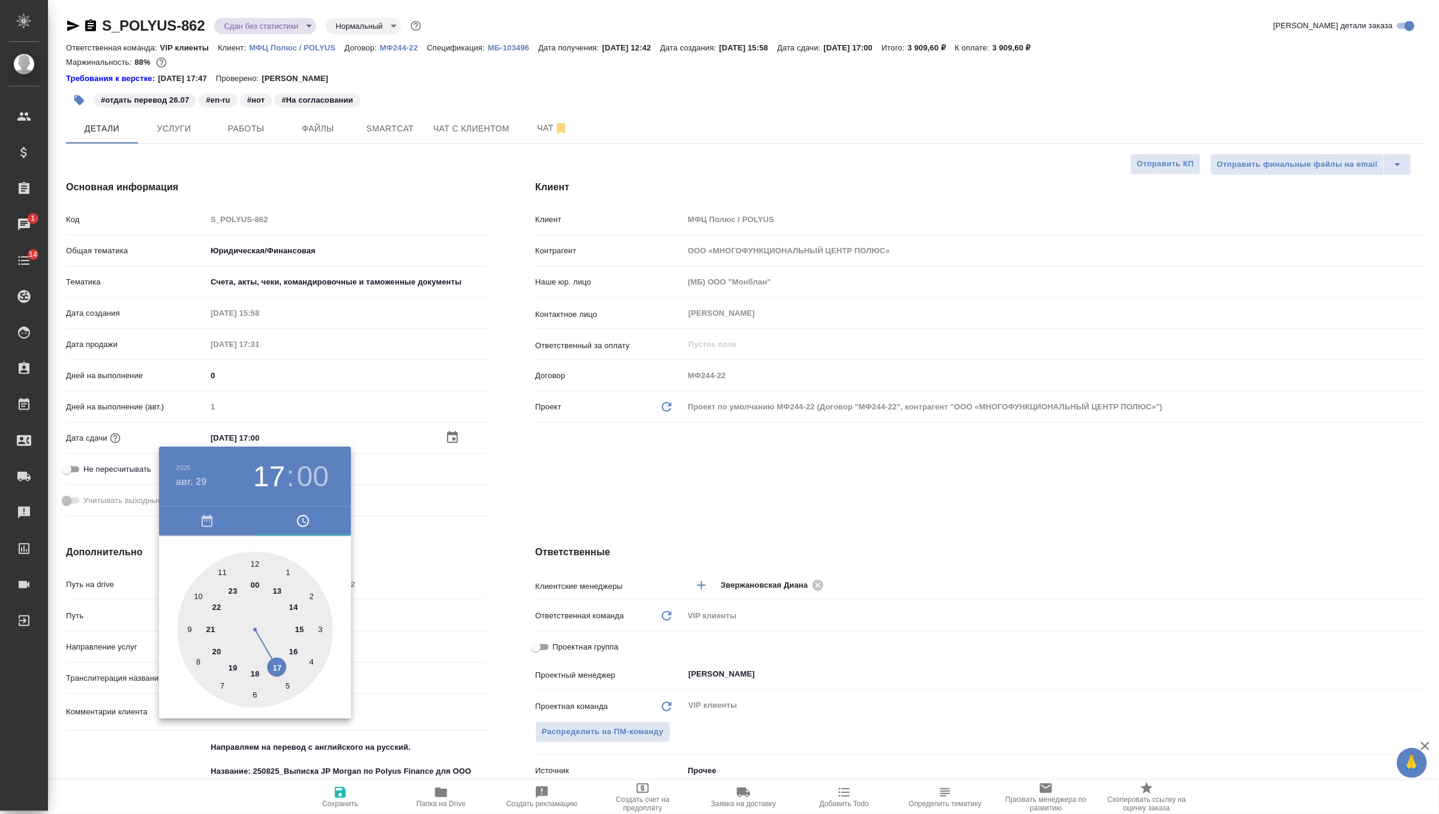
click at [543, 473] on div at bounding box center [719, 407] width 1439 height 814
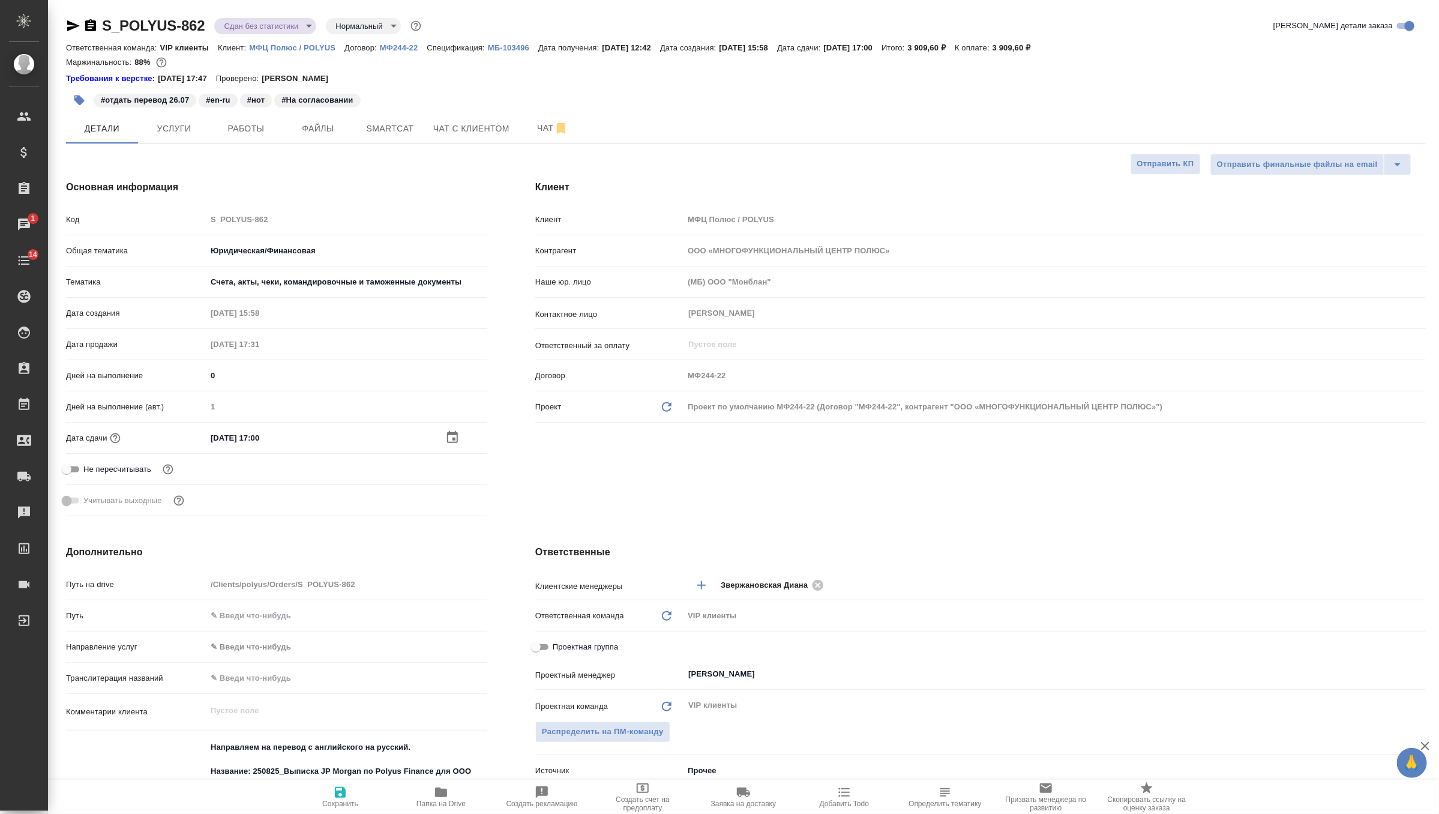
click at [341, 793] on icon "button" at bounding box center [340, 792] width 11 height 11
type textarea "x"
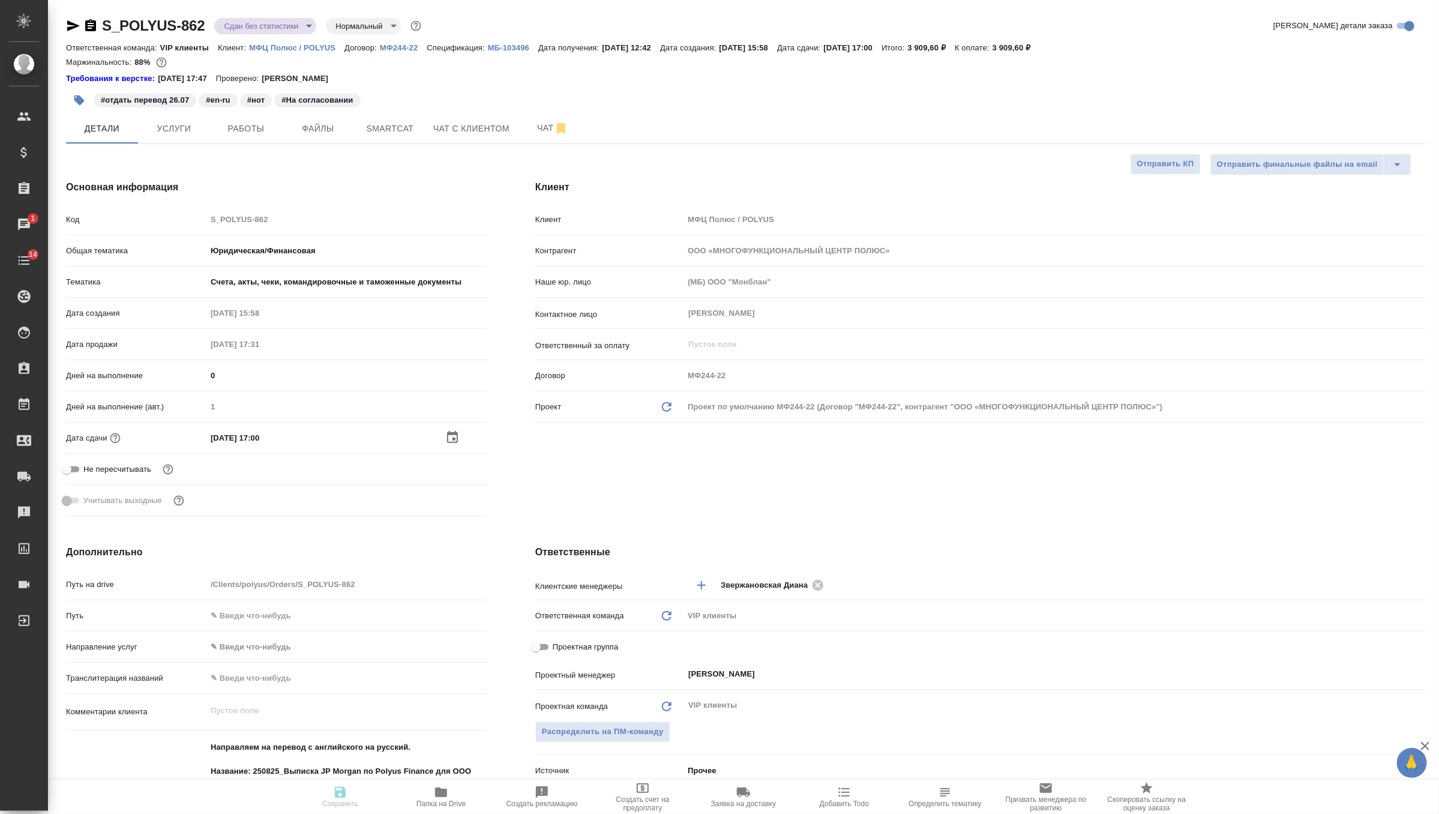
type textarea "x"
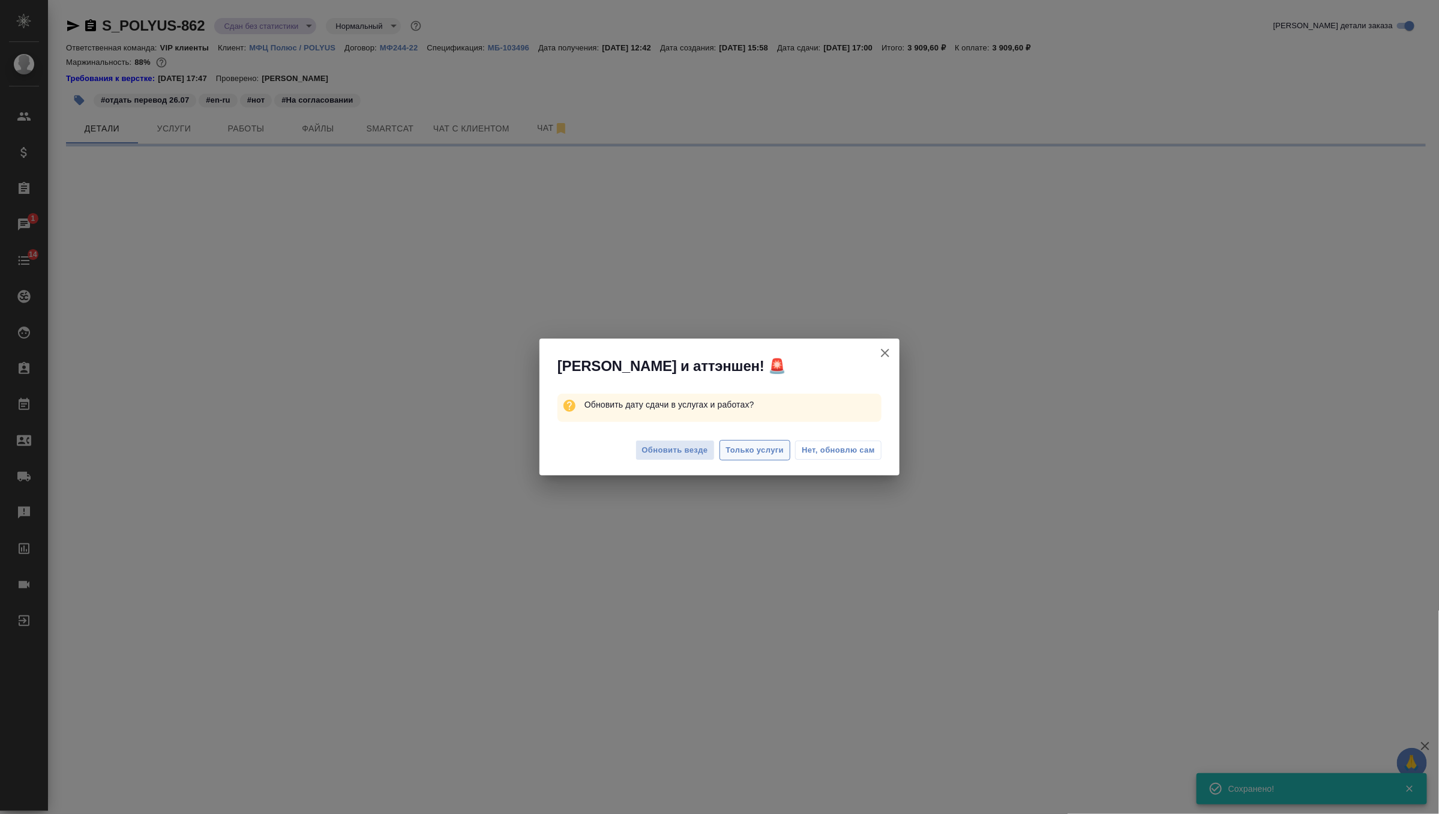
click at [752, 443] on span "Только услуги" at bounding box center [755, 450] width 58 height 14
select select "RU"
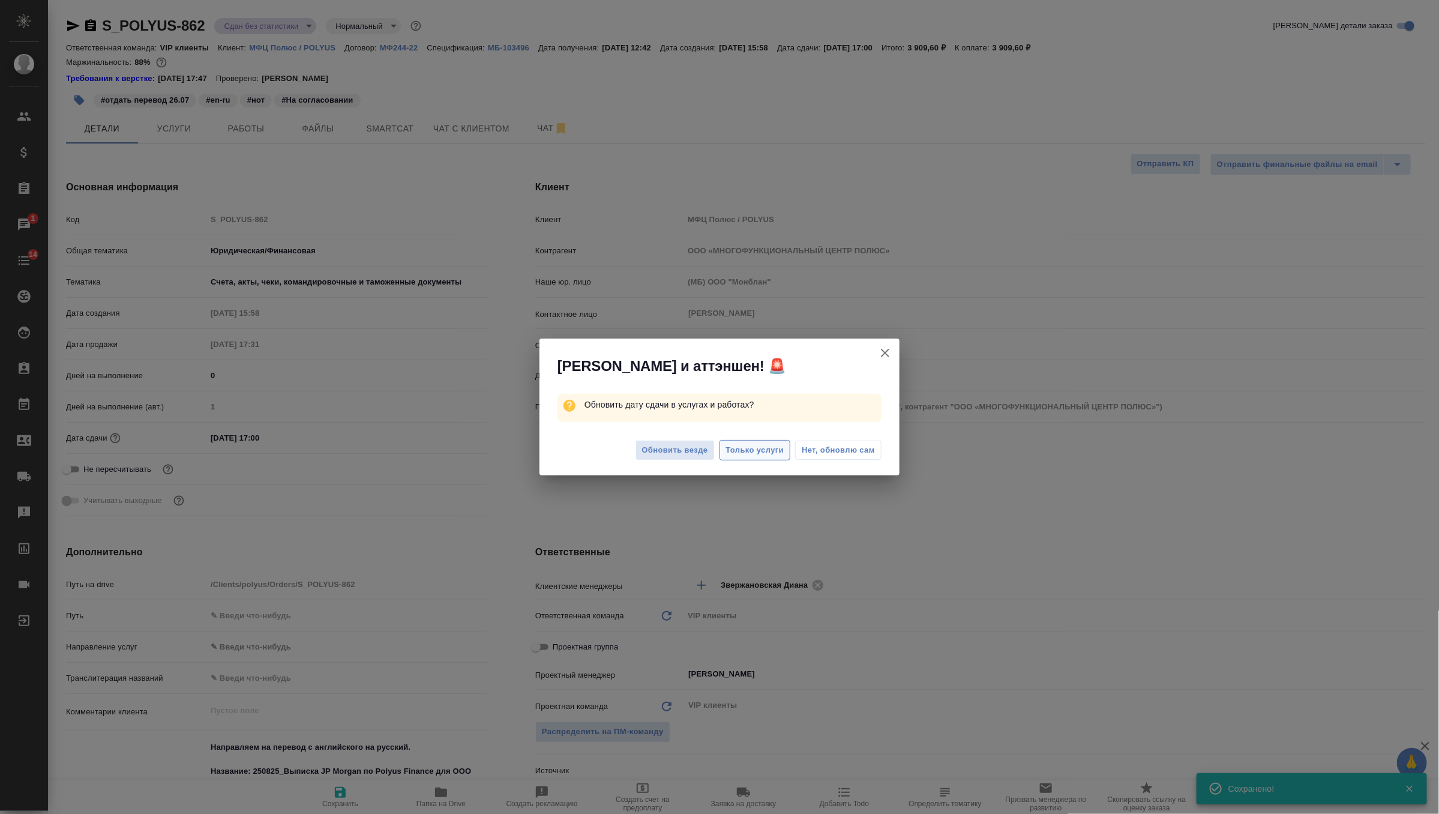
type textarea "x"
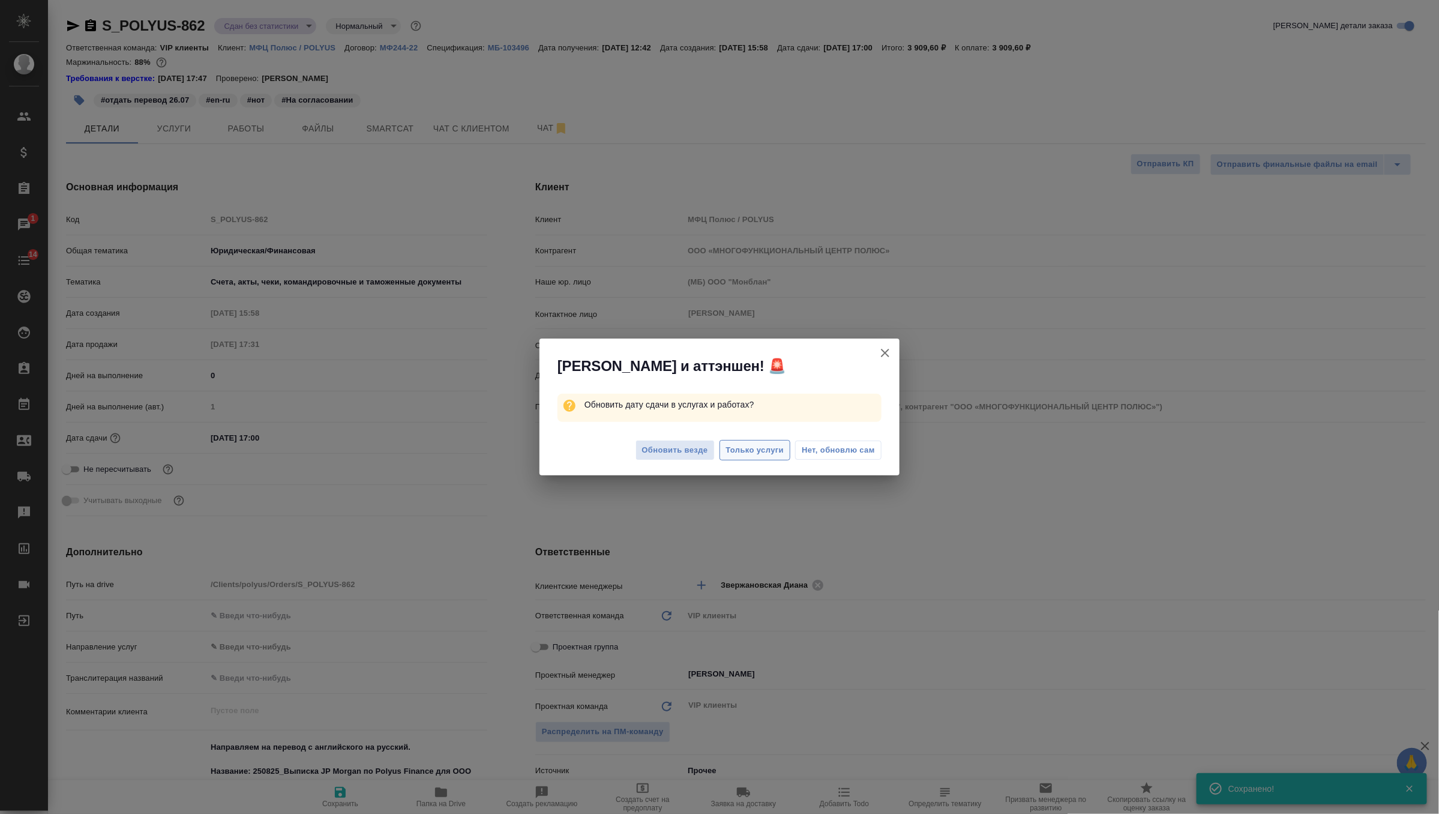
type textarea "x"
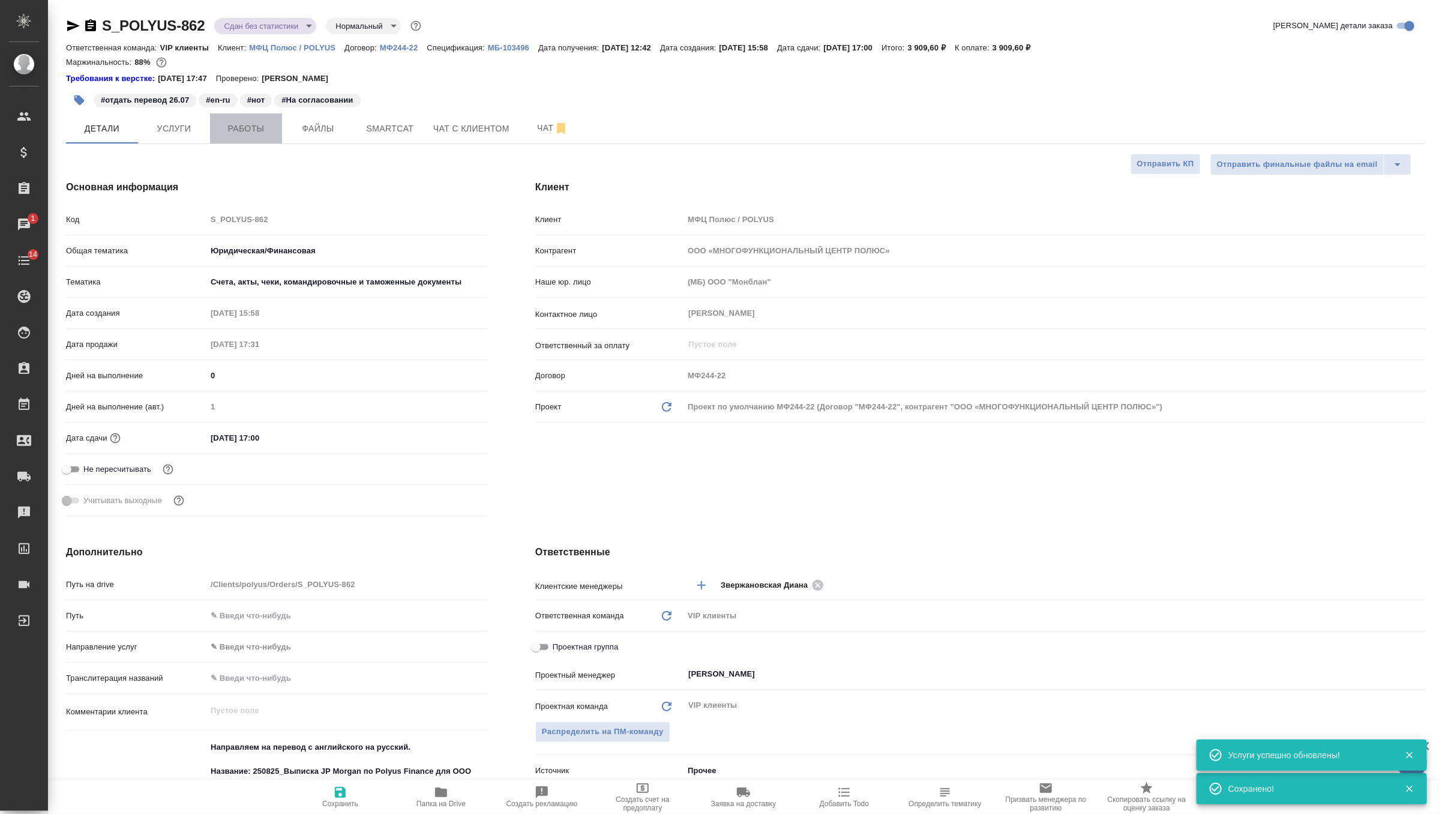
click at [259, 134] on span "Работы" at bounding box center [246, 128] width 58 height 15
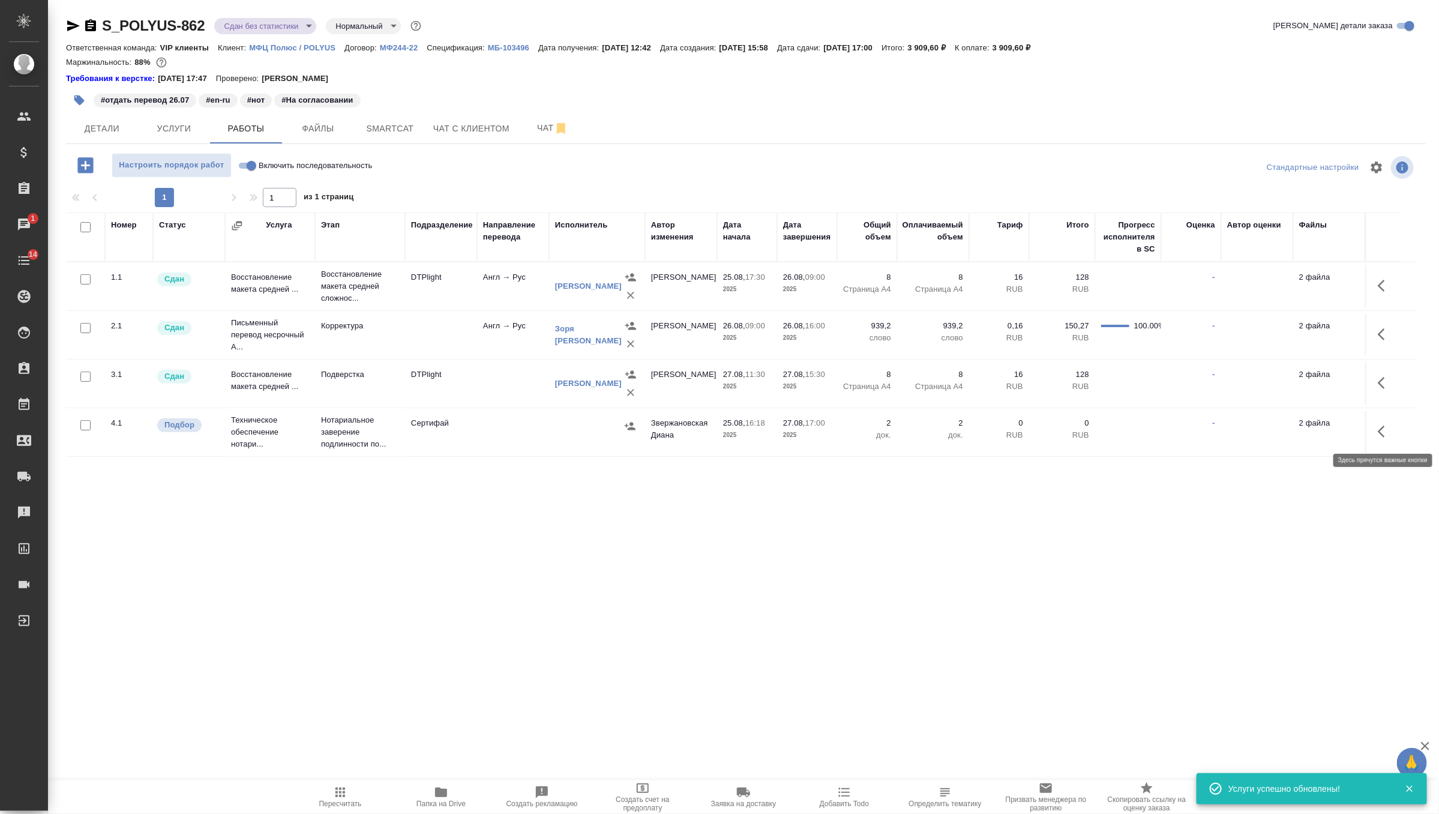
click at [1378, 424] on icon "button" at bounding box center [1385, 431] width 14 height 14
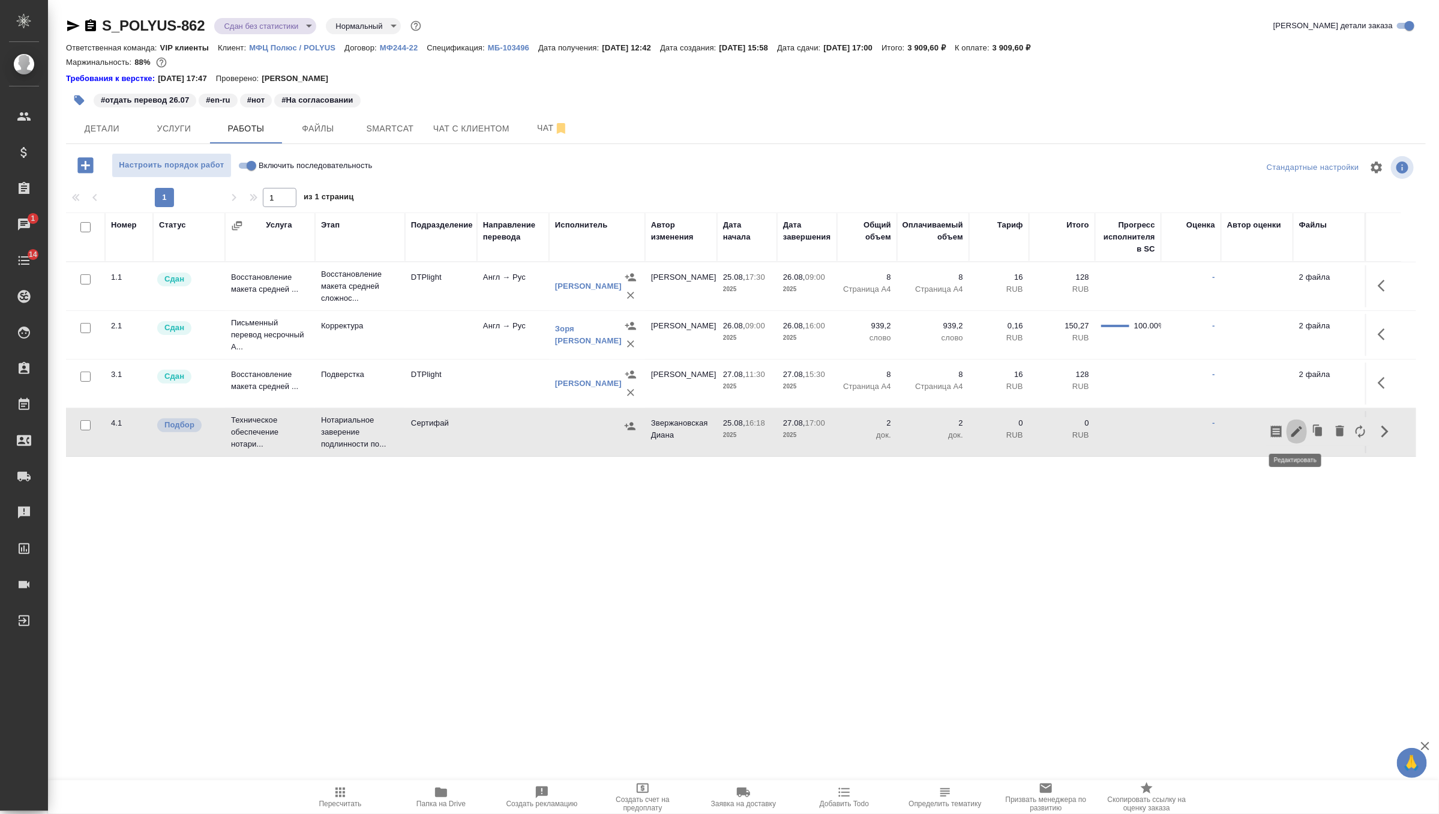
click at [1298, 431] on icon "button" at bounding box center [1296, 431] width 14 height 14
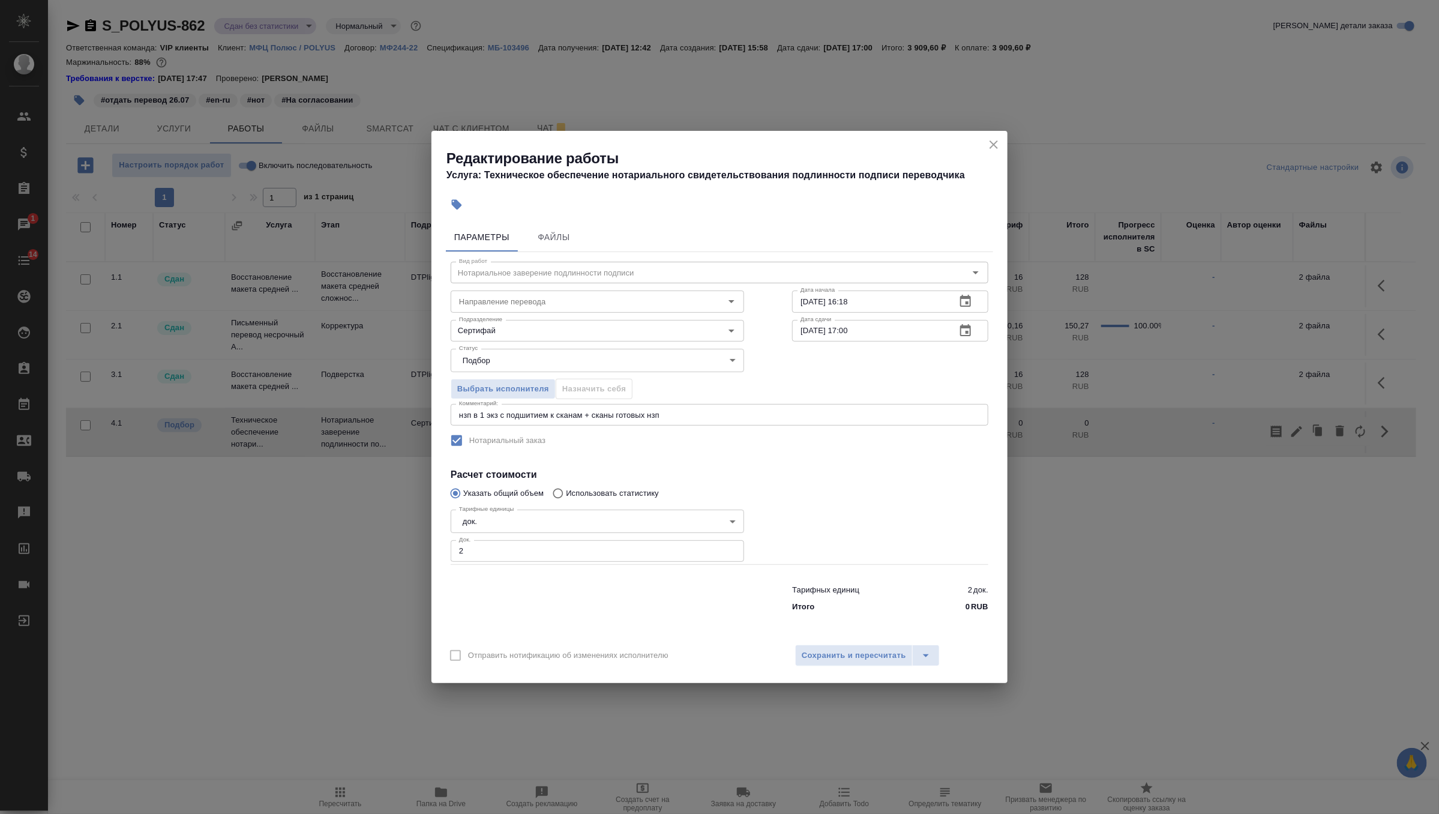
click at [562, 370] on body "🙏 .cls-1 fill:#fff; AWATERA Zverzhanovskaya [PERSON_NAME] Спецификации Заказы 1…" at bounding box center [719, 407] width 1439 height 814
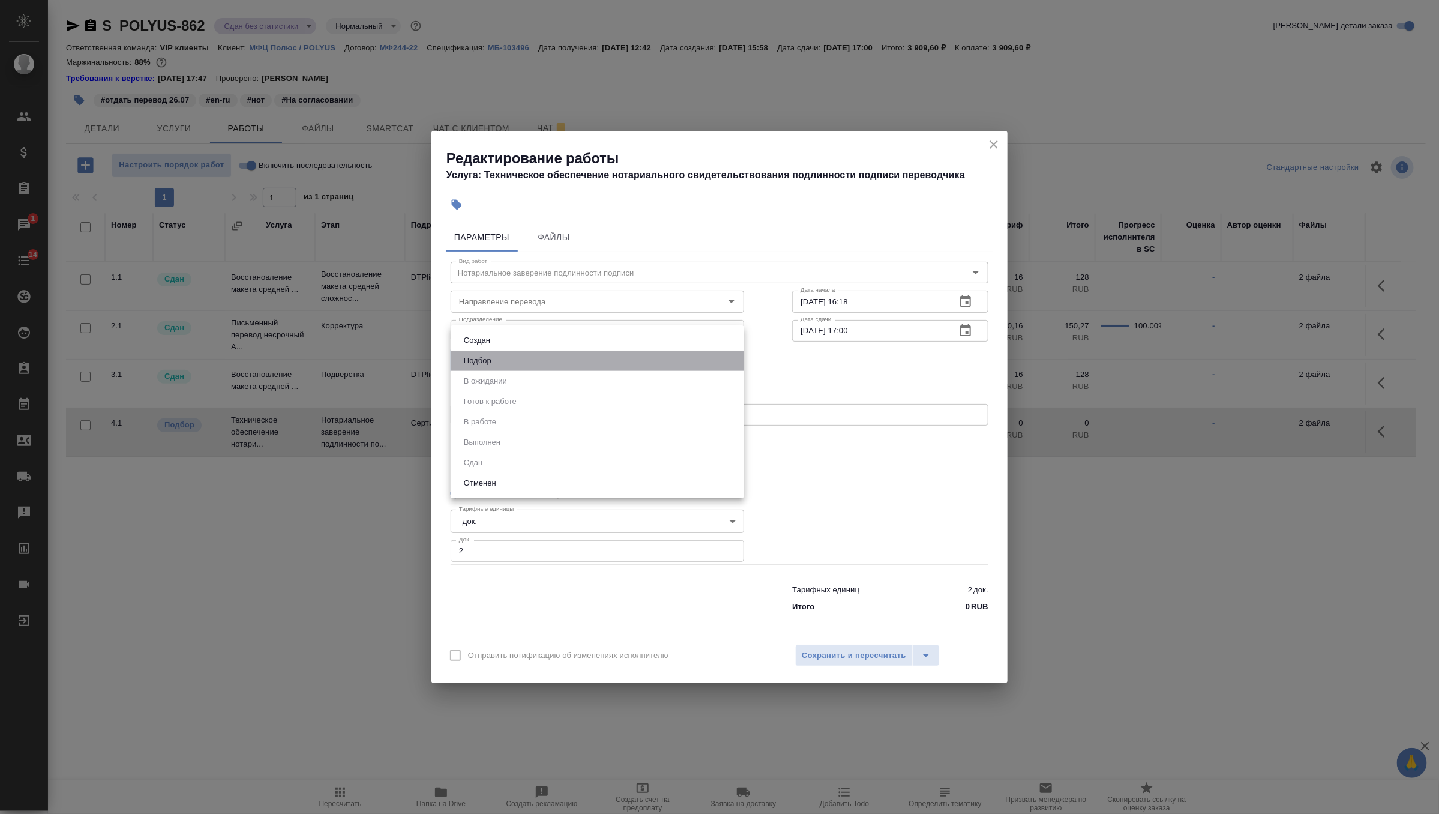
click at [548, 362] on li "Подбор" at bounding box center [597, 360] width 293 height 20
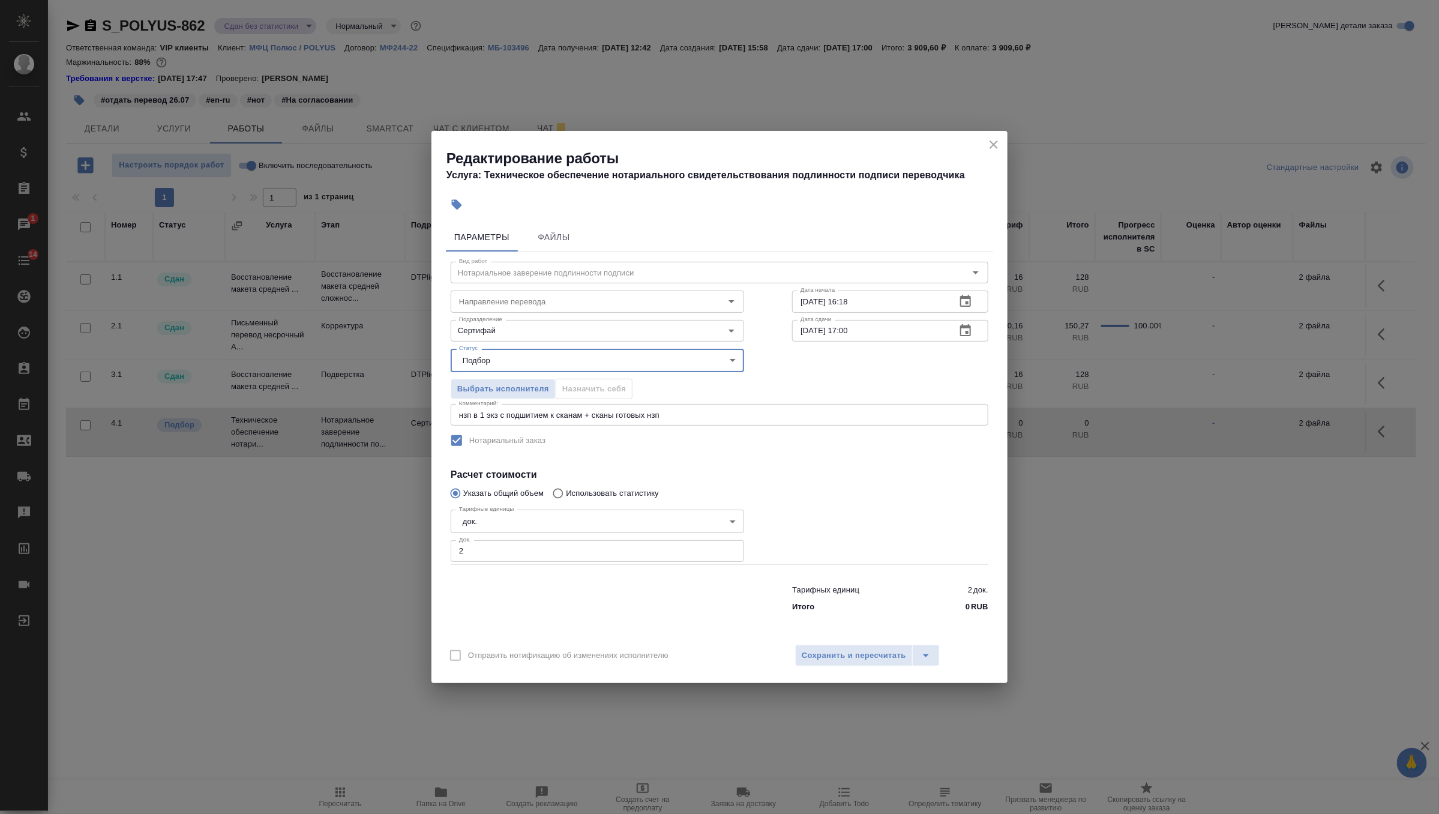
click at [961, 303] on icon "button" at bounding box center [965, 301] width 14 height 14
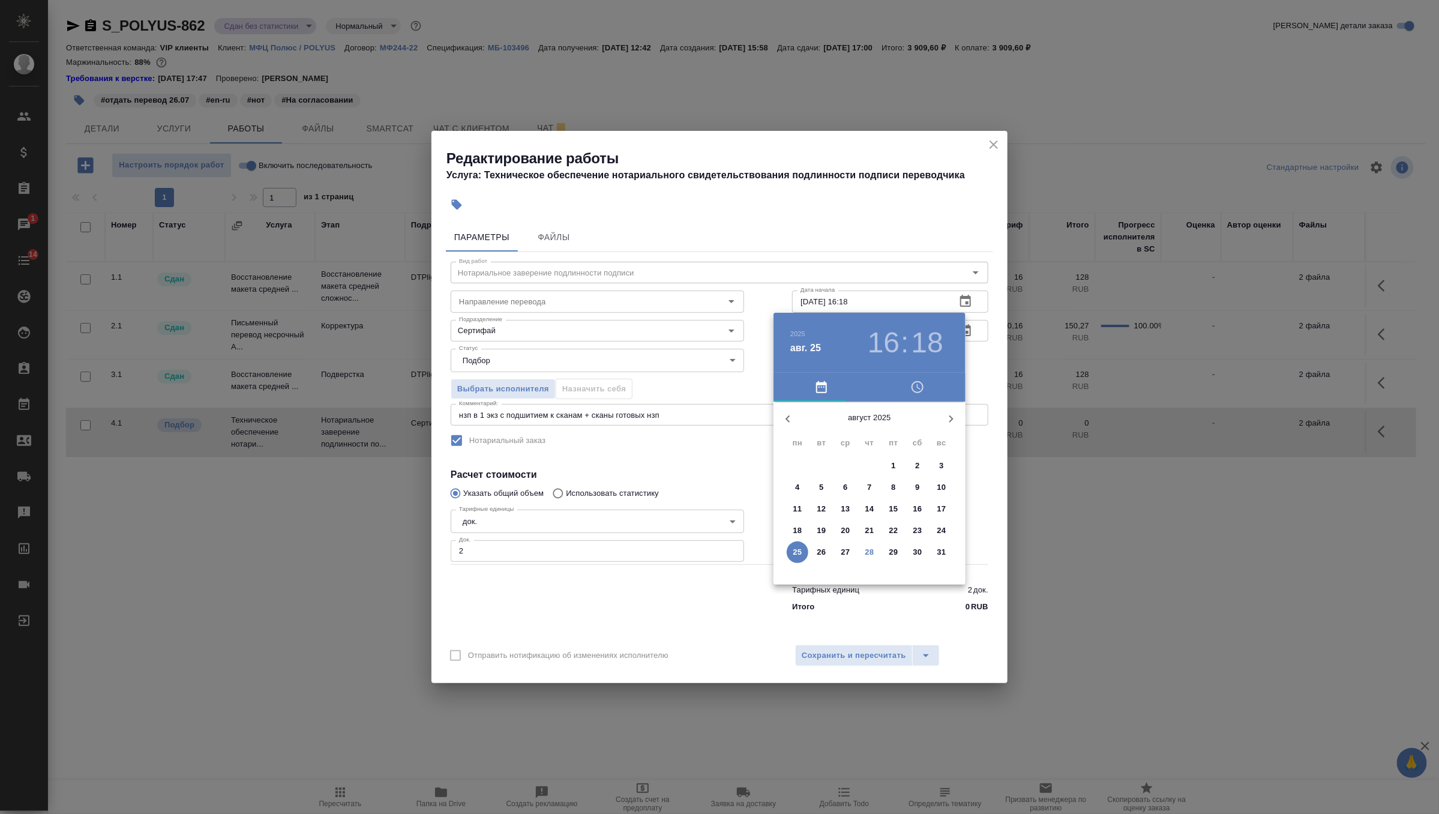
click at [865, 553] on p "28" at bounding box center [869, 552] width 9 height 12
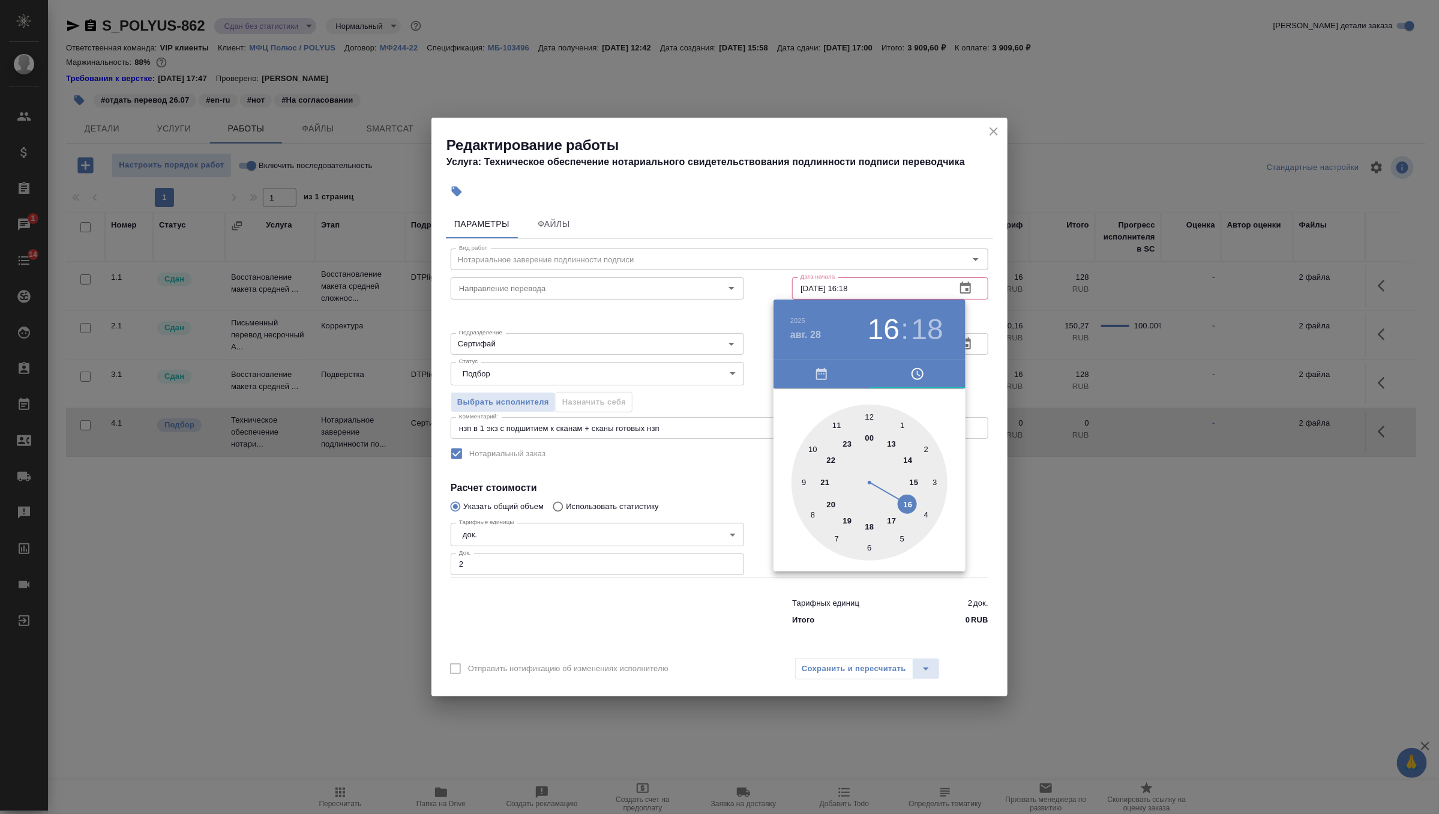
click at [868, 526] on div at bounding box center [869, 482] width 156 height 156
click at [868, 418] on div at bounding box center [869, 482] width 156 height 156
type input "[DATE] 18:00"
click at [985, 311] on div at bounding box center [719, 407] width 1439 height 814
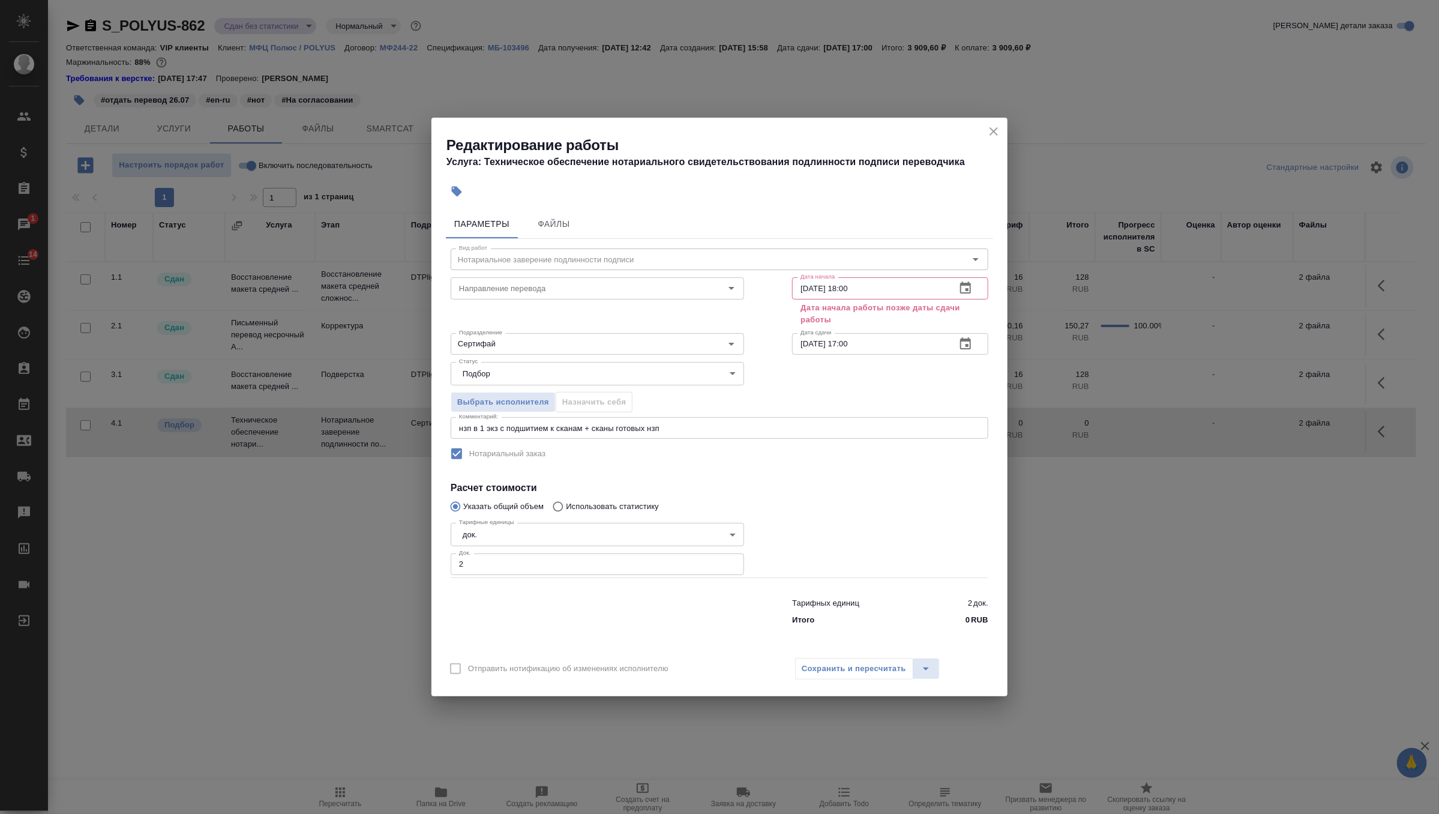
click at [956, 339] on button "button" at bounding box center [965, 343] width 29 height 29
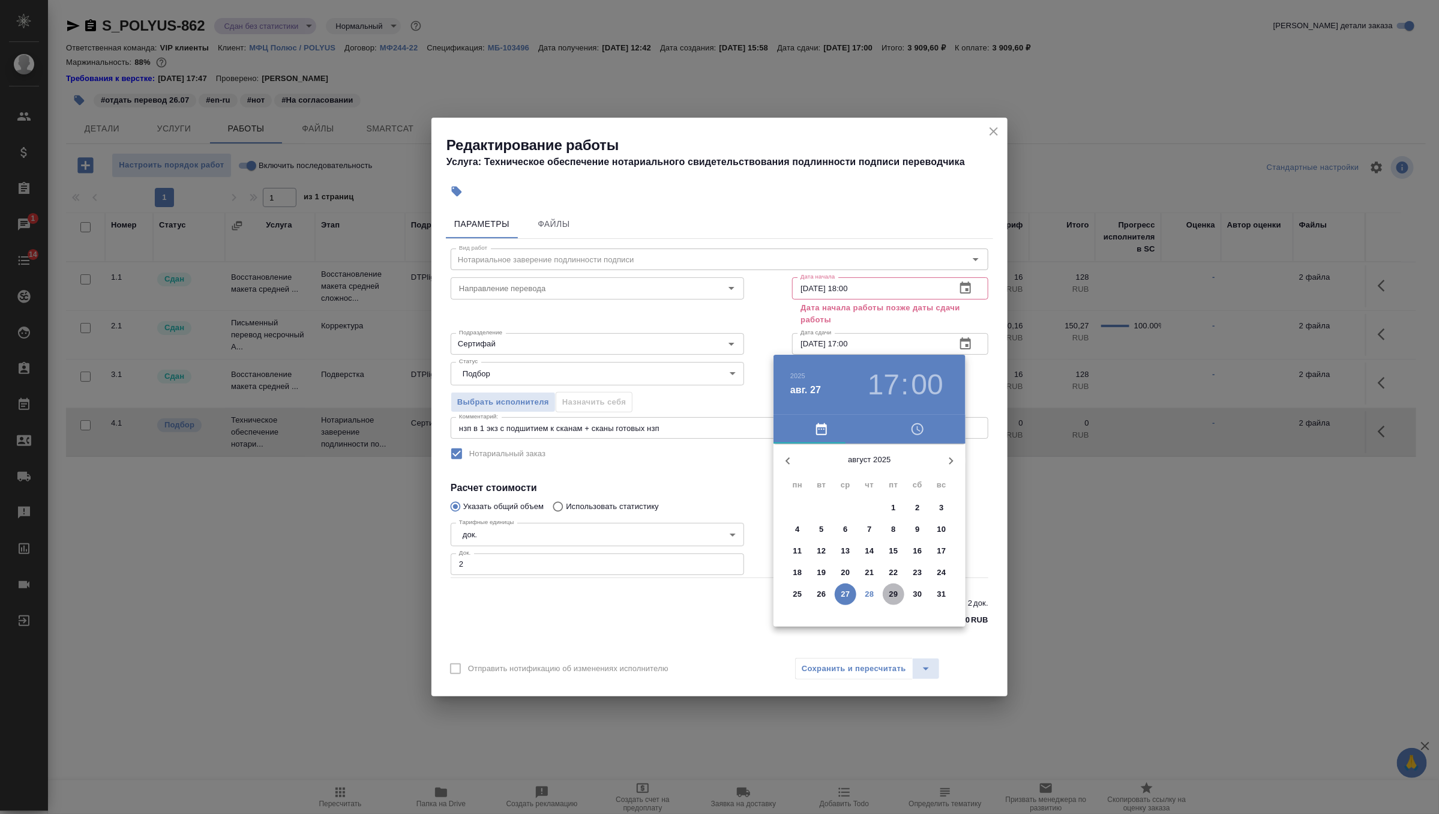
click at [888, 593] on span "29" at bounding box center [894, 594] width 22 height 12
type input "29.08.2025 17:00"
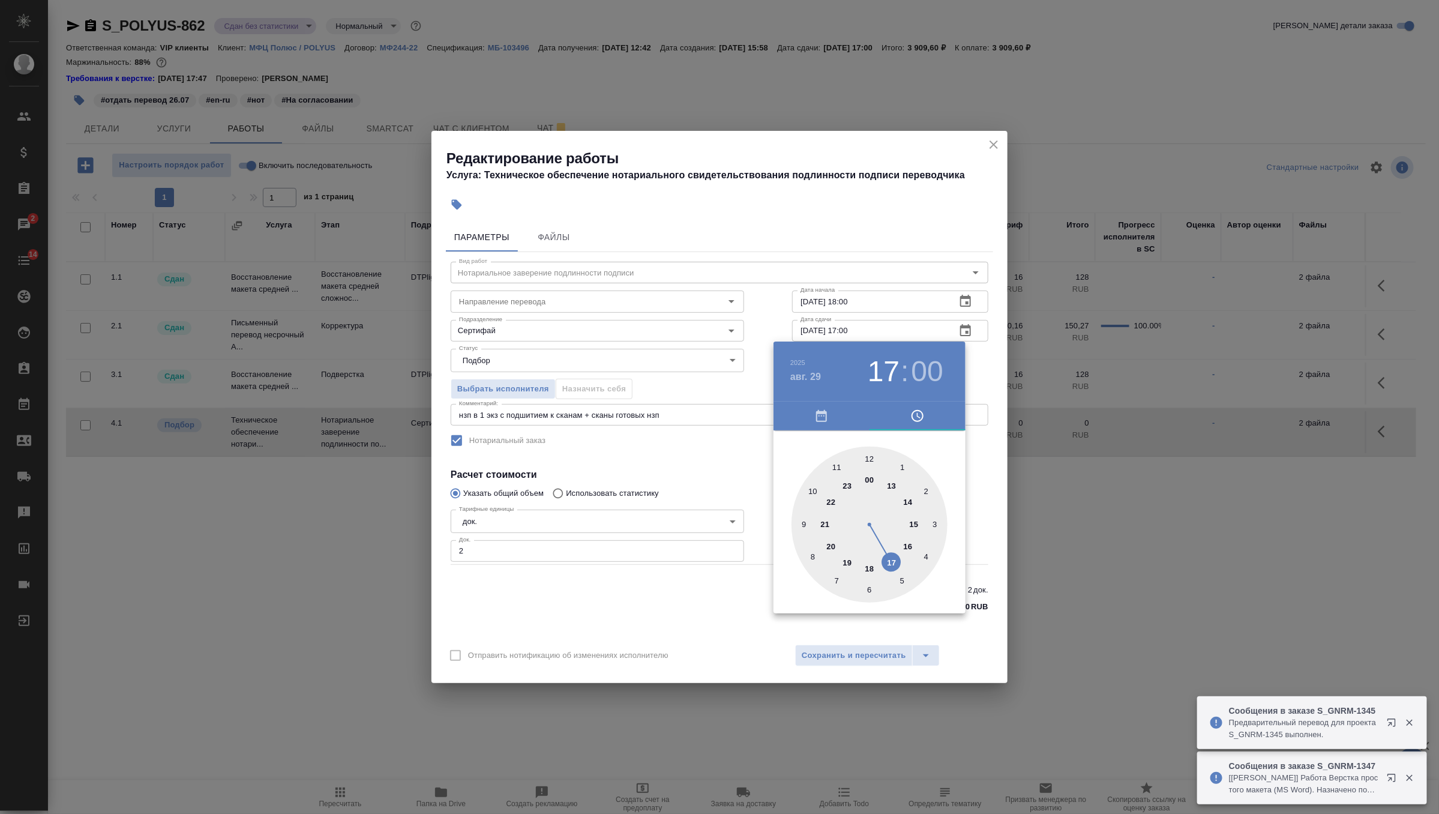
click at [986, 375] on div at bounding box center [719, 407] width 1439 height 814
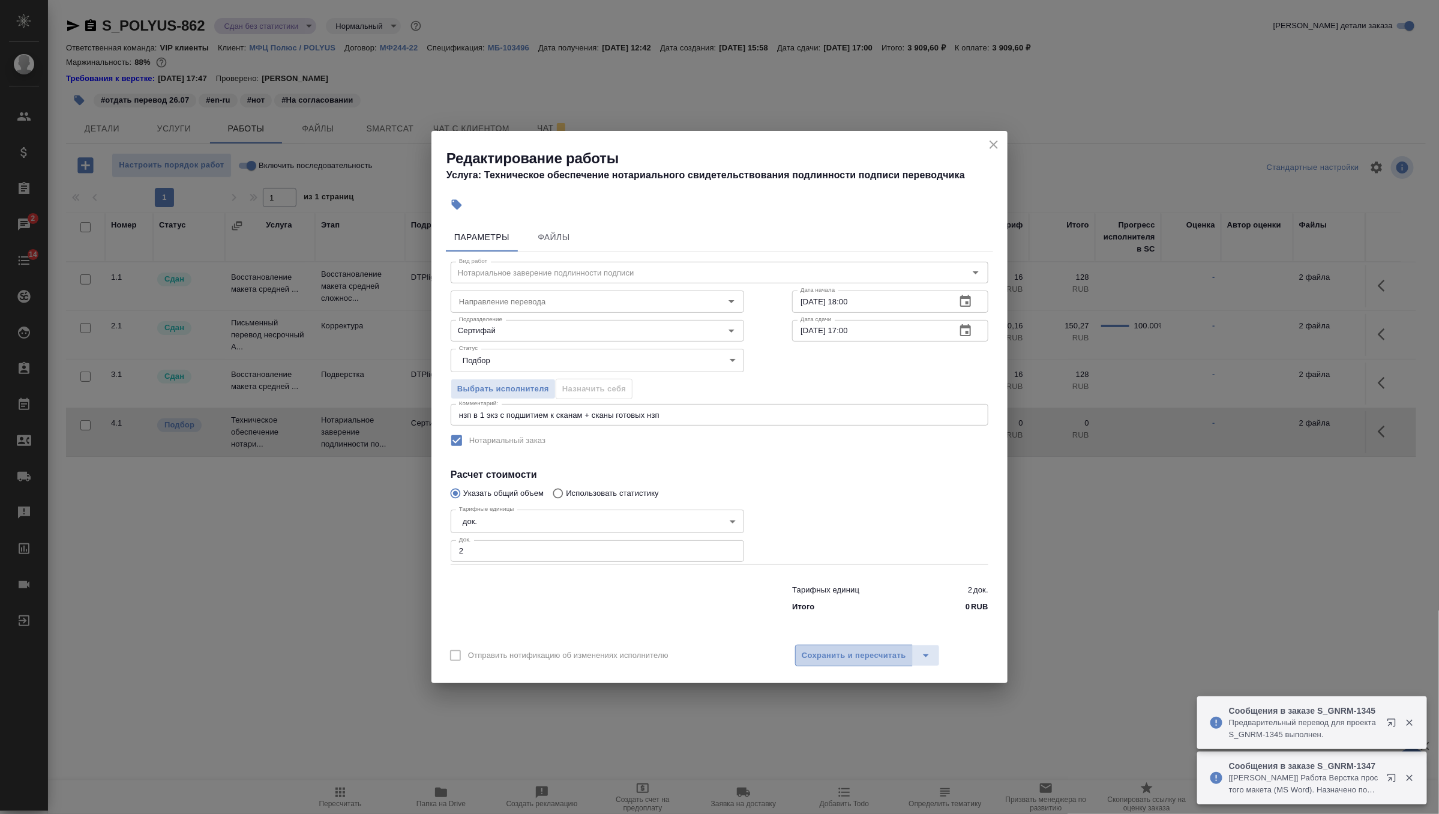
click at [840, 653] on span "Сохранить и пересчитать" at bounding box center [854, 656] width 104 height 14
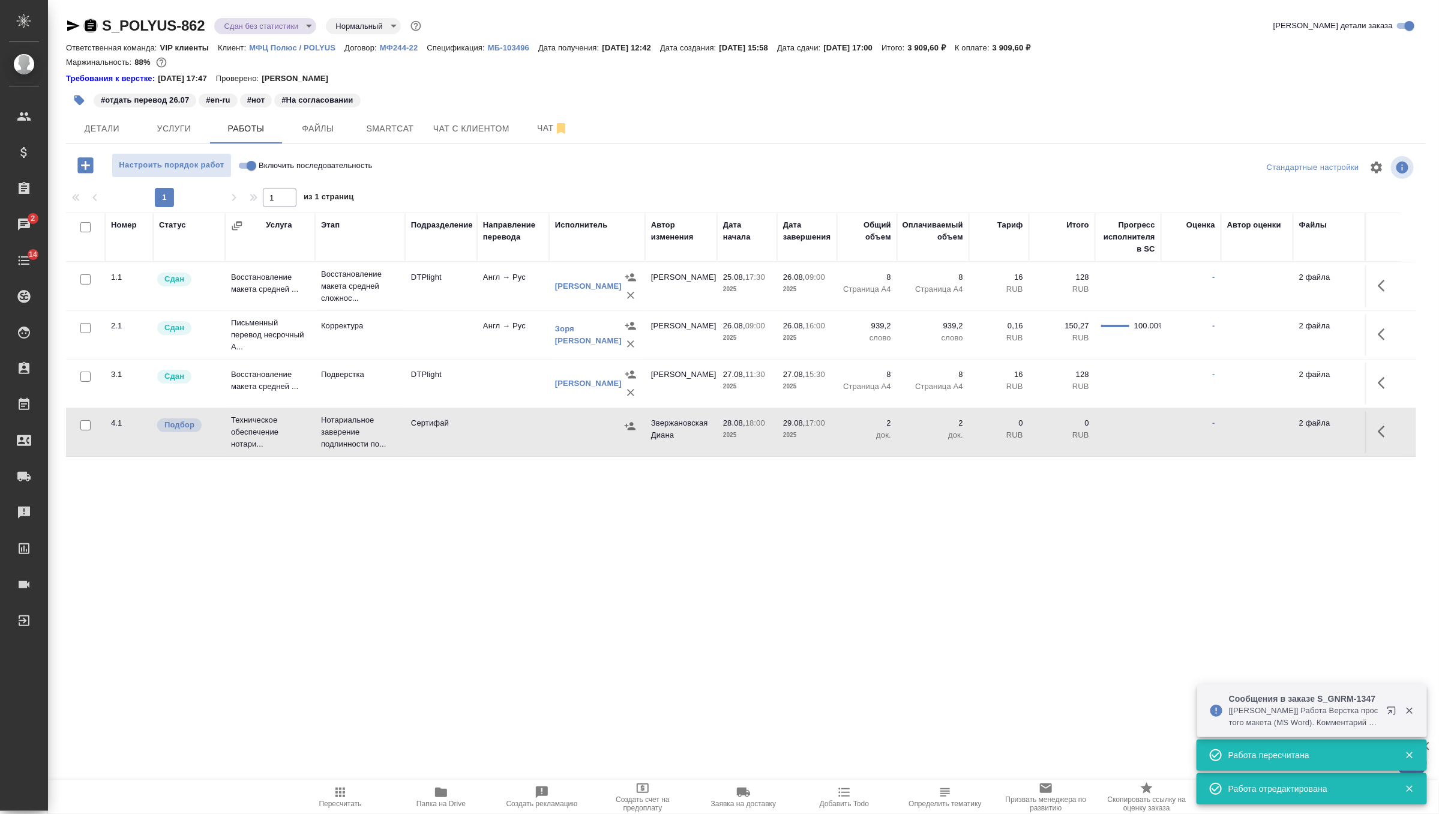
click at [90, 25] on icon "button" at bounding box center [90, 25] width 11 height 12
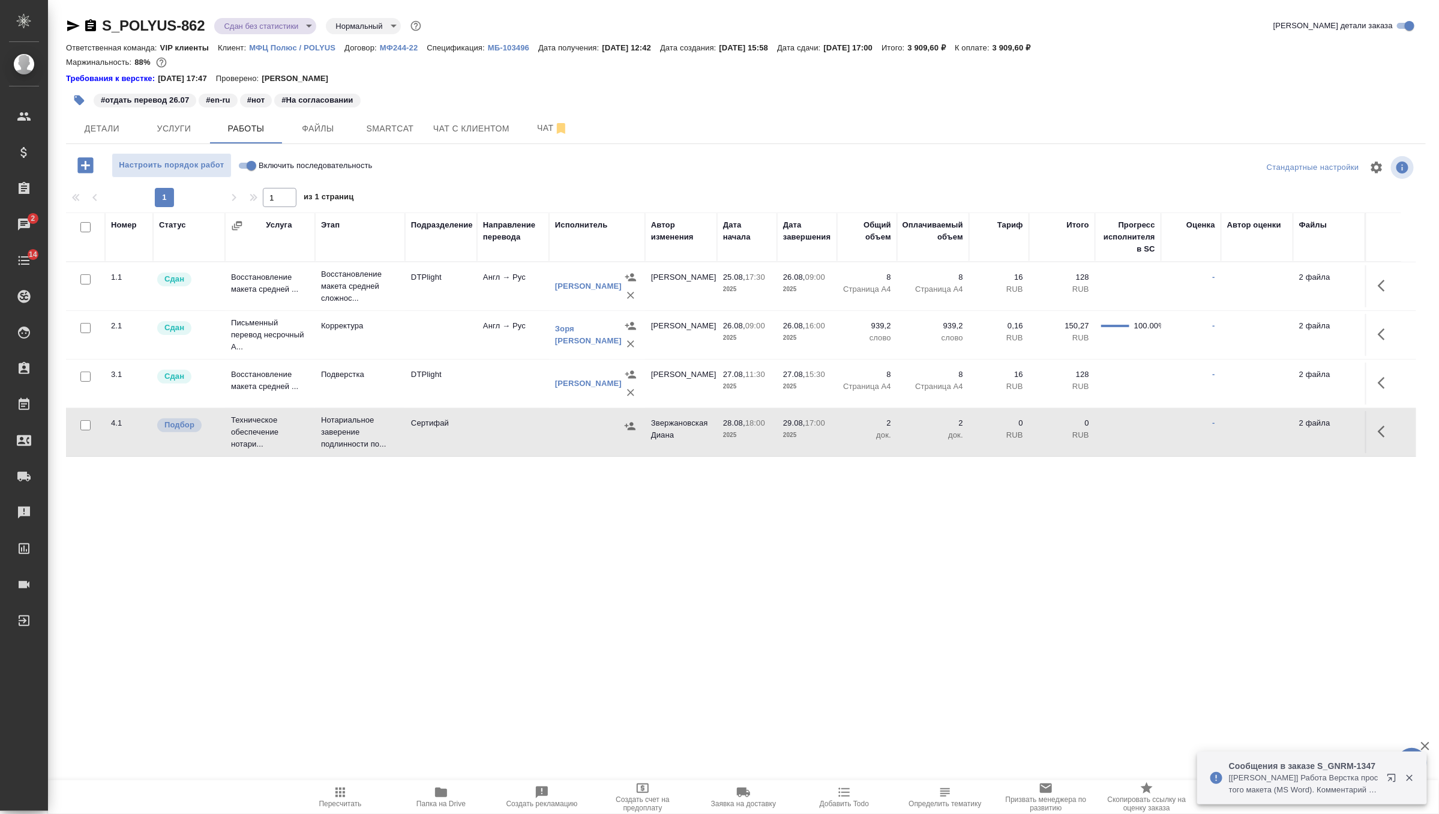
click at [84, 98] on icon "button" at bounding box center [79, 100] width 12 height 12
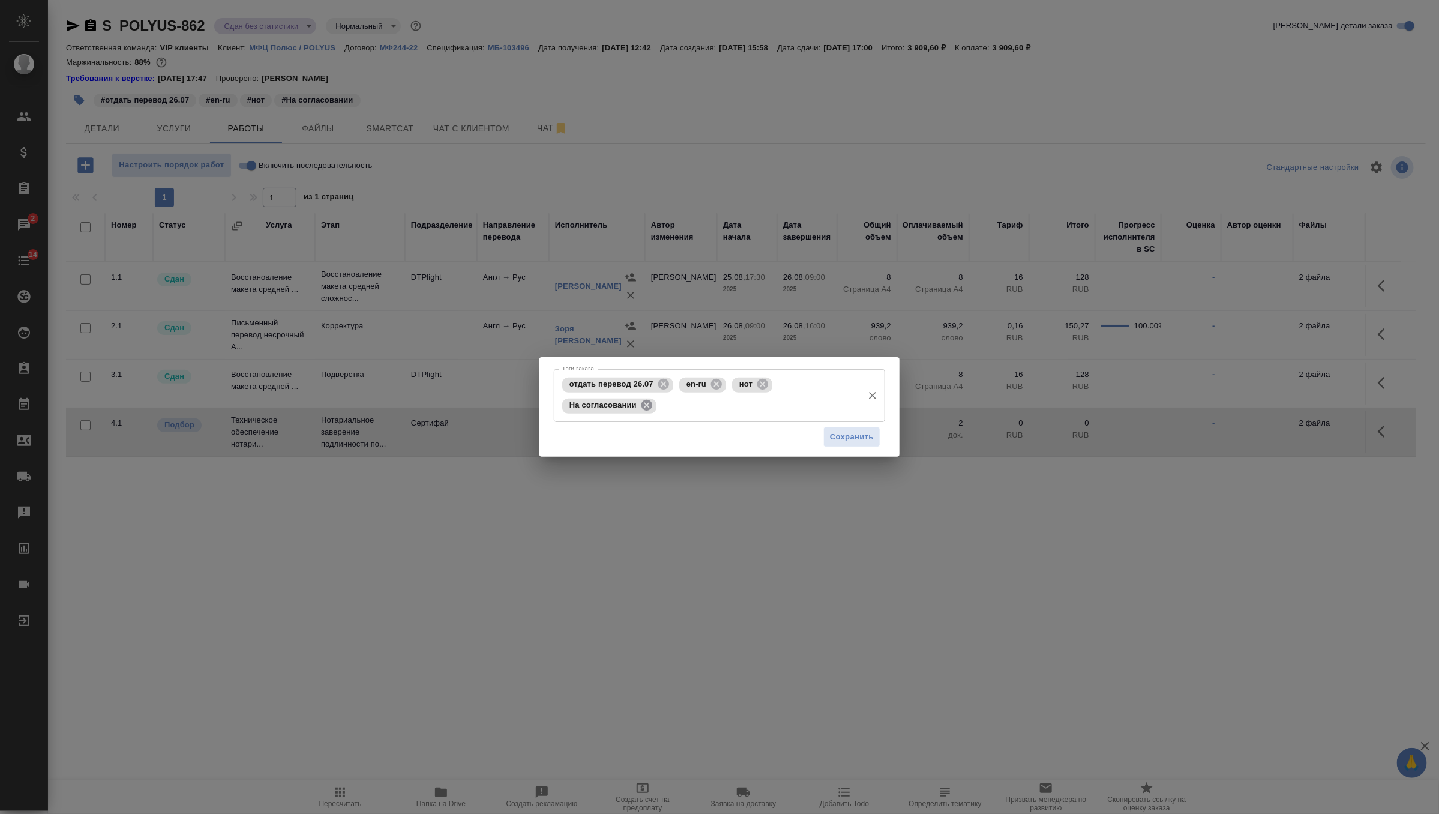
click at [649, 408] on icon at bounding box center [646, 405] width 11 height 11
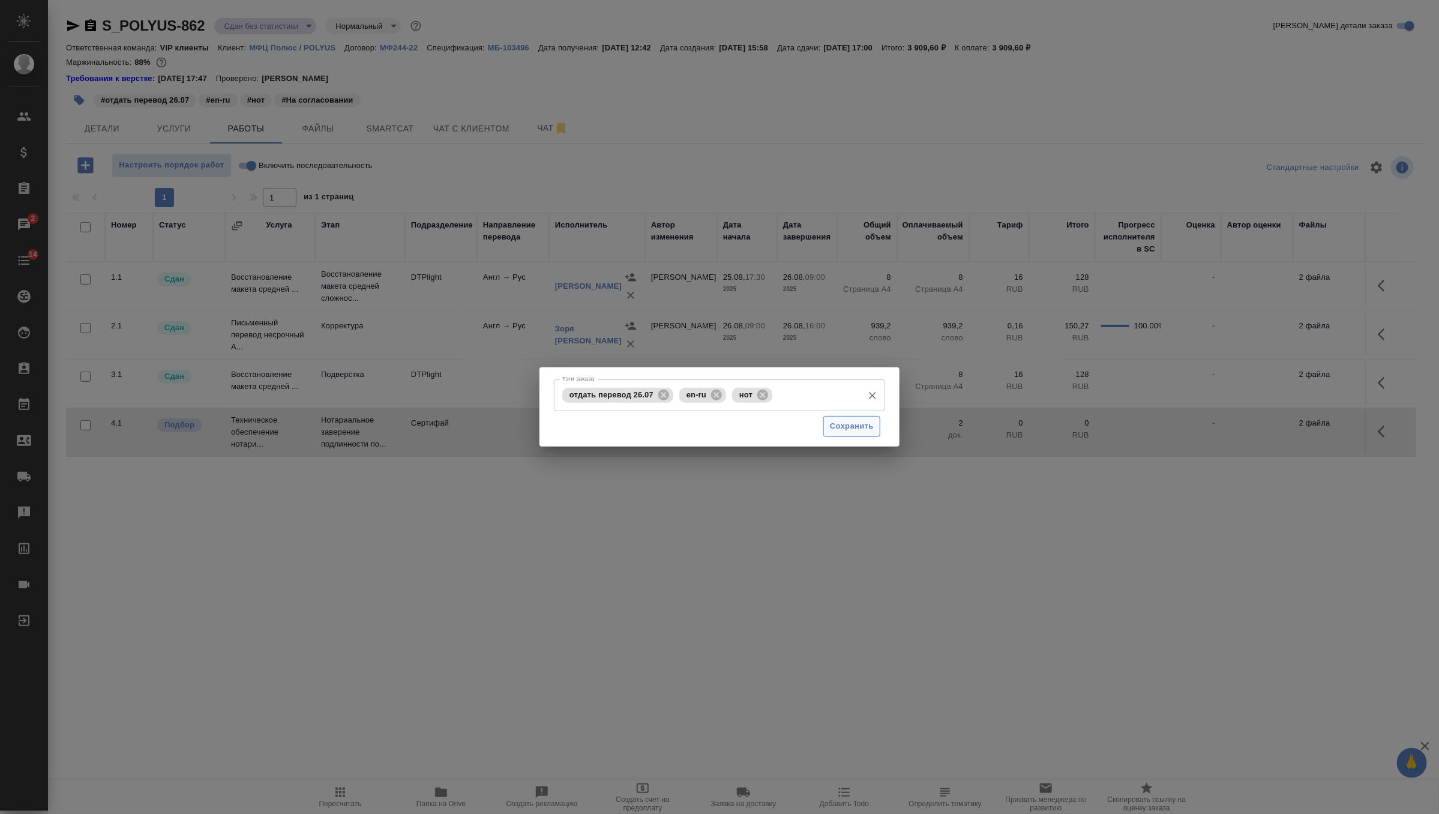
click at [859, 428] on span "Сохранить" at bounding box center [852, 426] width 44 height 14
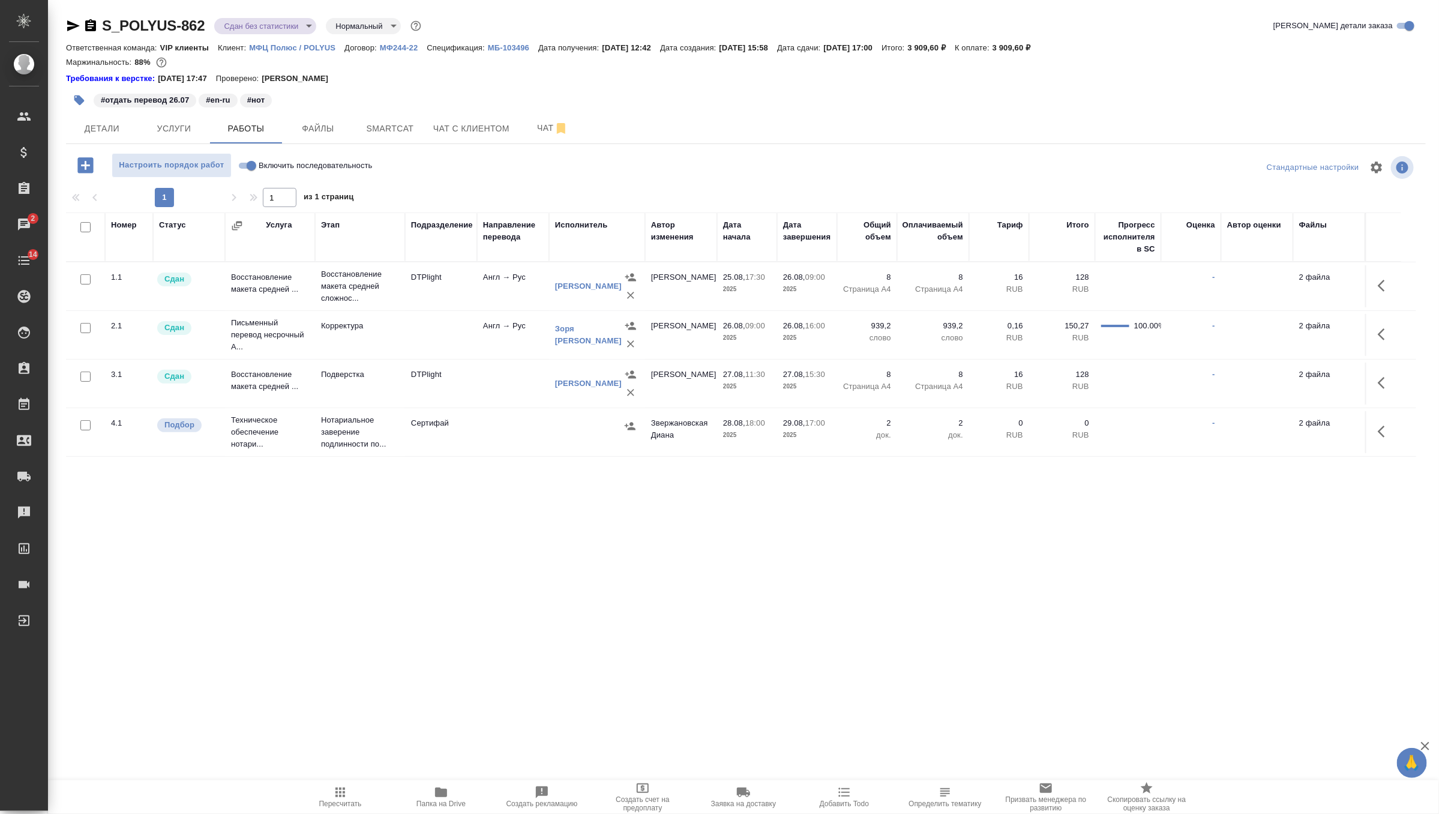
click at [1384, 427] on icon "button" at bounding box center [1385, 431] width 14 height 14
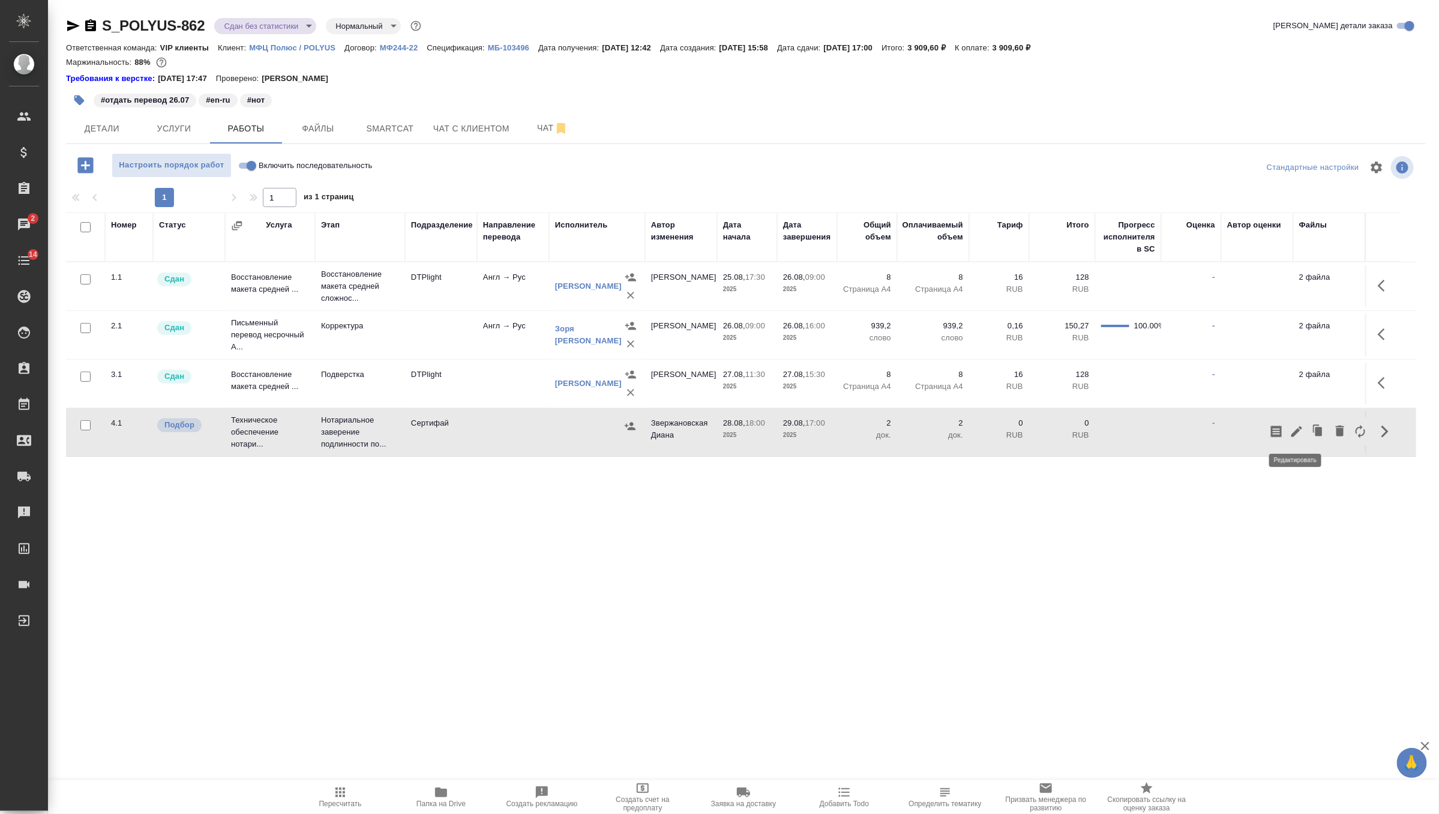
click at [1297, 422] on button "button" at bounding box center [1296, 431] width 20 height 29
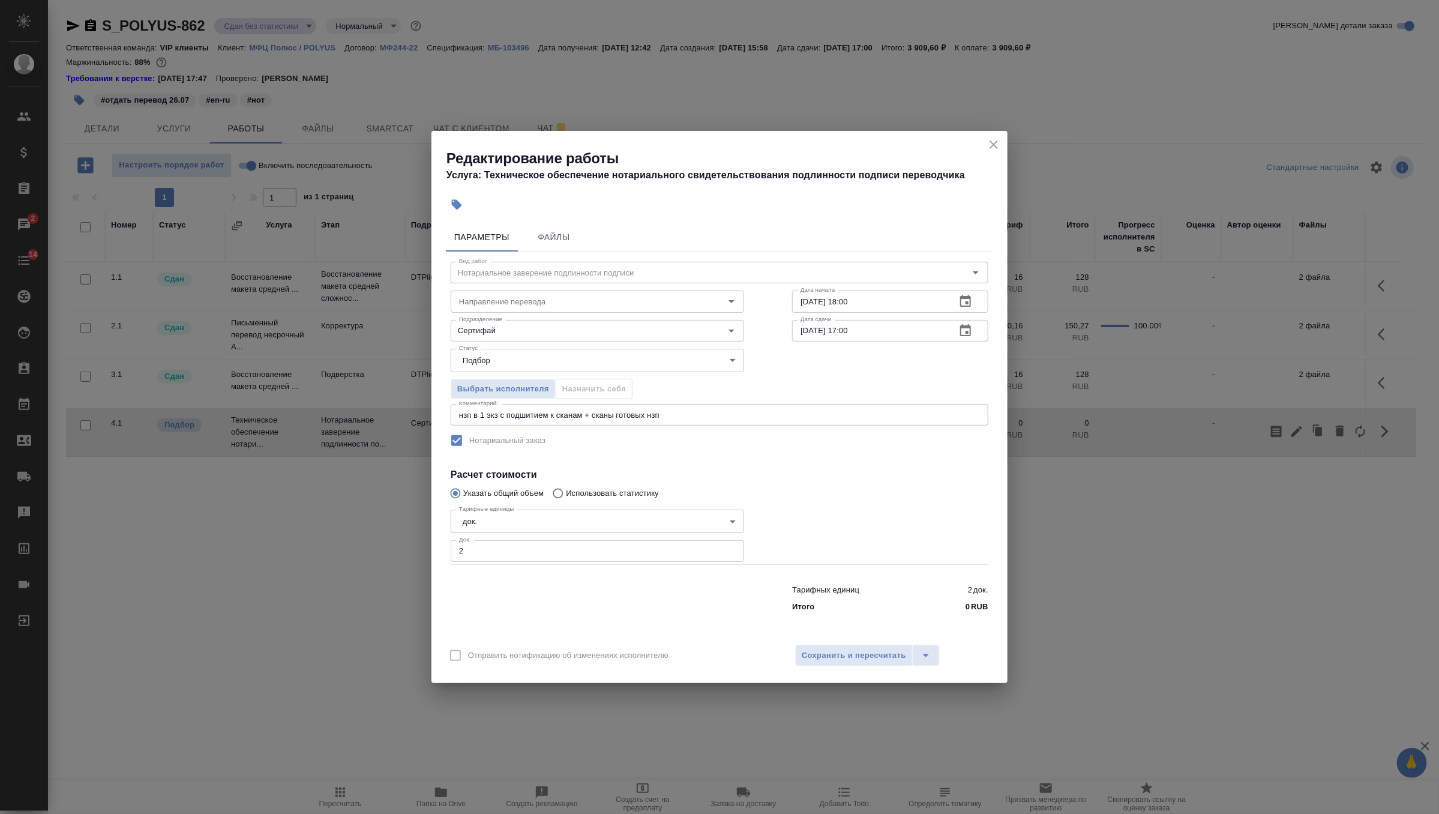
click at [593, 358] on body "🙏 .cls-1 fill:#fff; AWATERA Zverzhanovskaya Diana Клиенты Спецификации Заказы 2…" at bounding box center [719, 407] width 1439 height 814
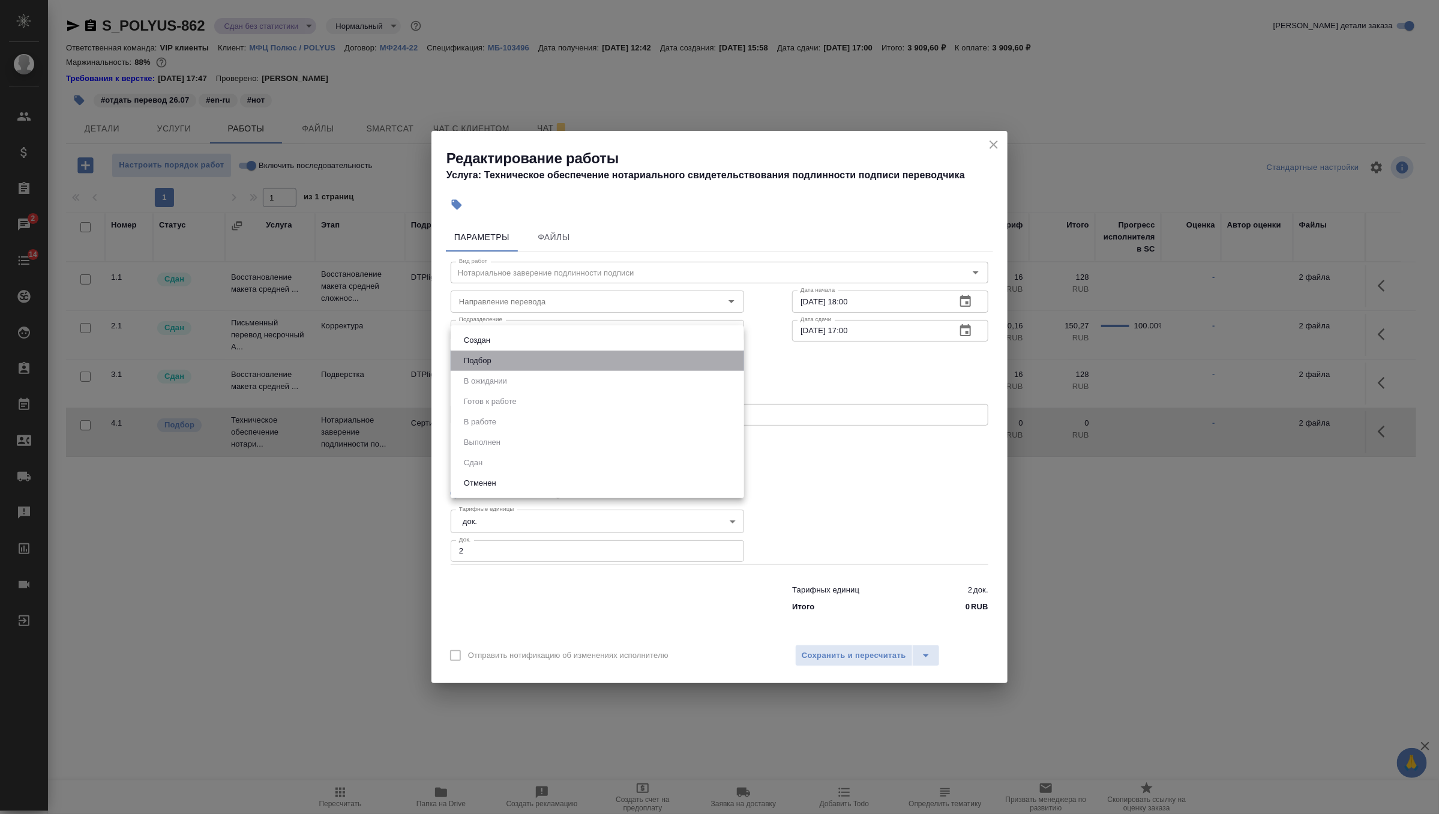
click at [593, 358] on li "Подбор" at bounding box center [597, 360] width 293 height 20
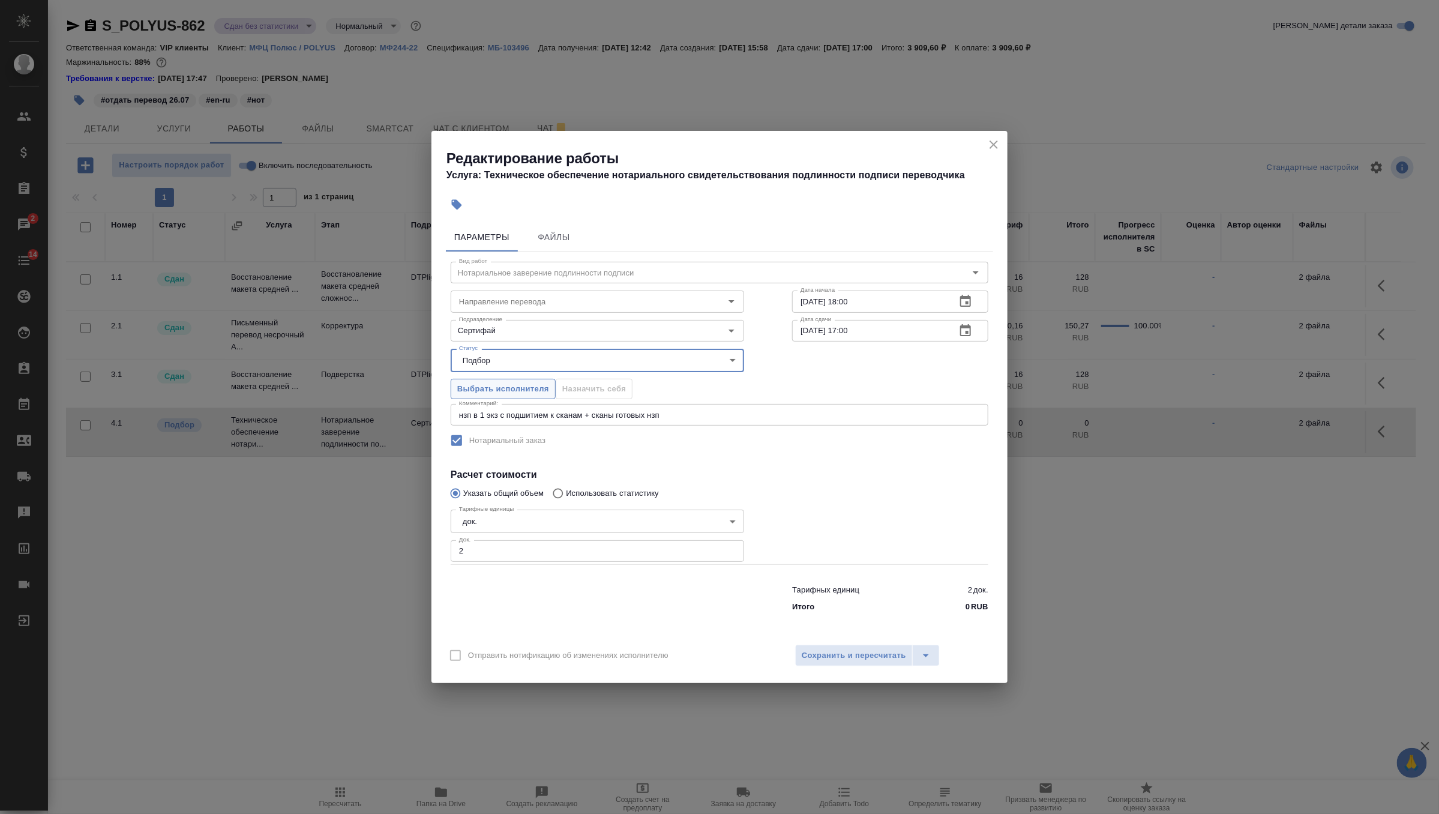
click at [540, 389] on span "Выбрать исполнителя" at bounding box center [503, 389] width 92 height 14
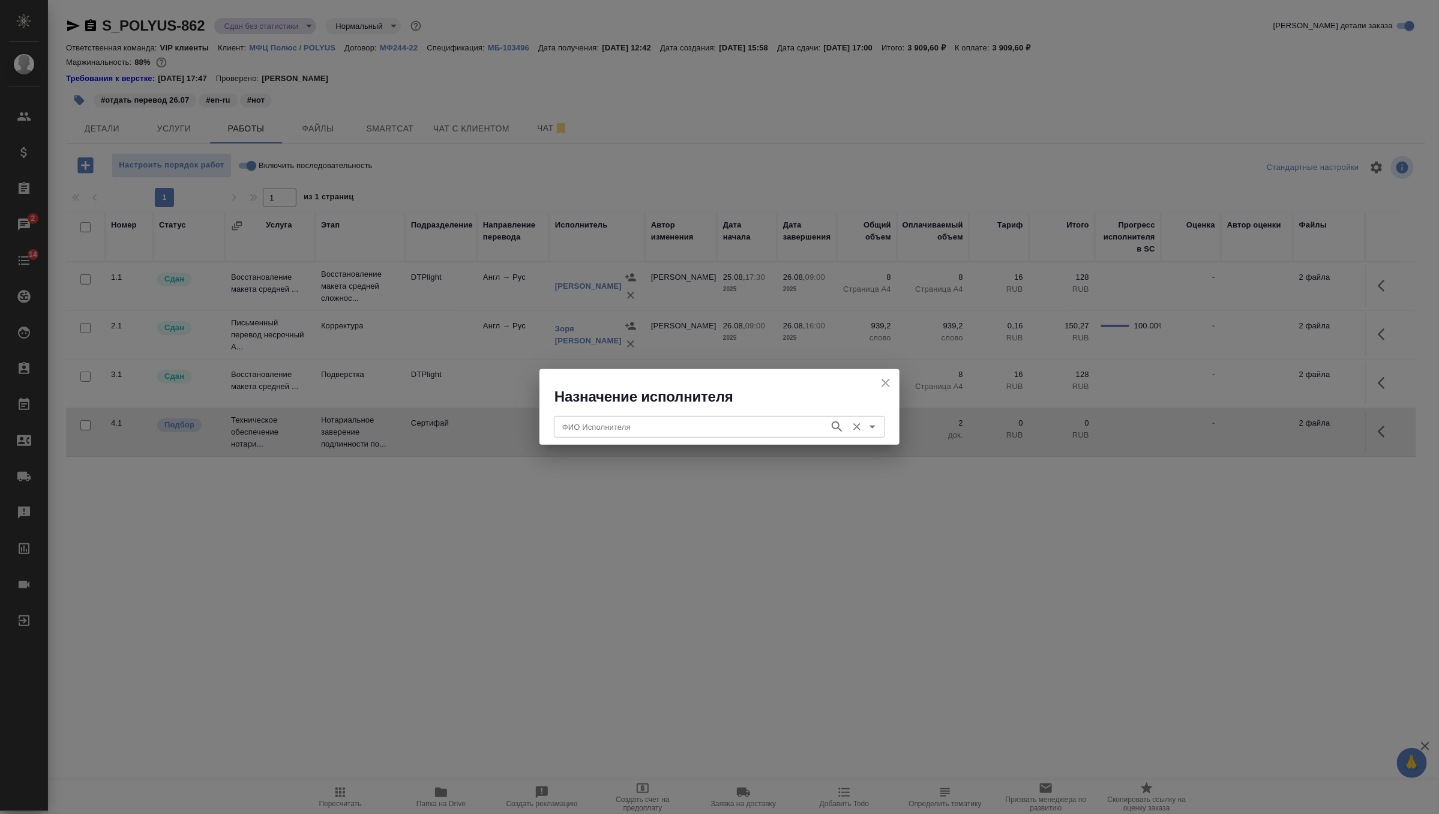
click at [676, 436] on div "ФИО Исполнителя" at bounding box center [719, 427] width 331 height 22
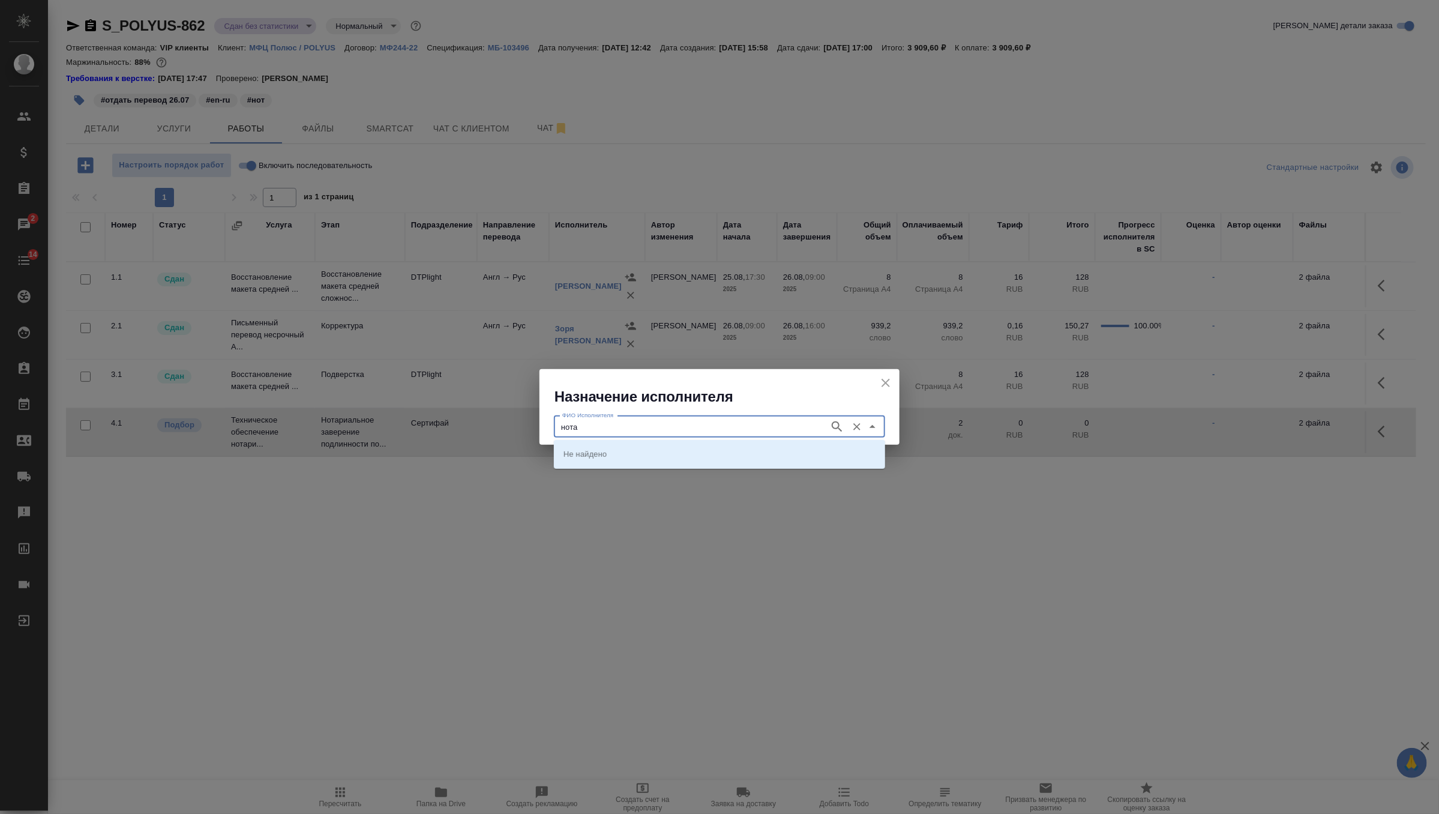
type input "нотар"
click at [836, 421] on icon "button" at bounding box center [837, 426] width 14 height 14
click at [629, 456] on p "НОТАРИУС Шишенков Леонид Васильевич" at bounding box center [595, 454] width 65 height 12
type input "НОТАРИУС Шишенков Леонид Васильевич"
click at [739, 428] on input "НОТАРИУС Шишенков Леонид Васильевич" at bounding box center [690, 426] width 266 height 14
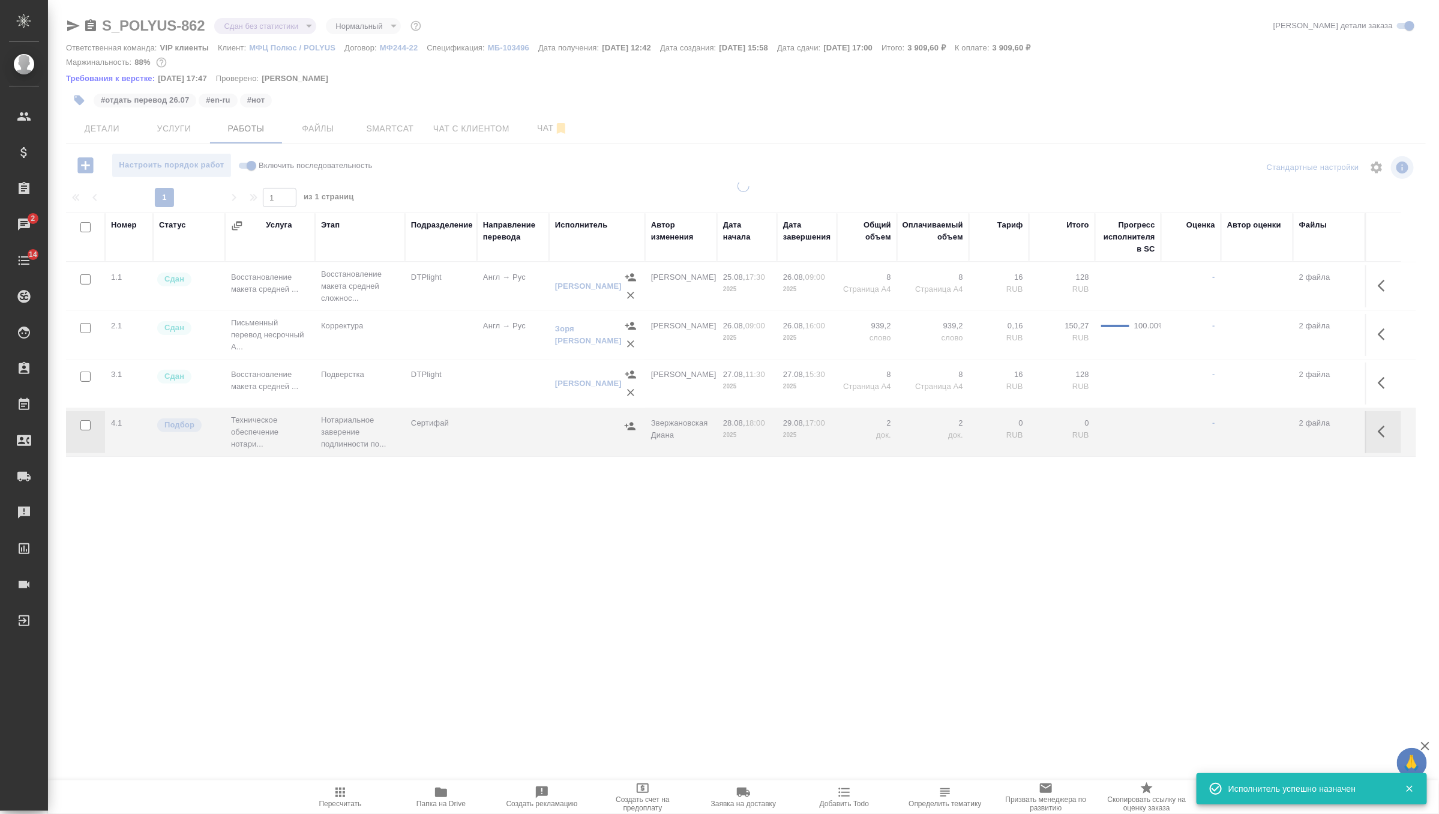
click at [884, 383] on div at bounding box center [743, 346] width 1391 height 333
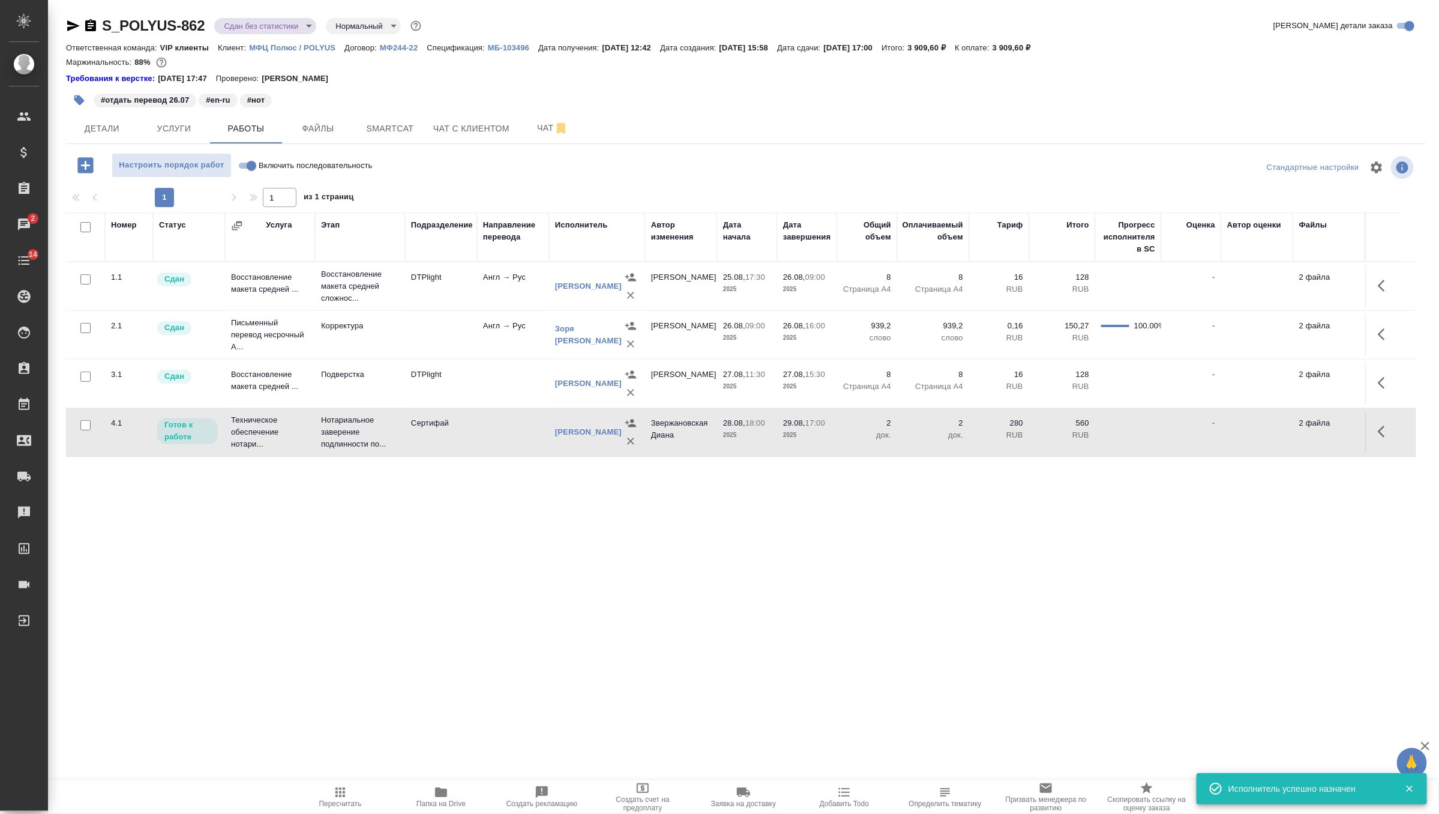
click at [1378, 435] on icon "button" at bounding box center [1385, 431] width 14 height 14
click at [1299, 439] on icon "button" at bounding box center [1296, 431] width 14 height 14
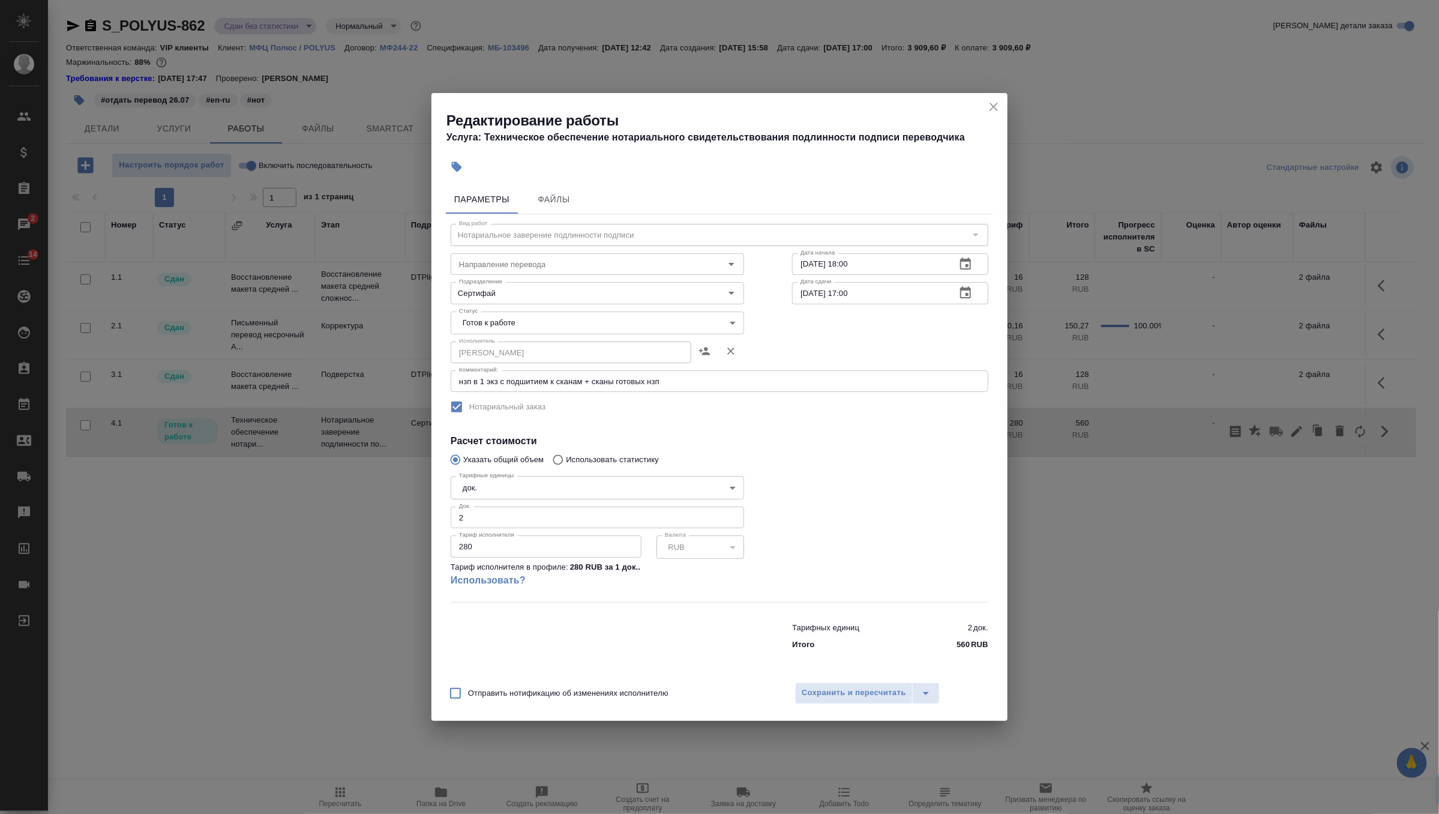
click at [712, 321] on body "🙏 .cls-1 fill:#fff; AWATERA Zverzhanovskaya Diana Клиенты Спецификации Заказы 2…" at bounding box center [719, 407] width 1439 height 814
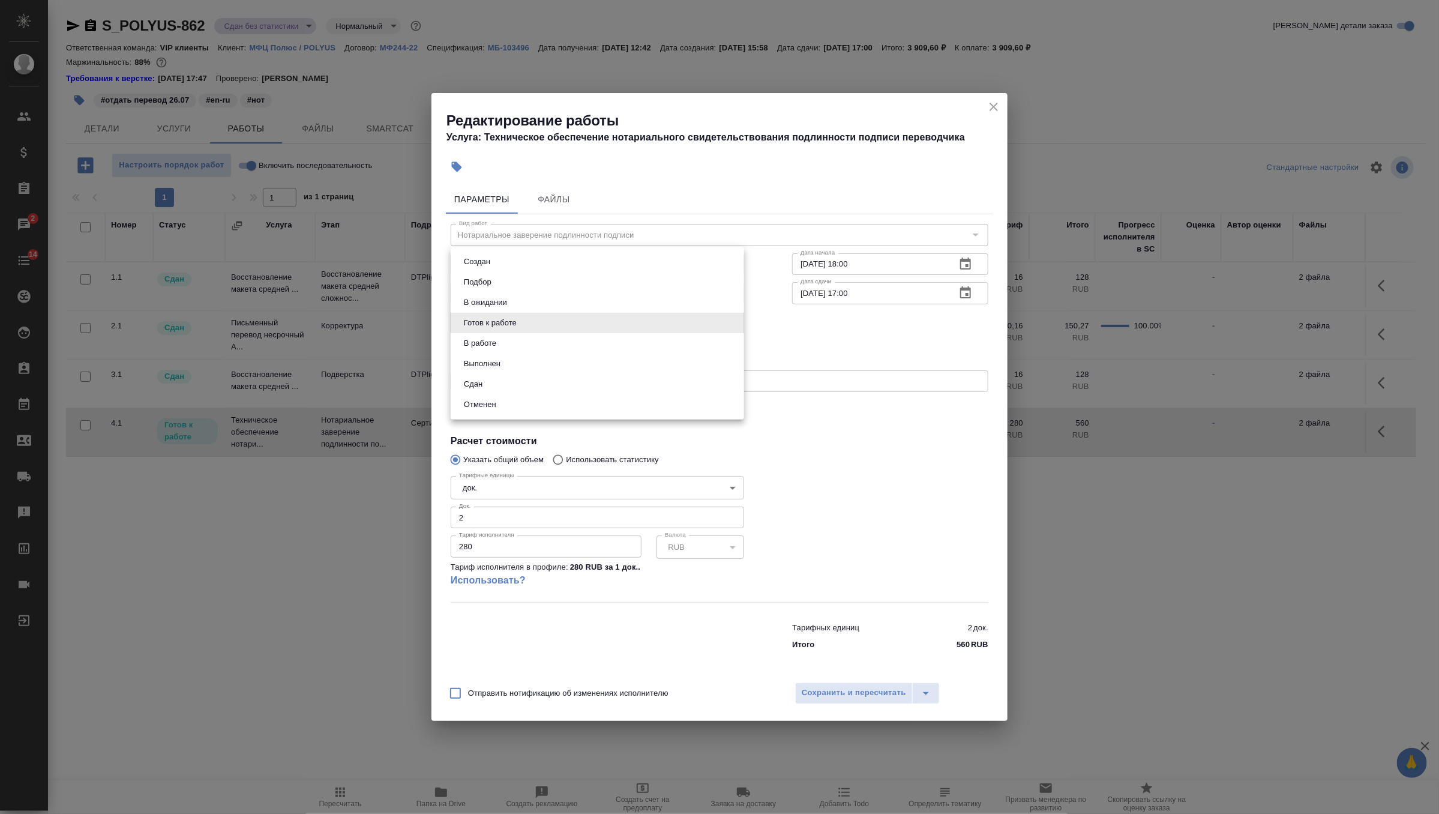
click at [635, 347] on li "В работе" at bounding box center [597, 343] width 293 height 20
type input "inProgress"
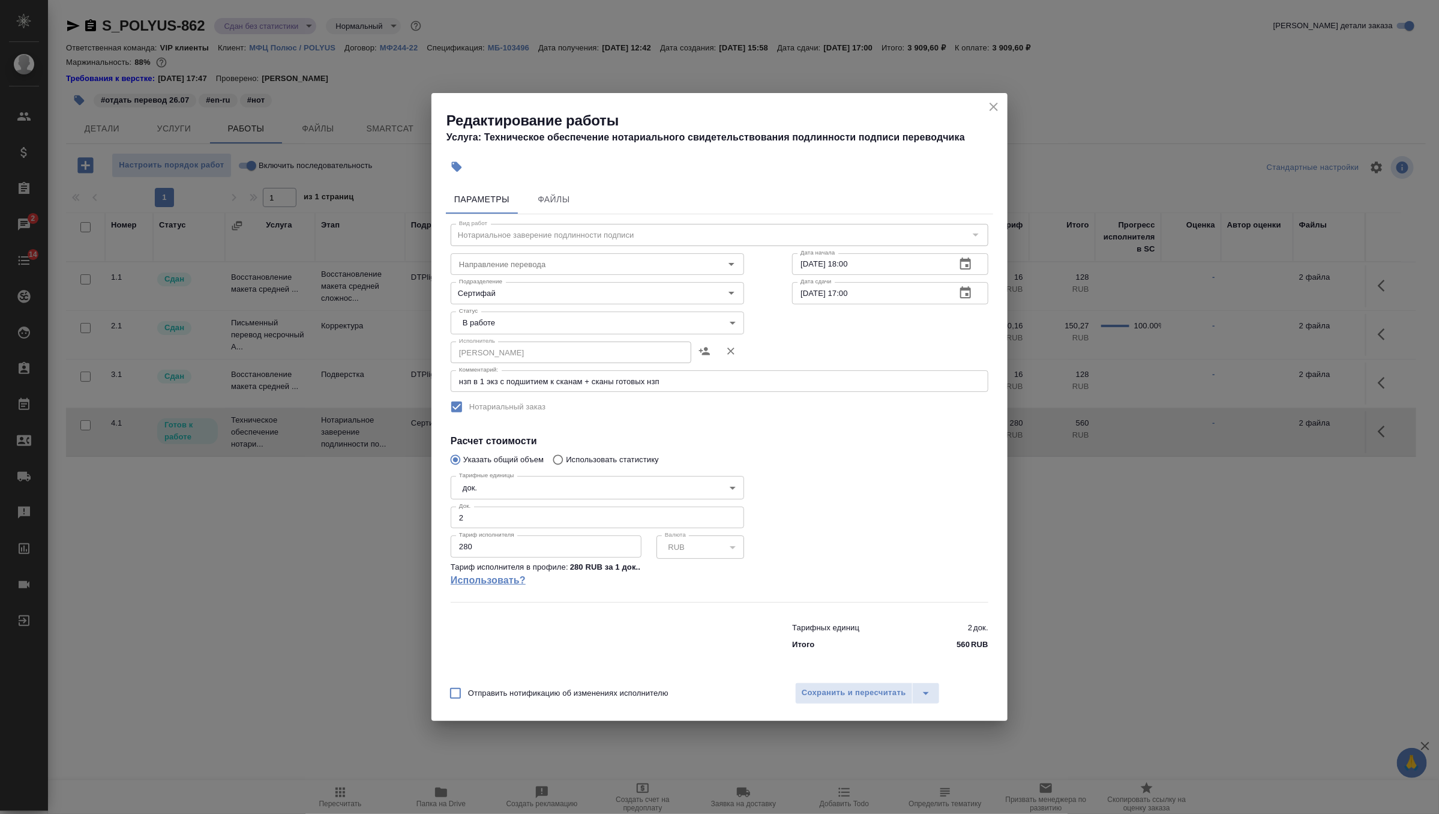
click at [500, 582] on link "Использовать?" at bounding box center [597, 580] width 293 height 14
click at [806, 693] on span "Сохранить и пересчитать" at bounding box center [854, 693] width 104 height 14
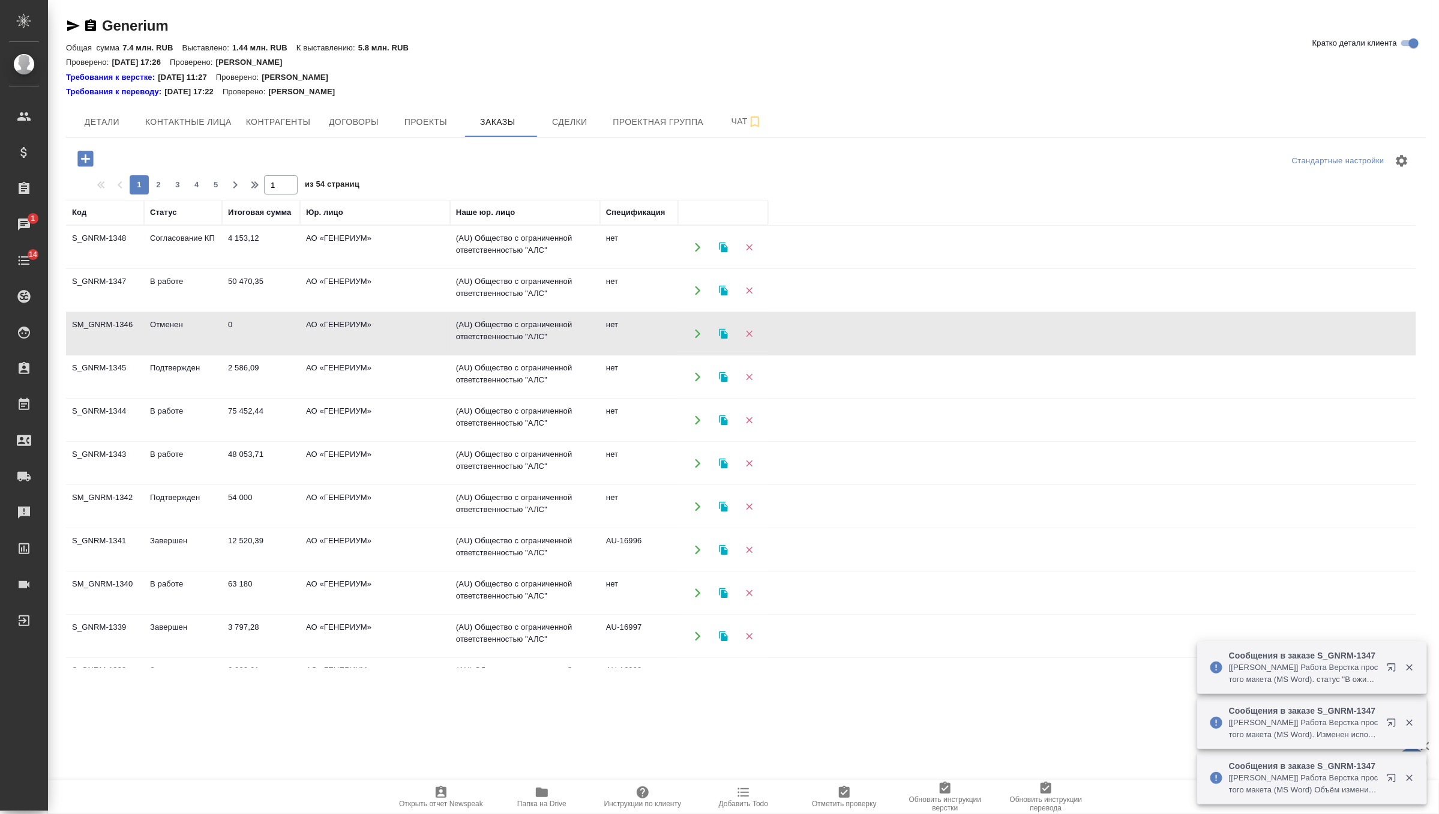
click at [231, 238] on td "4 153,12" at bounding box center [261, 247] width 78 height 42
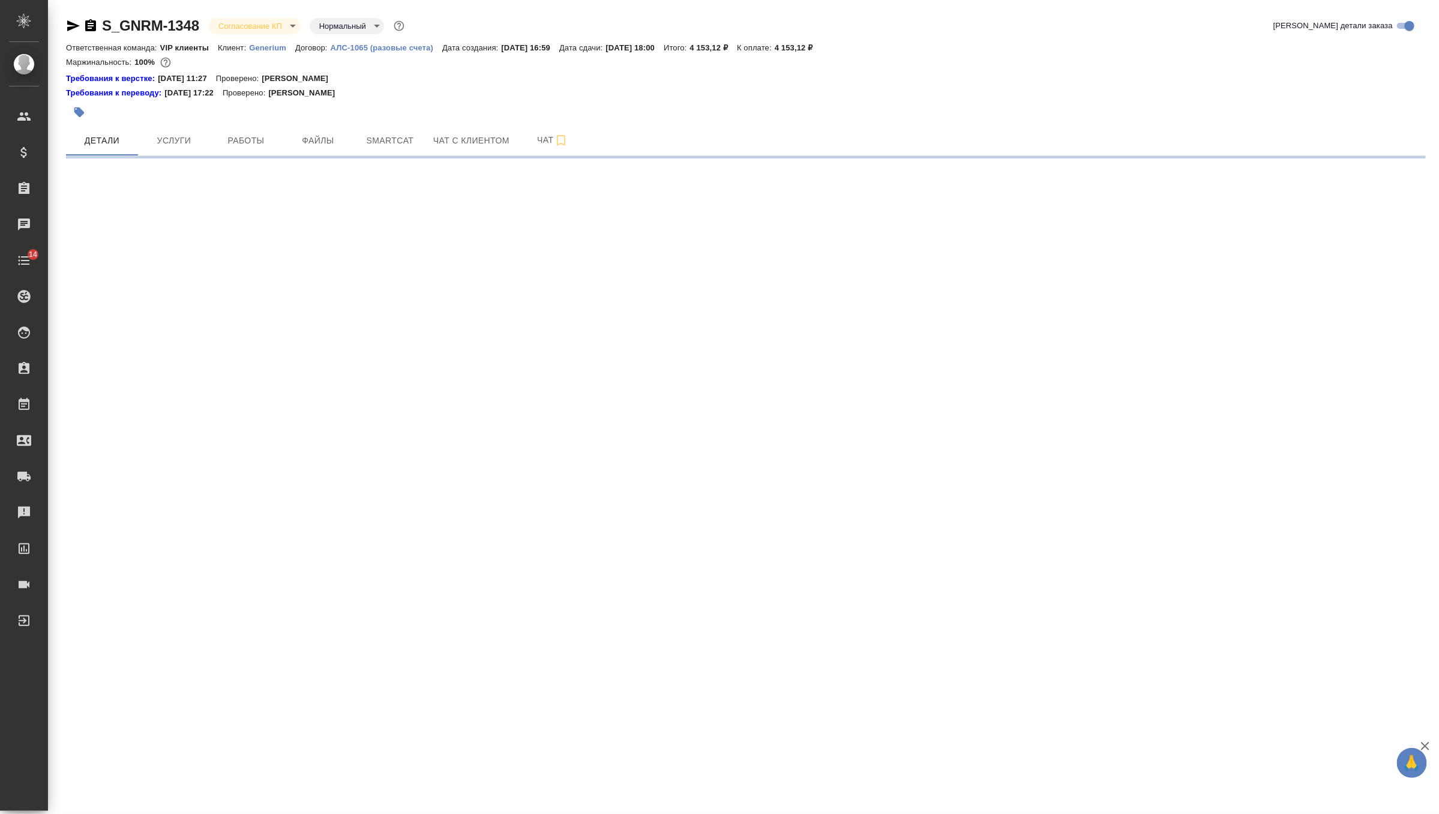
select select "RU"
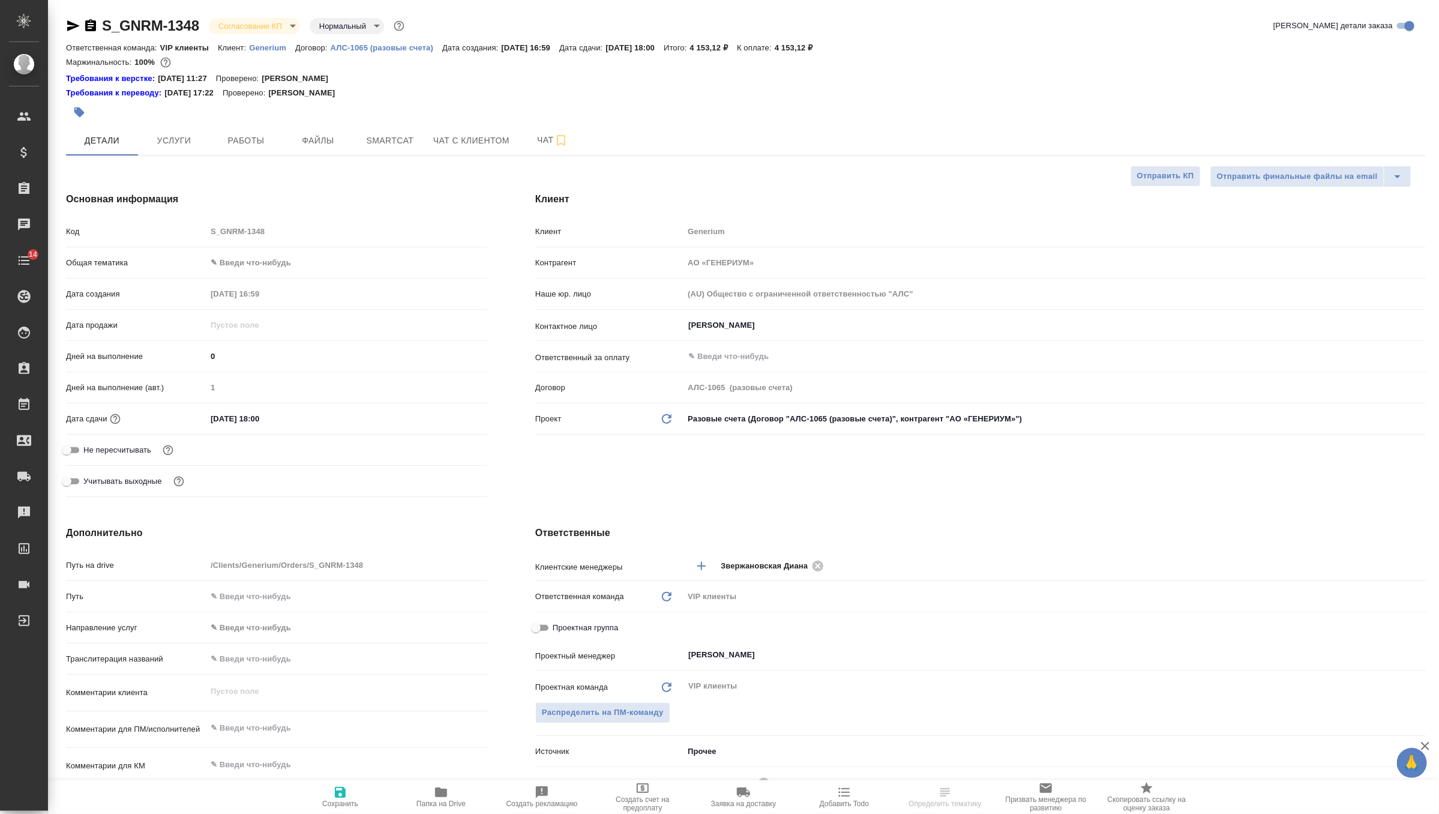
type textarea "x"
click at [240, 26] on body "🙏 .cls-1 fill:#fff; AWATERA Zverzhanovskaya [PERSON_NAME] Спецификации Заказы 1…" at bounding box center [719, 407] width 1439 height 814
click at [281, 105] on li "Подтвержден" at bounding box center [264, 106] width 110 height 20
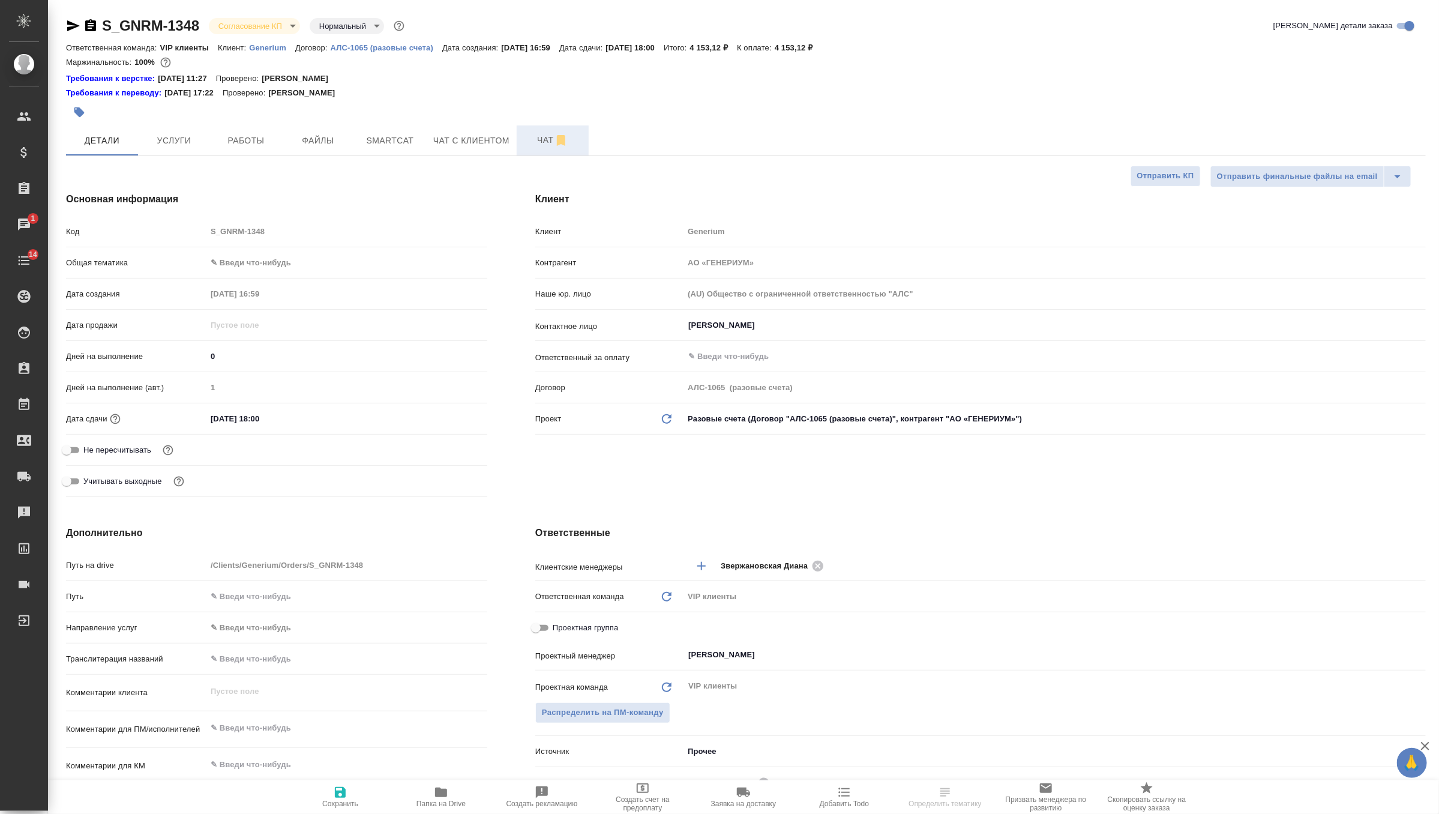
click at [543, 138] on span "Чат" at bounding box center [553, 140] width 58 height 15
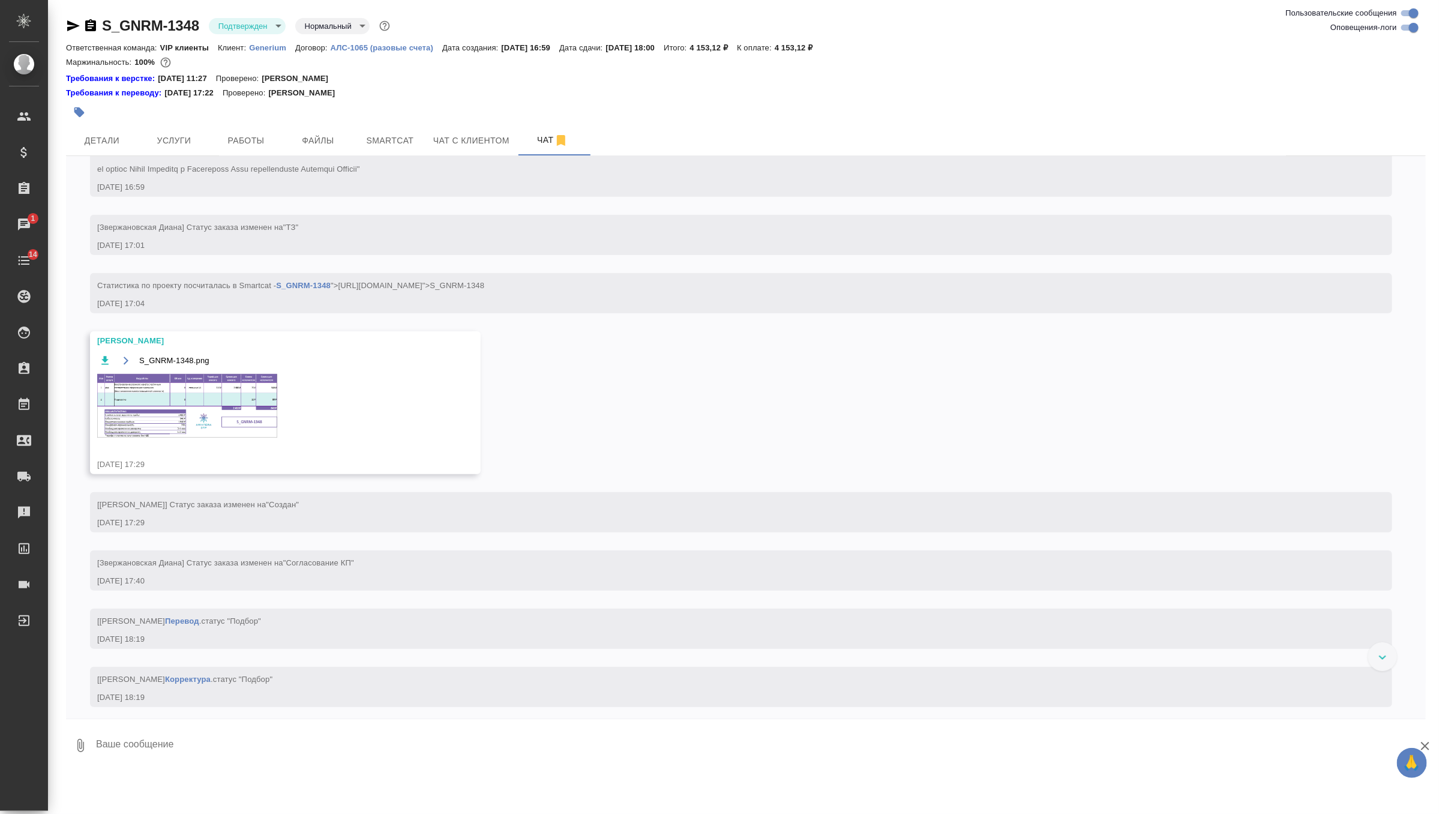
scroll to position [366, 0]
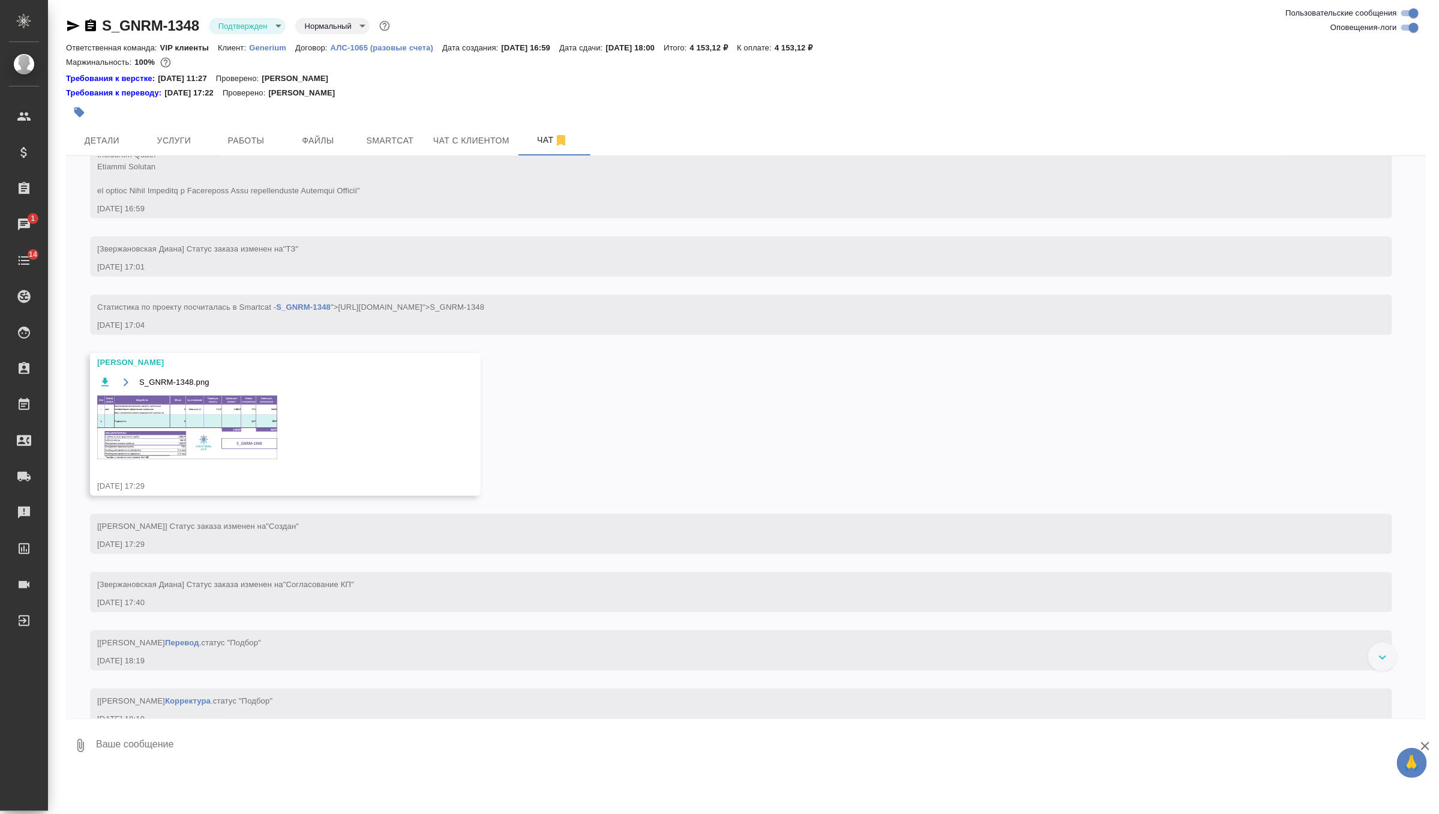
click at [242, 458] on img at bounding box center [187, 427] width 180 height 64
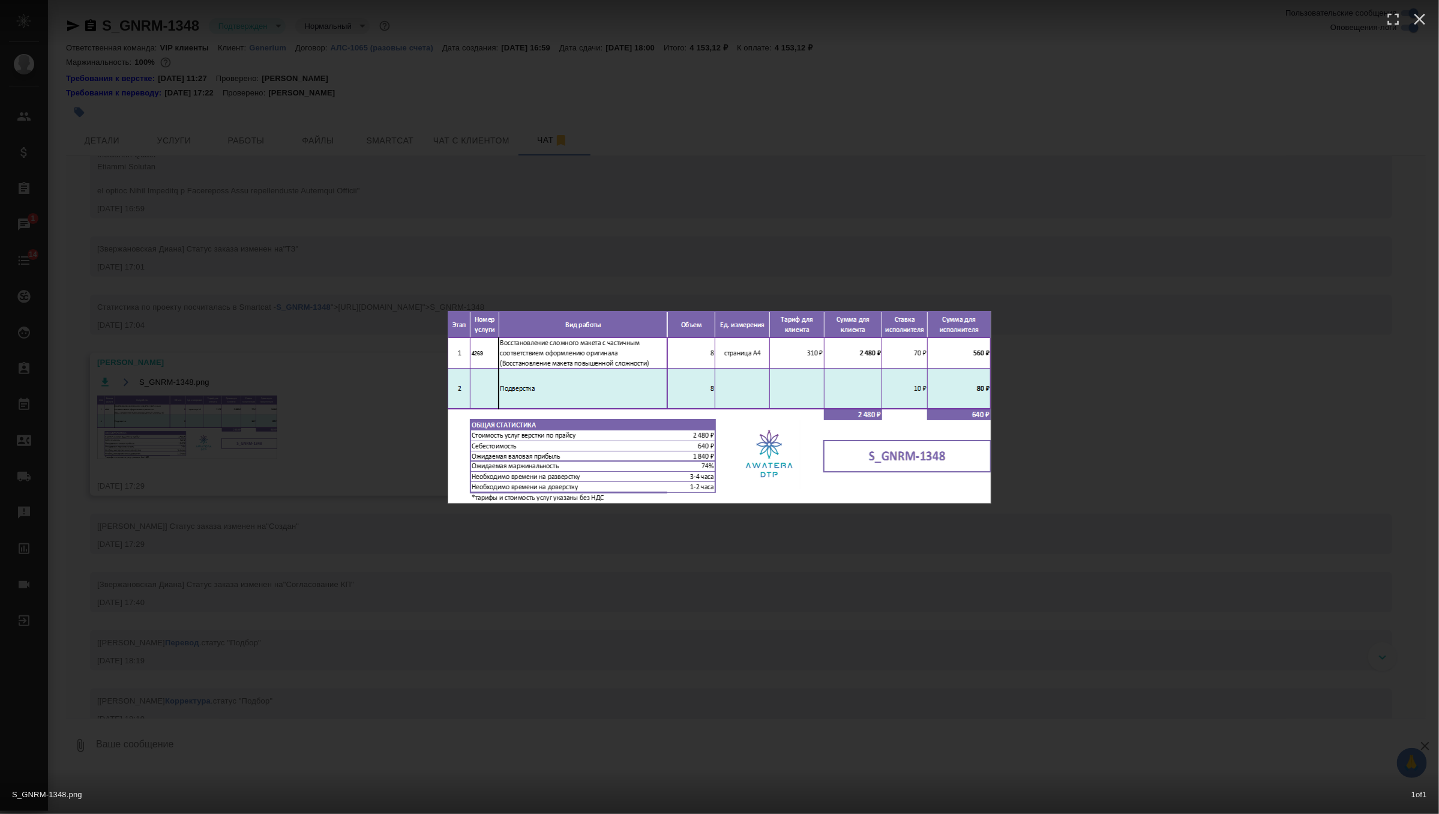
click at [579, 221] on div "S_GNRM-1348.png 1 of 1" at bounding box center [719, 407] width 1439 height 814
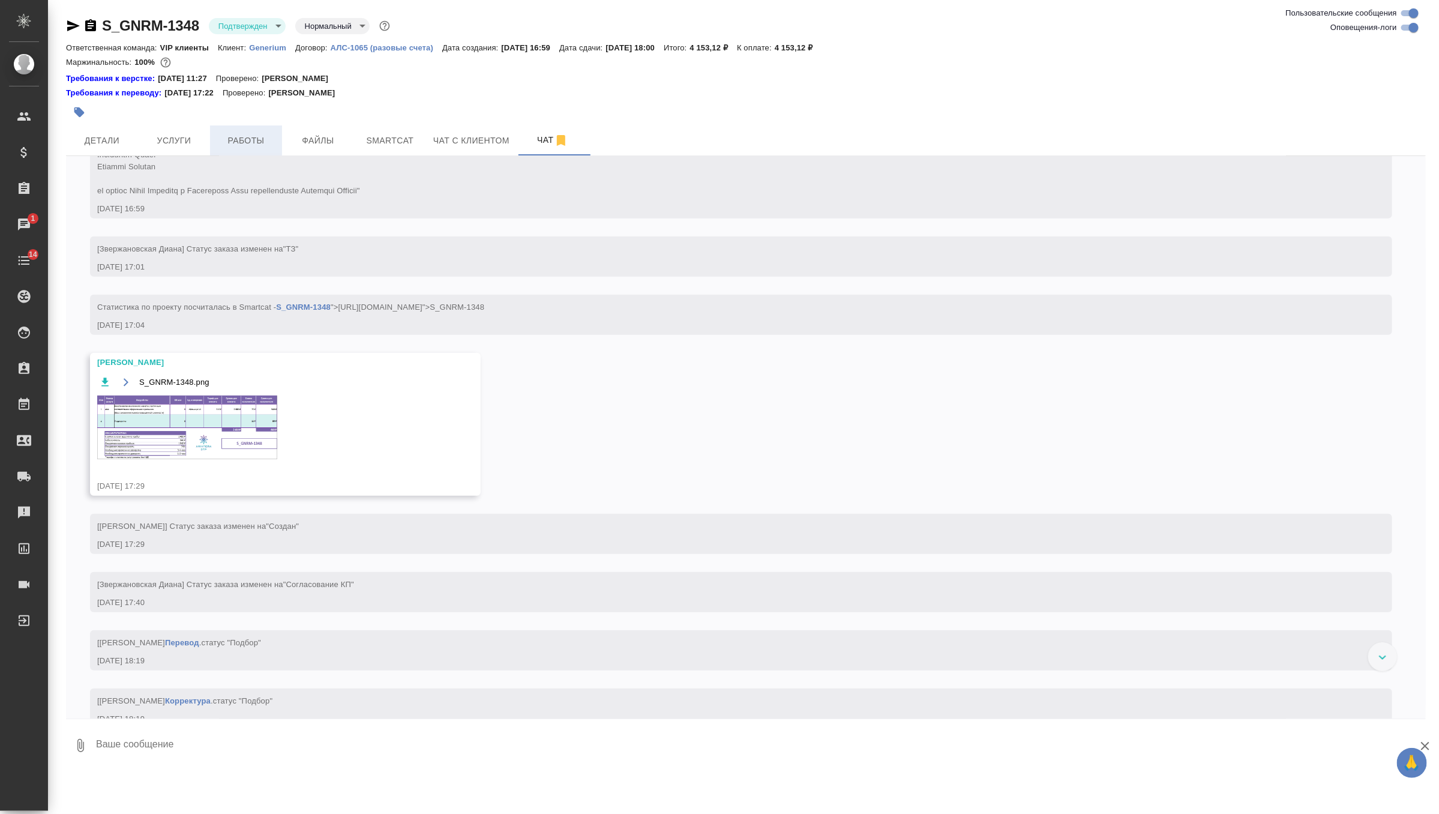
click at [254, 142] on span "Работы" at bounding box center [246, 140] width 58 height 15
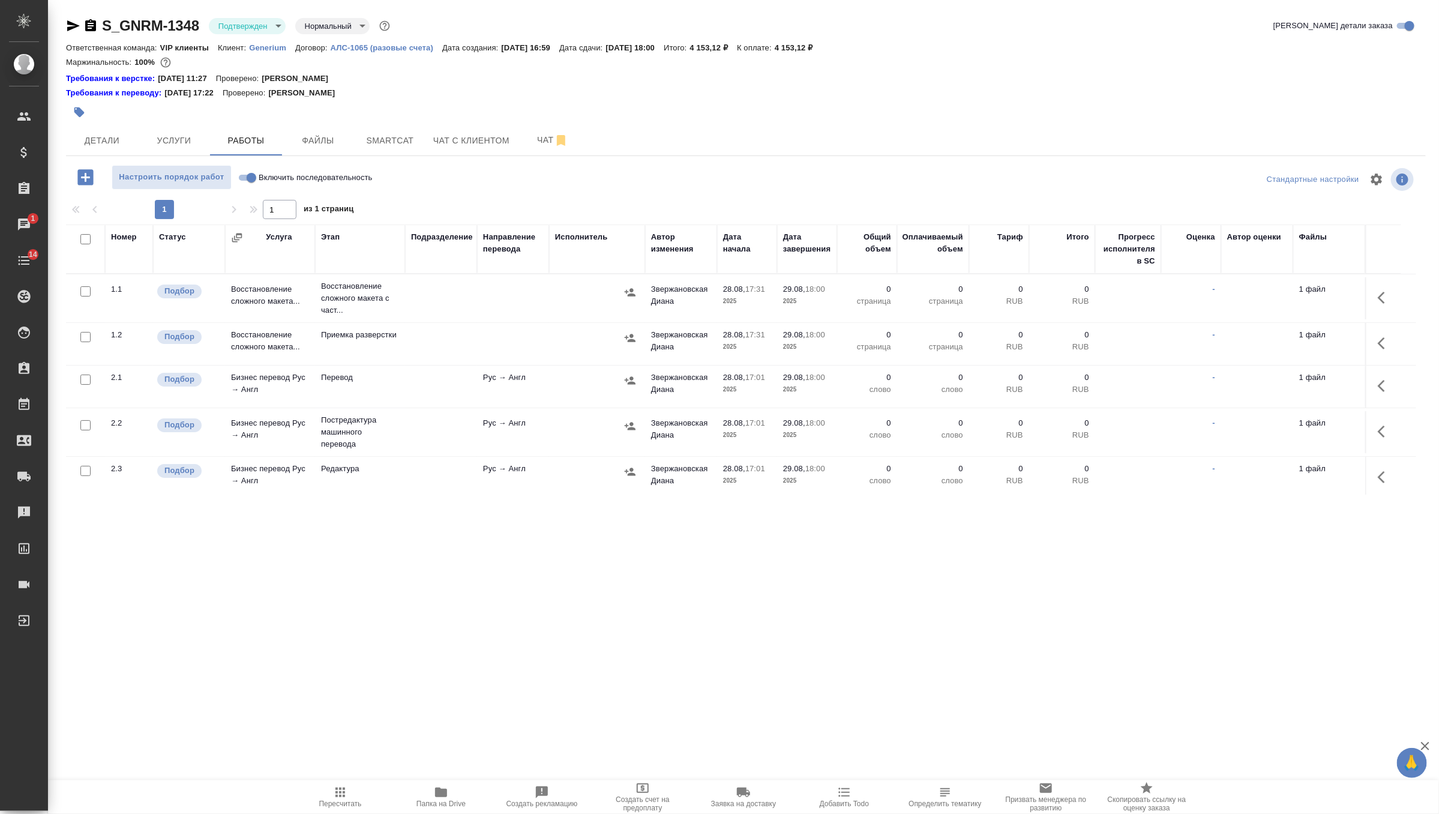
click at [1382, 292] on icon "button" at bounding box center [1385, 297] width 14 height 14
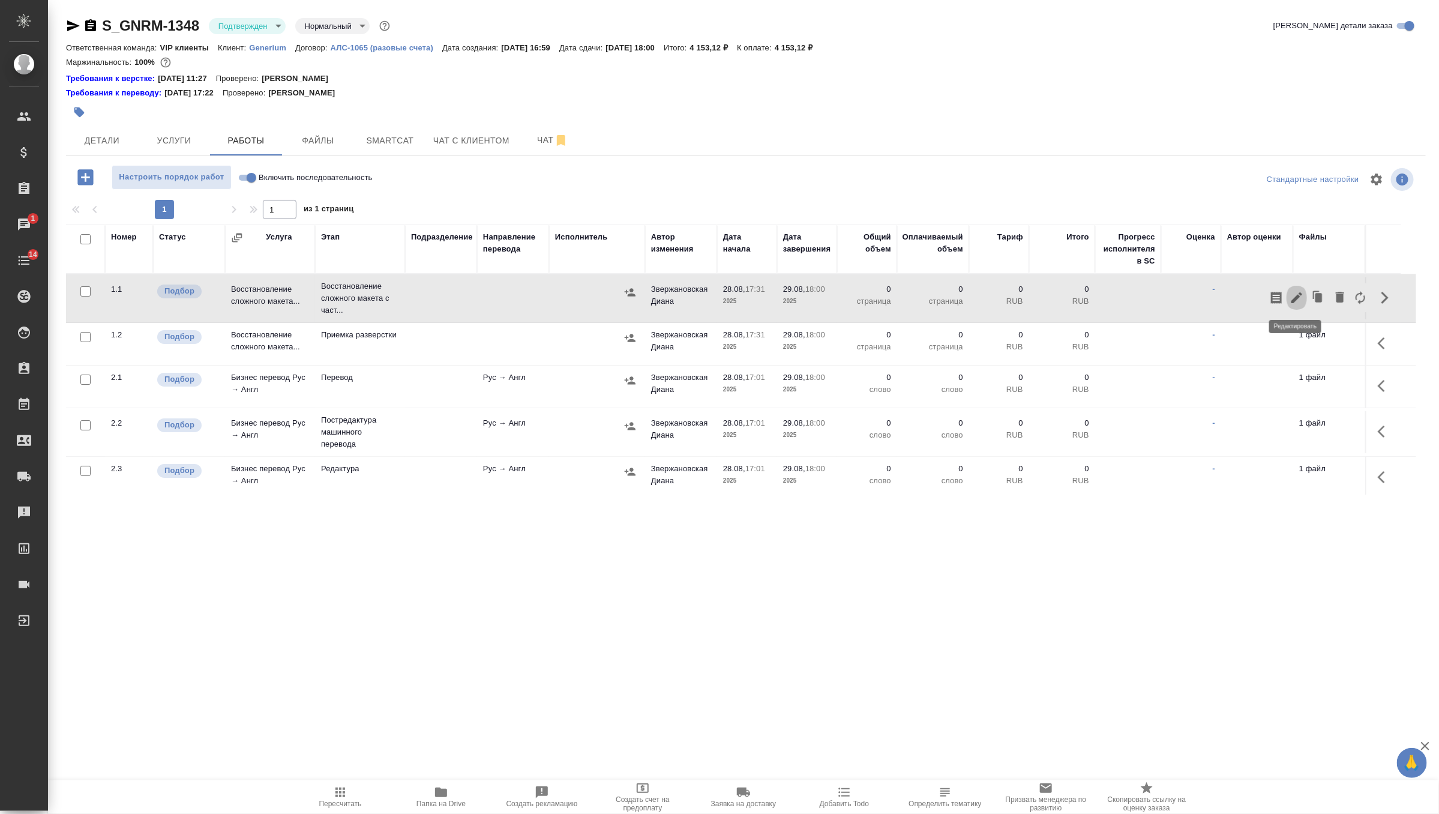
click at [1304, 290] on button "button" at bounding box center [1296, 297] width 20 height 29
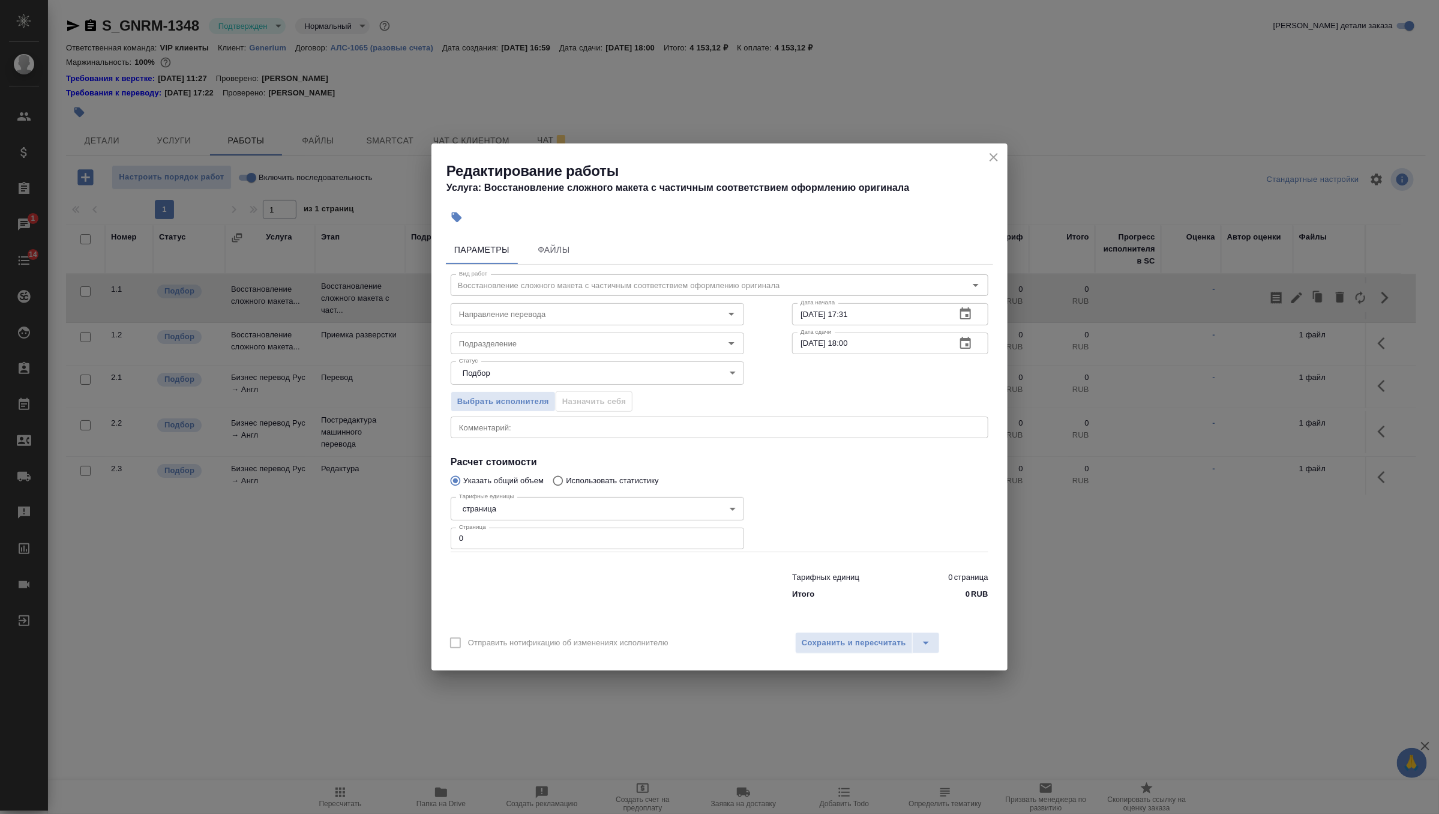
click at [500, 539] on input "0" at bounding box center [597, 538] width 293 height 22
click at [526, 351] on div "Подразделение" at bounding box center [597, 343] width 293 height 22
type input "8"
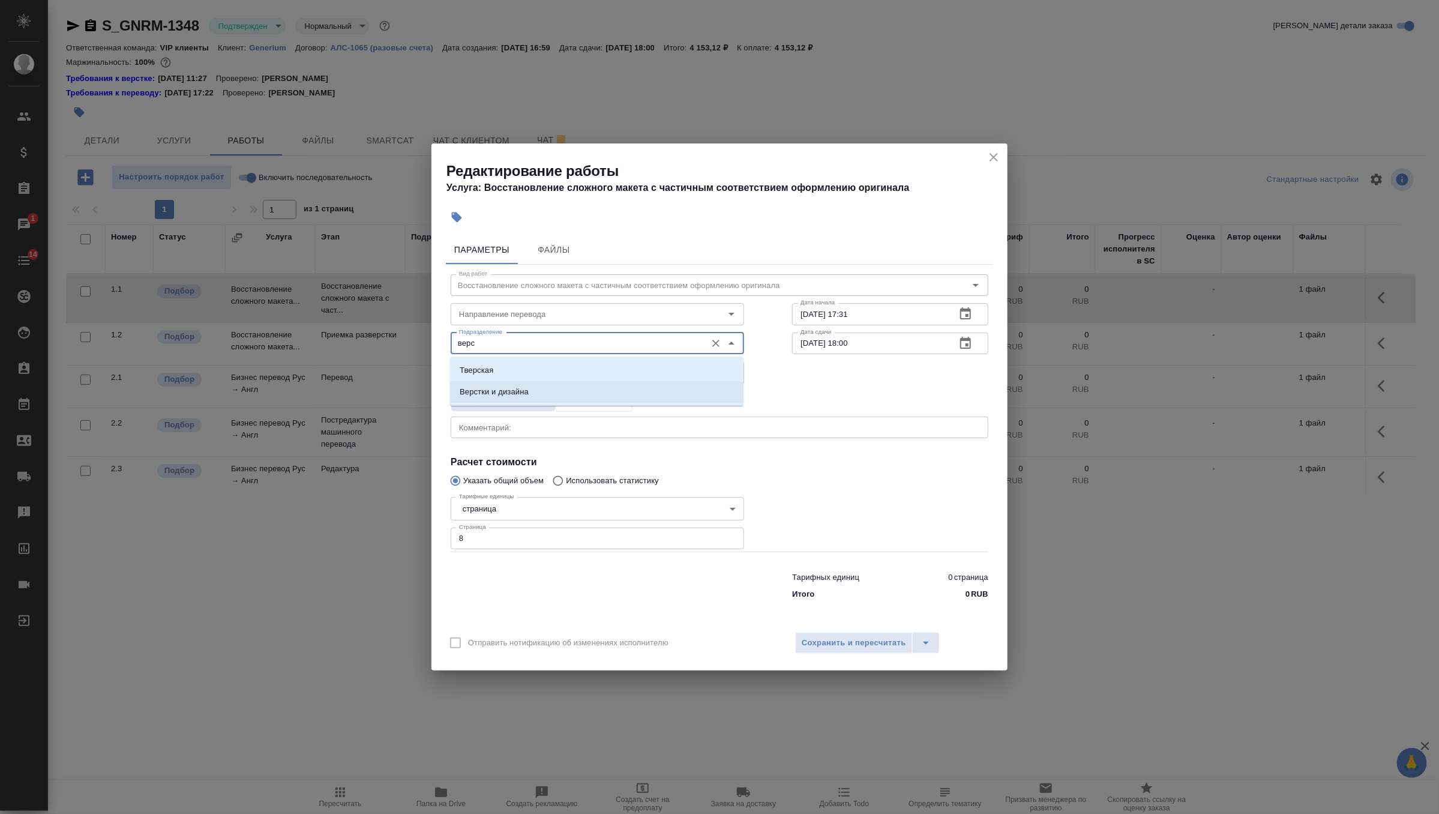
click at [532, 383] on li "Верстки и дизайна" at bounding box center [596, 392] width 293 height 22
type input "Верстки и дизайна"
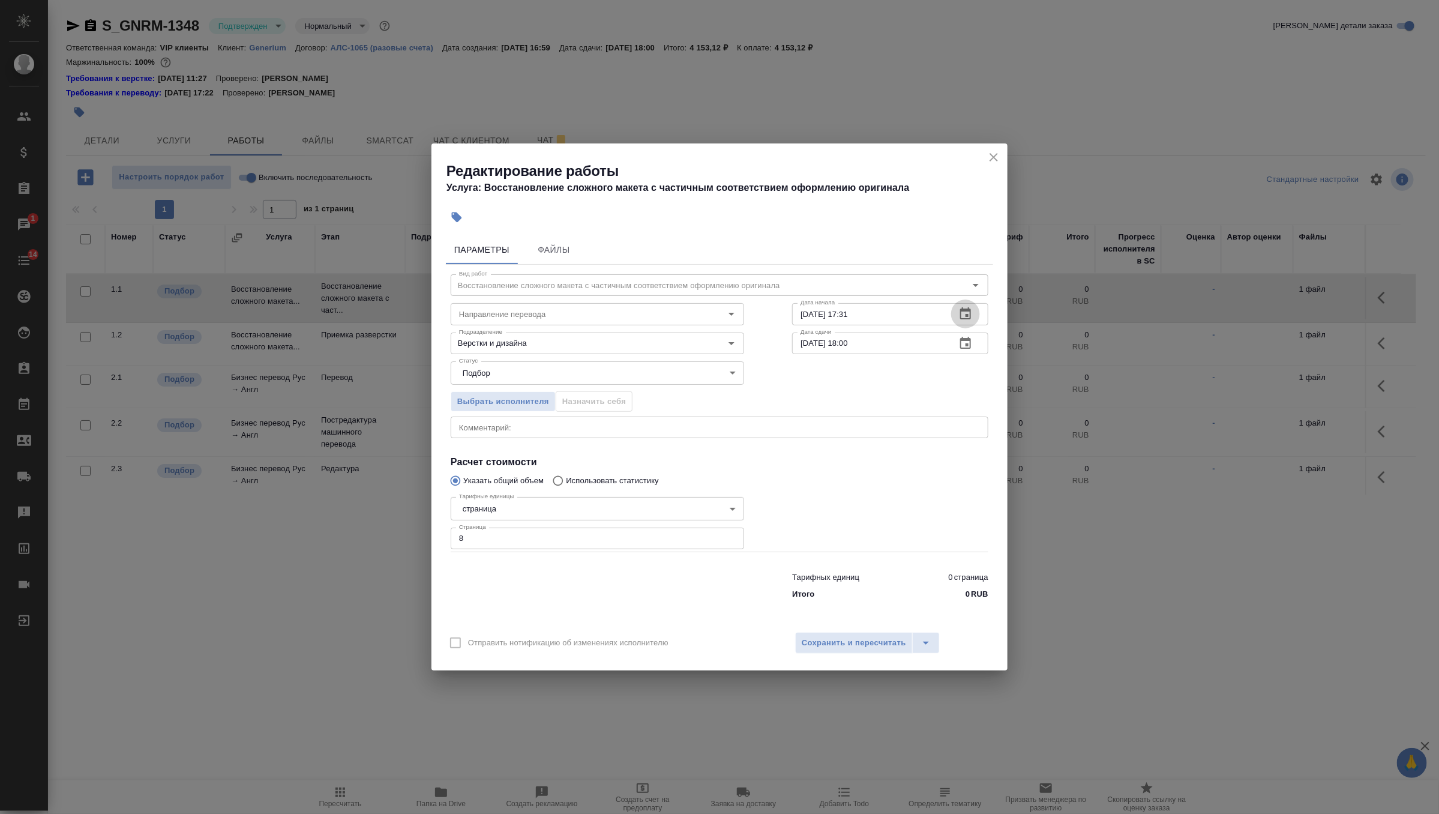
click at [977, 310] on button "button" at bounding box center [965, 313] width 29 height 29
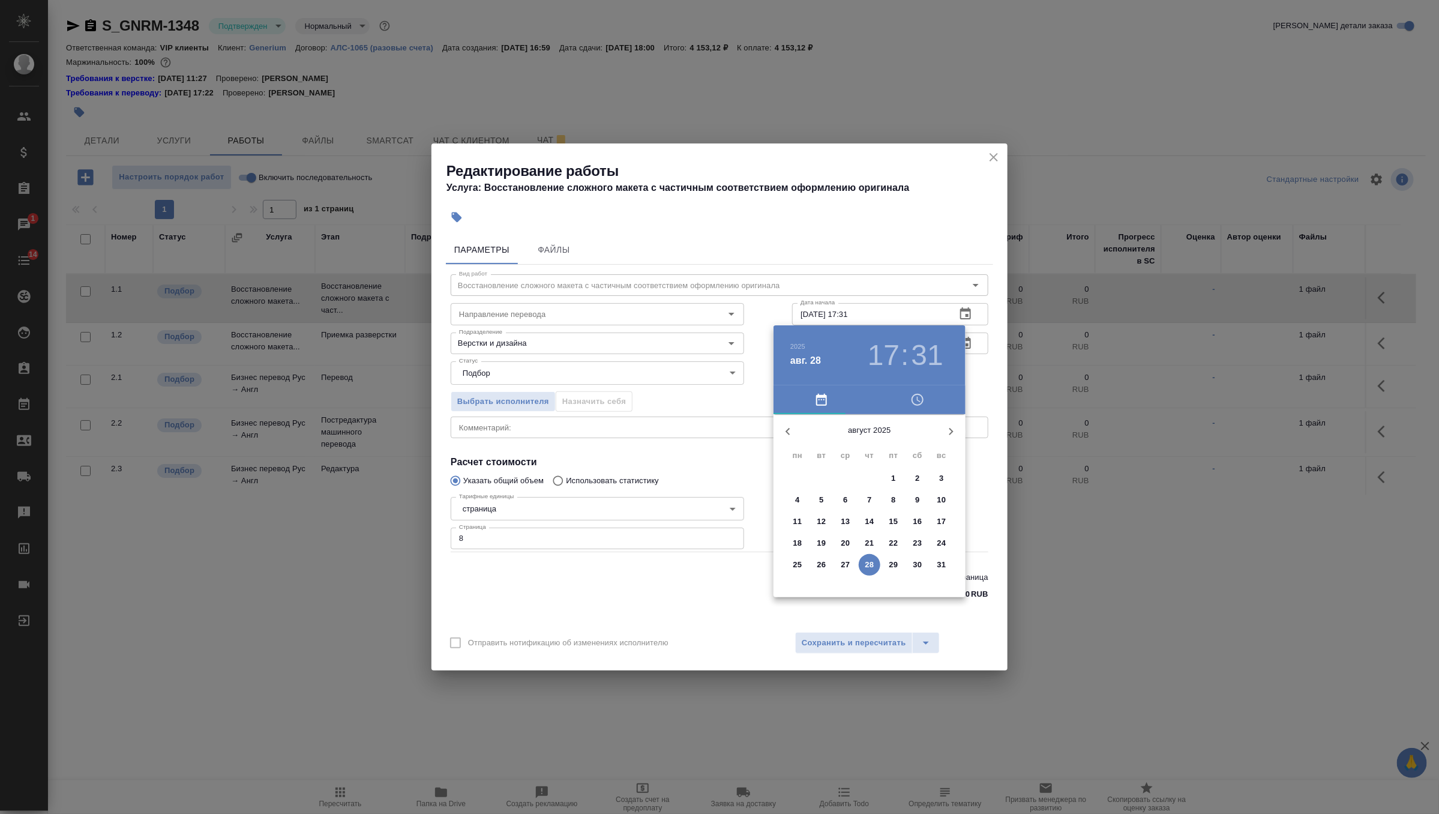
click at [866, 562] on p "28" at bounding box center [869, 565] width 9 height 12
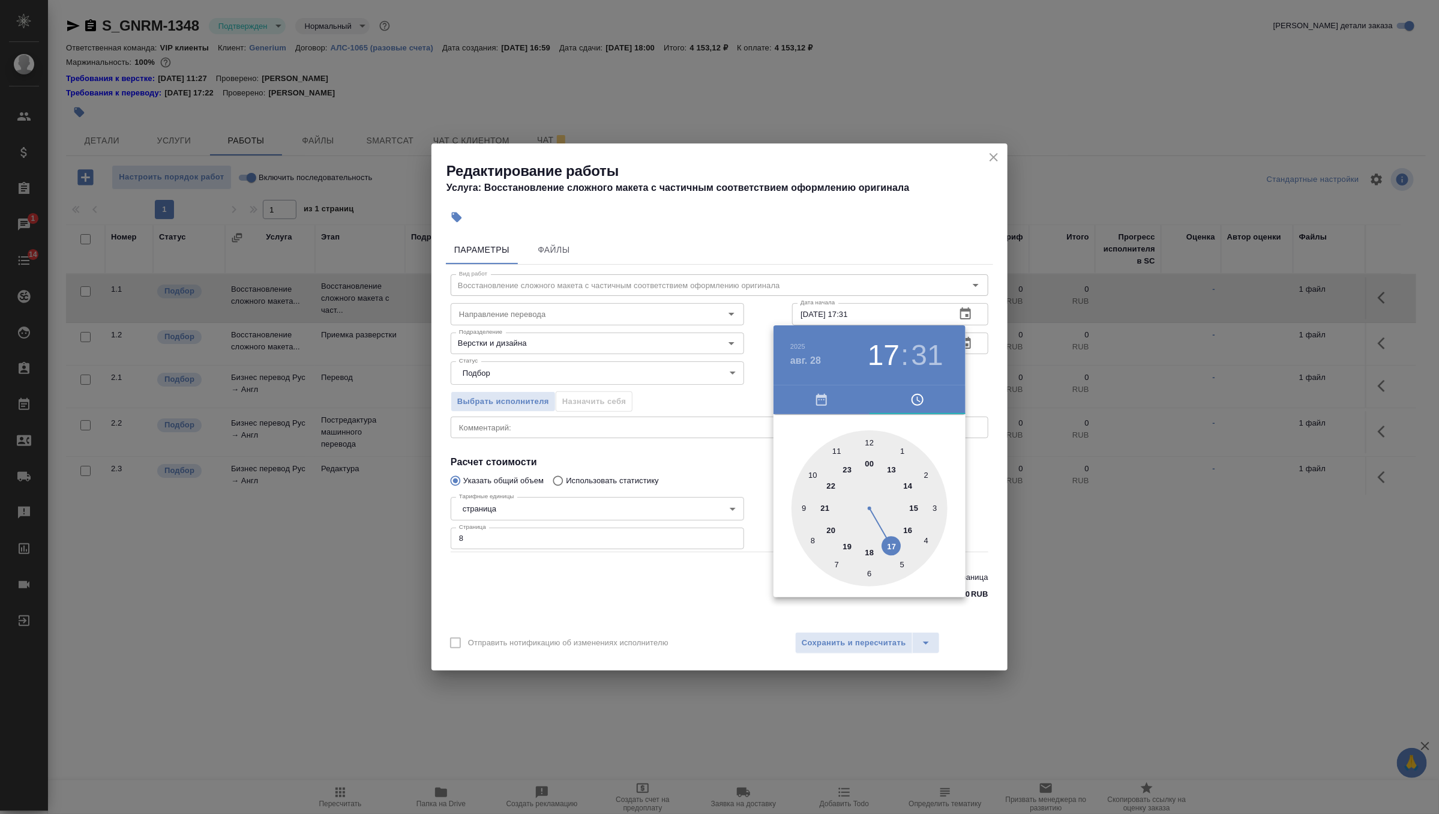
click at [864, 550] on div at bounding box center [869, 508] width 156 height 156
type input "[DATE] 18:19"
click at [929, 537] on div at bounding box center [869, 508] width 156 height 156
click at [974, 381] on div at bounding box center [719, 407] width 1439 height 814
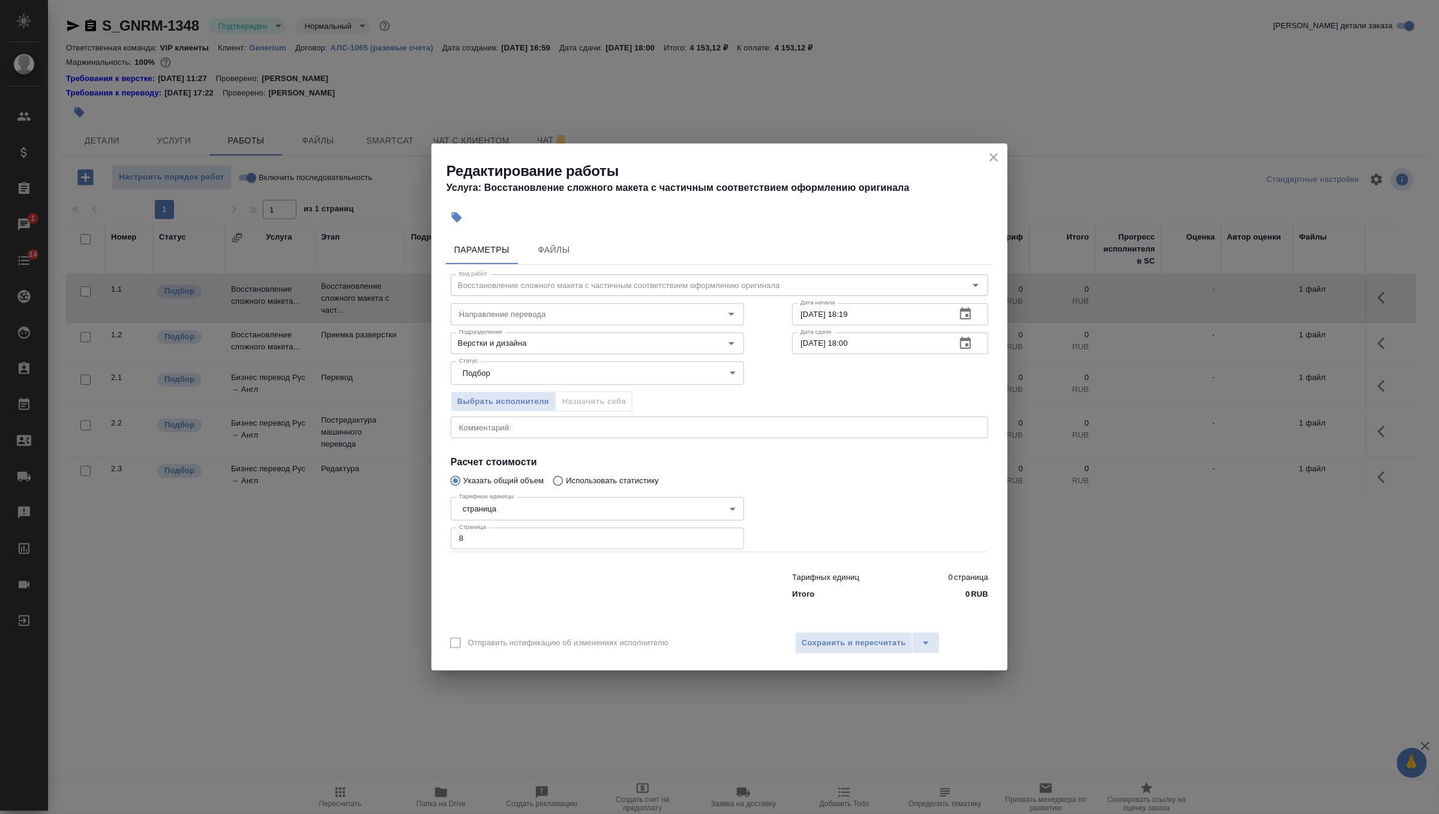
click at [968, 340] on icon "button" at bounding box center [965, 343] width 11 height 12
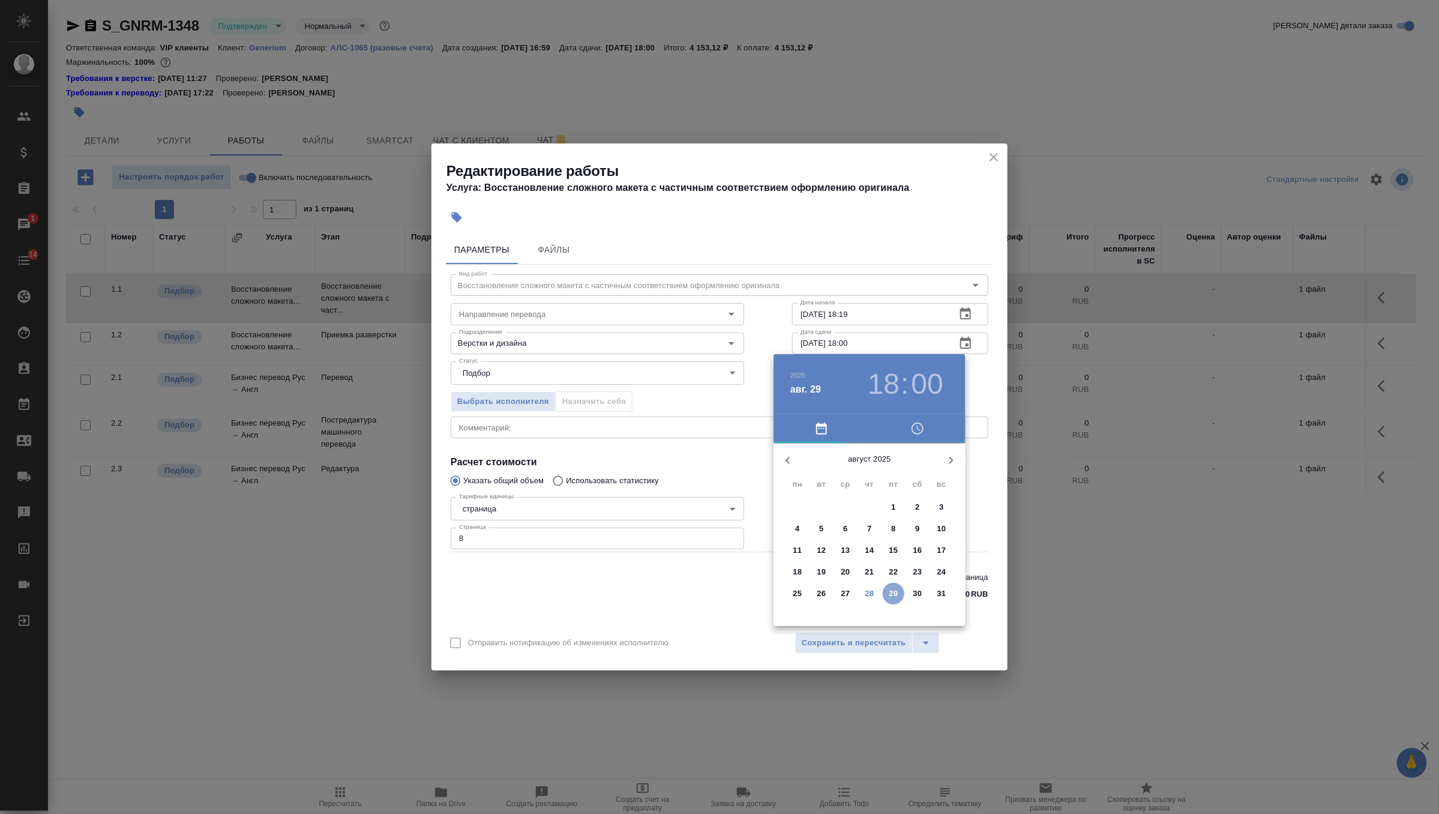
click at [892, 597] on p "29" at bounding box center [893, 593] width 9 height 12
click at [810, 502] on div at bounding box center [869, 537] width 156 height 156
type input "29.08.2025 10:00"
click at [977, 375] on div at bounding box center [719, 407] width 1439 height 814
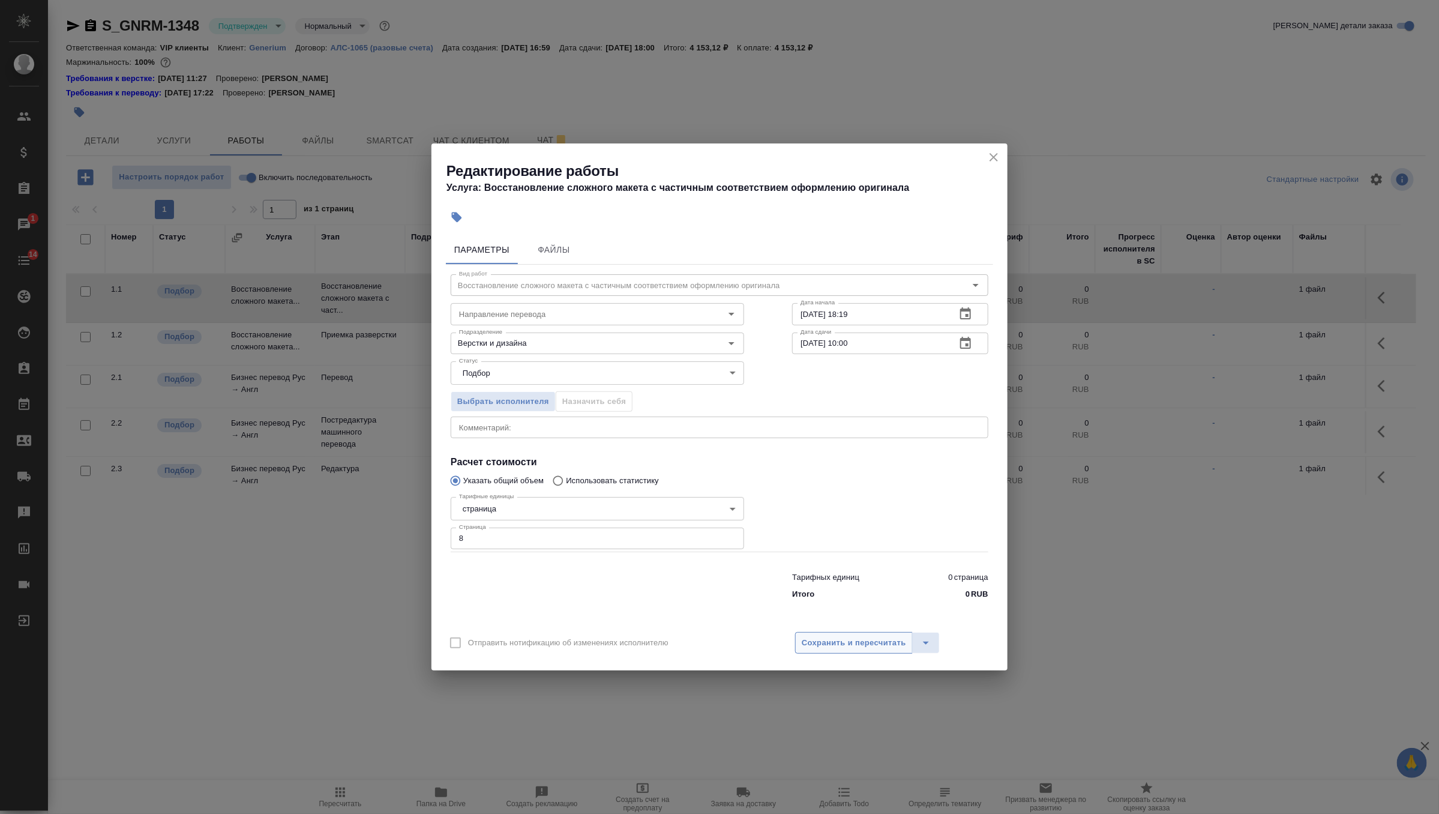
click at [871, 643] on span "Сохранить и пересчитать" at bounding box center [854, 643] width 104 height 14
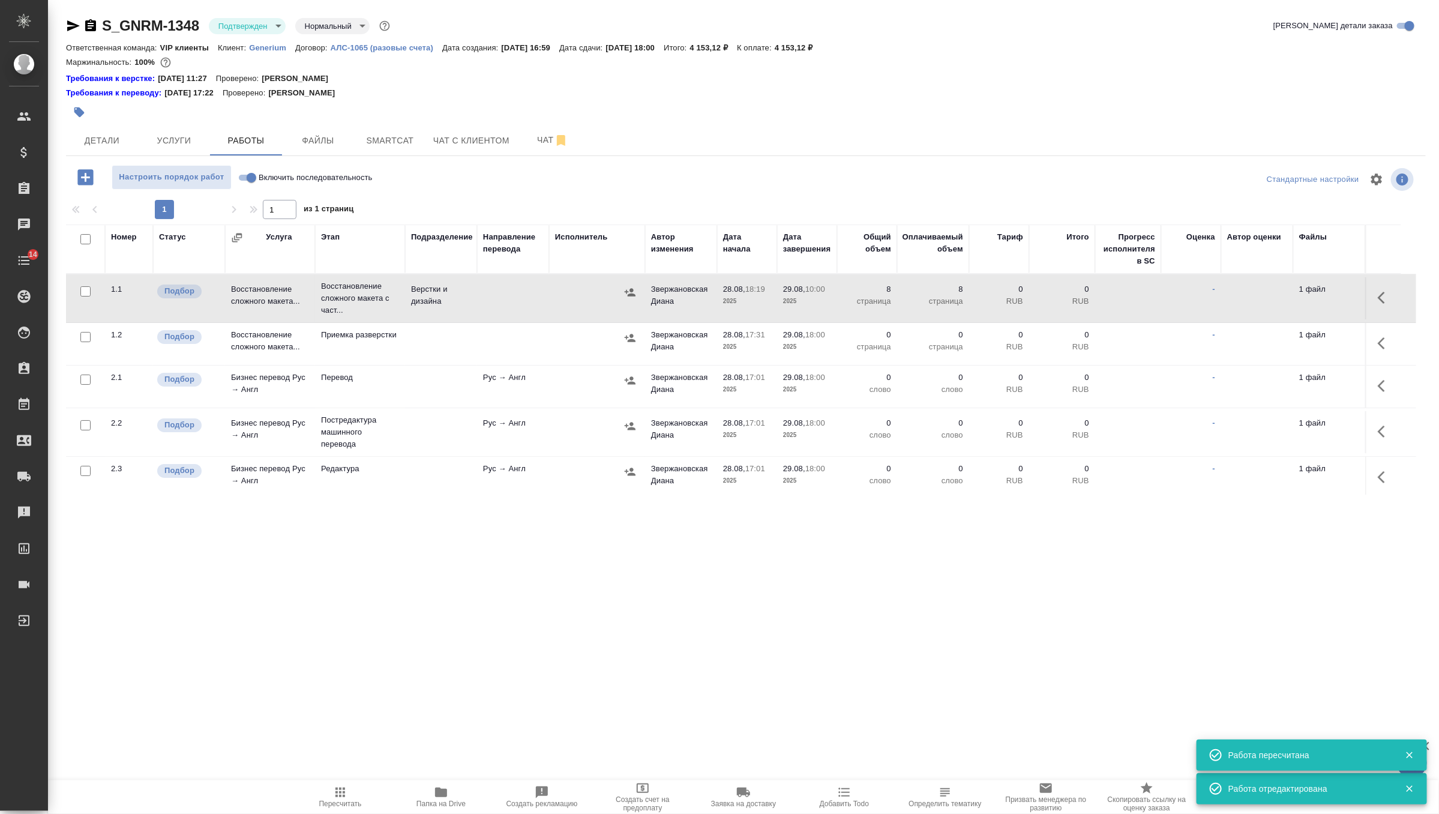
click at [532, 157] on div "S_GNRM-1348 Подтвержден confirmed Нормальный normal Кратко детали заказа Ответс…" at bounding box center [745, 262] width 1373 height 525
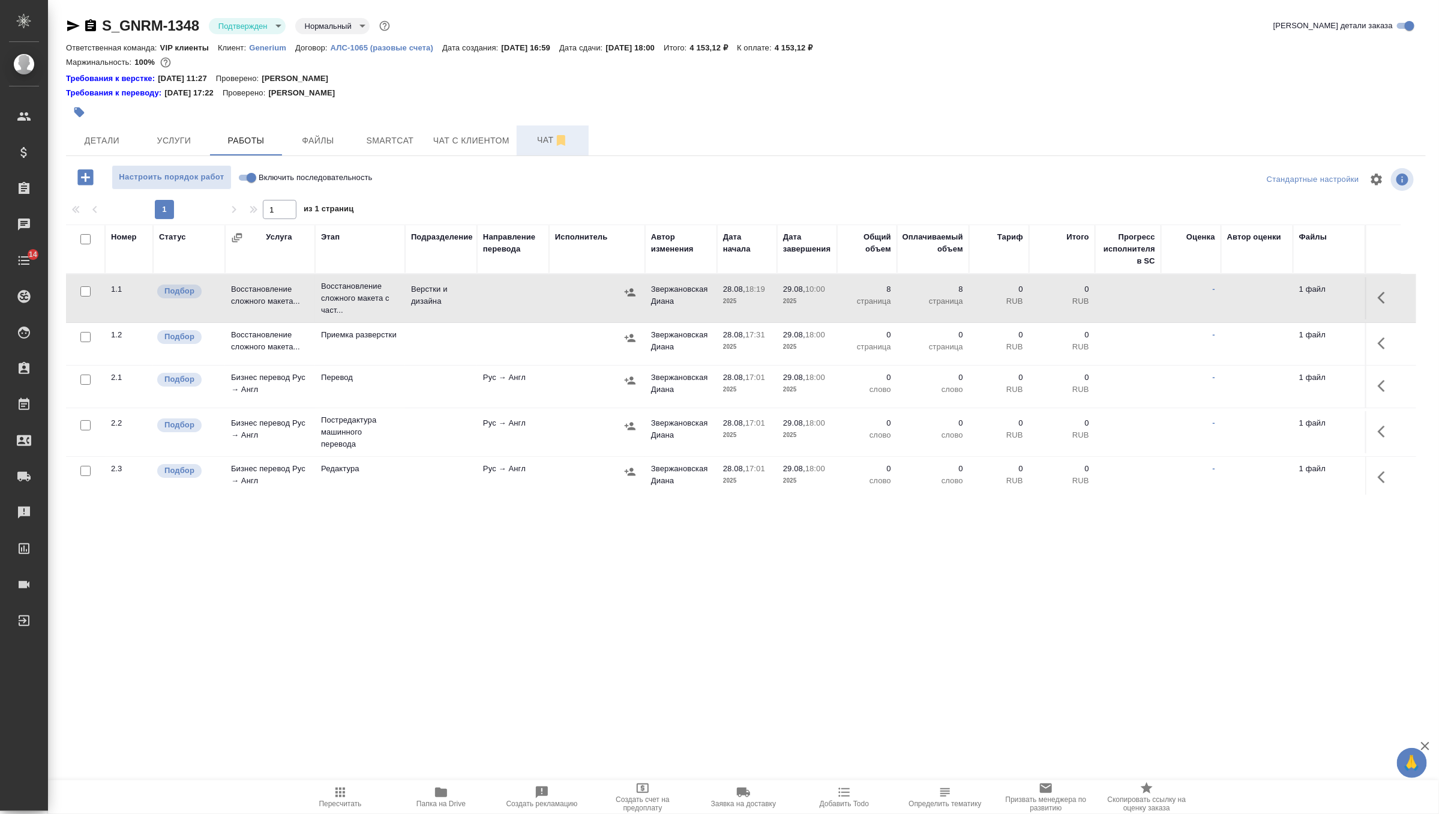
click at [539, 138] on span "Чат" at bounding box center [553, 140] width 58 height 15
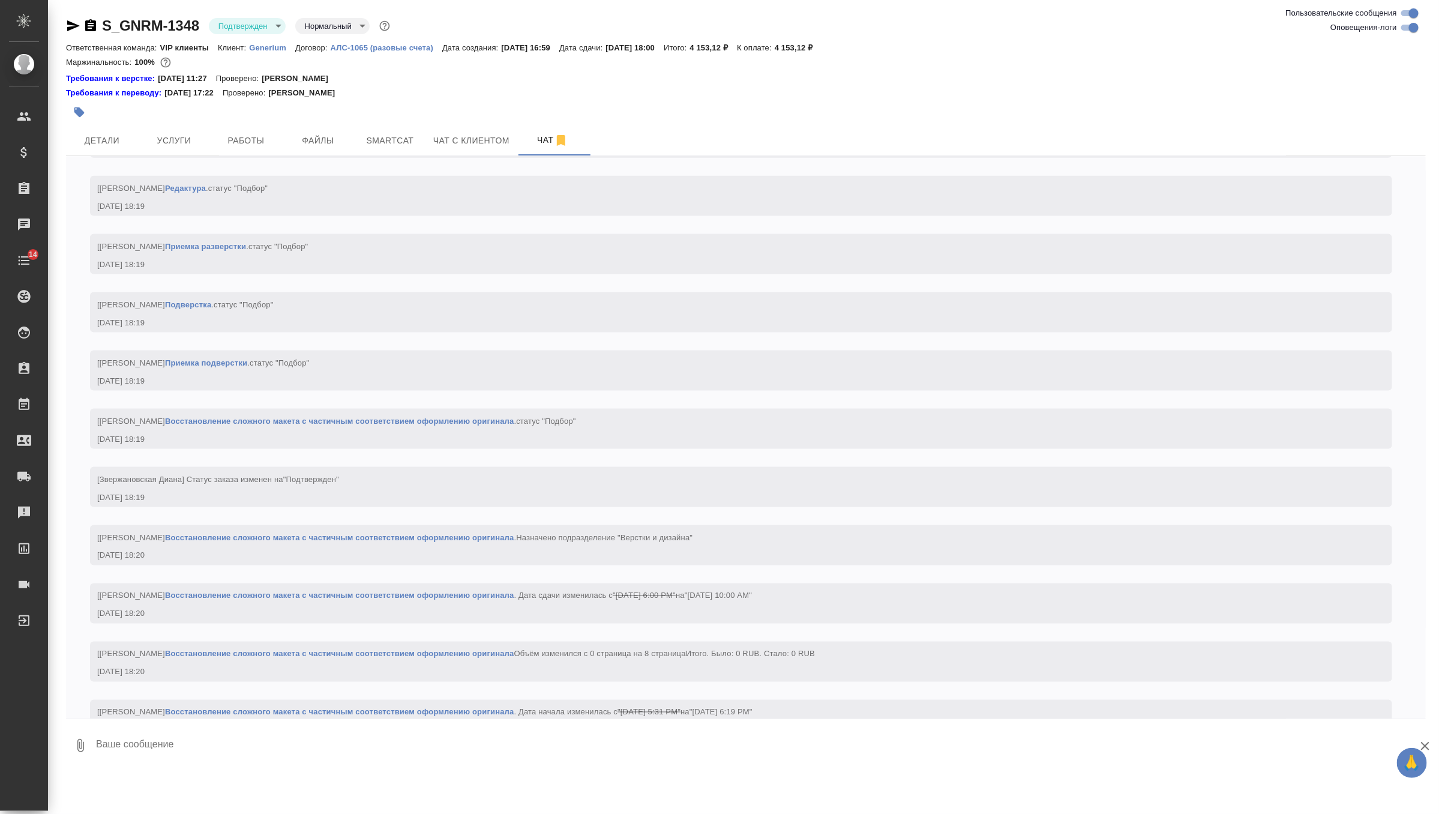
scroll to position [1117, 0]
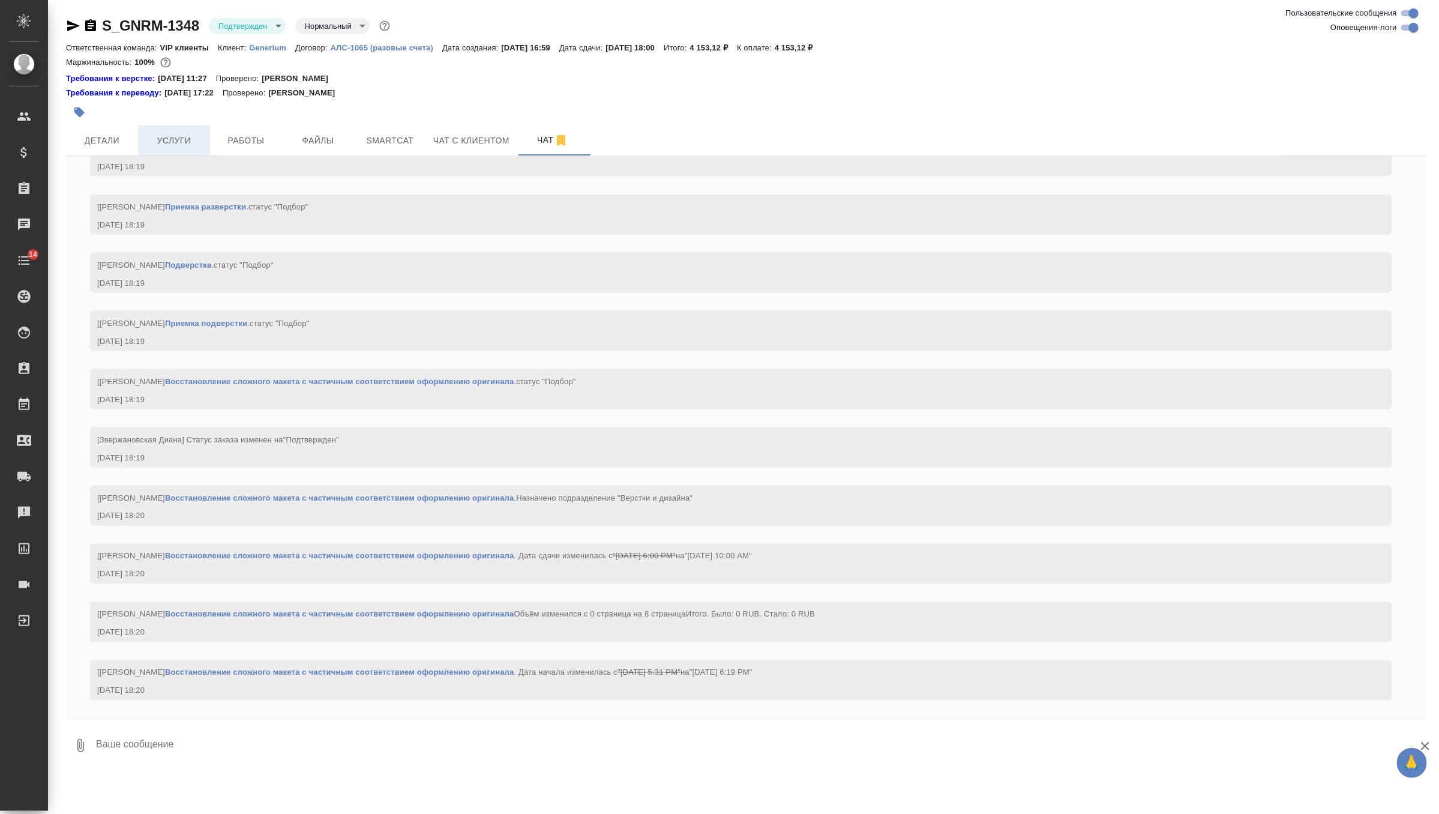
click at [181, 147] on span "Услуги" at bounding box center [174, 140] width 58 height 15
